Goal: Task Accomplishment & Management: Manage account settings

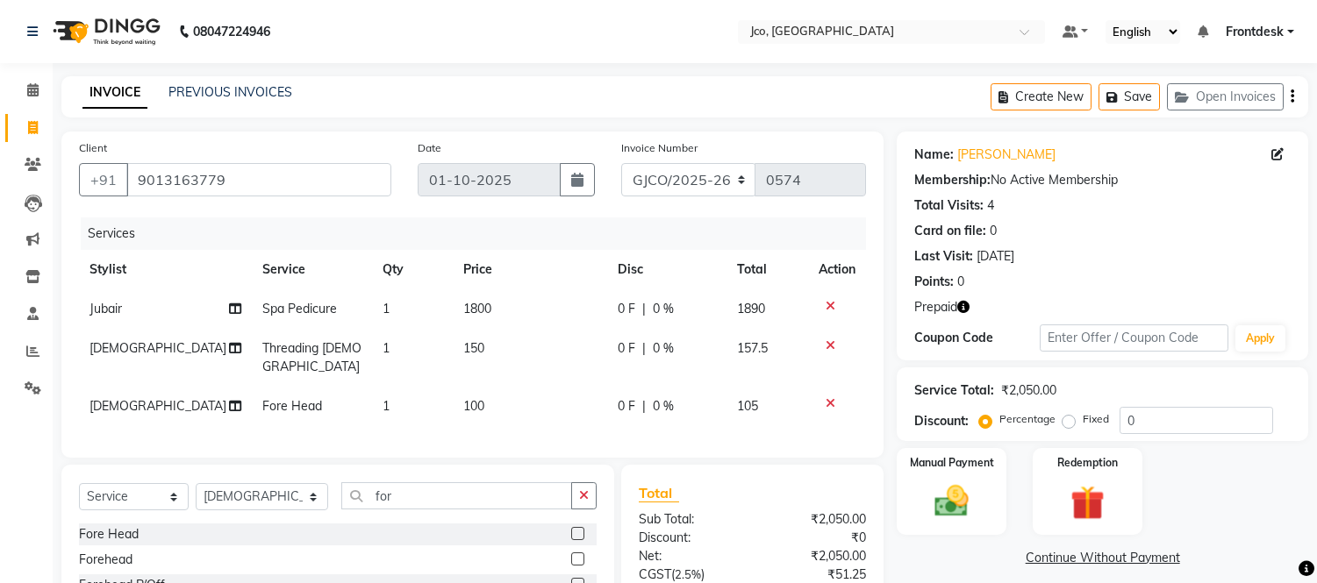
select select "service"
select select "88428"
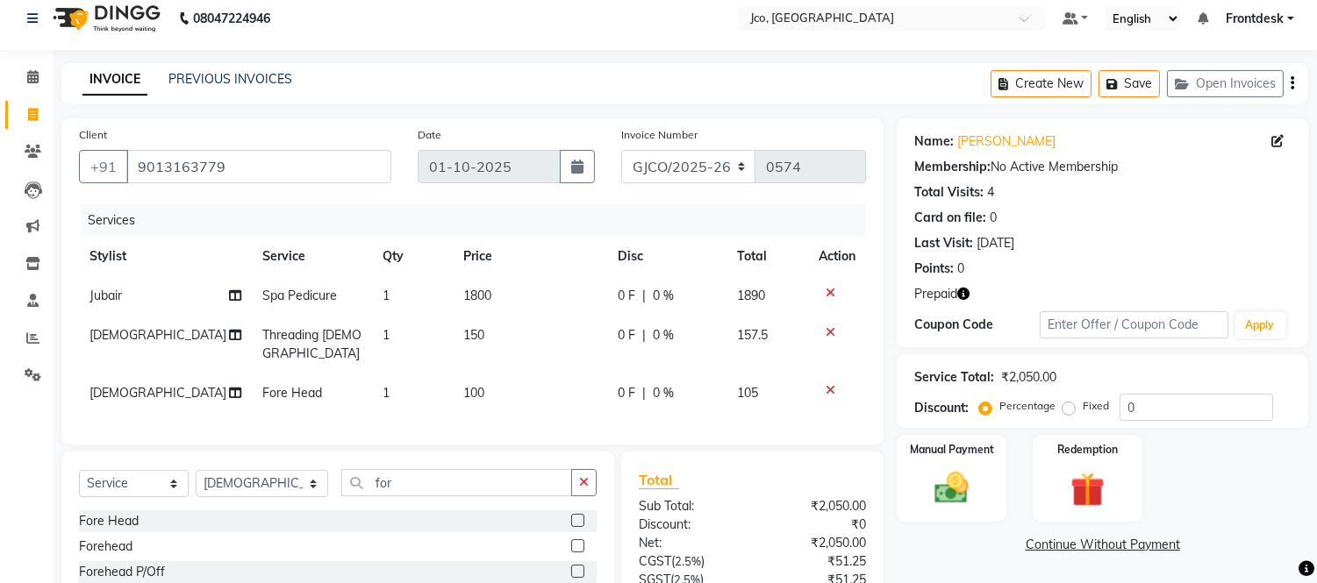
scroll to position [23, 0]
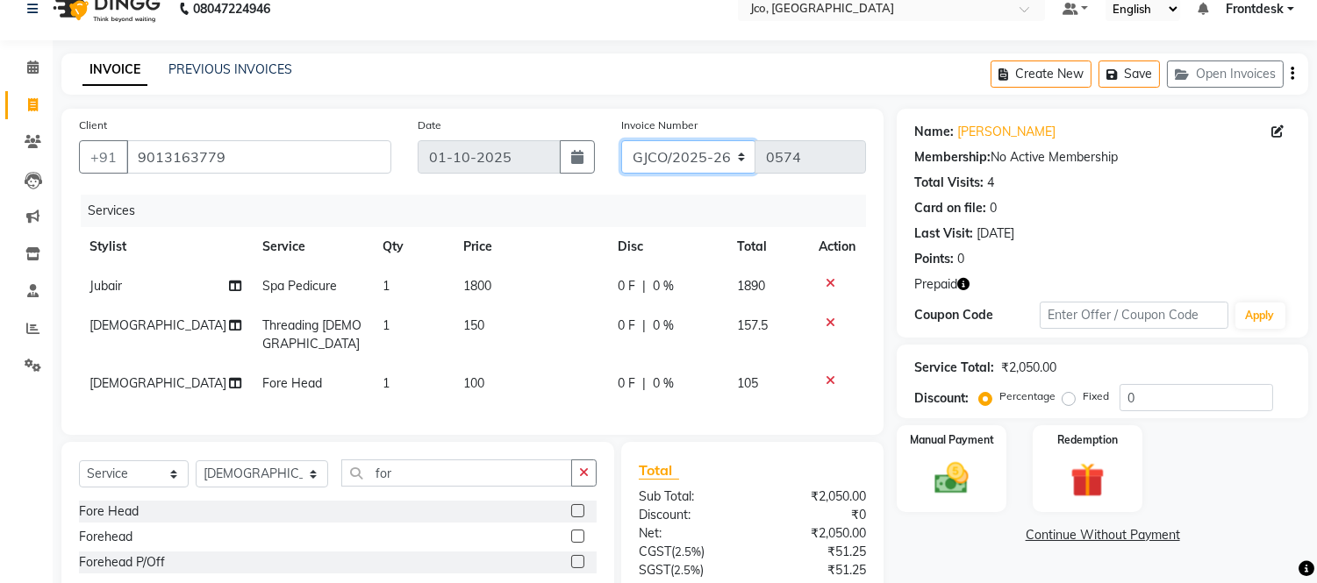
click at [659, 154] on select "GJCO/2025-26 SCG/2025-26 Gpre/2025-26" at bounding box center [688, 156] width 135 height 33
select select "7735"
click at [621, 140] on select "GJCO/2025-26 SCG/2025-26 Gpre/2025-26" at bounding box center [688, 156] width 135 height 33
type input "0459"
click at [1061, 474] on img at bounding box center [1087, 481] width 58 height 44
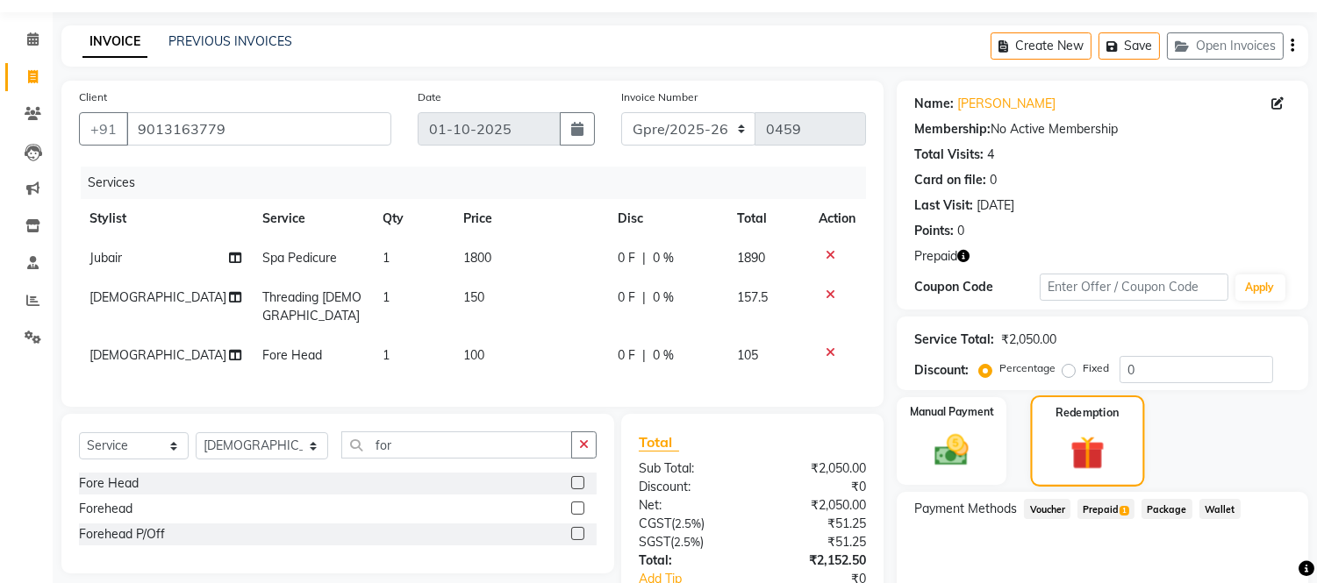
scroll to position [0, 0]
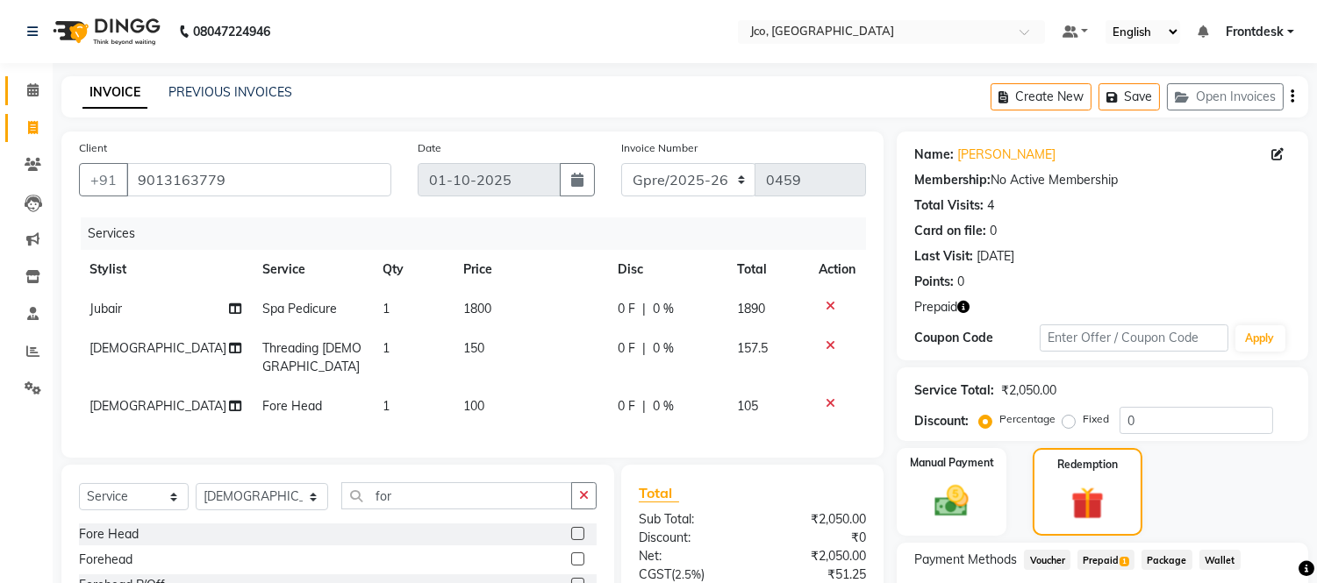
click at [29, 91] on icon at bounding box center [32, 89] width 11 height 13
click at [1125, 99] on button "Save" at bounding box center [1128, 96] width 61 height 27
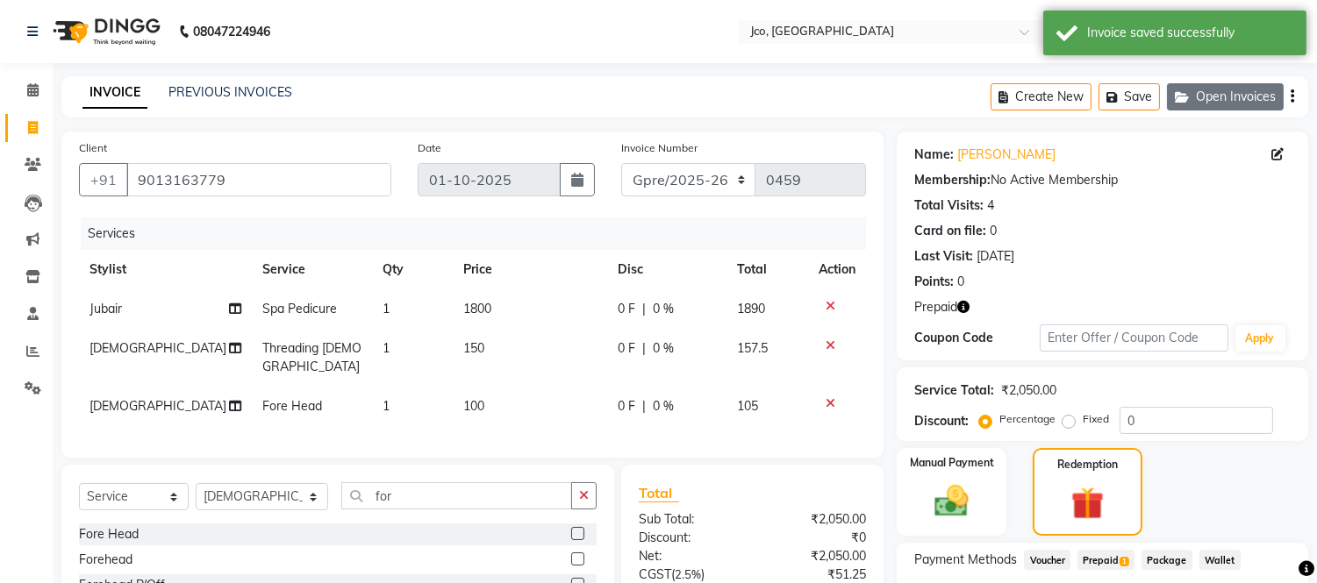
click at [1222, 104] on button "Open Invoices" at bounding box center [1225, 96] width 117 height 27
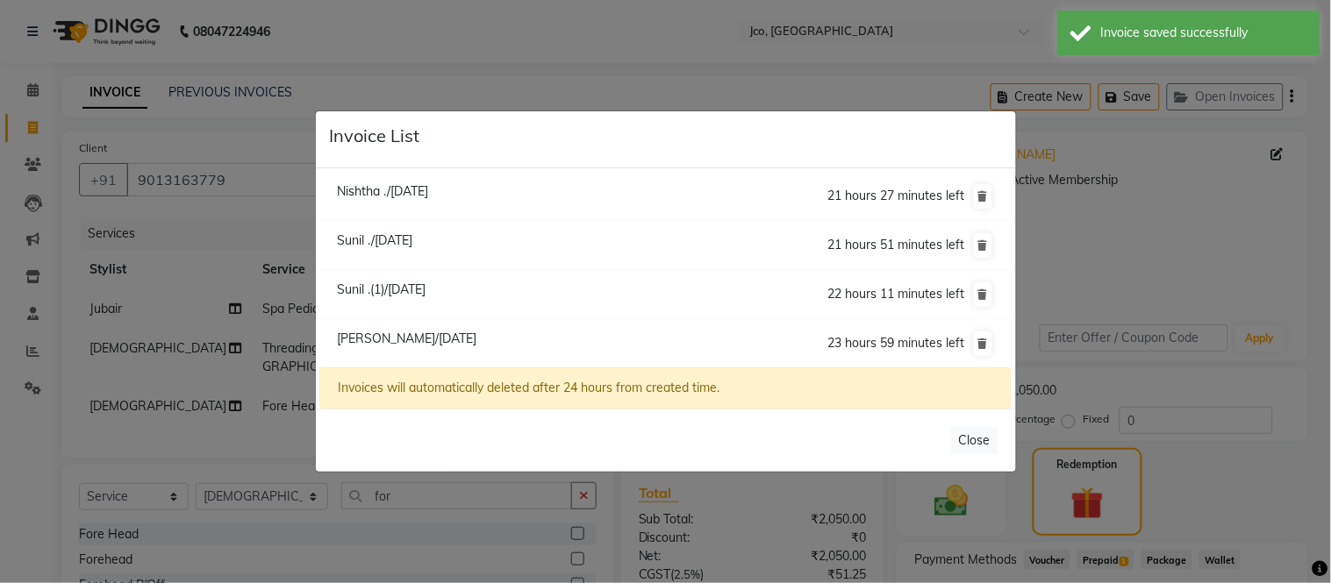
click at [401, 292] on span "Sunil .(1)/[DATE]" at bounding box center [381, 290] width 89 height 16
type input "9870336136"
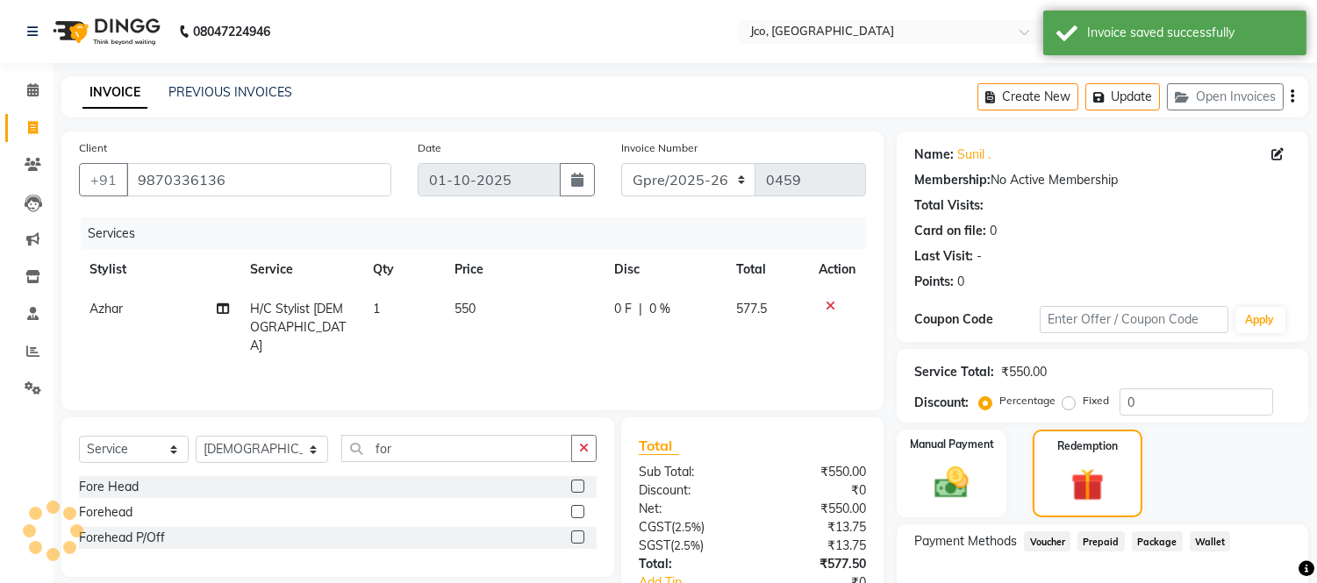
scroll to position [3, 0]
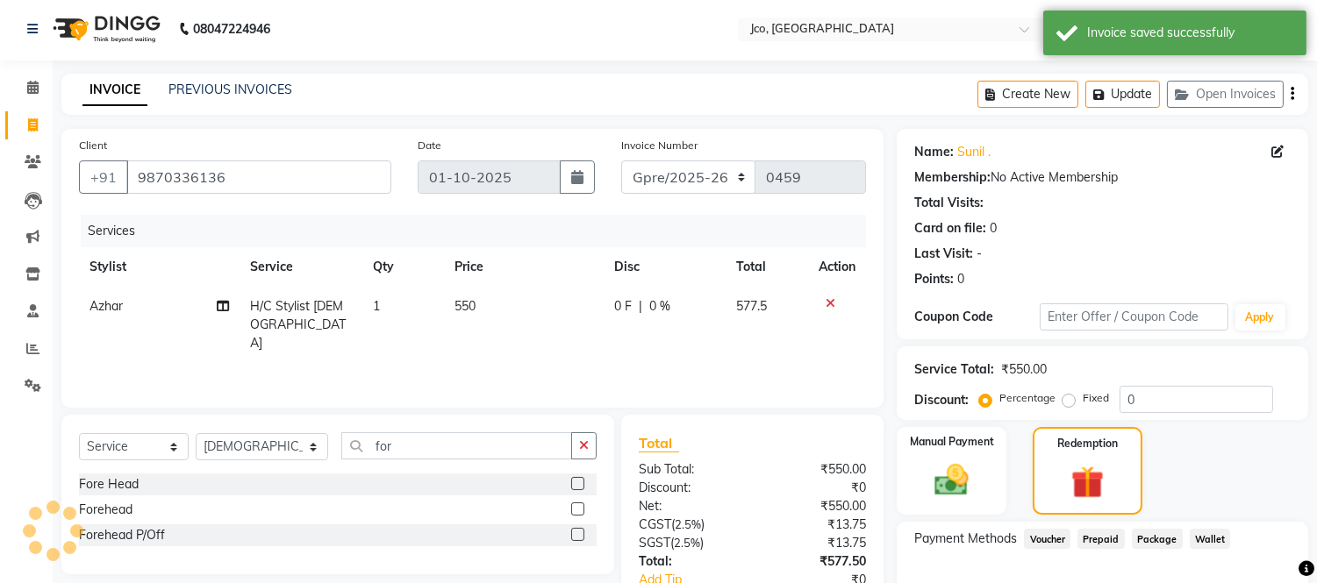
click at [481, 311] on td "550" at bounding box center [524, 325] width 160 height 76
select select
select select "79221"
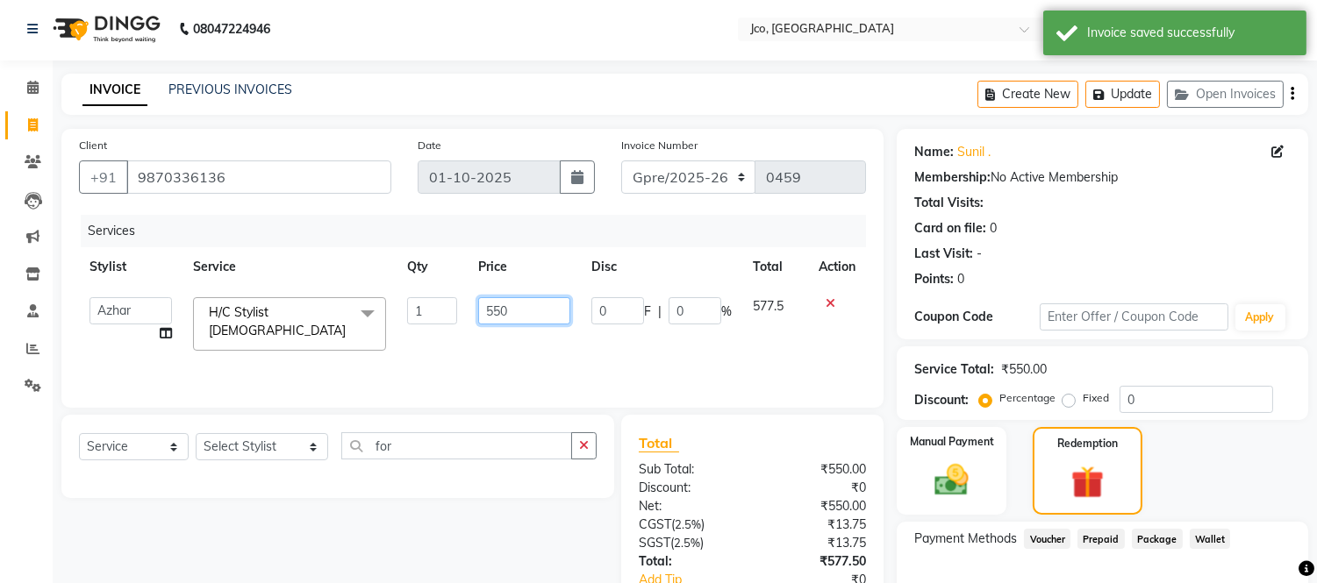
click at [537, 305] on input "550" at bounding box center [524, 310] width 92 height 27
type input "5"
type input "600"
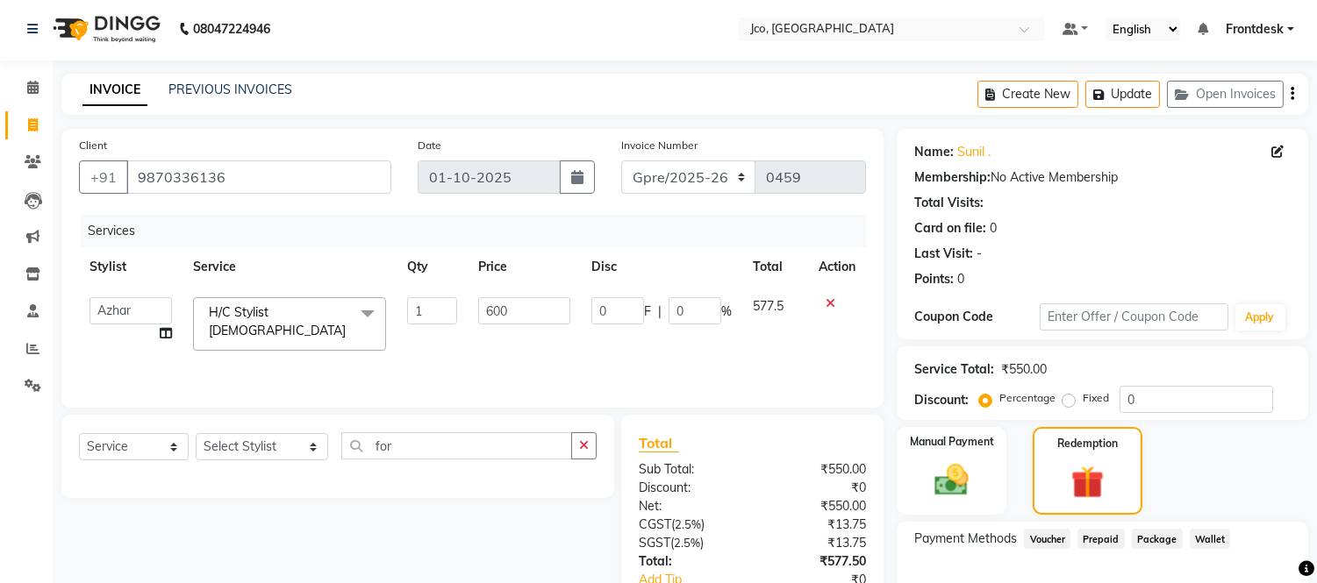
click at [614, 339] on div "Services Stylist Service Qty Price Disc Total Action [PERSON_NAME] [PERSON_NAME…" at bounding box center [472, 302] width 787 height 175
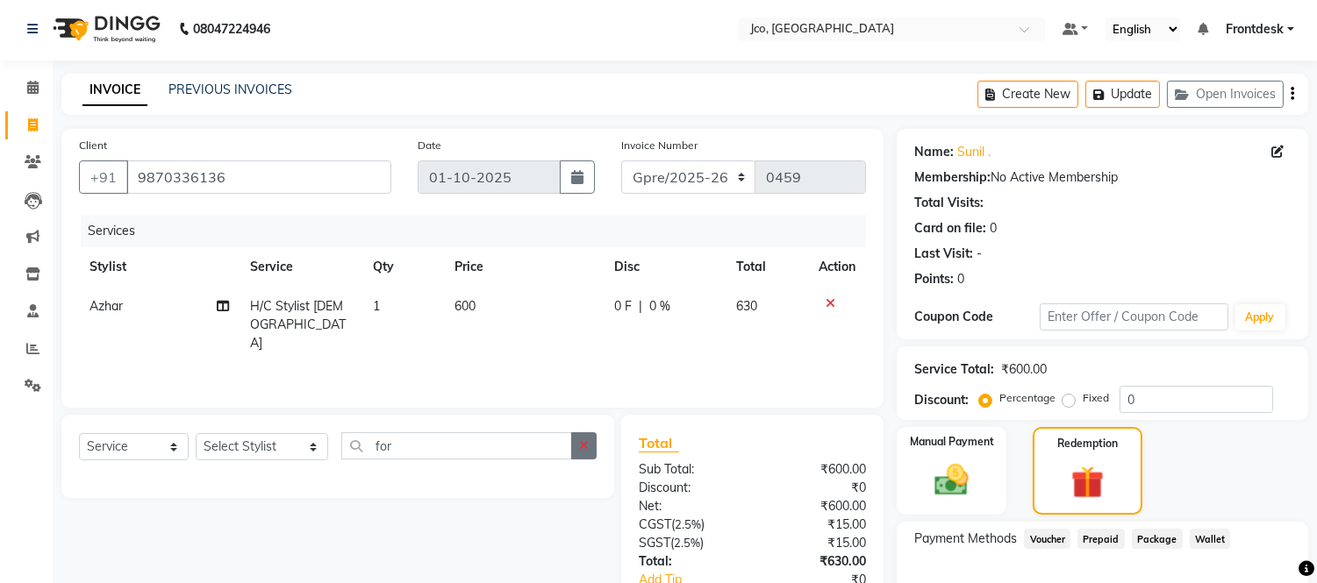
click at [585, 446] on icon "button" at bounding box center [584, 445] width 10 height 12
click at [264, 449] on select "Select Stylist [PERSON_NAME] [PERSON_NAME] Gopal Jouyi [PERSON_NAME] Leela [PER…" at bounding box center [262, 446] width 132 height 27
select select "79221"
click at [196, 433] on select "Select Stylist [PERSON_NAME] [PERSON_NAME] Gopal Jouyi [PERSON_NAME] Leela [PER…" at bounding box center [262, 446] width 132 height 27
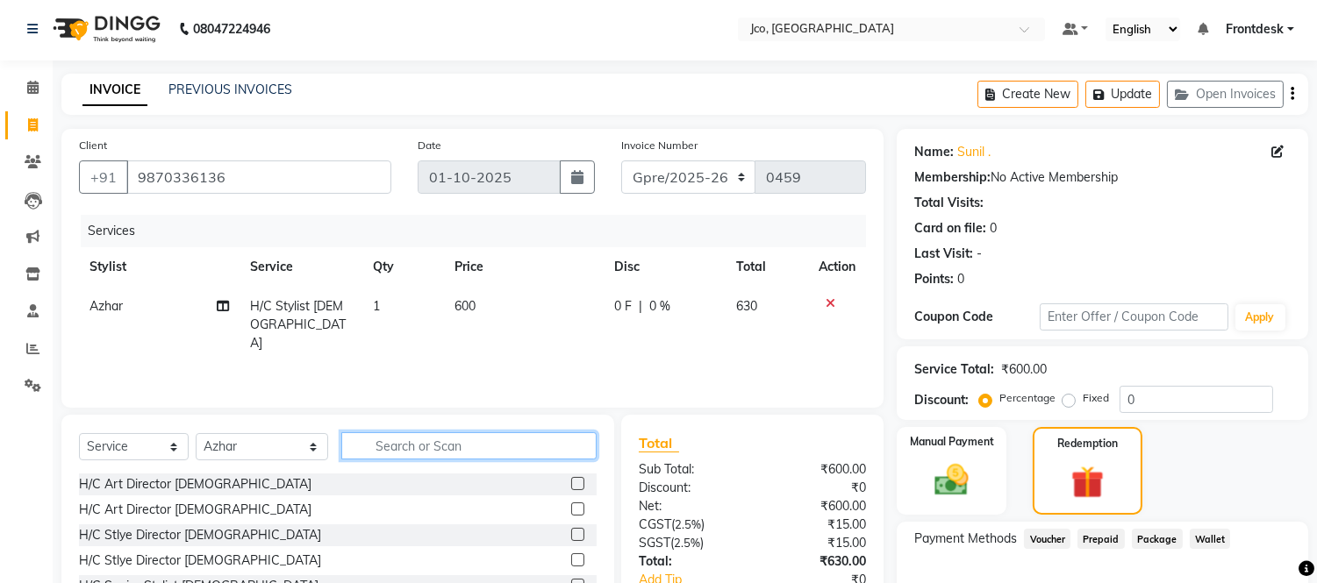
click at [423, 448] on input "text" at bounding box center [468, 445] width 255 height 27
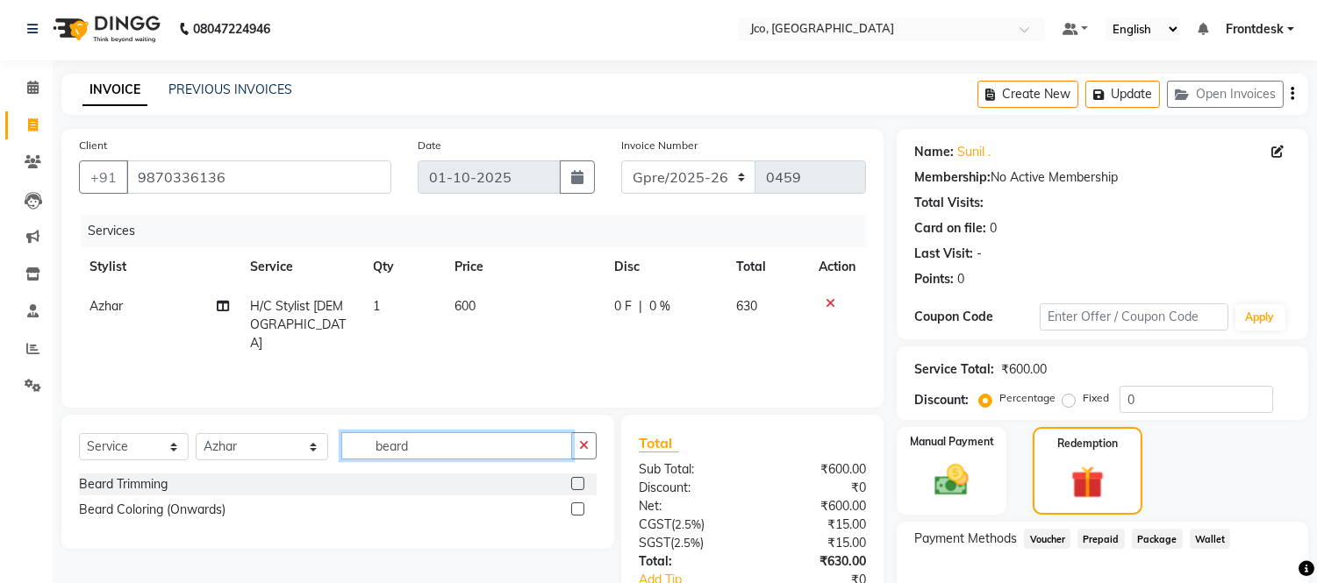
type input "beard"
click at [577, 485] on label at bounding box center [577, 483] width 13 height 13
click at [577, 485] on input "checkbox" at bounding box center [576, 484] width 11 height 11
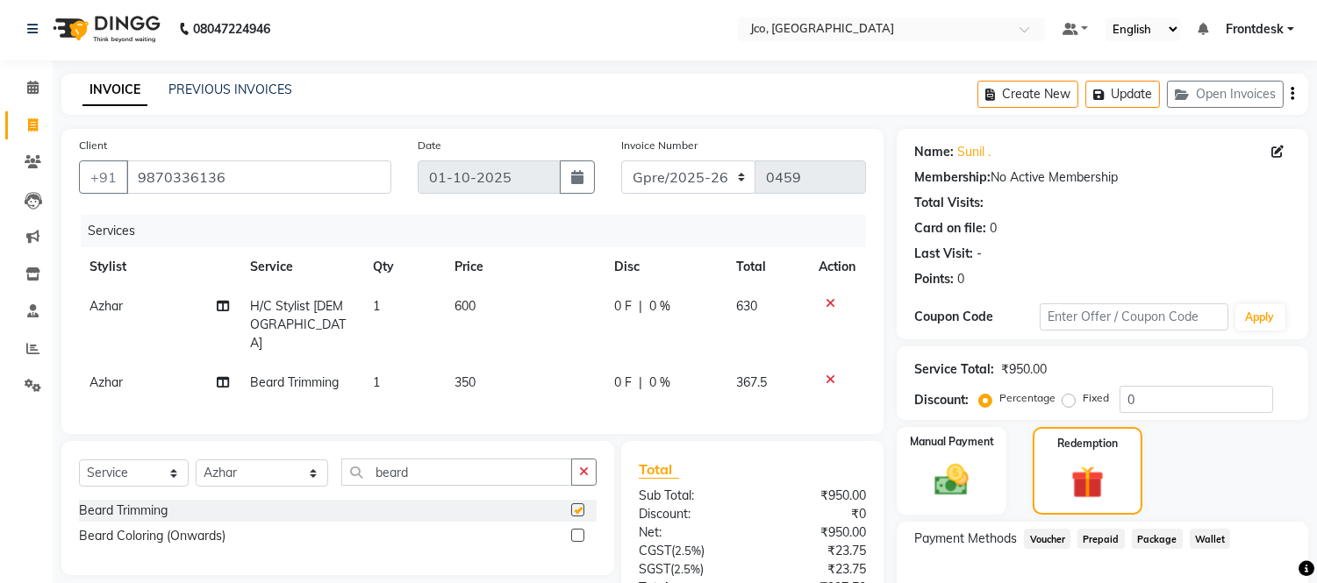
checkbox input "false"
click at [579, 529] on label at bounding box center [577, 535] width 13 height 13
click at [579, 531] on input "checkbox" at bounding box center [576, 536] width 11 height 11
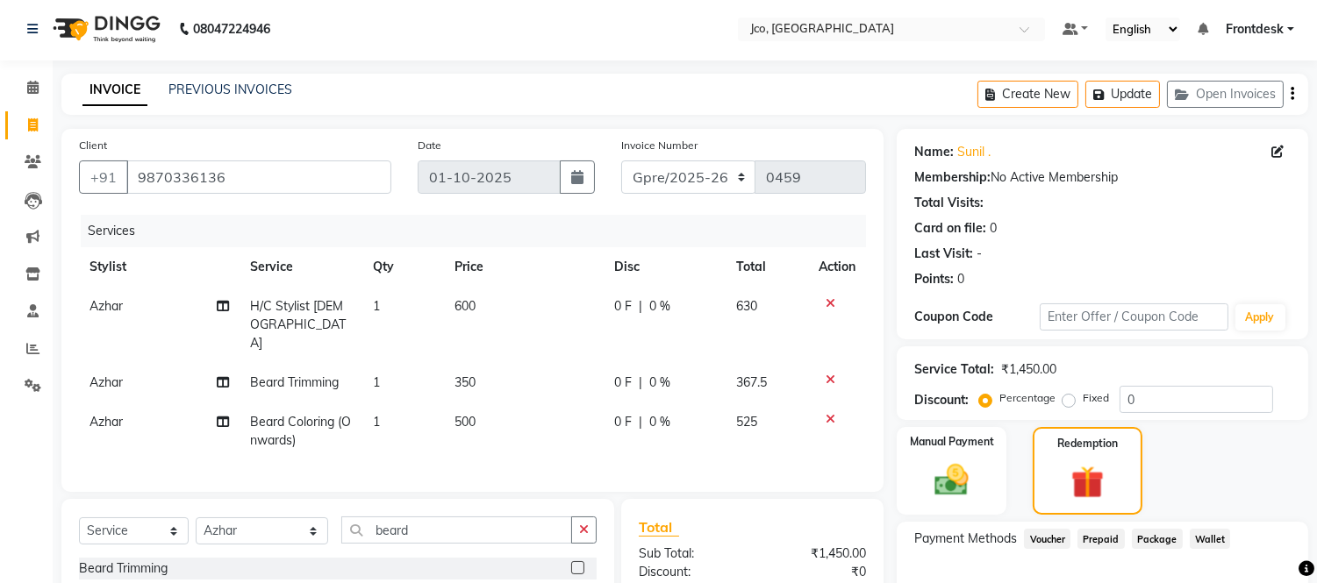
checkbox input "false"
click at [485, 363] on td "350" at bounding box center [524, 382] width 160 height 39
select select "79221"
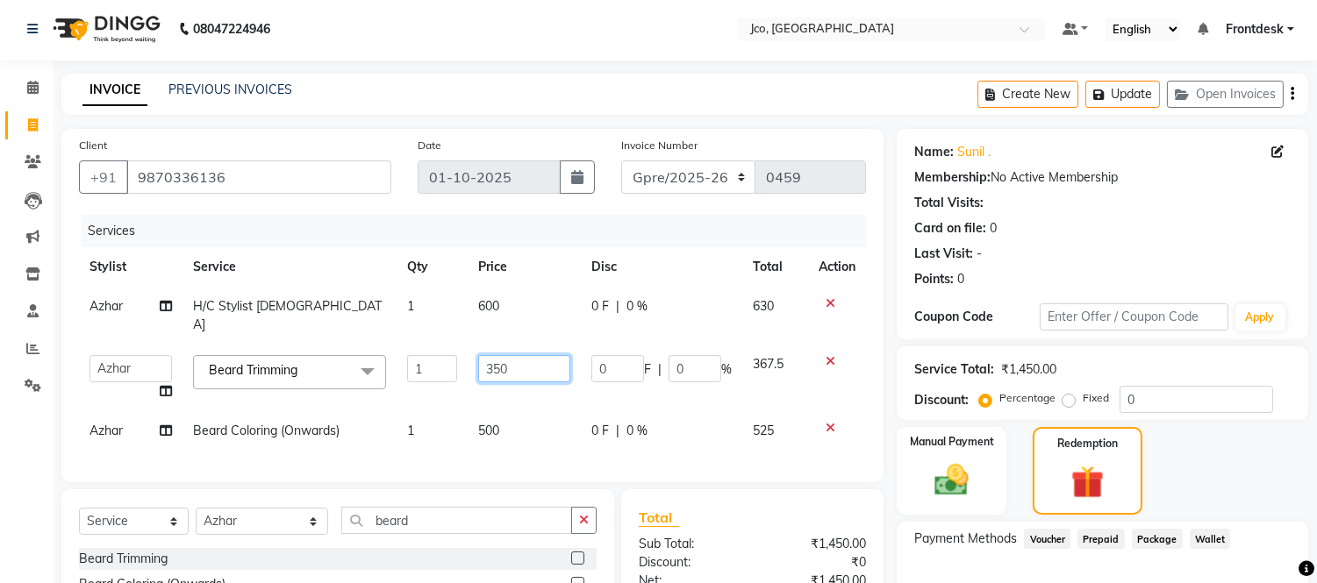
click at [551, 355] on input "350" at bounding box center [524, 368] width 92 height 27
type input "3"
type input "400"
click at [570, 416] on td "500" at bounding box center [524, 430] width 113 height 39
select select "79221"
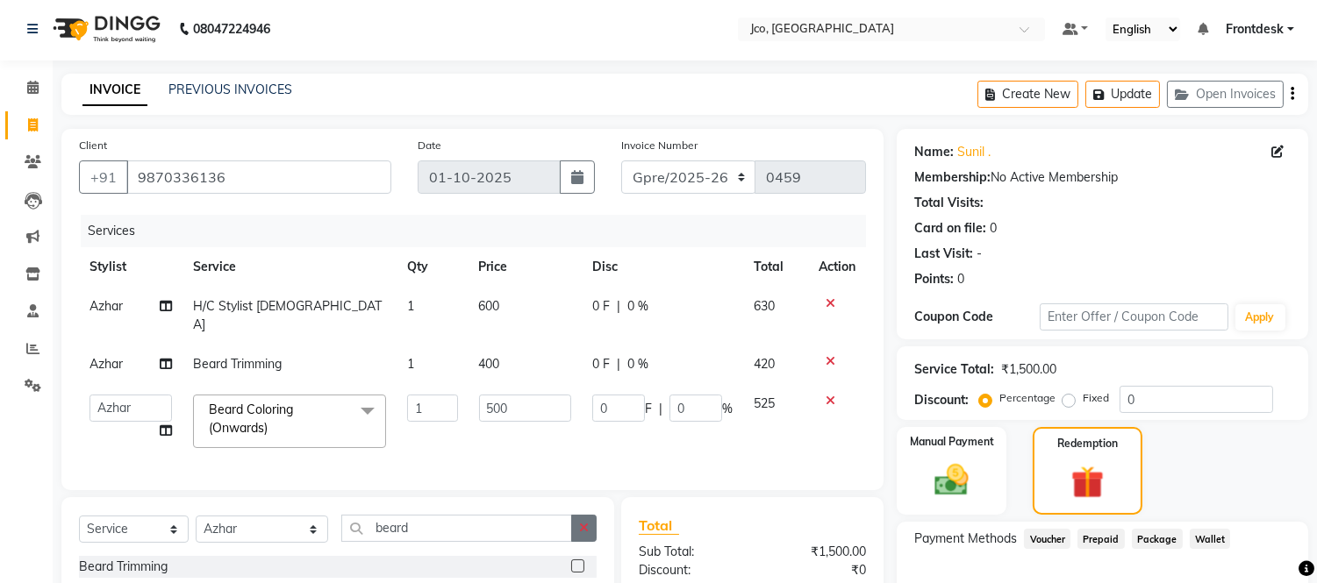
click at [585, 522] on icon "button" at bounding box center [584, 528] width 10 height 12
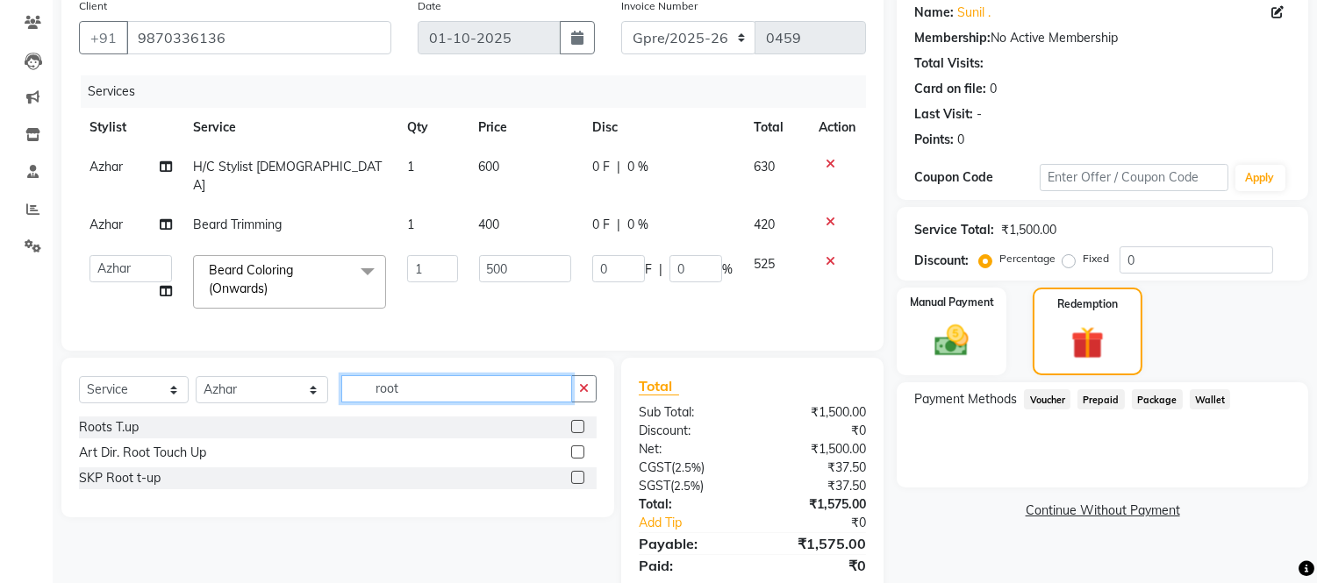
scroll to position [146, 0]
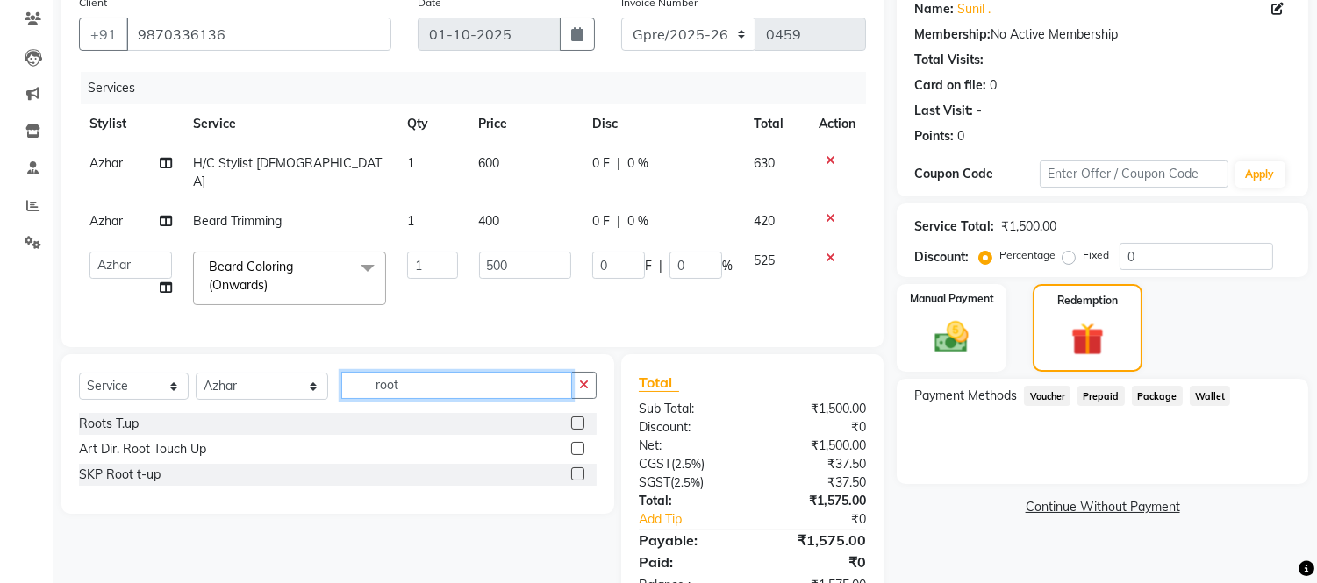
type input "root"
click at [571, 418] on label at bounding box center [577, 423] width 13 height 13
click at [571, 418] on input "checkbox" at bounding box center [576, 423] width 11 height 11
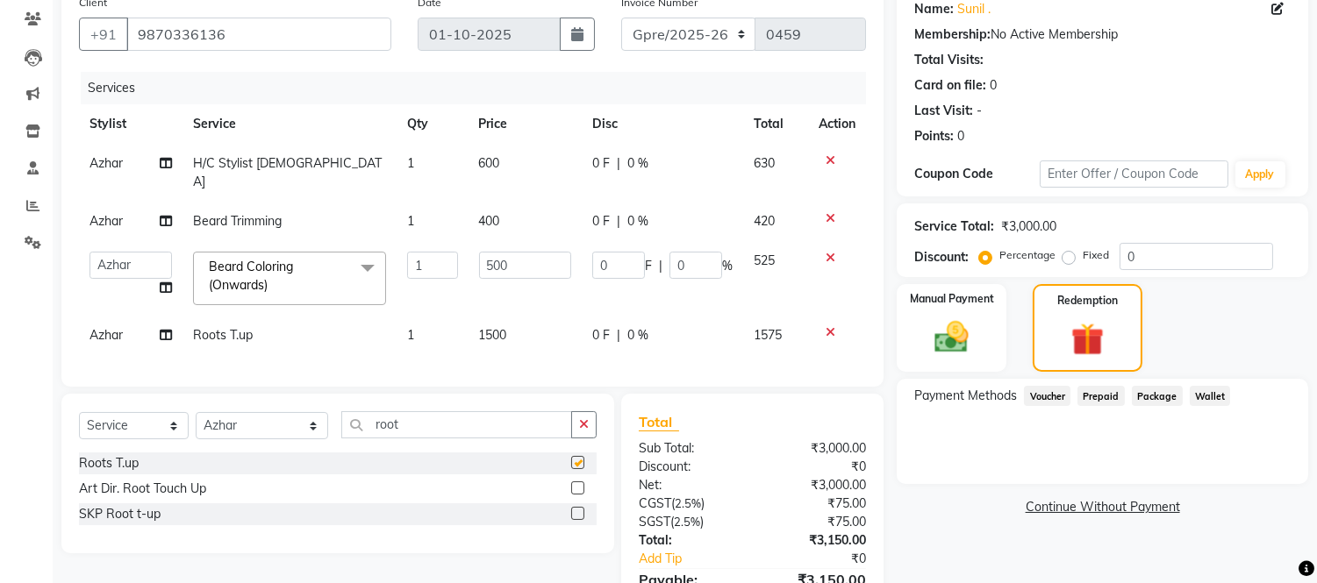
checkbox input "false"
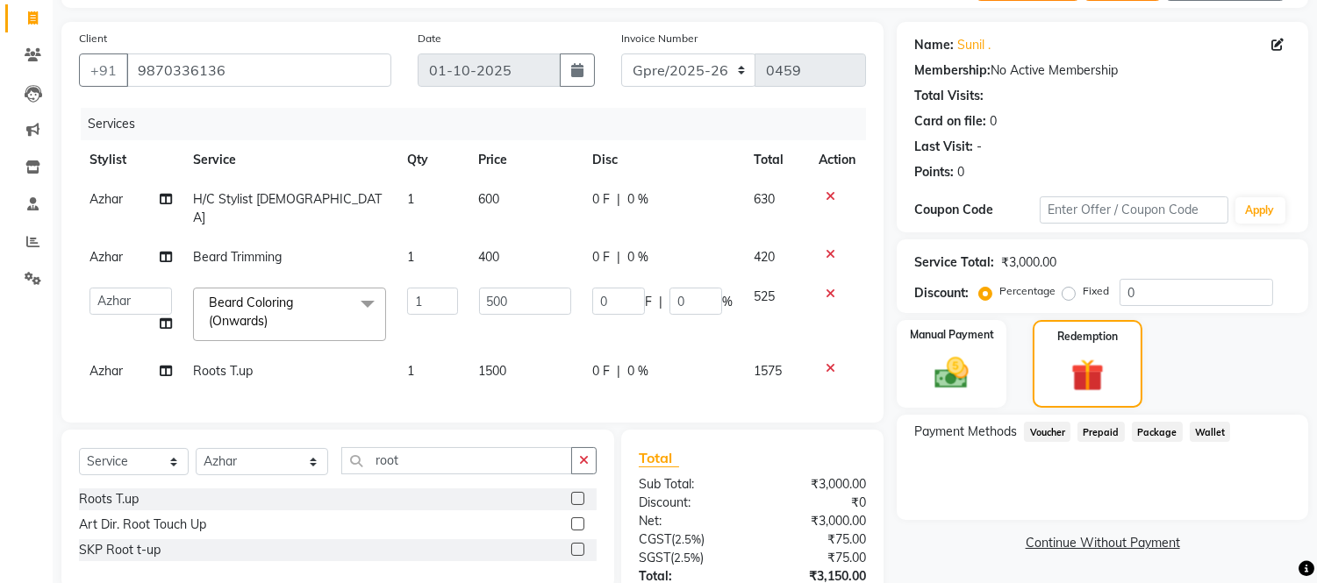
scroll to position [0, 0]
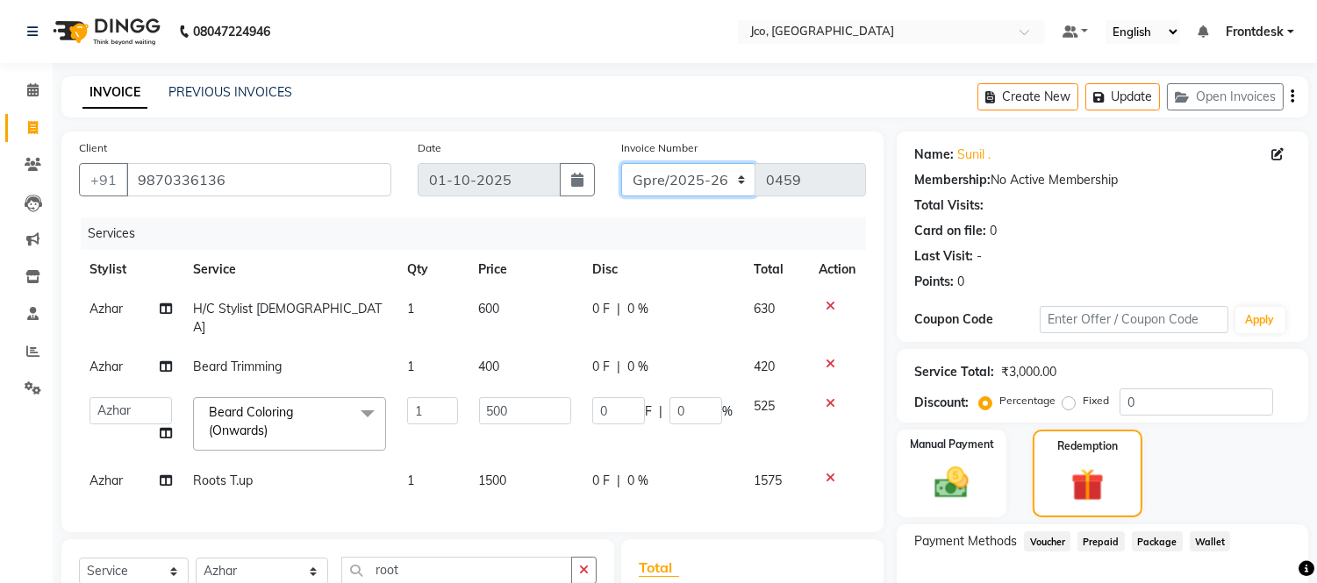
click at [667, 179] on select "GJCO/2025-26 SCG/2025-26 Gpre/2025-26" at bounding box center [688, 179] width 135 height 33
select select "8000"
click at [621, 163] on select "GJCO/2025-26 SCG/2025-26 Gpre/2025-26" at bounding box center [688, 179] width 135 height 33
type input "0574"
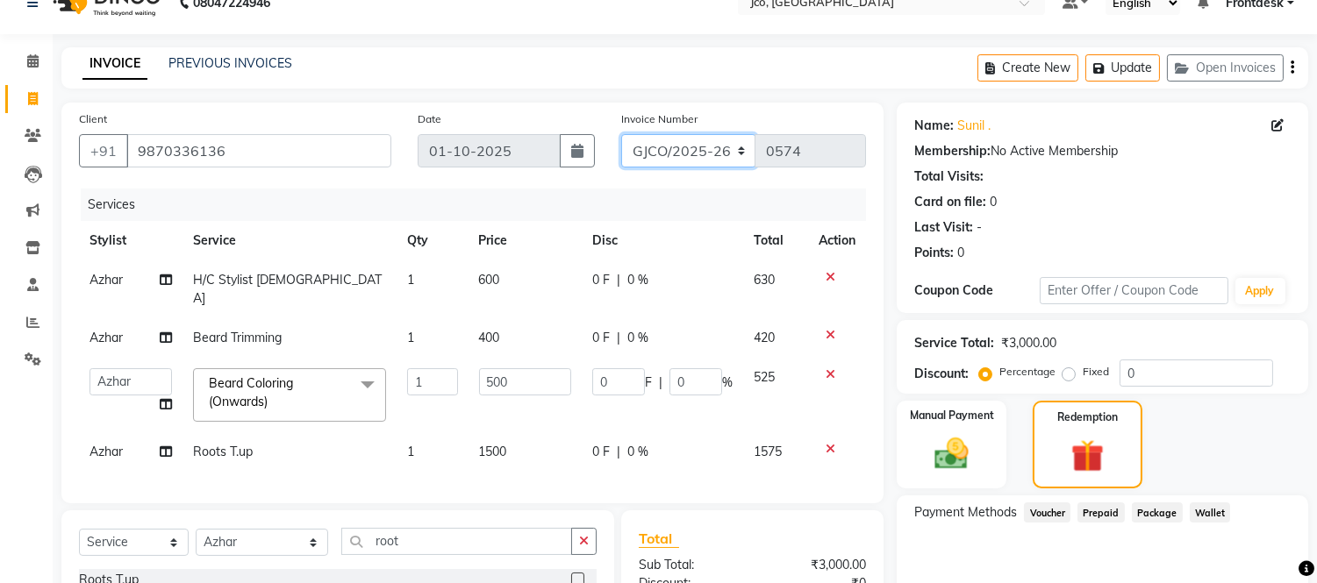
scroll to position [235, 0]
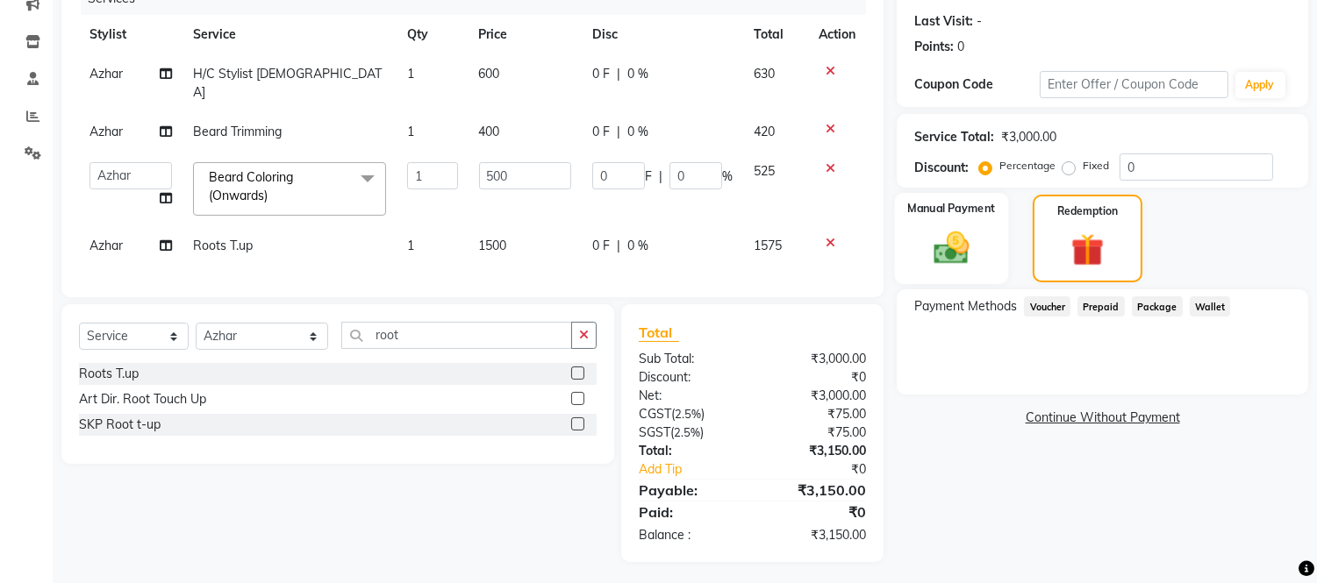
click at [952, 249] on img at bounding box center [952, 248] width 58 height 41
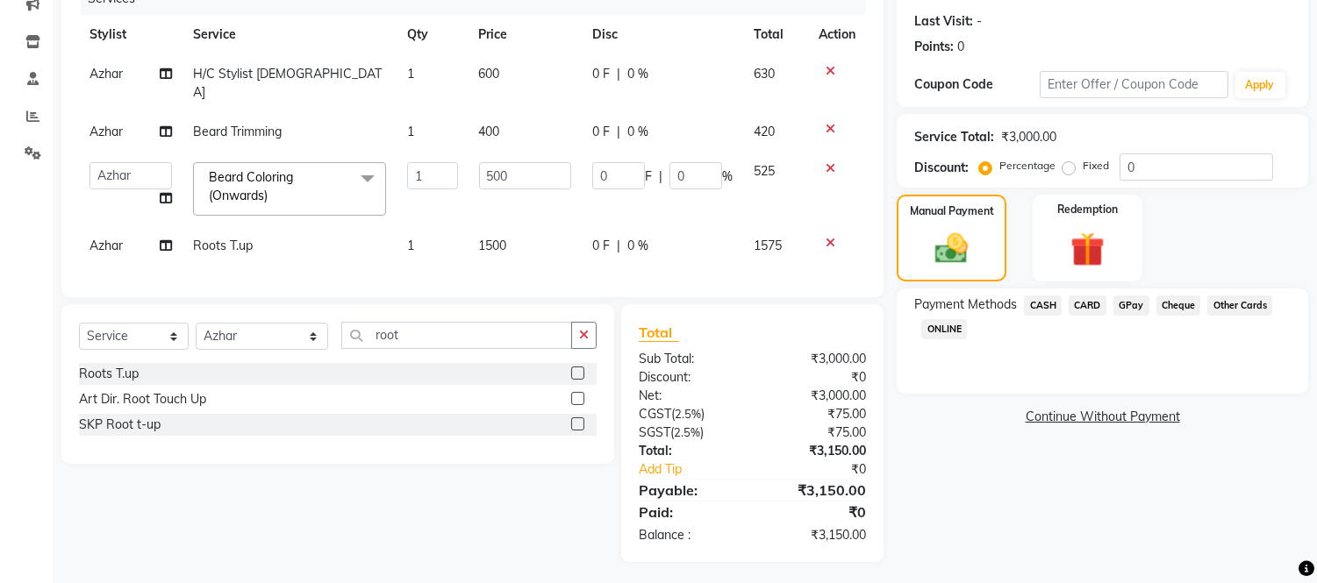
click at [1081, 309] on span "CARD" at bounding box center [1087, 306] width 38 height 20
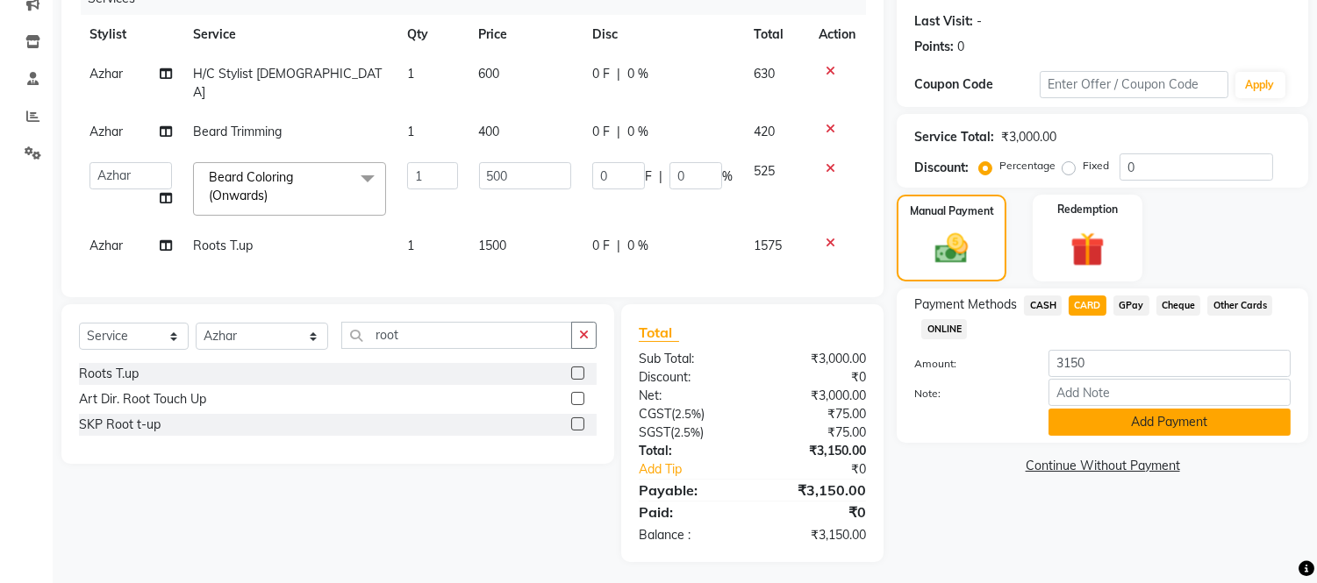
click at [1230, 426] on button "Add Payment" at bounding box center [1169, 422] width 242 height 27
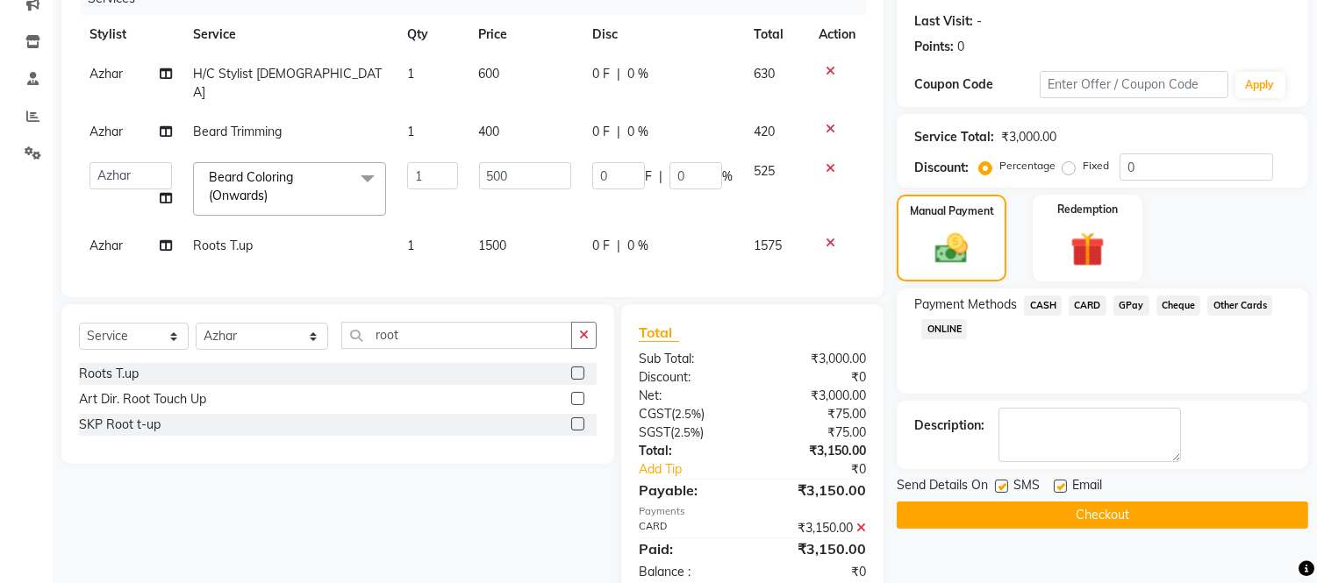
scroll to position [273, 0]
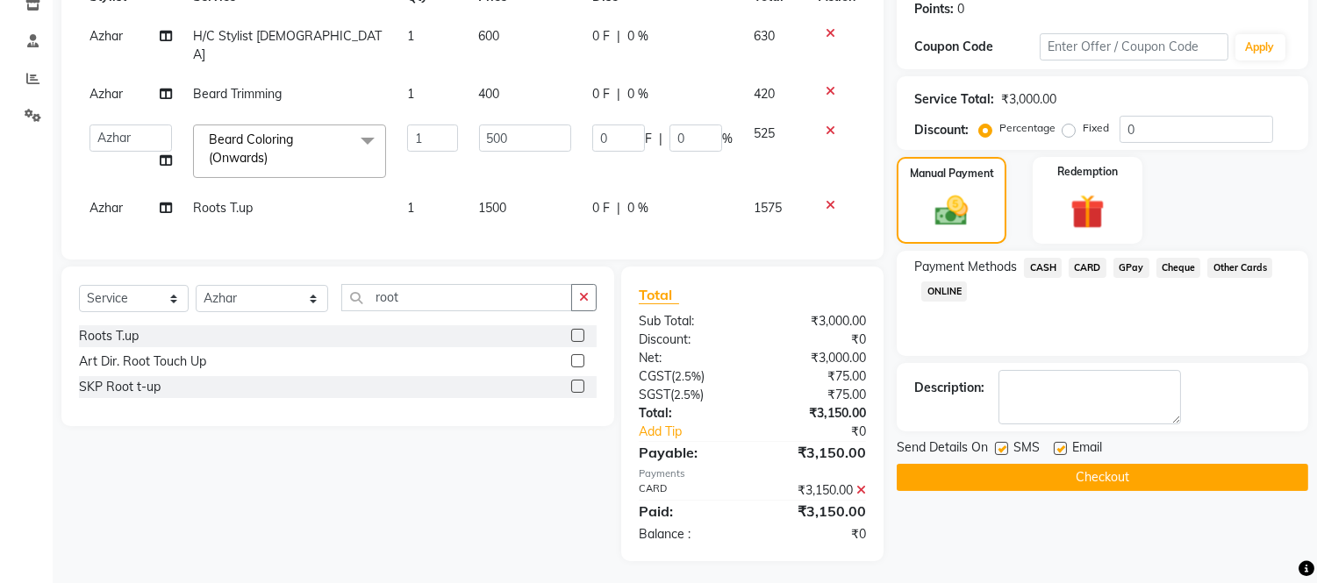
click at [1222, 483] on button "Checkout" at bounding box center [1101, 477] width 411 height 27
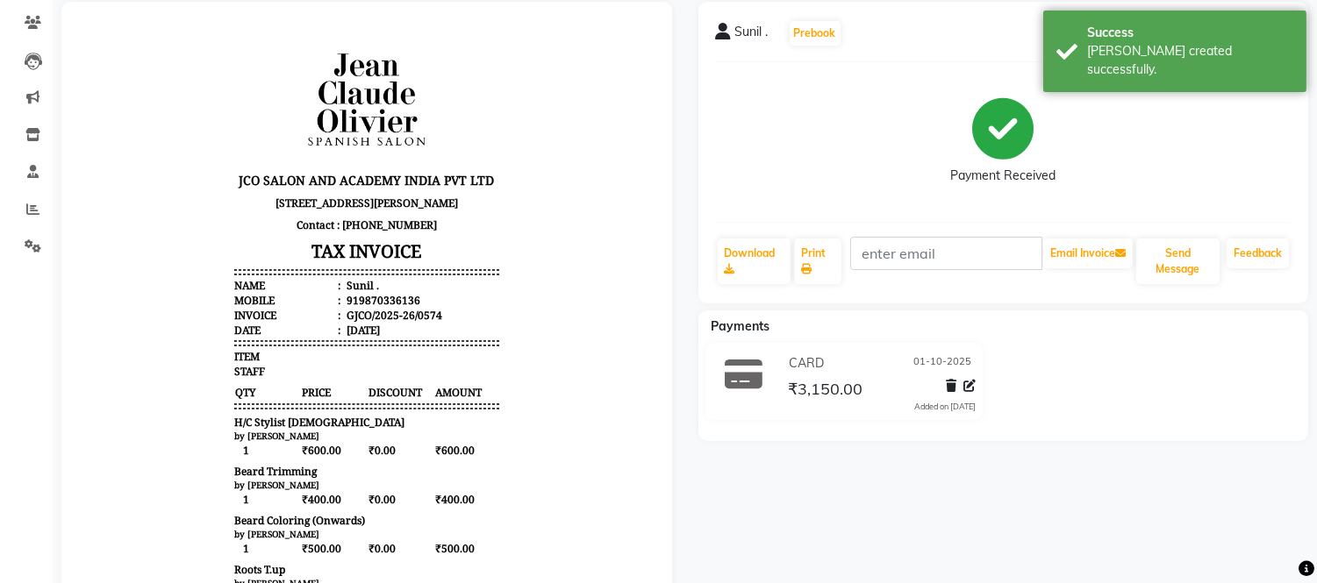
scroll to position [145, 0]
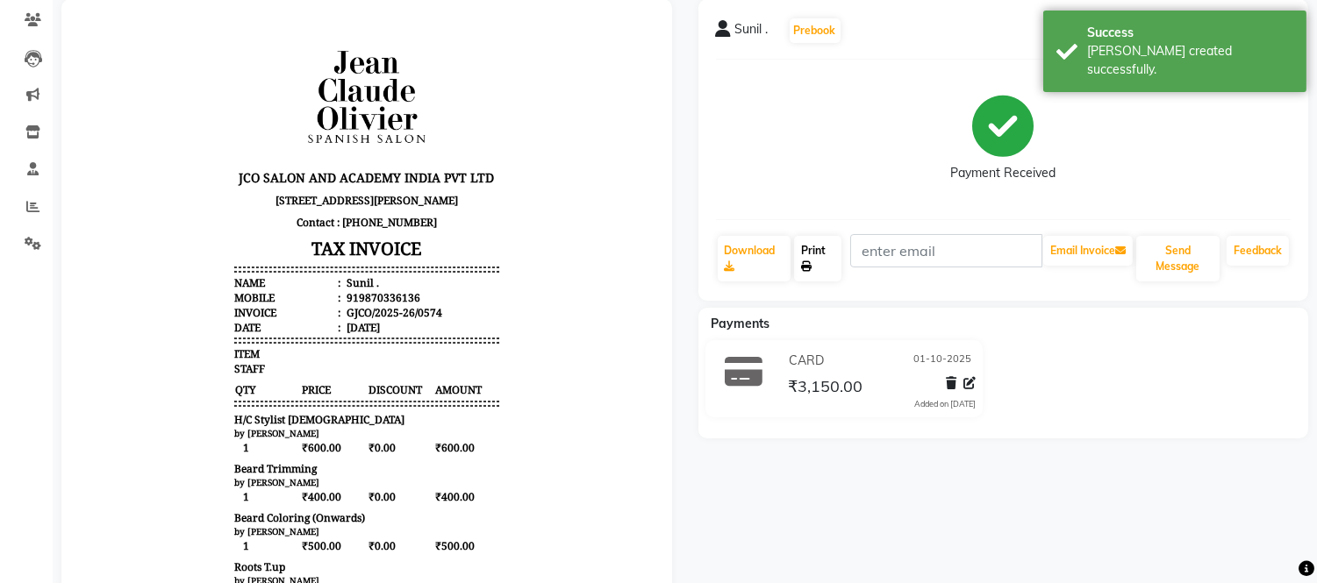
click at [826, 250] on link "Print" at bounding box center [817, 259] width 47 height 46
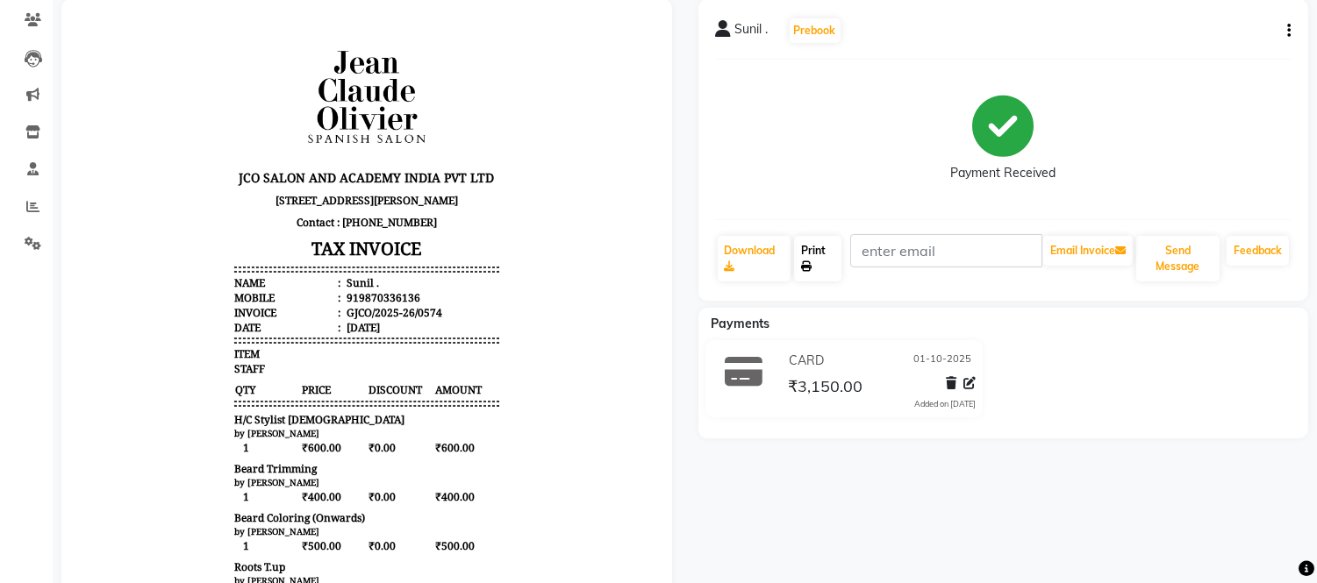
scroll to position [0, 0]
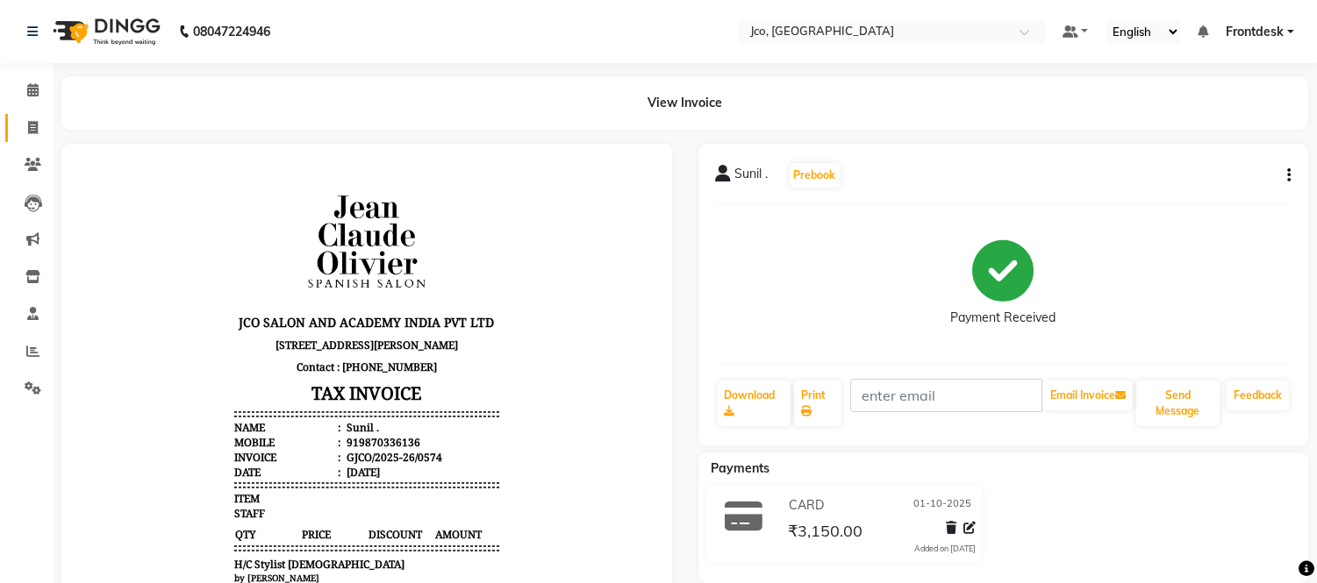
click at [32, 127] on icon at bounding box center [33, 127] width 10 height 13
select select "service"
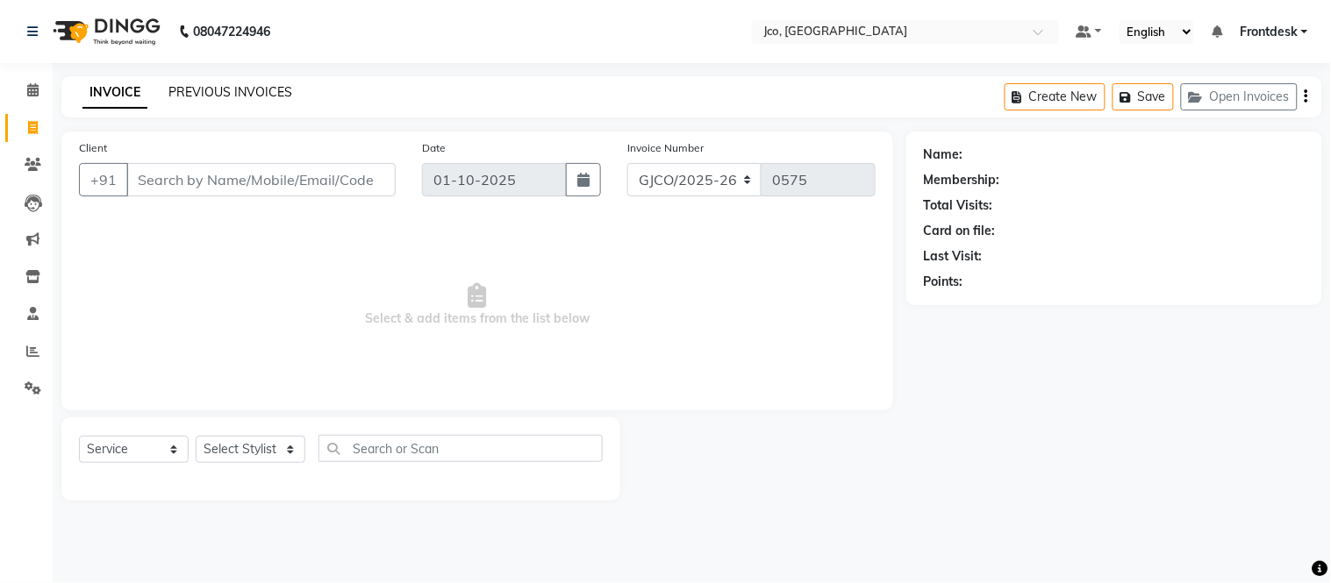
click at [235, 97] on link "PREVIOUS INVOICES" at bounding box center [230, 92] width 124 height 16
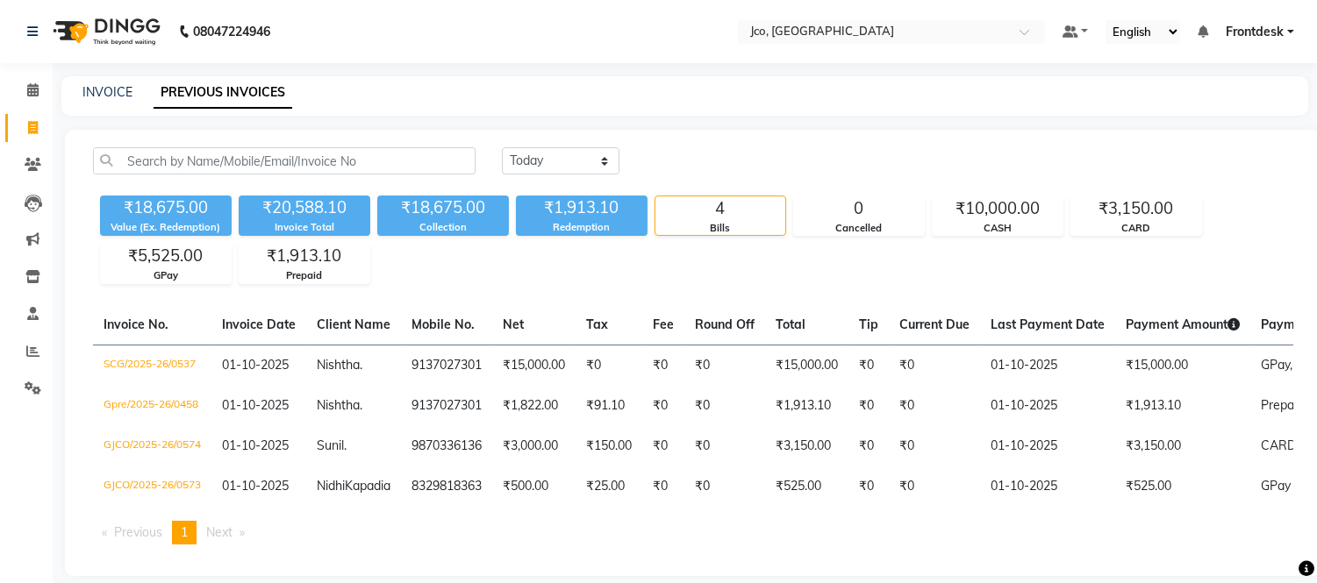
click at [32, 132] on icon at bounding box center [33, 127] width 10 height 13
select select "service"
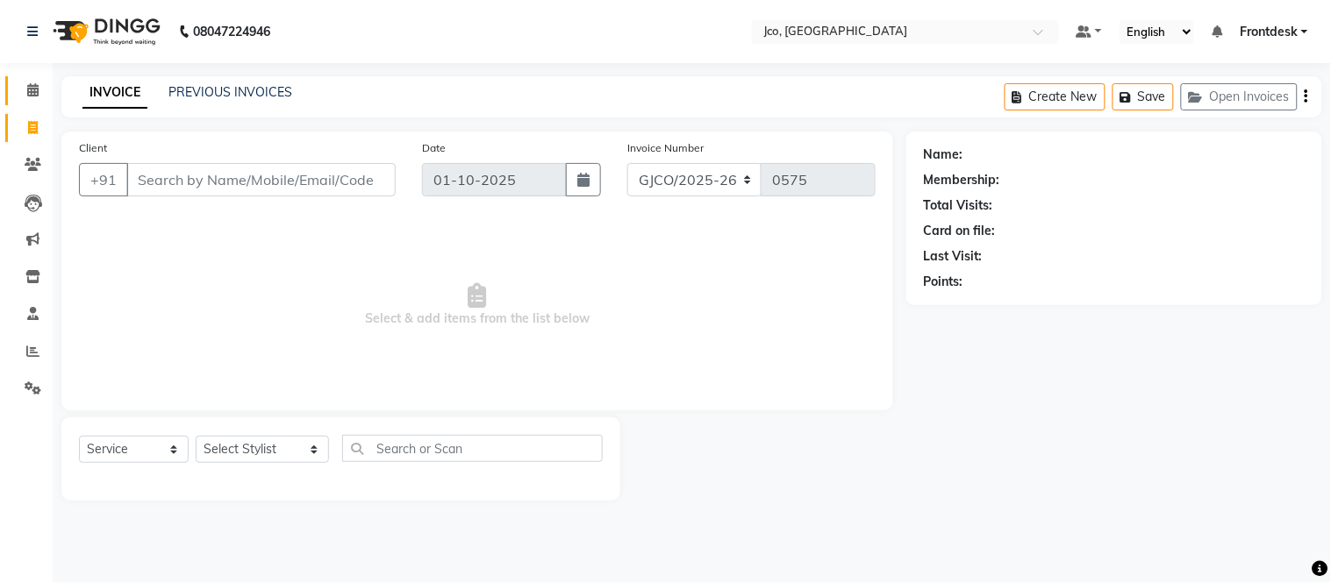
click at [32, 93] on icon at bounding box center [32, 89] width 11 height 13
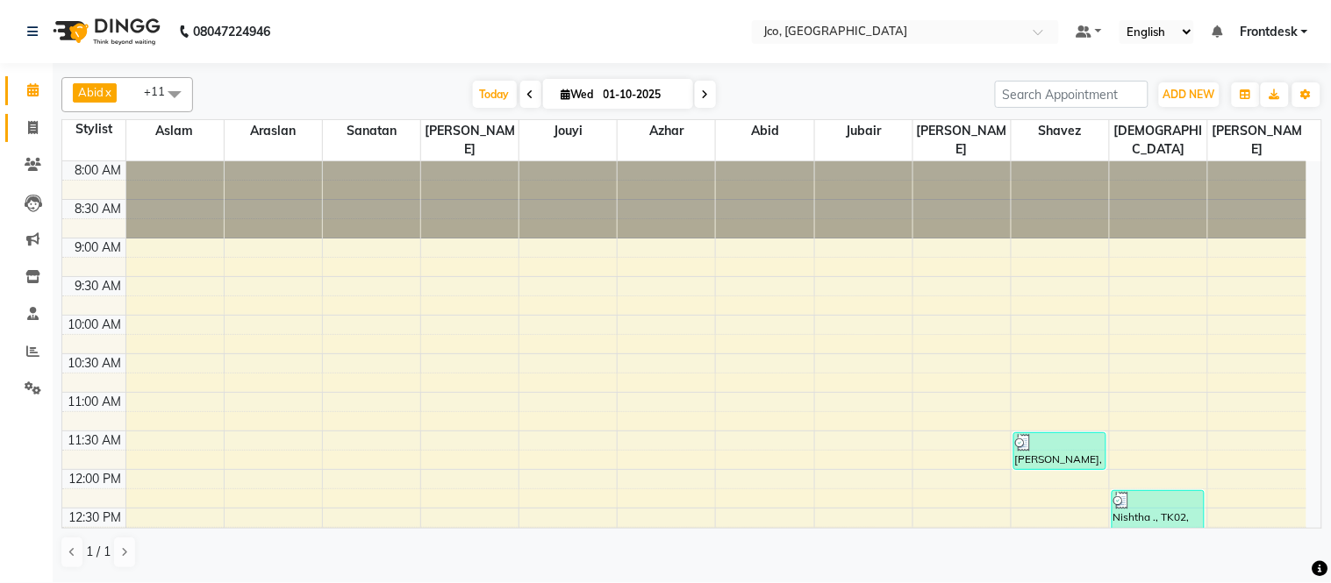
click at [32, 128] on icon at bounding box center [33, 127] width 10 height 13
select select "service"
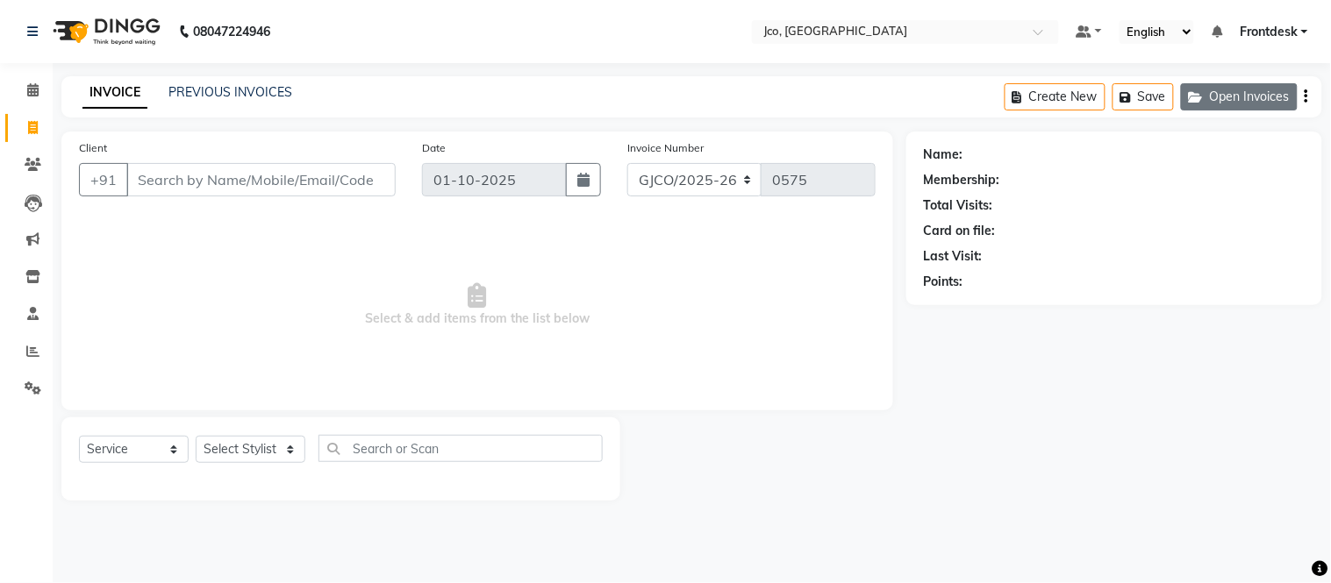
click at [1213, 102] on button "Open Invoices" at bounding box center [1239, 96] width 117 height 27
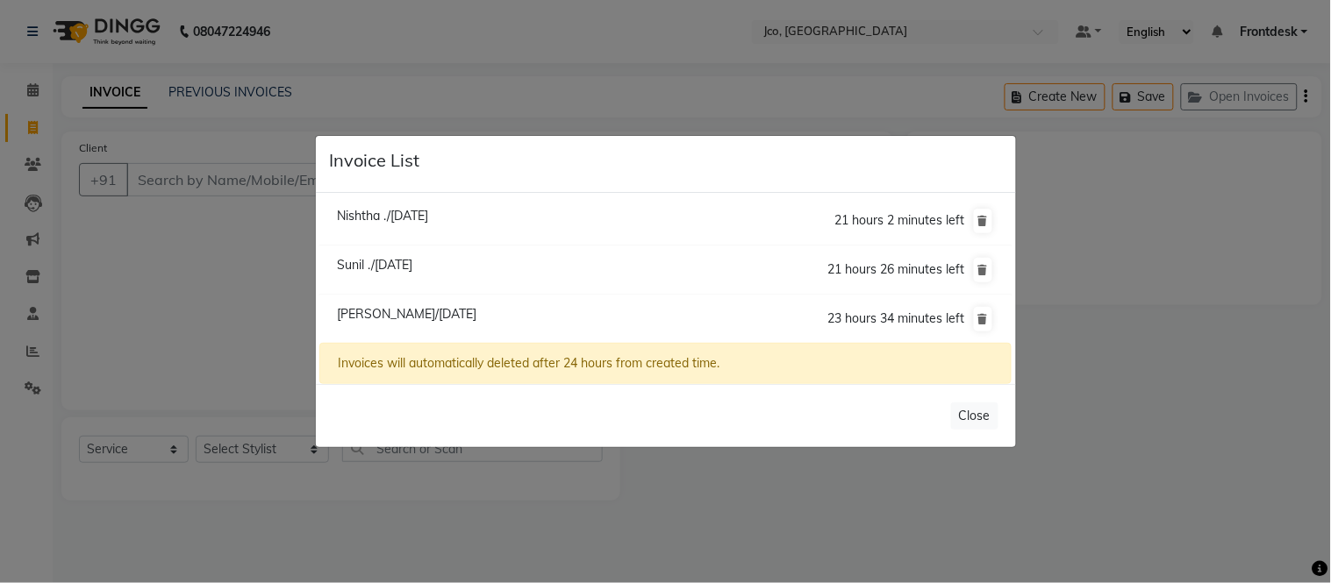
click at [413, 317] on span "[PERSON_NAME]/[DATE]" at bounding box center [406, 314] width 139 height 16
type input "9013163779"
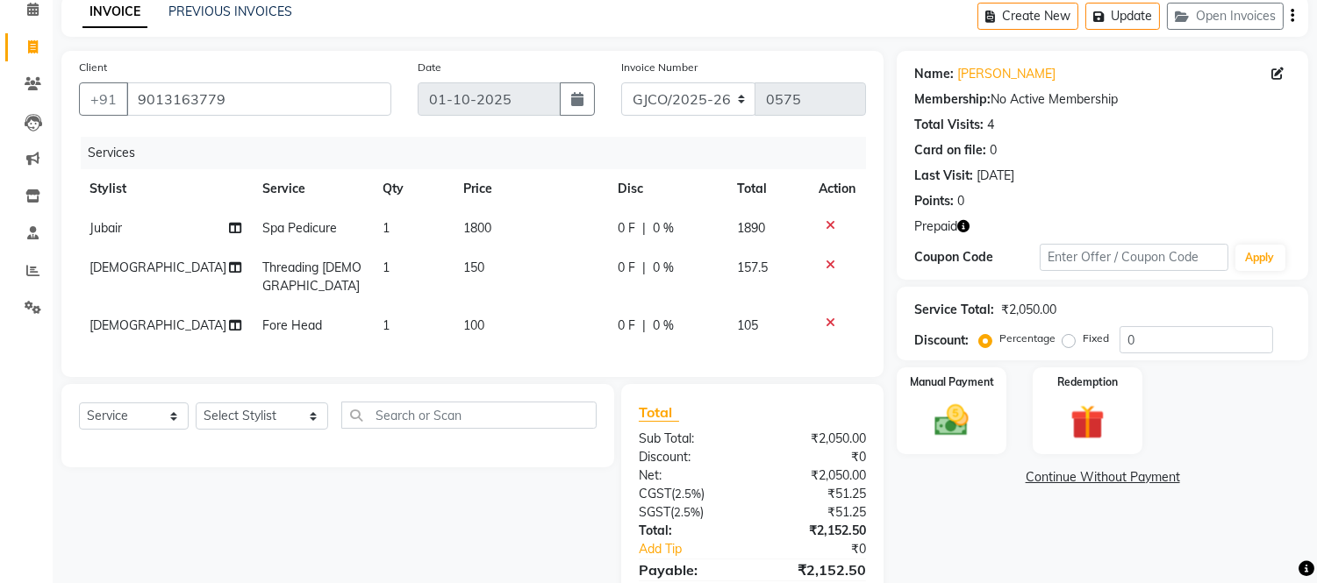
scroll to position [85, 0]
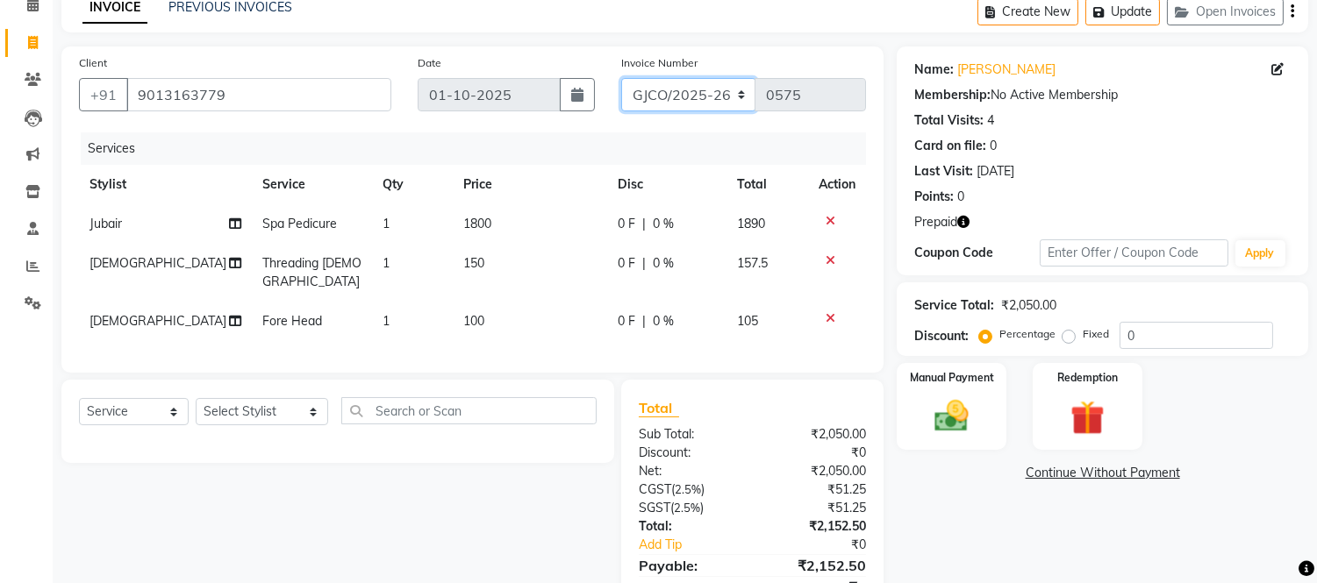
click at [680, 96] on select "GJCO/2025-26 SCG/2025-26 Gpre/2025-26" at bounding box center [688, 94] width 135 height 33
select select "7735"
click at [621, 78] on select "GJCO/2025-26 SCG/2025-26 Gpre/2025-26" at bounding box center [688, 94] width 135 height 33
type input "0459"
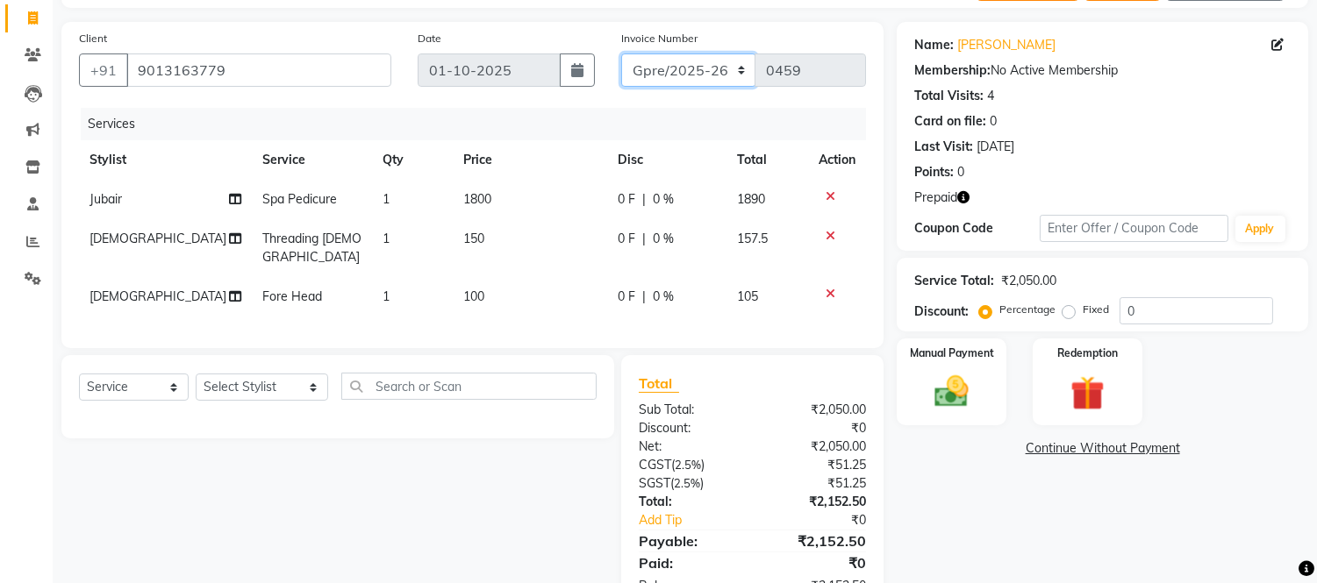
scroll to position [161, 0]
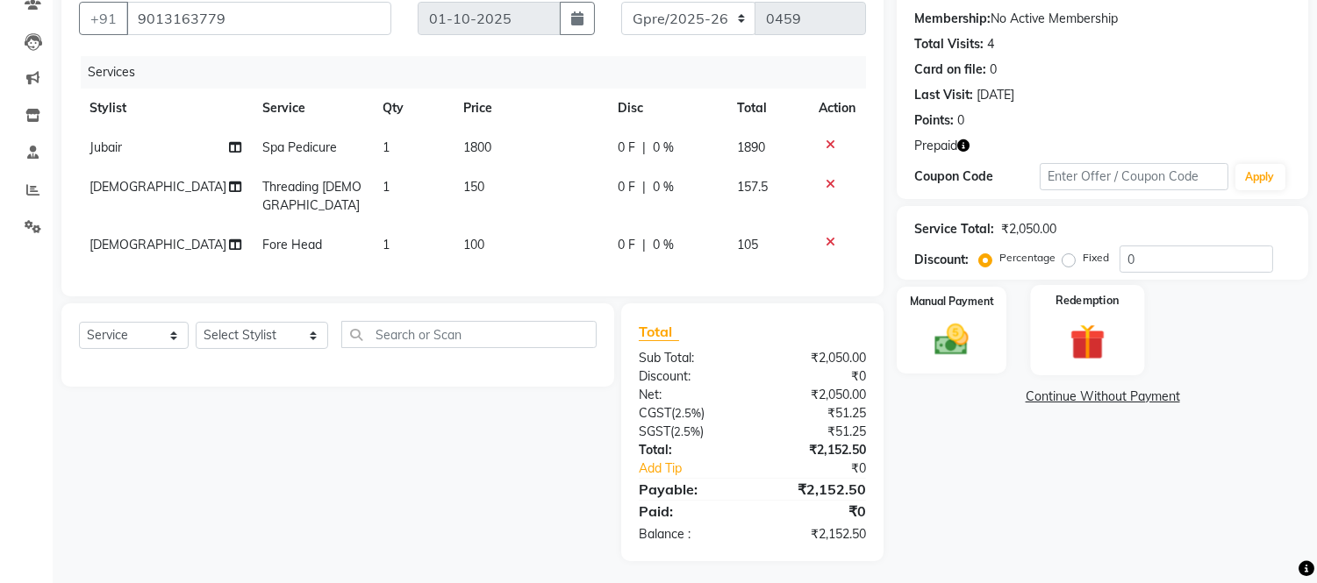
click at [1065, 349] on img at bounding box center [1087, 342] width 58 height 44
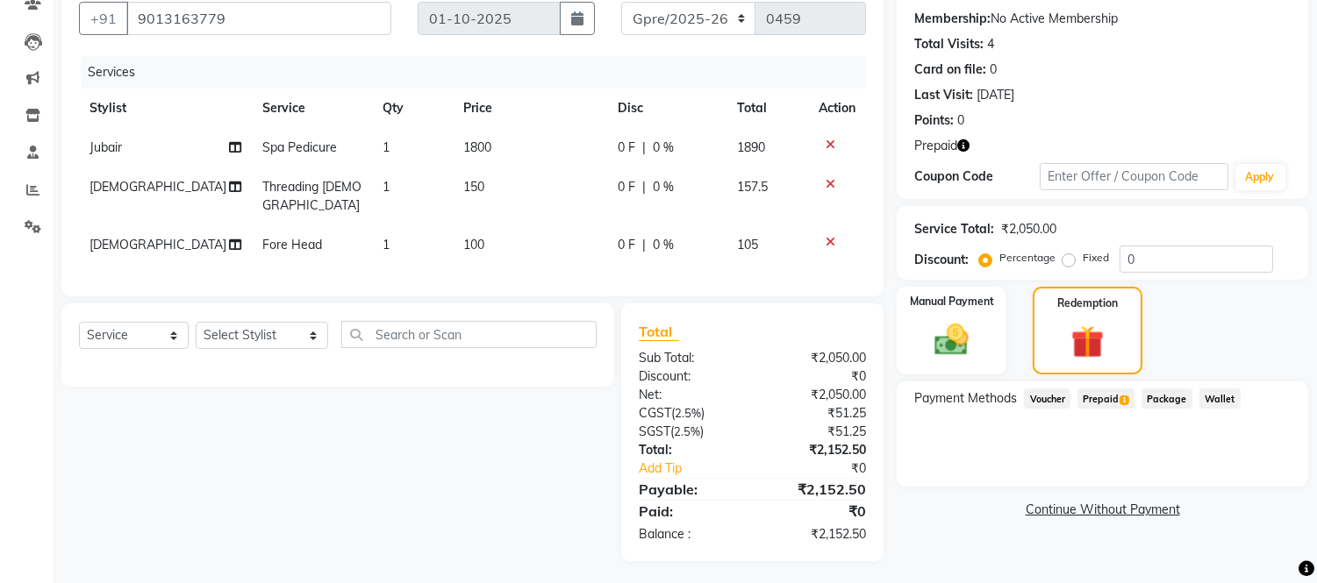
click at [1092, 397] on span "Prepaid 1" at bounding box center [1105, 399] width 57 height 20
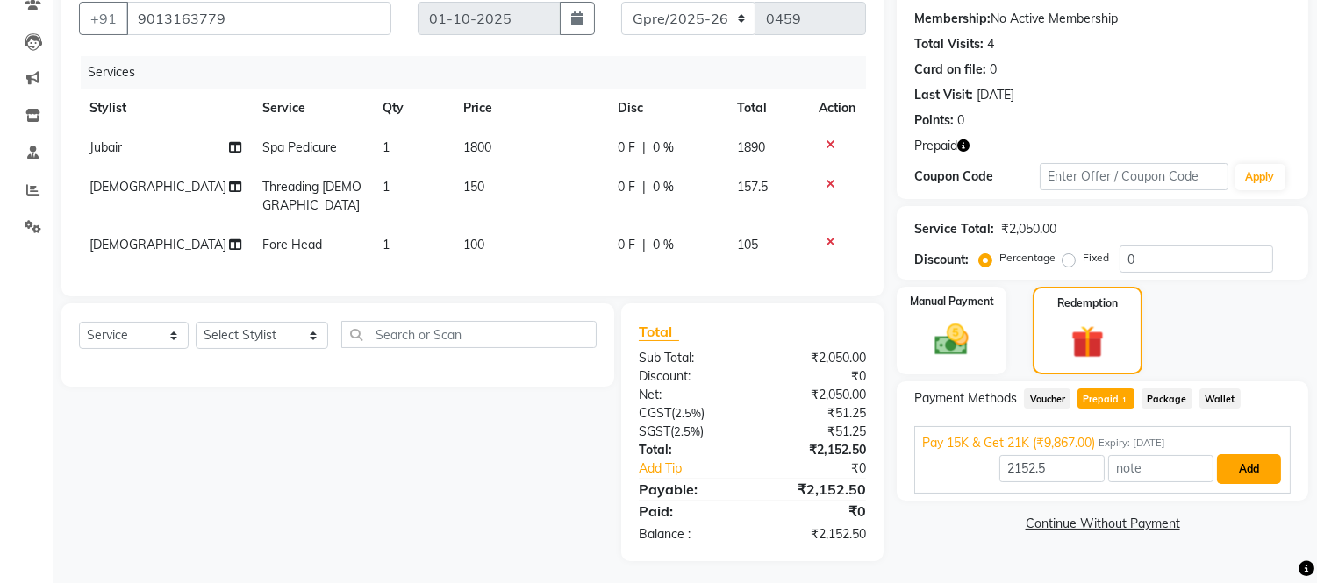
click at [1248, 468] on button "Add" at bounding box center [1249, 469] width 64 height 30
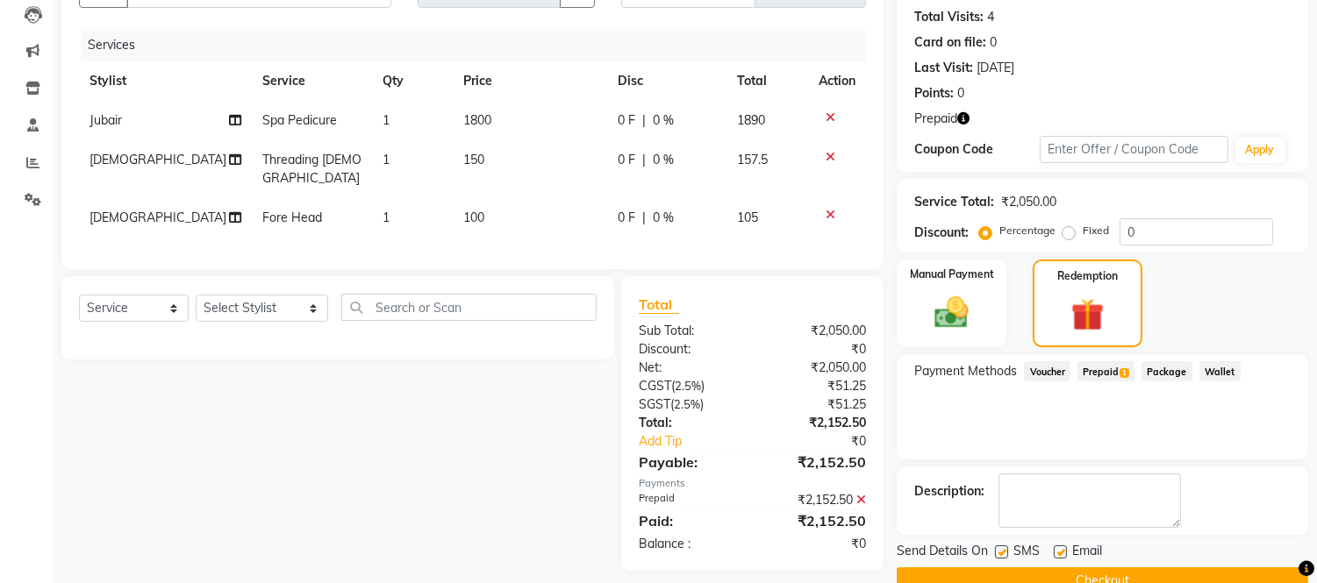
scroll to position [225, 0]
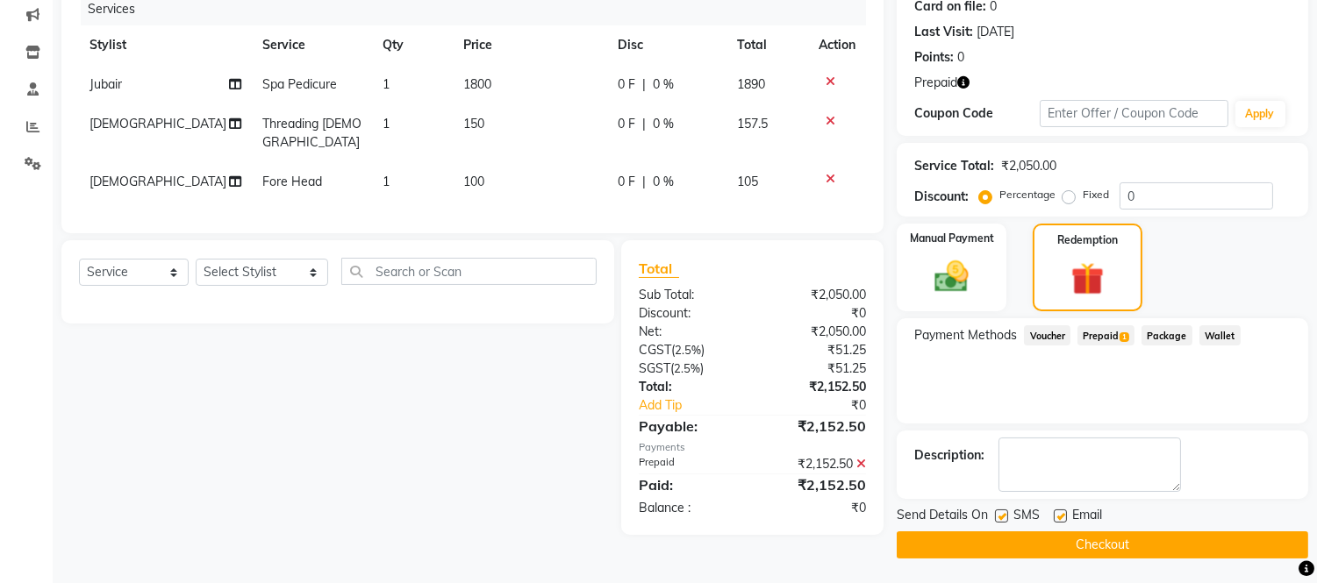
click at [1182, 553] on button "Checkout" at bounding box center [1101, 545] width 411 height 27
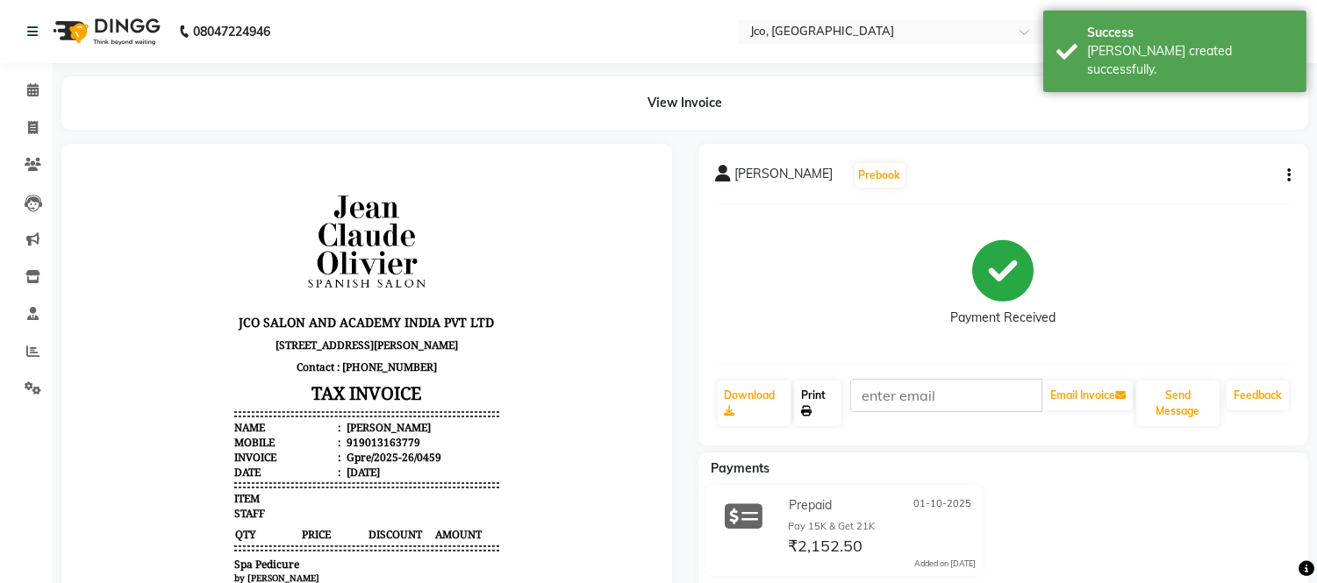
click at [810, 410] on icon at bounding box center [806, 411] width 11 height 11
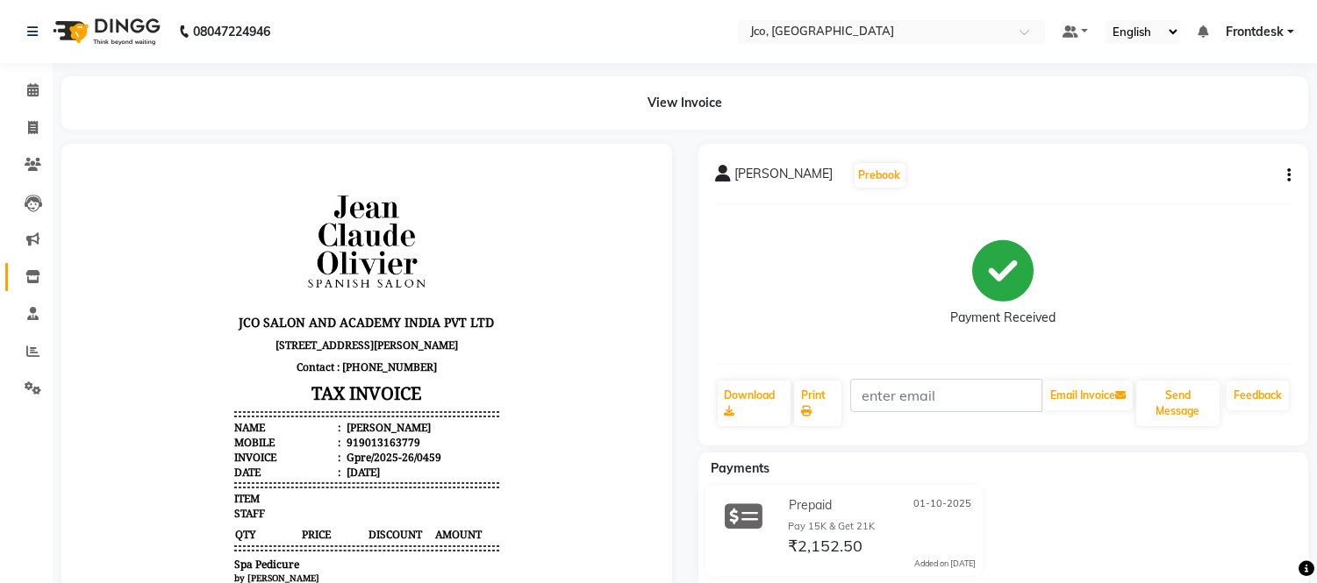
click at [29, 279] on icon at bounding box center [32, 276] width 15 height 13
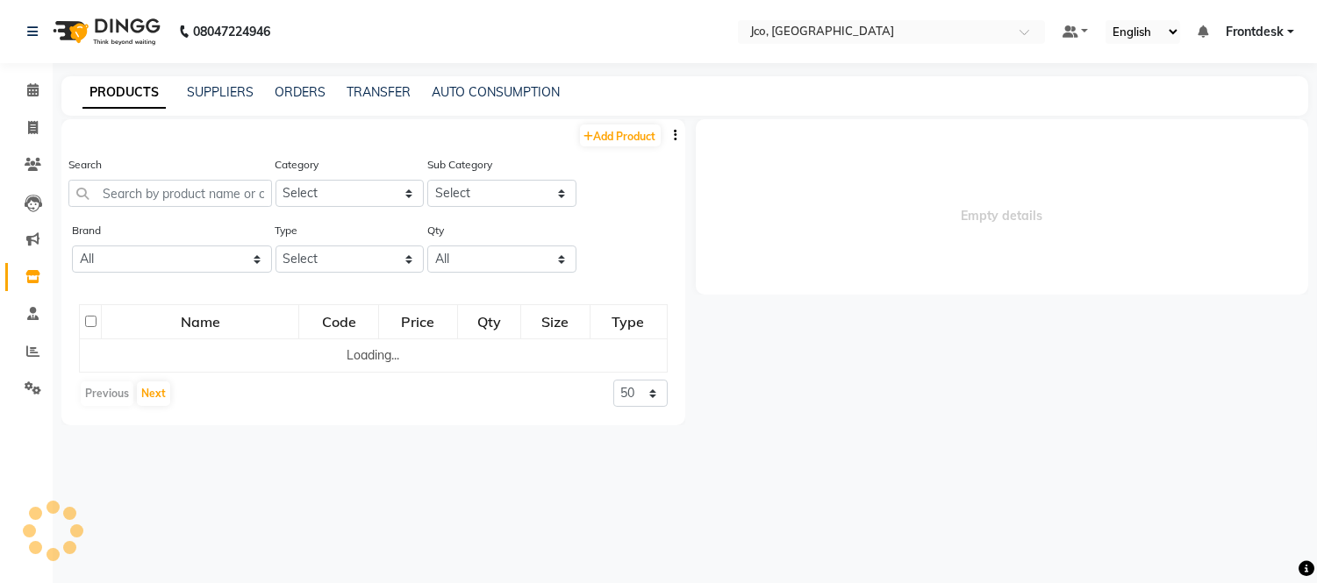
select select
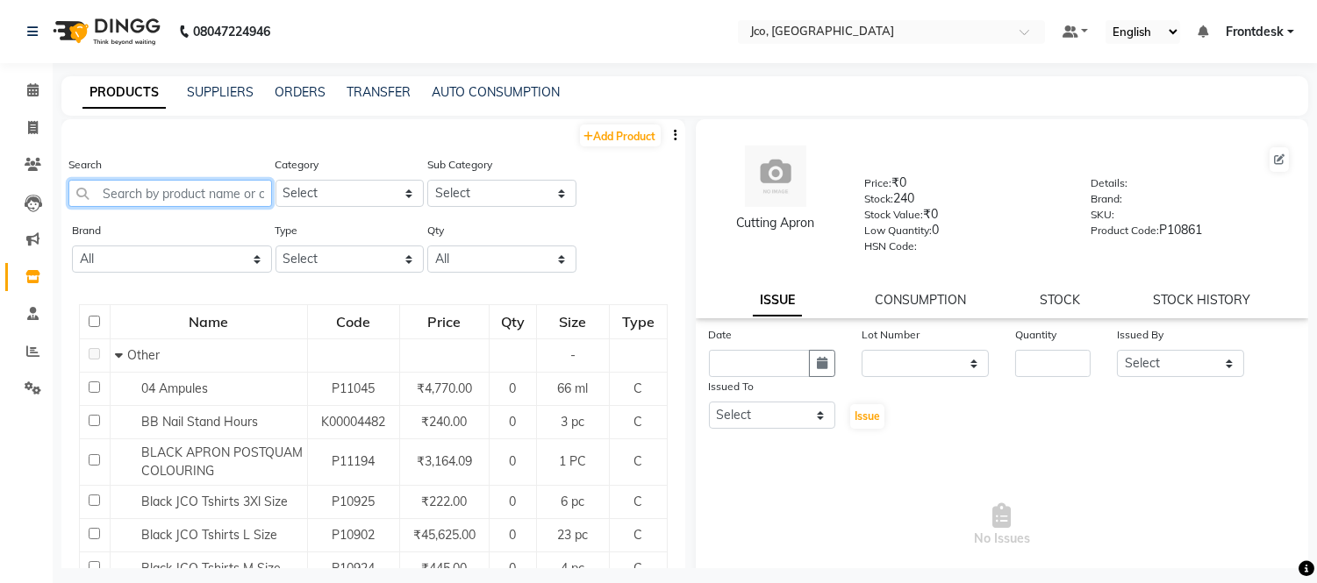
click at [168, 194] on input "text" at bounding box center [170, 193] width 204 height 27
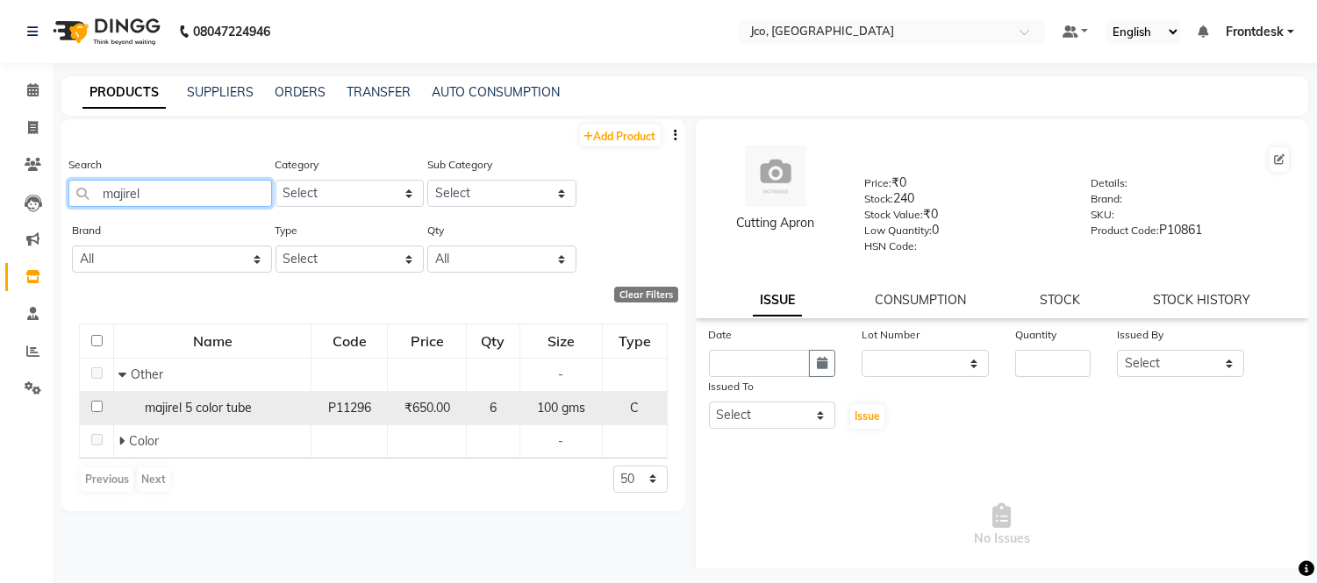
type input "majirel"
click at [239, 411] on span "majirel 5 color tube" at bounding box center [198, 408] width 107 height 16
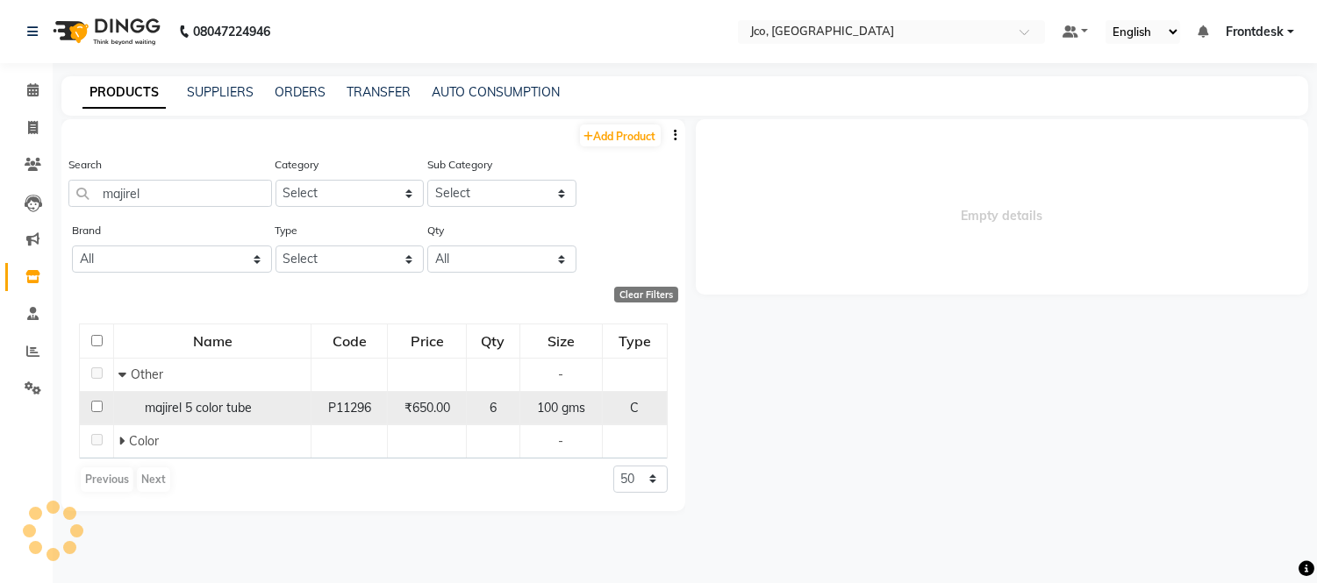
select select
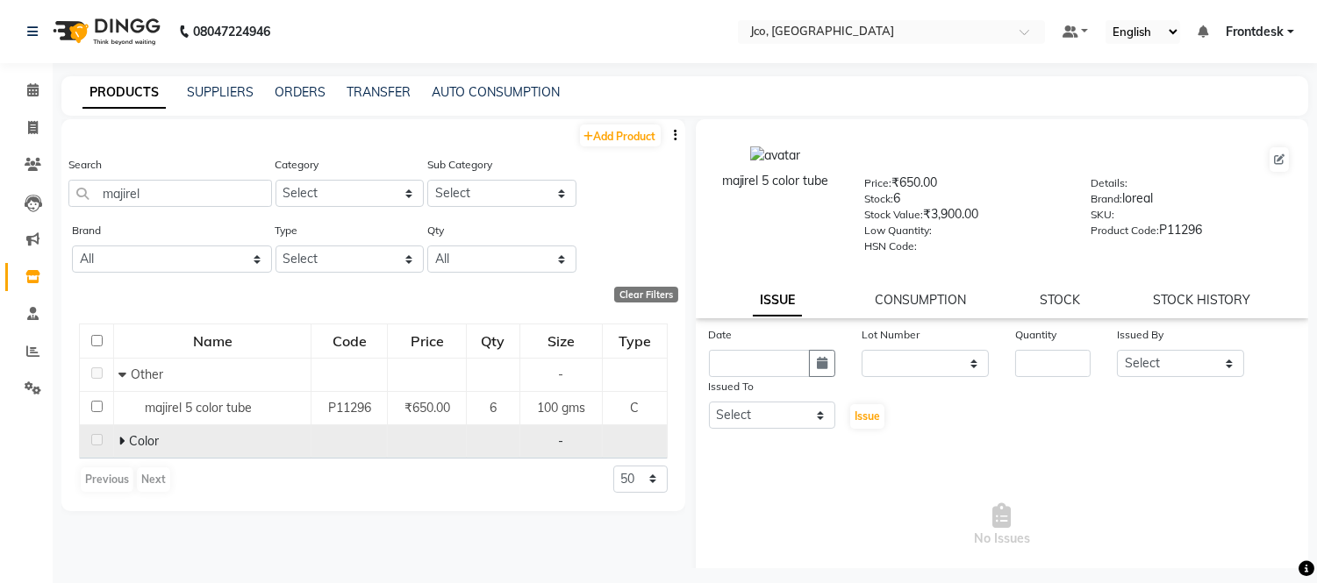
click at [195, 436] on div "Color" at bounding box center [212, 441] width 188 height 18
click at [120, 443] on icon at bounding box center [121, 441] width 6 height 12
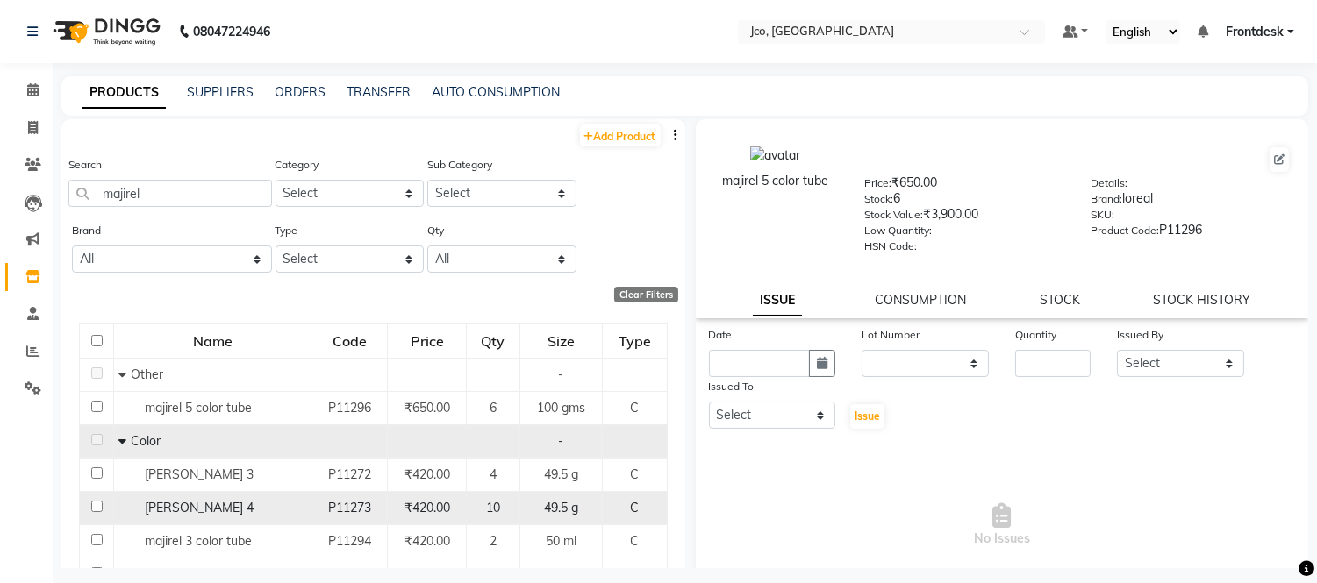
click at [118, 518] on div "[PERSON_NAME] 4" at bounding box center [212, 508] width 188 height 18
select select
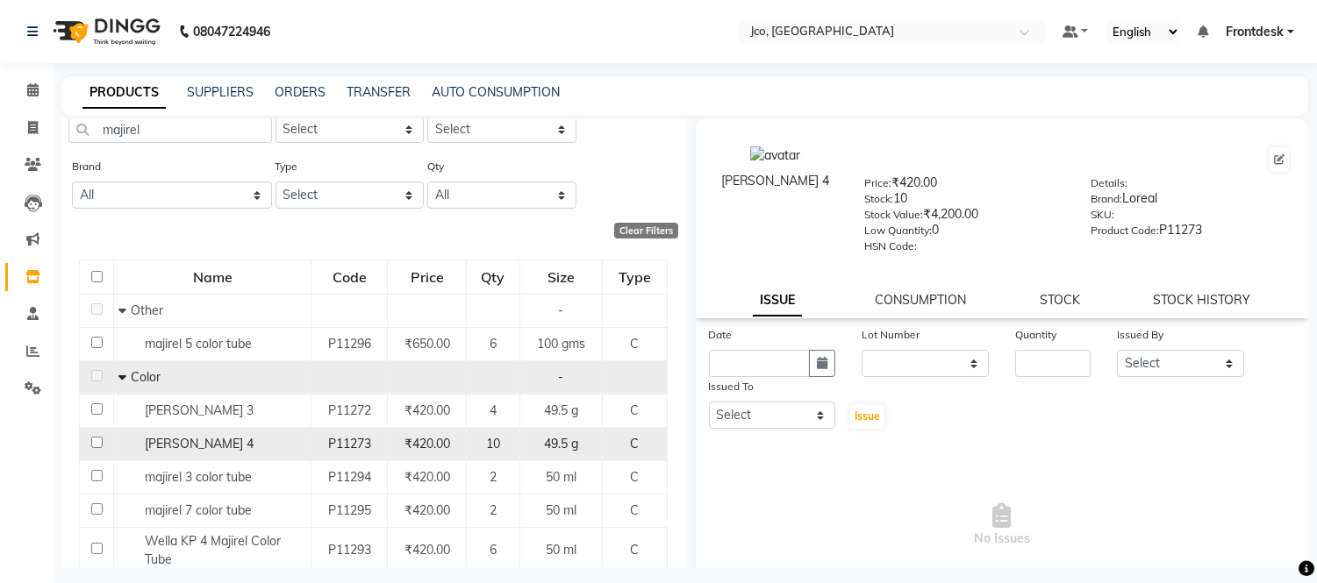
scroll to position [71, 0]
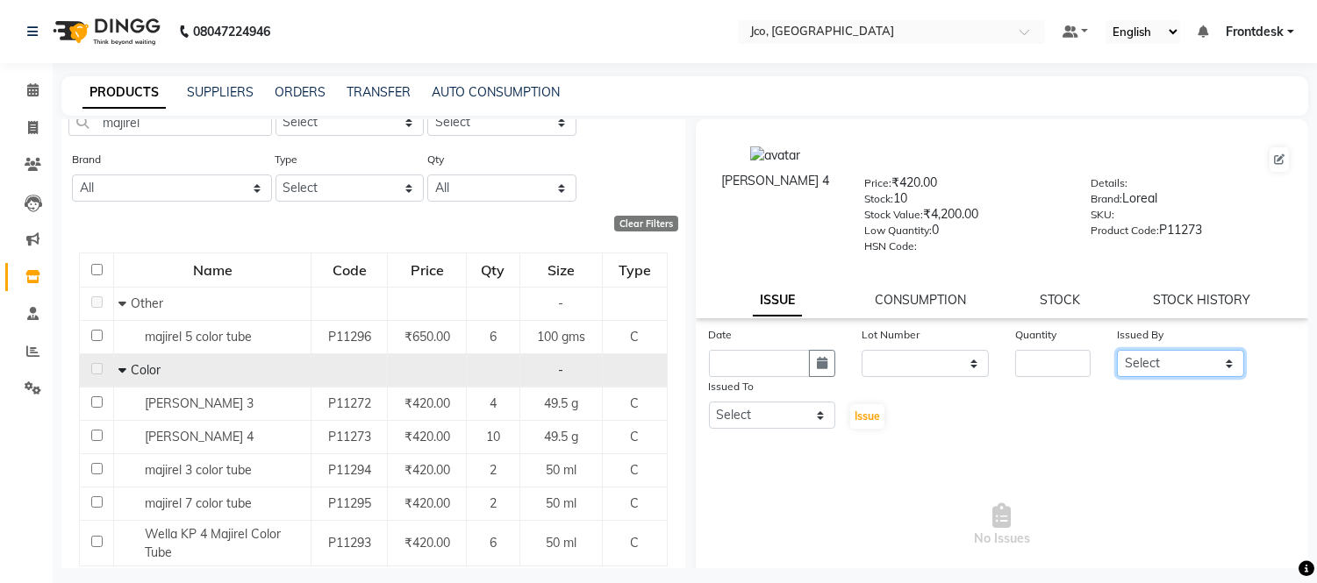
click at [1151, 356] on select "Select [PERSON_NAME] Afsha Shaikh Ajmal Aphy Araslan [PERSON_NAME] Azhar Frontd…" at bounding box center [1180, 363] width 127 height 27
click at [1016, 371] on input "number" at bounding box center [1052, 363] width 75 height 27
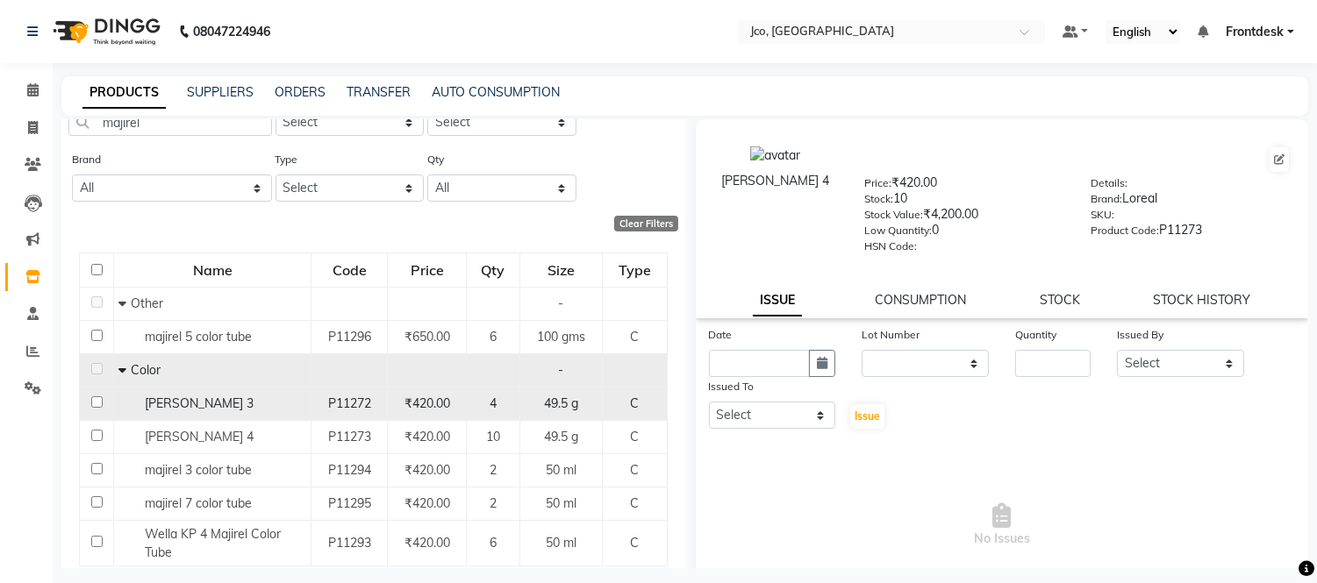
click at [630, 403] on span "C" at bounding box center [634, 404] width 9 height 16
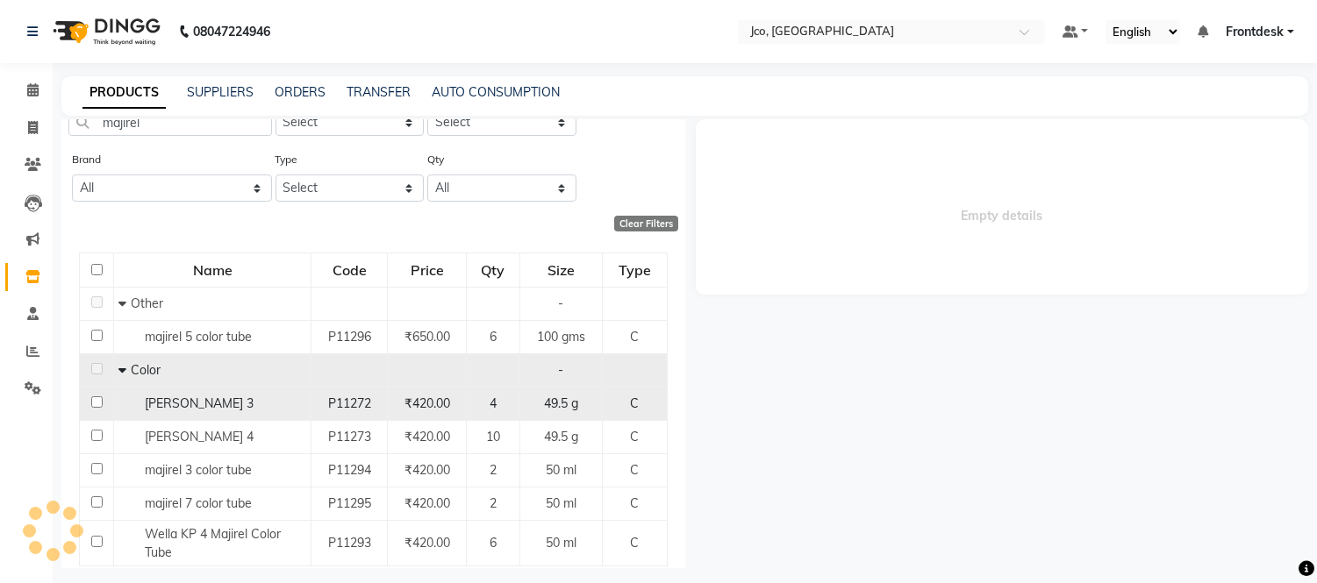
select select
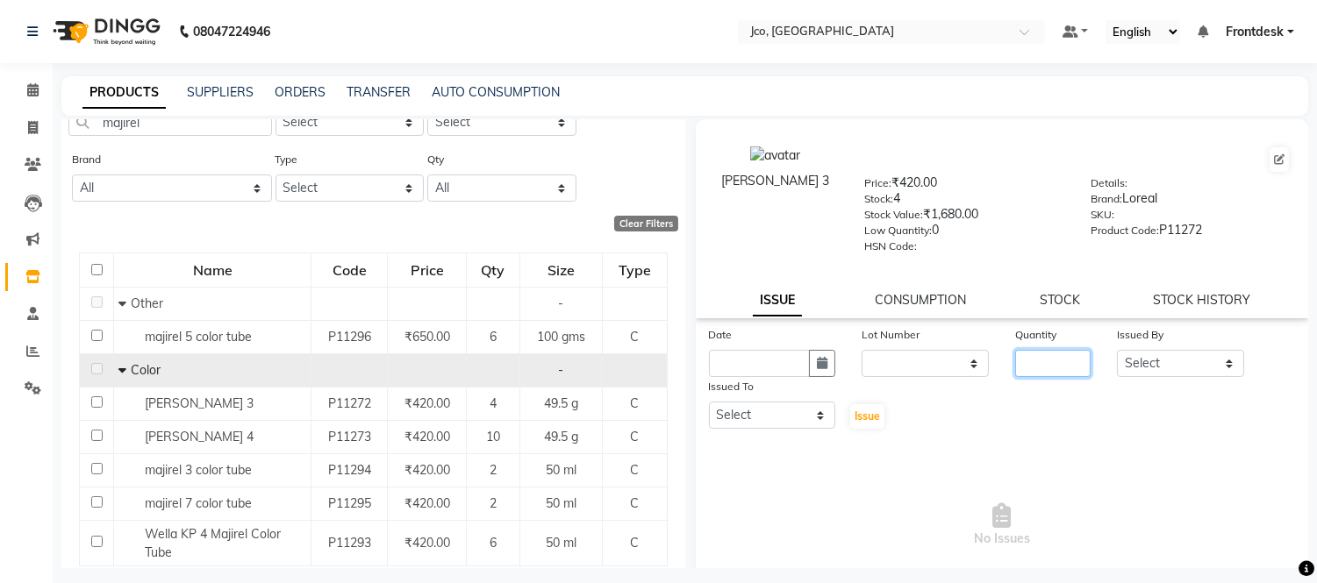
click at [1057, 362] on input "number" at bounding box center [1052, 363] width 75 height 27
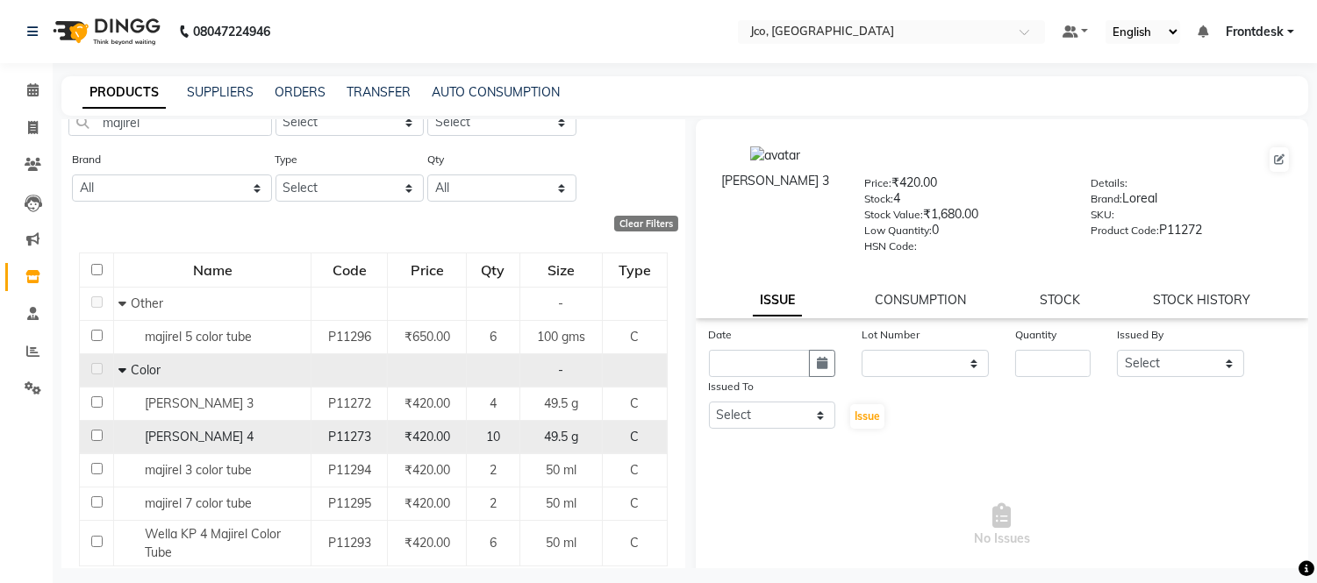
click at [197, 437] on span "[PERSON_NAME] 4" at bounding box center [199, 437] width 109 height 16
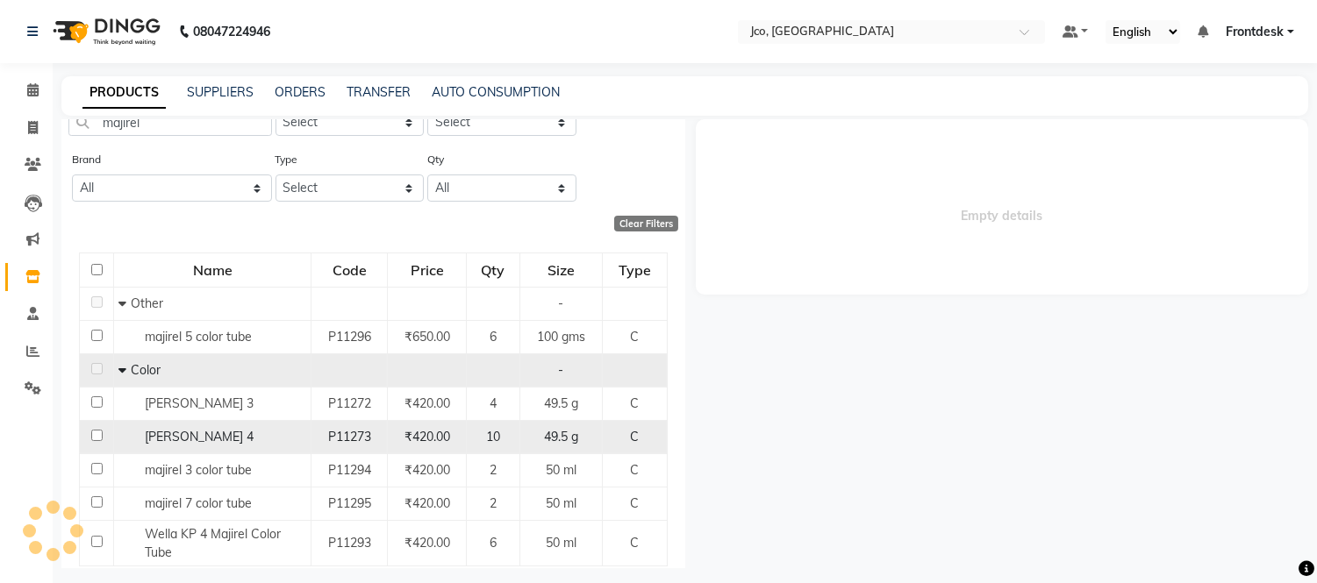
select select
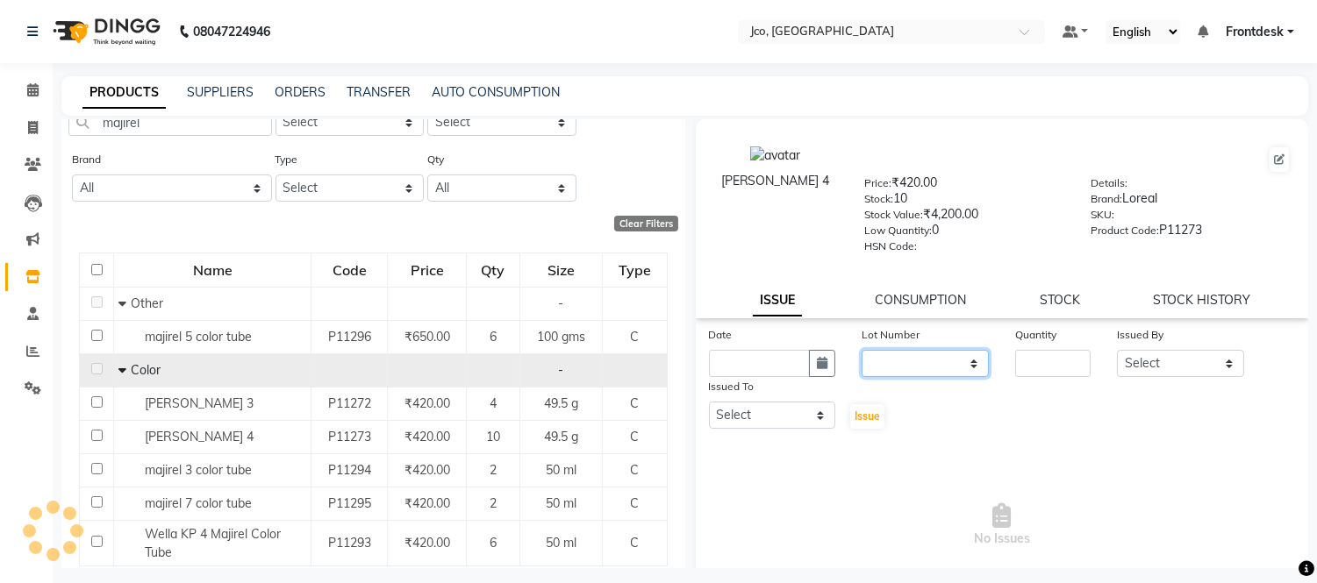
click at [917, 362] on select "None" at bounding box center [924, 363] width 127 height 27
click at [899, 355] on select "None" at bounding box center [924, 363] width 127 height 27
click at [1038, 364] on input "number" at bounding box center [1052, 363] width 75 height 27
type input "2"
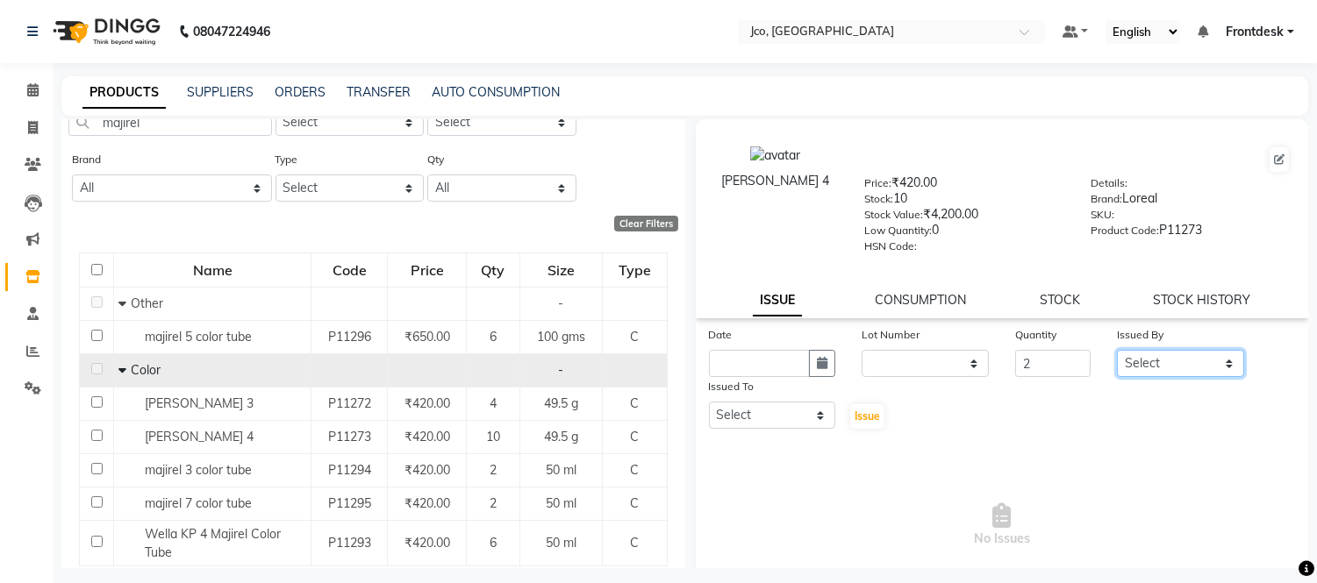
click at [1168, 361] on select "Select [PERSON_NAME] Afsha Shaikh Ajmal Aphy Araslan [PERSON_NAME] Azhar Frontd…" at bounding box center [1180, 363] width 127 height 27
select select "92490"
click at [1117, 351] on select "Select [PERSON_NAME] Afsha Shaikh Ajmal Aphy Araslan [PERSON_NAME] Azhar Frontd…" at bounding box center [1180, 363] width 127 height 27
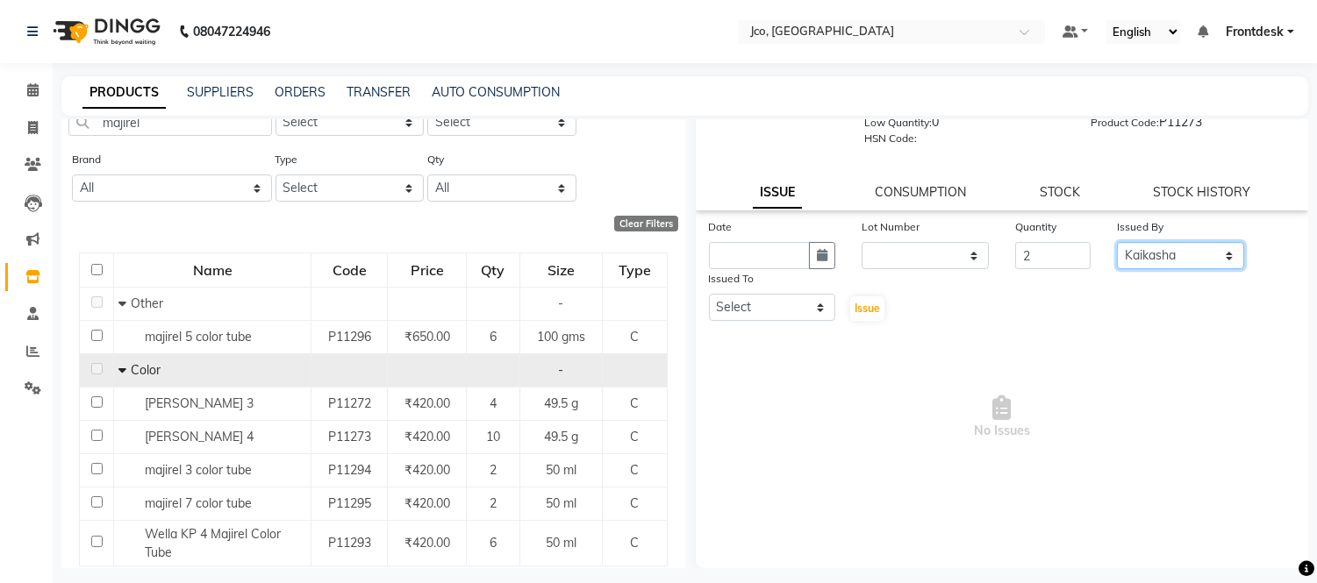
scroll to position [107, 0]
click at [752, 256] on input "text" at bounding box center [760, 256] width 102 height 27
select select "10"
select select "2025"
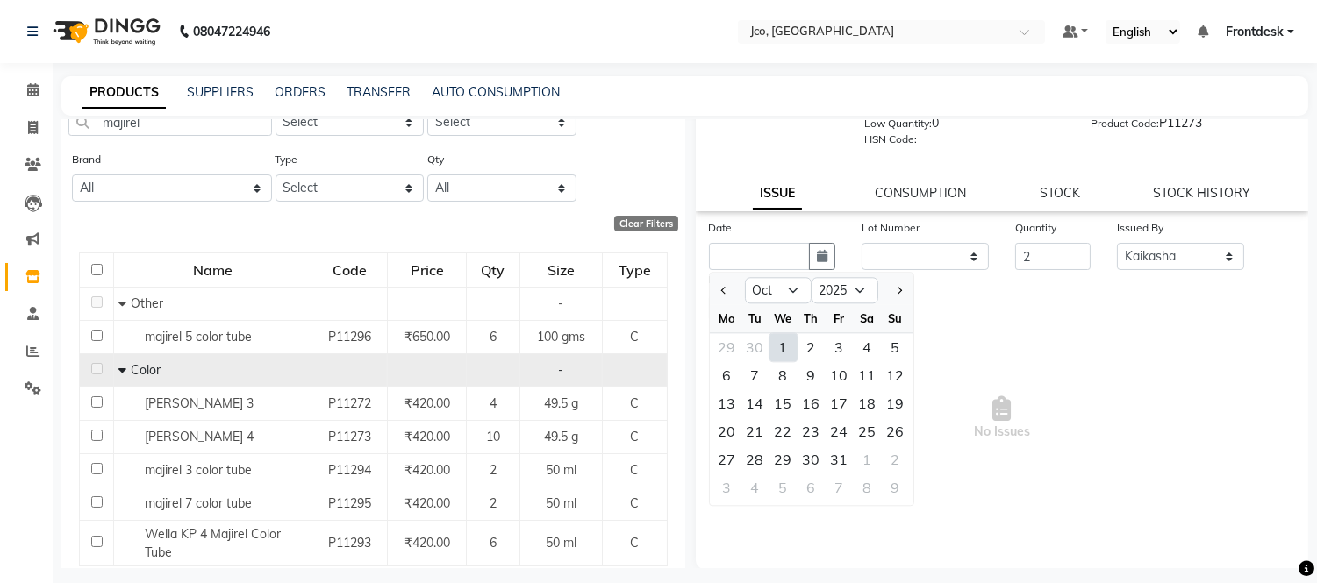
click at [782, 347] on div "1" at bounding box center [783, 347] width 28 height 28
type input "01-10-2025"
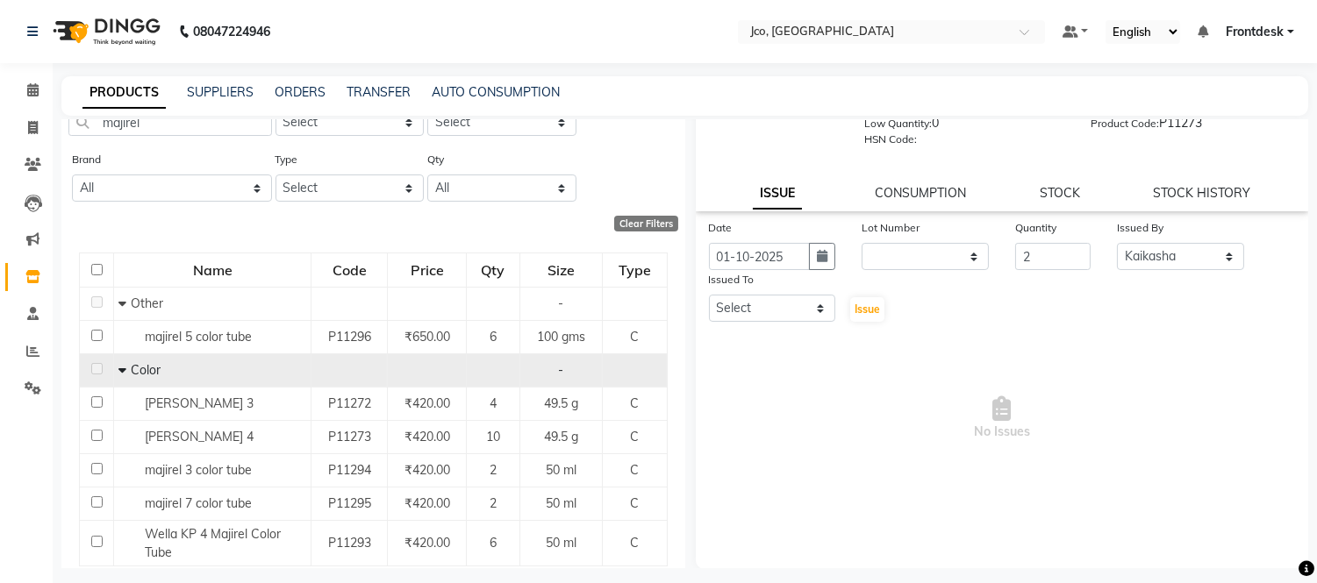
click at [1100, 415] on span "No Issues" at bounding box center [1002, 418] width 587 height 175
click at [761, 304] on select "Select [PERSON_NAME] Afsha Shaikh Ajmal Aphy Araslan [PERSON_NAME] Azhar Frontd…" at bounding box center [772, 308] width 127 height 27
click at [1010, 387] on span "No Issues" at bounding box center [1002, 418] width 587 height 175
click at [1041, 258] on input "2" at bounding box center [1052, 256] width 75 height 27
click at [742, 312] on select "Select [PERSON_NAME] Afsha Shaikh Ajmal Aphy Araslan [PERSON_NAME] Azhar Frontd…" at bounding box center [772, 308] width 127 height 27
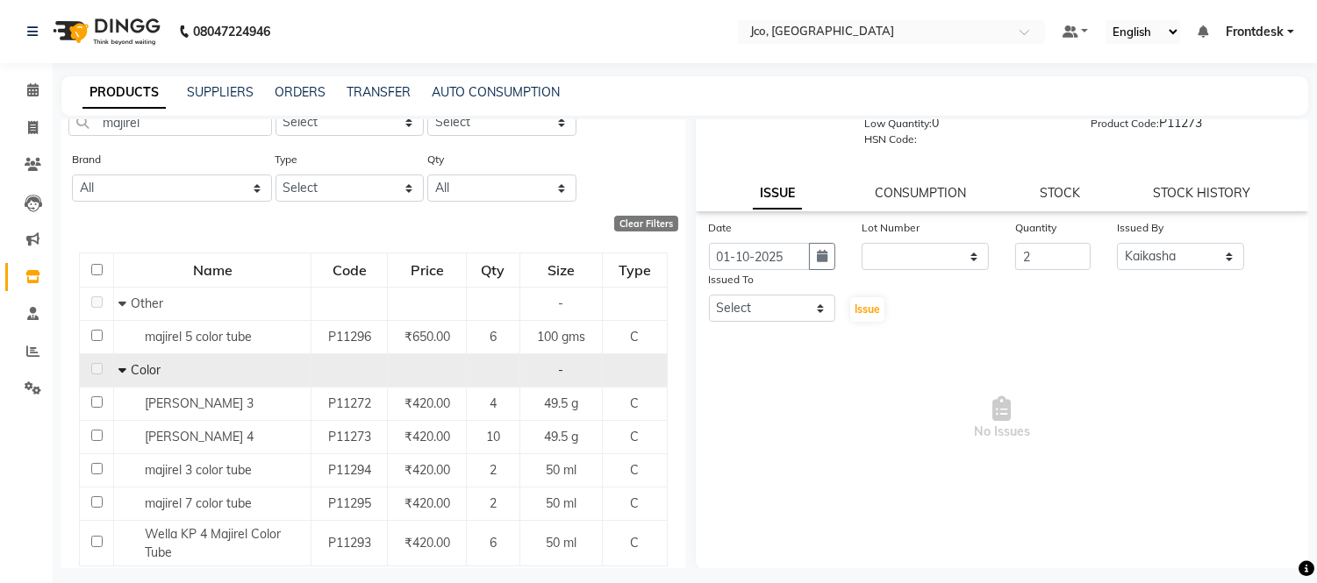
click at [853, 444] on span "No Issues" at bounding box center [1002, 418] width 587 height 175
click at [1045, 194] on link "STOCK" at bounding box center [1059, 193] width 40 height 16
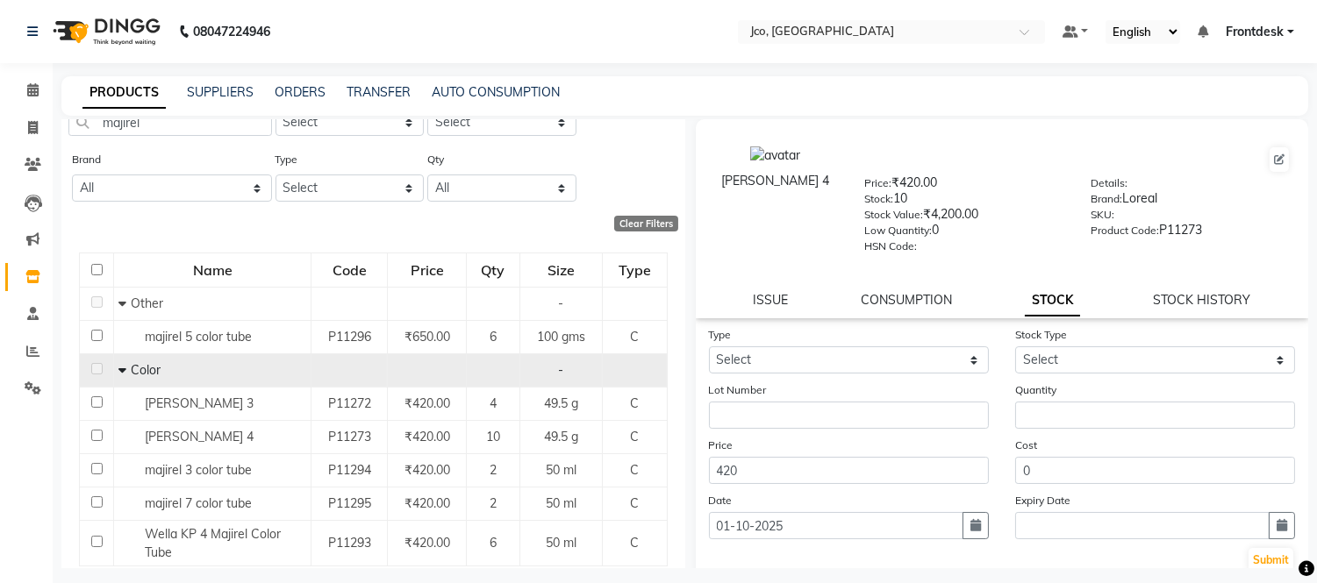
scroll to position [14, 0]
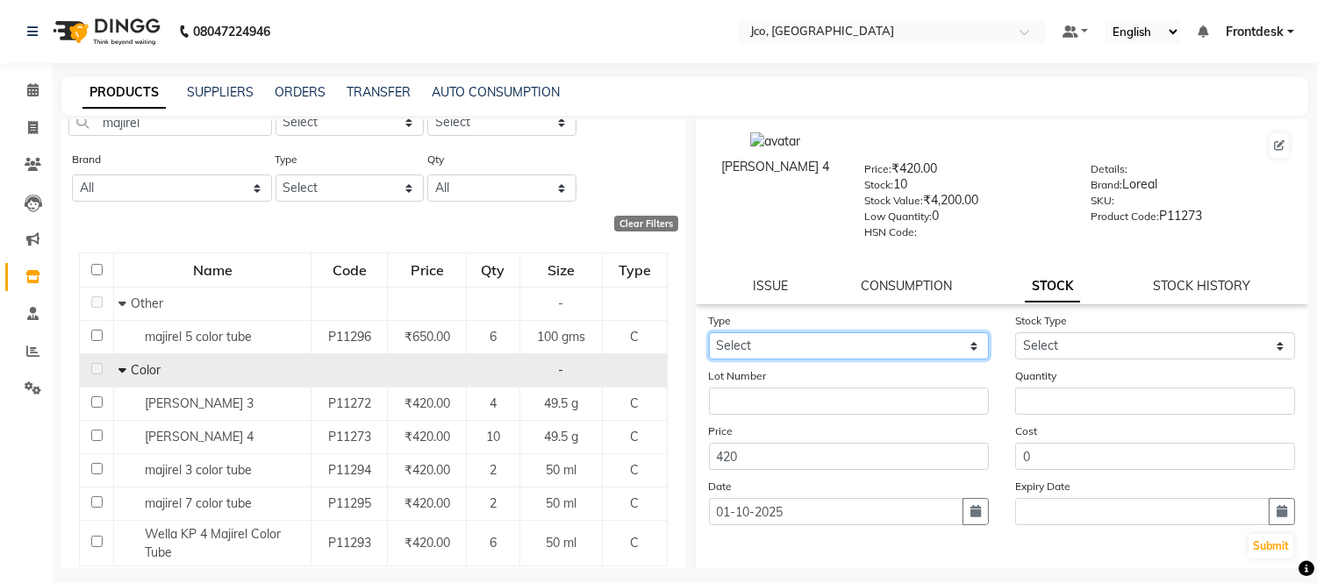
click at [819, 340] on select "Select In Out" at bounding box center [849, 345] width 280 height 27
select select "in"
click at [709, 332] on select "Select In Out" at bounding box center [849, 345] width 280 height 27
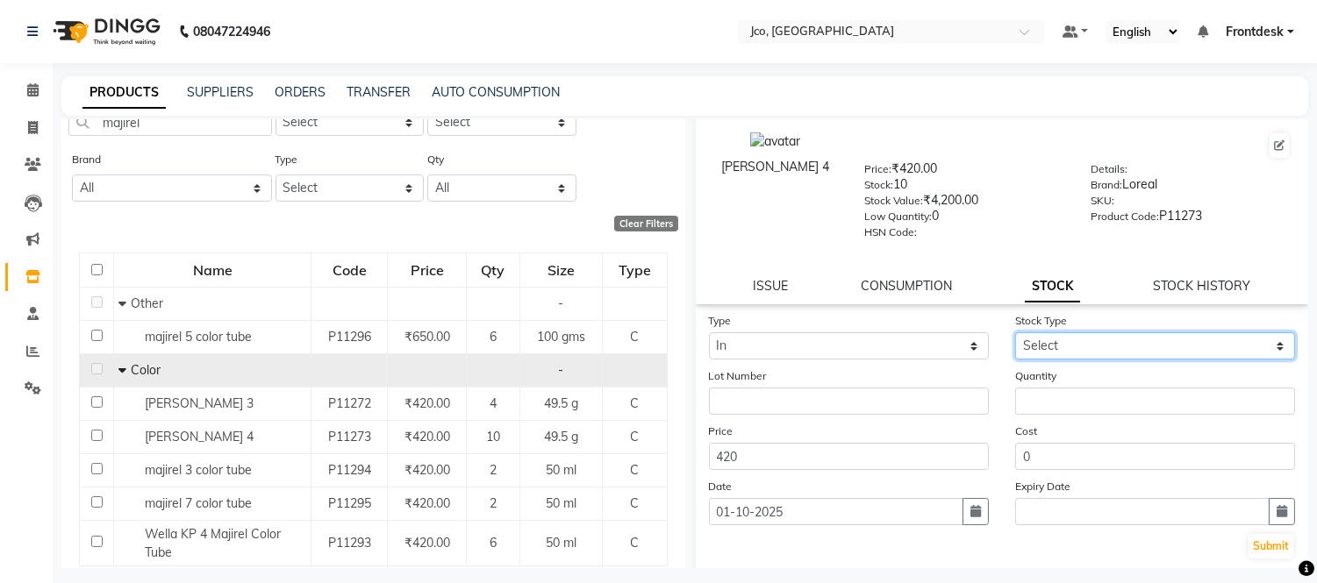
click at [1075, 343] on select "Select New Stock Adjustment Return Other" at bounding box center [1155, 345] width 280 height 27
select select "new stock"
click at [1015, 332] on select "Select New Stock Adjustment Return Other" at bounding box center [1155, 345] width 280 height 27
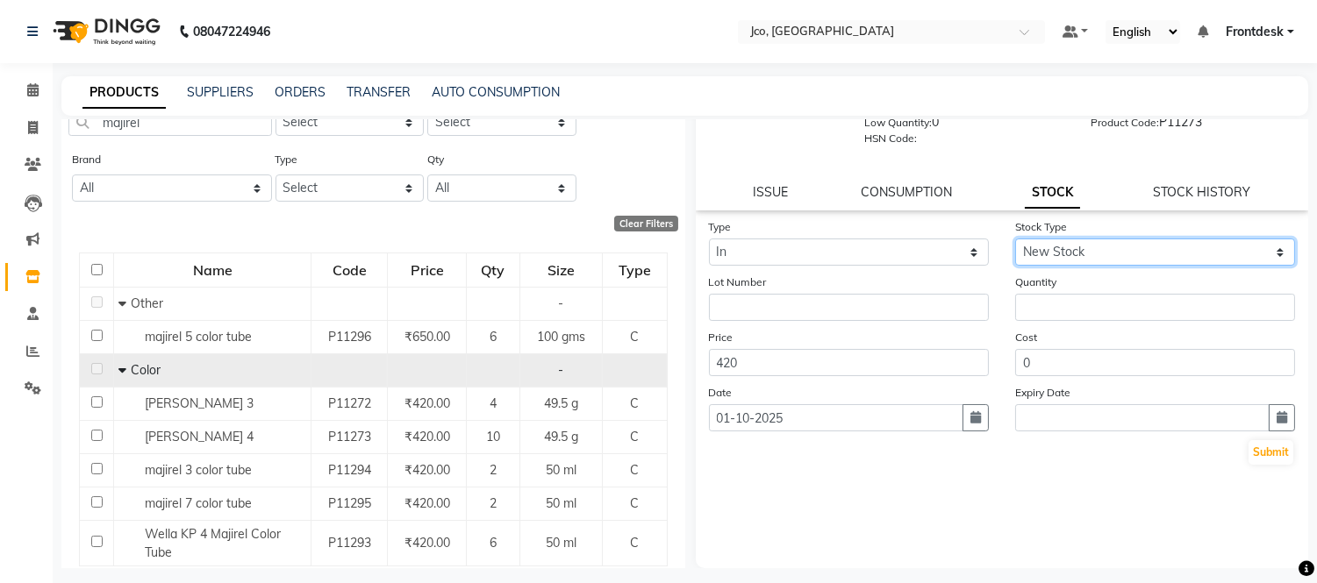
scroll to position [105, 0]
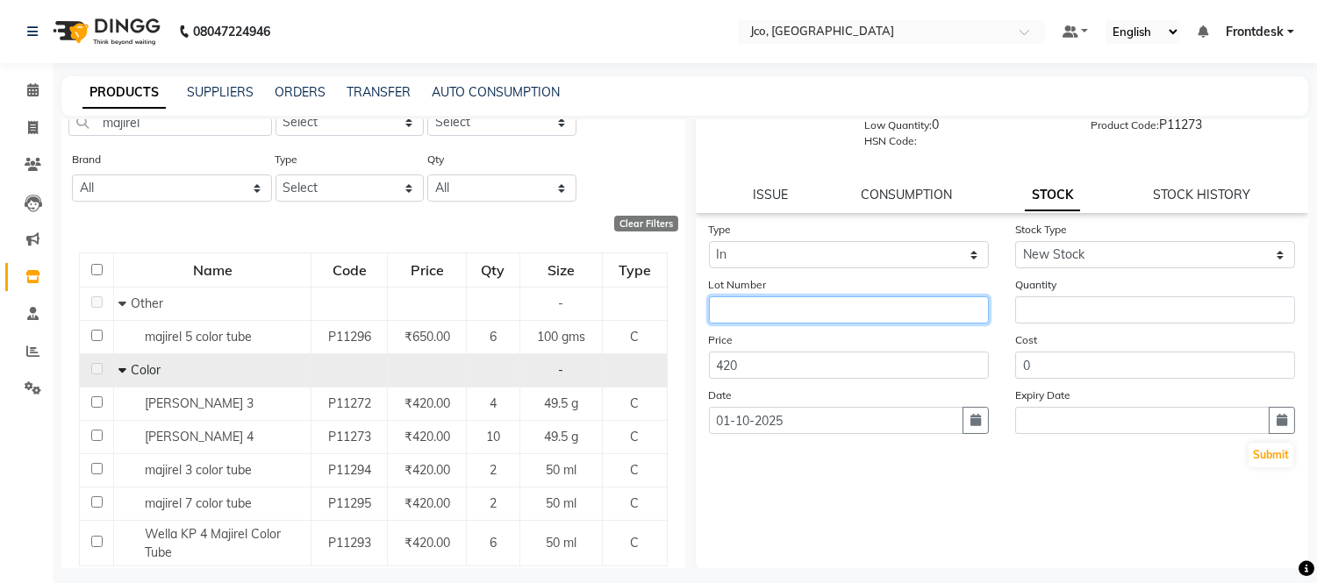
click at [772, 307] on input "text" at bounding box center [849, 309] width 280 height 27
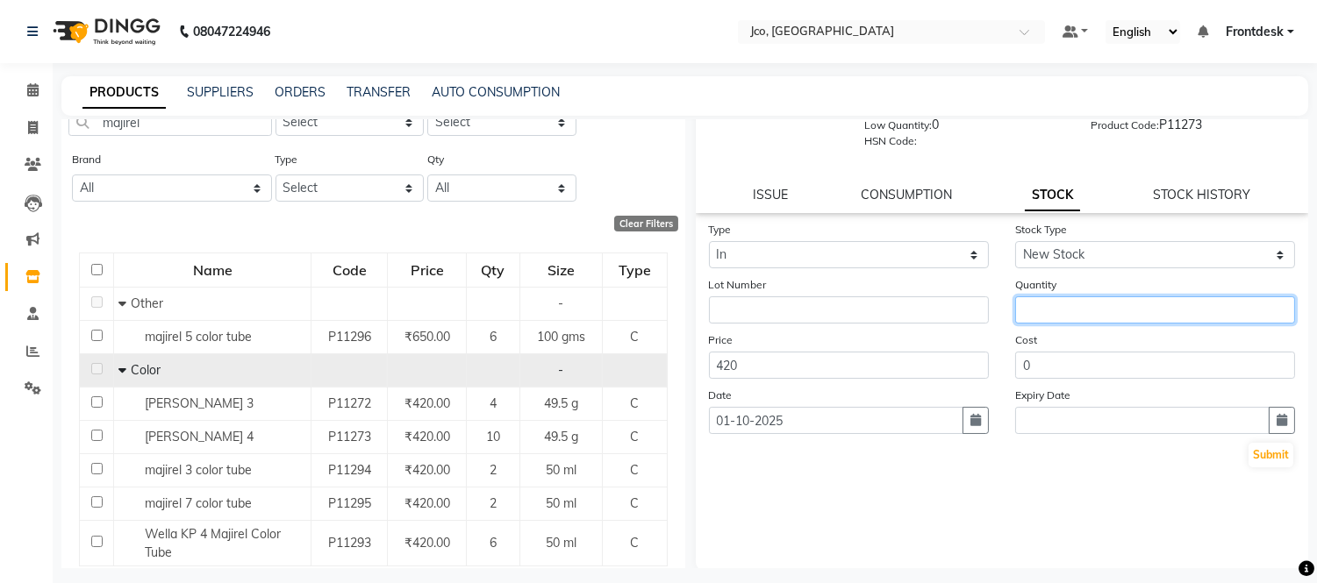
click at [1076, 314] on input "number" at bounding box center [1155, 309] width 280 height 27
type input "2"
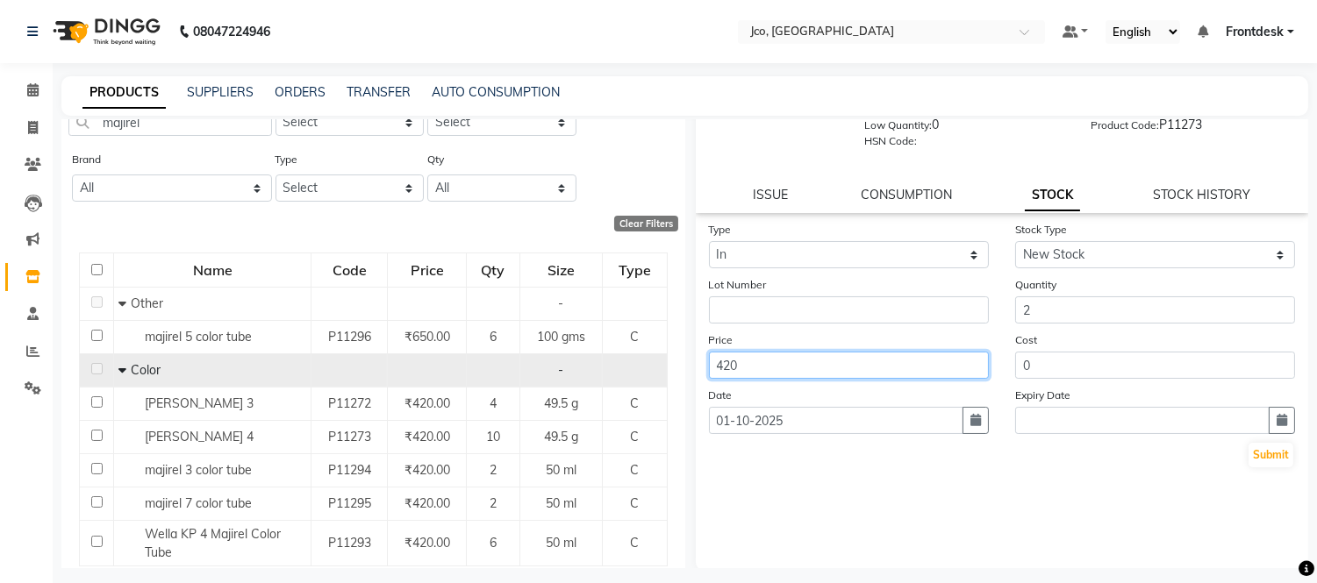
click at [803, 362] on input "420" at bounding box center [849, 365] width 280 height 27
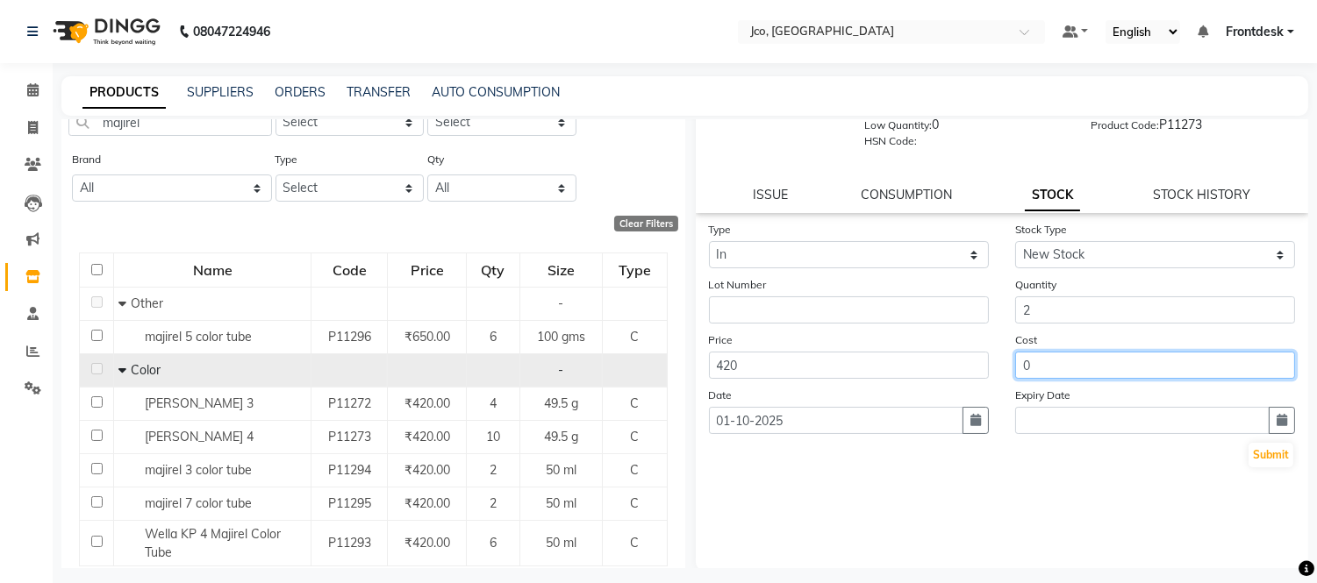
click at [1124, 361] on input "0" at bounding box center [1155, 365] width 280 height 27
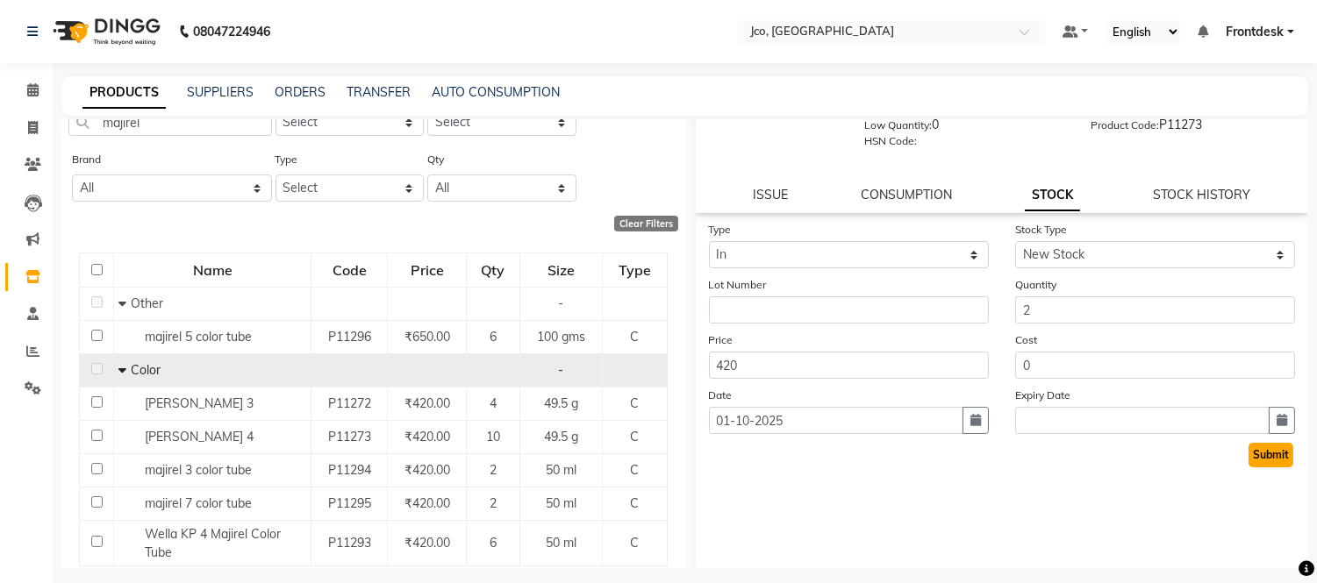
click at [1269, 460] on button "Submit" at bounding box center [1270, 455] width 45 height 25
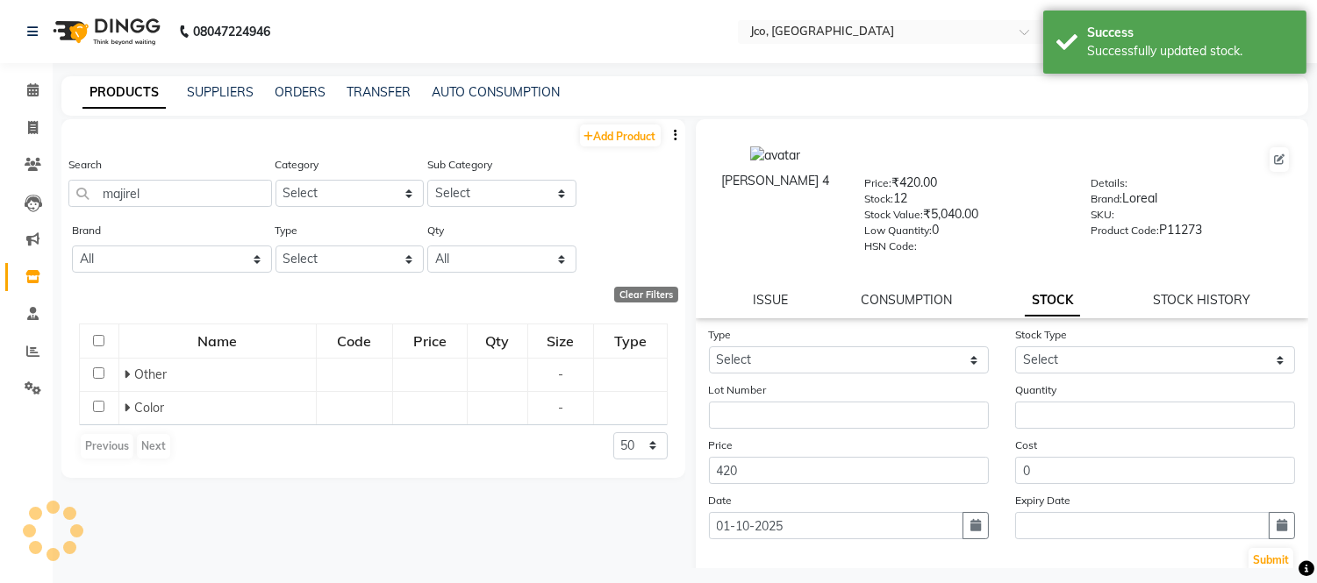
scroll to position [0, 0]
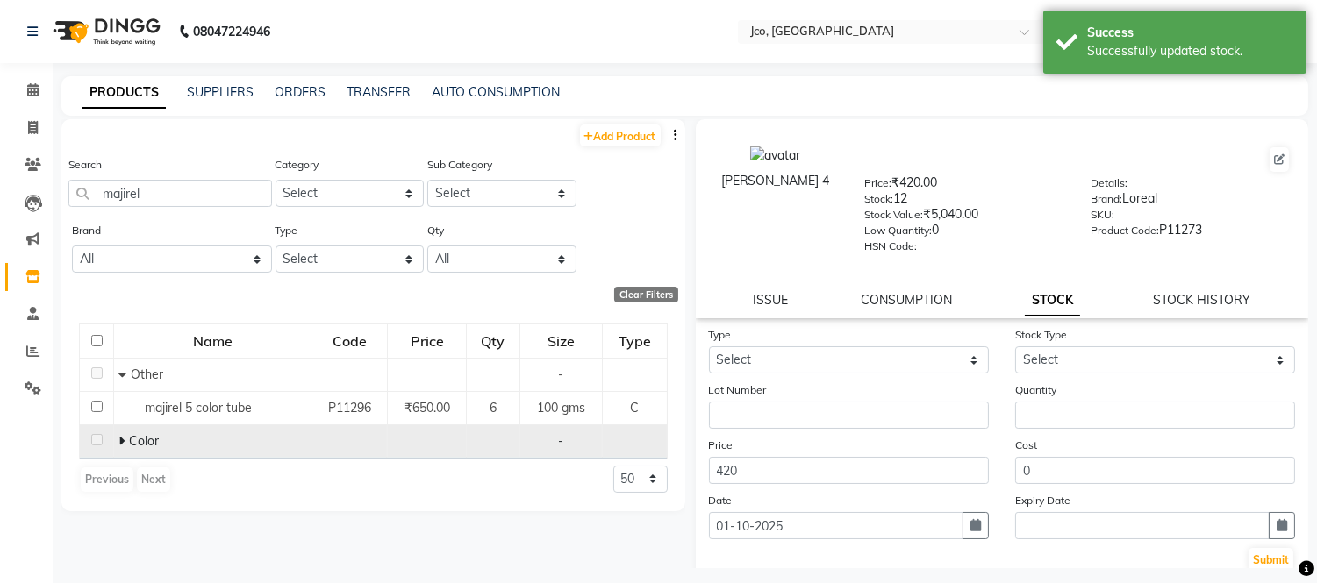
click at [120, 439] on icon at bounding box center [121, 441] width 6 height 12
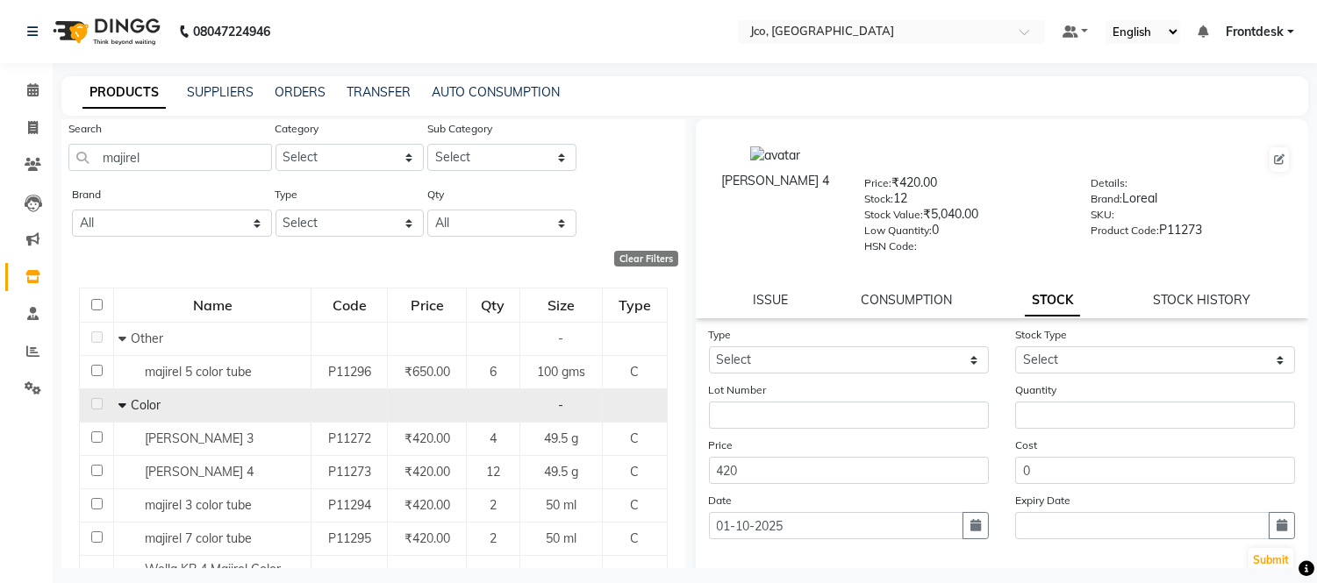
scroll to position [2, 0]
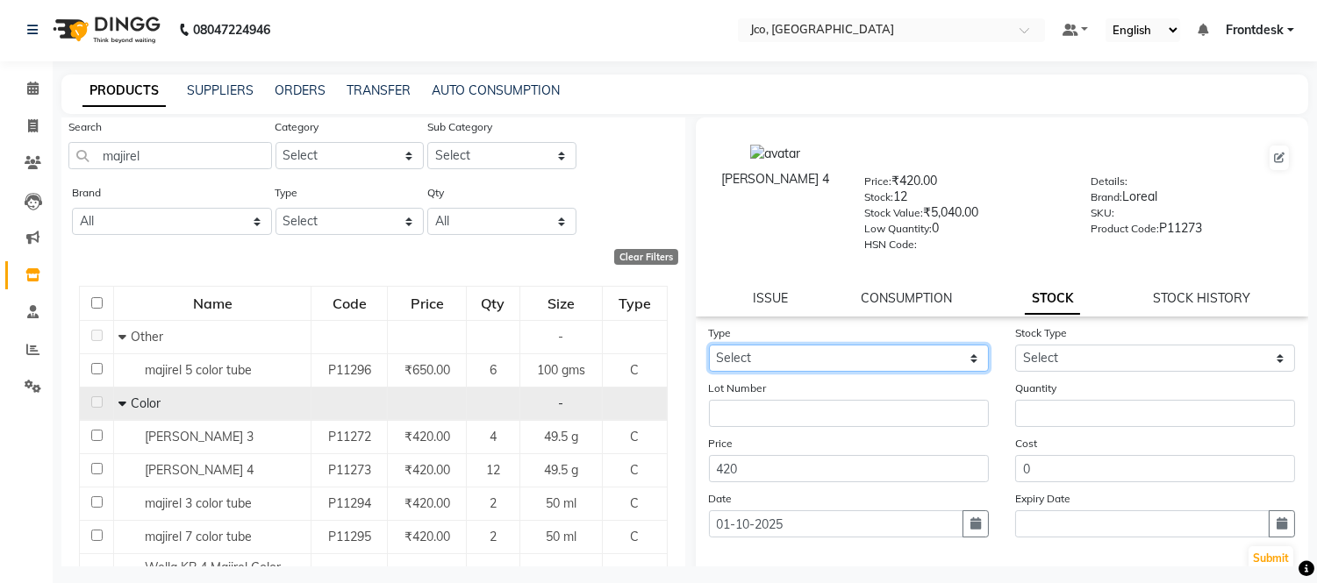
click at [809, 357] on select "Select In Out" at bounding box center [849, 358] width 280 height 27
select select "out"
click at [709, 345] on select "Select In Out" at bounding box center [849, 358] width 280 height 27
select select
click at [805, 354] on select "Select In Out" at bounding box center [849, 358] width 280 height 27
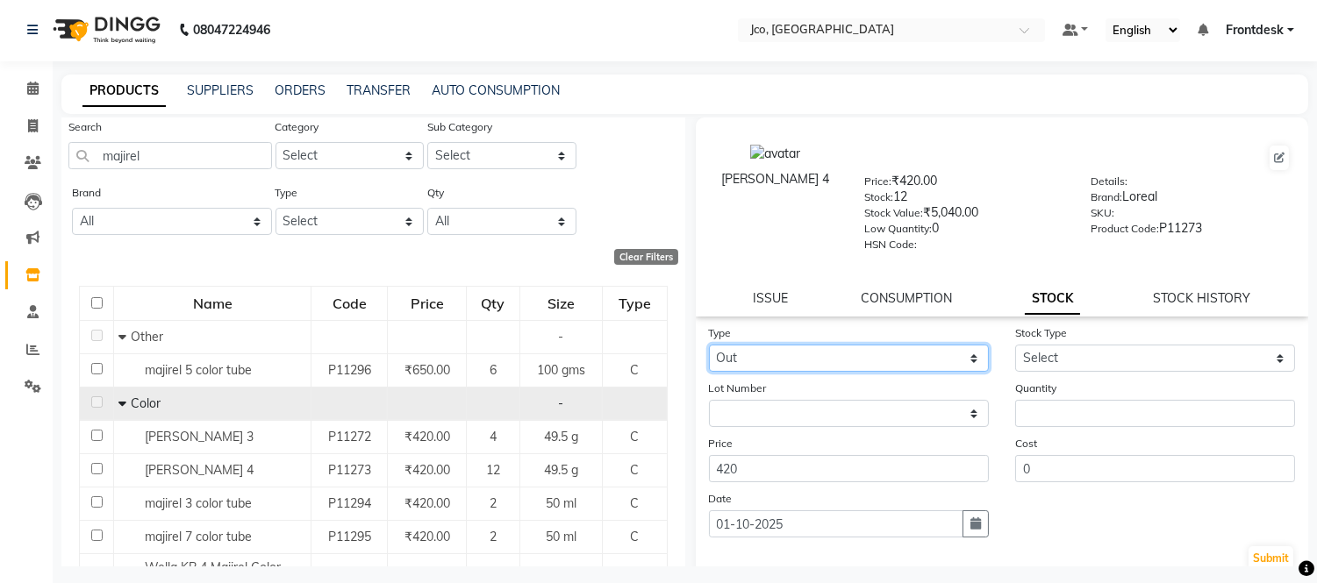
select select "in"
click at [709, 345] on select "Select In Out" at bounding box center [849, 358] width 280 height 27
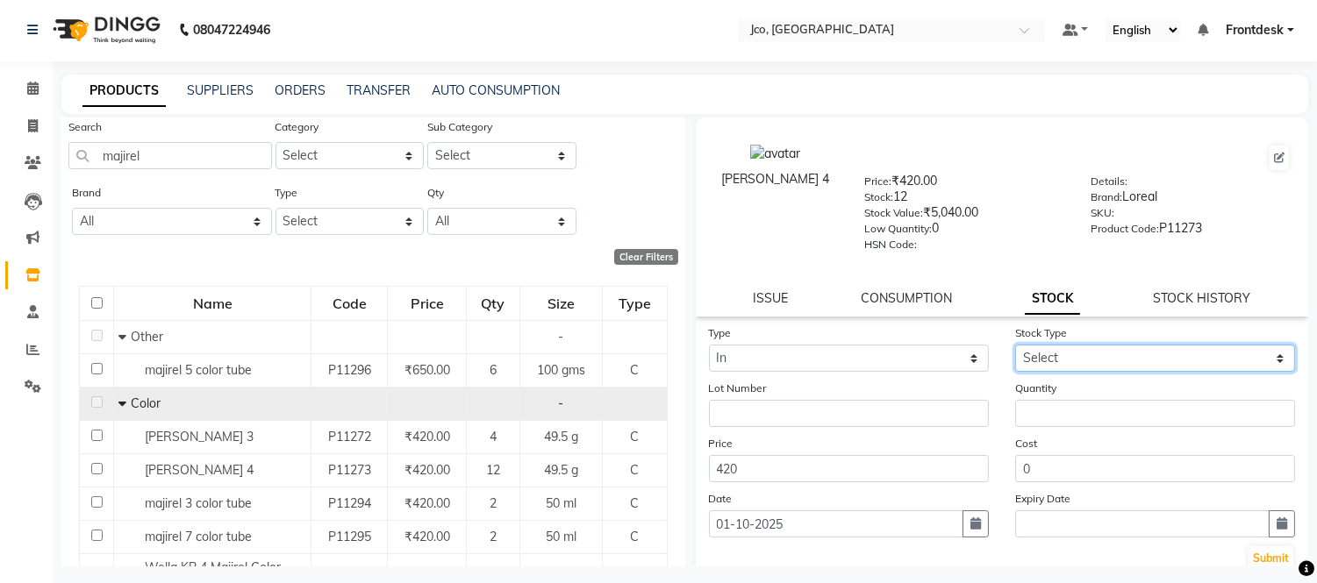
click at [1081, 355] on select "Select New Stock Adjustment Return Other" at bounding box center [1155, 358] width 280 height 27
select select "new stock"
click at [1015, 345] on select "Select New Stock Adjustment Return Other" at bounding box center [1155, 358] width 280 height 27
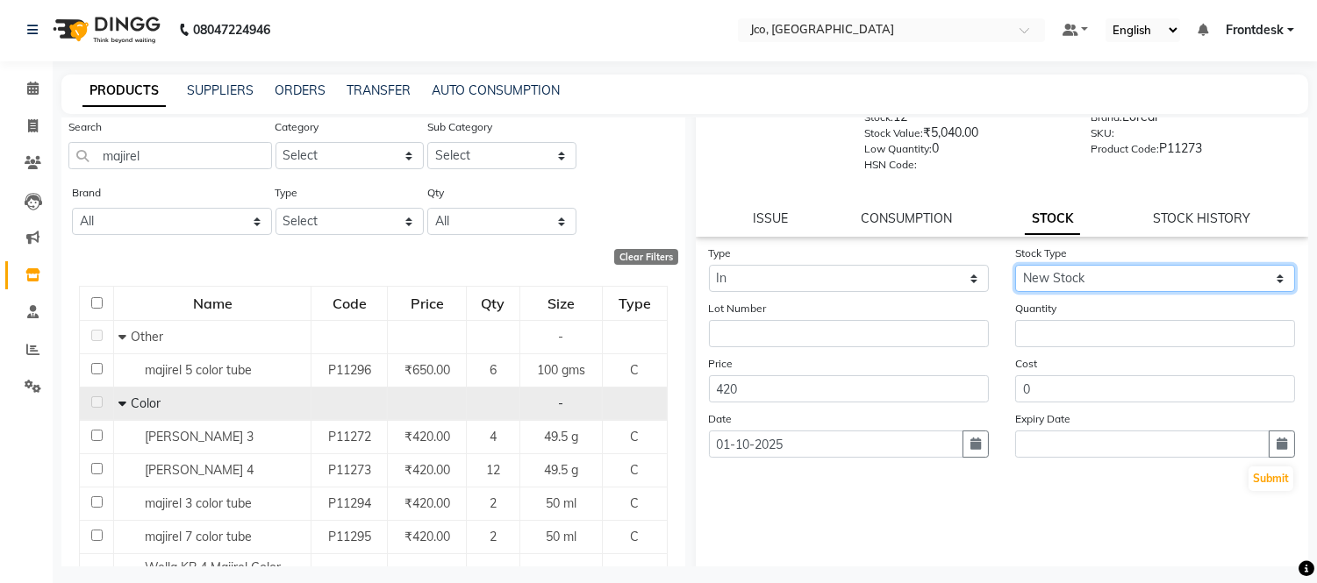
scroll to position [108, 0]
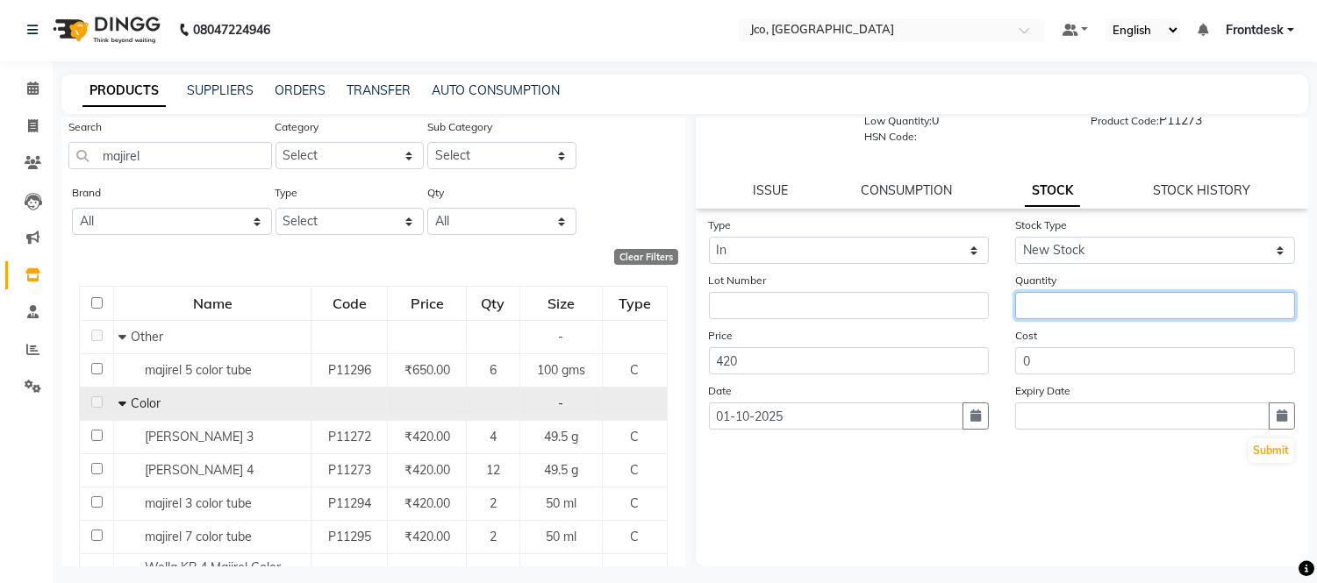
click at [1064, 303] on input "number" at bounding box center [1155, 305] width 280 height 27
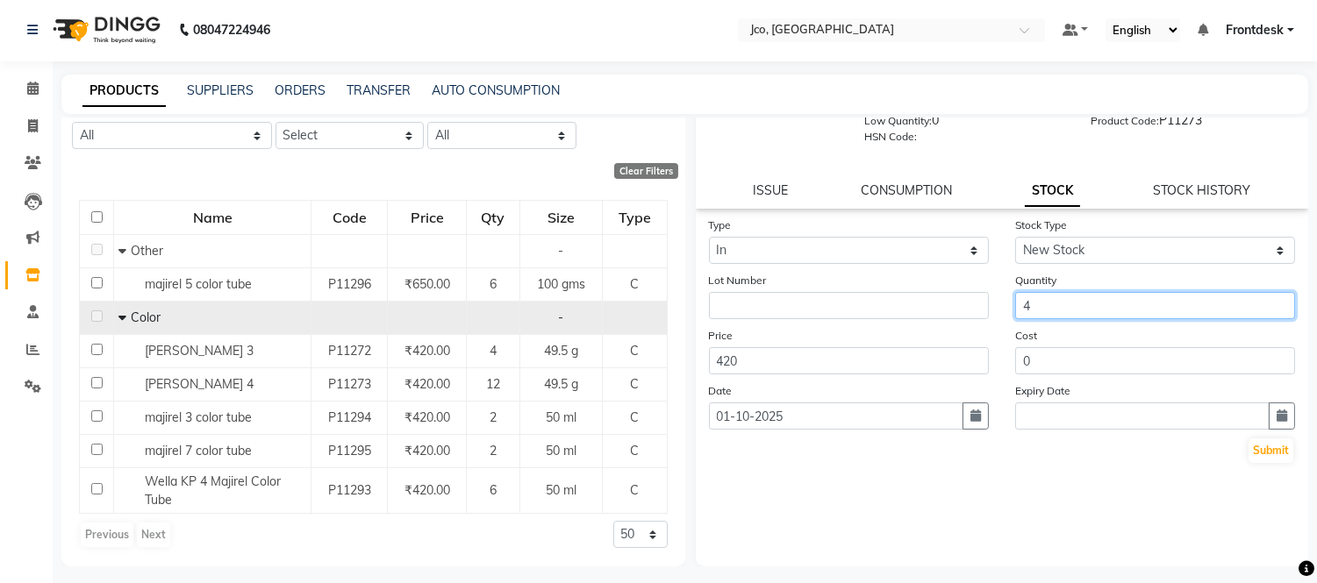
scroll to position [0, 0]
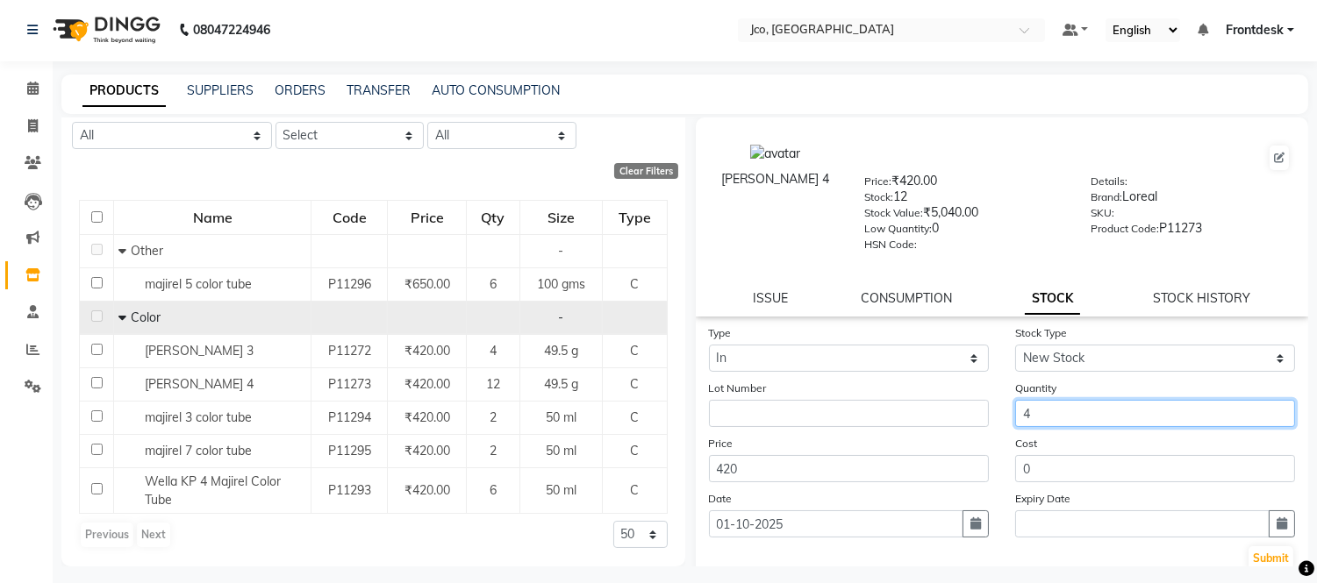
type input "4"
click at [825, 196] on div "[PERSON_NAME] 4" at bounding box center [775, 197] width 151 height 107
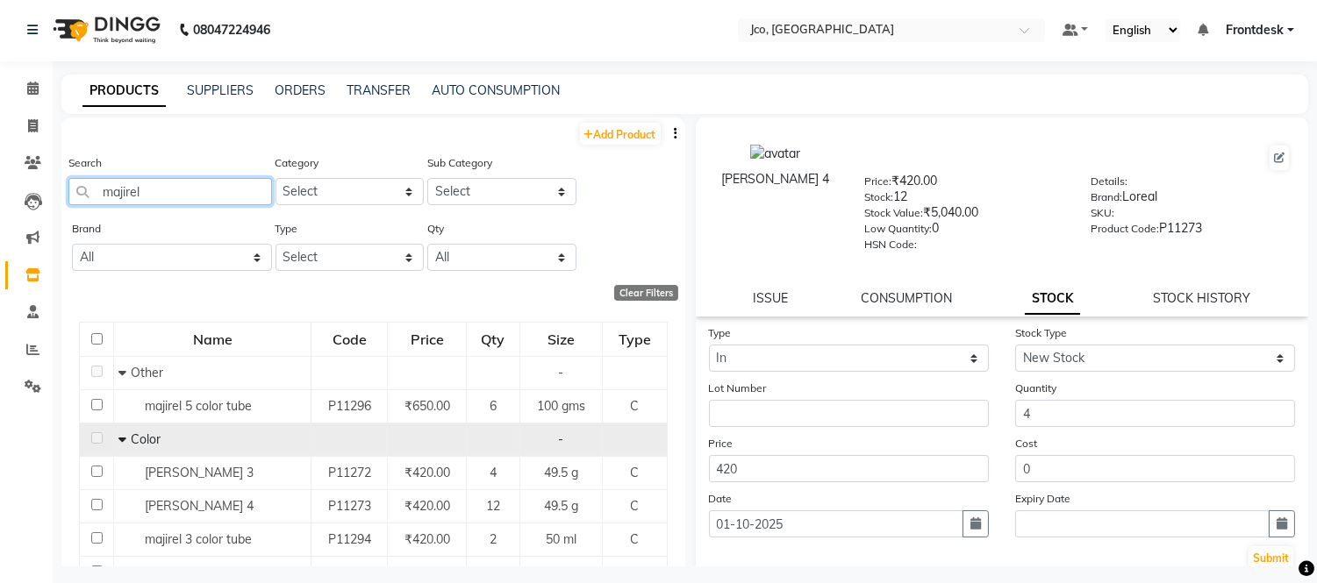
click at [181, 189] on input "majirel" at bounding box center [170, 191] width 204 height 27
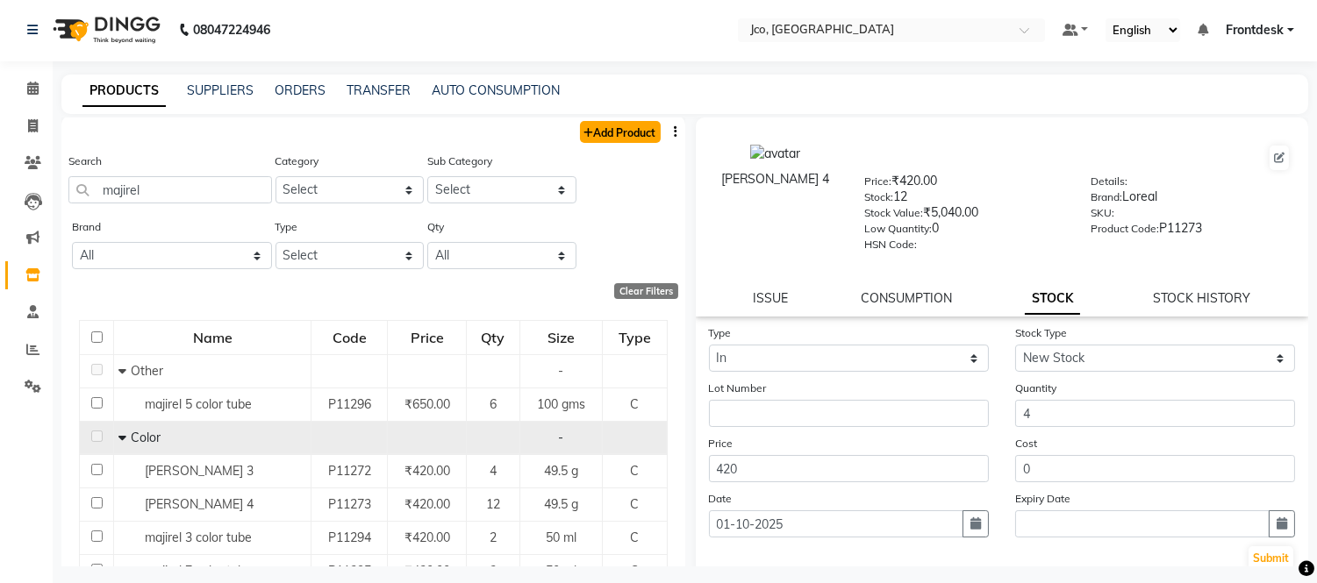
click at [599, 135] on link "Add Product" at bounding box center [620, 132] width 81 height 22
select select "true"
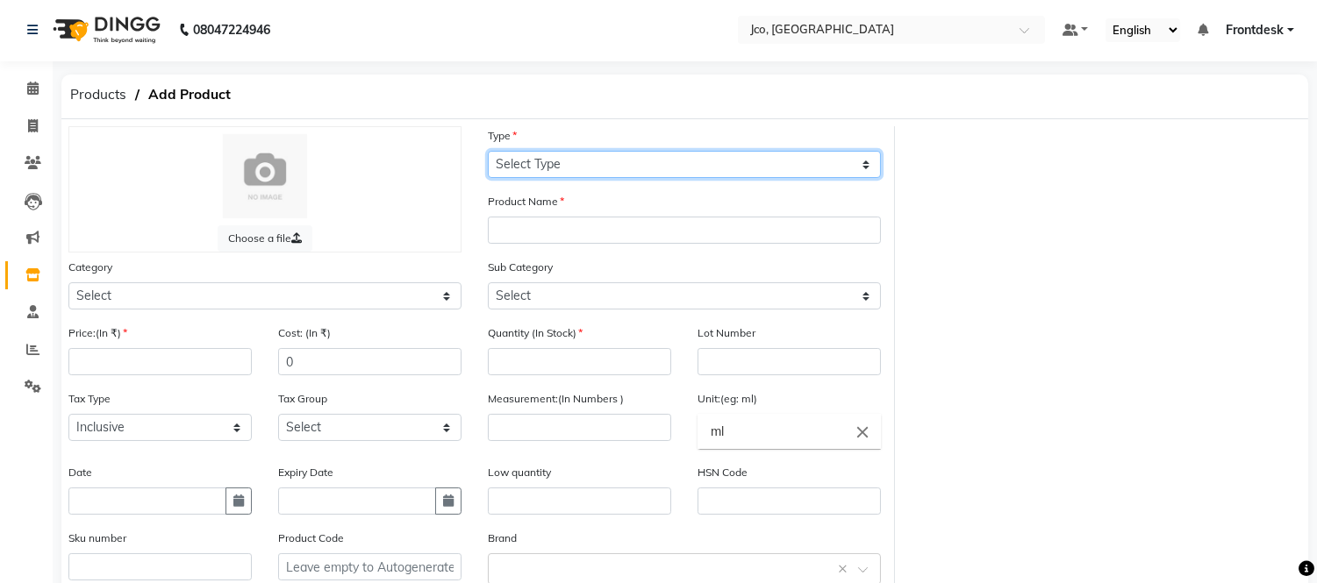
click at [575, 169] on select "Select Type Both Retail Consumable" at bounding box center [684, 164] width 393 height 27
select select "C"
click at [488, 151] on select "Select Type Both Retail Consumable" at bounding box center [684, 164] width 393 height 27
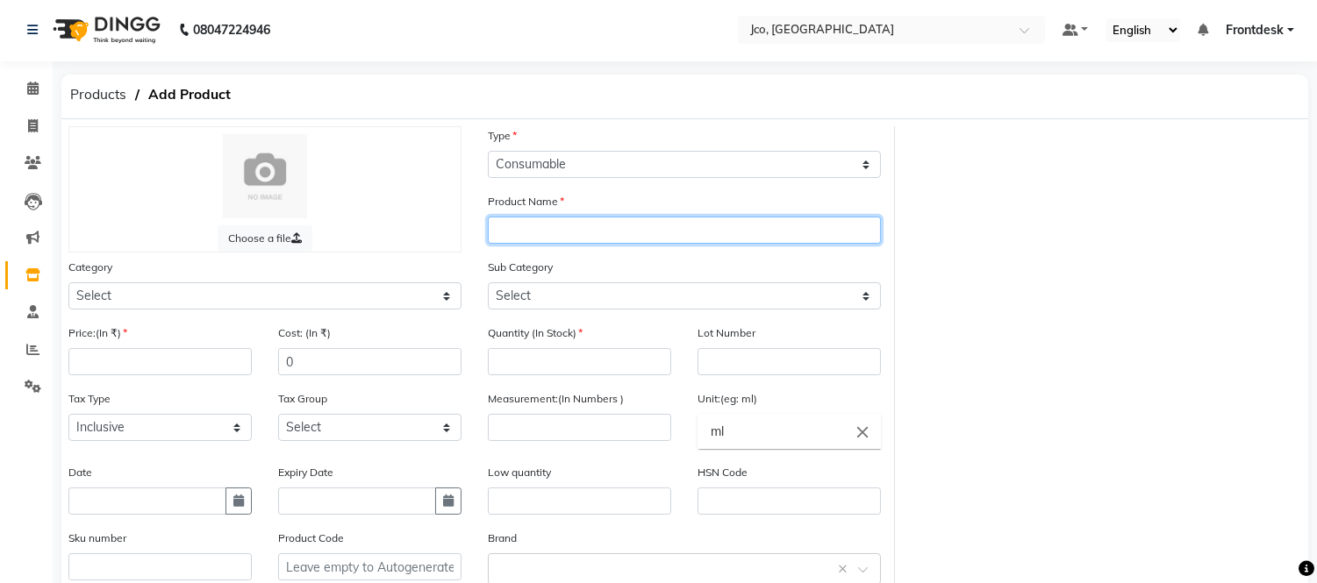
click at [573, 231] on input "text" at bounding box center [684, 230] width 393 height 27
type input "majirel 6"
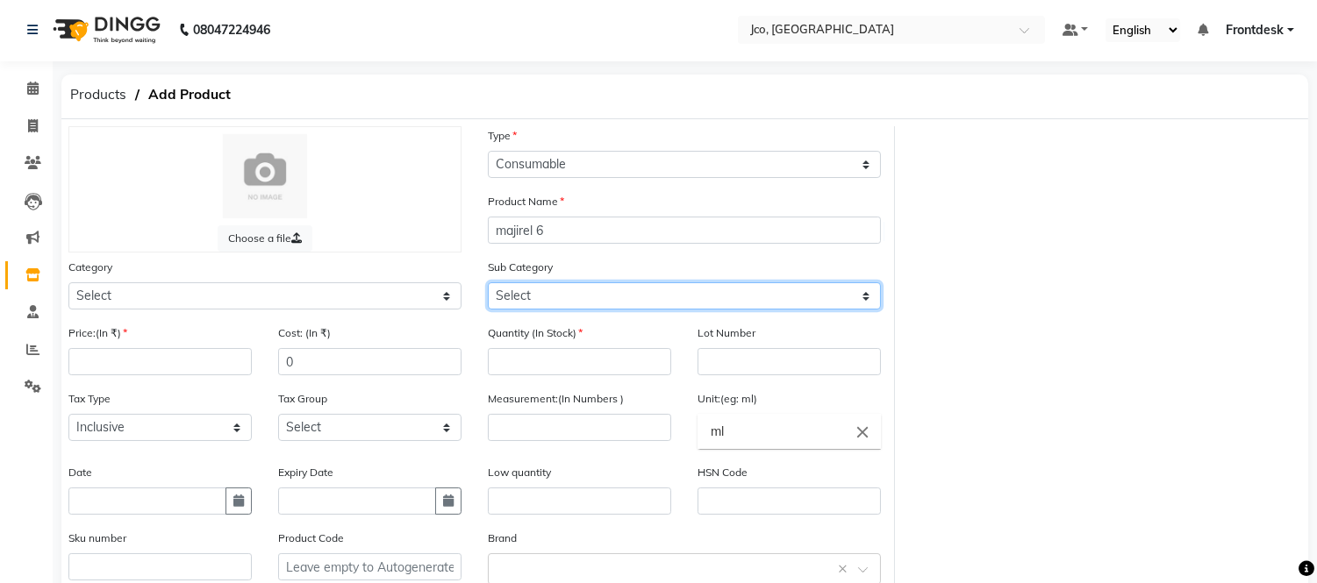
click at [568, 291] on select "Select" at bounding box center [684, 295] width 393 height 27
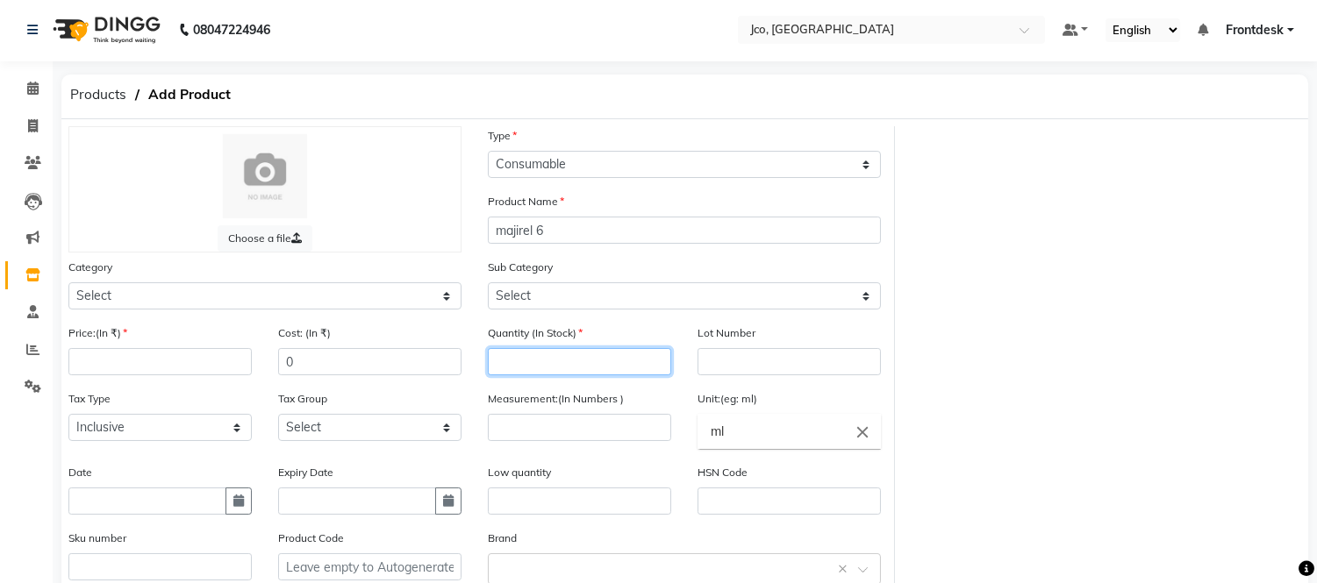
click at [611, 356] on input "number" at bounding box center [579, 361] width 183 height 27
type input "4"
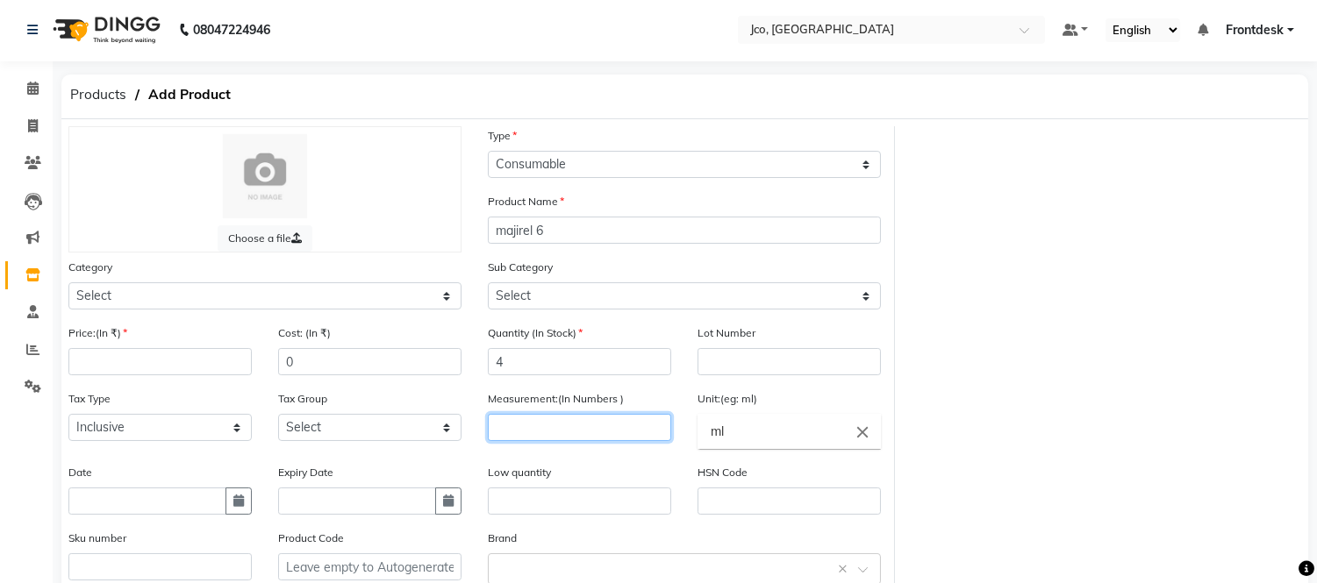
click at [562, 428] on input "number" at bounding box center [579, 427] width 183 height 27
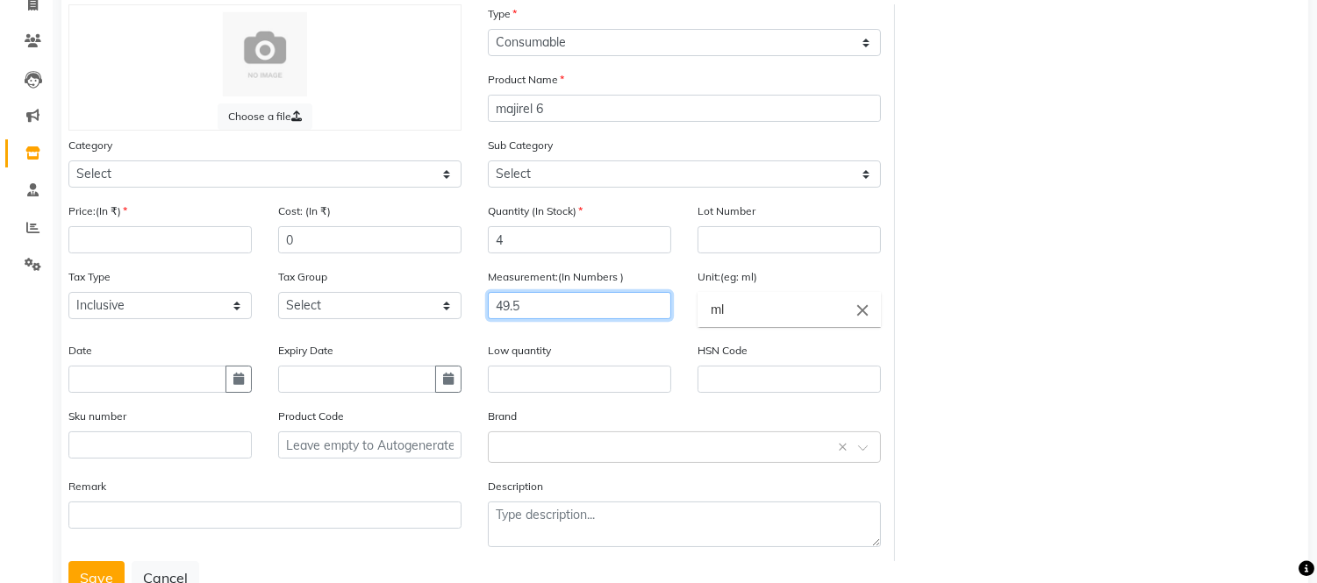
scroll to position [153, 0]
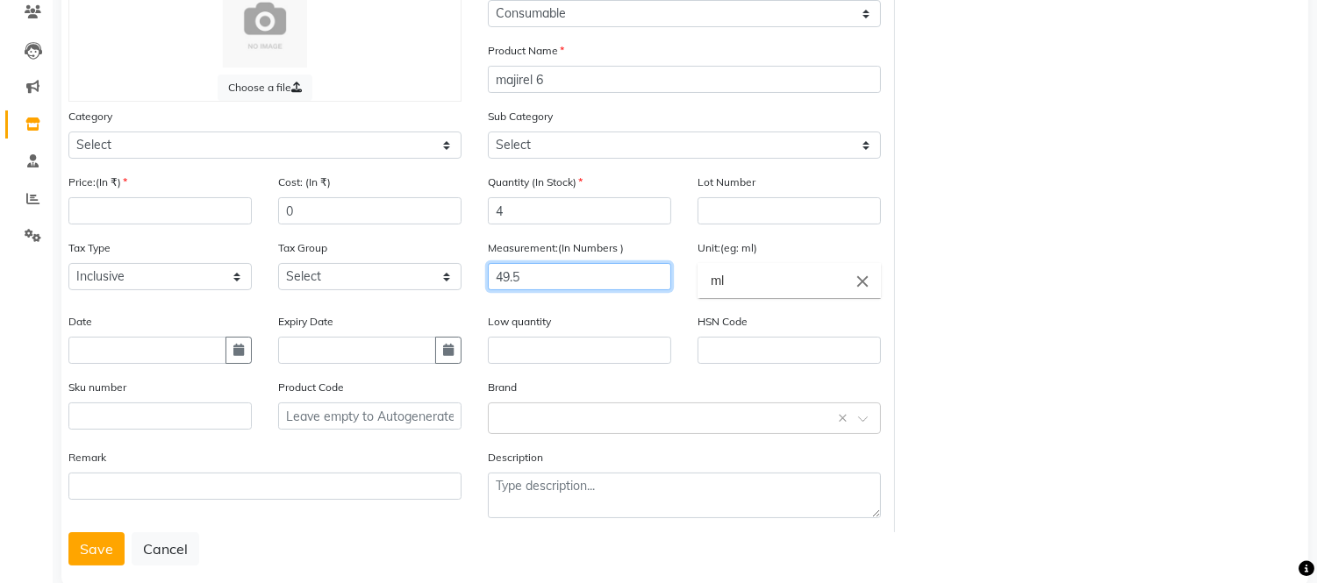
type input "49.5"
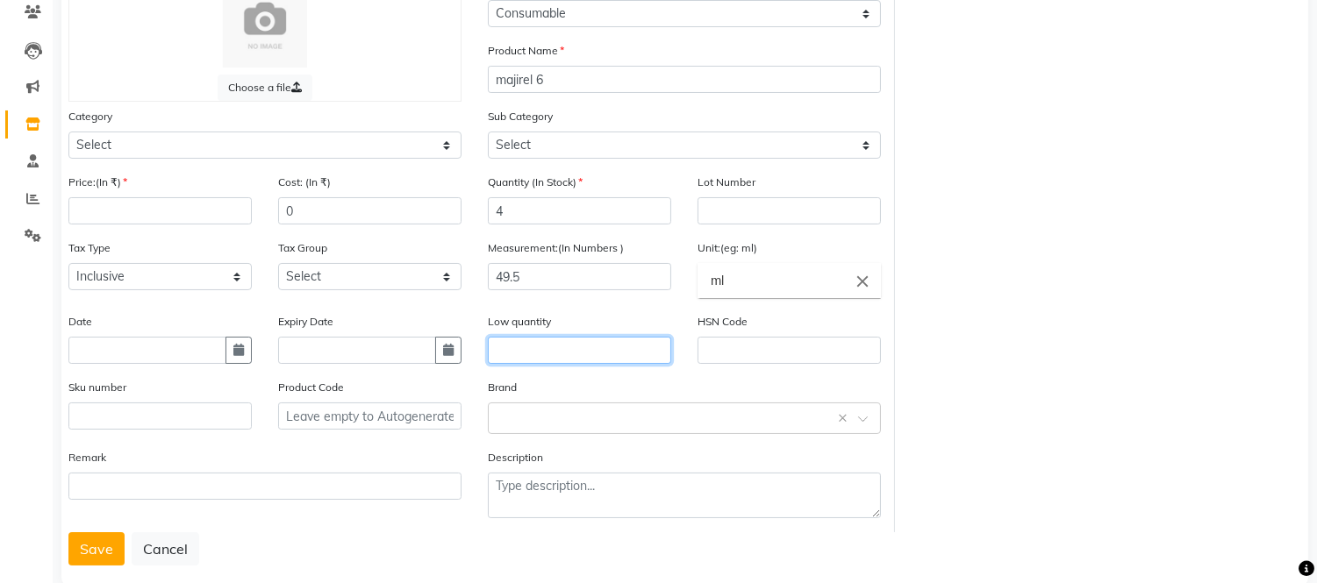
click at [593, 346] on input "text" at bounding box center [579, 350] width 183 height 27
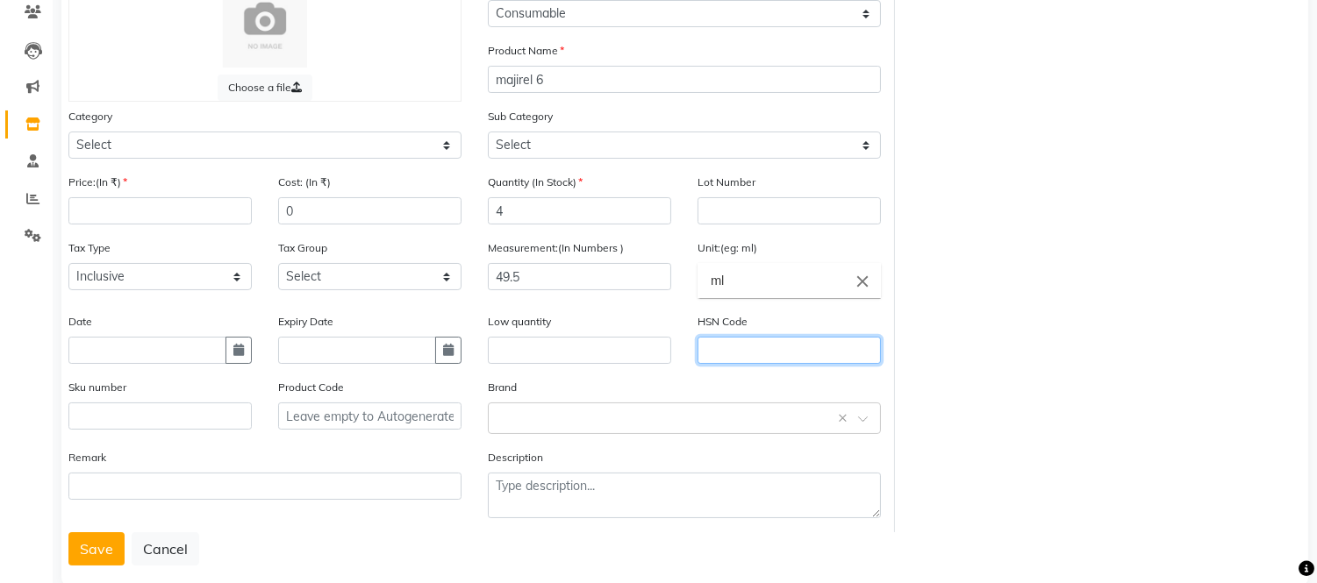
click at [750, 355] on input "text" at bounding box center [788, 350] width 183 height 27
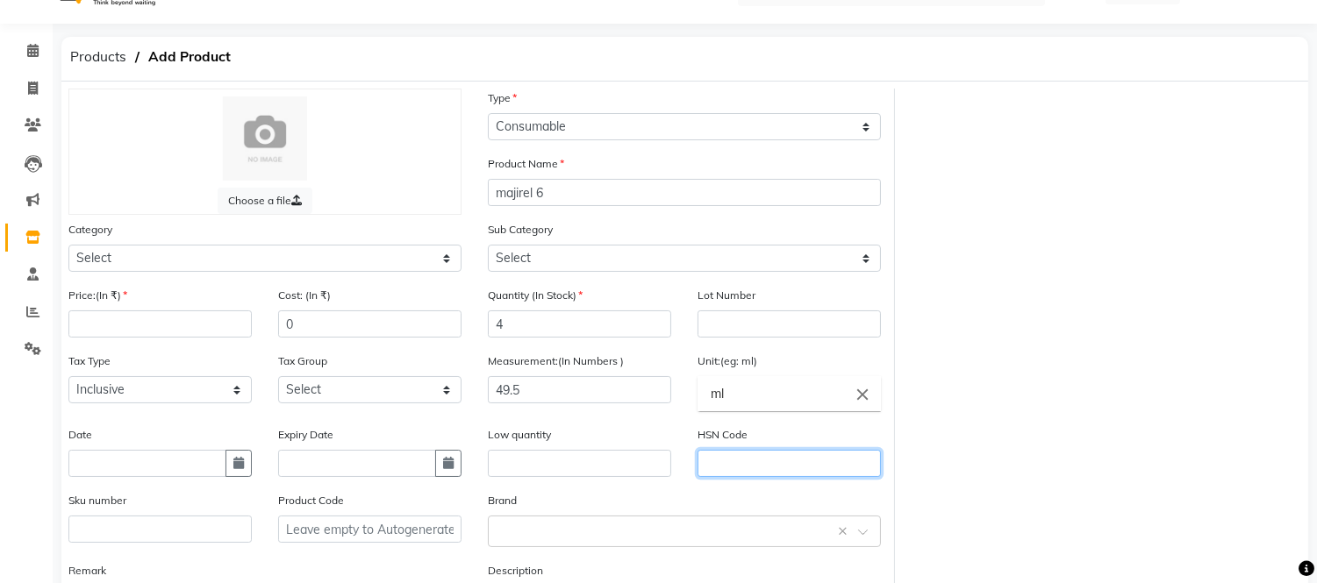
scroll to position [42, 0]
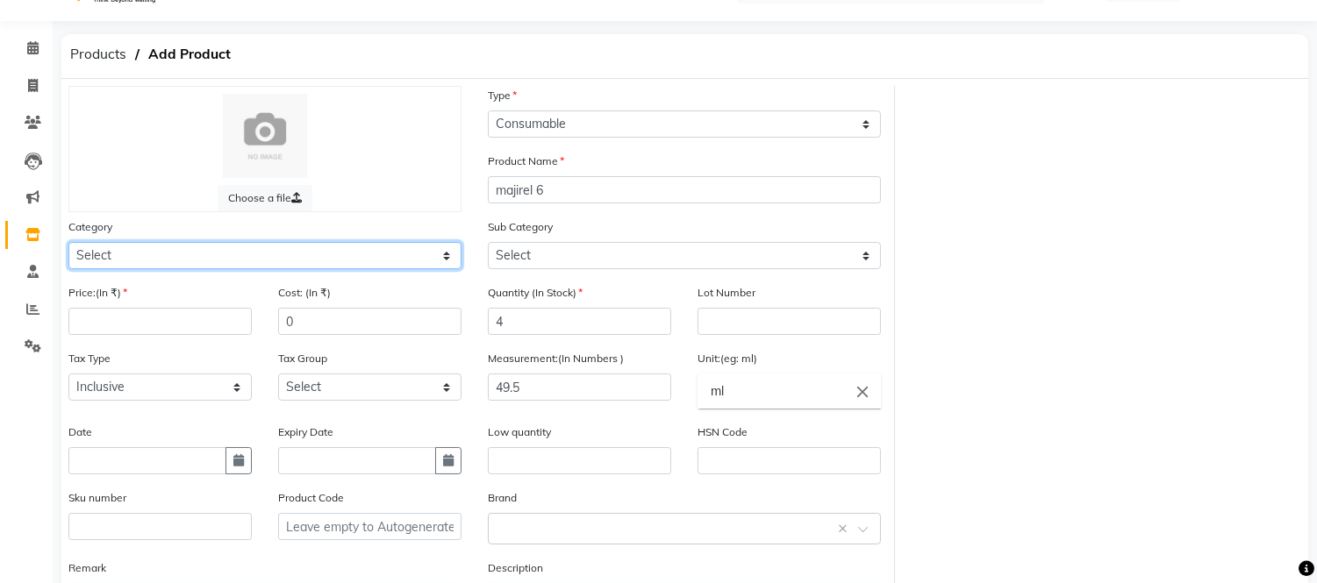
click at [182, 258] on select "Select Hair Skin Makeup Personal Care Appliances Beard Waxing Disposable Thread…" at bounding box center [264, 255] width 393 height 27
select select "221501100"
click at [68, 242] on select "Select Hair Skin Makeup Personal Care Appliances Beard Waxing Disposable Thread…" at bounding box center [264, 255] width 393 height 27
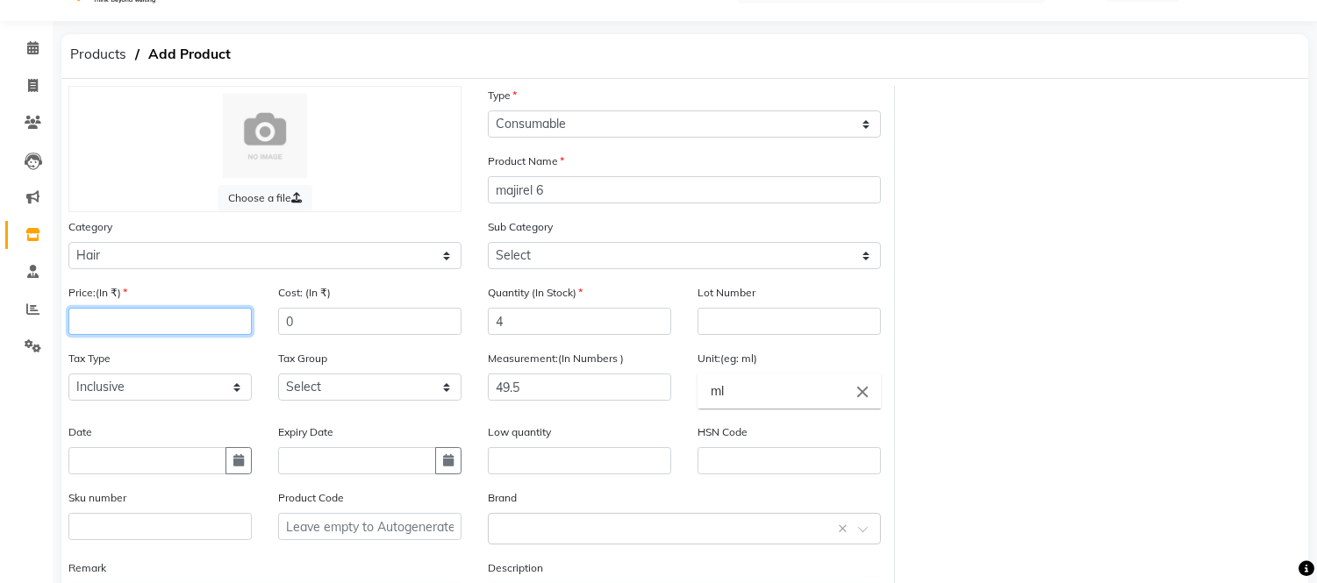
click at [167, 319] on input "number" at bounding box center [159, 321] width 183 height 27
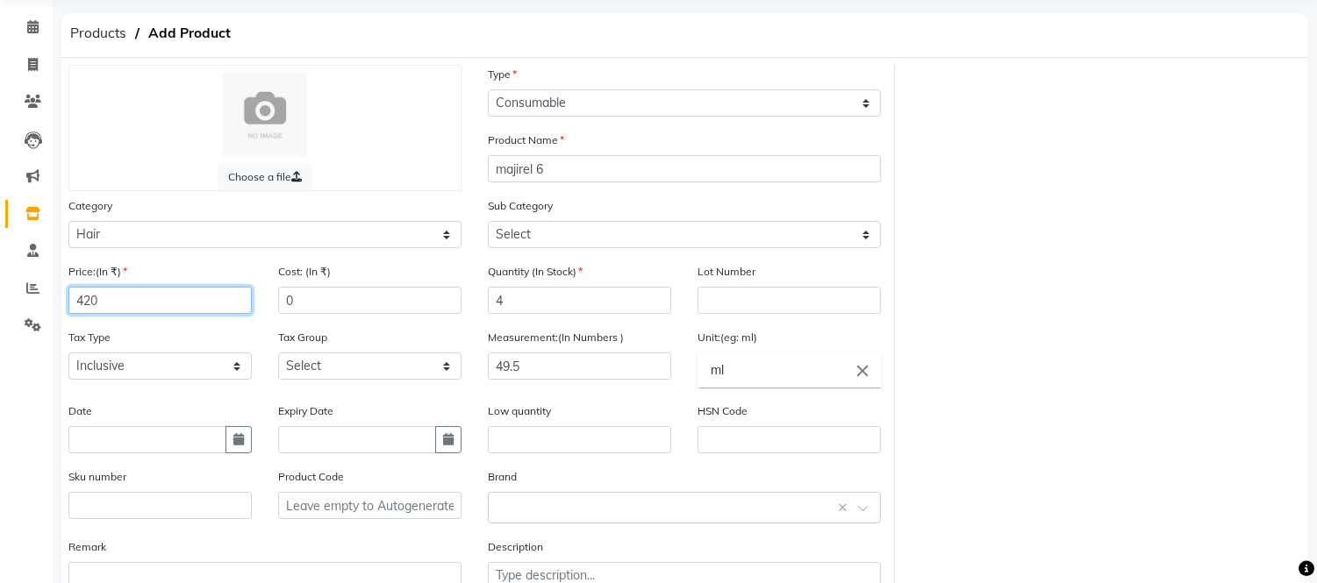
scroll to position [187, 0]
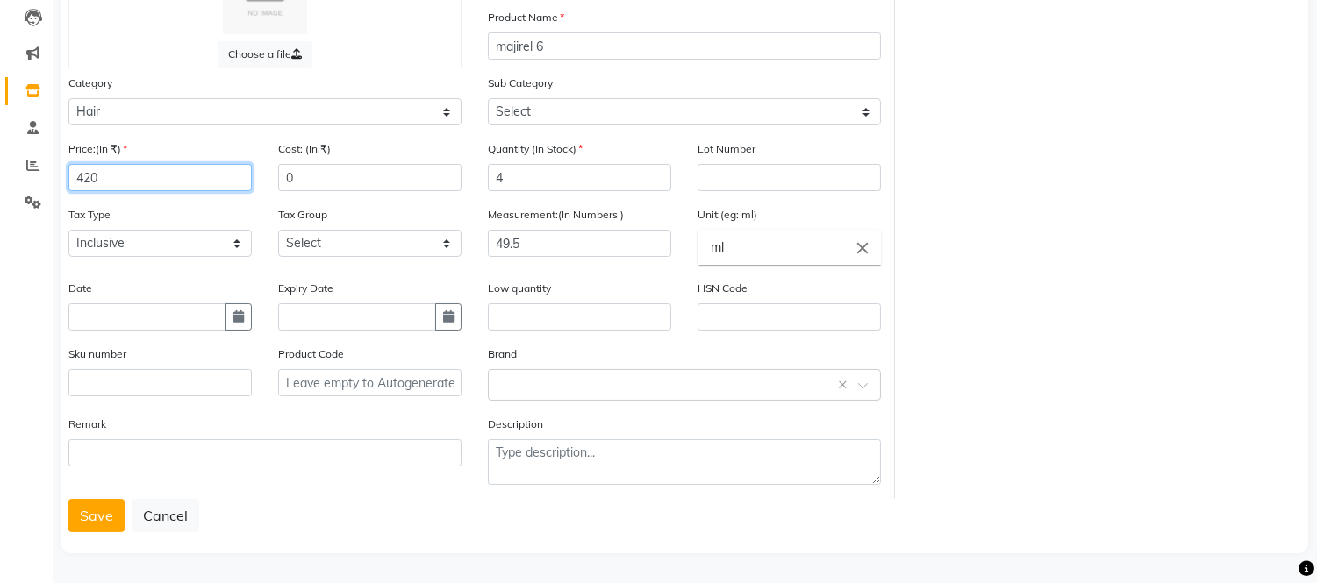
type input "420"
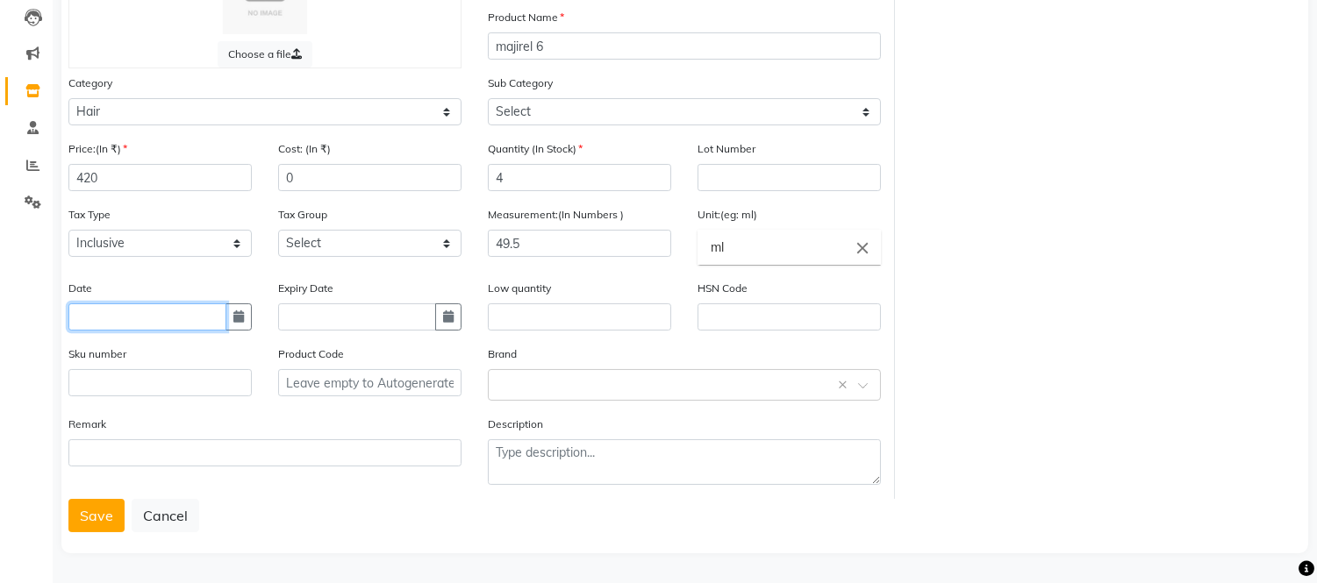
click at [156, 319] on input "text" at bounding box center [147, 317] width 158 height 27
select select "10"
select select "2025"
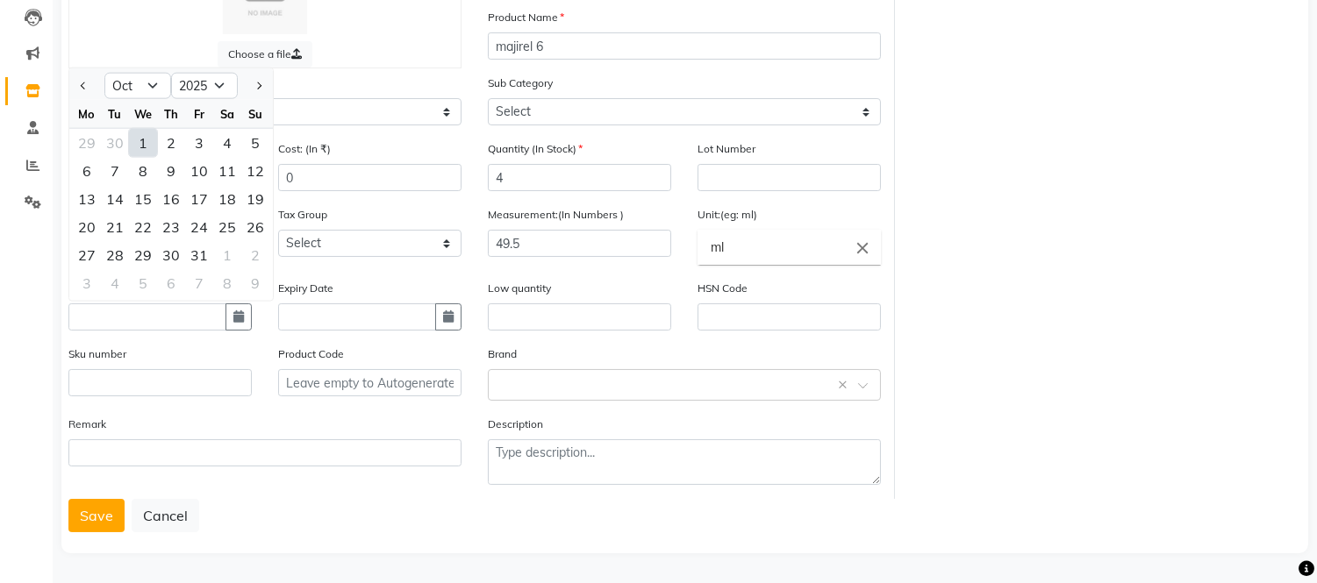
click at [143, 142] on div "1" at bounding box center [143, 143] width 28 height 28
type input "01-10-2025"
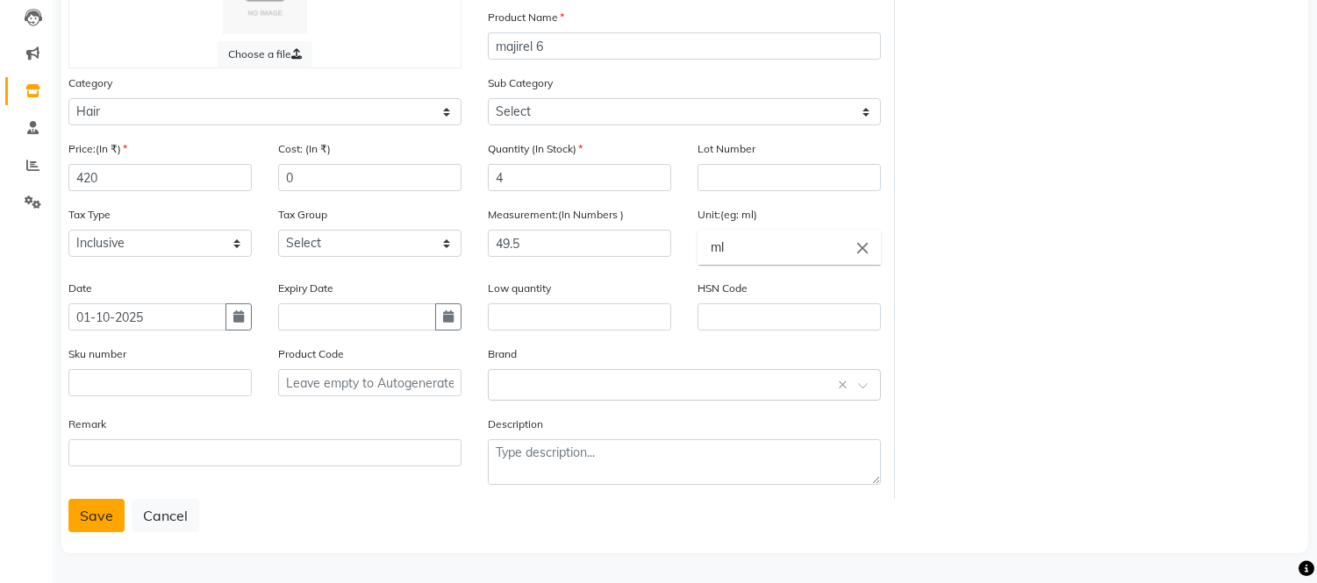
click at [94, 529] on button "Save" at bounding box center [96, 515] width 56 height 33
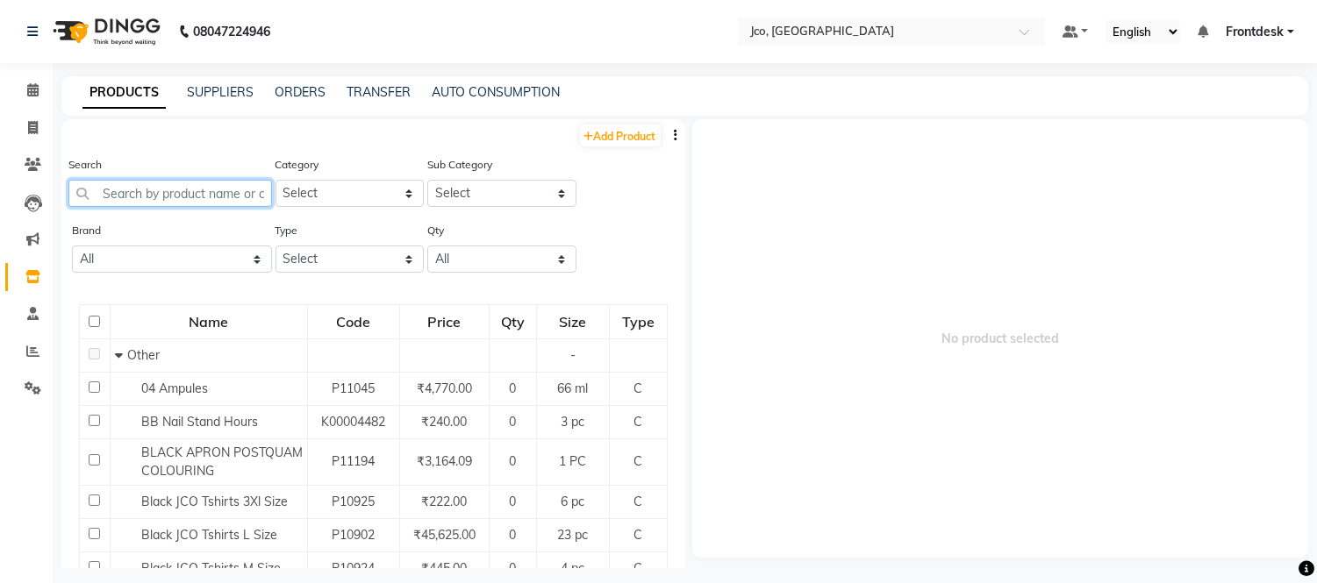
click at [198, 186] on input "text" at bounding box center [170, 193] width 204 height 27
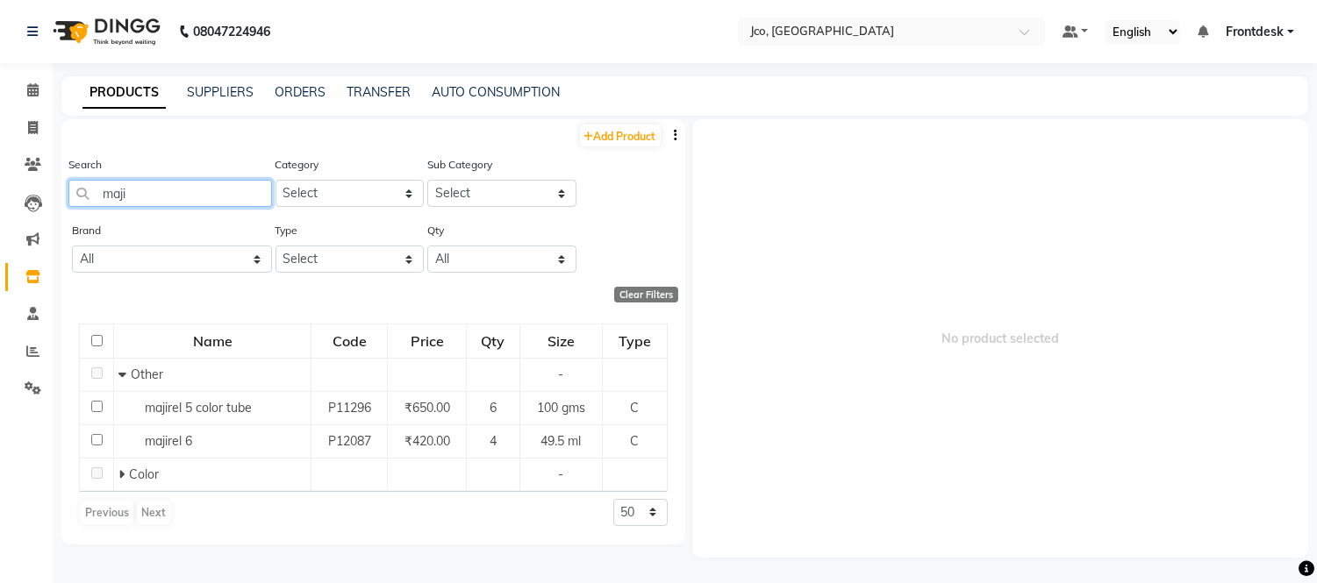
type input "maji"
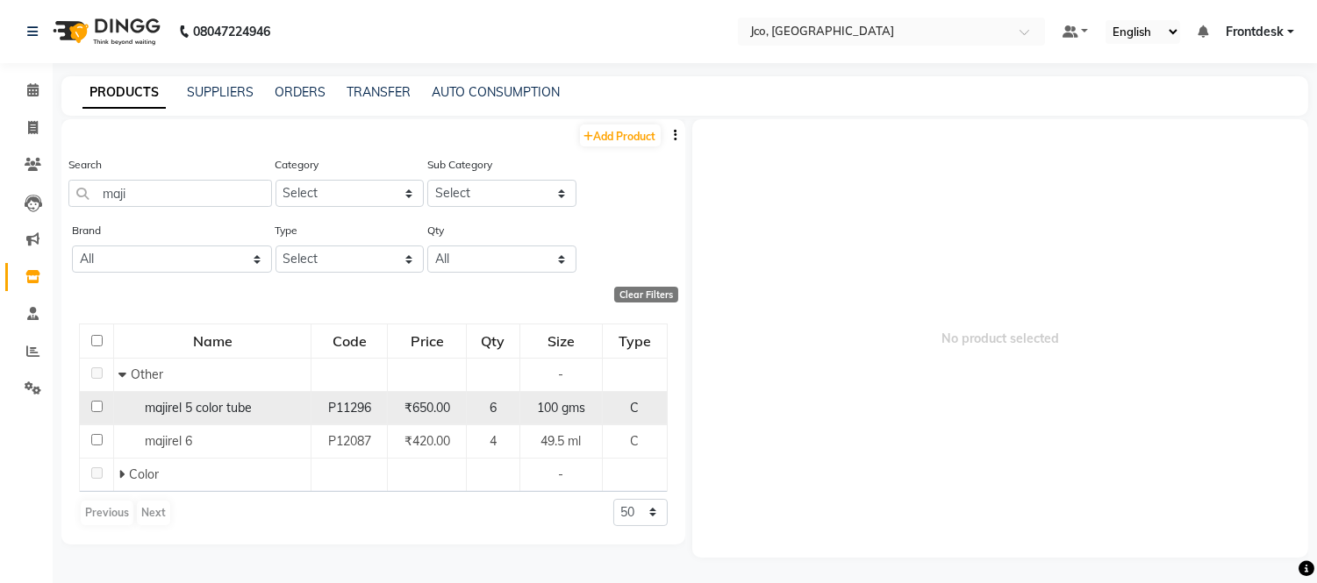
click at [239, 408] on span "majirel 5 color tube" at bounding box center [198, 408] width 107 height 16
select select
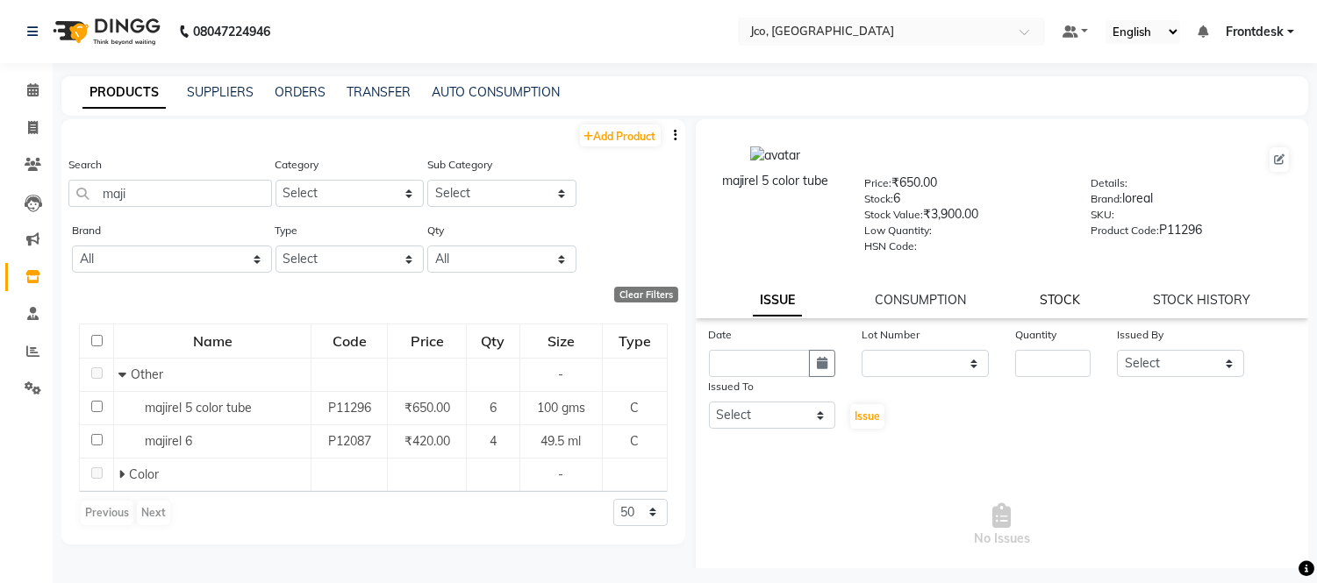
click at [1049, 304] on link "STOCK" at bounding box center [1059, 300] width 40 height 16
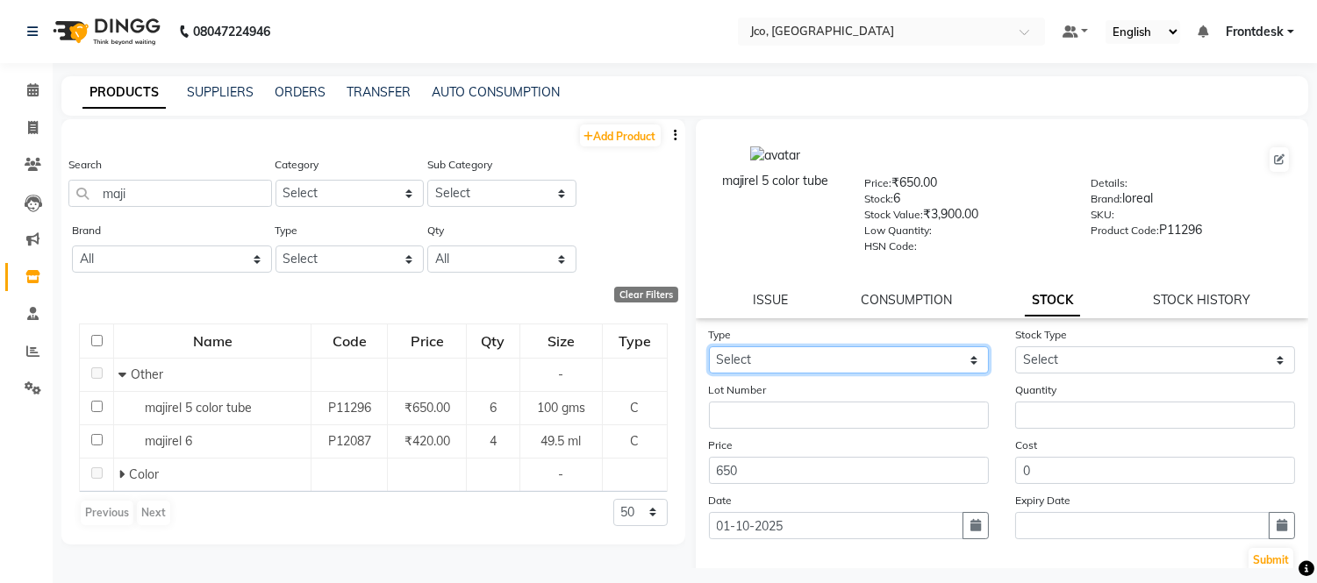
click at [857, 365] on select "Select In Out" at bounding box center [849, 359] width 280 height 27
select select "in"
click at [709, 347] on select "Select In Out" at bounding box center [849, 359] width 280 height 27
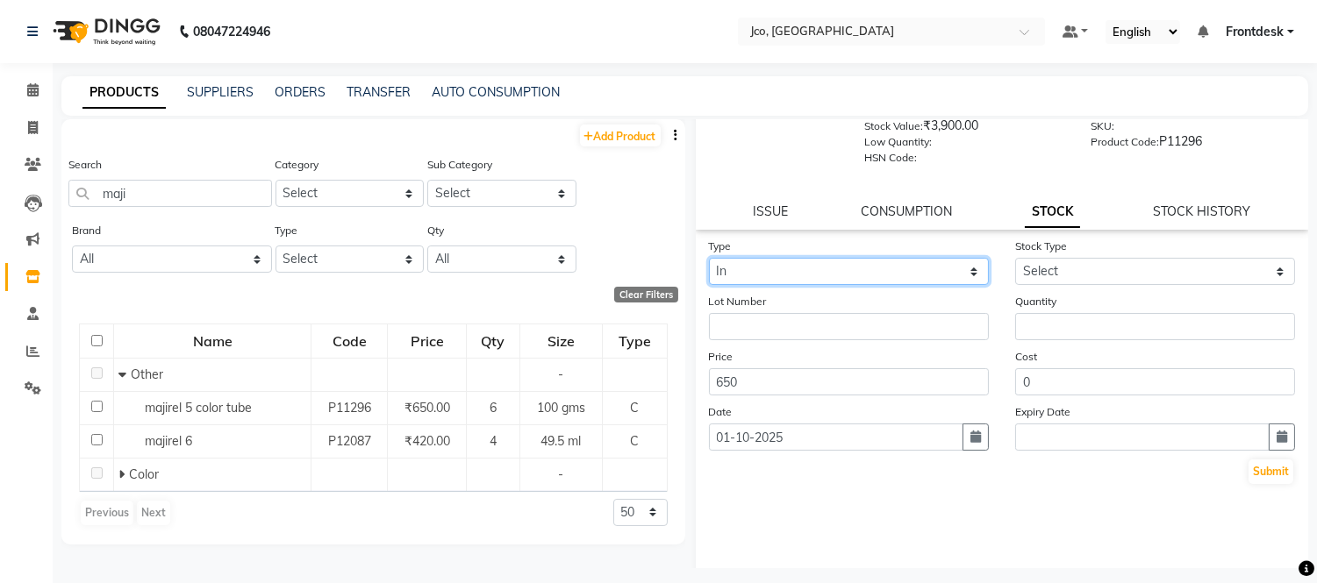
scroll to position [108, 0]
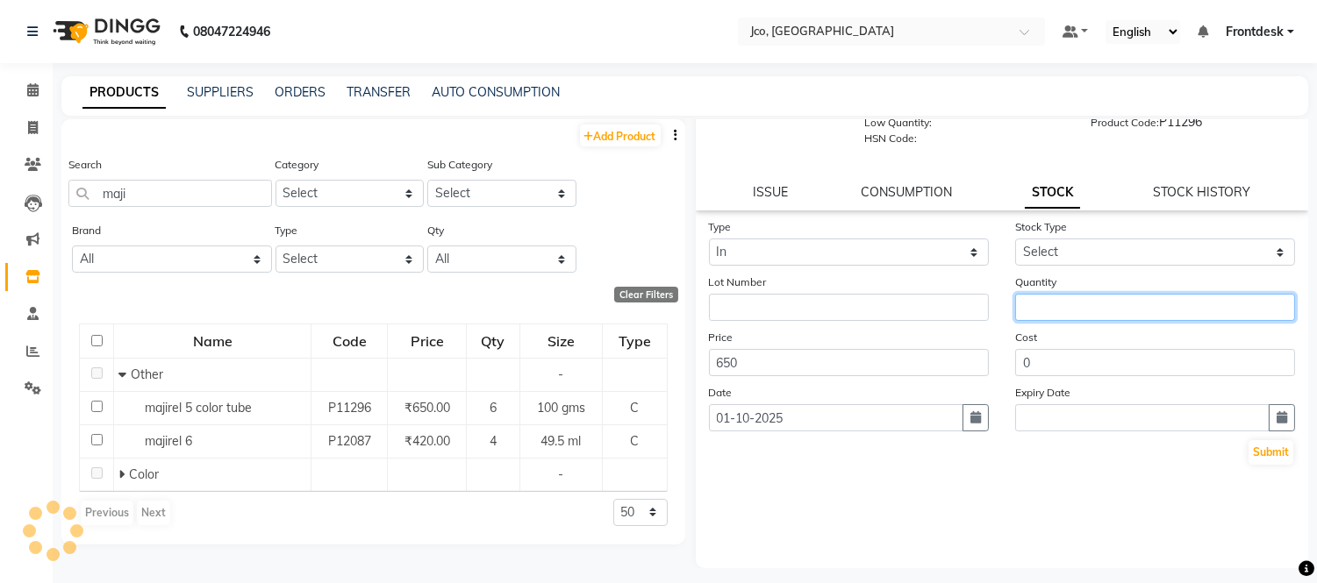
click at [1097, 310] on input "number" at bounding box center [1155, 307] width 280 height 27
type input "4"
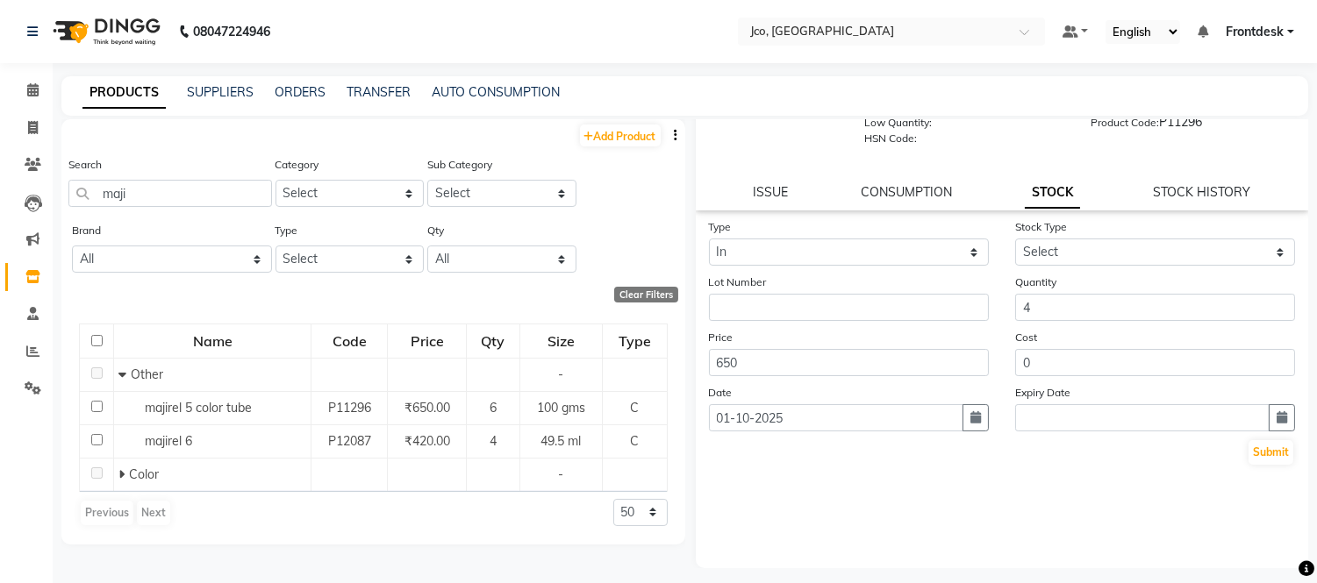
click at [791, 511] on div "Type Select In Out Stock Type Select New Stock Adjustment Return Other Lot Numb…" at bounding box center [1002, 393] width 613 height 351
click at [765, 365] on input "650" at bounding box center [849, 362] width 280 height 27
type input "6"
type input "420"
click at [871, 544] on div "Type Select In Out Stock Type Select New Stock Adjustment Return Other Lot Numb…" at bounding box center [1002, 393] width 613 height 351
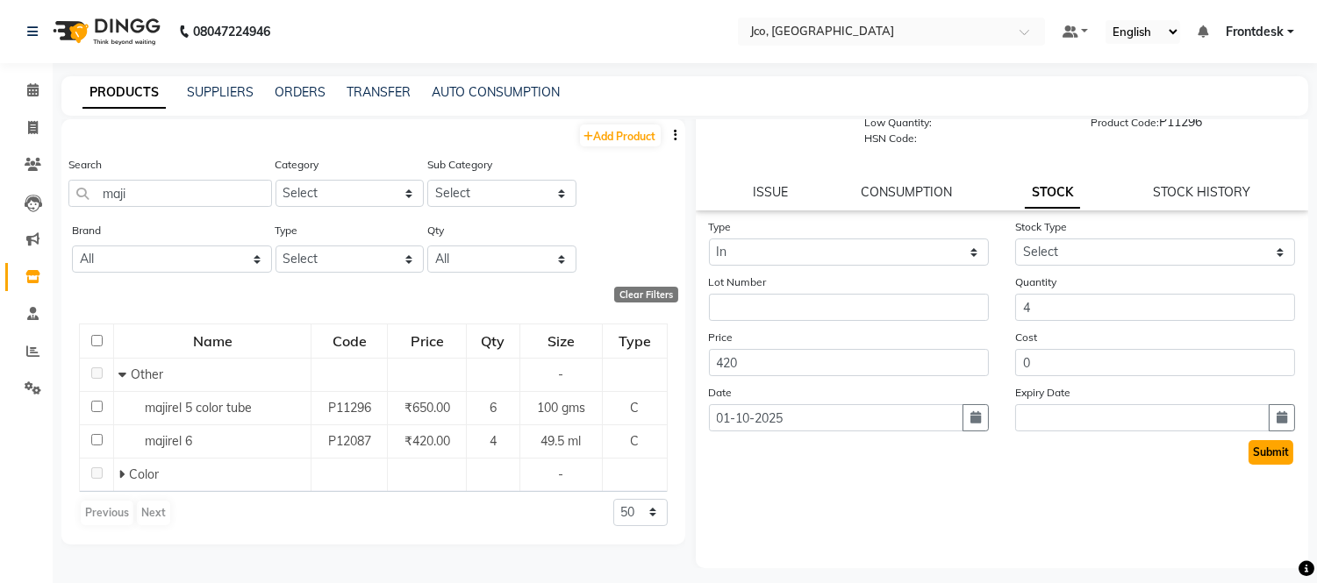
click at [1260, 453] on button "Submit" at bounding box center [1270, 452] width 45 height 25
click at [1055, 246] on select "Select New Stock Adjustment Return Other" at bounding box center [1155, 252] width 280 height 27
select select "new stock"
click at [1015, 239] on select "Select New Stock Adjustment Return Other" at bounding box center [1155, 252] width 280 height 27
click at [1259, 453] on button "Submit" at bounding box center [1270, 452] width 45 height 25
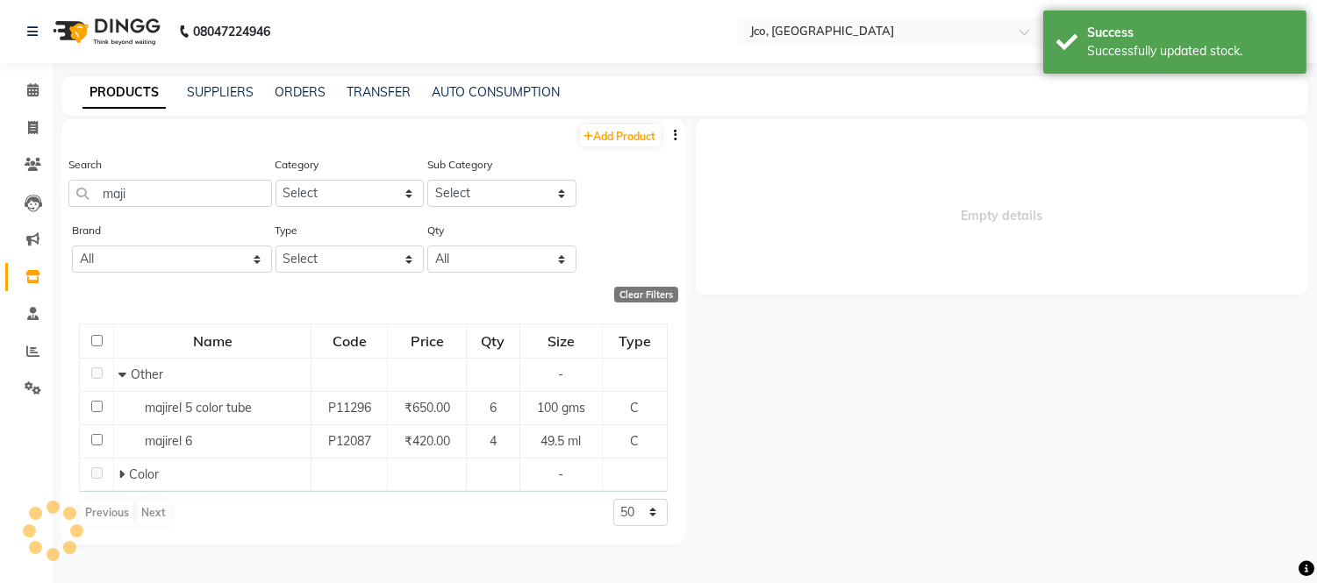
scroll to position [0, 0]
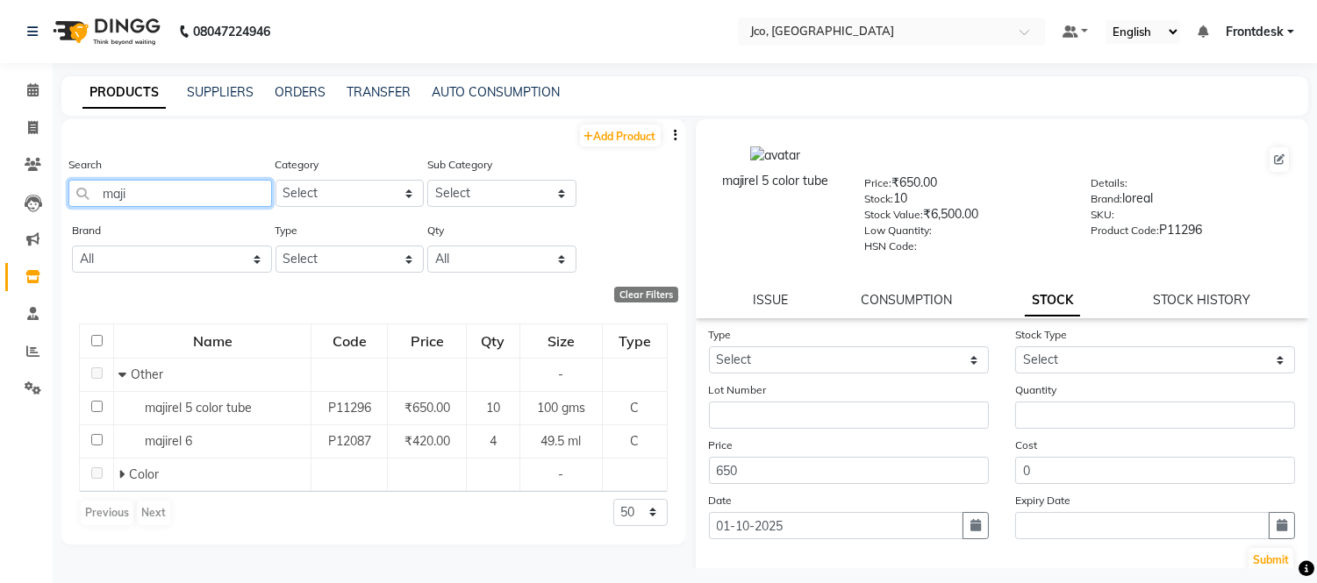
click at [168, 194] on input "maji" at bounding box center [170, 193] width 204 height 27
type input "m"
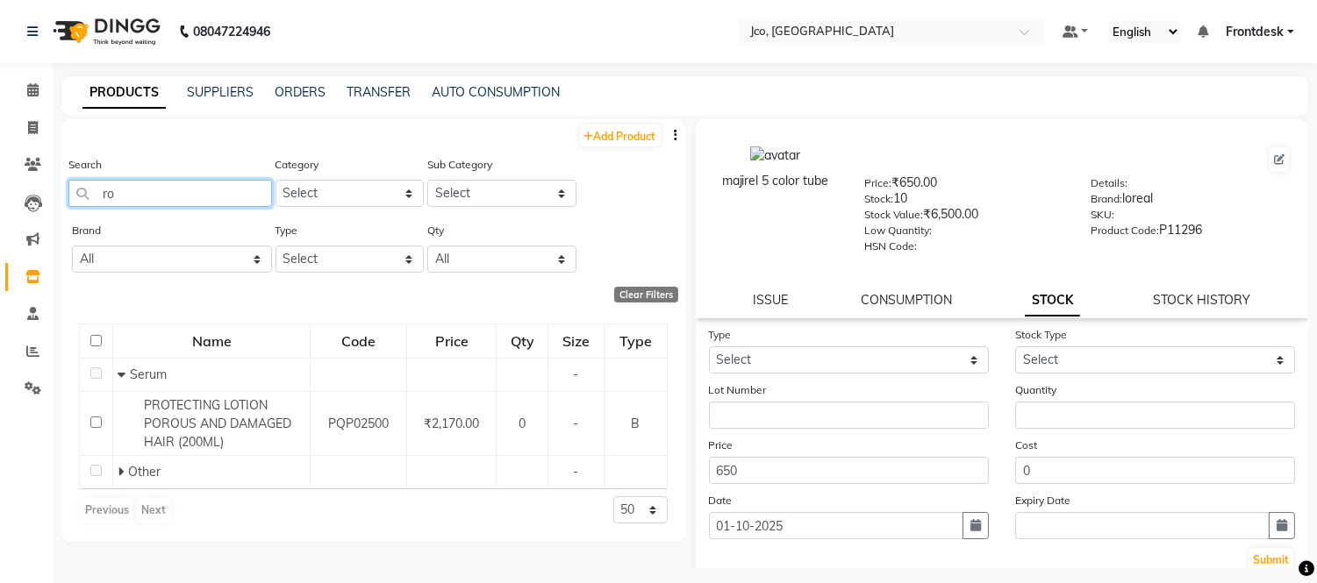
type input "r"
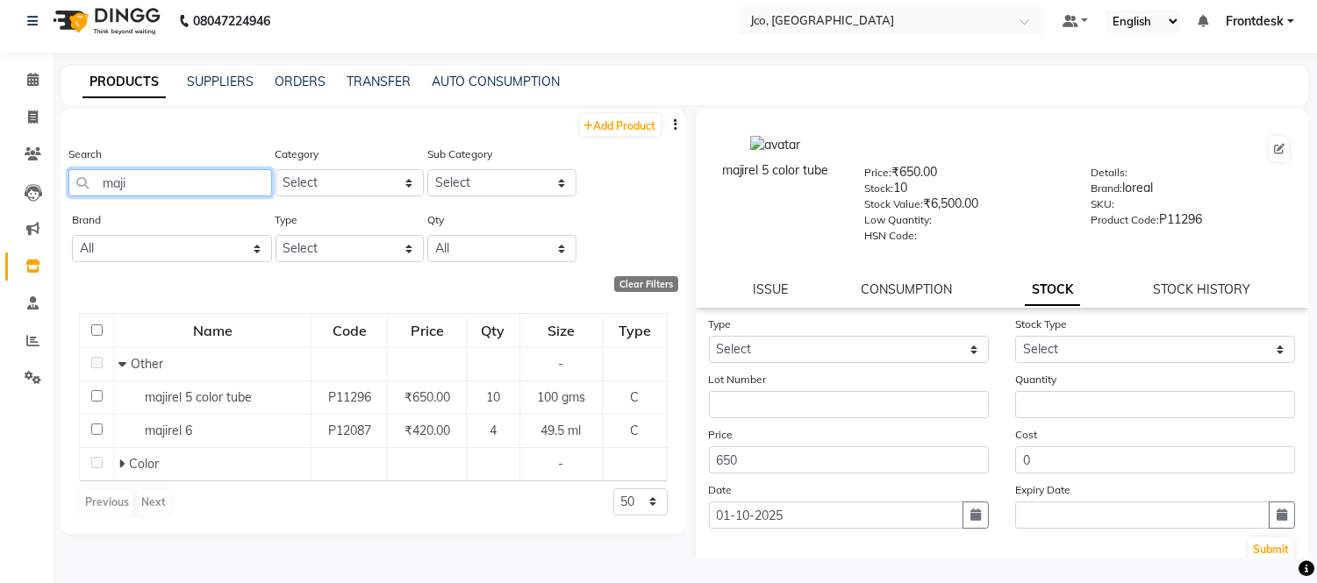
scroll to position [10, 0]
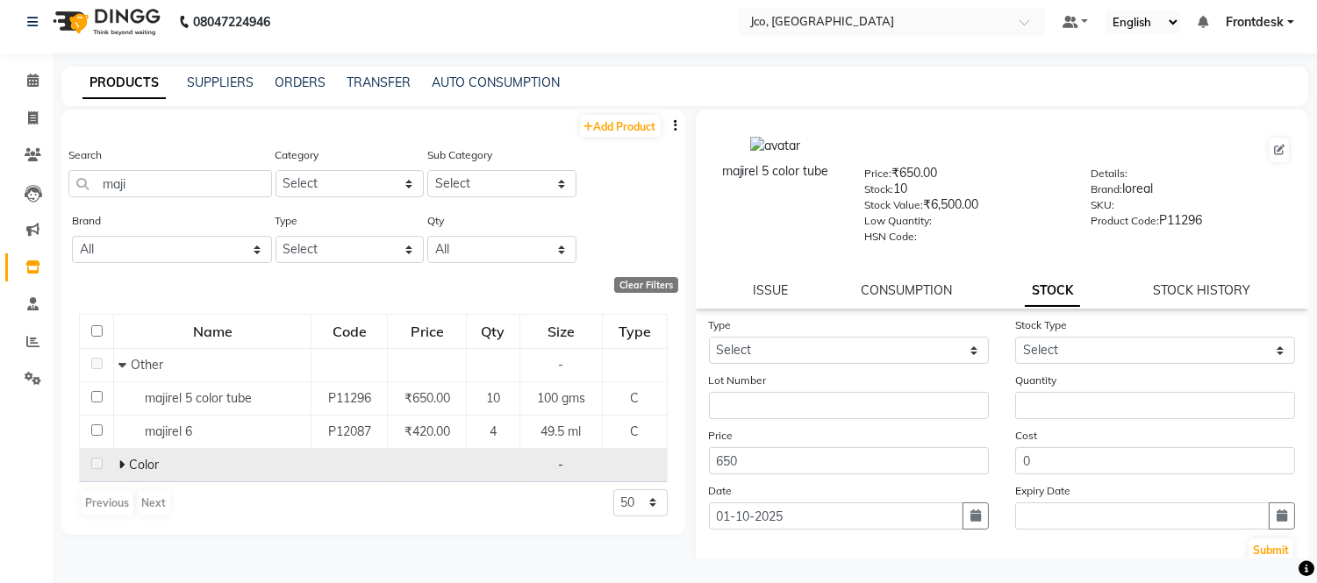
click at [232, 468] on div "Color" at bounding box center [212, 465] width 188 height 18
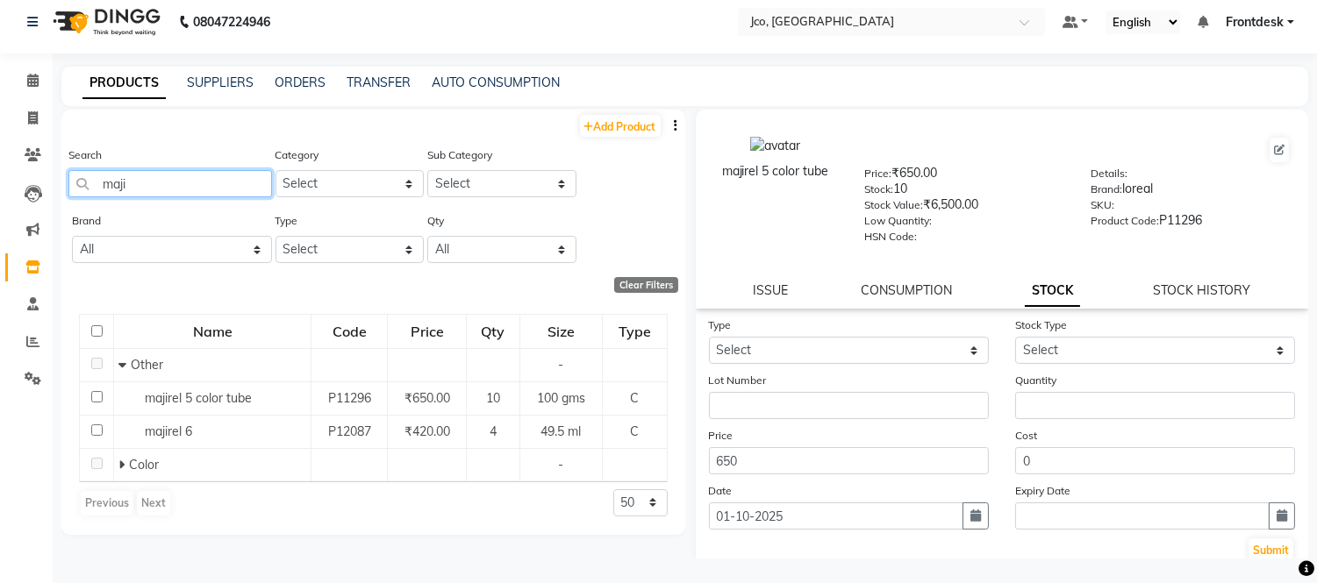
click at [176, 182] on input "maji" at bounding box center [170, 183] width 204 height 27
type input "m"
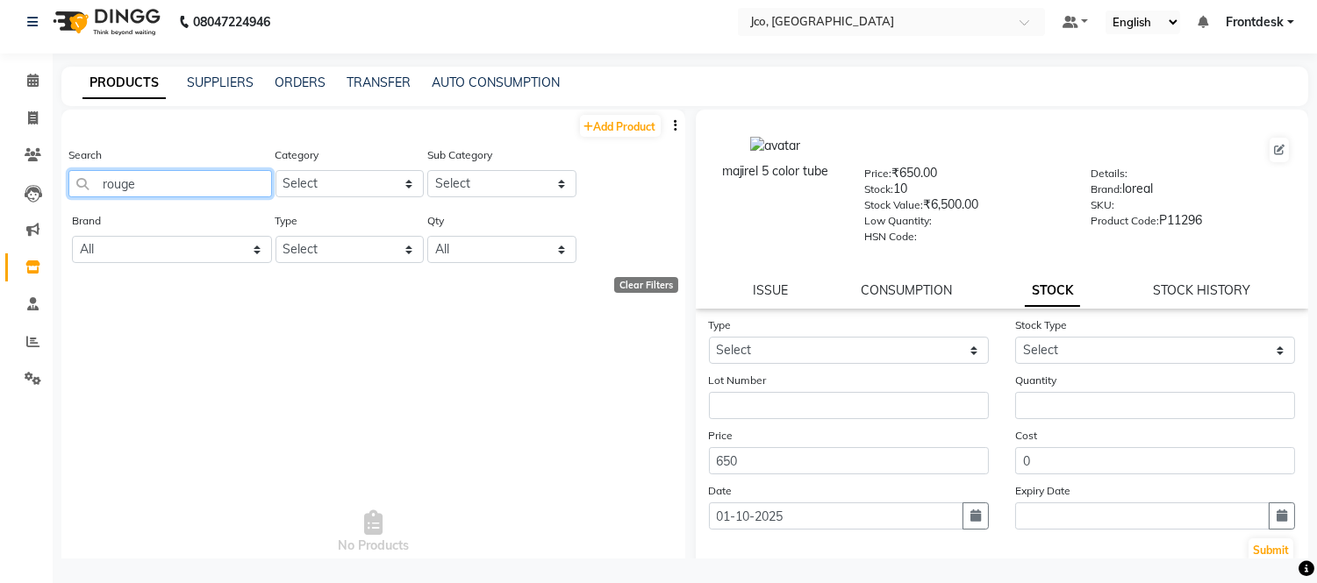
click at [177, 190] on input "rouge" at bounding box center [170, 183] width 204 height 27
type input "r"
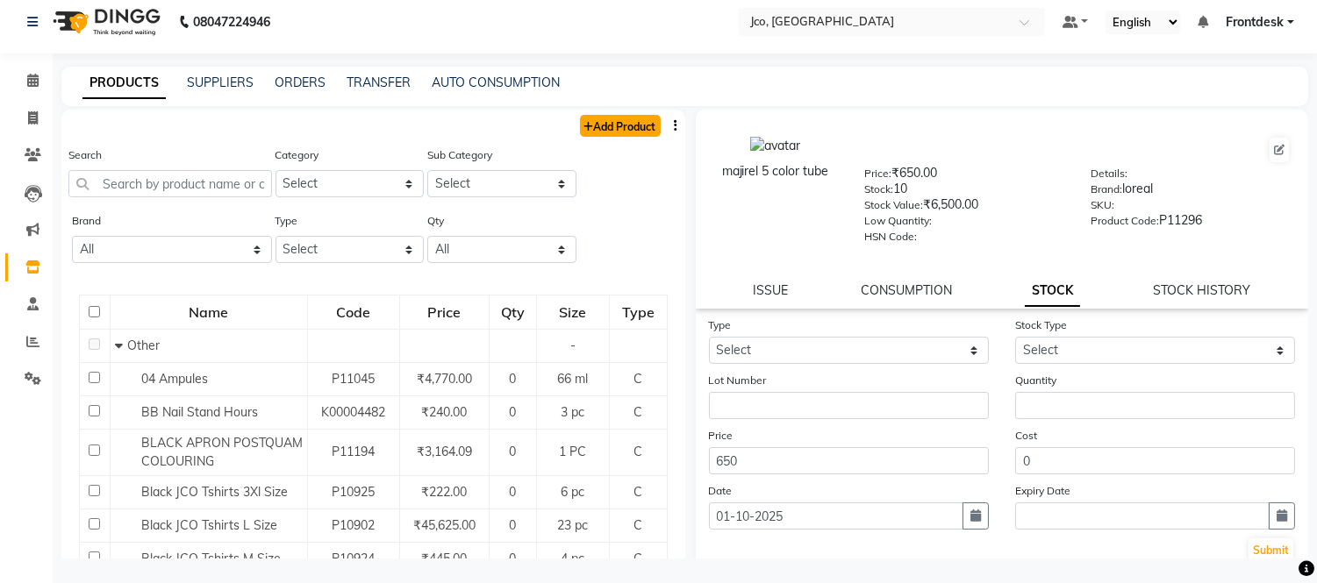
click at [630, 118] on link "Add Product" at bounding box center [620, 126] width 81 height 22
select select "true"
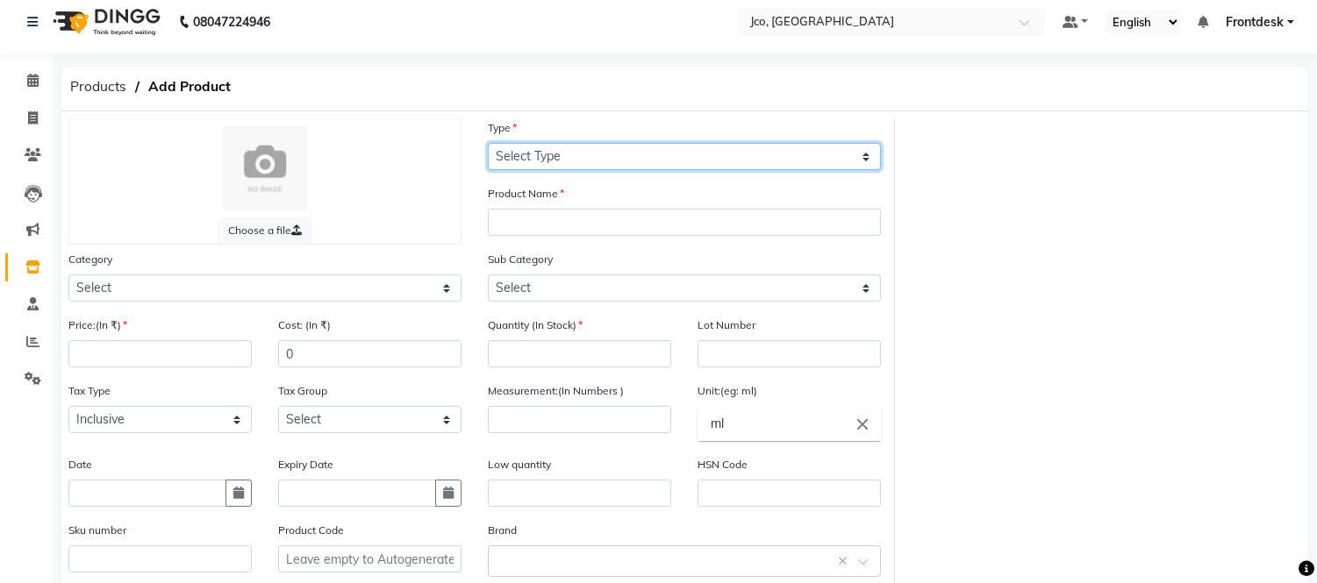
click at [572, 161] on select "Select Type Both Retail Consumable" at bounding box center [684, 156] width 393 height 27
select select "C"
click at [488, 143] on select "Select Type Both Retail Consumable" at bounding box center [684, 156] width 393 height 27
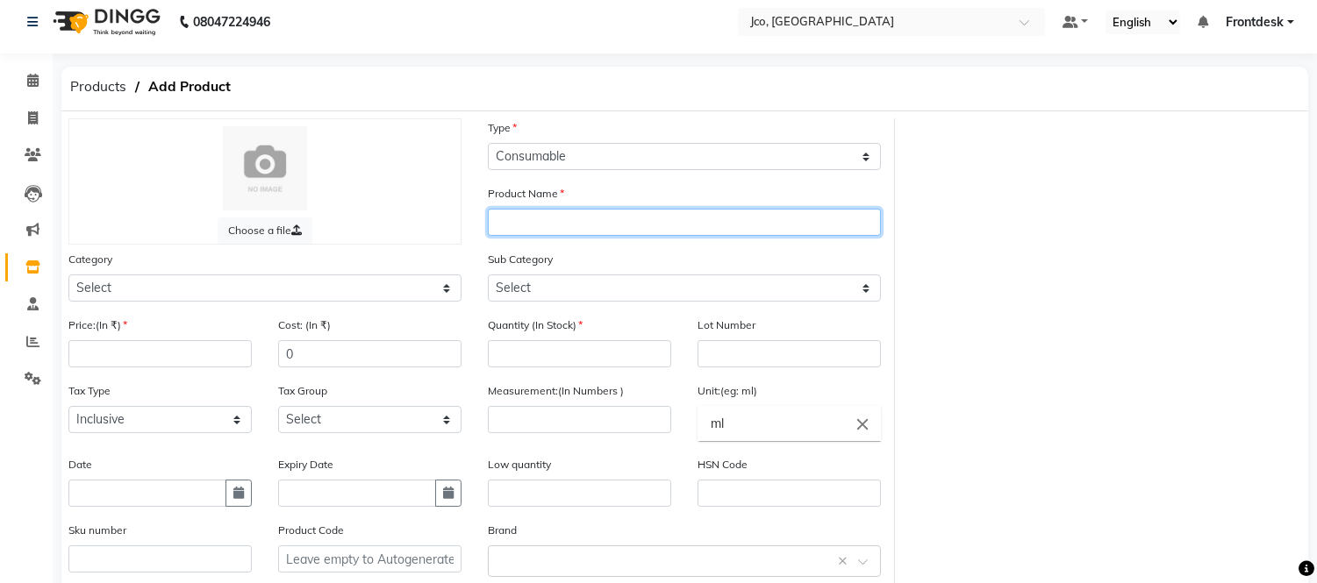
click at [571, 226] on input "text" at bounding box center [684, 222] width 393 height 27
type input "Majirel Rouge margenta"
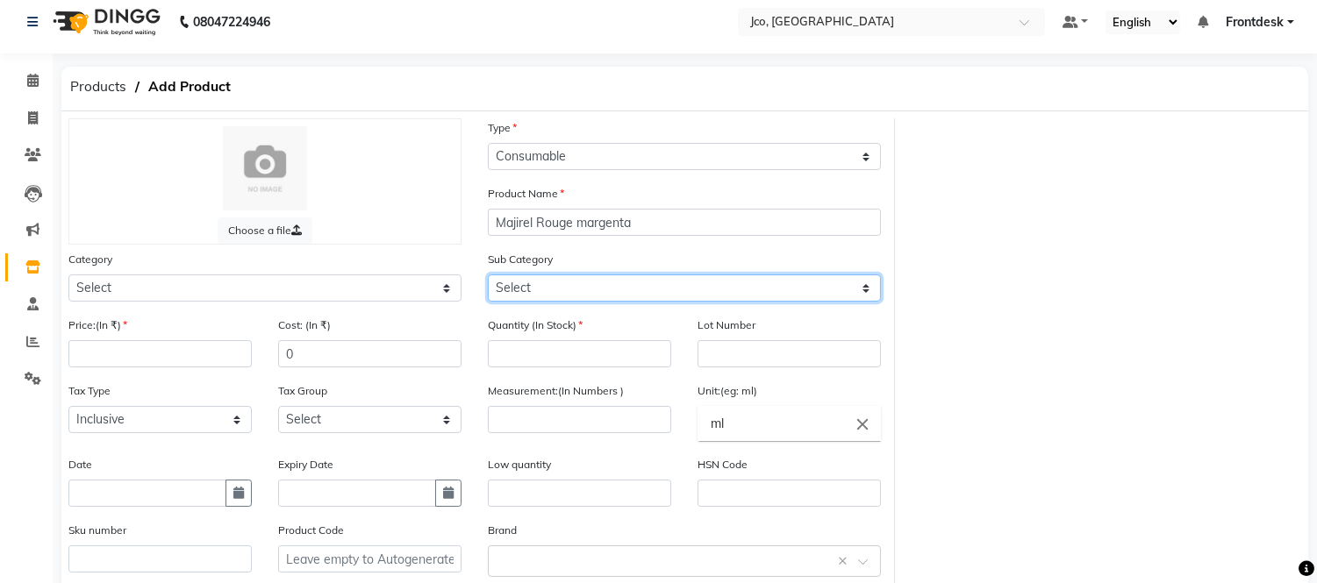
click at [562, 290] on select "Select" at bounding box center [684, 288] width 393 height 27
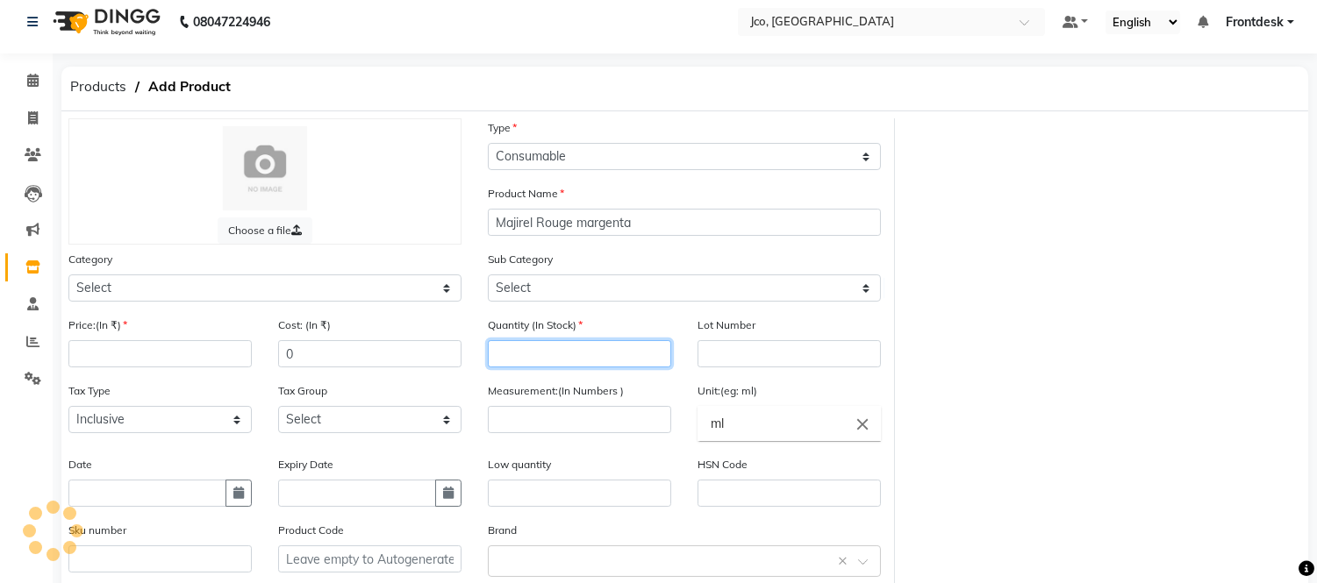
click at [582, 355] on input "number" at bounding box center [579, 353] width 183 height 27
type input "2"
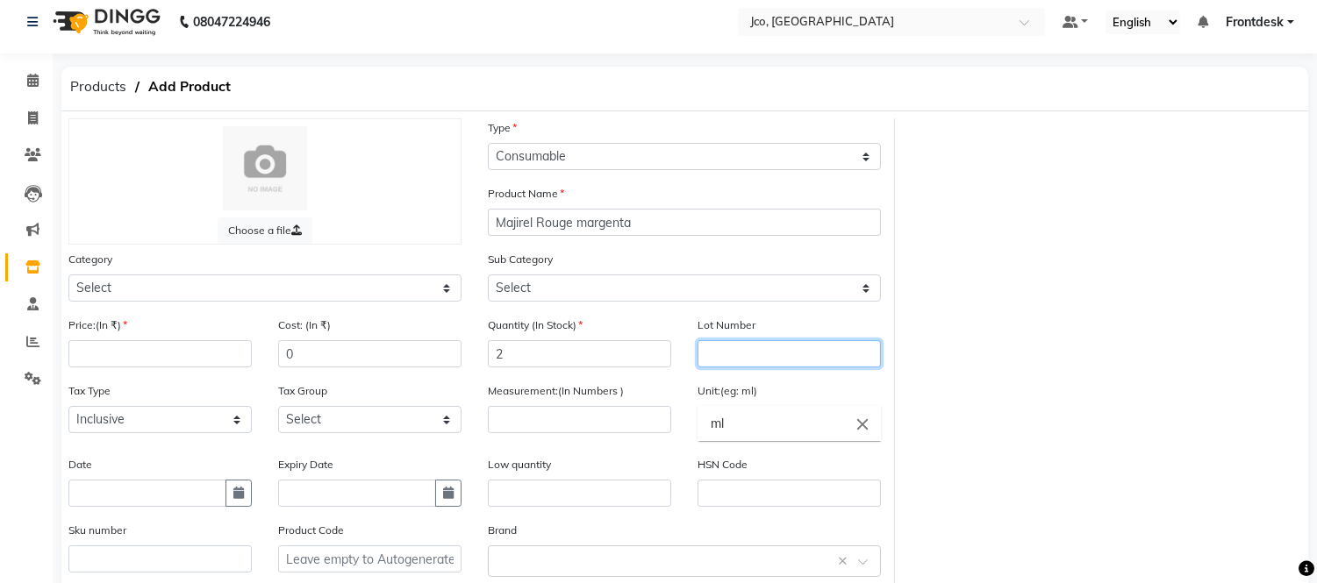
click at [759, 354] on input "text" at bounding box center [788, 353] width 183 height 27
click at [573, 425] on input "number" at bounding box center [579, 419] width 183 height 27
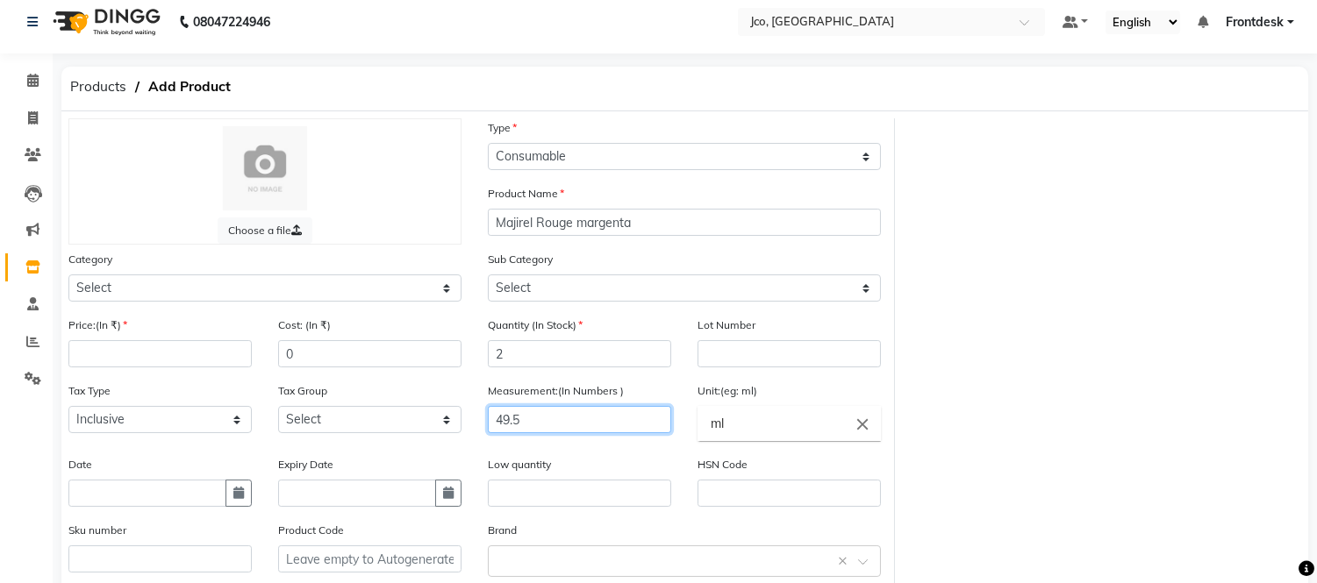
type input "49.5"
click at [162, 355] on input "number" at bounding box center [159, 353] width 183 height 27
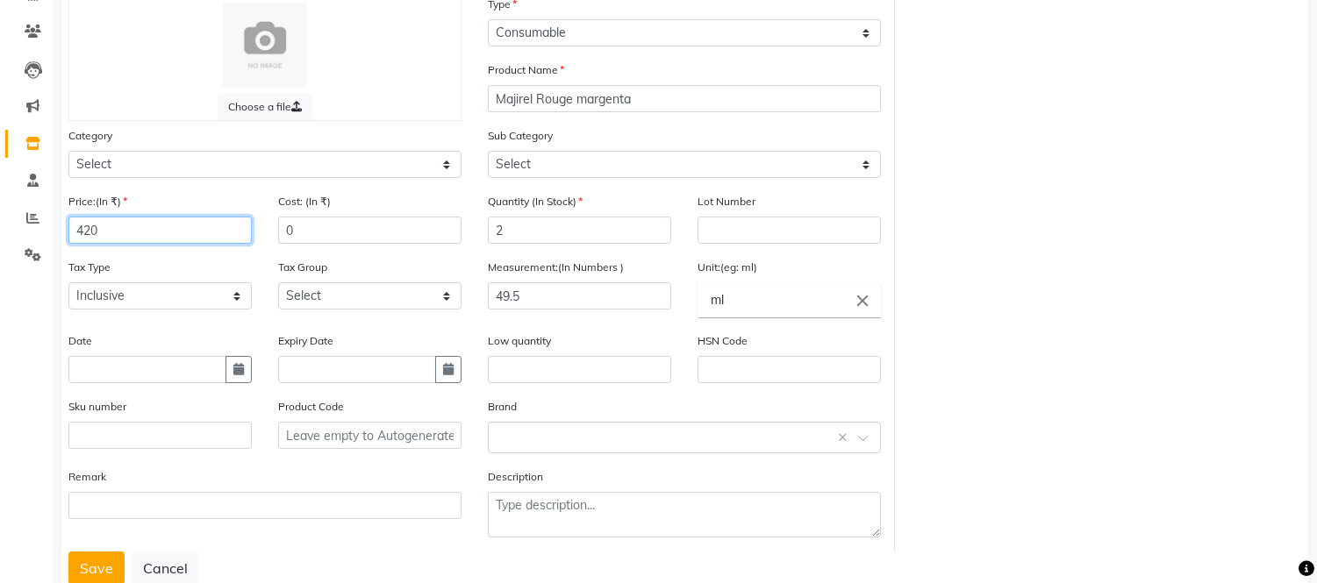
scroll to position [142, 0]
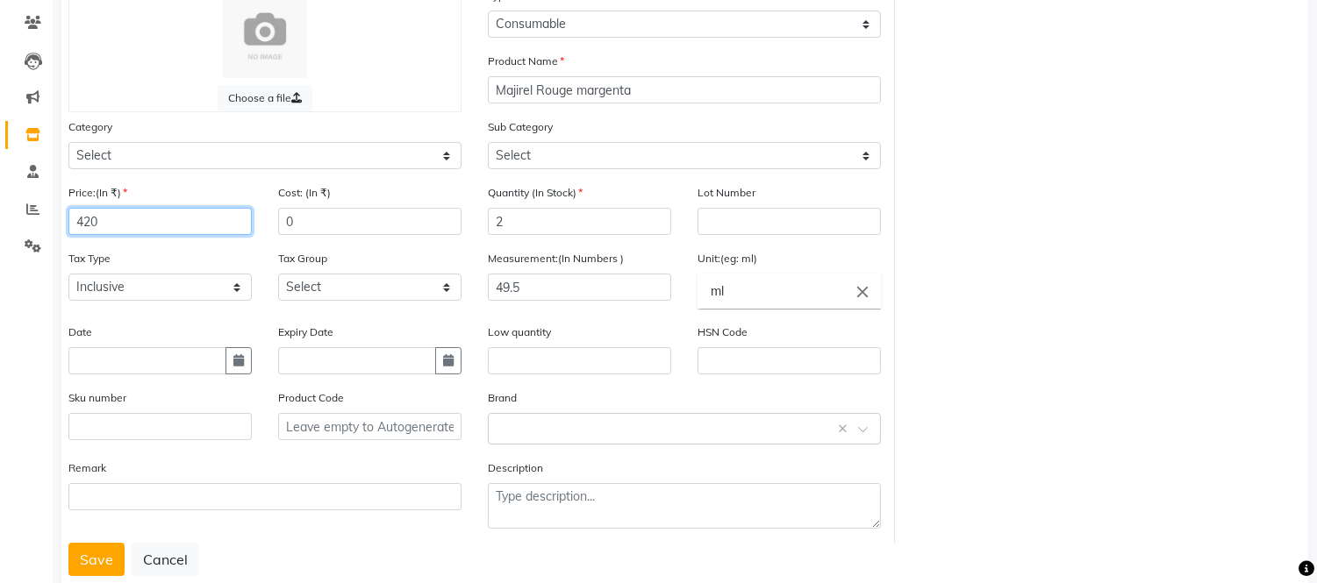
type input "420"
click at [154, 360] on input "text" at bounding box center [147, 360] width 158 height 27
select select "10"
select select "2025"
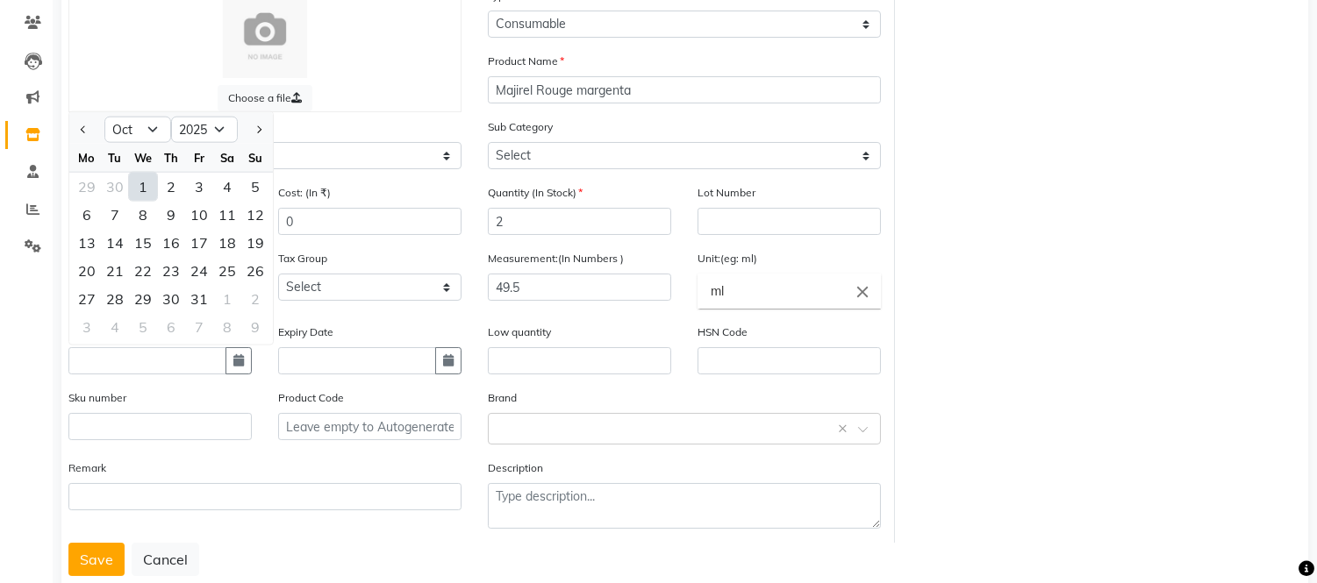
click at [144, 186] on div "1" at bounding box center [143, 187] width 28 height 28
type input "01-10-2025"
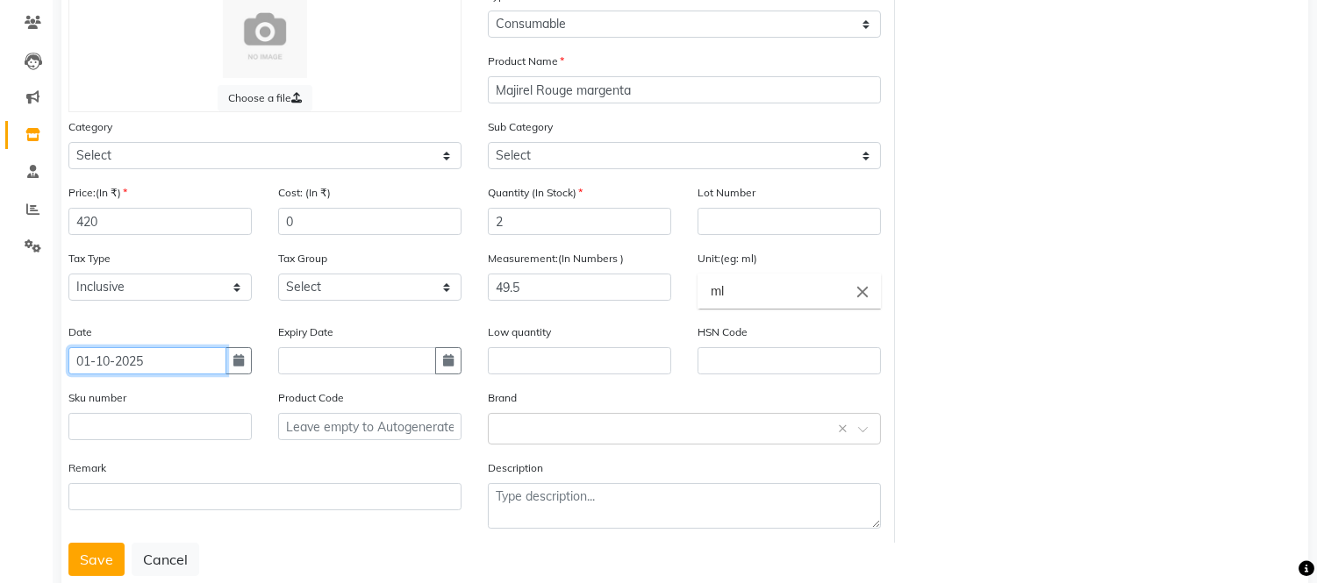
scroll to position [187, 0]
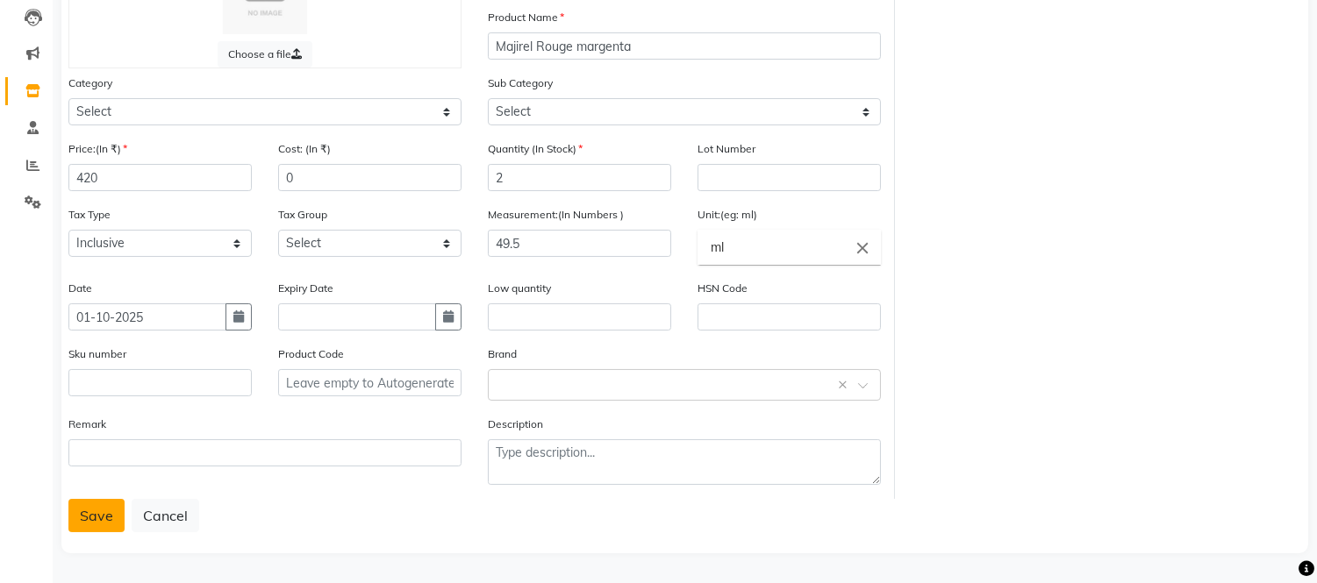
click at [89, 528] on button "Save" at bounding box center [96, 515] width 56 height 33
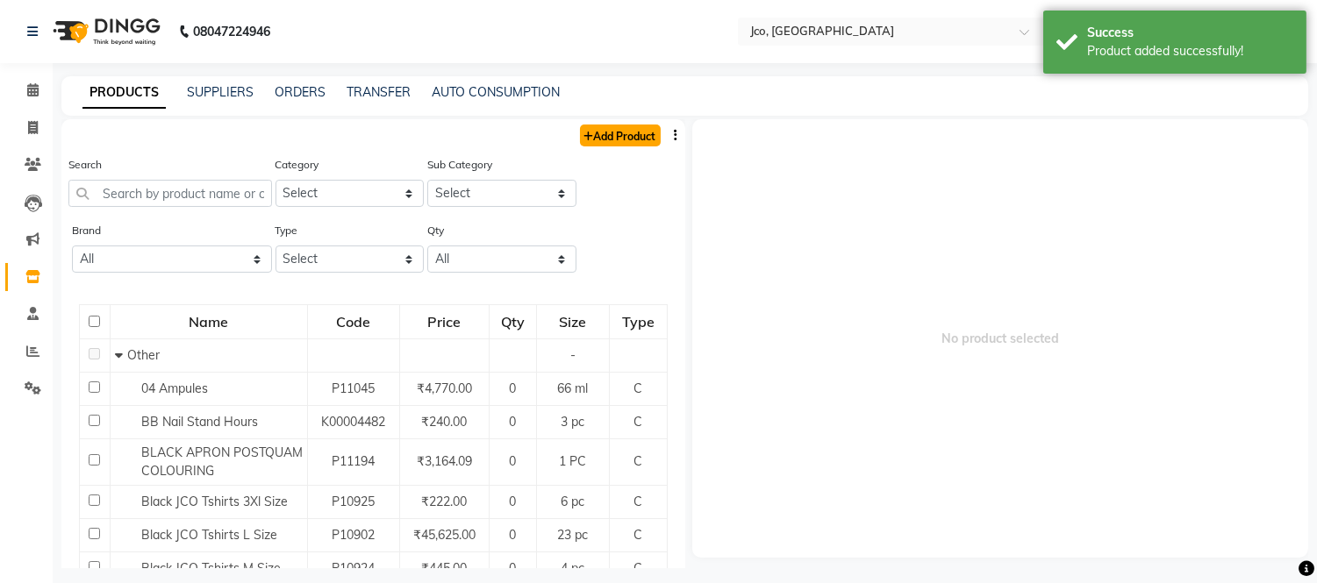
click at [601, 128] on link "Add Product" at bounding box center [620, 136] width 81 height 22
select select "true"
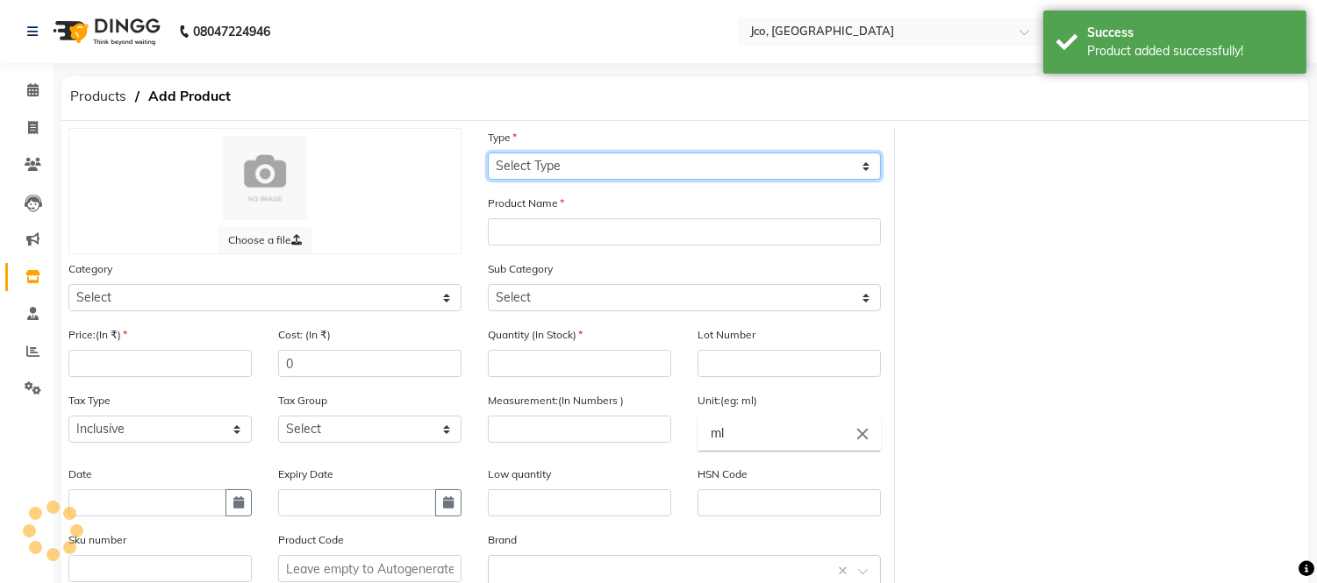
click at [573, 174] on select "Select Type Both Retail Consumable" at bounding box center [684, 166] width 393 height 27
select select "C"
click at [488, 153] on select "Select Type Both Retail Consumable" at bounding box center [684, 166] width 393 height 27
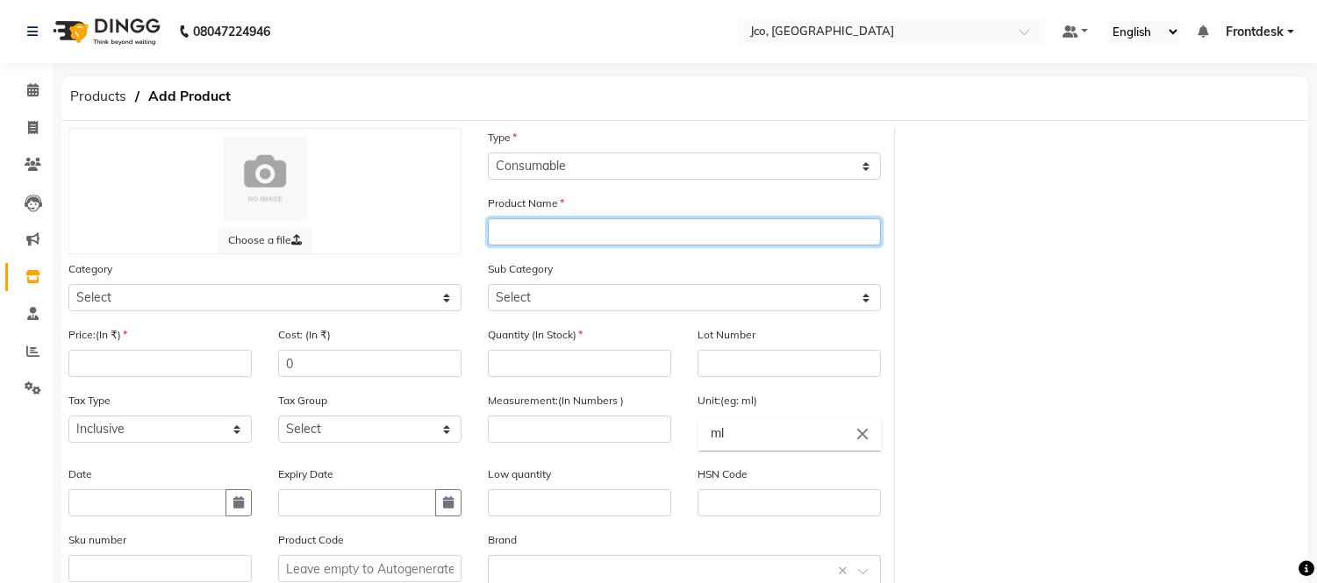
click at [570, 235] on input "text" at bounding box center [684, 231] width 393 height 27
type input "m"
type input "Majirel Rouge majicontrast"
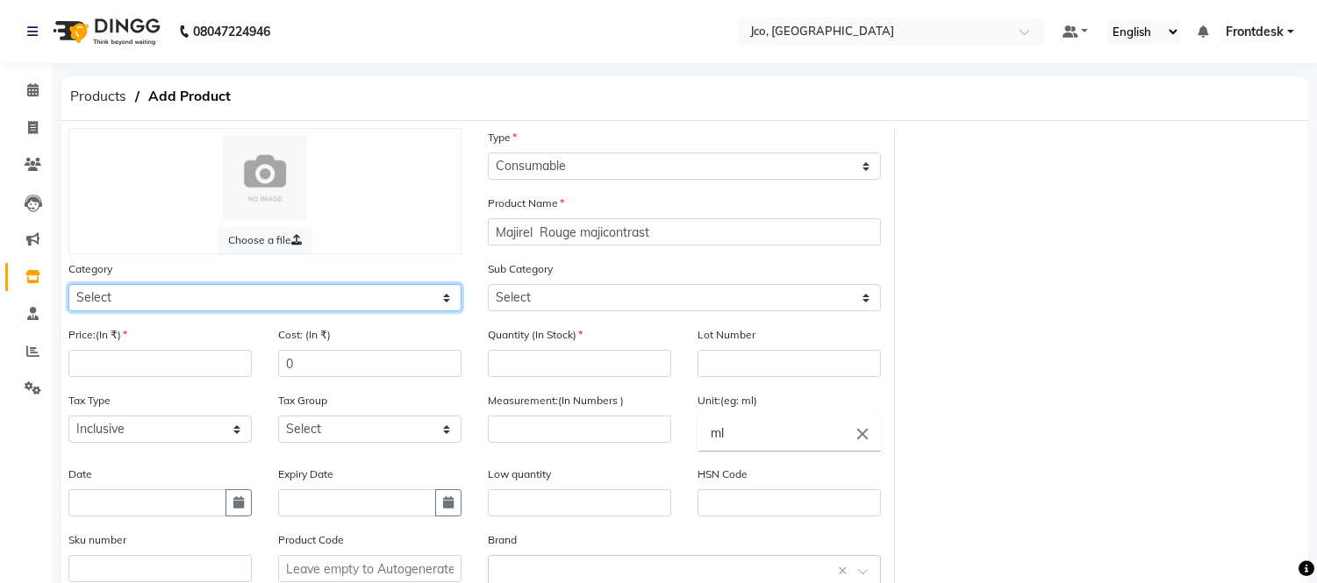
click at [141, 301] on select "Select Hair Skin Makeup Personal Care Appliances Beard Waxing Disposable Thread…" at bounding box center [264, 297] width 393 height 27
select select "221501100"
click at [68, 284] on select "Select Hair Skin Makeup Personal Care Appliances Beard Waxing Disposable Thread…" at bounding box center [264, 297] width 393 height 27
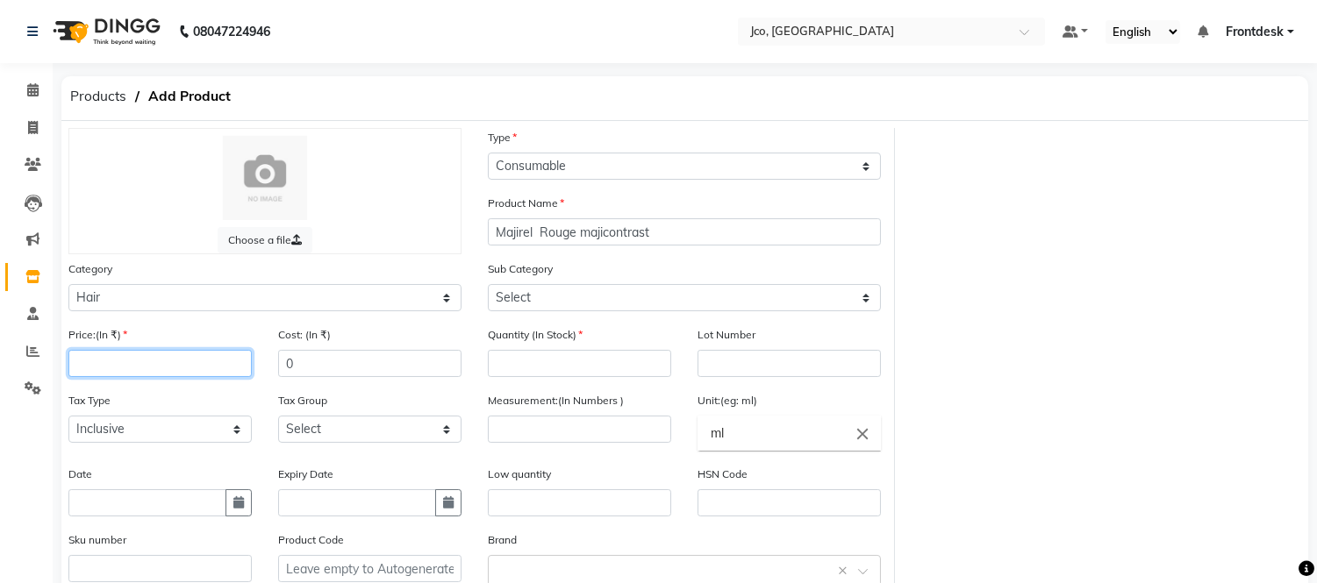
click at [143, 362] on input "number" at bounding box center [159, 363] width 183 height 27
type input "420"
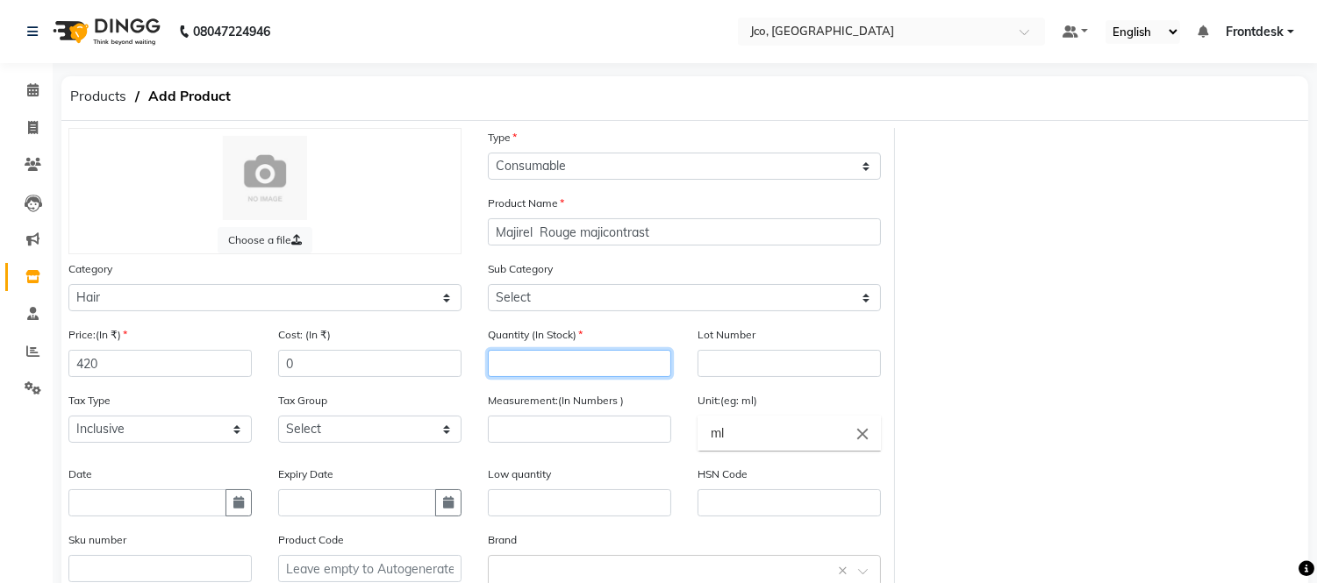
click at [547, 366] on input "number" at bounding box center [579, 363] width 183 height 27
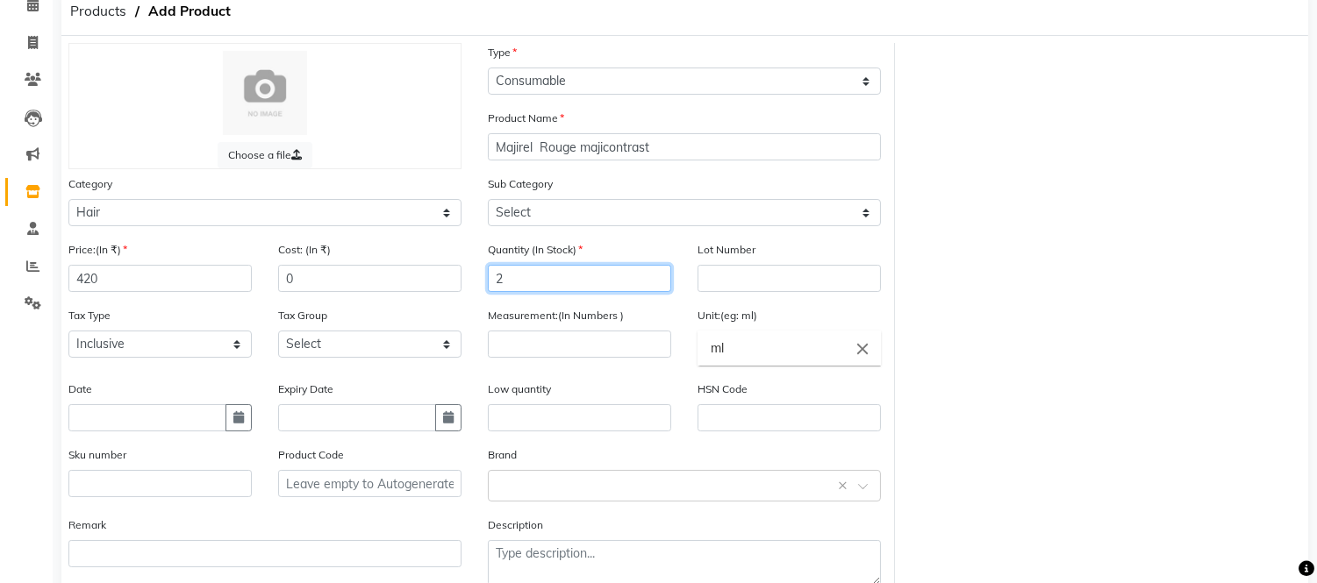
scroll to position [187, 0]
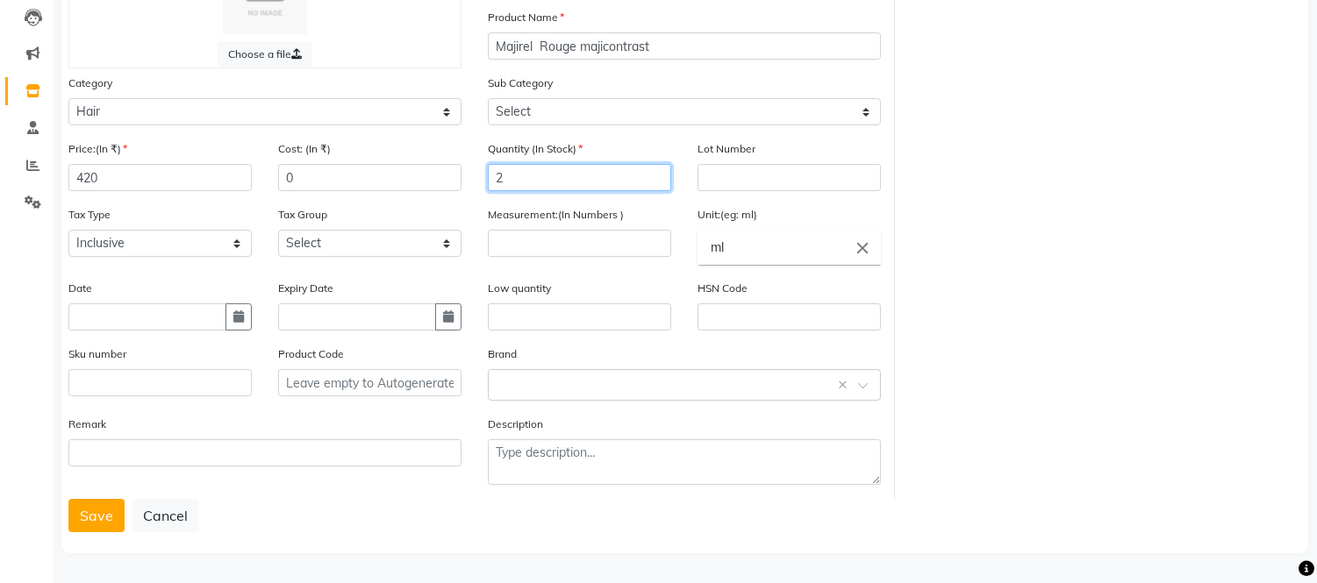
type input "2"
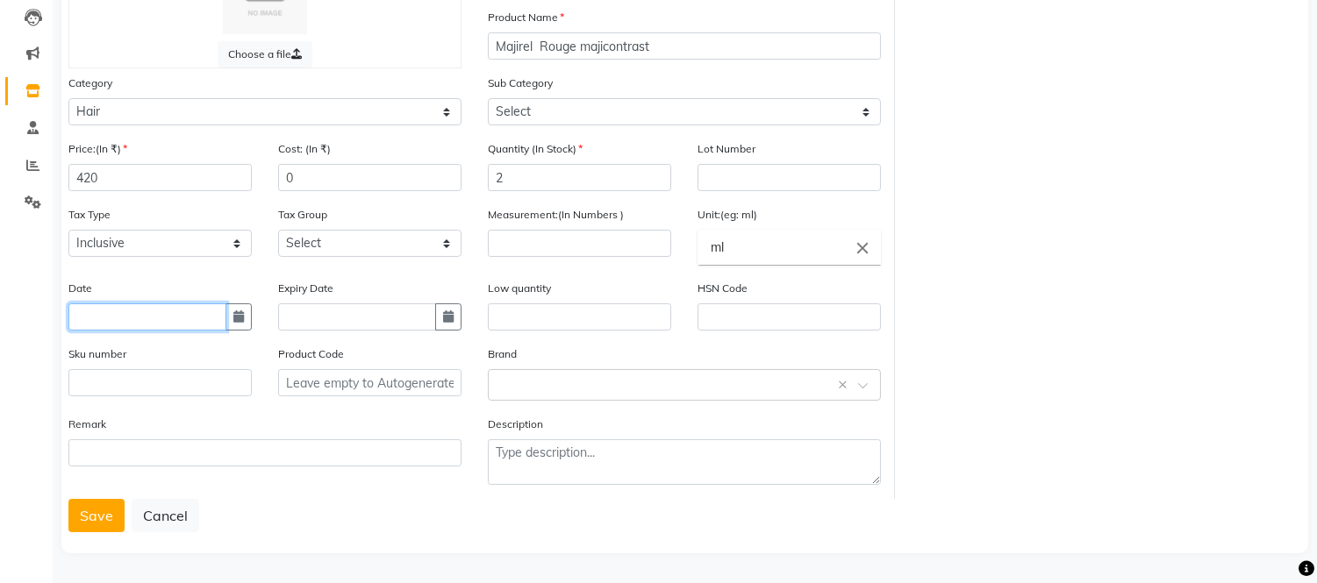
click at [141, 316] on input "text" at bounding box center [147, 317] width 158 height 27
select select "10"
select select "2025"
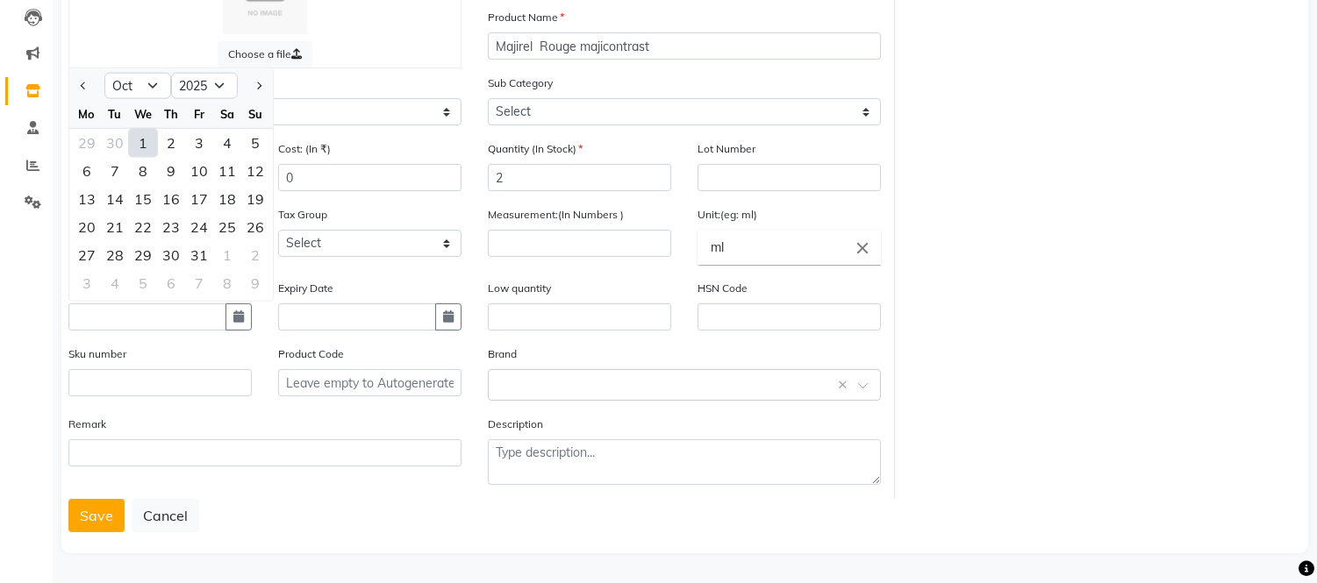
click at [146, 136] on div "1" at bounding box center [143, 143] width 28 height 28
type input "01-10-2025"
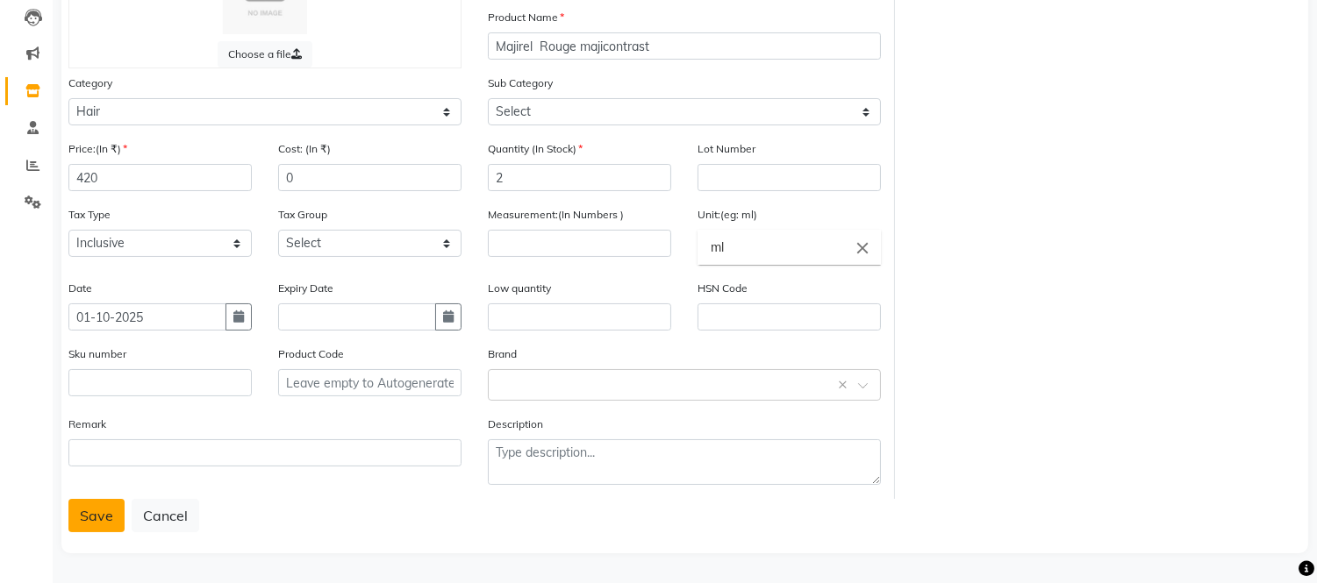
click at [89, 527] on button "Save" at bounding box center [96, 515] width 56 height 33
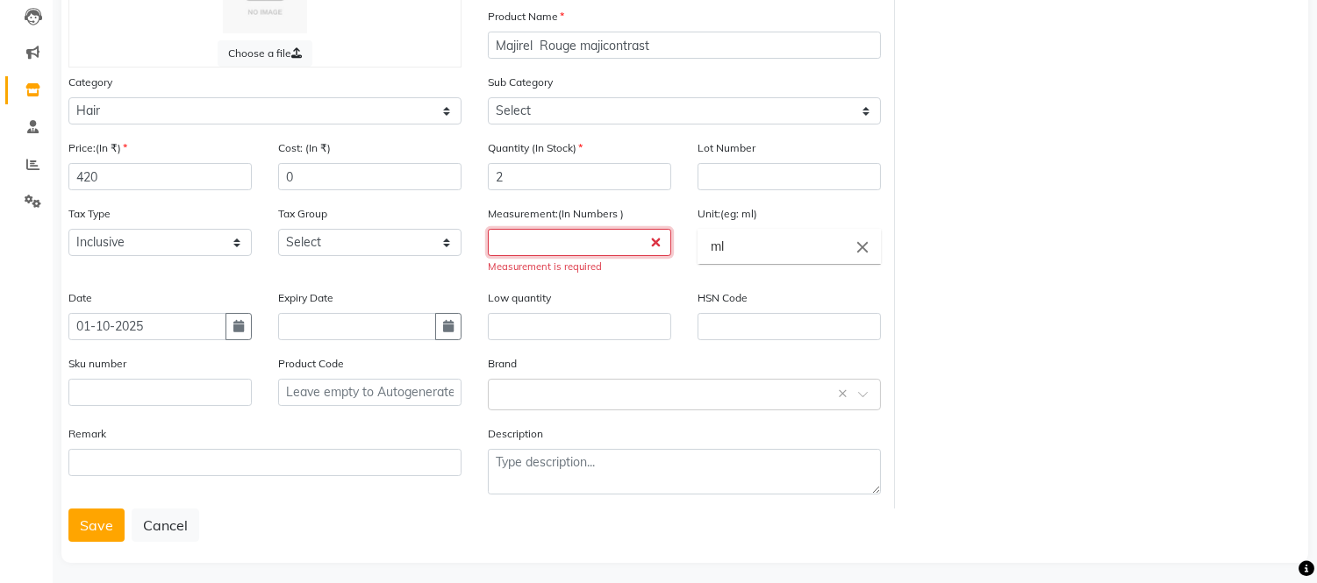
click at [555, 246] on input "number" at bounding box center [579, 242] width 183 height 27
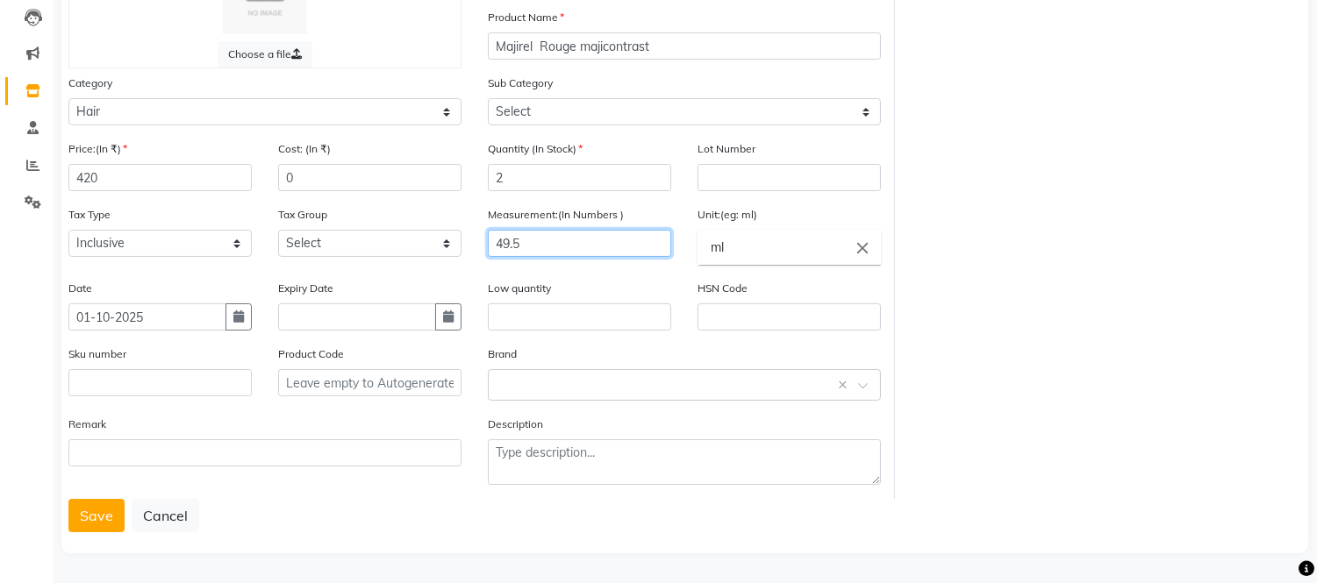
type input "49.5"
click at [100, 530] on button "Save" at bounding box center [96, 515] width 56 height 33
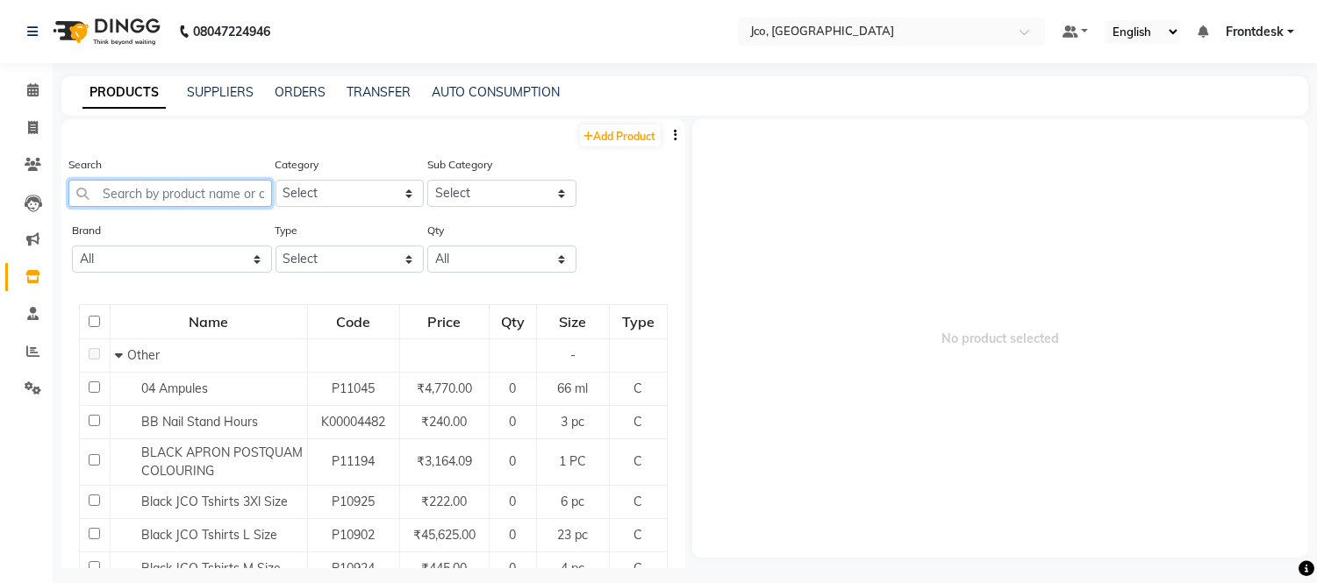
click at [187, 194] on input "text" at bounding box center [170, 193] width 204 height 27
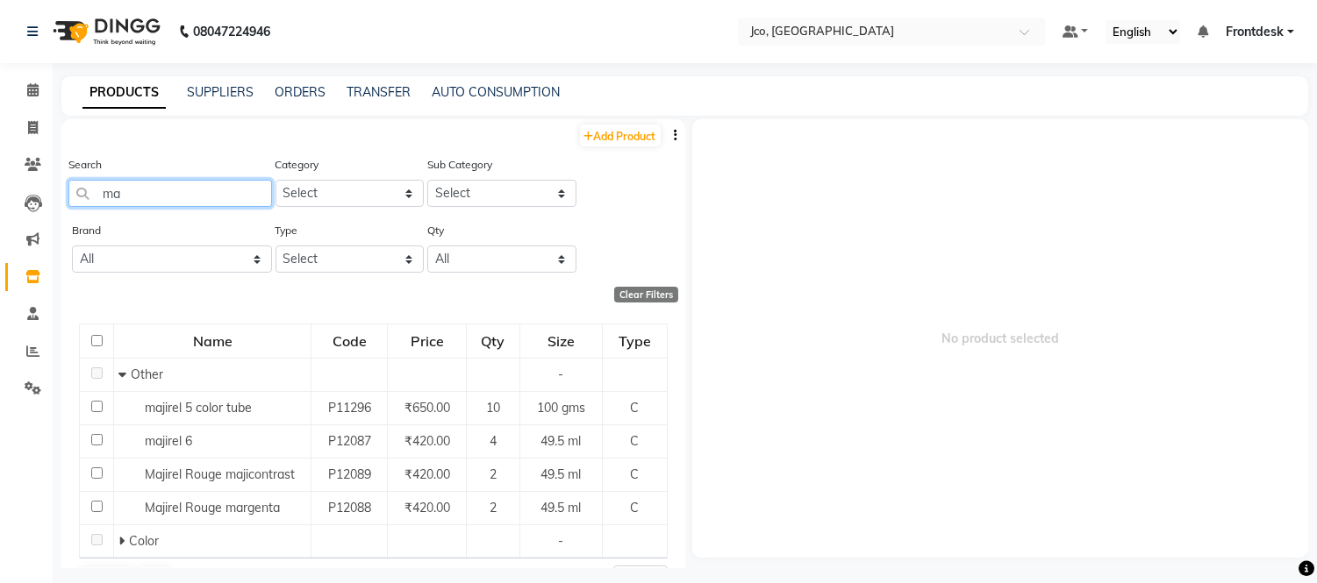
type input "m"
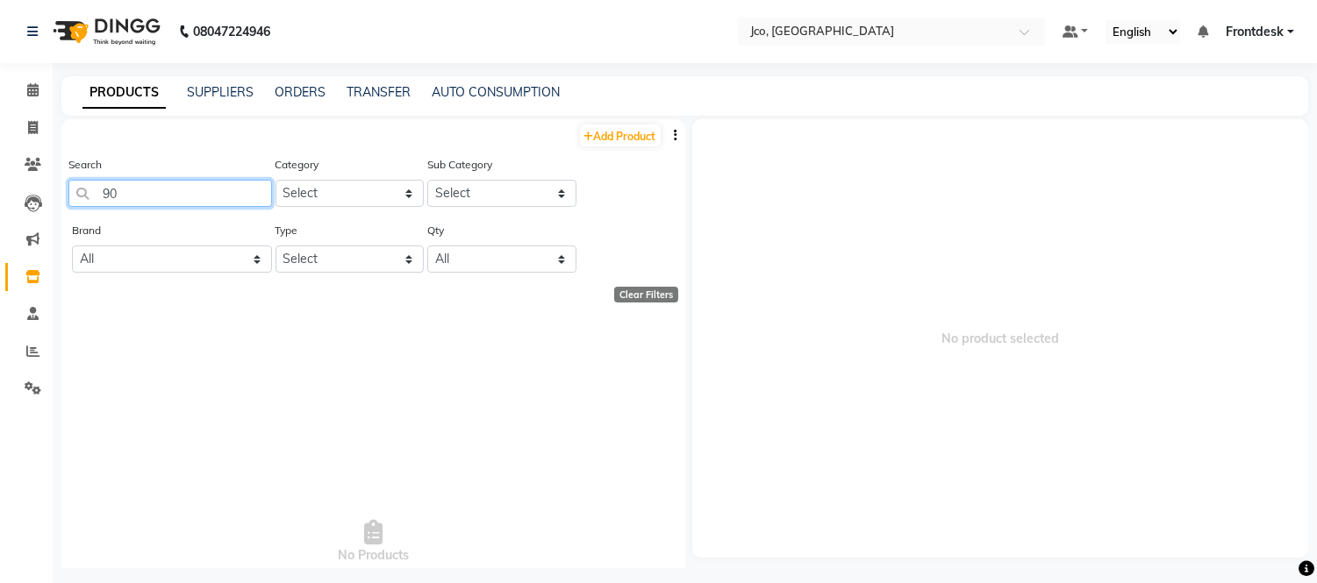
type input "9"
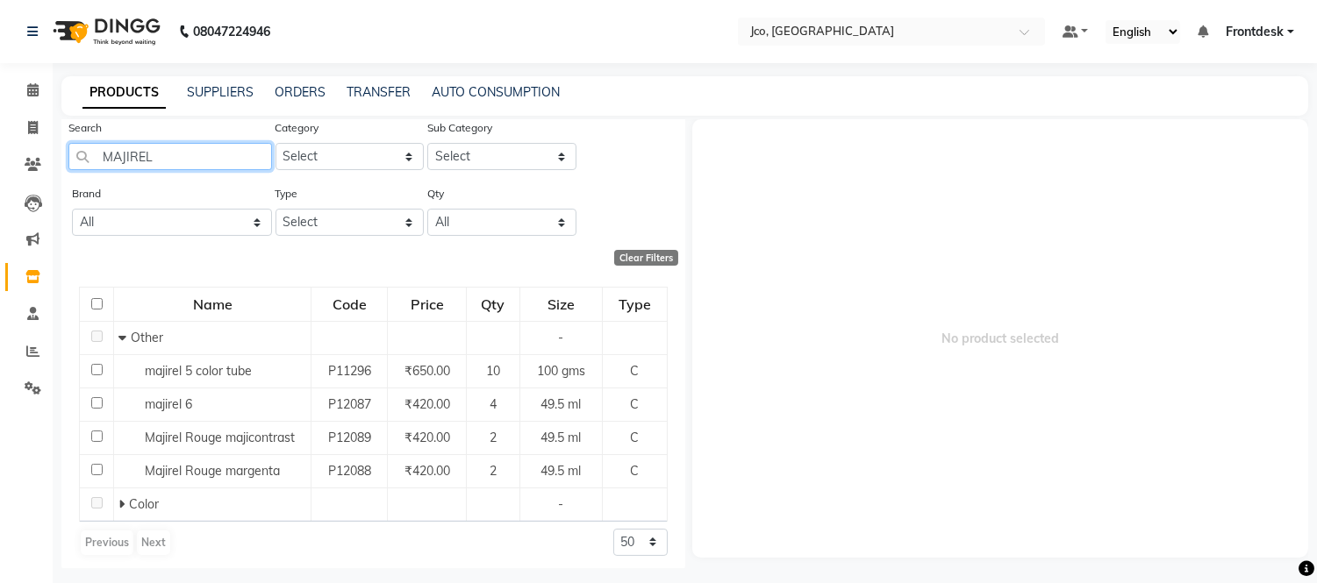
scroll to position [44, 0]
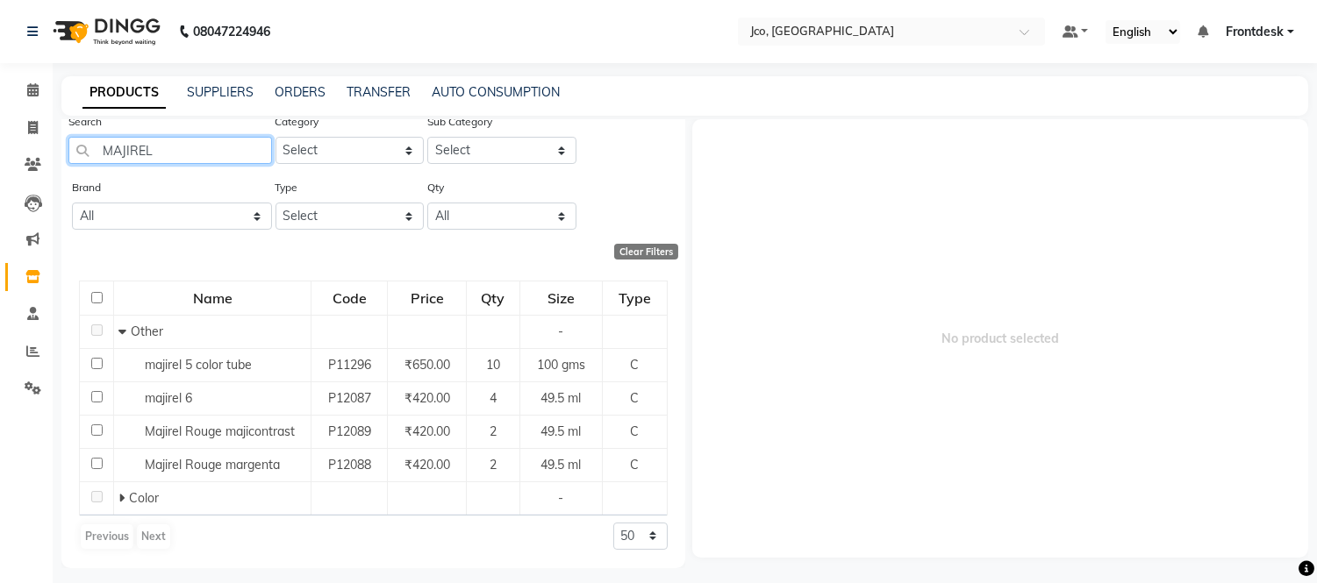
type input "MAJIREL"
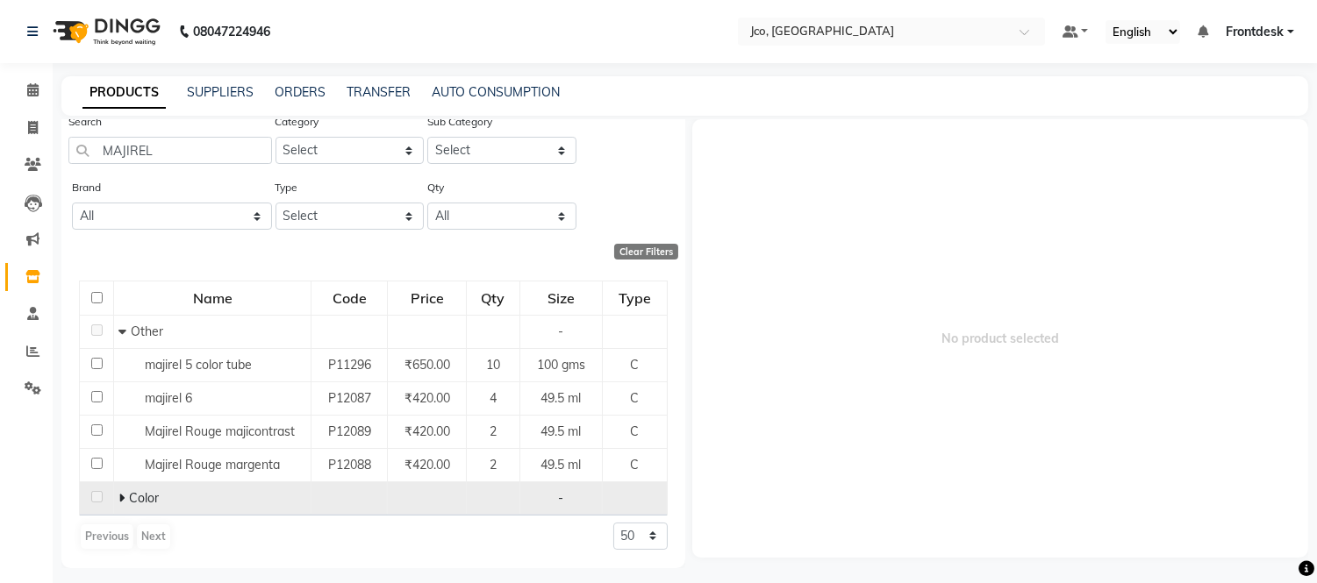
click at [134, 501] on span "Color" at bounding box center [144, 498] width 30 height 16
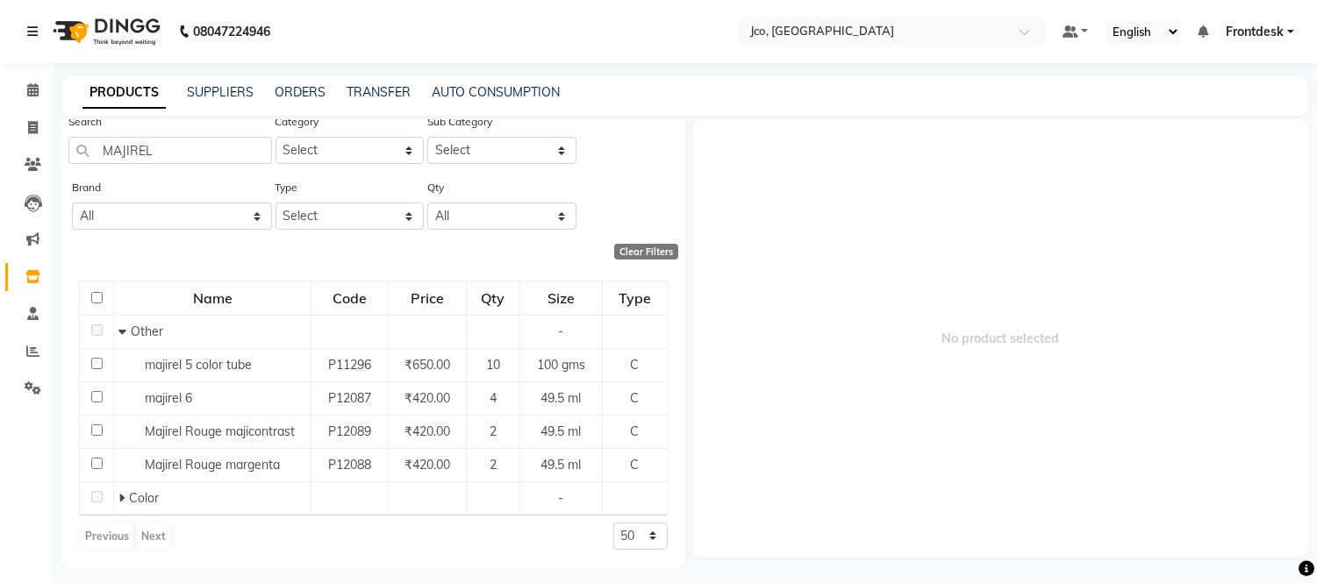
click at [54, 535] on main "PRODUCTS SUPPLIERS ORDERS TRANSFER AUTO CONSUMPTION Add Product Search MAJIREL …" at bounding box center [685, 335] width 1264 height 518
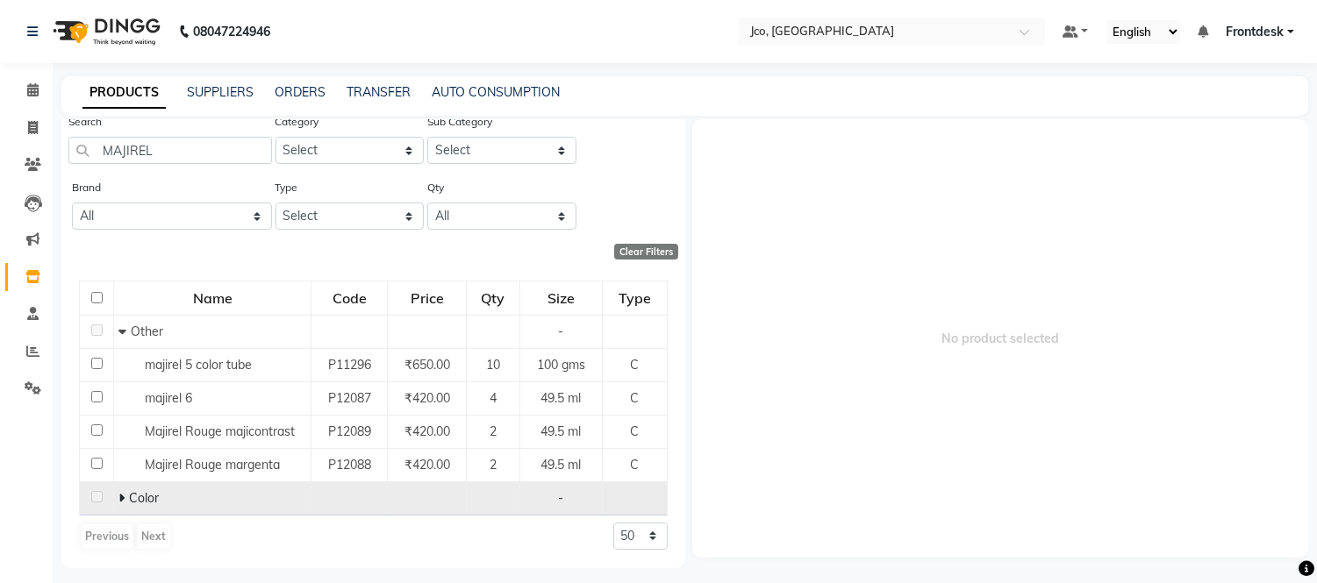
click at [119, 500] on icon at bounding box center [121, 498] width 6 height 12
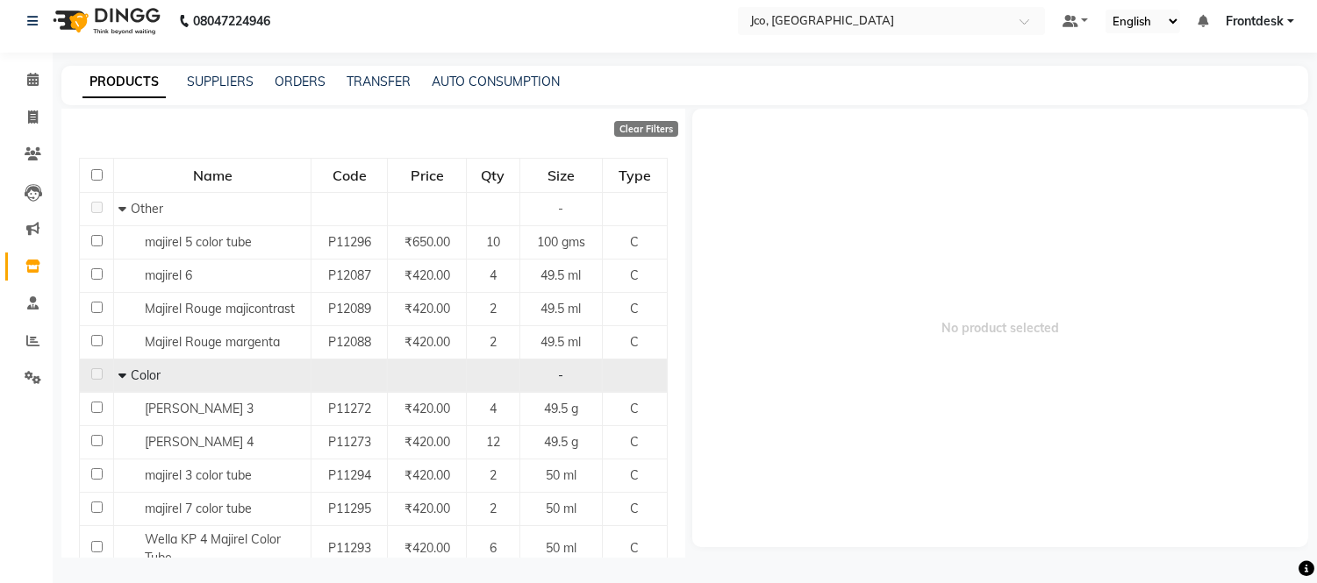
scroll to position [154, 0]
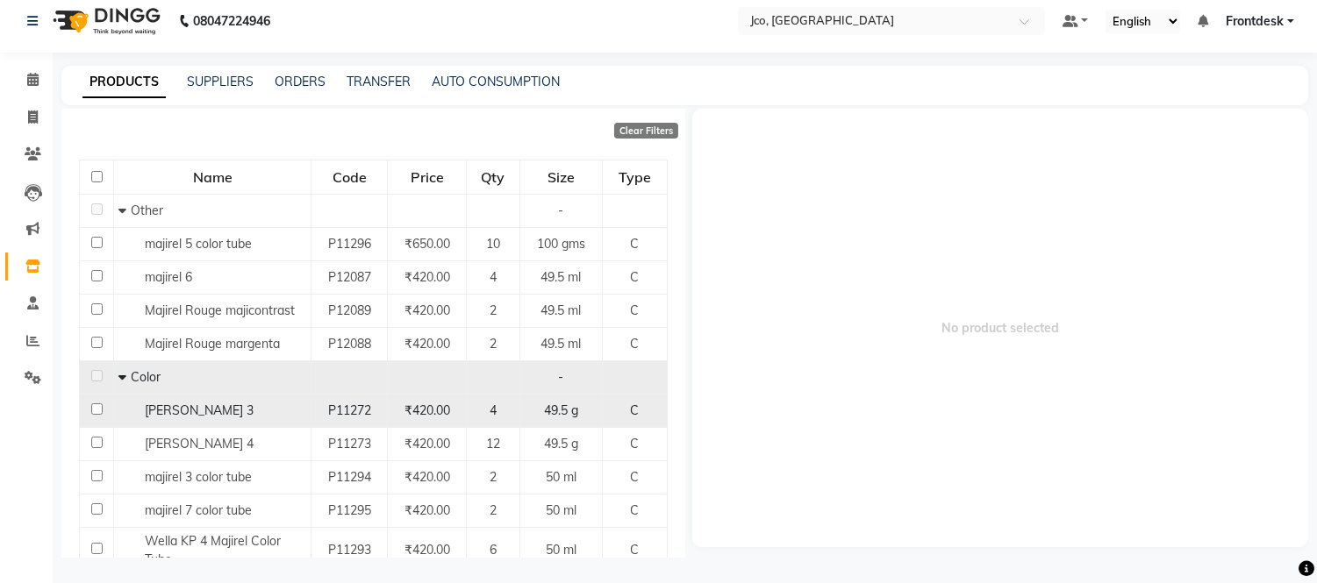
click at [146, 408] on span "[PERSON_NAME] 3" at bounding box center [199, 411] width 109 height 16
select select
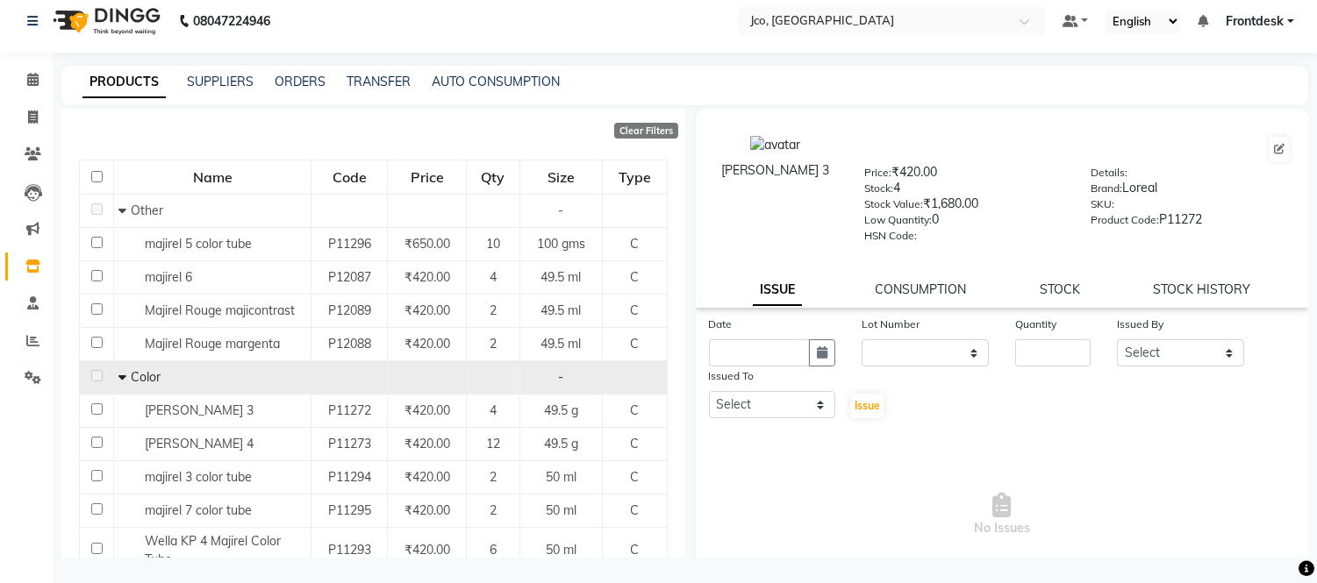
click at [123, 375] on icon at bounding box center [122, 377] width 8 height 12
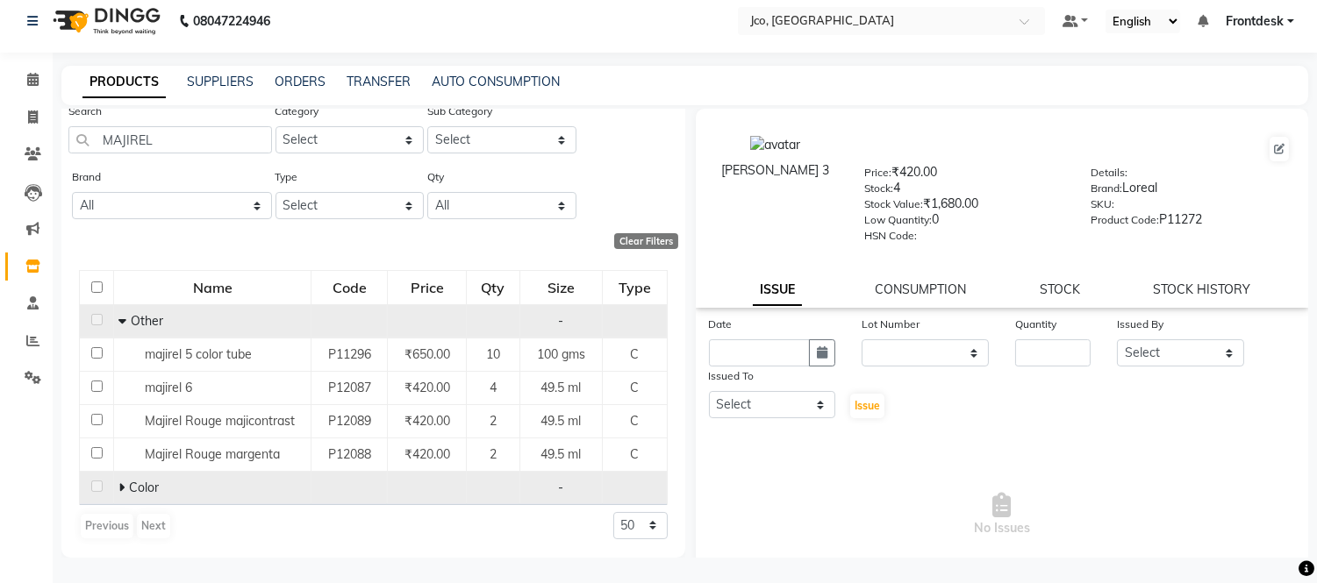
click at [123, 318] on icon at bounding box center [122, 321] width 8 height 12
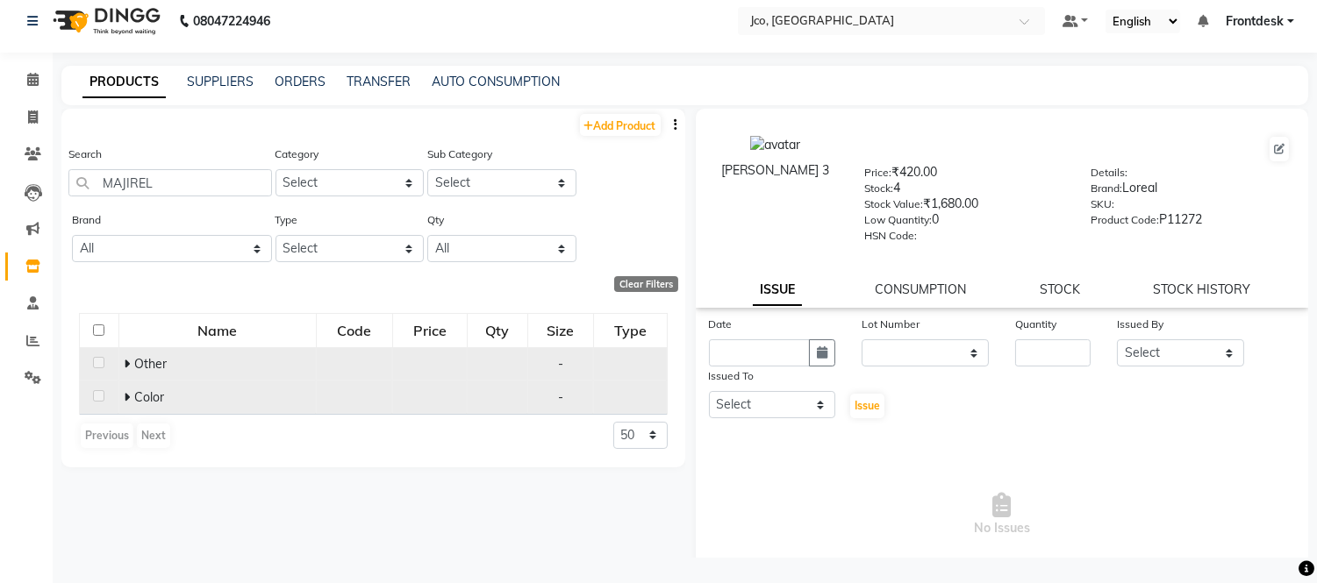
scroll to position [0, 0]
click at [191, 187] on input "MAJIREL" at bounding box center [170, 182] width 204 height 27
type input "M"
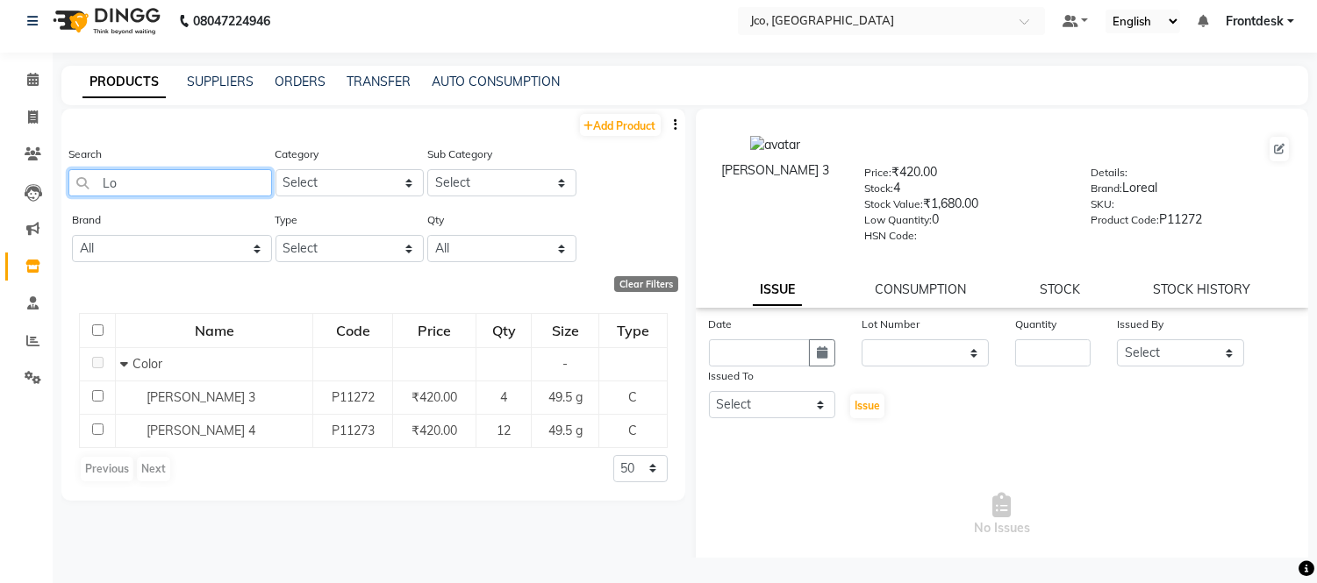
type input "L"
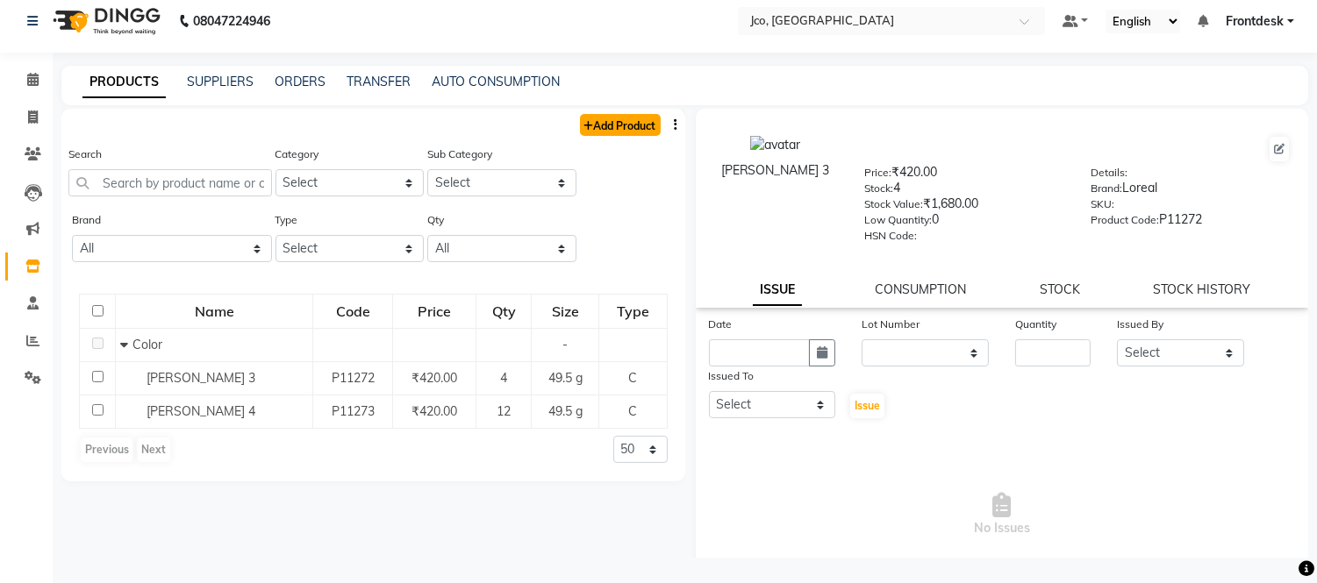
click at [618, 126] on link "Add Product" at bounding box center [620, 125] width 81 height 22
select select "true"
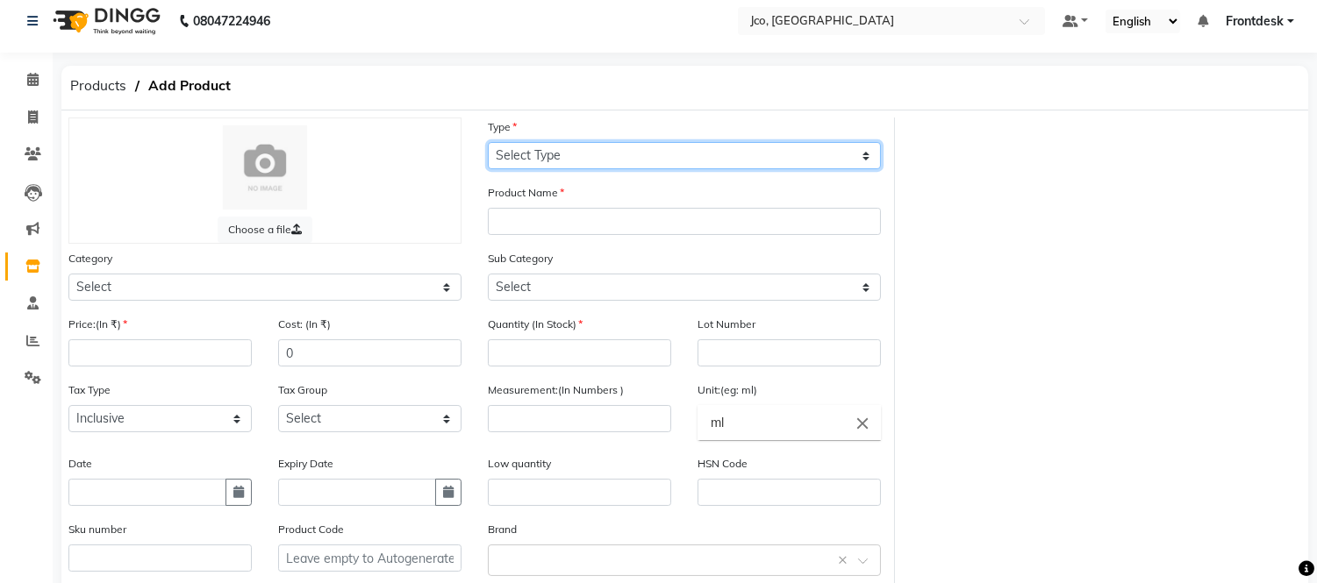
click at [574, 152] on select "Select Type Both Retail Consumable" at bounding box center [684, 155] width 393 height 27
select select "C"
click at [488, 142] on select "Select Type Both Retail Consumable" at bounding box center [684, 155] width 393 height 27
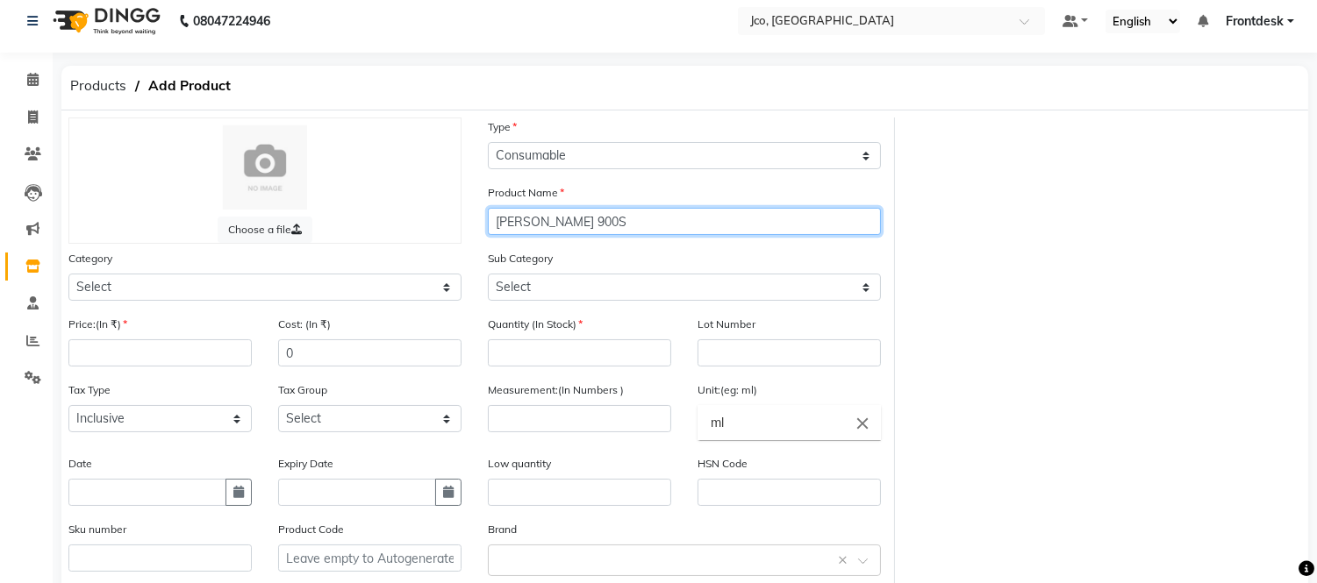
type input "[PERSON_NAME] 900S"
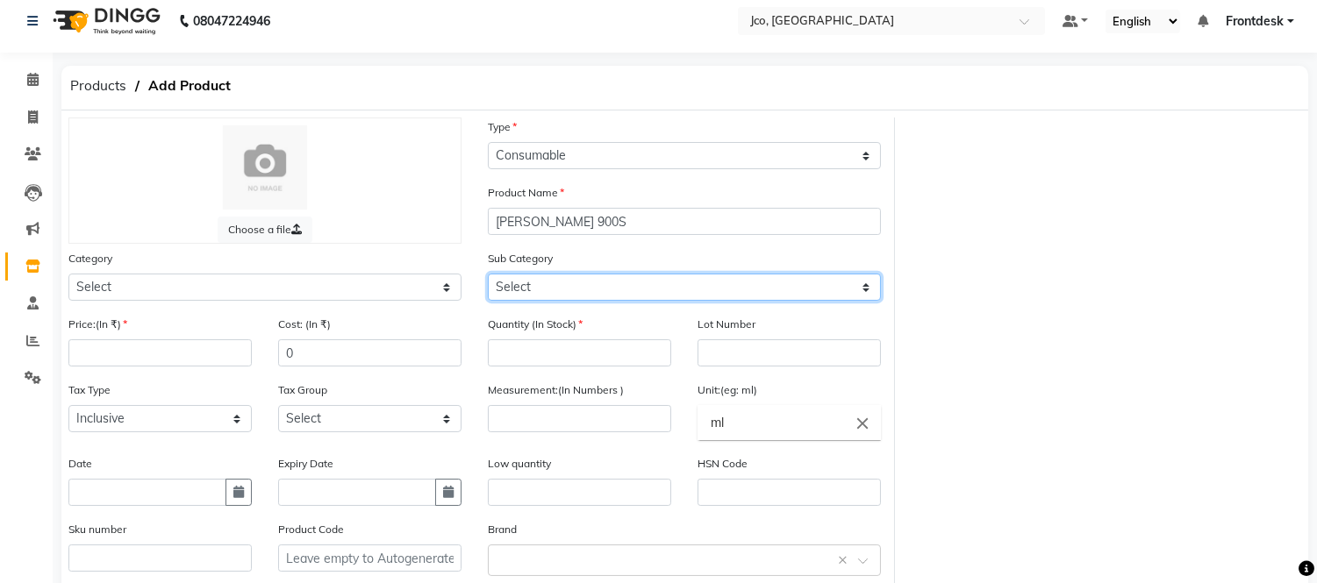
click at [589, 285] on select "Select" at bounding box center [684, 287] width 393 height 27
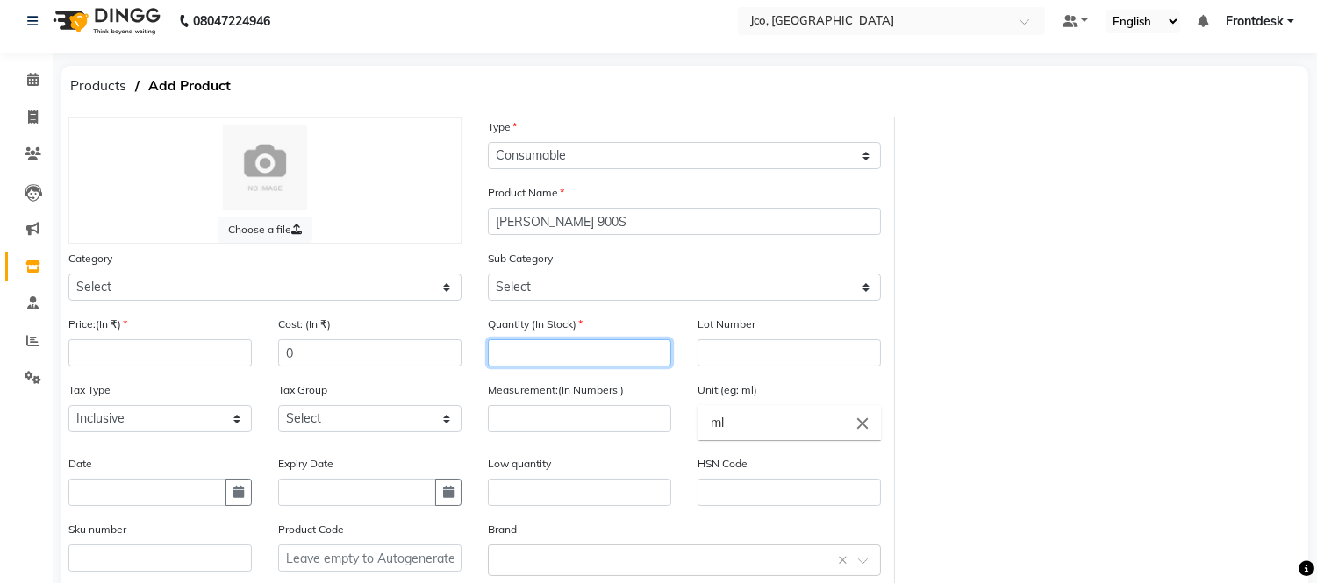
click at [567, 357] on input "number" at bounding box center [579, 352] width 183 height 27
type input "4"
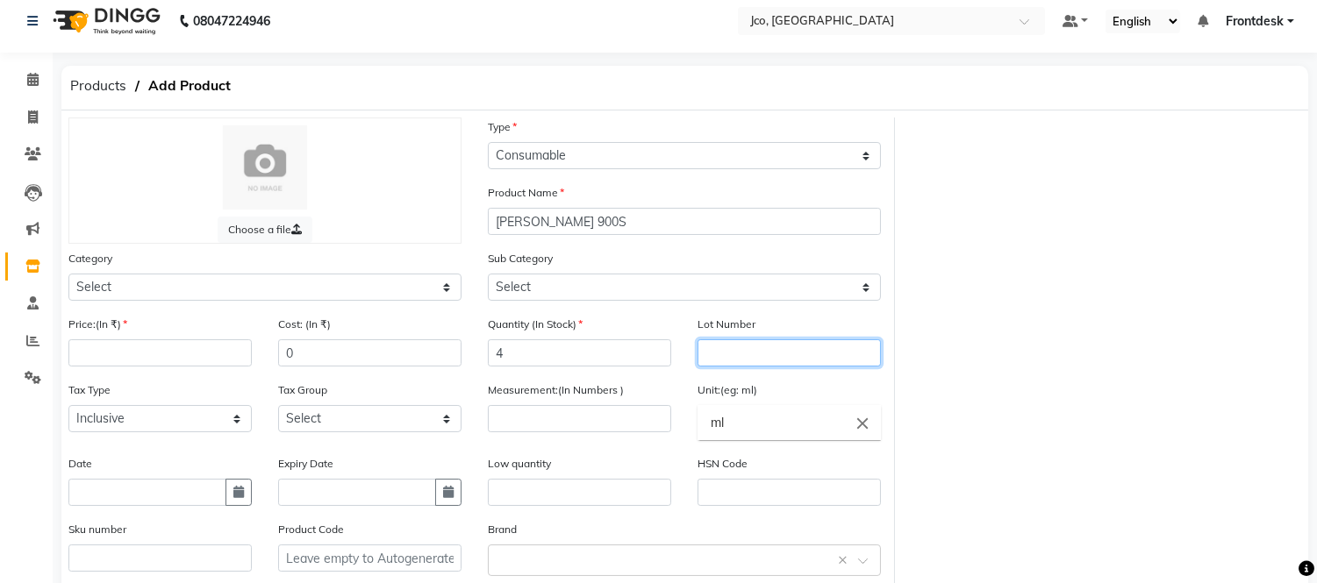
click at [755, 352] on input "text" at bounding box center [788, 352] width 183 height 27
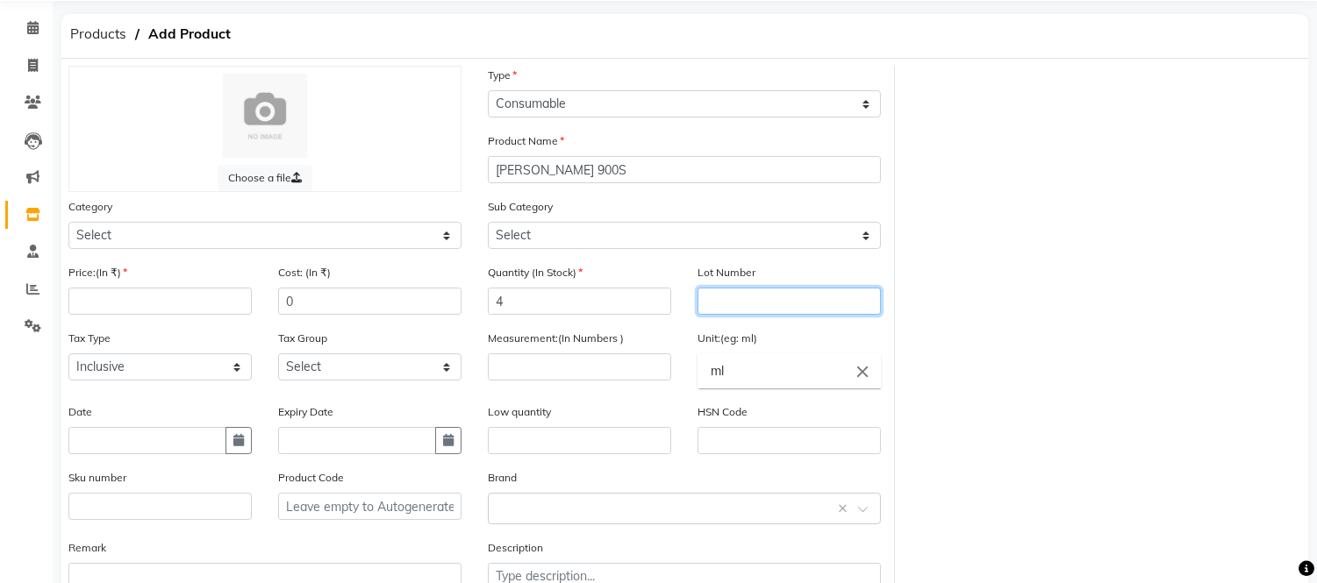
scroll to position [61, 0]
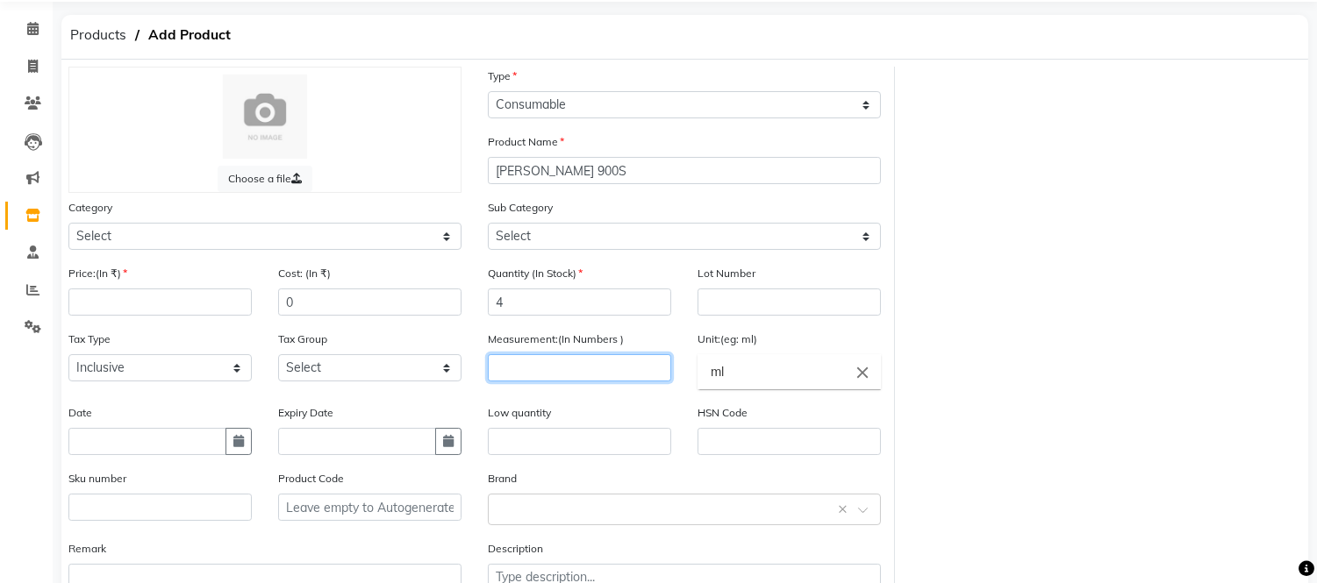
click at [575, 372] on input "number" at bounding box center [579, 367] width 183 height 27
type input "40.5"
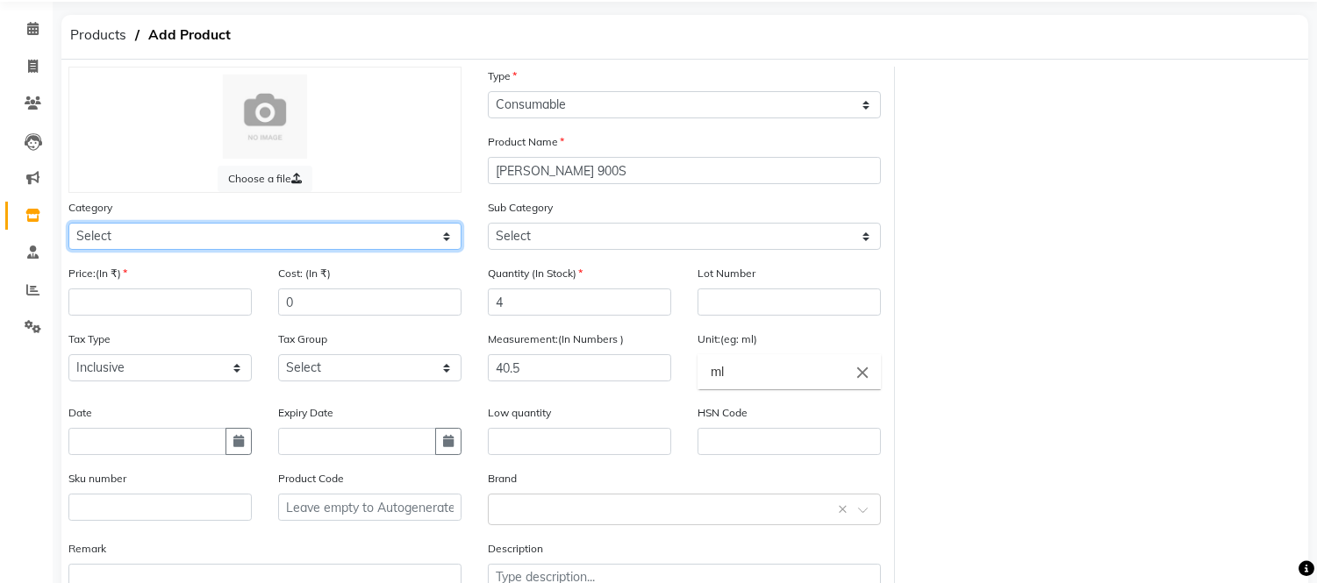
click at [194, 232] on select "Select Hair Skin Makeup Personal Care Appliances Beard Waxing Disposable Thread…" at bounding box center [264, 236] width 393 height 27
select select "221501100"
click at [68, 223] on select "Select Hair Skin Makeup Personal Care Appliances Beard Waxing Disposable Thread…" at bounding box center [264, 236] width 393 height 27
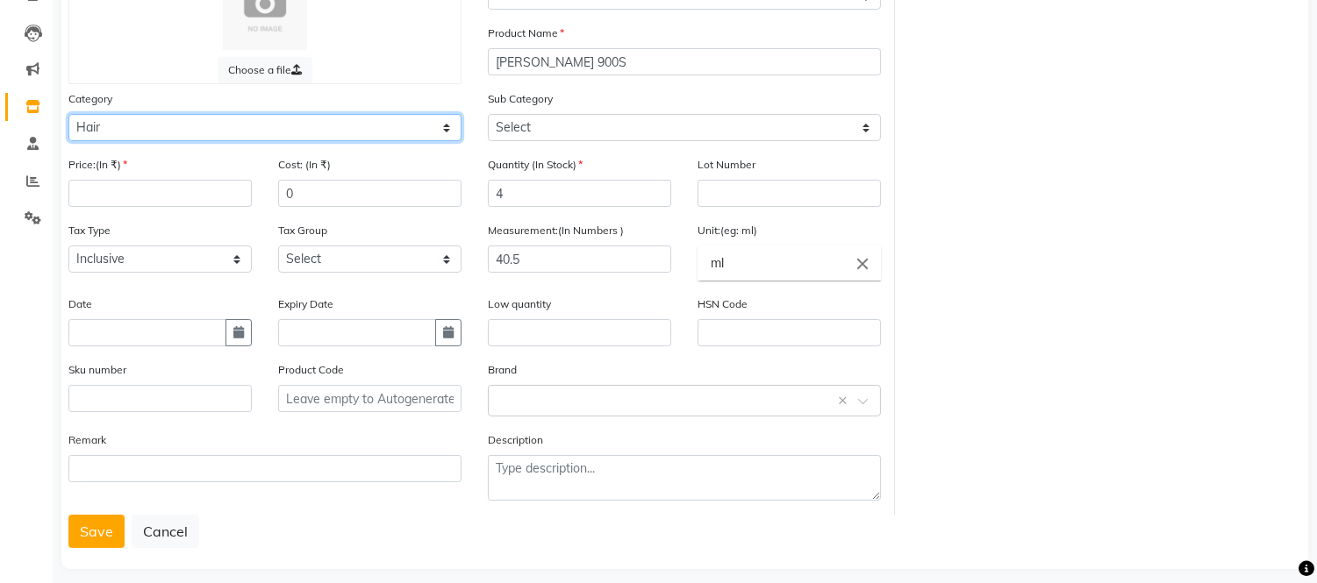
scroll to position [171, 0]
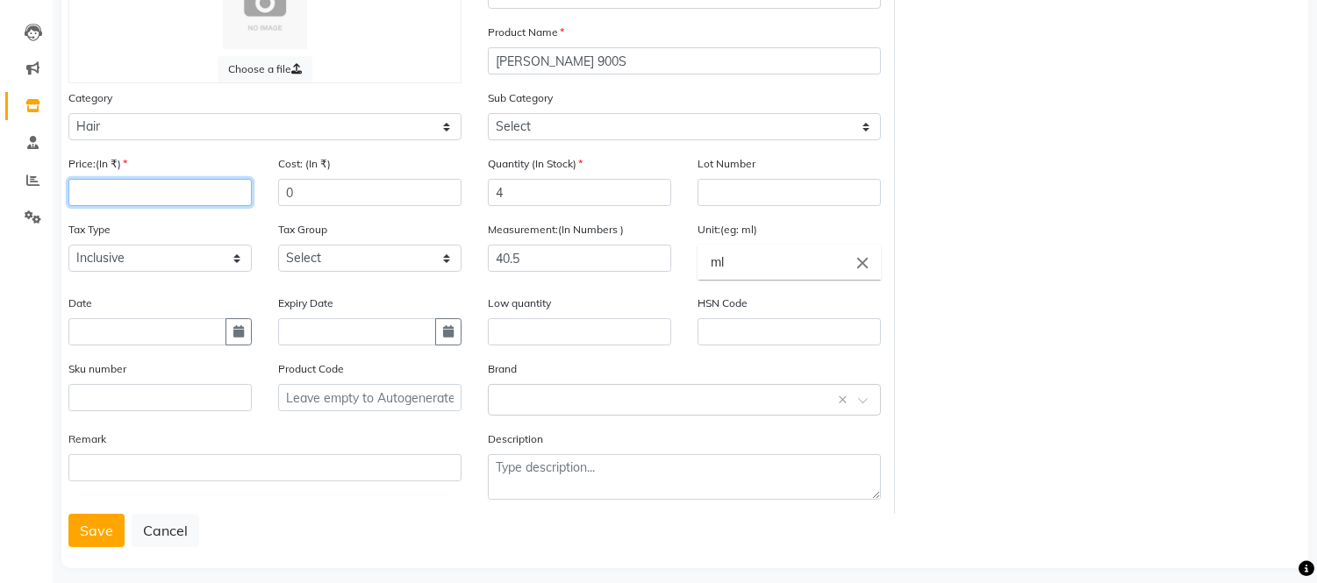
click at [138, 196] on input "number" at bounding box center [159, 192] width 183 height 27
type input "498"
click at [189, 327] on input "text" at bounding box center [147, 331] width 158 height 27
select select "10"
select select "2025"
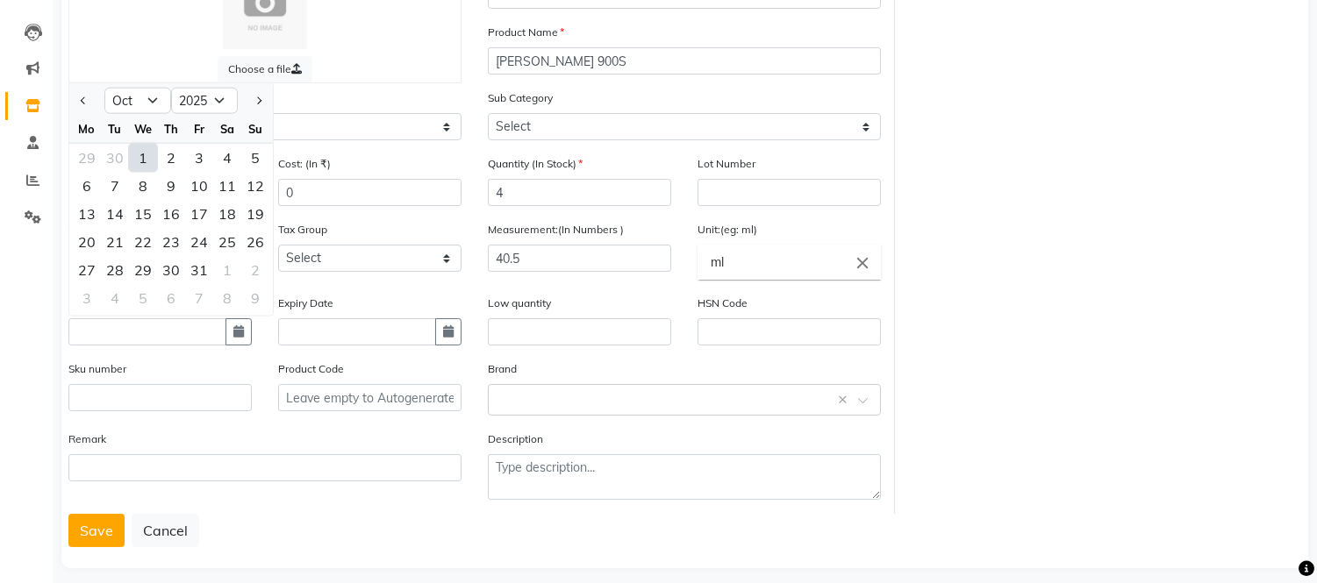
click at [143, 154] on div "1" at bounding box center [143, 158] width 28 height 28
type input "01-10-2025"
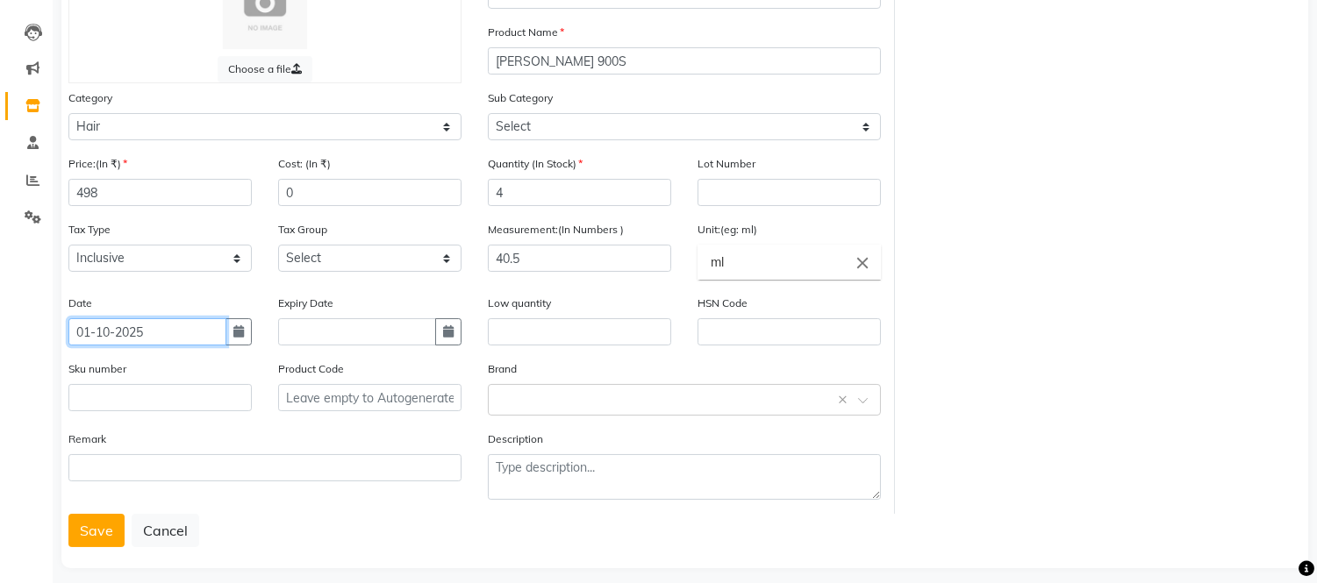
scroll to position [187, 0]
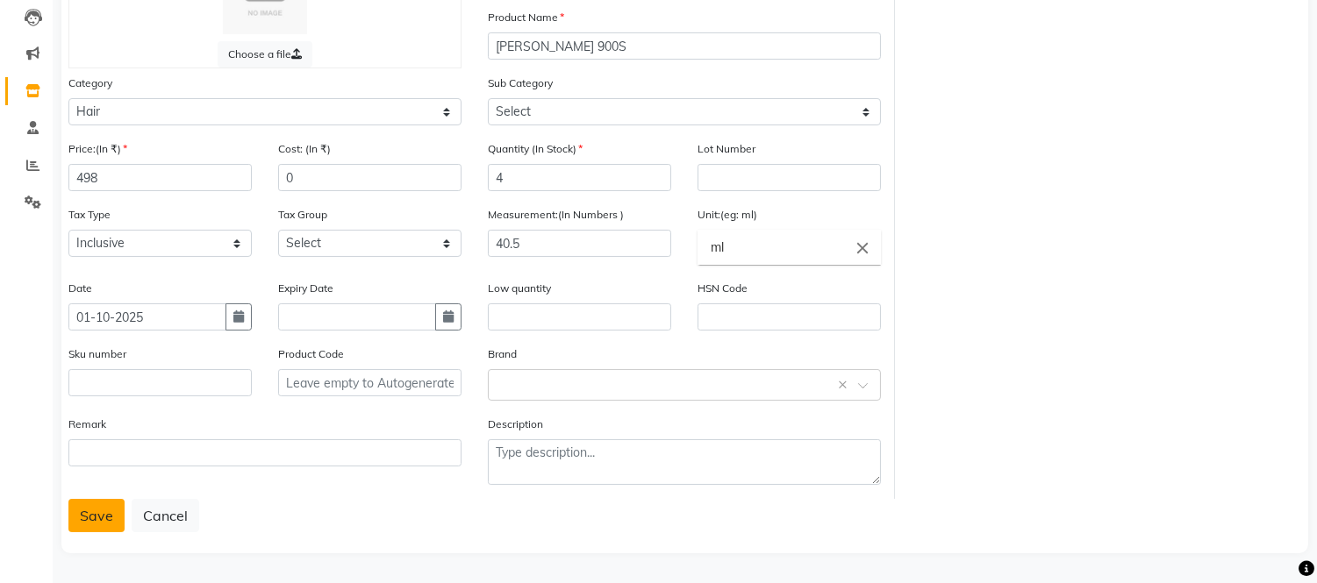
click at [106, 530] on button "Save" at bounding box center [96, 515] width 56 height 33
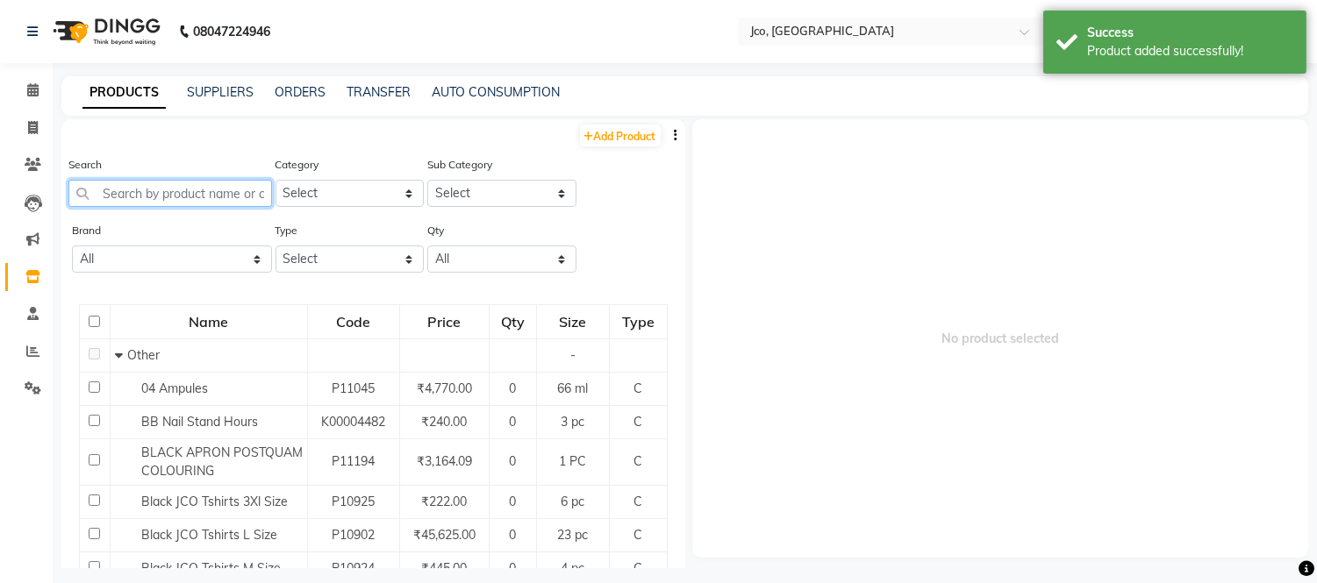
click at [168, 198] on input "text" at bounding box center [170, 193] width 204 height 27
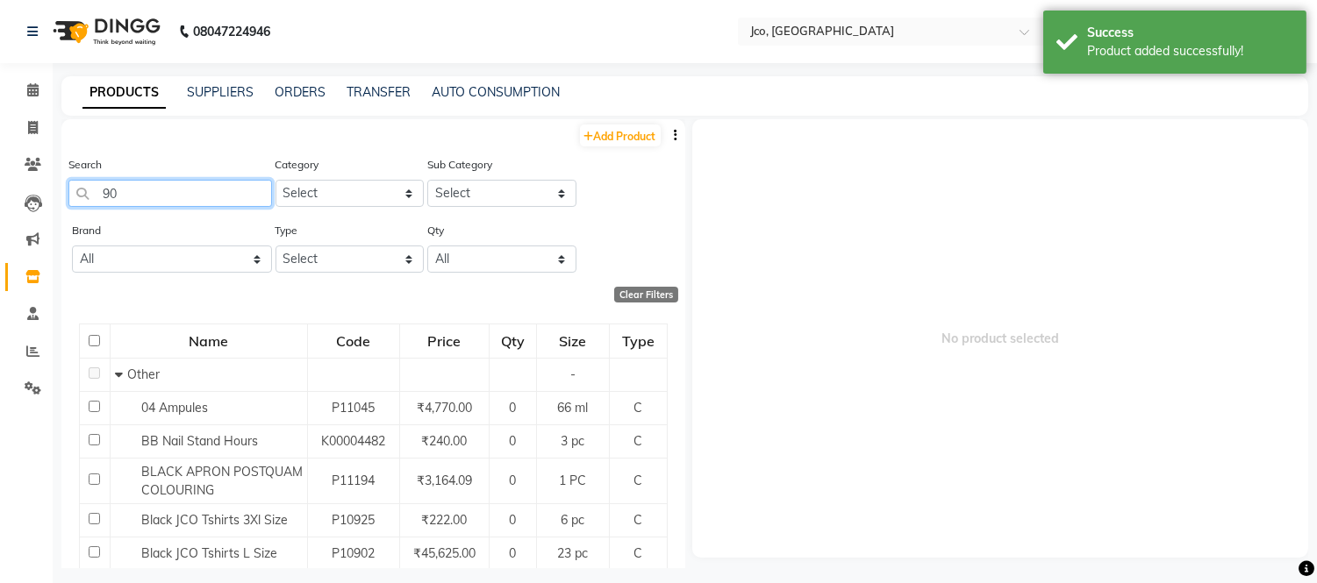
type input "900"
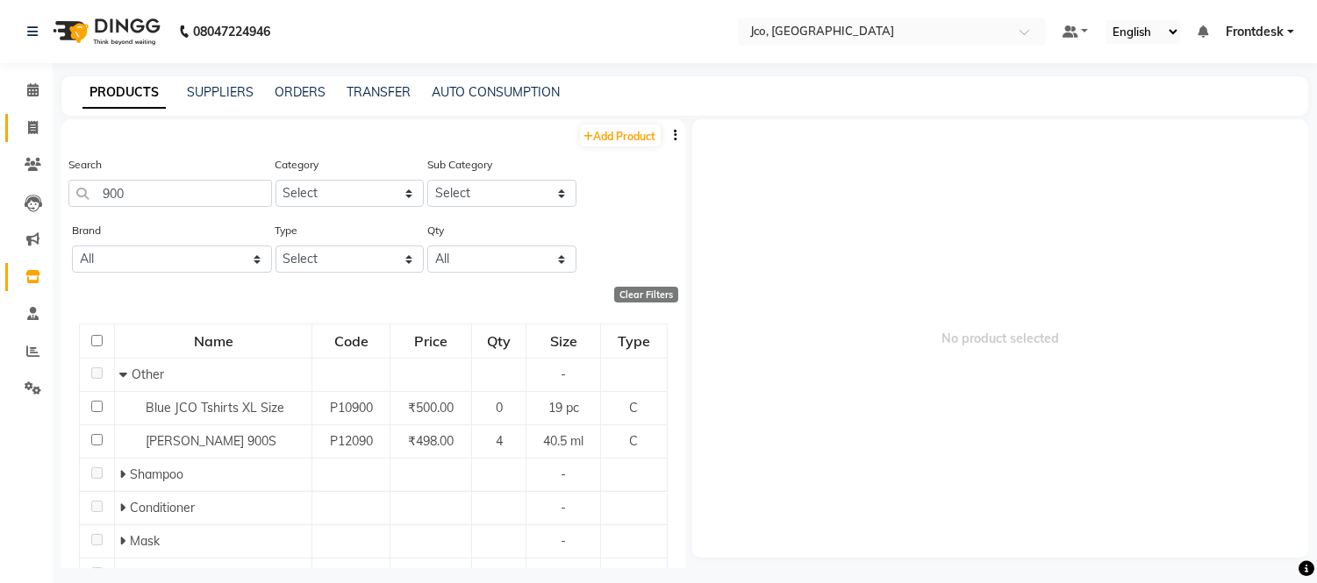
click at [35, 132] on icon at bounding box center [33, 127] width 10 height 13
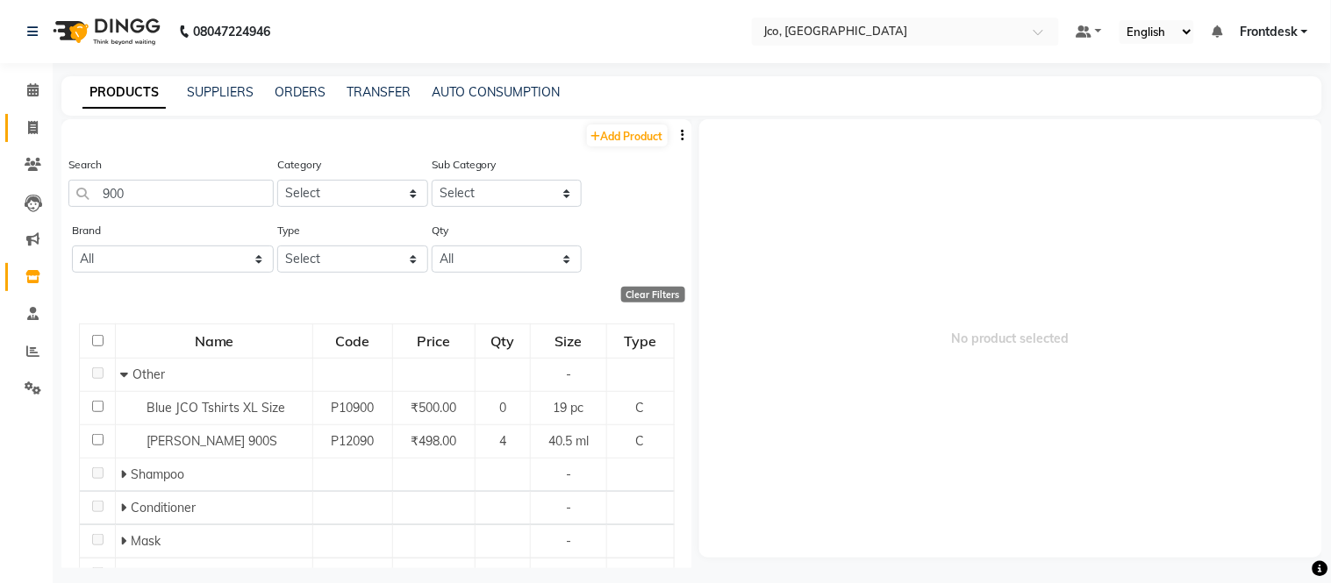
select select "service"
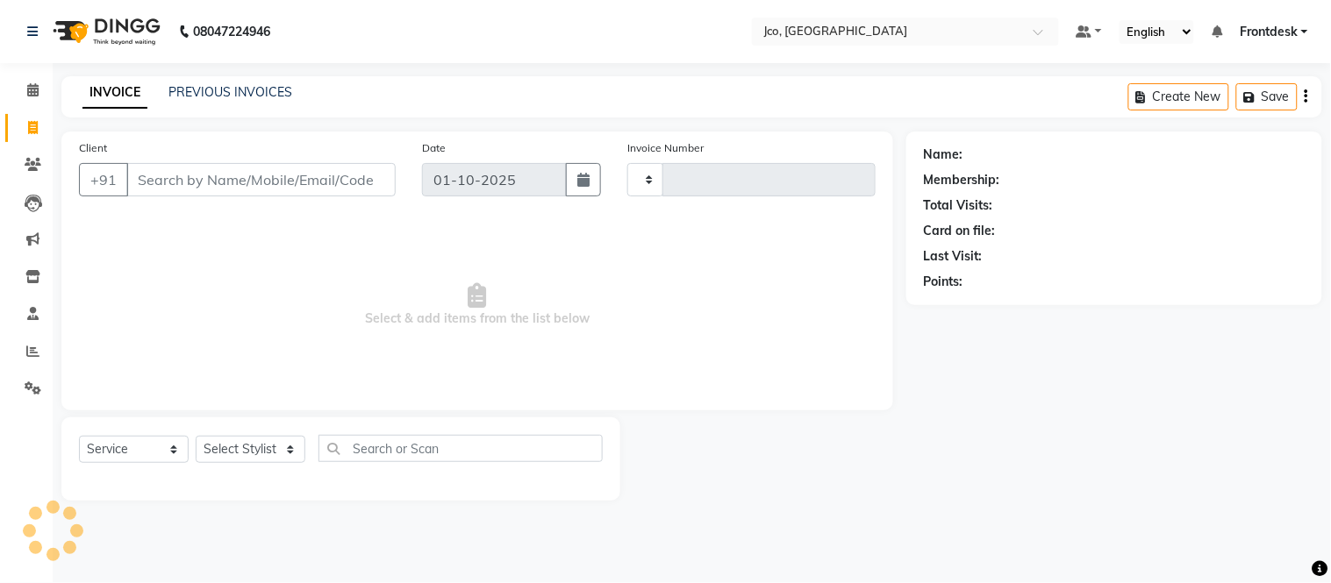
type input "0575"
select select "8000"
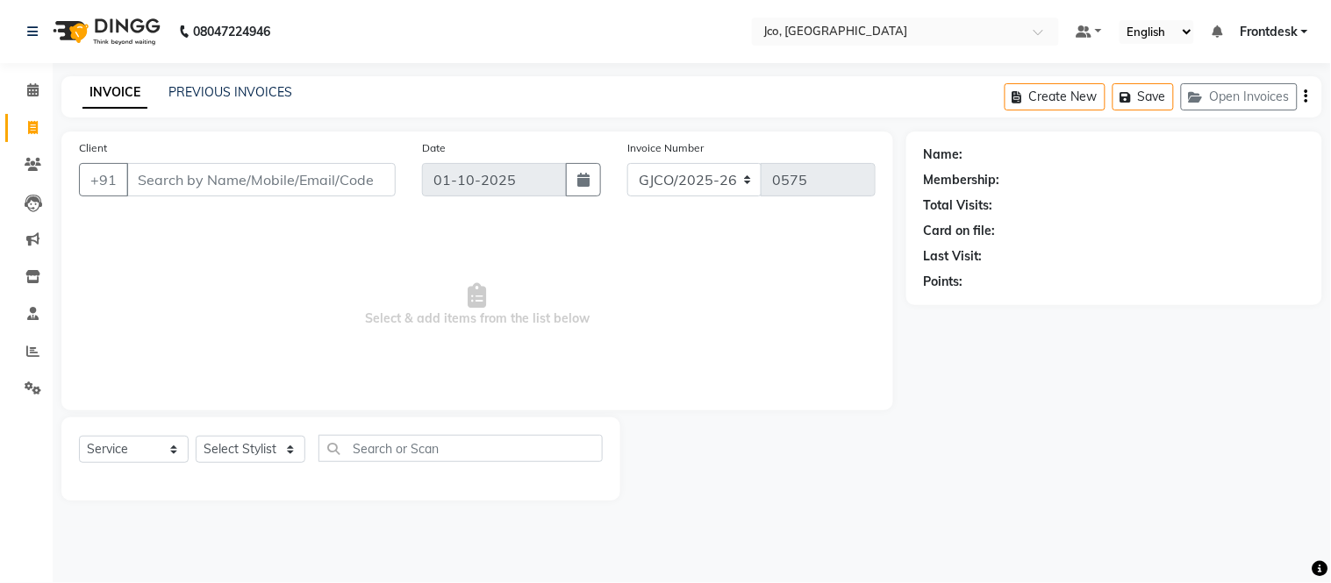
click at [232, 182] on input "Client" at bounding box center [260, 179] width 269 height 33
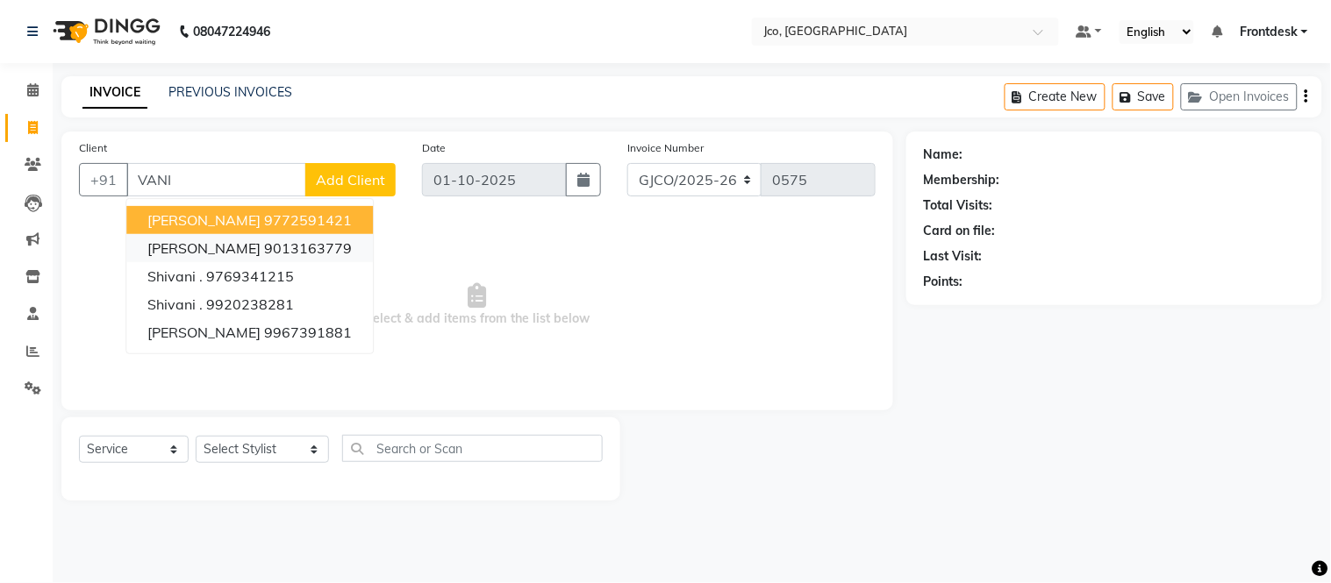
click at [186, 246] on span "[PERSON_NAME]" at bounding box center [203, 248] width 113 height 18
type input "9013163779"
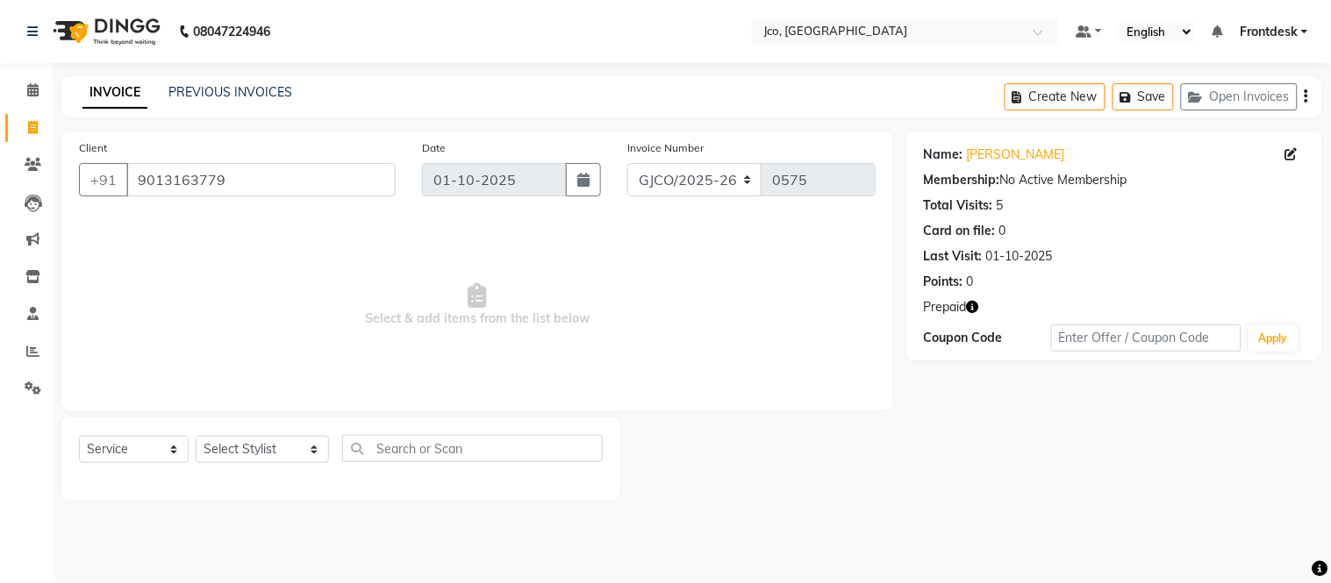
click at [1289, 154] on icon at bounding box center [1291, 154] width 12 height 12
select select
select select "[DEMOGRAPHIC_DATA]"
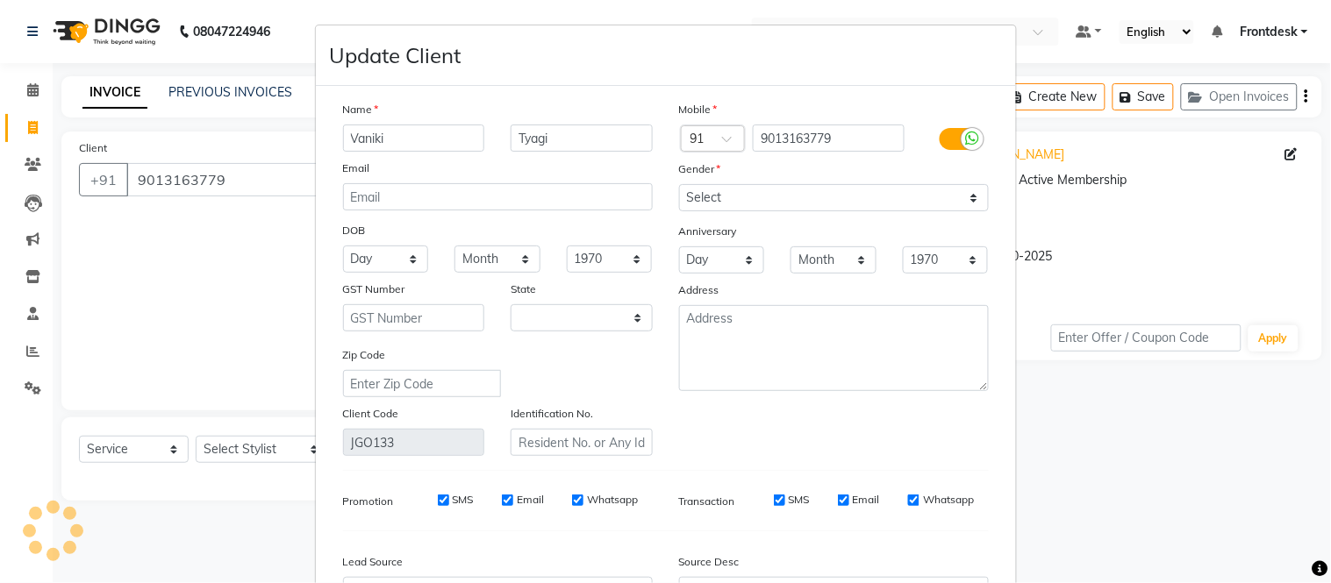
select select "22"
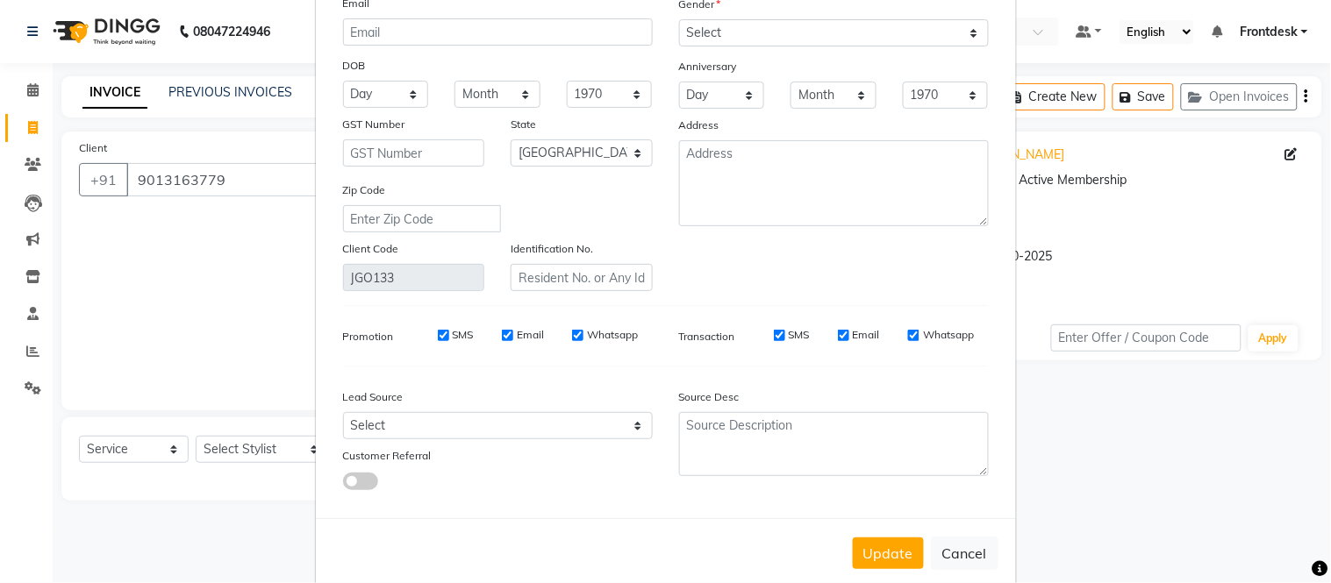
scroll to position [163, 0]
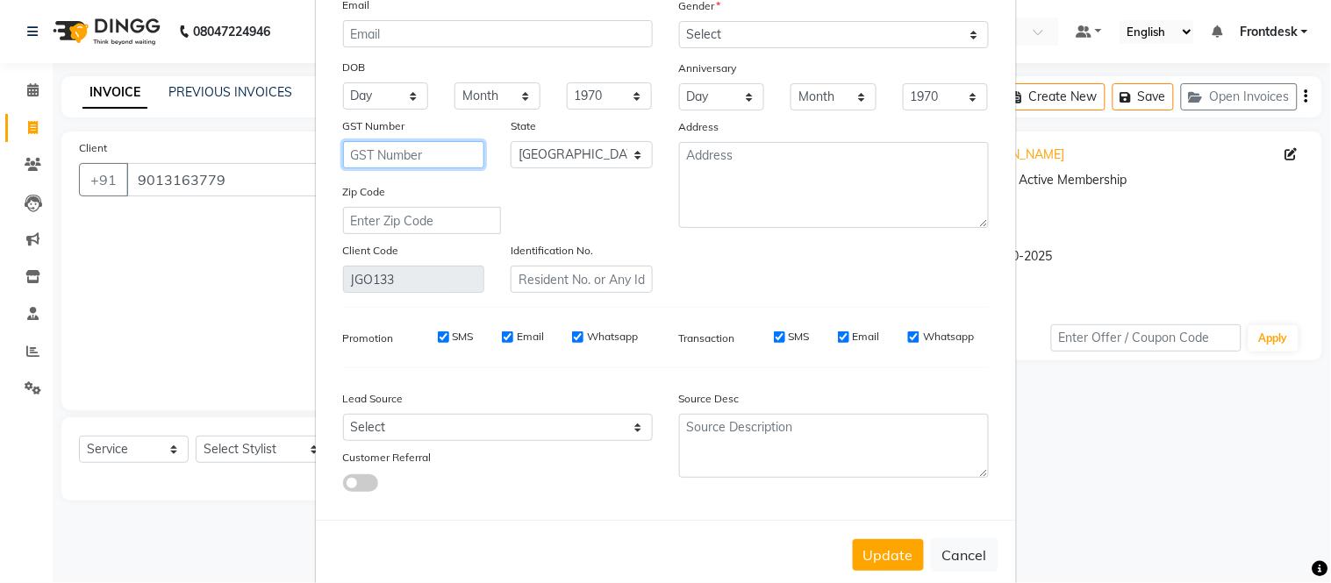
click at [427, 151] on input "text" at bounding box center [414, 154] width 142 height 27
type input "09AXBPT8188LIZI"
click at [886, 558] on button "Update" at bounding box center [888, 555] width 71 height 32
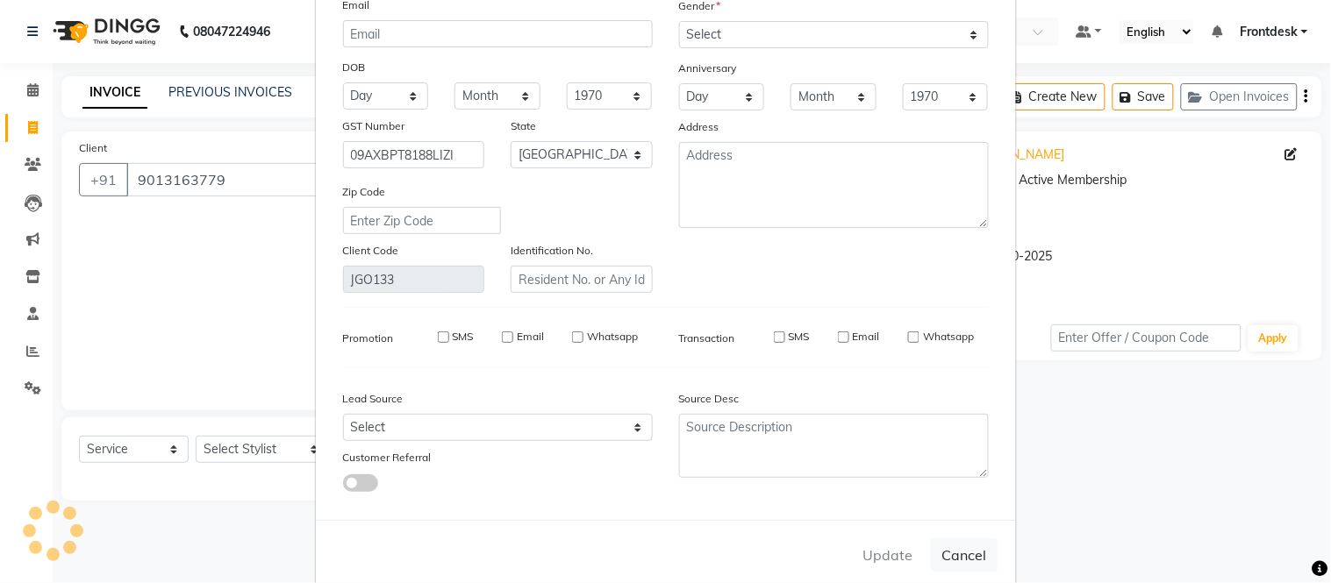
select select
select select "null"
select select
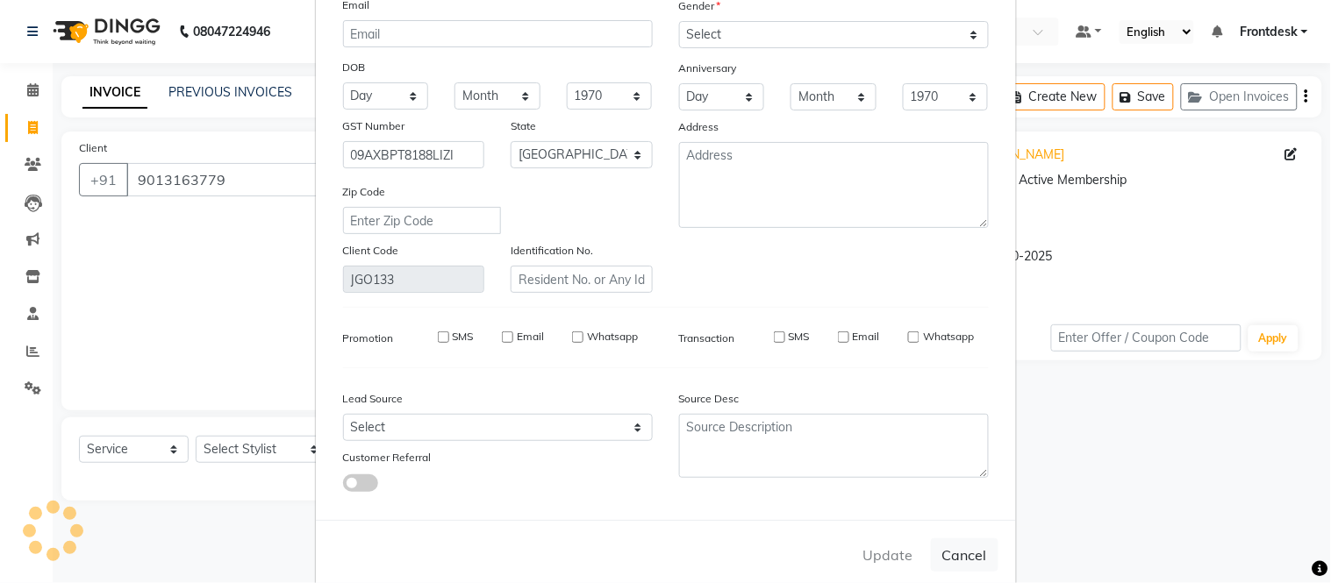
select select
checkbox input "false"
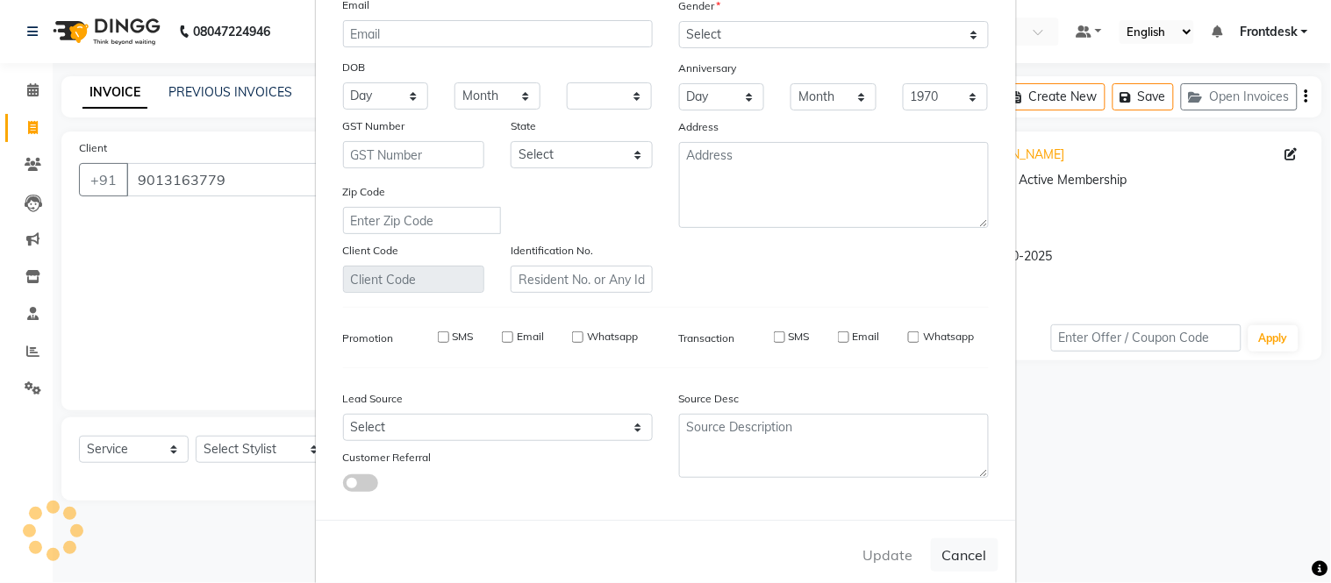
checkbox input "false"
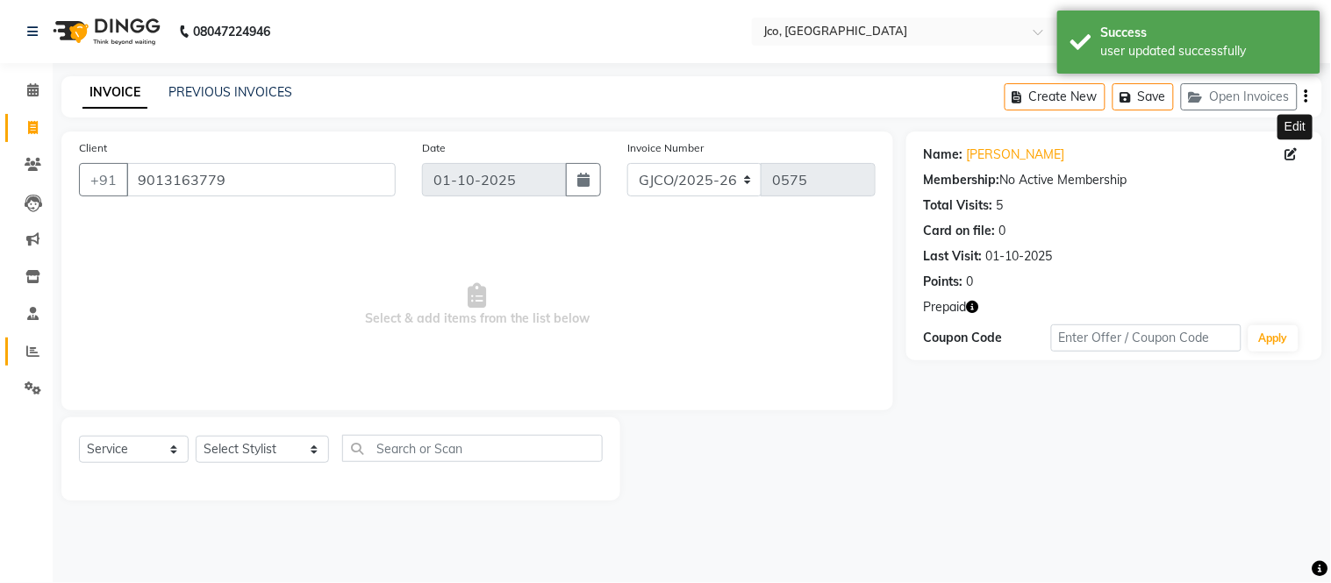
click at [32, 355] on icon at bounding box center [32, 351] width 13 height 13
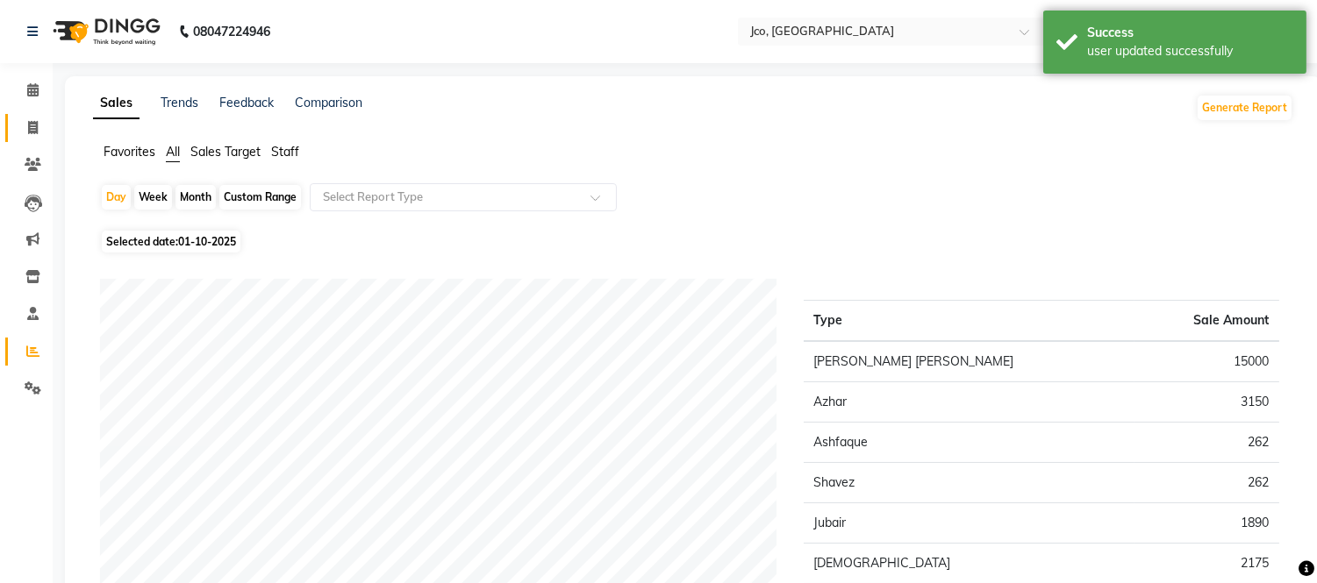
click at [32, 129] on icon at bounding box center [33, 127] width 10 height 13
select select "service"
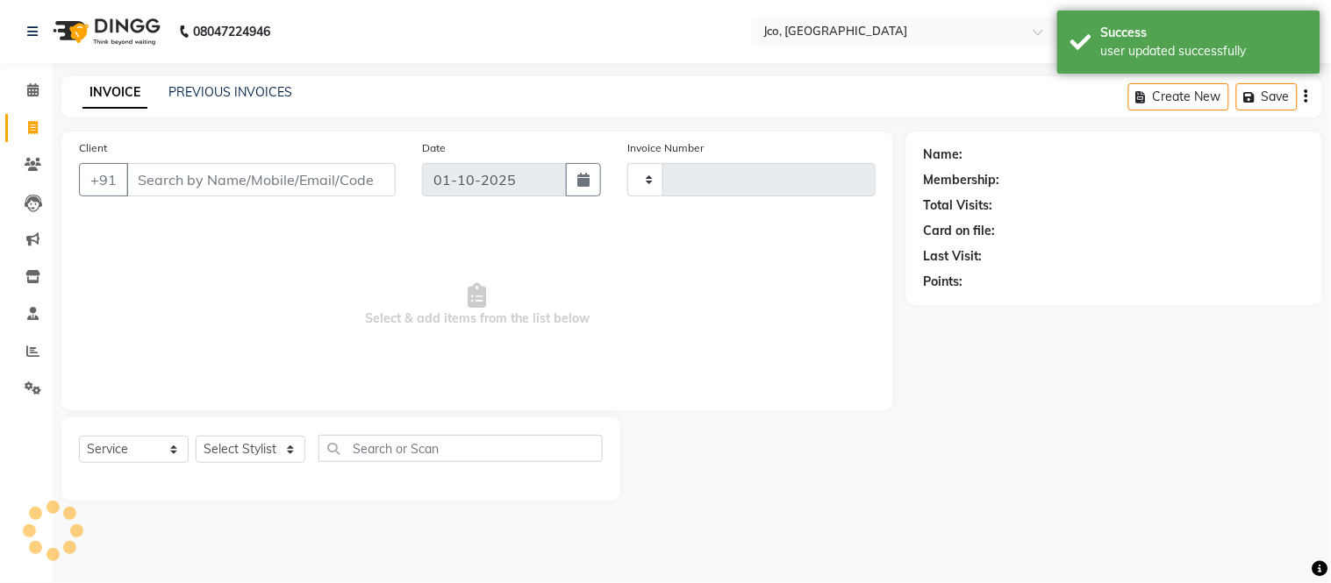
type input "0575"
select select "8000"
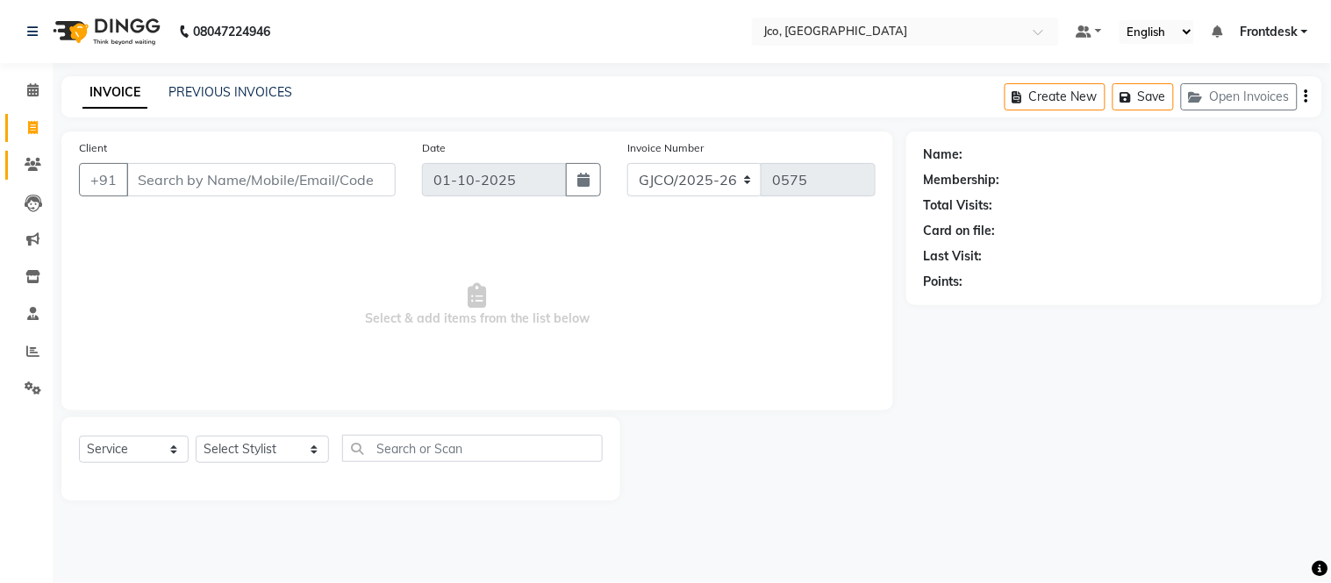
click at [39, 168] on icon at bounding box center [33, 164] width 17 height 13
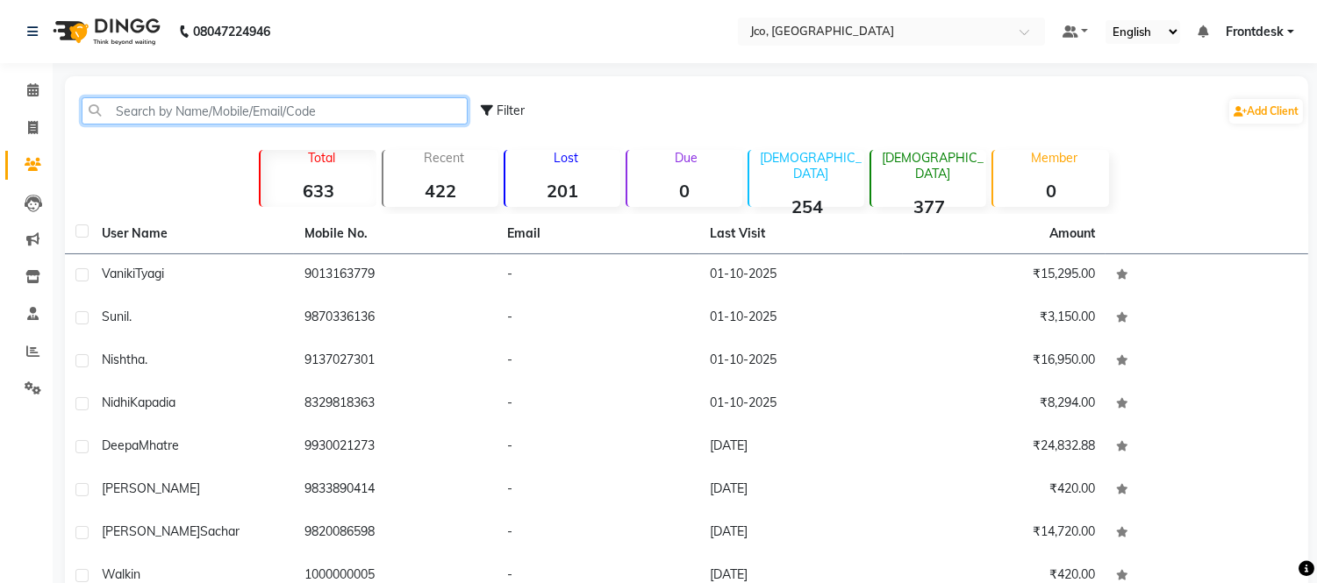
click at [292, 112] on input "text" at bounding box center [275, 110] width 386 height 27
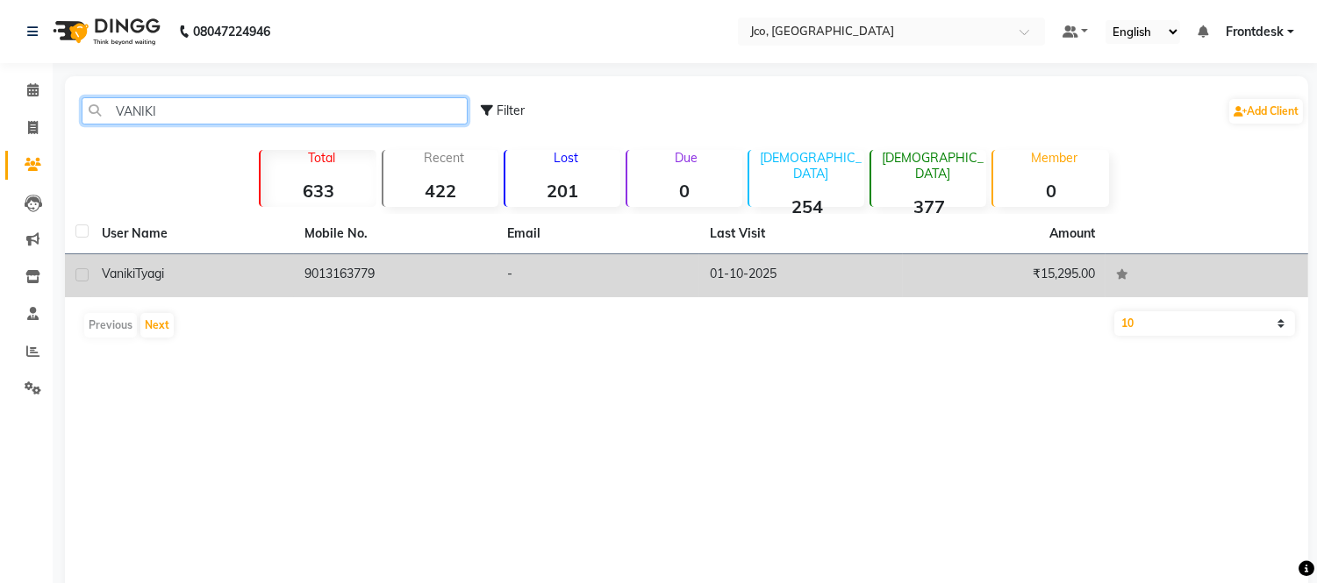
type input "VANIKI"
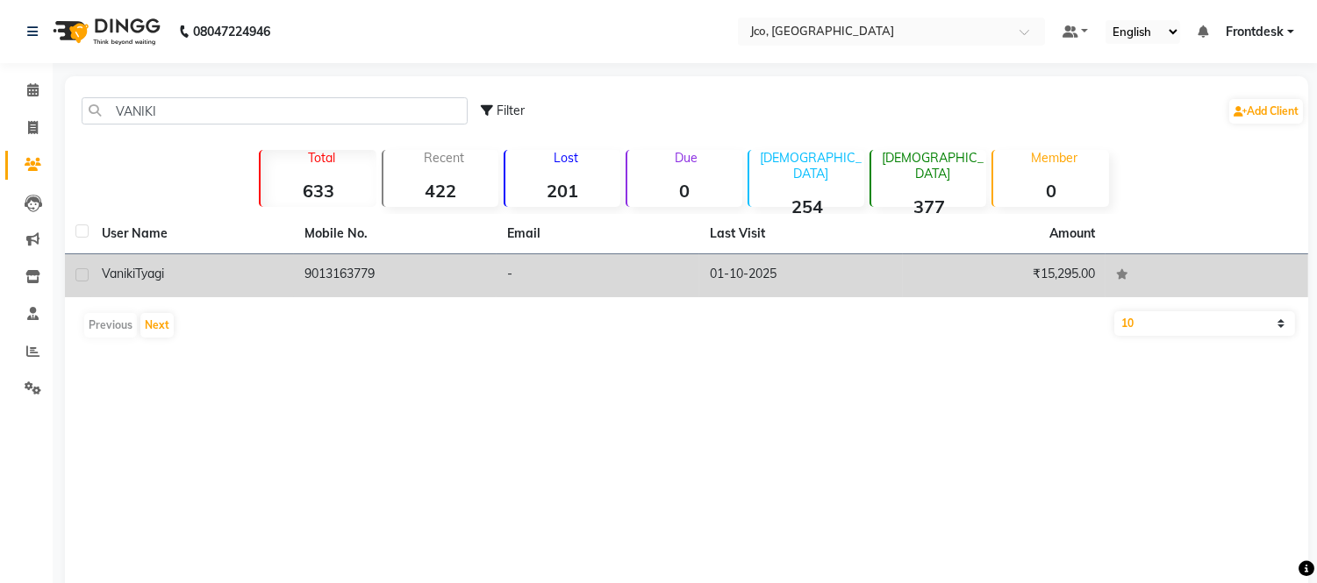
click at [404, 261] on td "9013163779" at bounding box center [395, 275] width 203 height 43
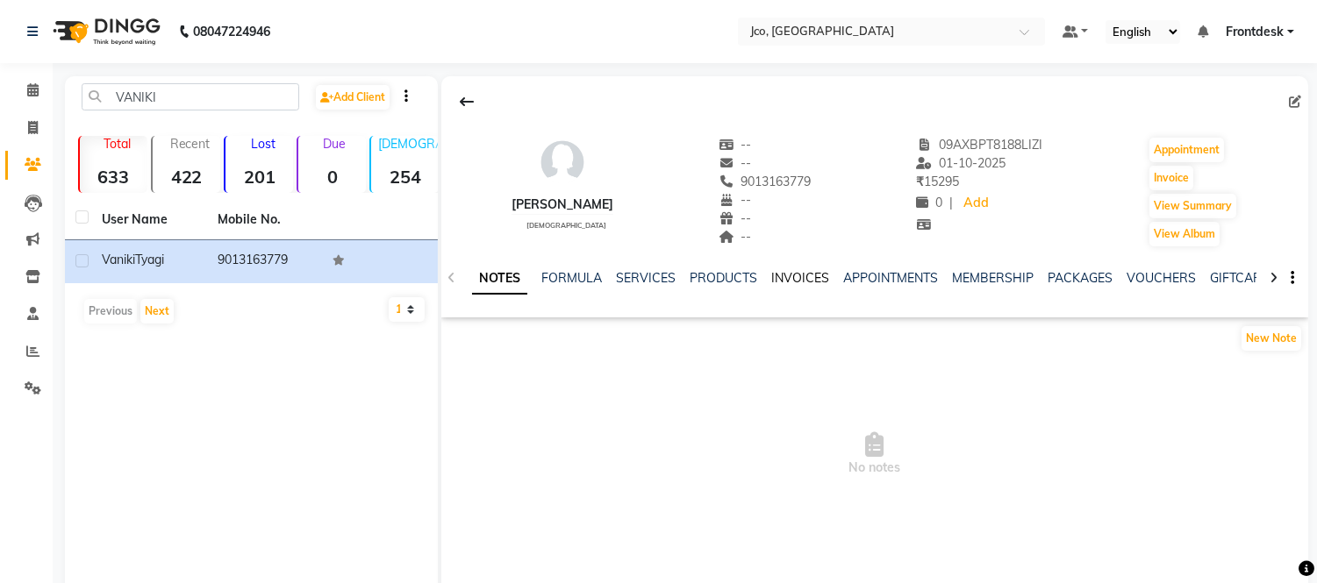
click at [811, 274] on link "INVOICES" at bounding box center [800, 278] width 58 height 16
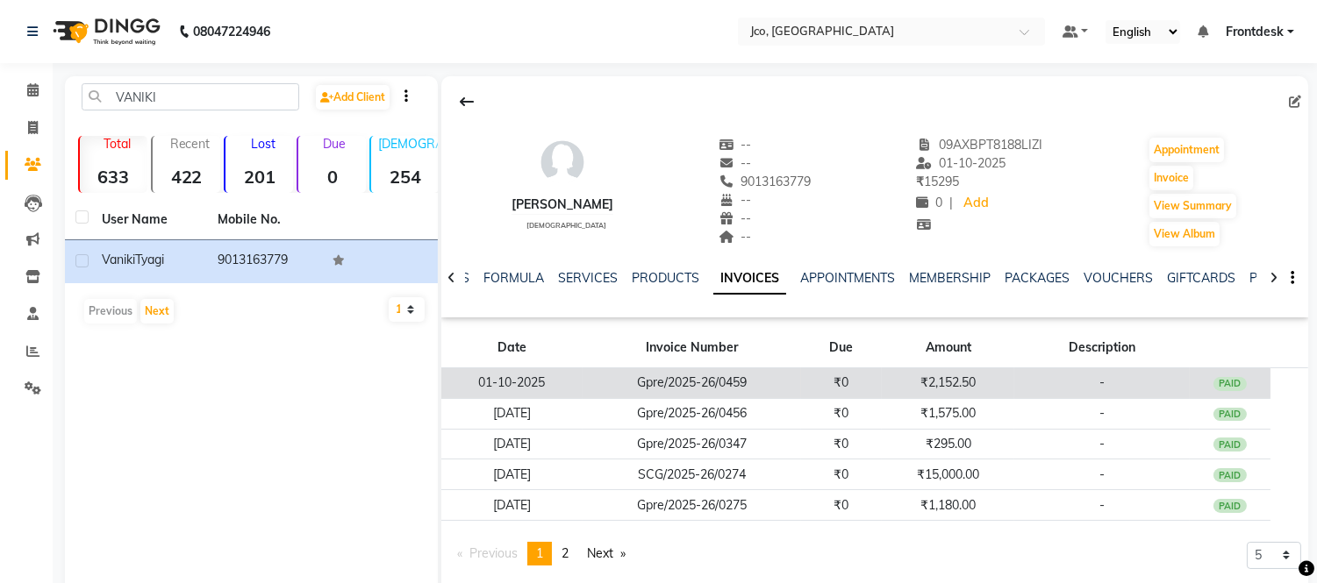
click at [948, 382] on td "₹2,152.50" at bounding box center [948, 383] width 132 height 31
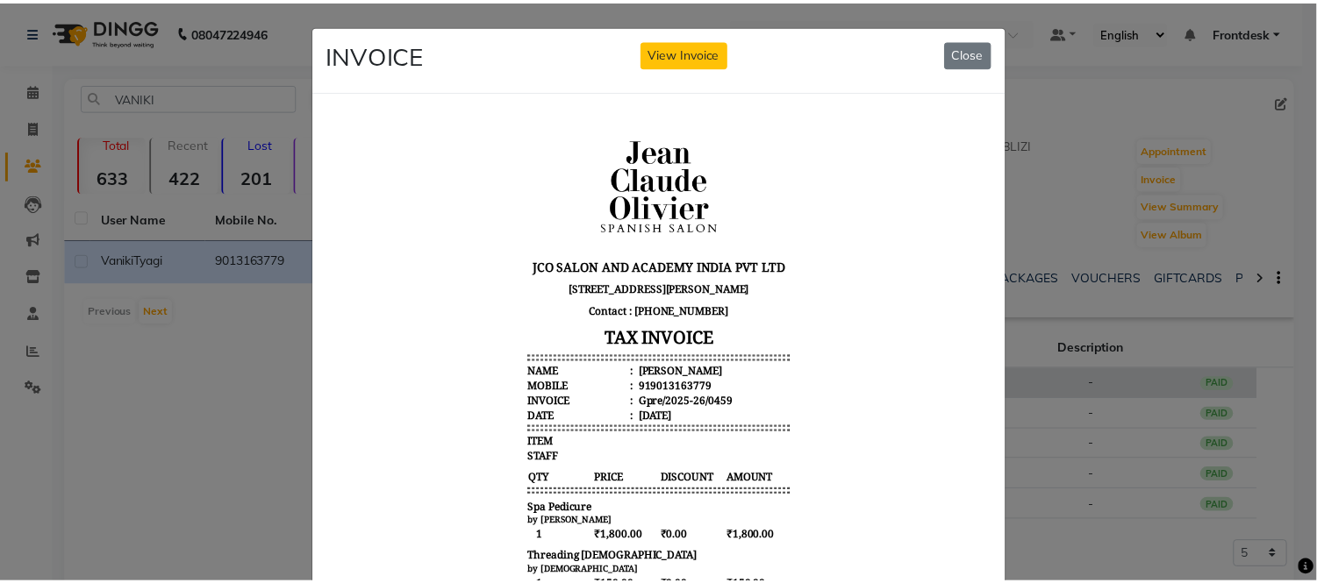
scroll to position [2, 0]
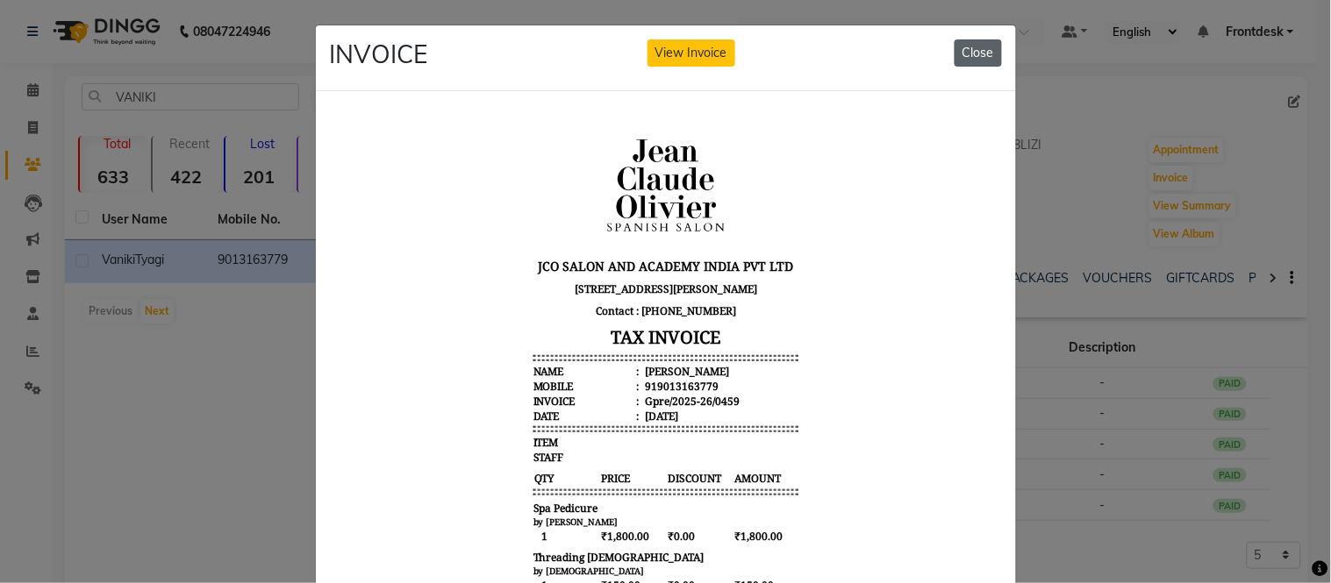
click at [984, 47] on button "Close" at bounding box center [977, 52] width 47 height 27
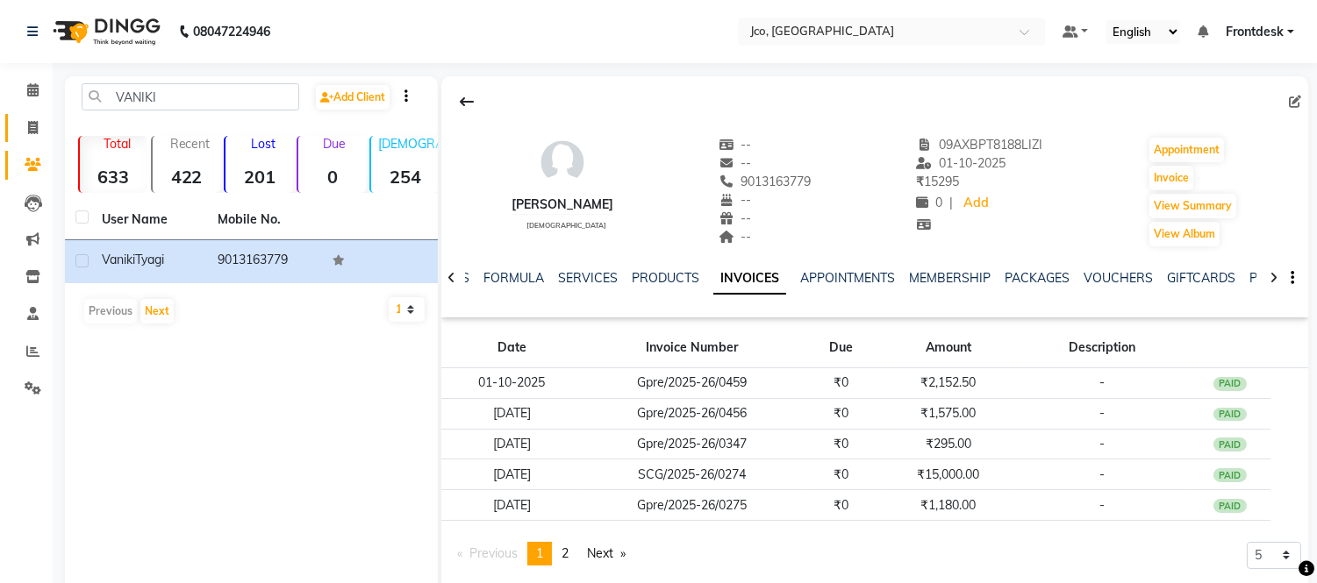
click at [32, 128] on icon at bounding box center [33, 127] width 10 height 13
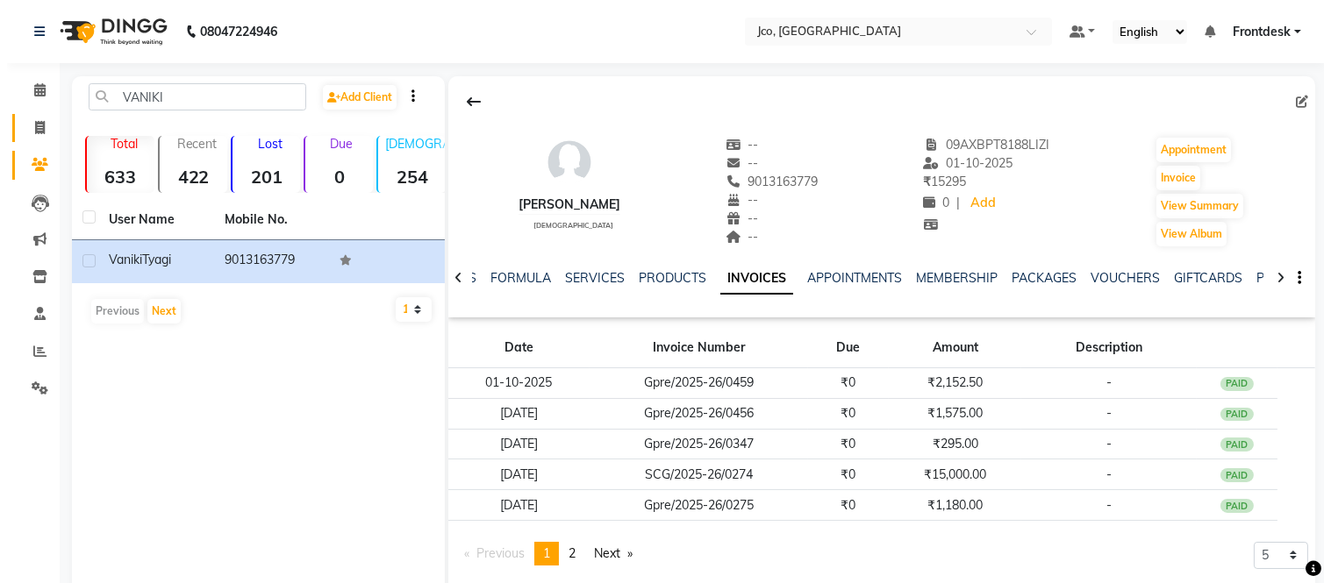
select select "service"
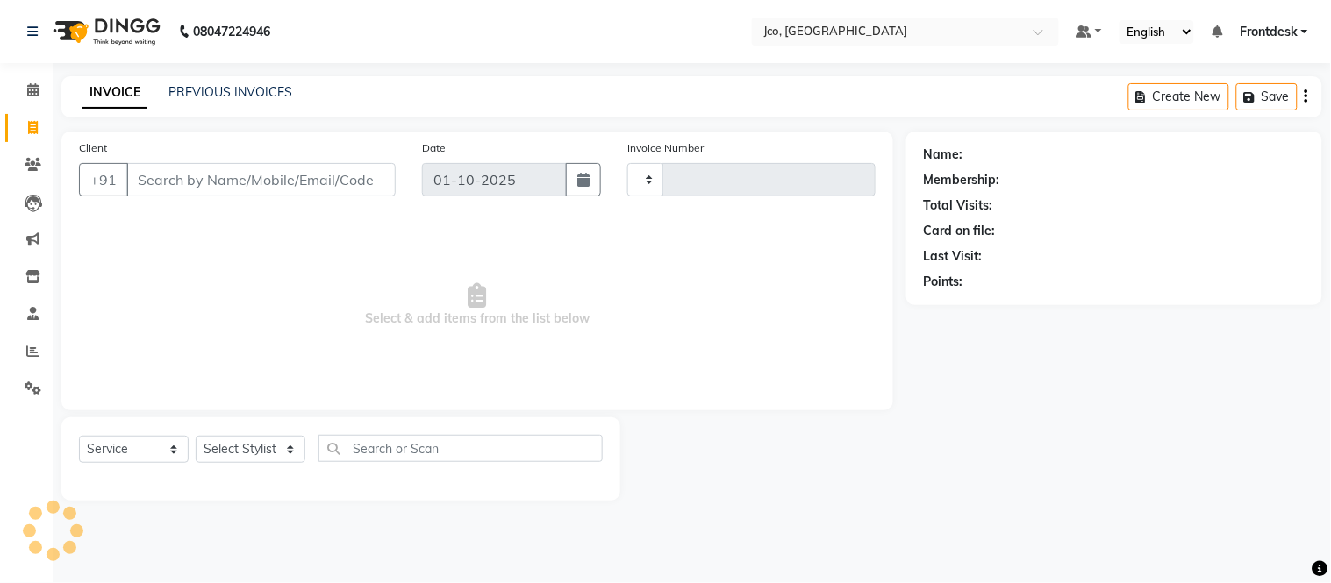
type input "0575"
select select "8000"
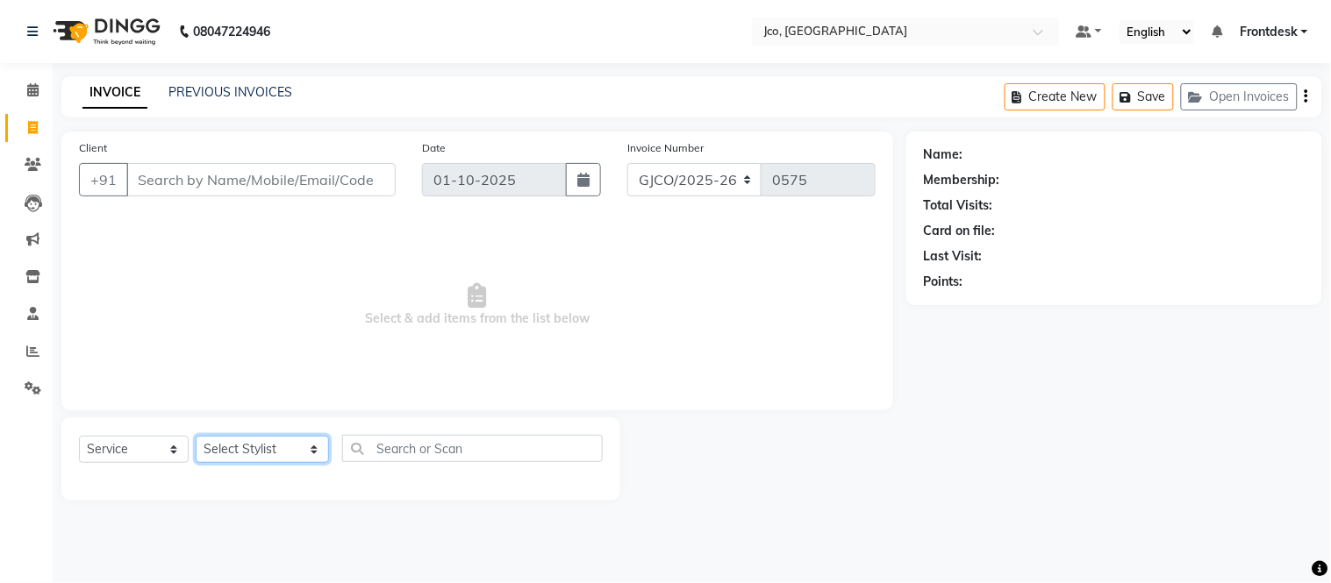
click at [242, 443] on select "Select Stylist [PERSON_NAME] [PERSON_NAME] Gopal Jouyi [PERSON_NAME] Leela [PER…" at bounding box center [262, 449] width 133 height 27
click at [196, 437] on select "Select Stylist [PERSON_NAME] [PERSON_NAME] Gopal Jouyi [PERSON_NAME] Leela [PER…" at bounding box center [262, 449] width 133 height 27
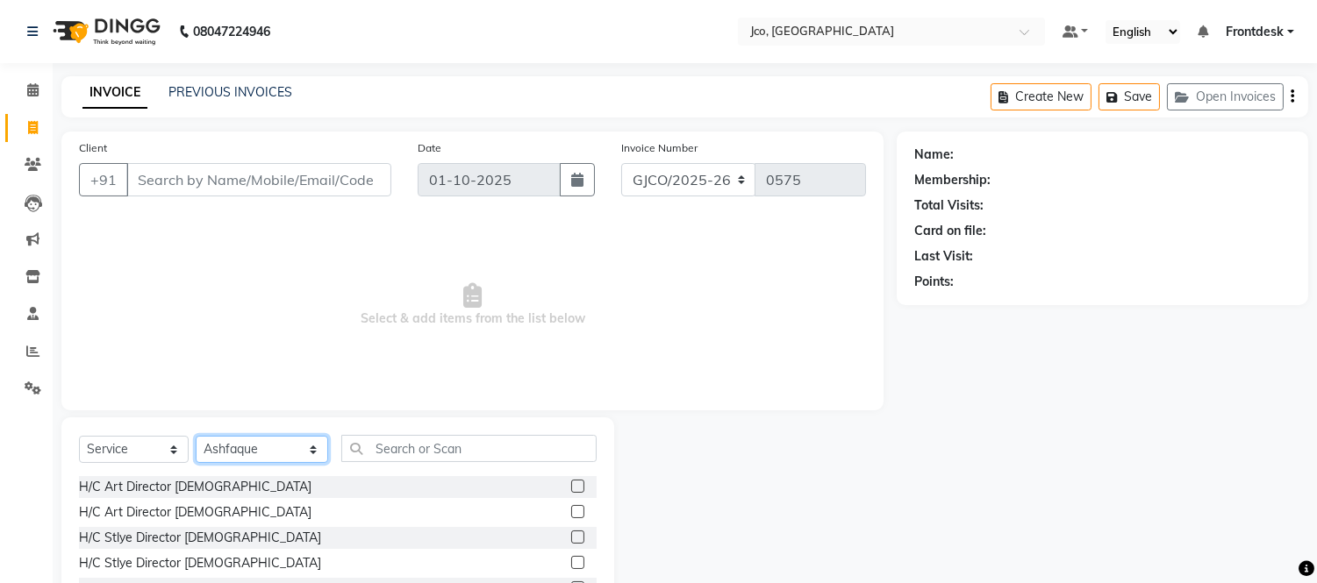
click at [240, 453] on select "Select Stylist [PERSON_NAME] [PERSON_NAME] Gopal Jouyi [PERSON_NAME] Leela [PER…" at bounding box center [262, 449] width 132 height 27
select select "71564"
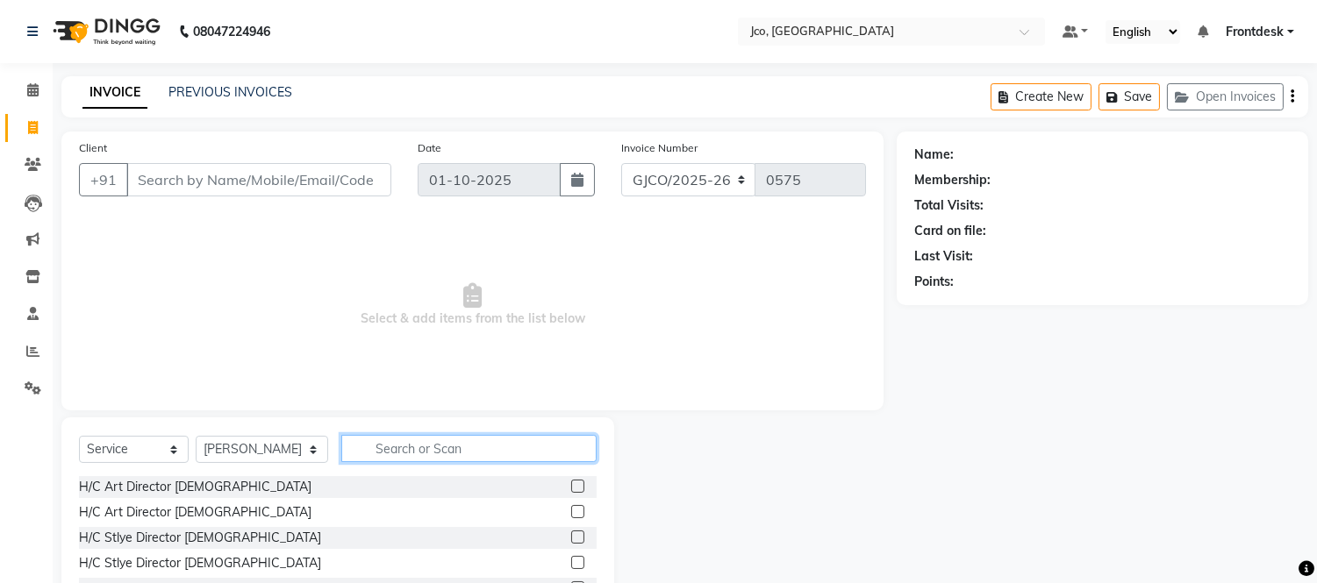
click at [397, 445] on input "text" at bounding box center [468, 448] width 255 height 27
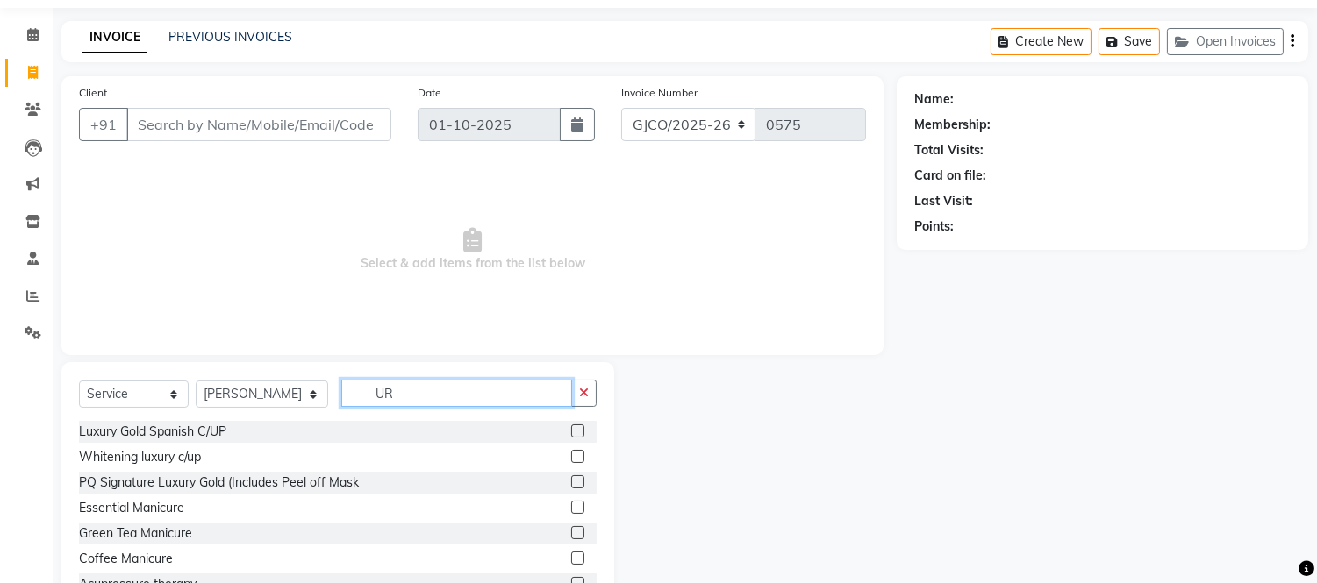
scroll to position [118, 0]
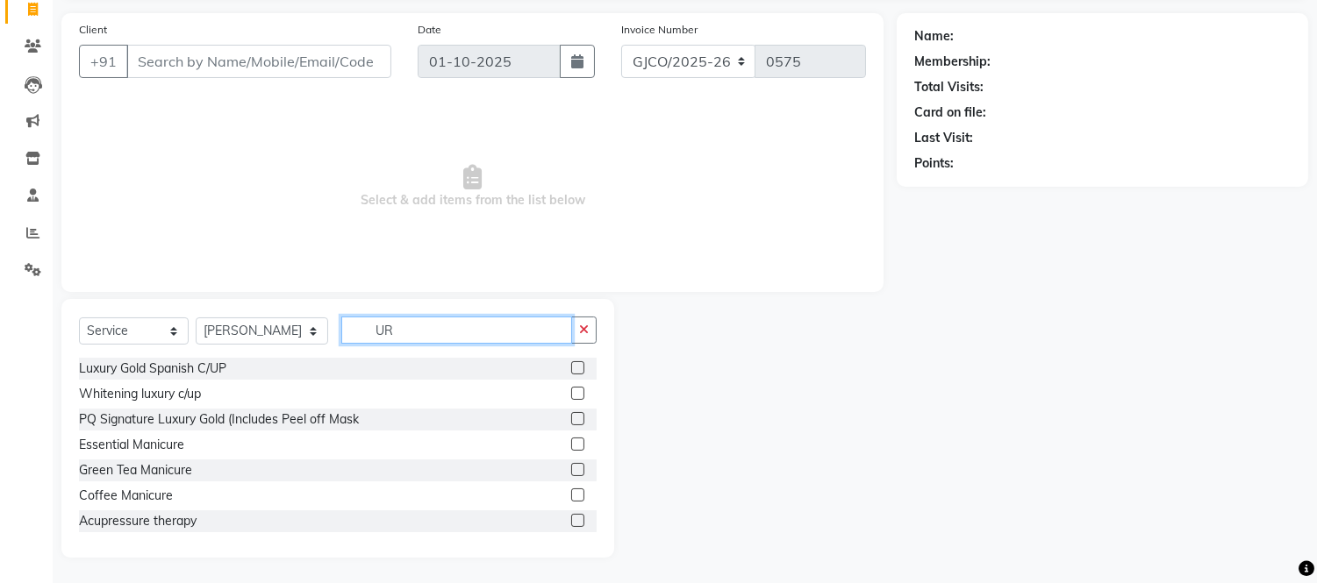
type input "U"
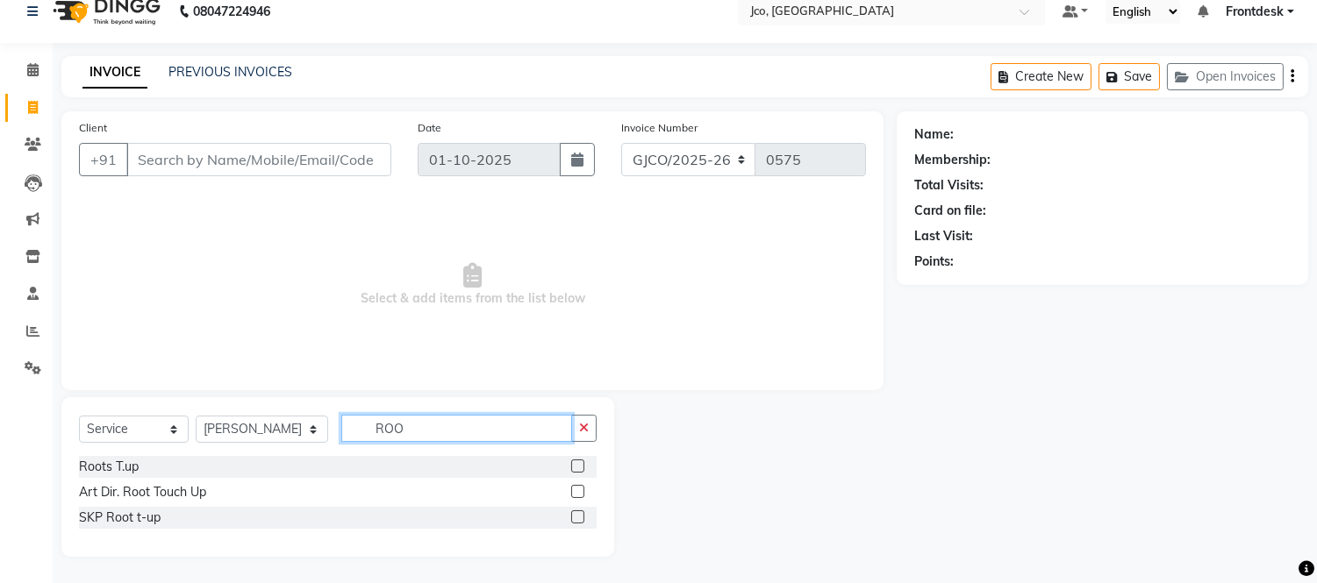
scroll to position [20, 0]
type input "ROO"
click at [574, 460] on label at bounding box center [577, 466] width 13 height 13
click at [574, 461] on input "checkbox" at bounding box center [576, 466] width 11 height 11
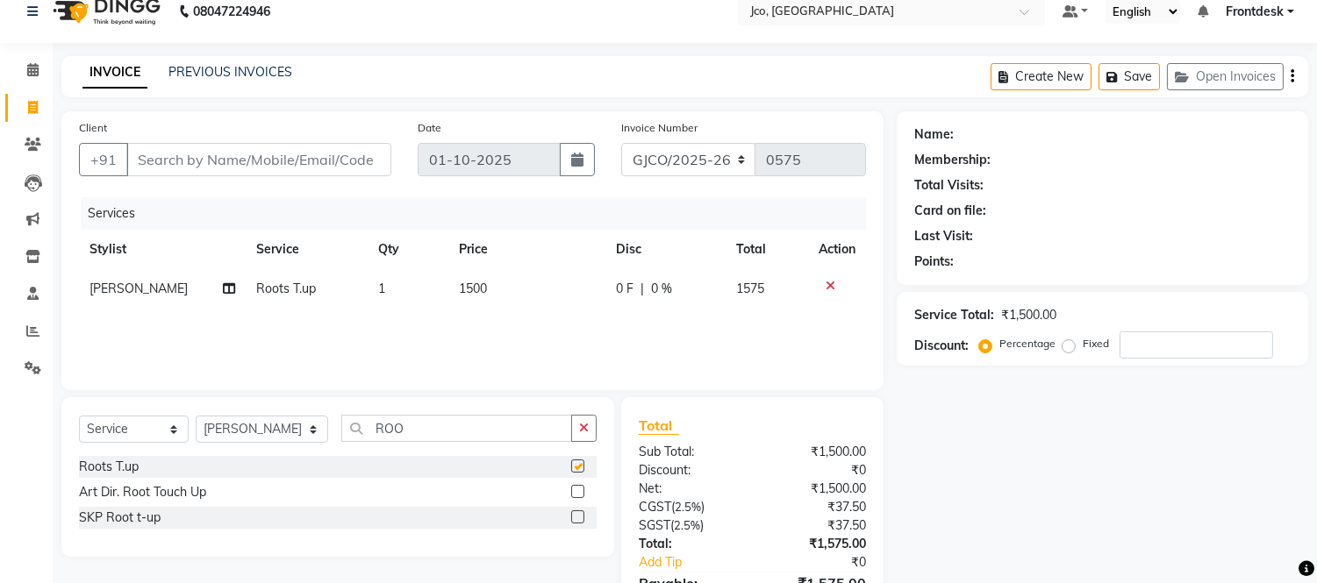
checkbox input "false"
click at [590, 423] on button "button" at bounding box center [583, 428] width 25 height 27
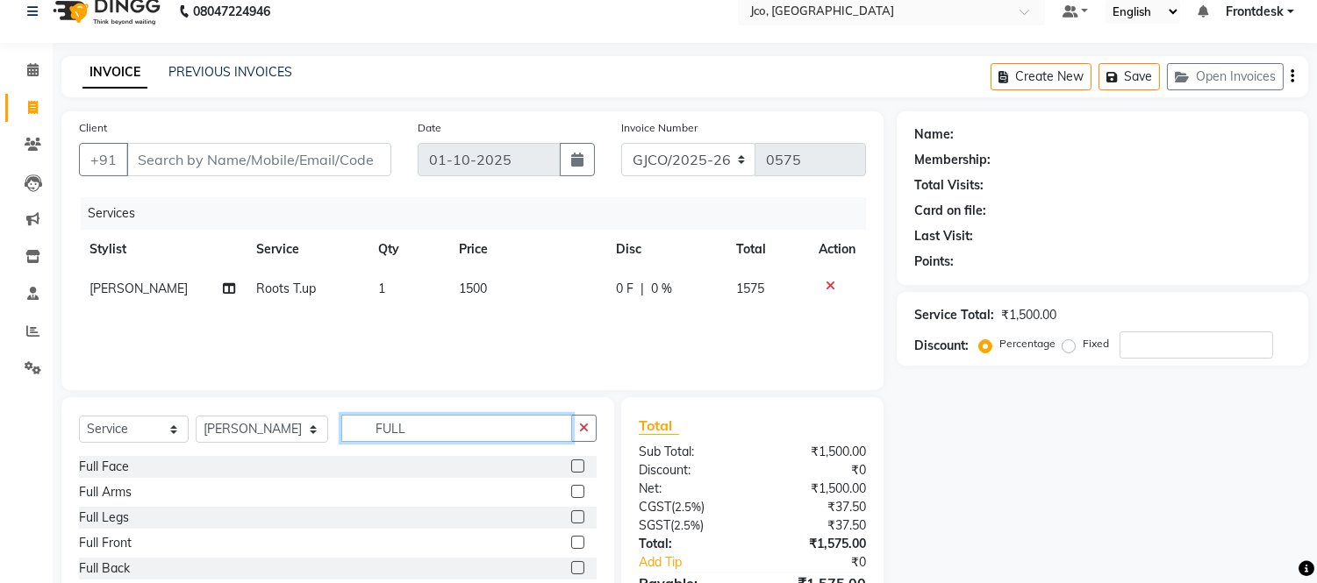
type input "FULL"
click at [571, 515] on label at bounding box center [577, 517] width 13 height 13
click at [571, 515] on input "checkbox" at bounding box center [576, 517] width 11 height 11
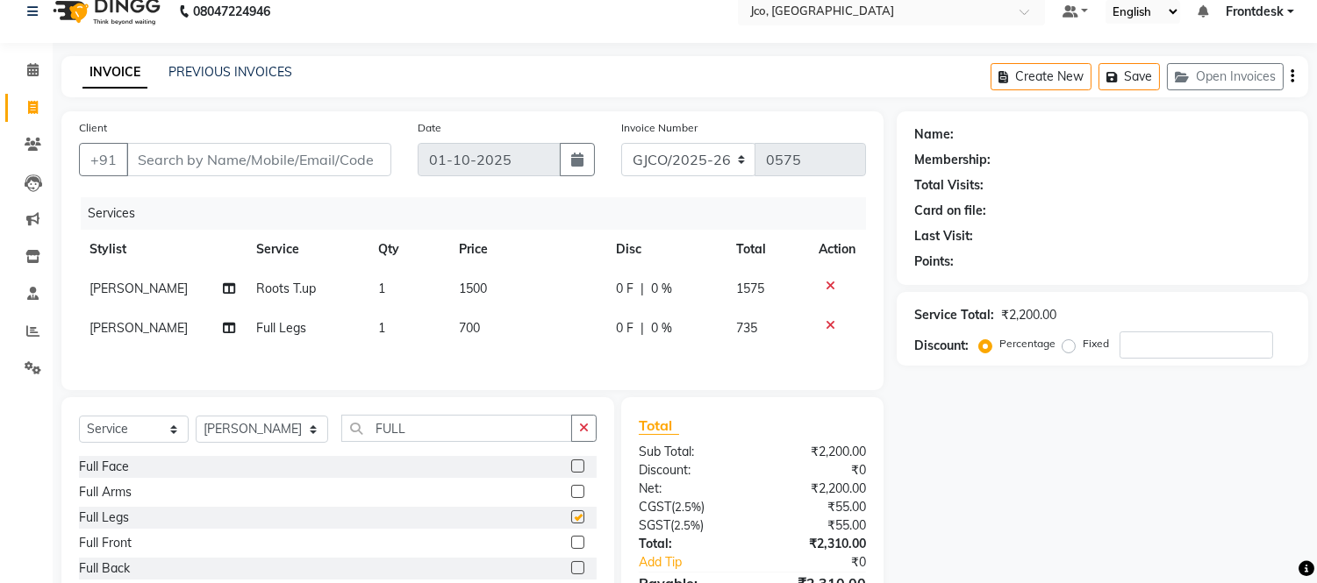
checkbox input "false"
click at [571, 496] on label at bounding box center [577, 491] width 13 height 13
click at [571, 496] on input "checkbox" at bounding box center [576, 492] width 11 height 11
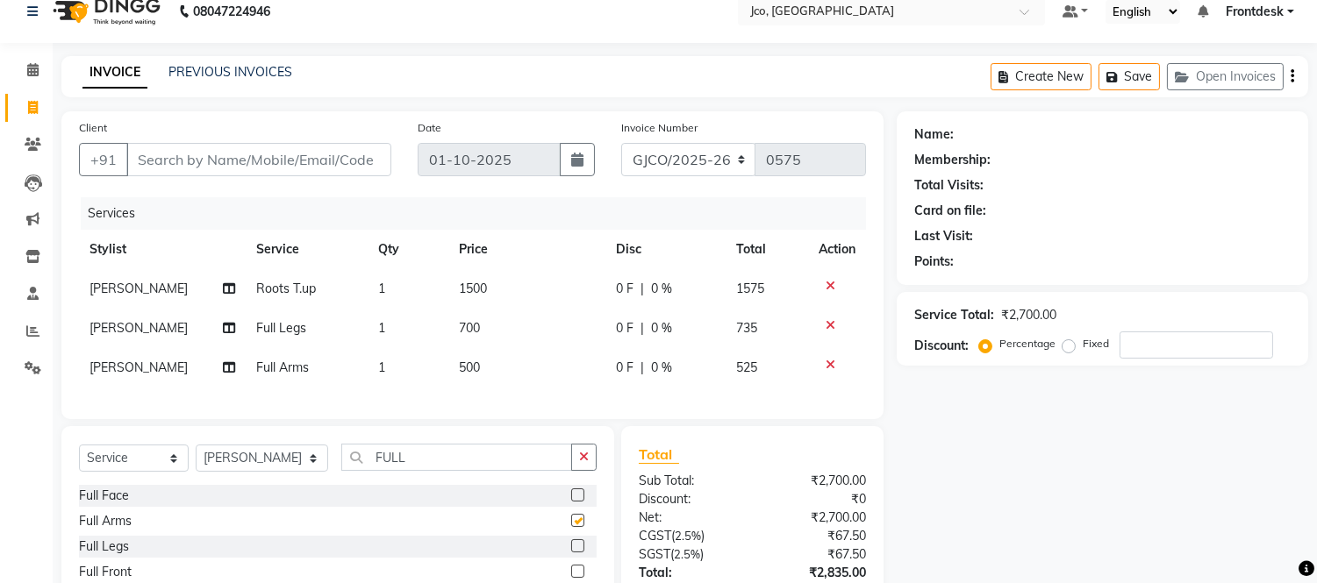
checkbox input "false"
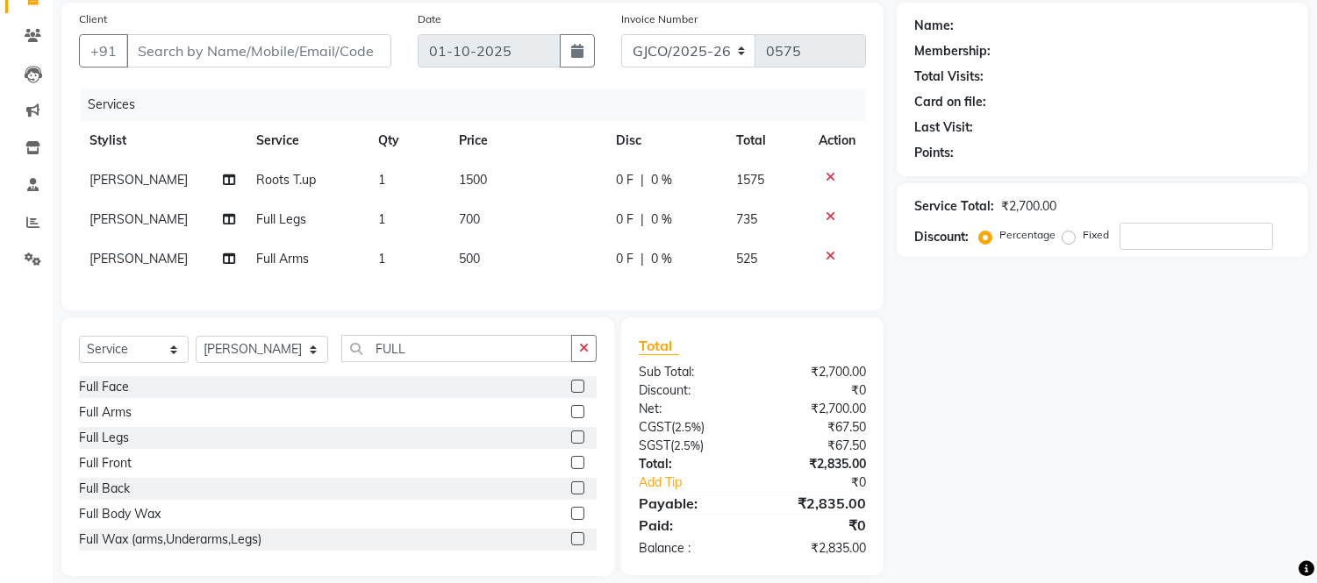
scroll to position [162, 0]
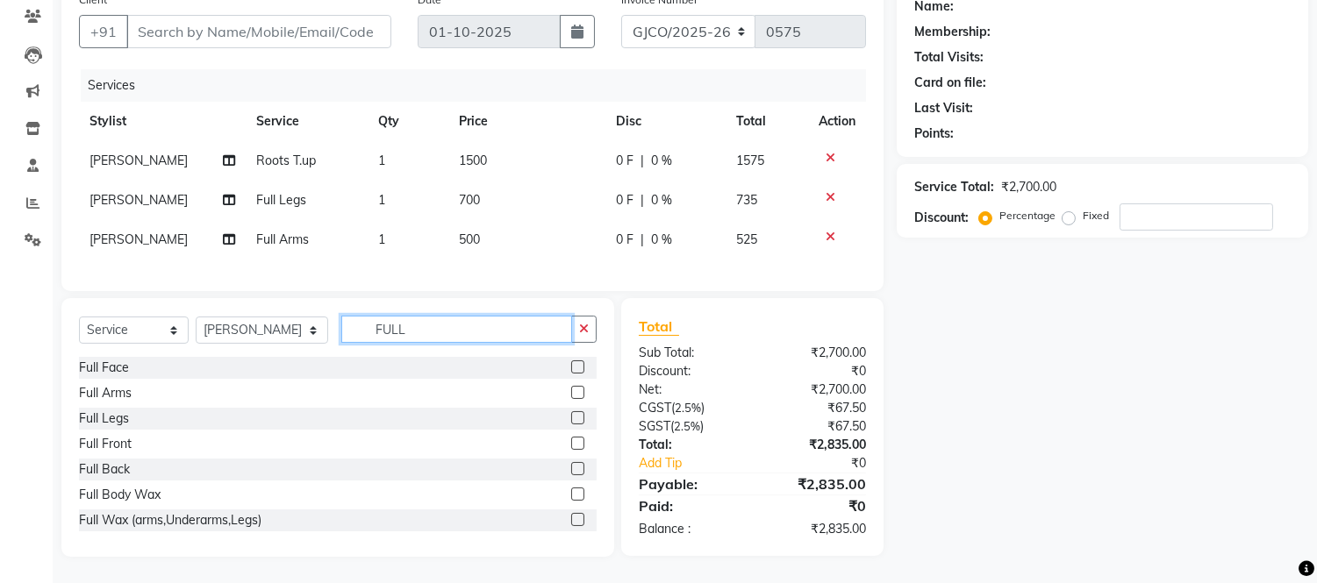
click at [442, 321] on input "FULL" at bounding box center [456, 329] width 231 height 27
type input "F"
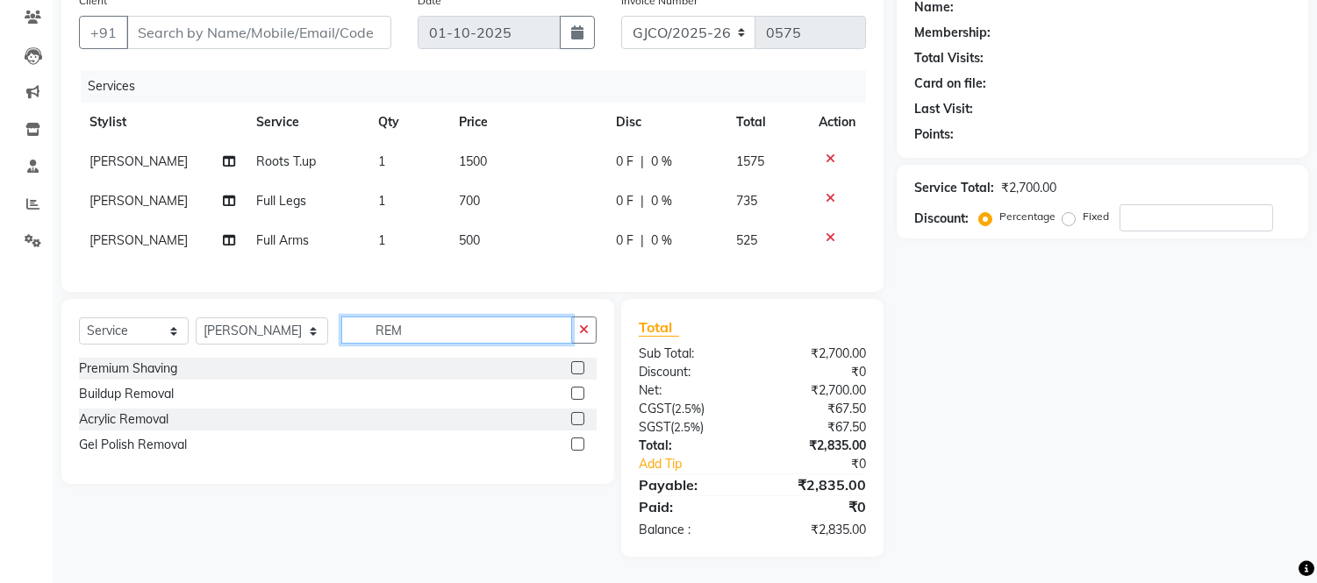
scroll to position [161, 0]
type input "REMO"
click at [576, 393] on label at bounding box center [577, 393] width 13 height 13
click at [576, 393] on input "checkbox" at bounding box center [576, 394] width 11 height 11
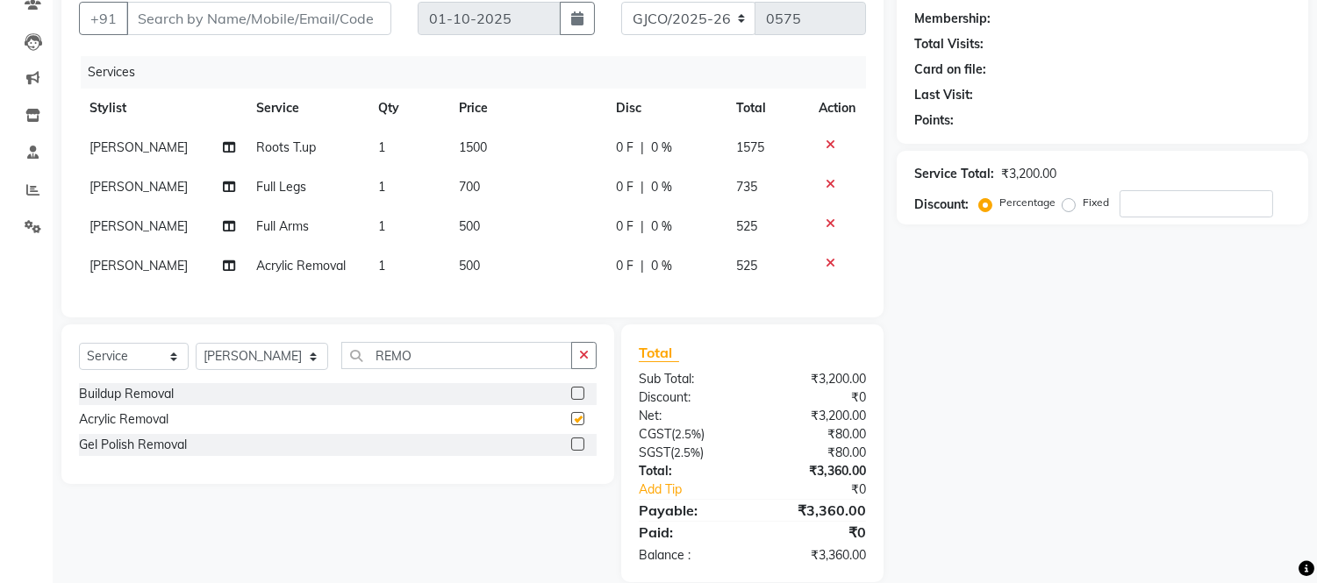
checkbox input "false"
click at [513, 261] on td "500" at bounding box center [526, 265] width 157 height 39
select select "71564"
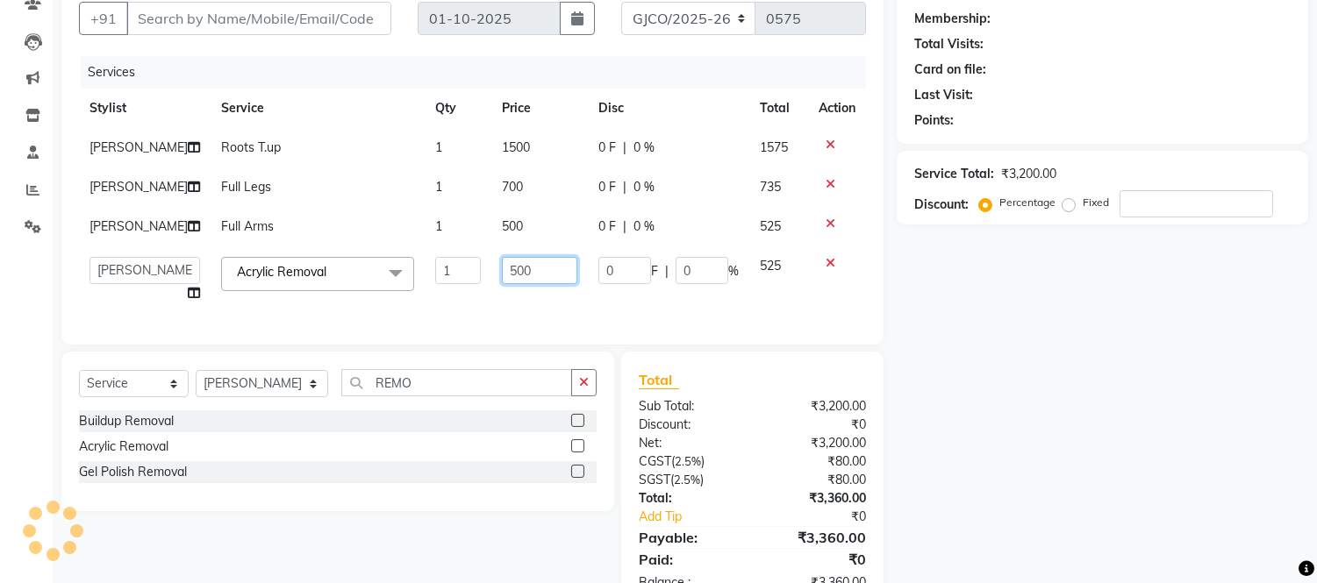
click at [531, 284] on input "500" at bounding box center [539, 270] width 75 height 27
type input "5"
type input "50"
click at [506, 284] on input "50" at bounding box center [539, 270] width 75 height 27
click at [551, 284] on input "50" at bounding box center [539, 270] width 75 height 27
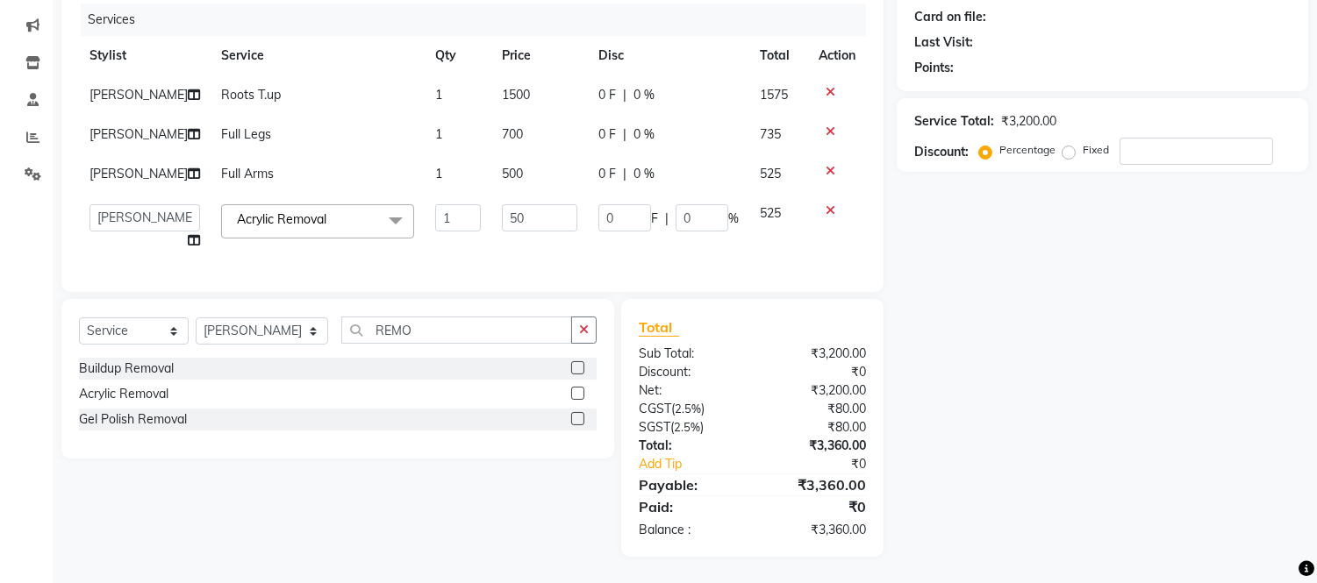
click at [680, 270] on div "Services Stylist Service Qty Price Disc Total Action [PERSON_NAME] Roots T.up 1…" at bounding box center [472, 139] width 787 height 271
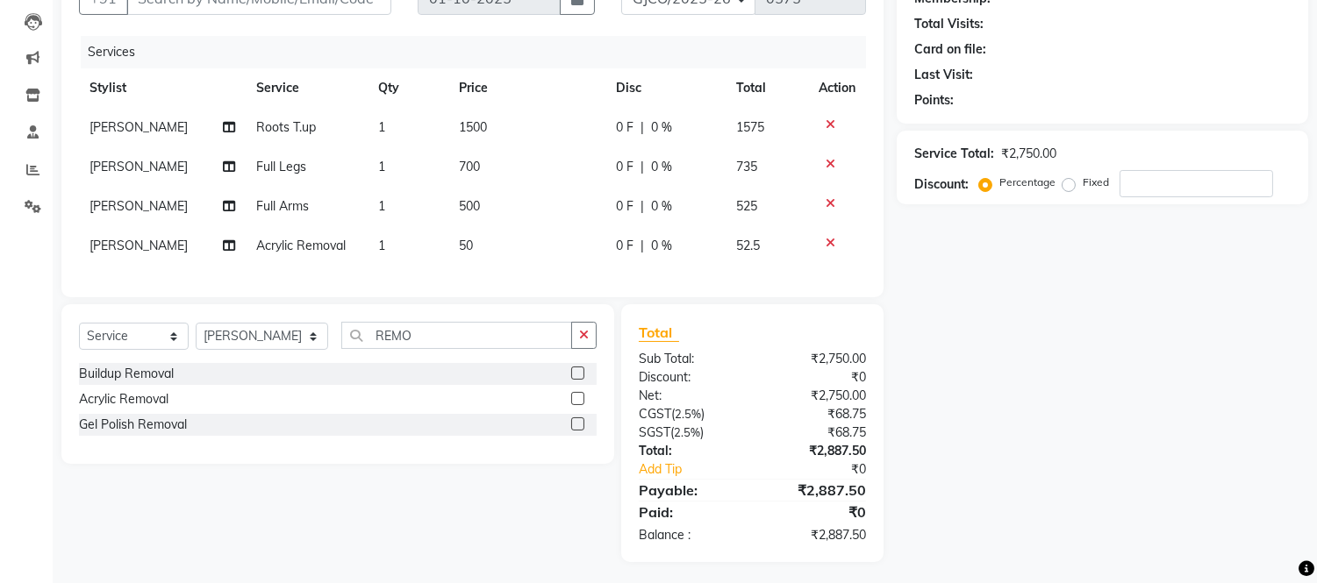
scroll to position [168, 0]
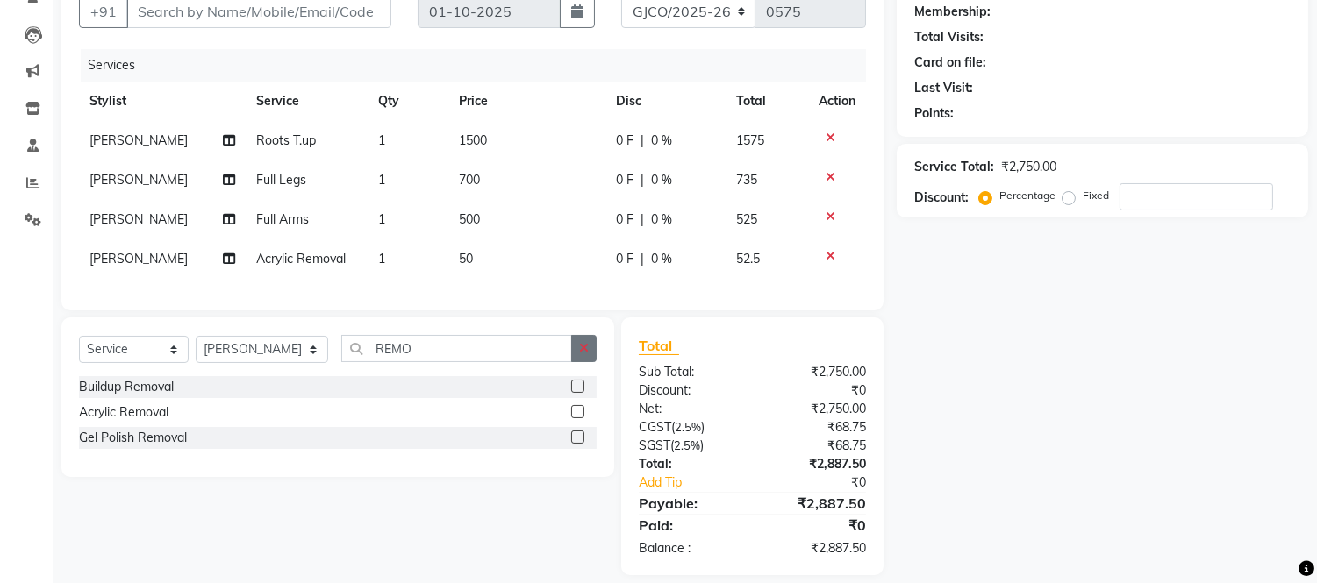
click at [582, 354] on icon "button" at bounding box center [584, 348] width 10 height 12
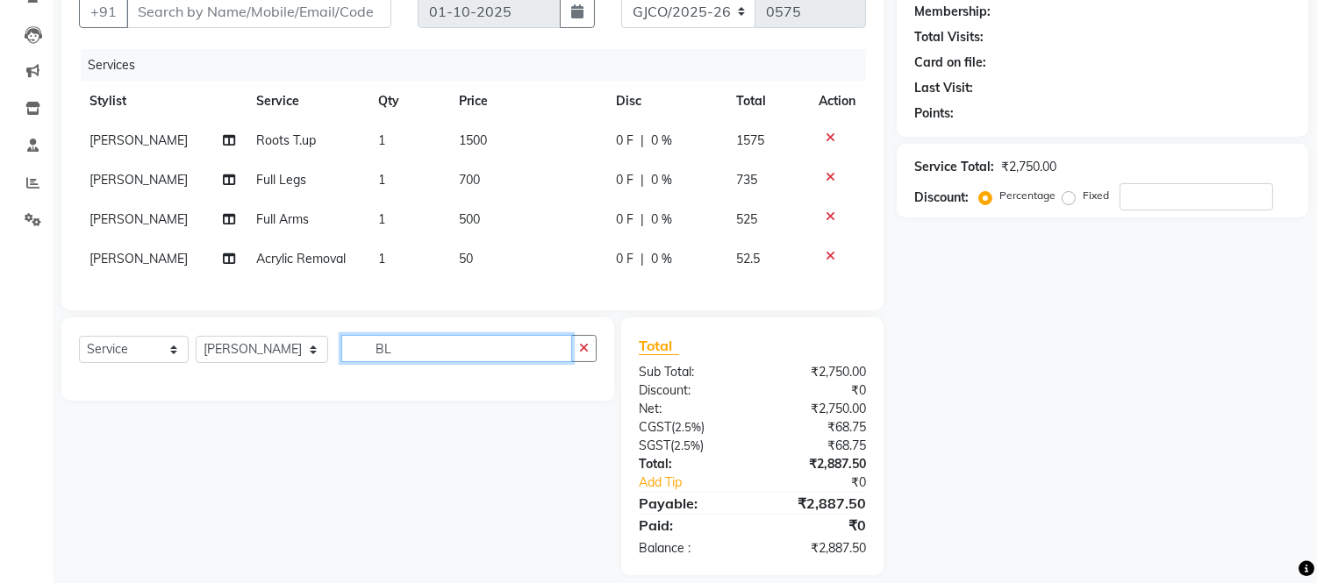
type input "B"
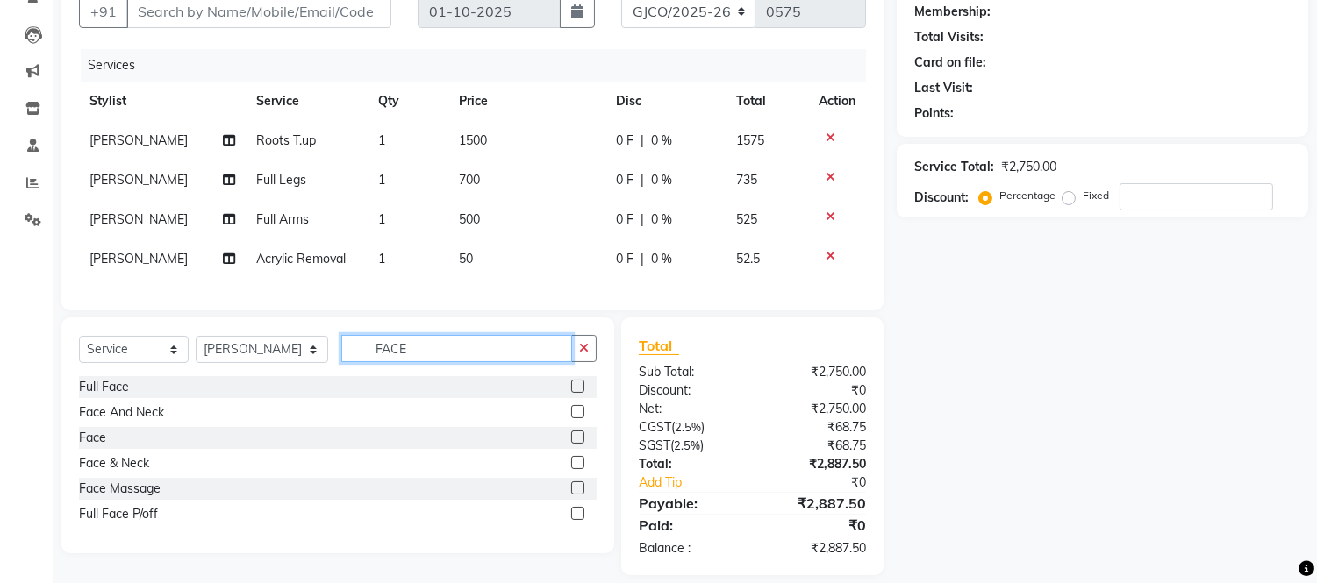
type input "FACE"
click at [579, 418] on label at bounding box center [577, 411] width 13 height 13
click at [579, 418] on input "checkbox" at bounding box center [576, 412] width 11 height 11
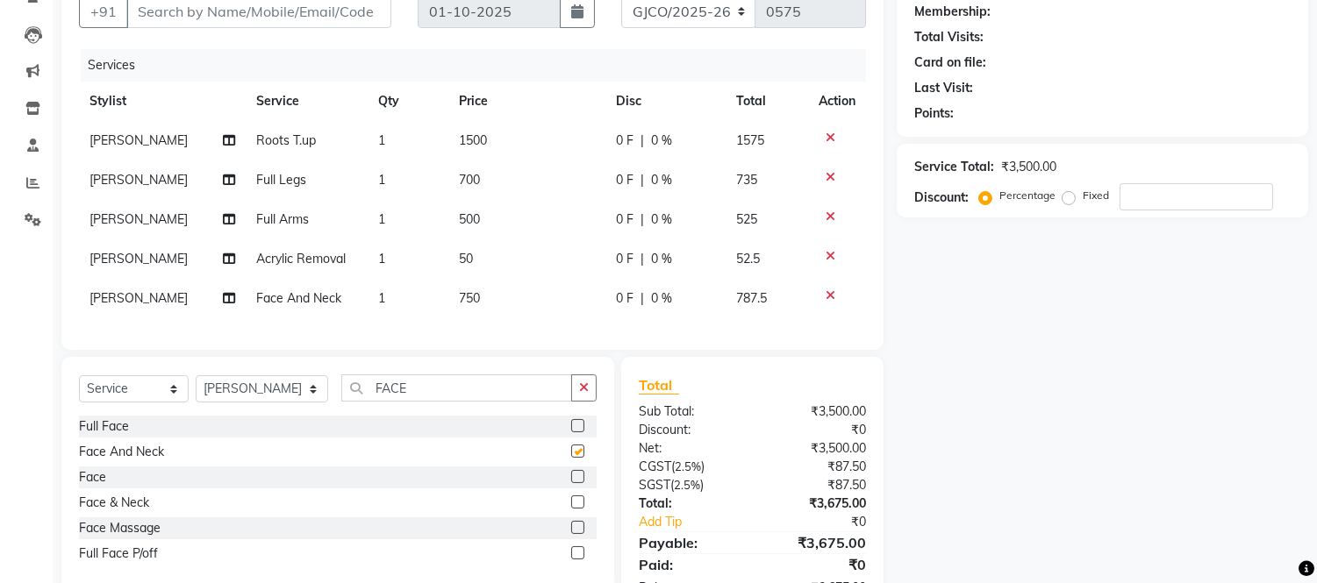
checkbox input "false"
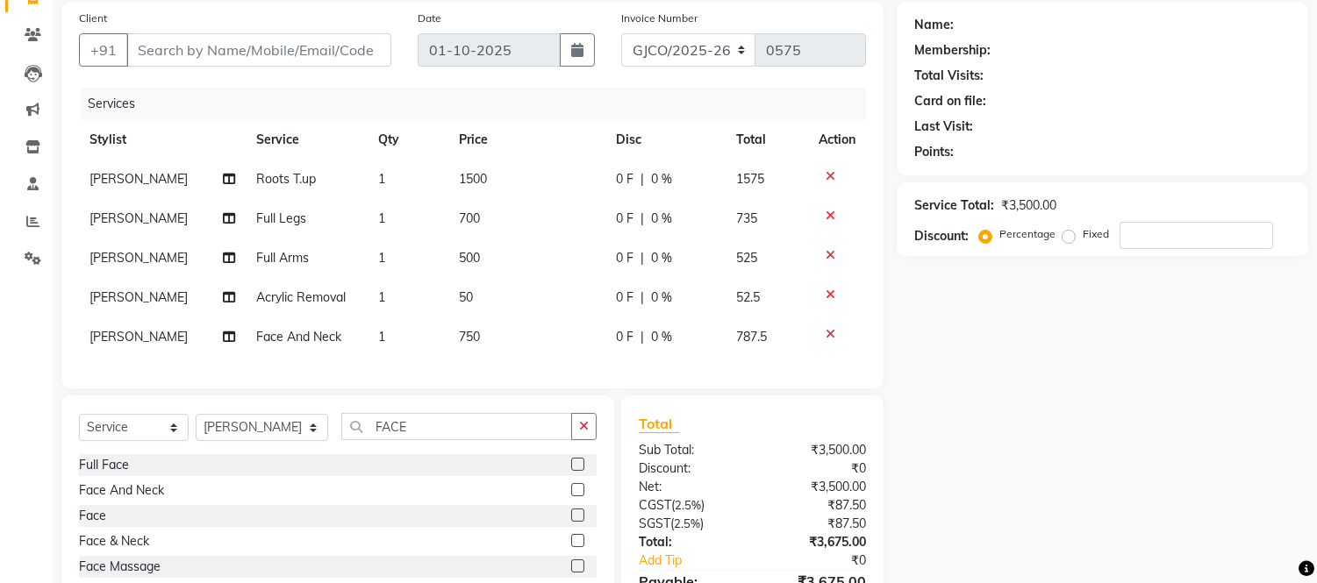
scroll to position [19, 0]
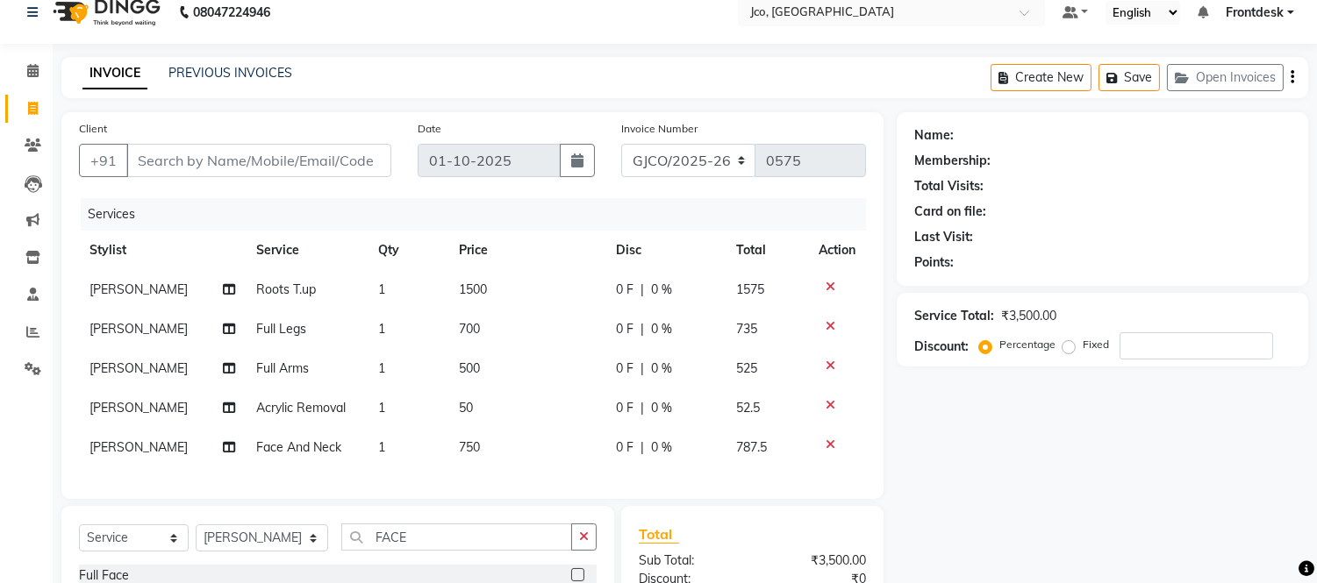
click at [146, 287] on span "[PERSON_NAME]" at bounding box center [138, 290] width 98 height 16
select select "71564"
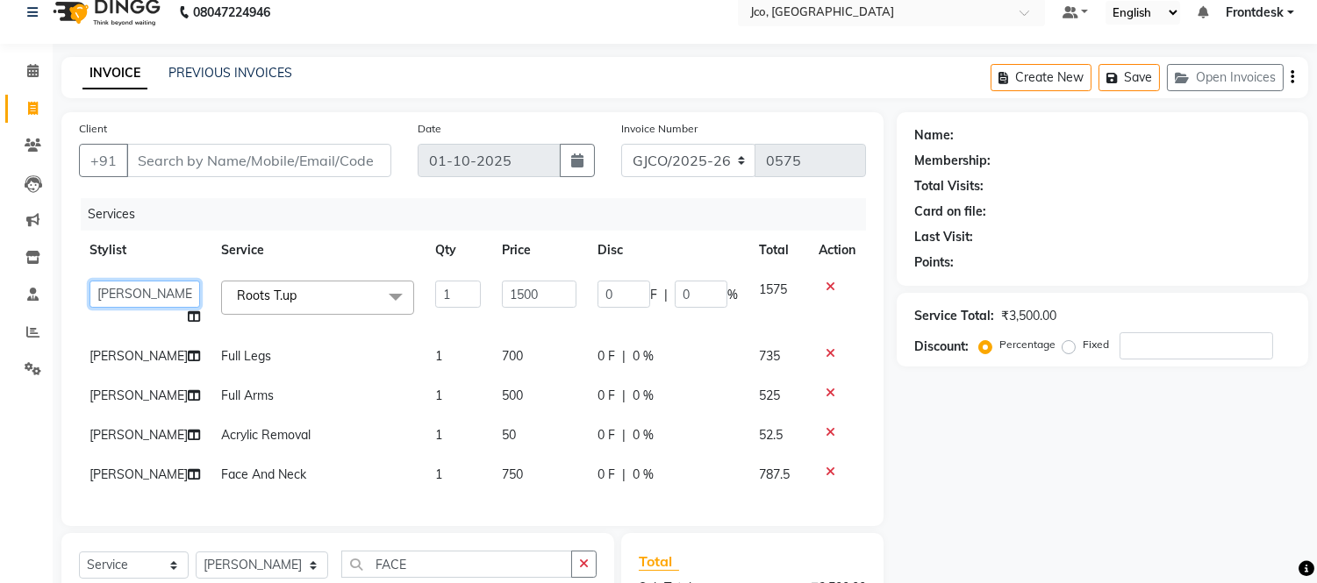
click at [125, 295] on select "[PERSON_NAME] Afsha Shaikh Ajmal Aphy Araslan [PERSON_NAME] Azhar Frontdesk [PE…" at bounding box center [144, 294] width 111 height 27
select select "80197"
click at [130, 358] on td "[PERSON_NAME]" at bounding box center [145, 356] width 132 height 39
select select "71564"
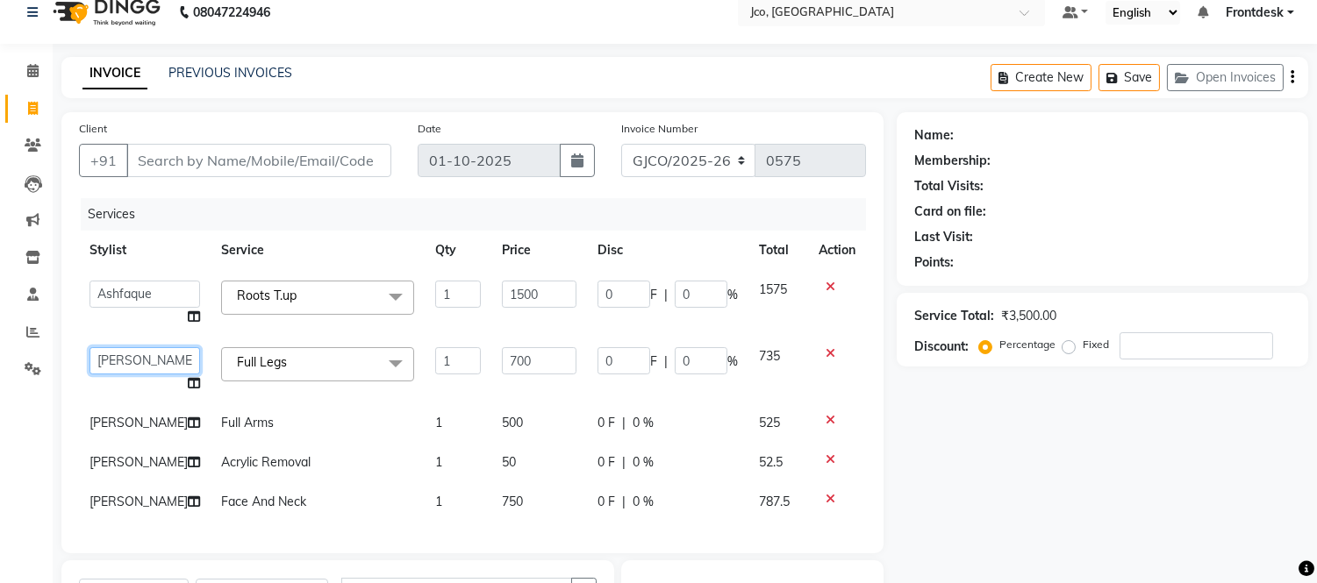
click at [130, 362] on select "[PERSON_NAME] Afsha Shaikh Ajmal Aphy Araslan [PERSON_NAME] Azhar Frontdesk [PE…" at bounding box center [144, 360] width 111 height 27
select select "74042"
click at [106, 418] on span "[PERSON_NAME]" at bounding box center [138, 423] width 98 height 16
select select "71564"
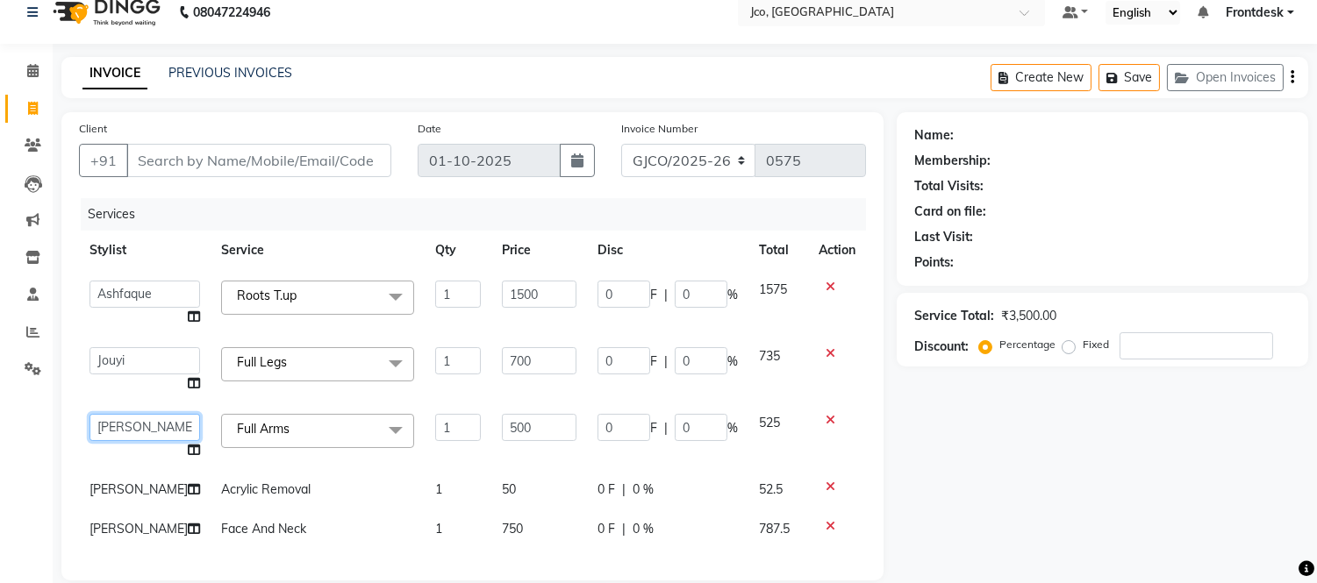
click at [132, 424] on select "[PERSON_NAME] Afsha Shaikh Ajmal Aphy Araslan [PERSON_NAME] Azhar Frontdesk [PE…" at bounding box center [144, 427] width 111 height 27
select select "88428"
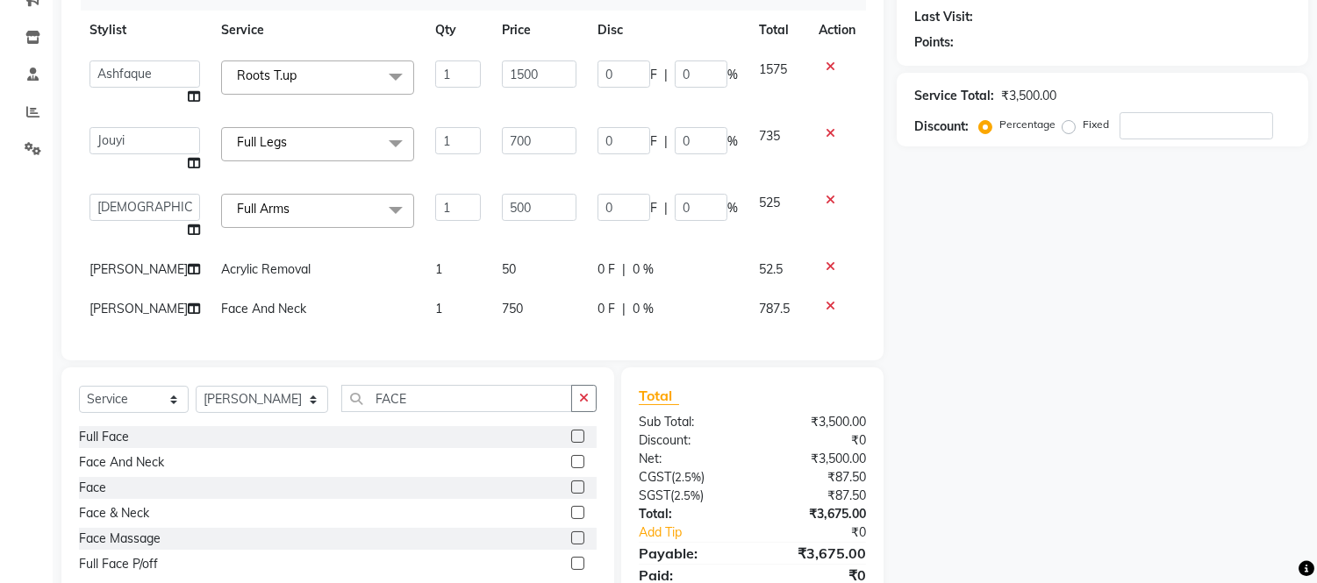
scroll to position [237, 0]
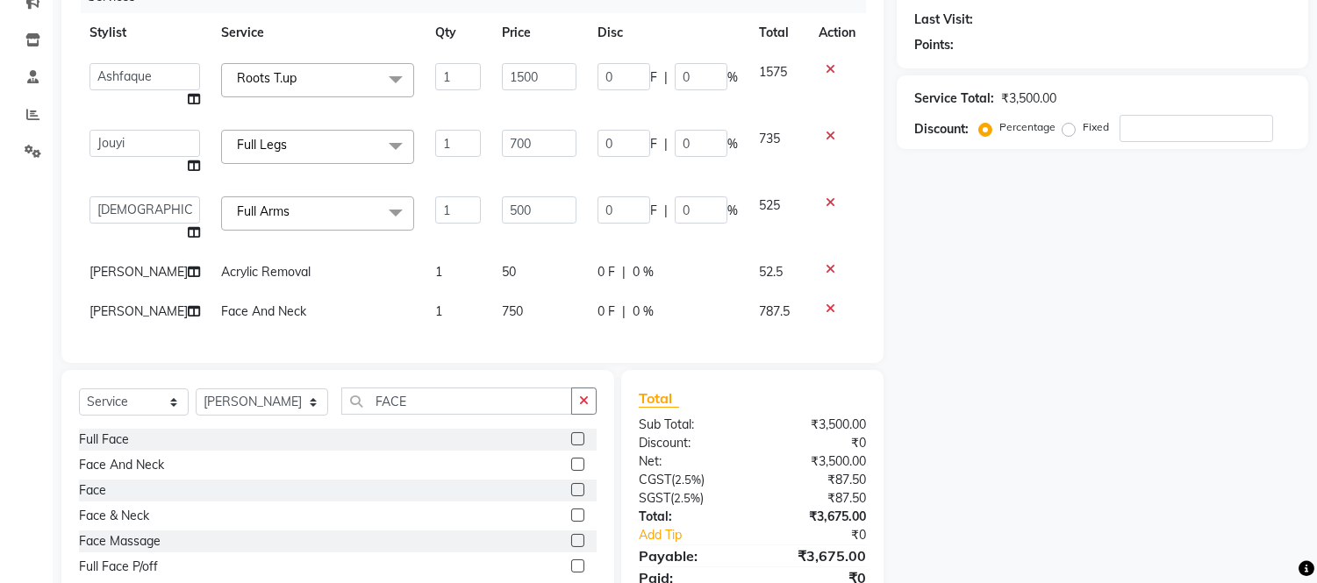
click at [132, 288] on td "[PERSON_NAME]" at bounding box center [145, 272] width 132 height 39
select select "71564"
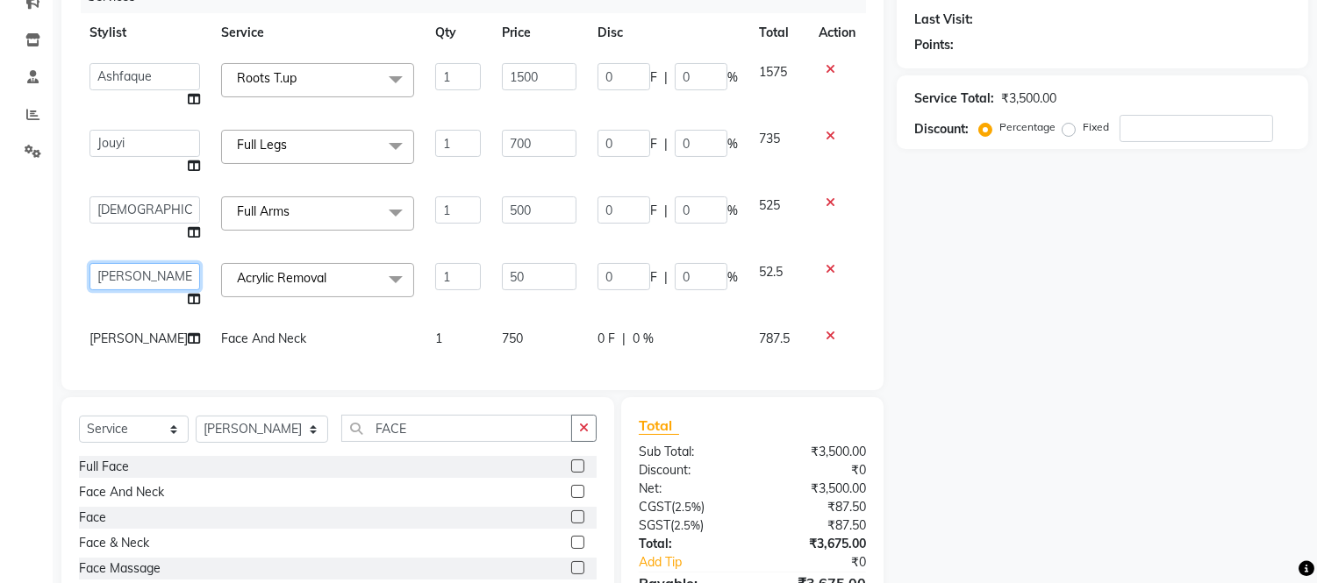
click at [146, 273] on select "[PERSON_NAME] Afsha Shaikh Ajmal Aphy Araslan [PERSON_NAME] Azhar Frontdesk [PE…" at bounding box center [144, 276] width 111 height 27
click at [425, 357] on td "1" at bounding box center [458, 338] width 67 height 39
select select "71564"
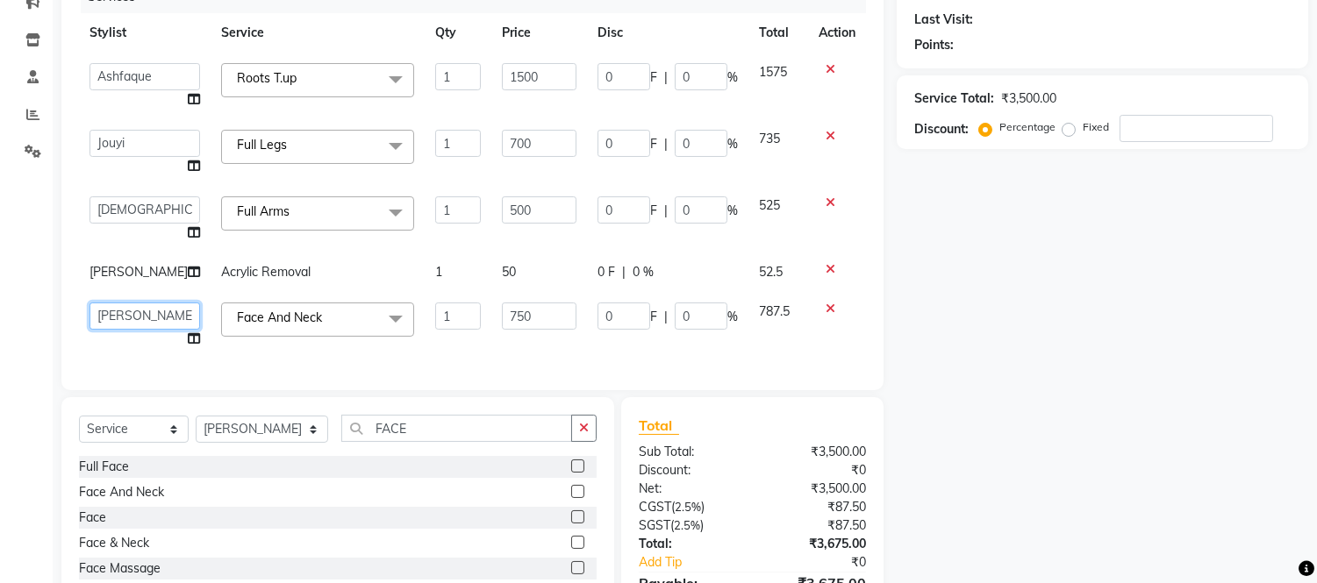
click at [132, 328] on select "[PERSON_NAME] Afsha Shaikh Ajmal Aphy Araslan [PERSON_NAME] Azhar Frontdesk [PE…" at bounding box center [144, 316] width 111 height 27
select select "88428"
click at [424, 441] on input "FACE" at bounding box center [456, 428] width 231 height 27
click at [248, 443] on select "Select Stylist [PERSON_NAME] [PERSON_NAME] Gopal Jouyi [PERSON_NAME] Leela [PER…" at bounding box center [262, 429] width 132 height 27
click at [491, 359] on td "750" at bounding box center [539, 325] width 96 height 67
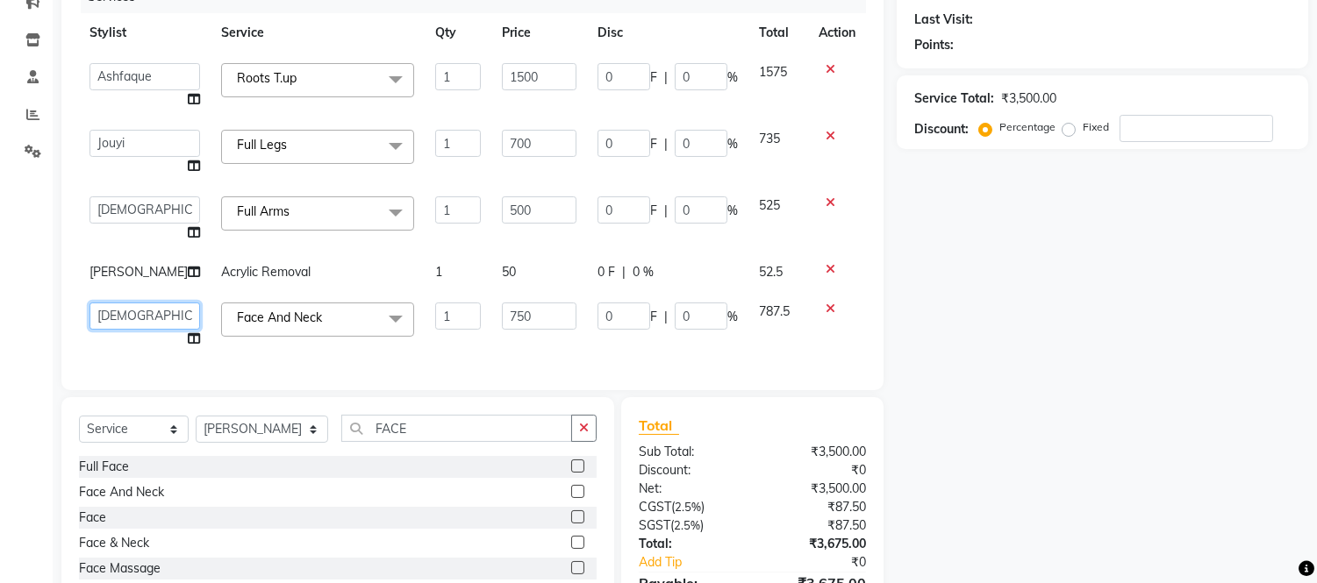
click at [141, 330] on select "[PERSON_NAME] Afsha Shaikh Ajmal Aphy Araslan [PERSON_NAME] Azhar Frontdesk [PE…" at bounding box center [144, 316] width 111 height 27
click at [442, 371] on div "Services Stylist Service Qty Price Disc Total Action [PERSON_NAME] Afsha Shaikh…" at bounding box center [472, 177] width 787 height 392
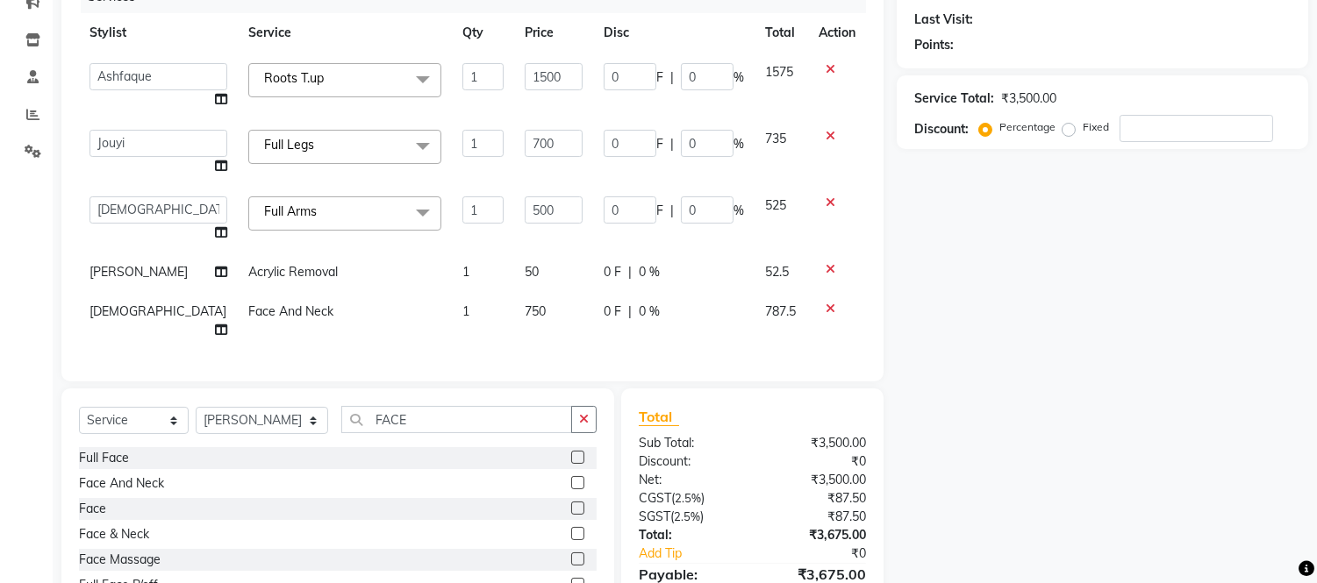
click at [123, 280] on span "[PERSON_NAME]" at bounding box center [138, 272] width 98 height 16
select select "71564"
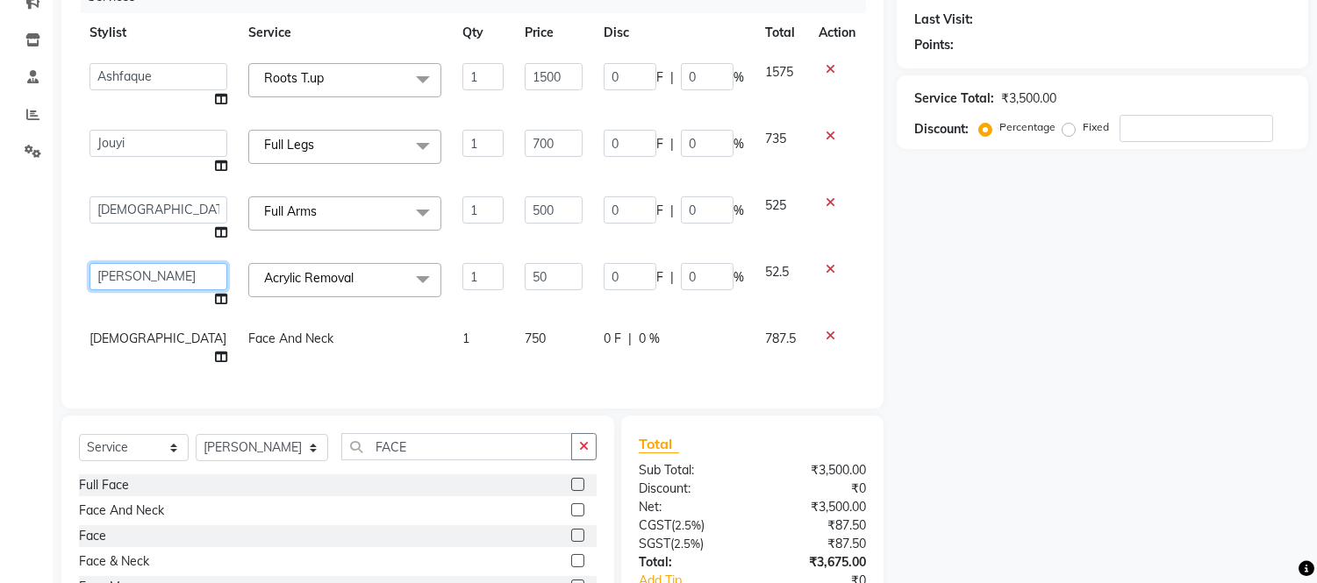
click at [132, 277] on select "[PERSON_NAME] Afsha Shaikh Ajmal Aphy Araslan [PERSON_NAME] Azhar Frontdesk [PE…" at bounding box center [158, 276] width 138 height 27
select select "74042"
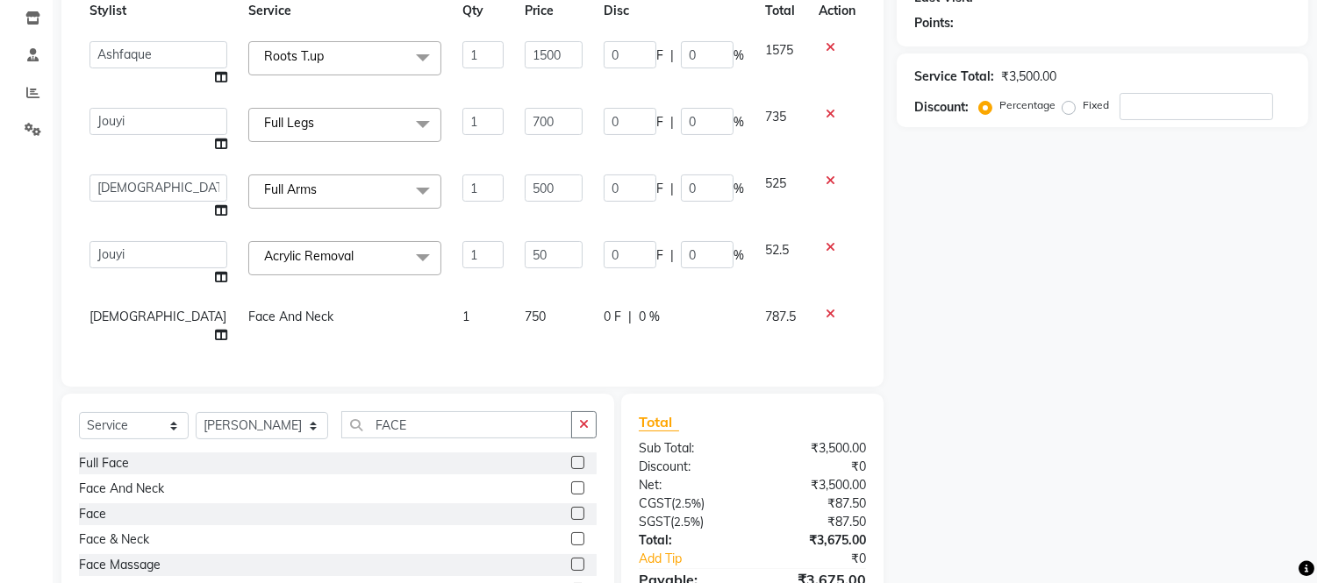
scroll to position [334, 0]
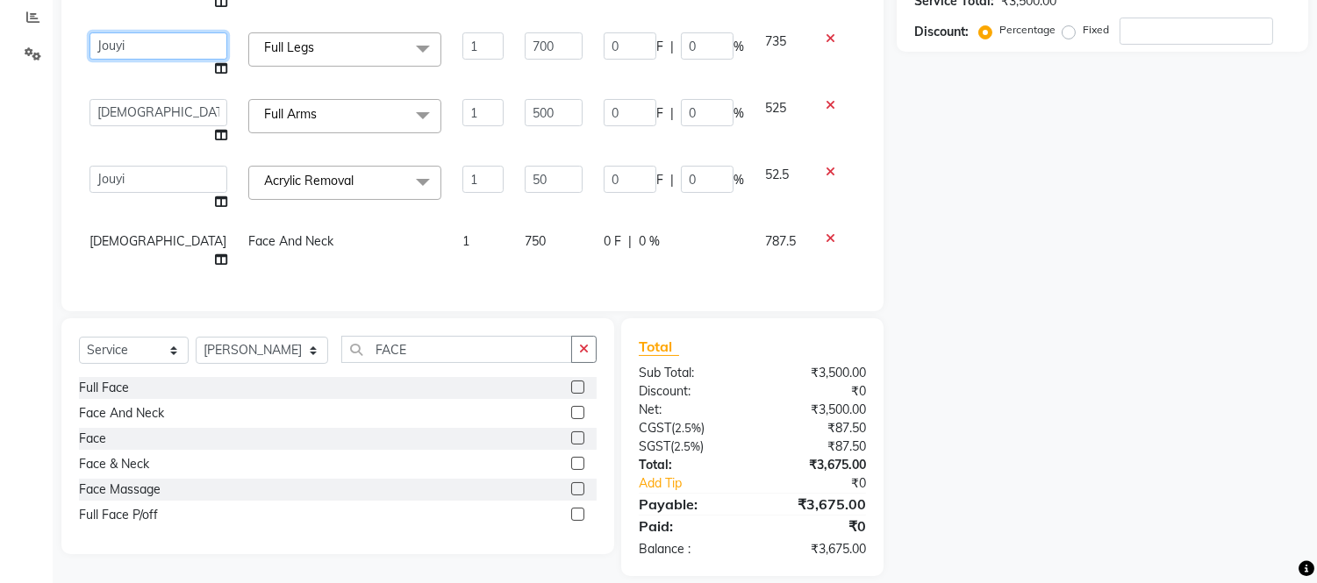
click at [139, 50] on select "[PERSON_NAME] Afsha Shaikh Ajmal Aphy Araslan [PERSON_NAME] Azhar Frontdesk [PE…" at bounding box center [158, 45] width 138 height 27
select select "88428"
click at [257, 337] on select "Select Stylist [PERSON_NAME] [PERSON_NAME] Gopal Jouyi [PERSON_NAME] Leela [PER…" at bounding box center [262, 350] width 132 height 27
select select "80186"
click at [196, 337] on select "Select Stylist [PERSON_NAME] [PERSON_NAME] Gopal Jouyi [PERSON_NAME] Leela [PER…" at bounding box center [262, 350] width 132 height 27
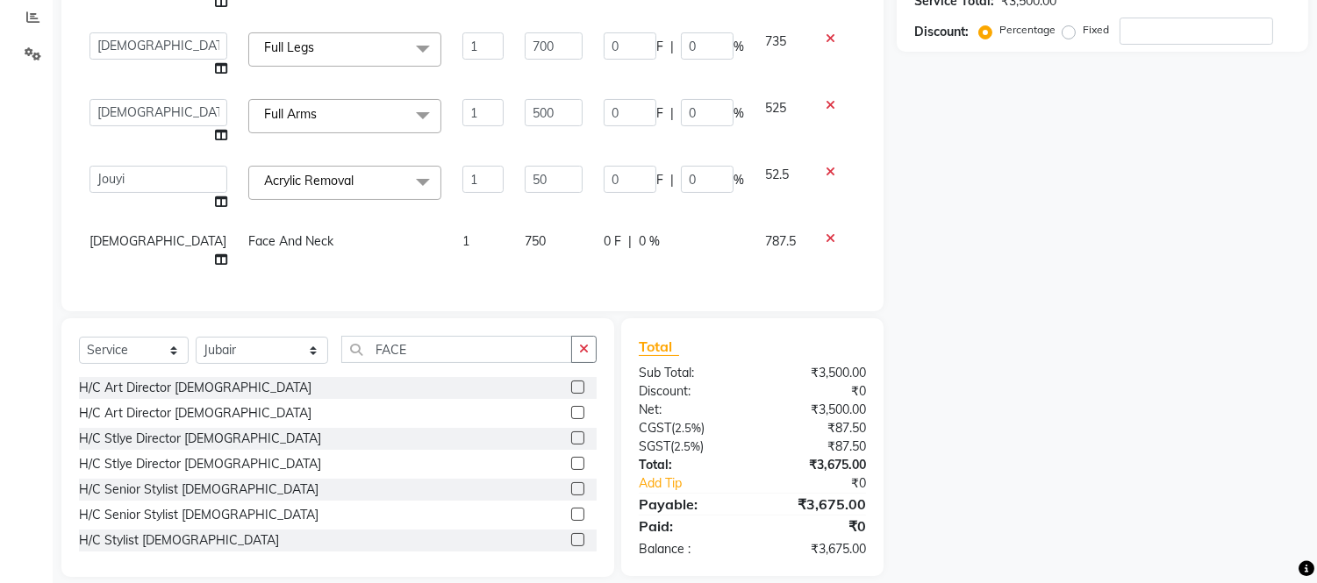
click at [134, 246] on td "[DEMOGRAPHIC_DATA]" at bounding box center [158, 251] width 159 height 58
select select "88428"
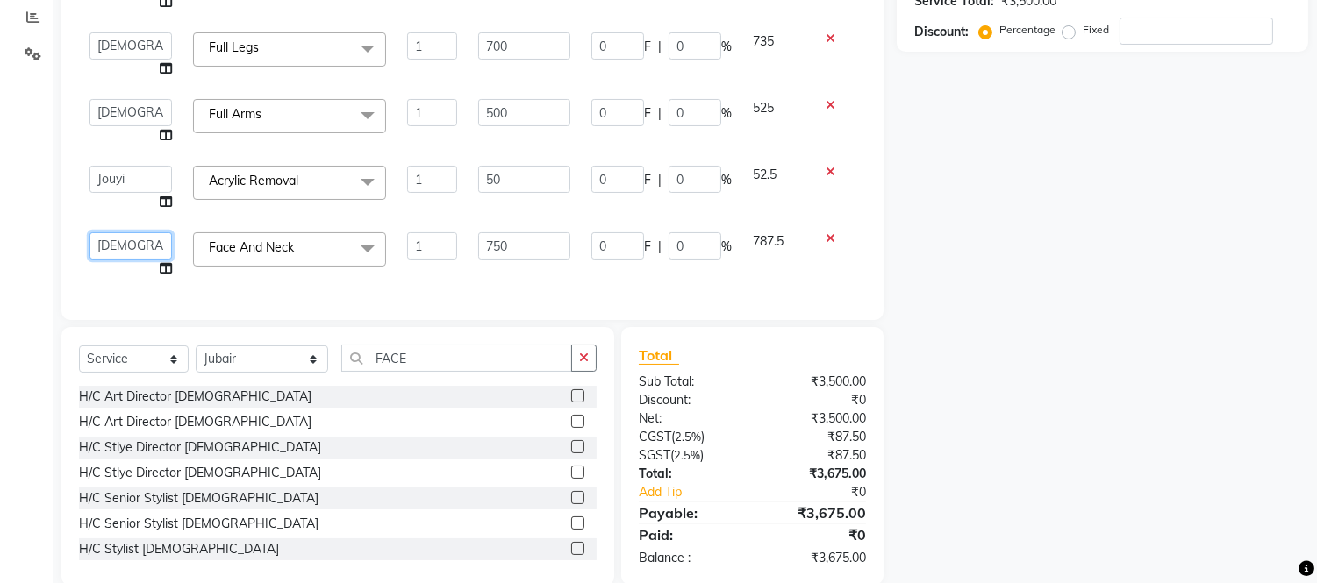
click at [133, 252] on select "[PERSON_NAME] Afsha Shaikh Ajmal Aphy Araslan [PERSON_NAME] Azhar Frontdesk [PE…" at bounding box center [130, 245] width 82 height 27
select select "74042"
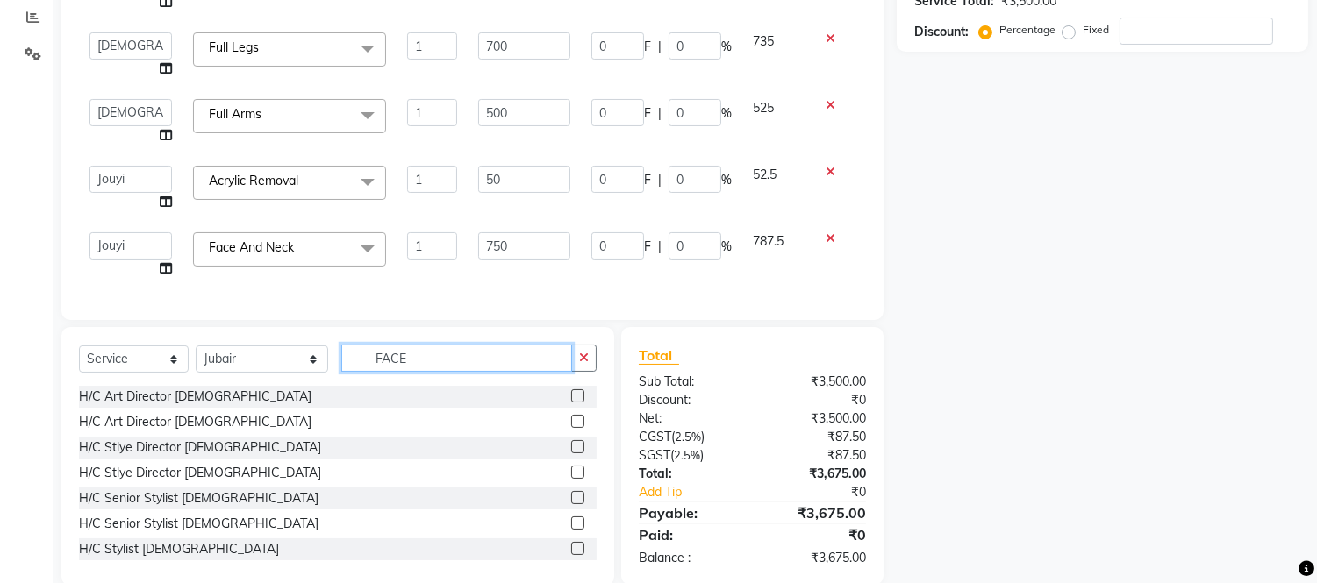
click at [447, 363] on input "FACE" at bounding box center [456, 358] width 231 height 27
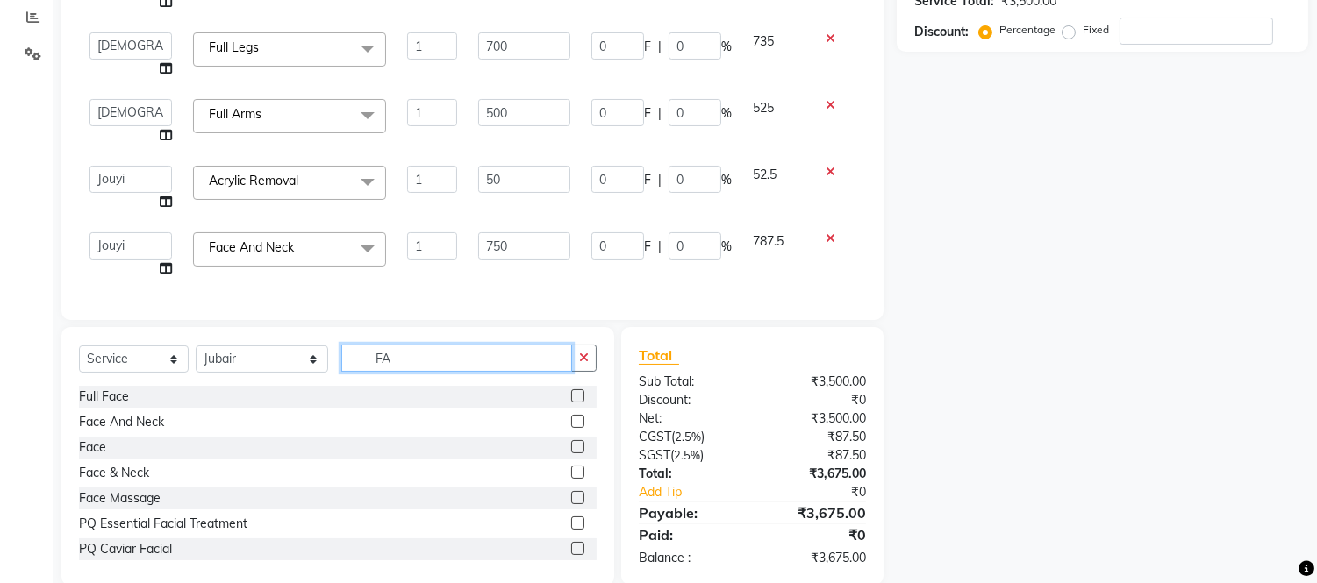
type input "F"
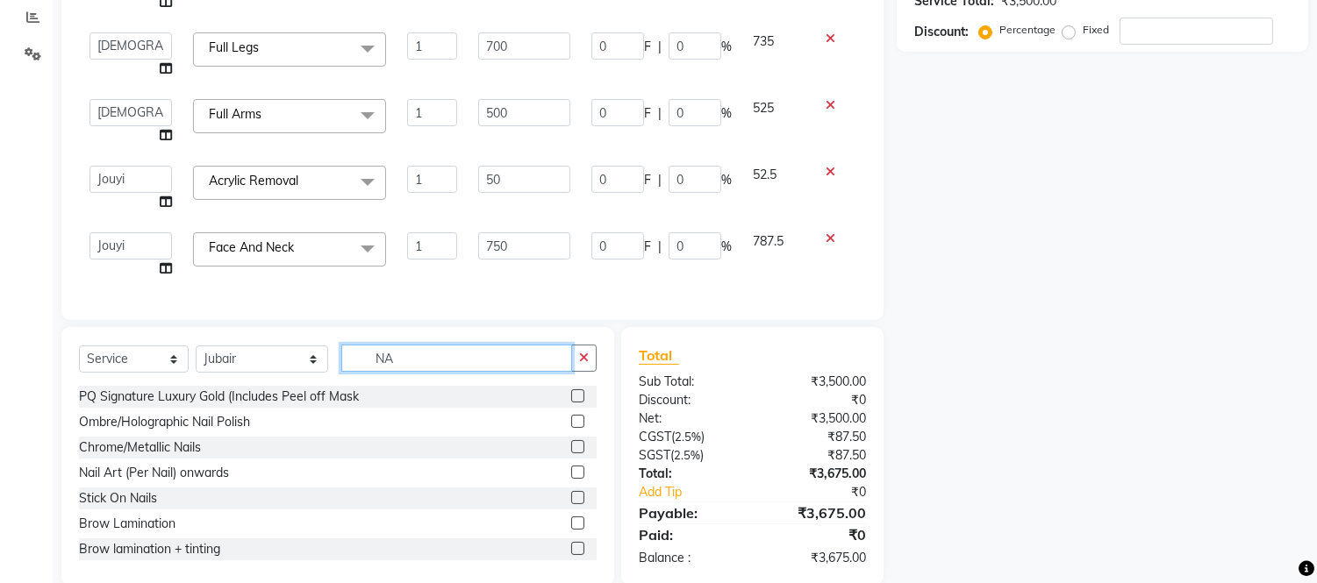
type input "N"
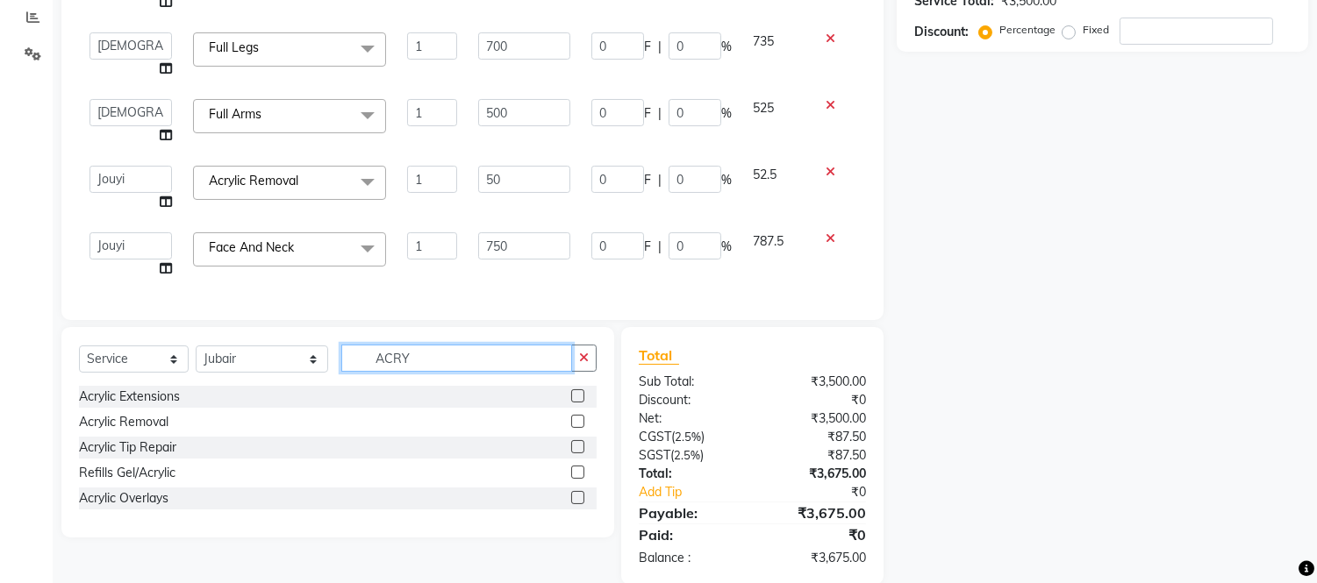
type input "ACRY"
click at [580, 392] on label at bounding box center [577, 395] width 13 height 13
click at [580, 392] on input "checkbox" at bounding box center [576, 396] width 11 height 11
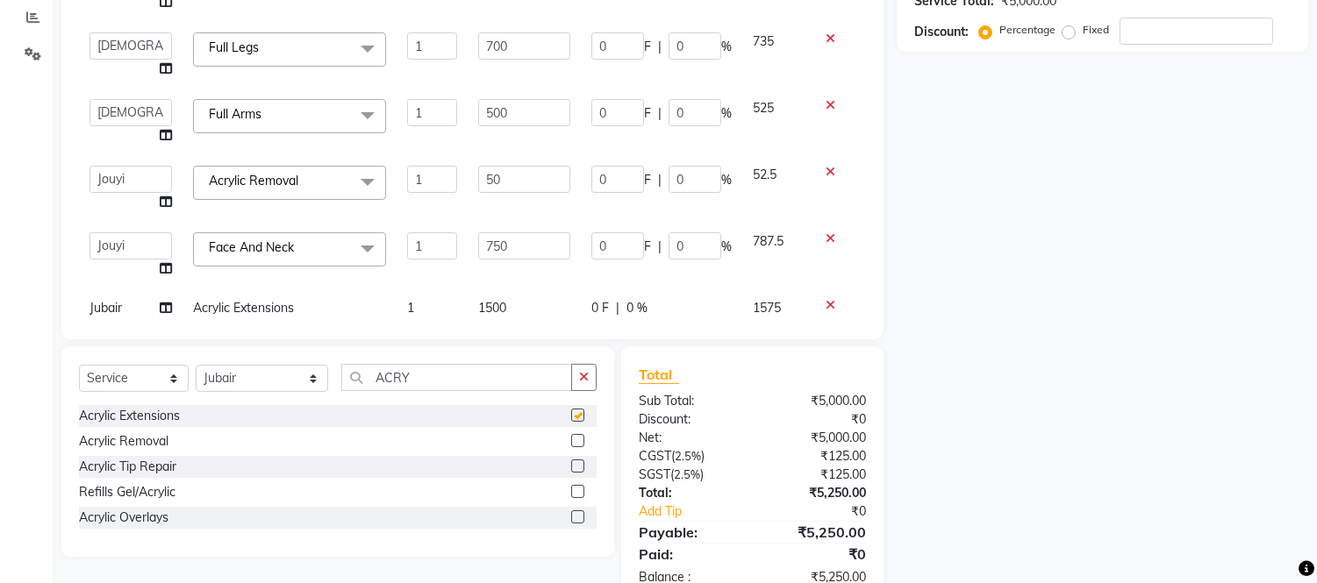
checkbox input "false"
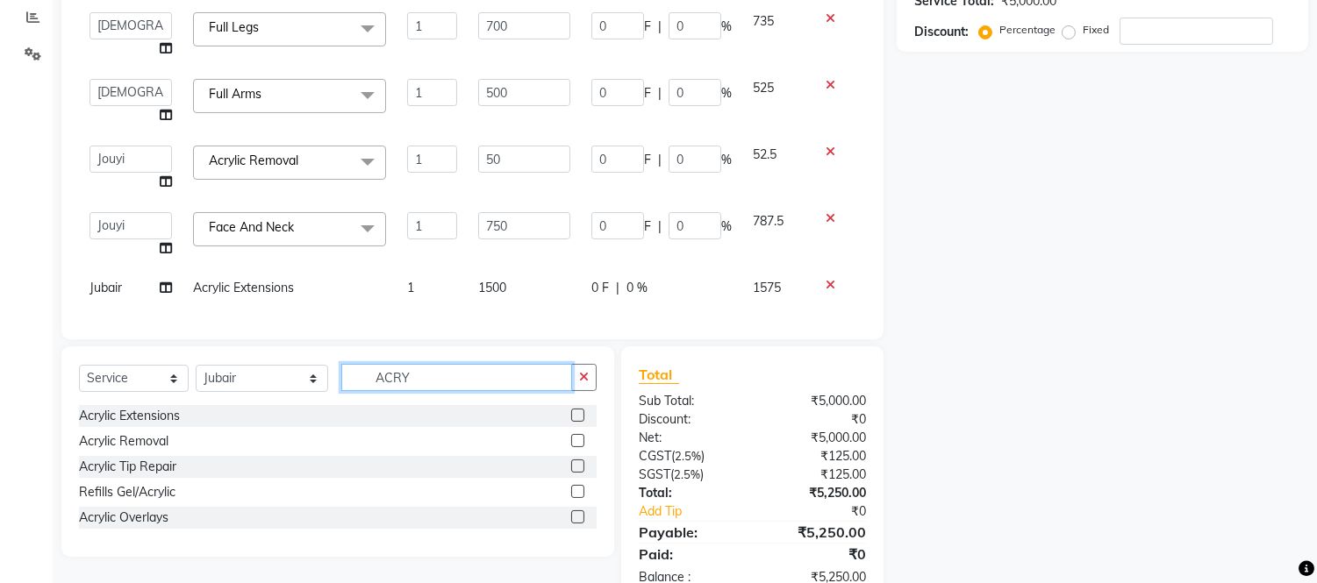
click at [442, 373] on input "ACRY" at bounding box center [456, 377] width 231 height 27
type input "A"
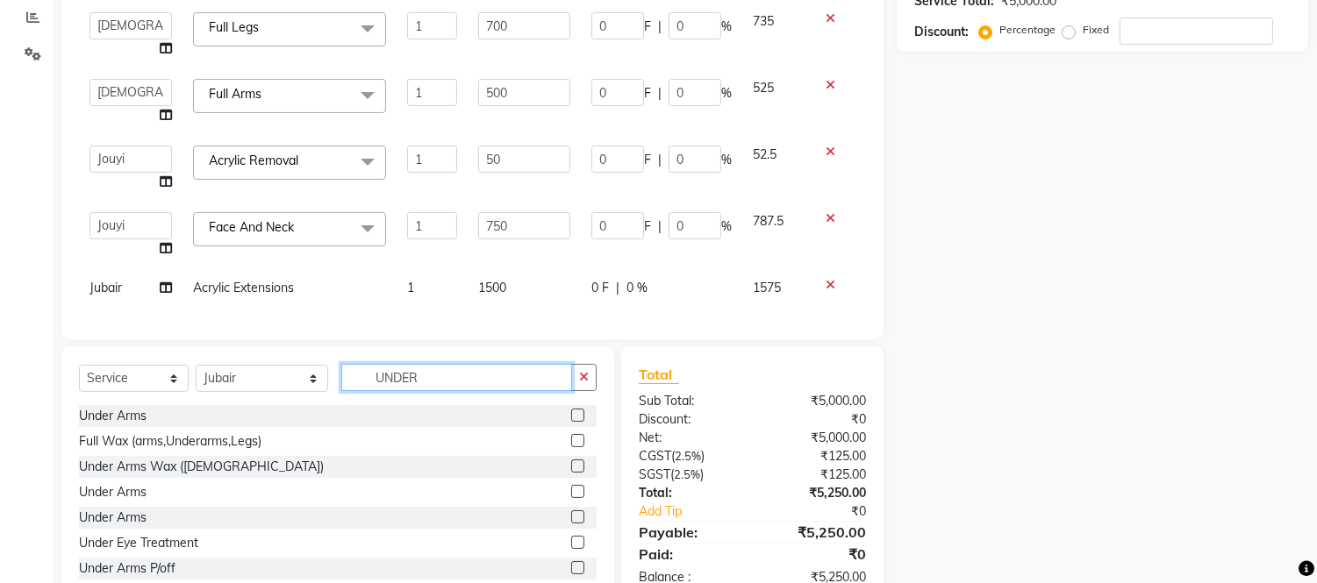
type input "UNDER"
click at [571, 416] on label at bounding box center [577, 415] width 13 height 13
click at [571, 416] on input "checkbox" at bounding box center [576, 416] width 11 height 11
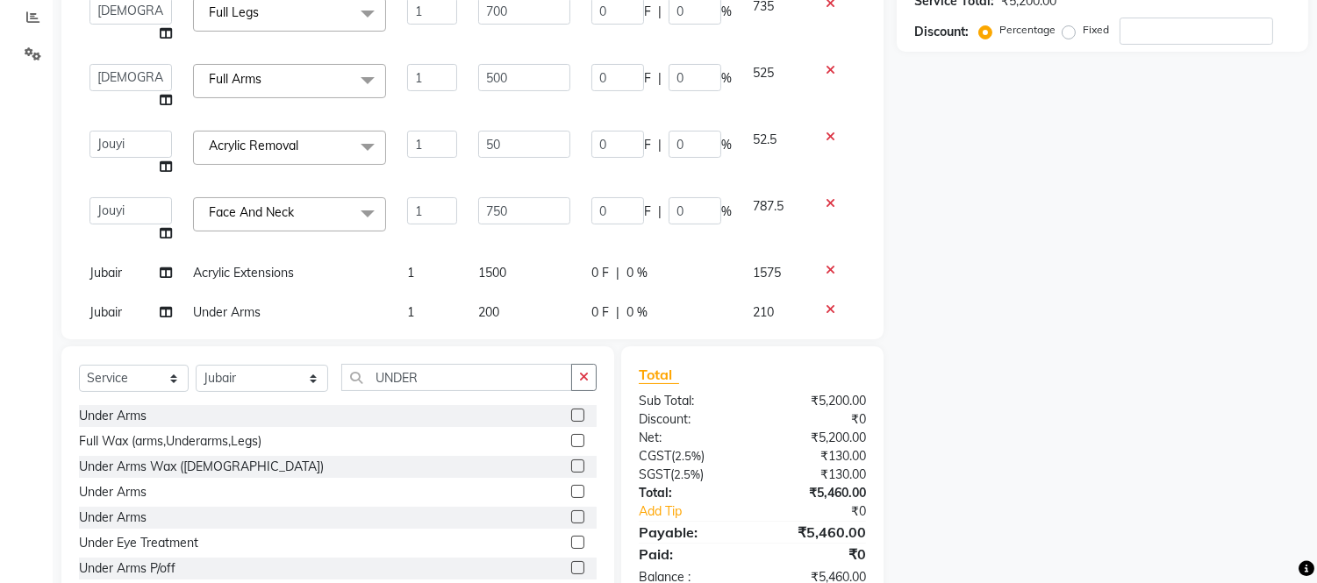
click at [571, 415] on label at bounding box center [577, 415] width 13 height 13
click at [571, 415] on input "checkbox" at bounding box center [576, 416] width 11 height 11
checkbox input "false"
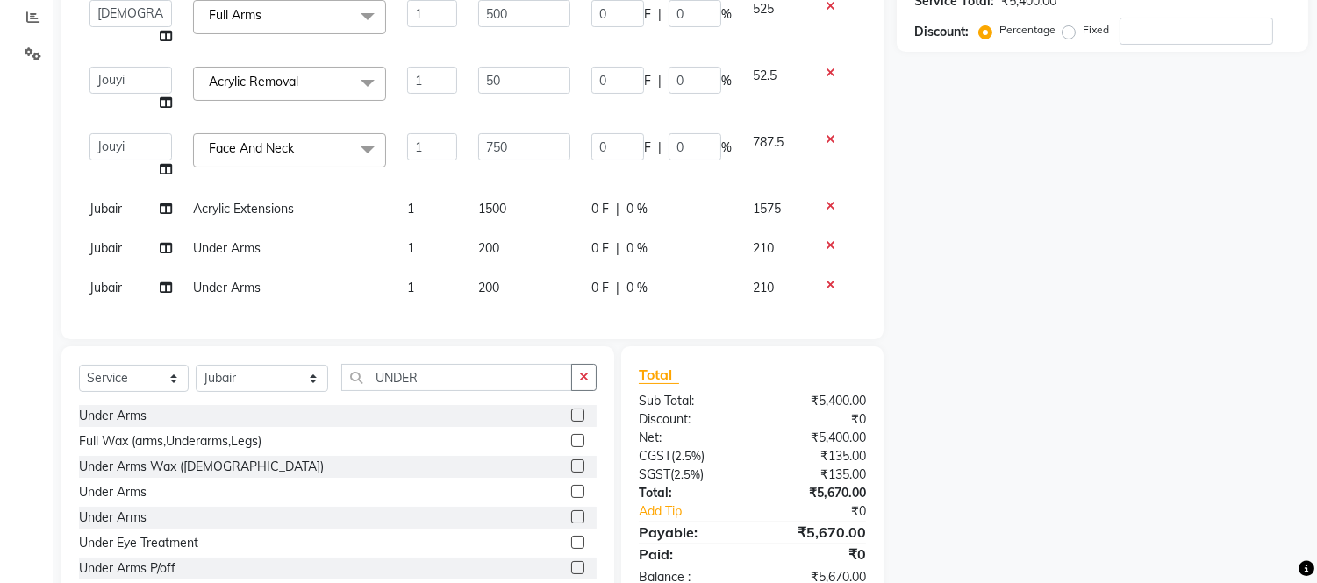
click at [825, 279] on icon at bounding box center [830, 285] width 10 height 12
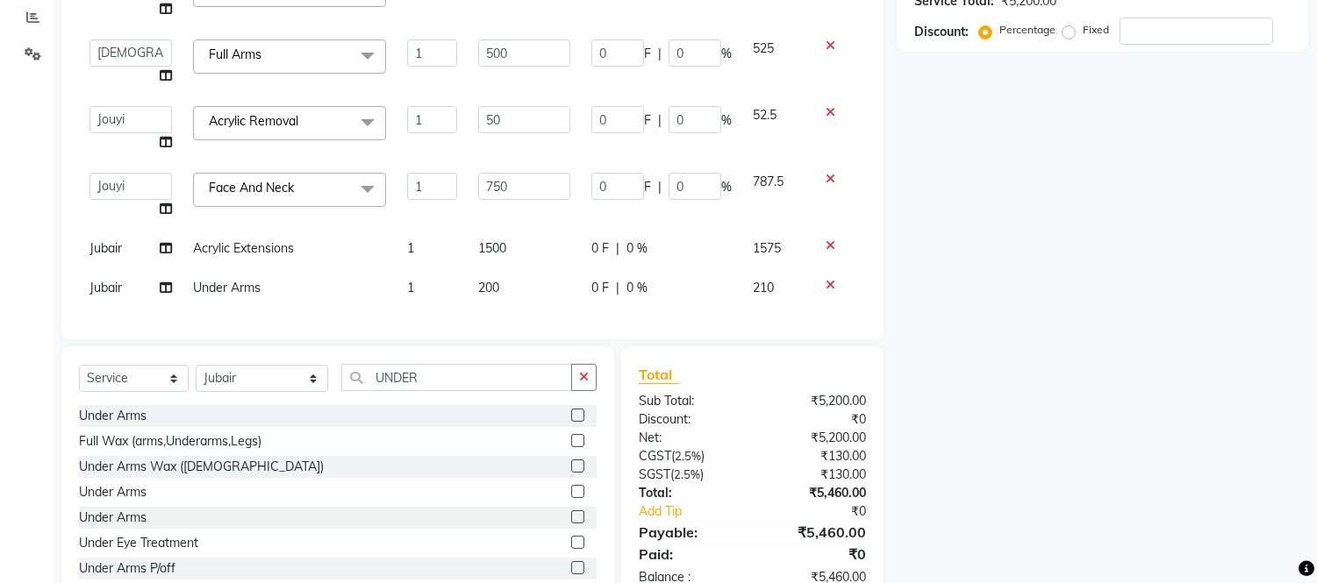
scroll to position [74, 0]
click at [511, 282] on td "200" at bounding box center [524, 287] width 113 height 39
select select "80186"
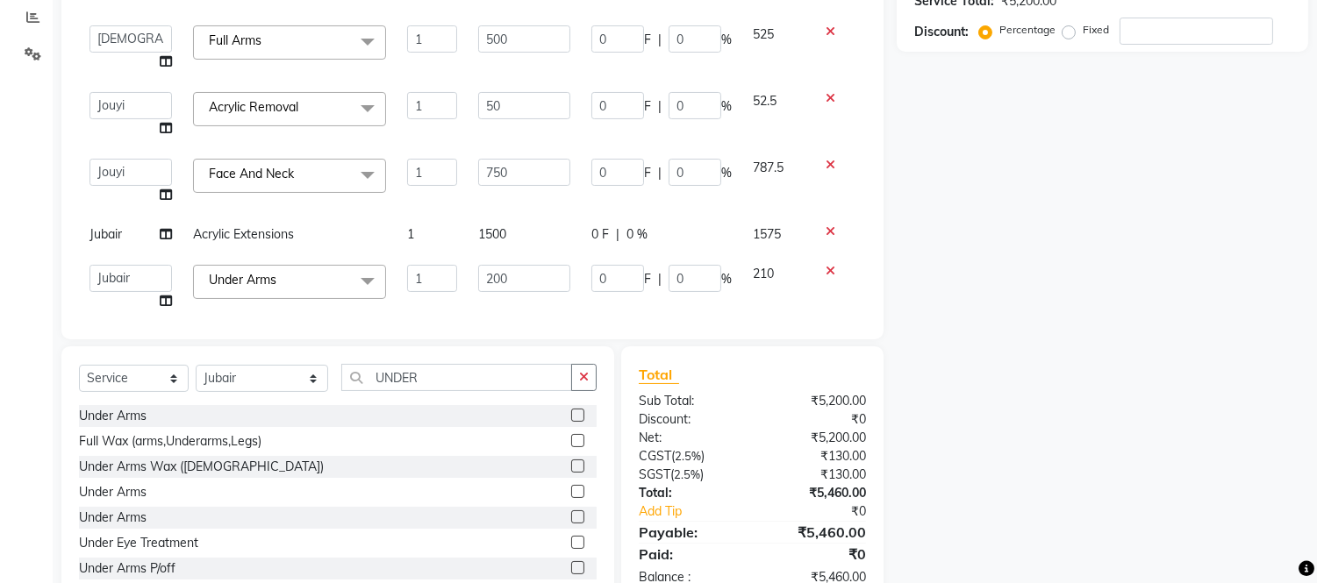
scroll to position [101, 0]
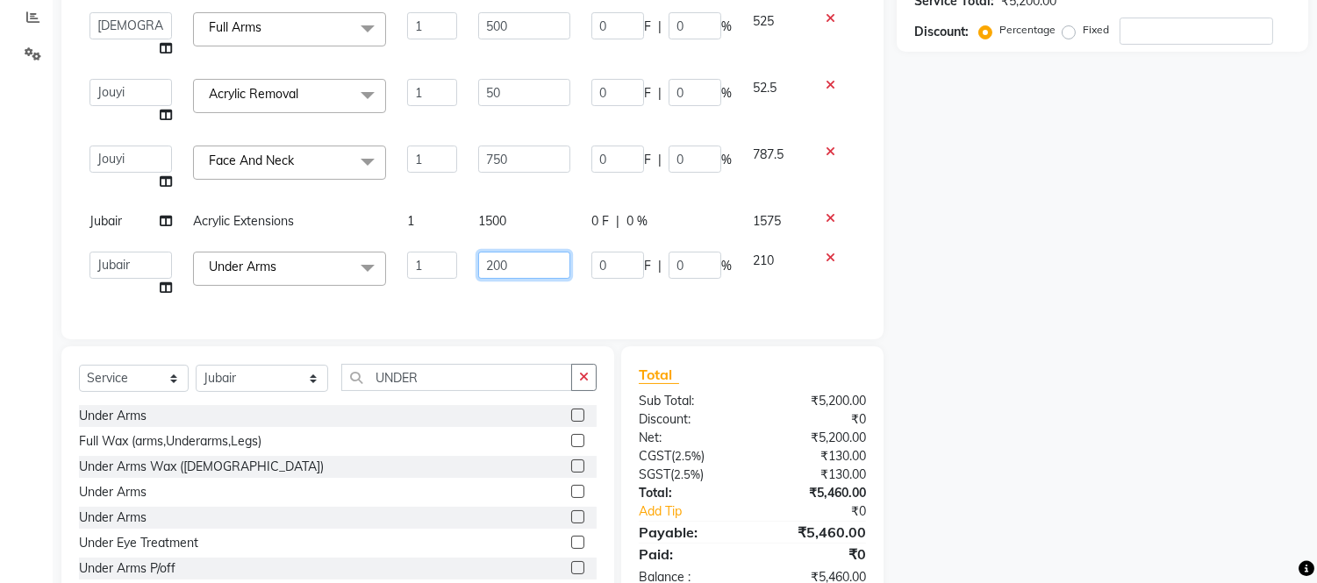
click at [530, 252] on input "200" at bounding box center [524, 265] width 92 height 27
type input "2"
type input "350"
click at [485, 286] on td "350" at bounding box center [524, 274] width 113 height 67
select select "80186"
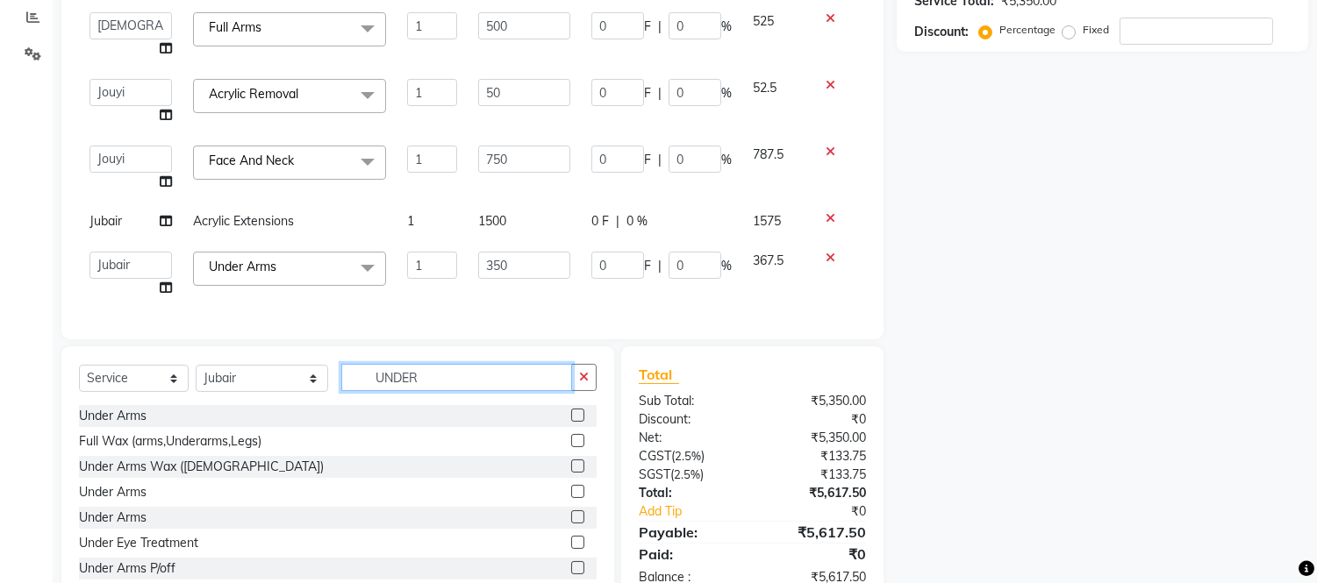
click at [426, 382] on input "UNDER" at bounding box center [456, 377] width 231 height 27
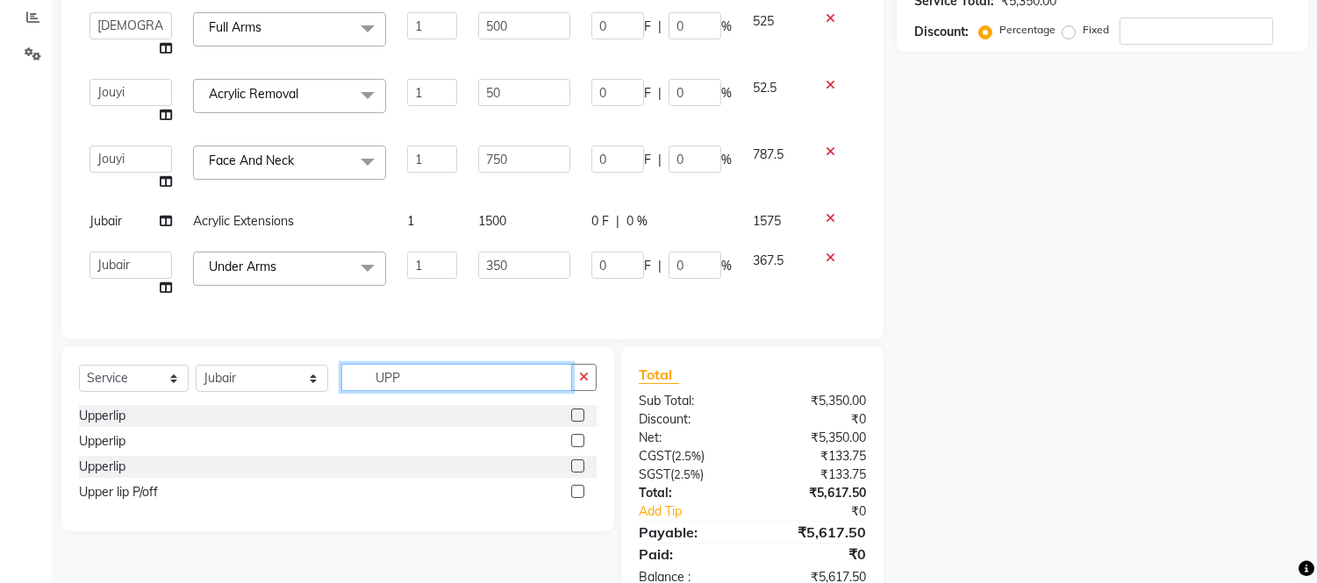
type input "UPP"
click at [144, 426] on div "Upperlip" at bounding box center [338, 416] width 518 height 22
click at [153, 419] on div "Upperlip" at bounding box center [338, 416] width 518 height 22
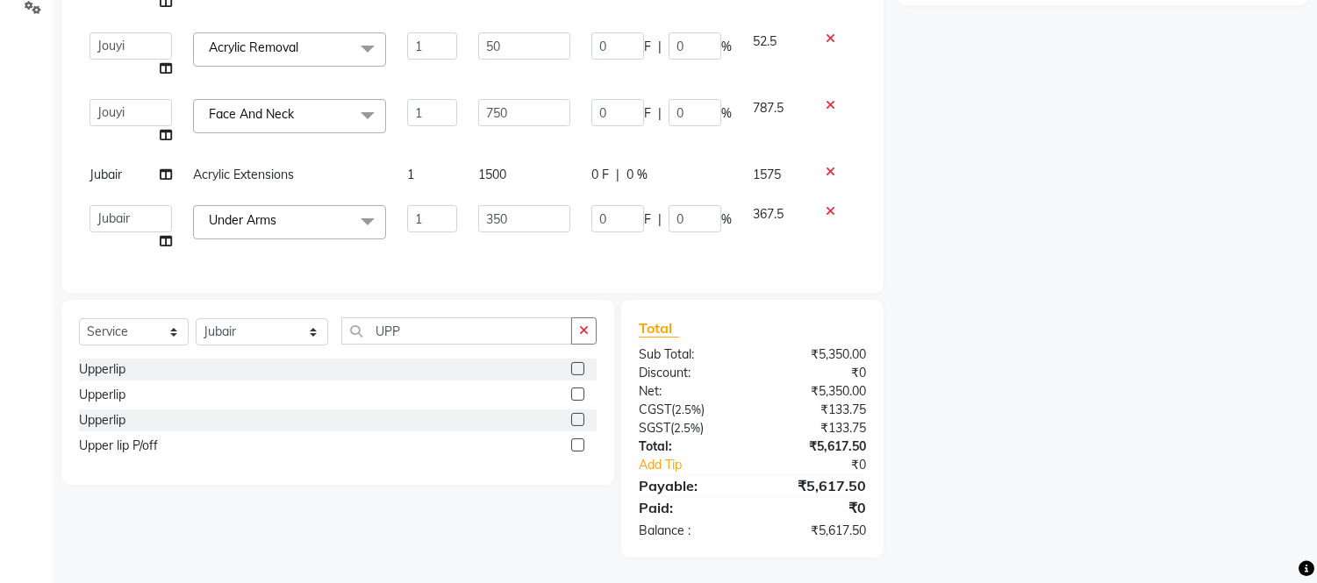
click at [581, 367] on label at bounding box center [577, 368] width 13 height 13
click at [581, 367] on input "checkbox" at bounding box center [576, 369] width 11 height 11
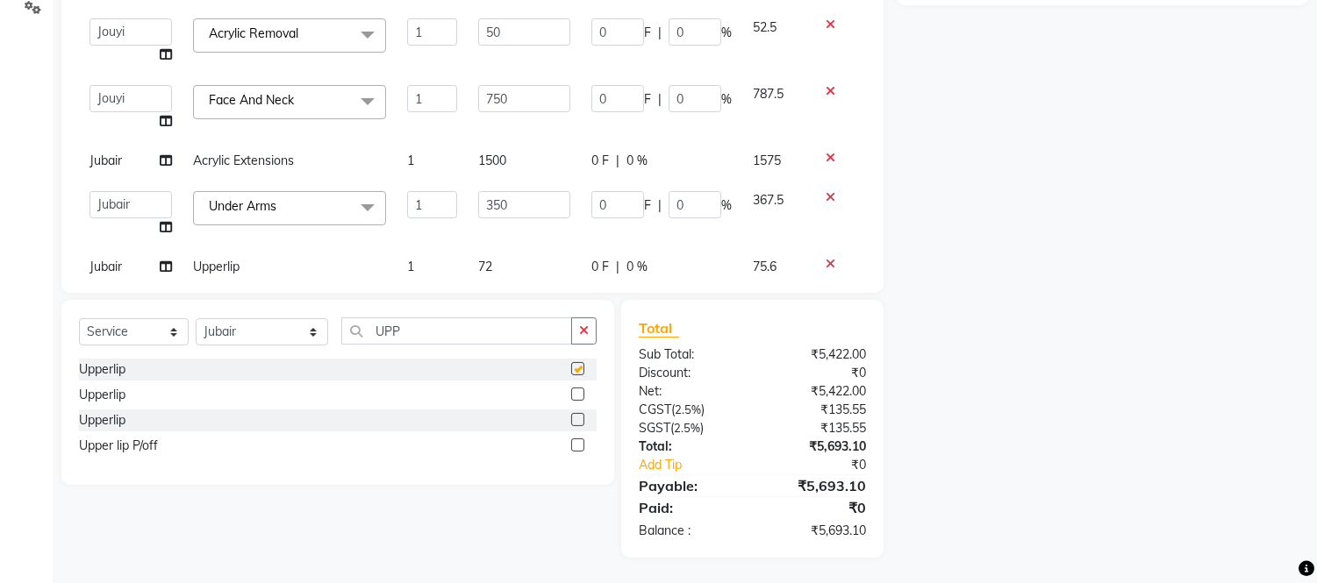
checkbox input "false"
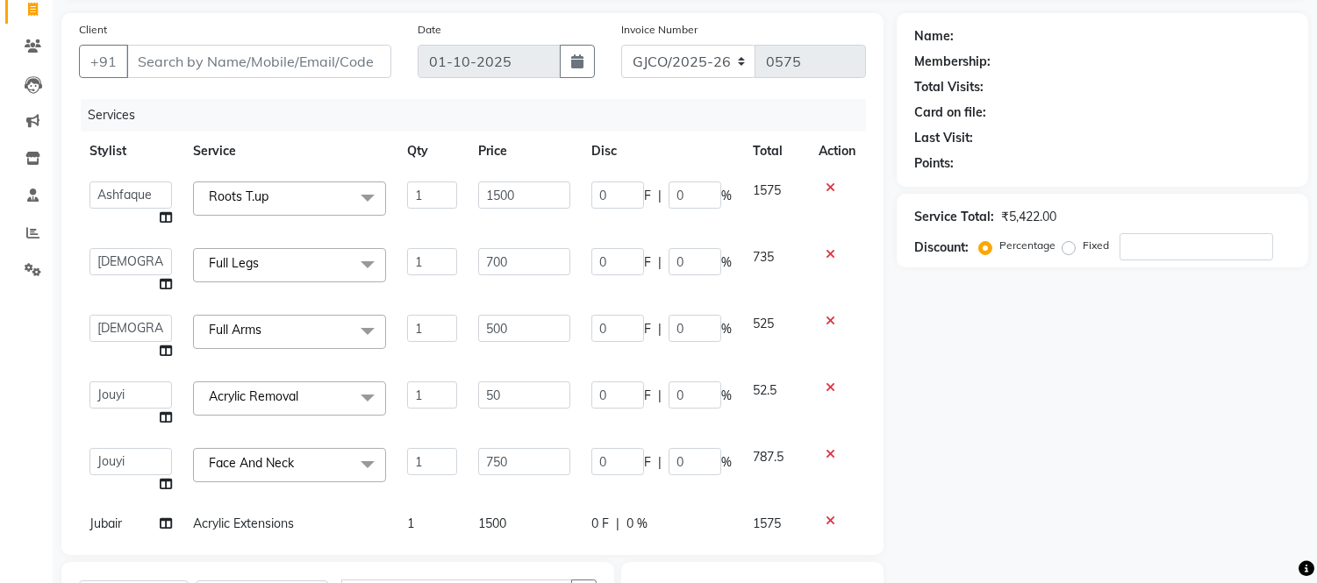
scroll to position [121, 0]
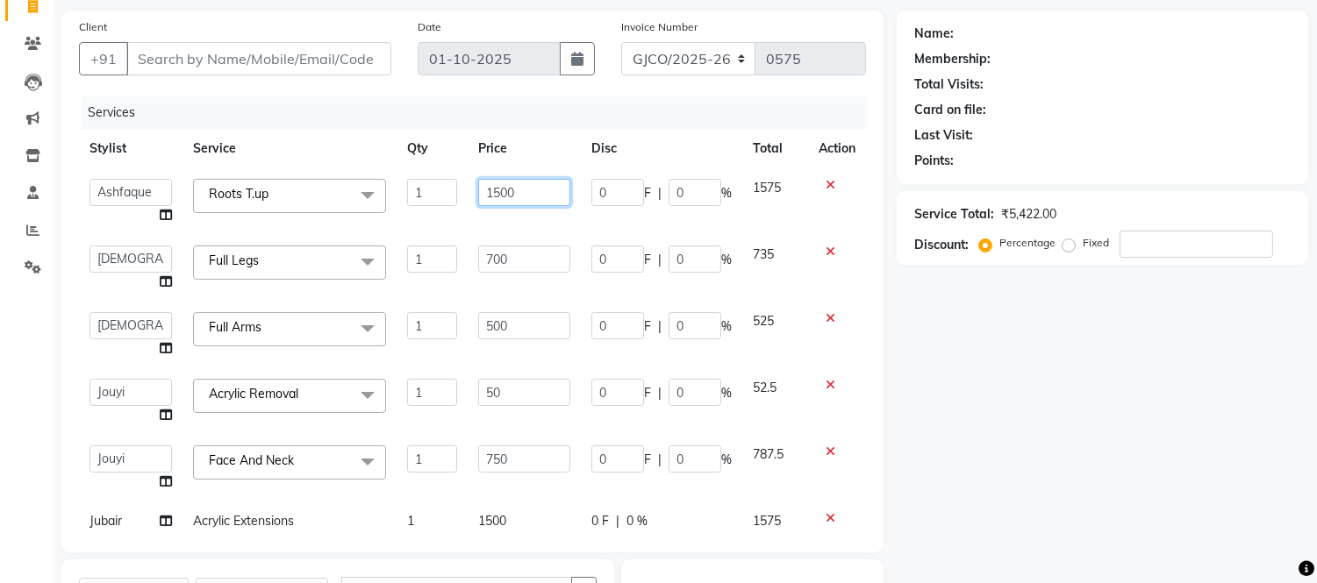
click at [525, 193] on input "1500" at bounding box center [524, 192] width 92 height 27
click at [489, 182] on input "1500" at bounding box center [524, 192] width 92 height 27
type input "1600"
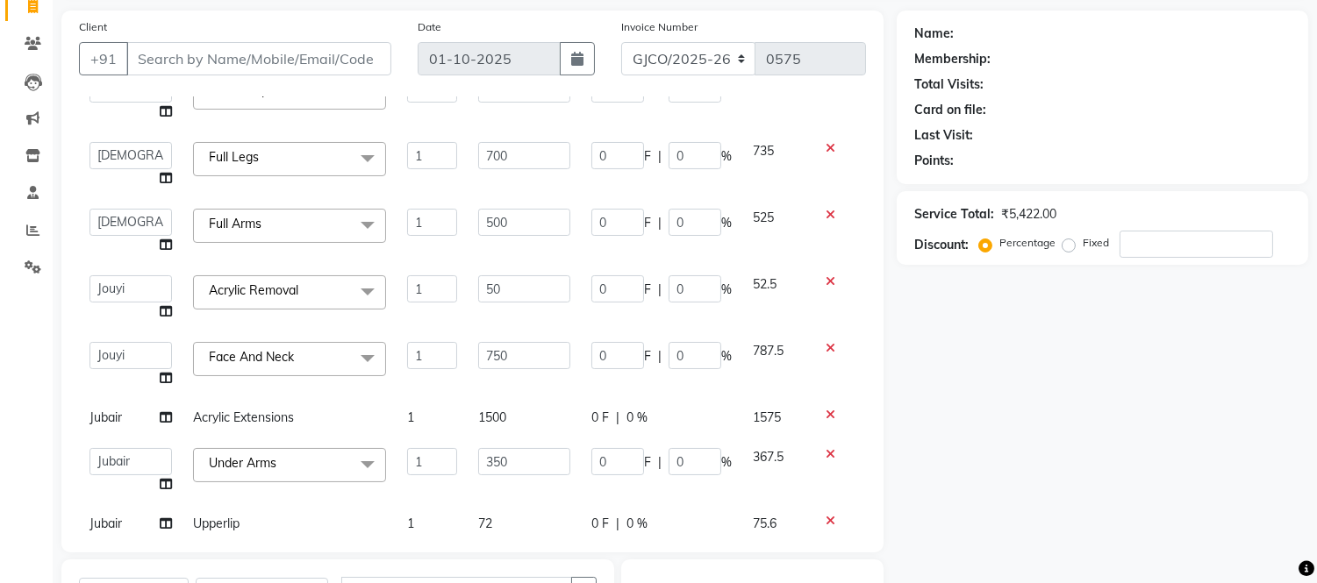
click at [1023, 419] on div "Name: Membership: Total Visits: Card on file: Last Visit: Points: Service Total…" at bounding box center [1108, 414] width 425 height 807
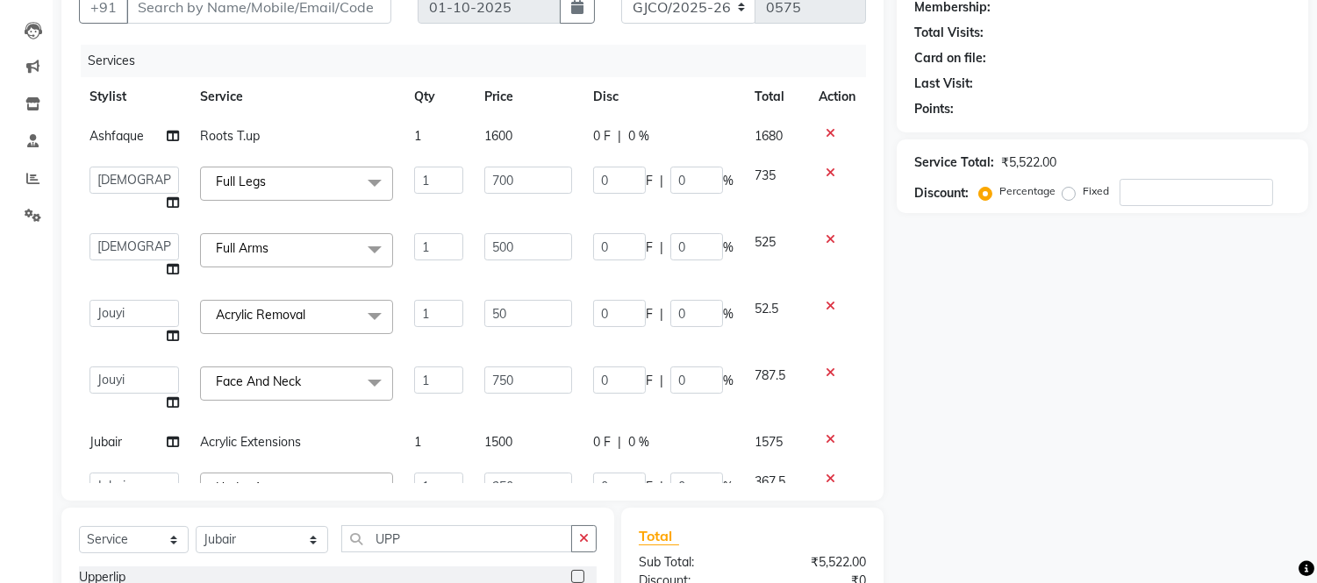
scroll to position [169, 0]
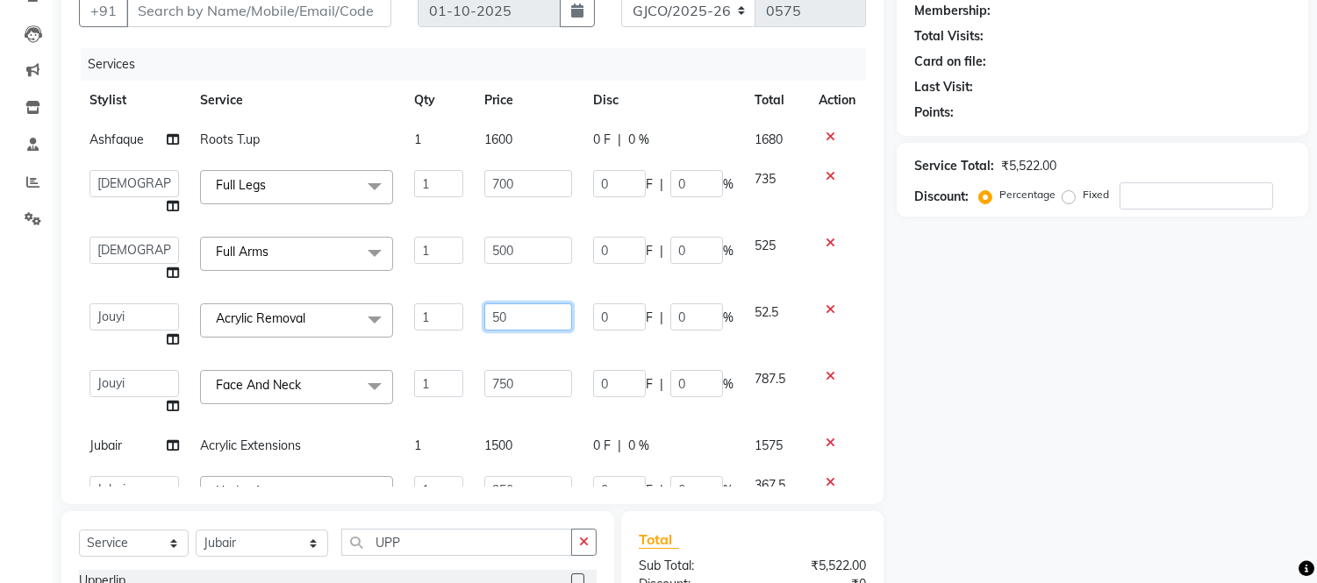
click at [506, 314] on input "50" at bounding box center [528, 317] width 88 height 27
type input "5"
type input "60"
click at [1014, 348] on div "Name: Membership: Total Visits: Card on file: Last Visit: Points: Service Total…" at bounding box center [1108, 365] width 425 height 807
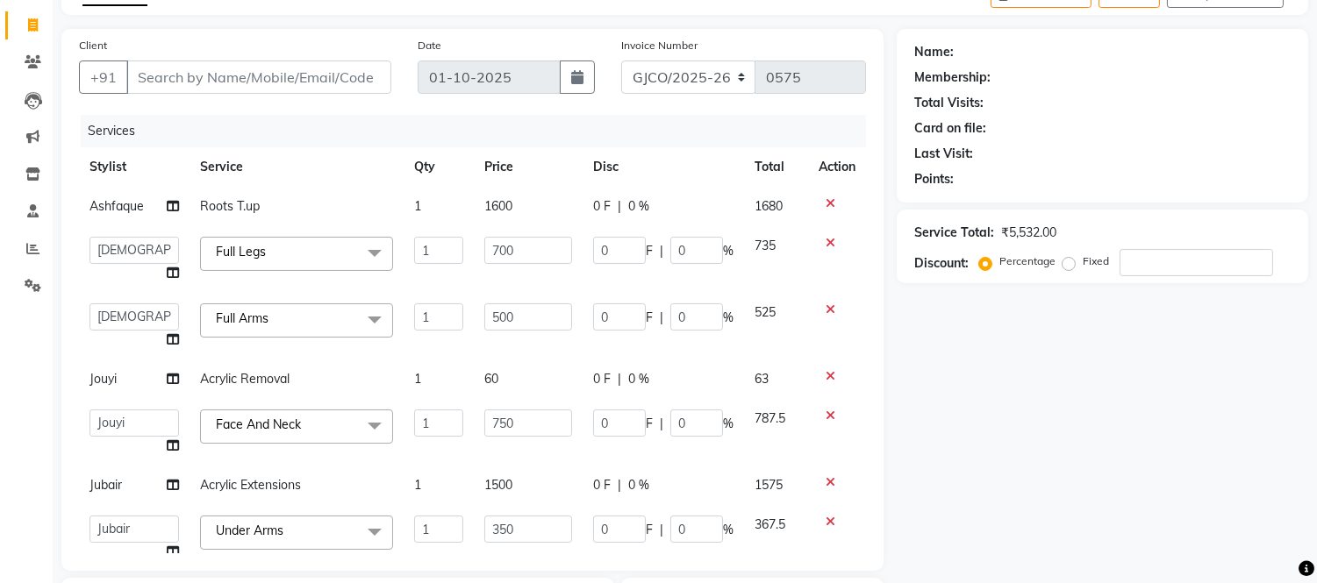
scroll to position [73, 0]
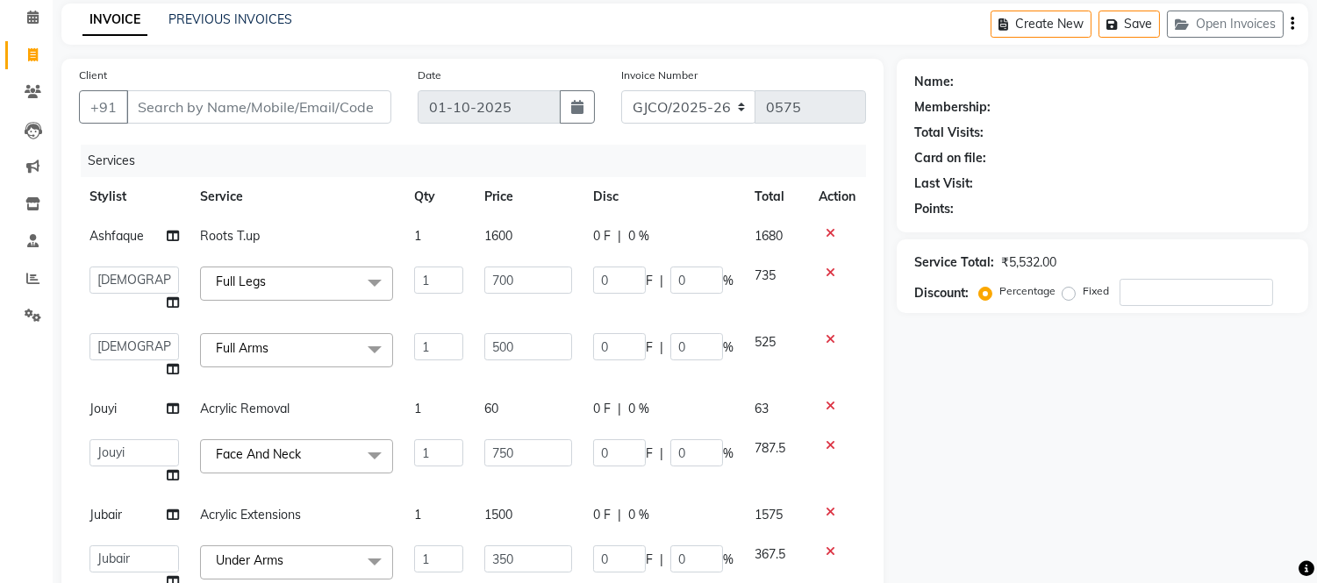
click at [1033, 449] on div "Name: Membership: Total Visits: Card on file: Last Visit: Points: Service Total…" at bounding box center [1108, 462] width 425 height 807
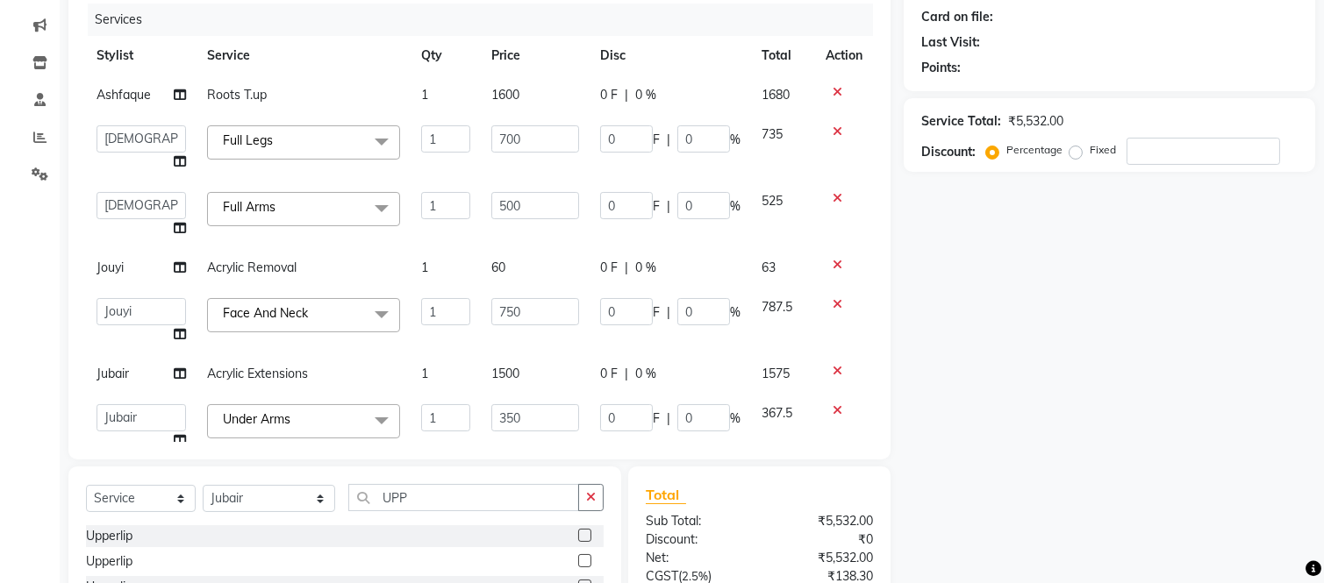
scroll to position [0, 0]
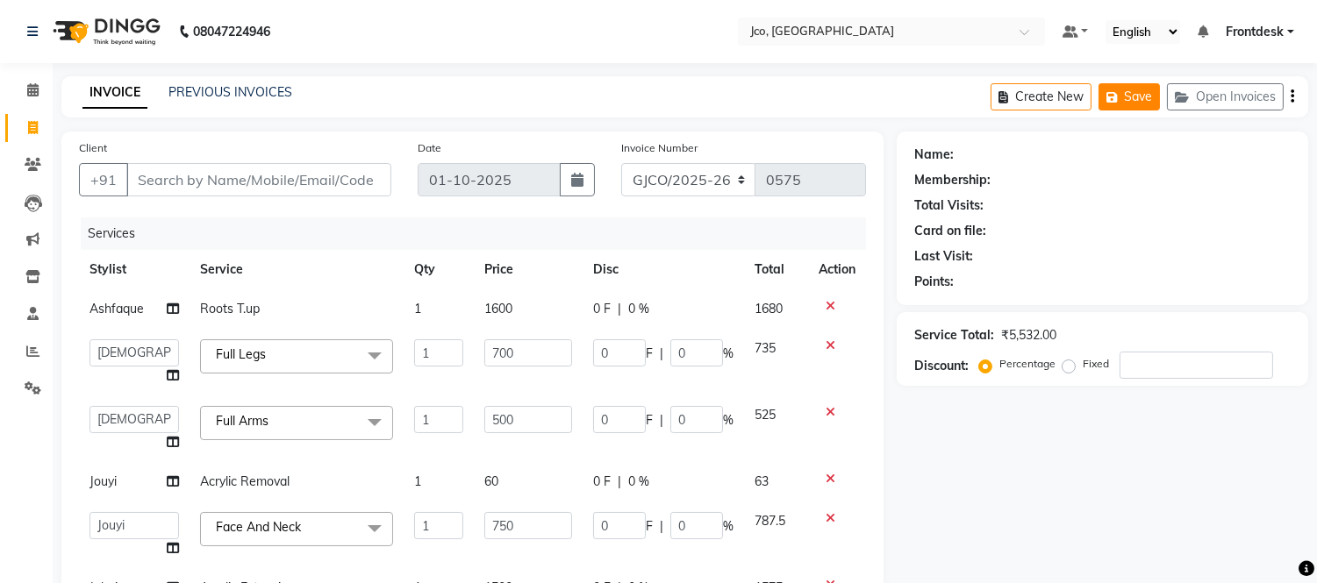
click at [1127, 101] on button "Save" at bounding box center [1128, 96] width 61 height 27
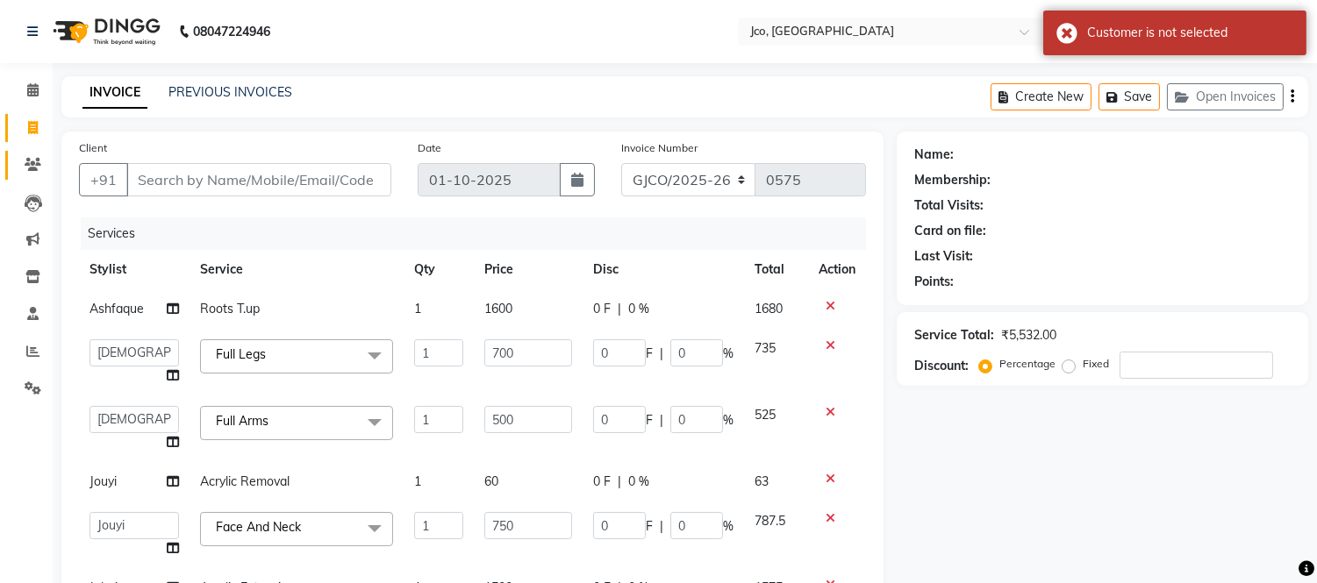
click at [36, 159] on icon at bounding box center [33, 164] width 17 height 13
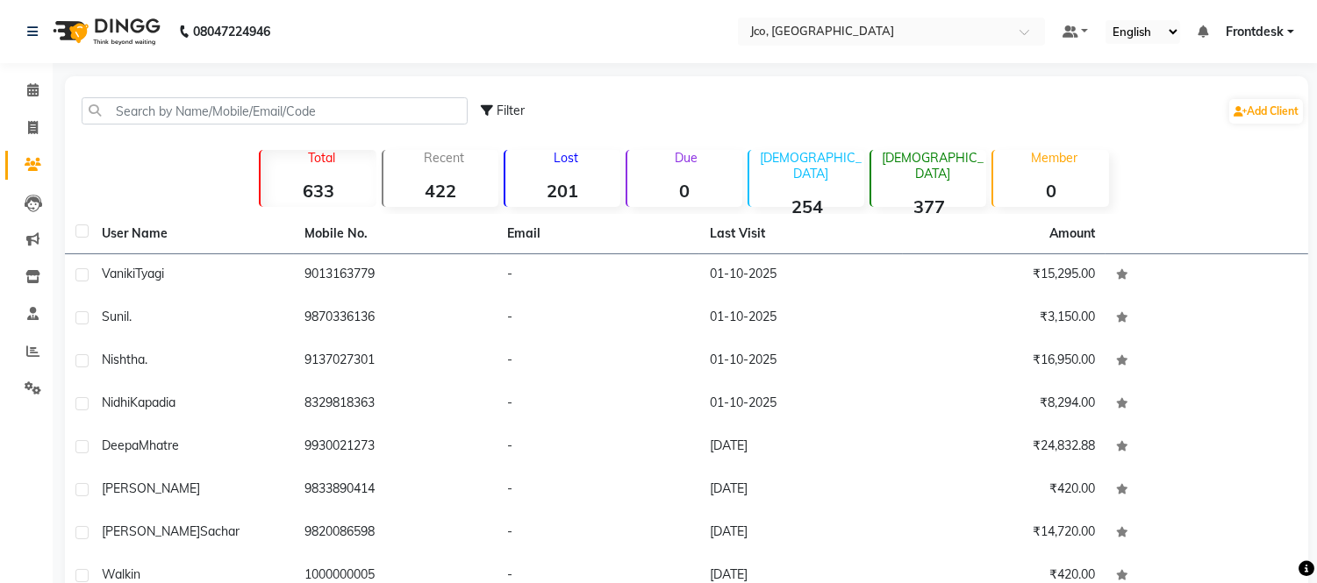
click at [32, 164] on icon at bounding box center [33, 164] width 17 height 13
click at [32, 128] on icon at bounding box center [33, 127] width 10 height 13
select select "service"
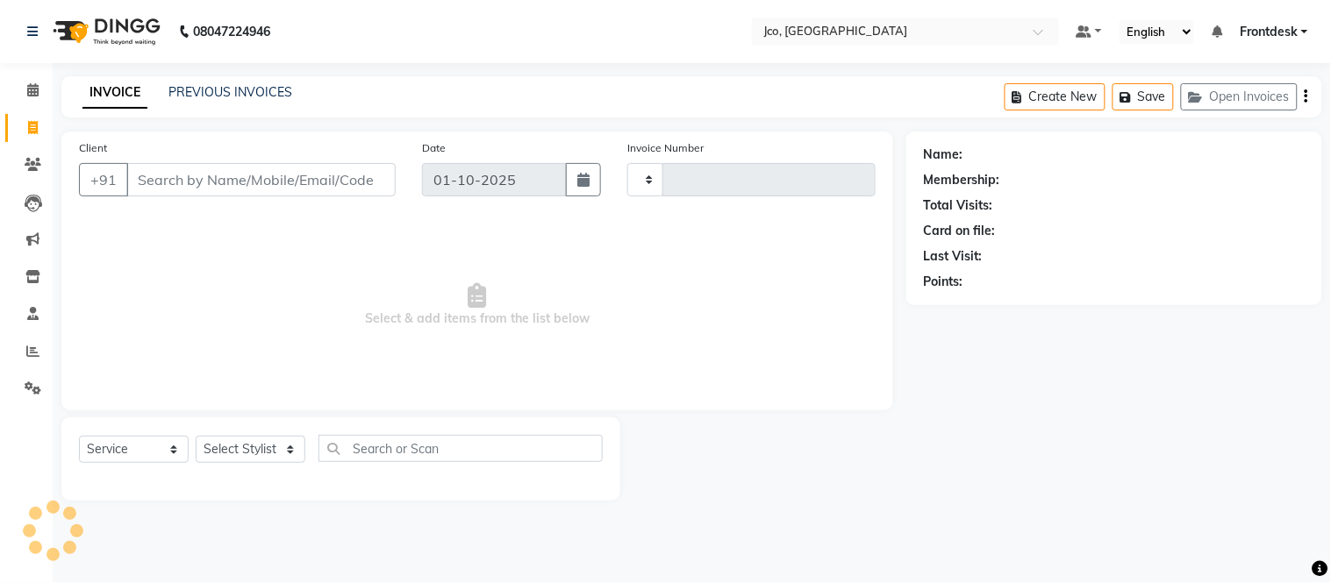
click at [195, 182] on input "Client" at bounding box center [260, 179] width 269 height 33
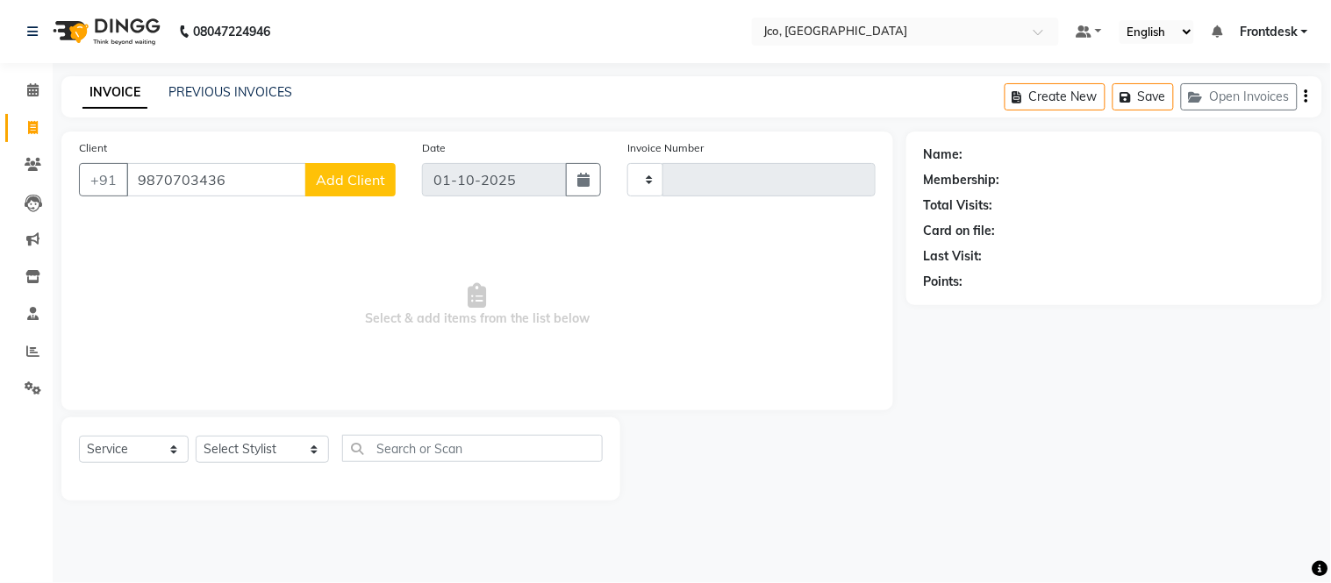
type input "9870703436"
click at [361, 186] on span "Add Client" at bounding box center [350, 180] width 69 height 18
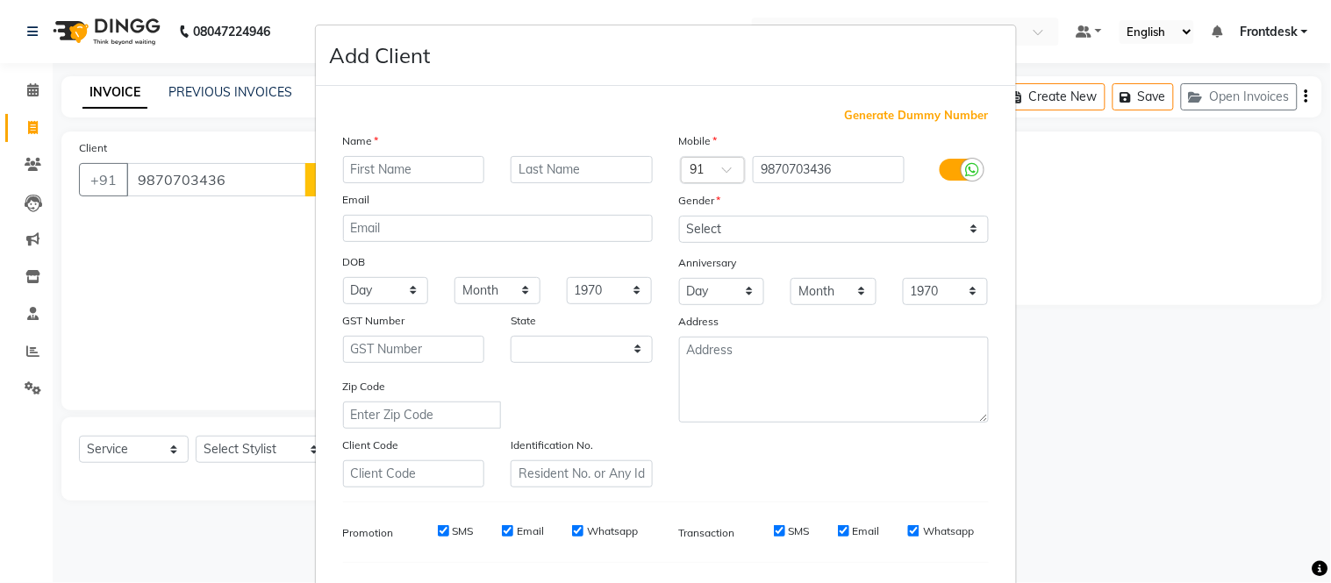
select select "22"
type input "m"
type input "Milnd"
click at [596, 175] on input "text" at bounding box center [582, 169] width 142 height 27
type input "masan"
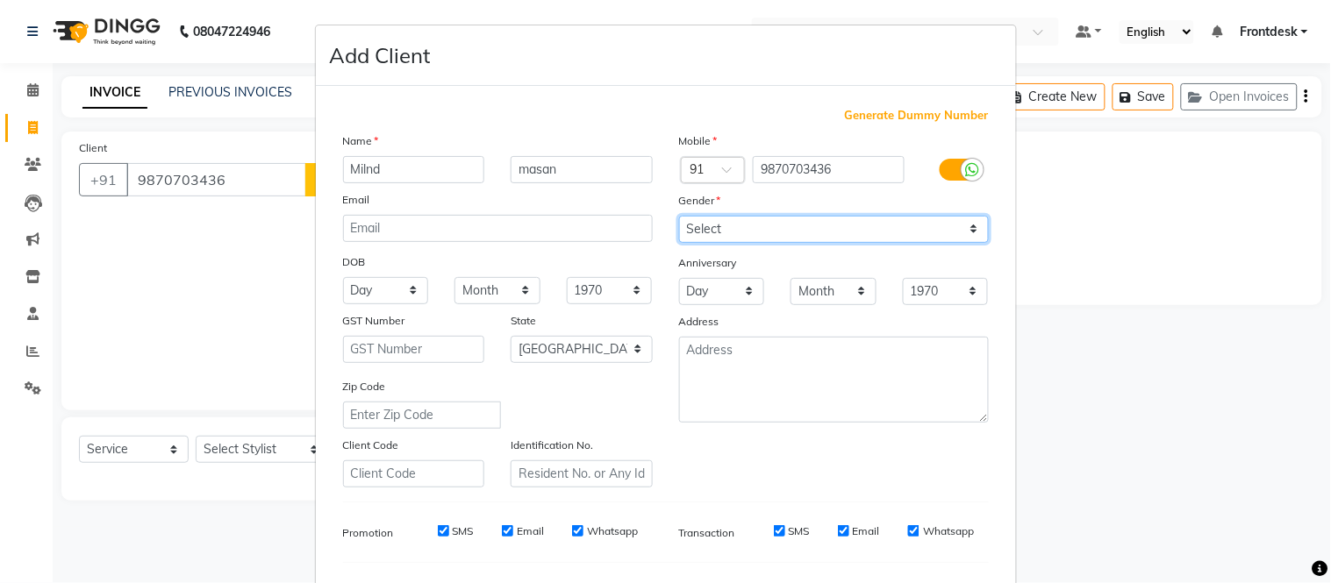
click at [786, 239] on select "Select [DEMOGRAPHIC_DATA] [DEMOGRAPHIC_DATA] Other Prefer Not To Say" at bounding box center [834, 229] width 310 height 27
select select "[DEMOGRAPHIC_DATA]"
click at [679, 216] on select "Select [DEMOGRAPHIC_DATA] [DEMOGRAPHIC_DATA] Other Prefer Not To Say" at bounding box center [834, 229] width 310 height 27
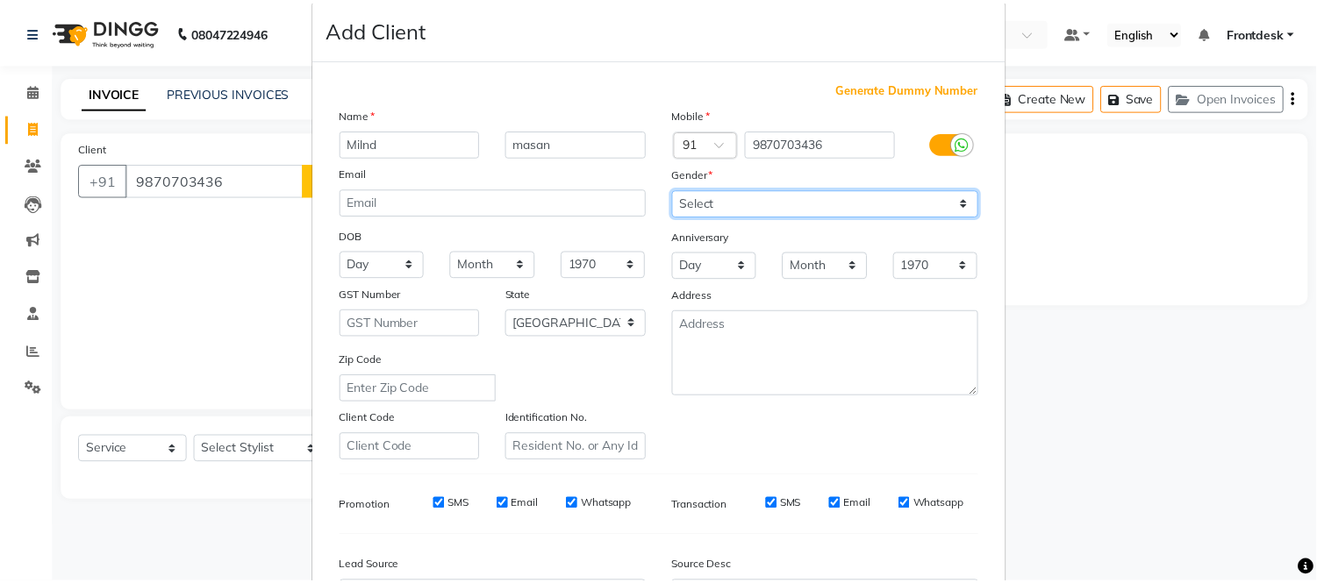
scroll to position [226, 0]
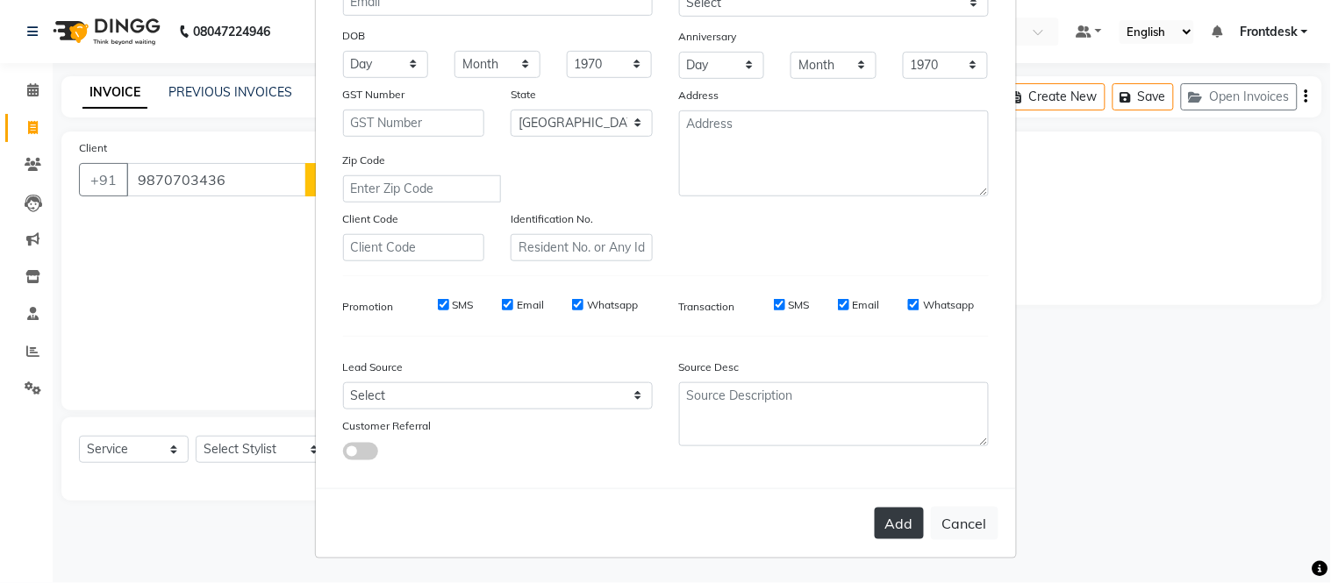
click at [889, 521] on button "Add" at bounding box center [899, 524] width 49 height 32
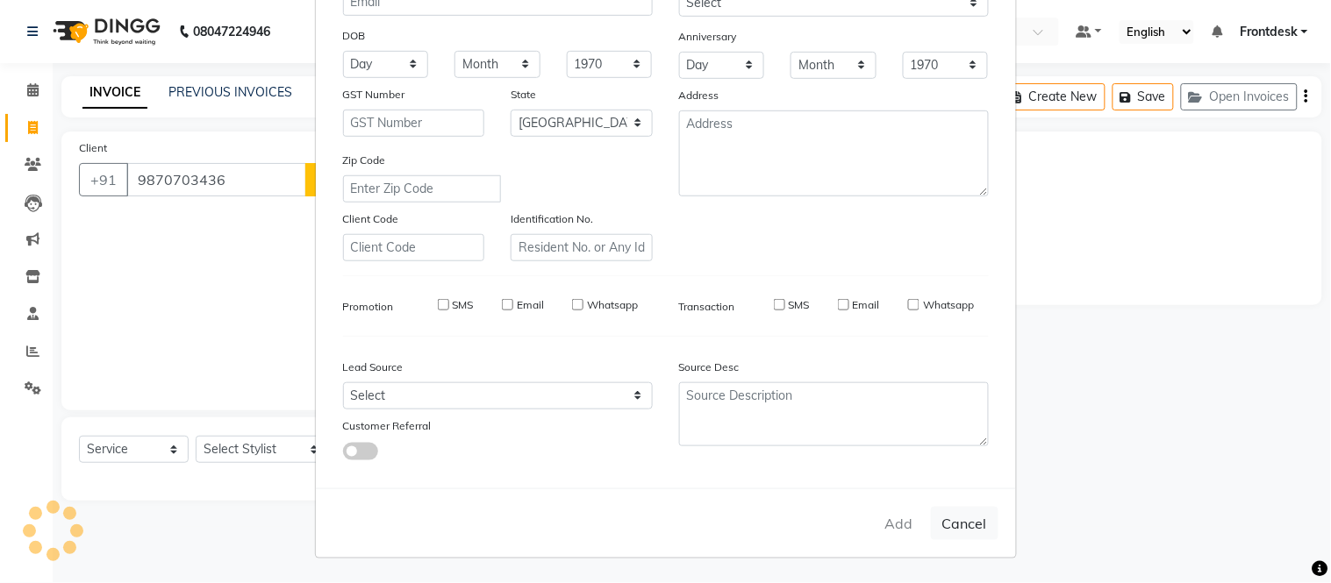
select select
select select "null"
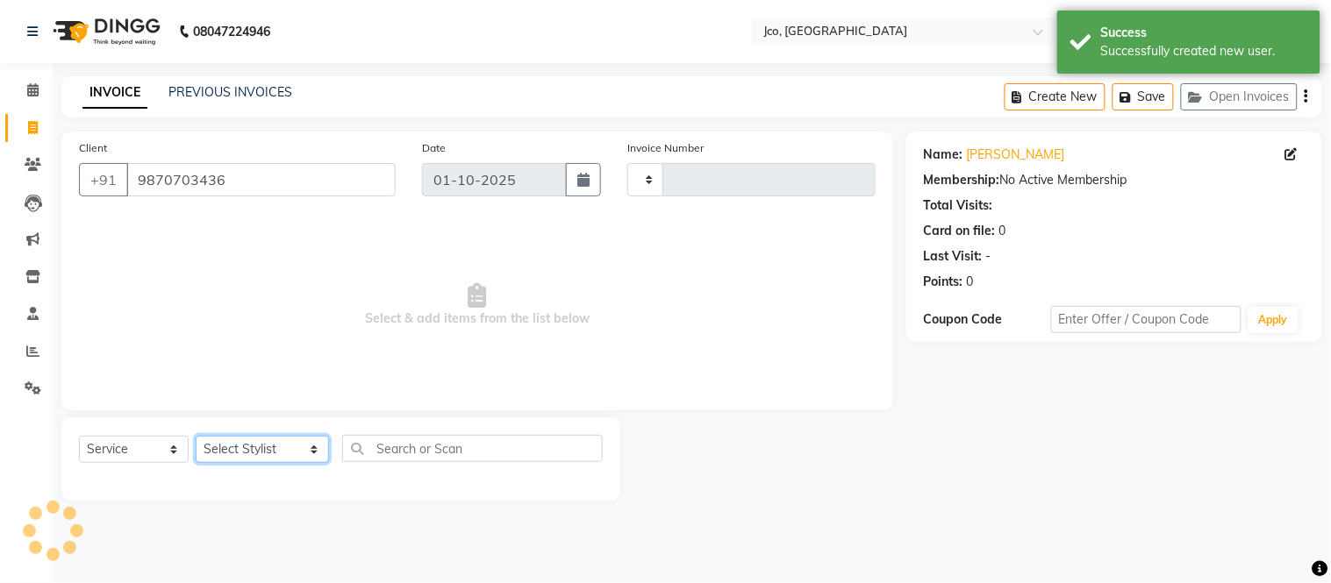
click at [251, 452] on select "Select Stylist [PERSON_NAME] [PERSON_NAME] Gopal Jouyi [PERSON_NAME] Leela [PER…" at bounding box center [262, 449] width 133 height 27
click at [196, 437] on select "Select Stylist [PERSON_NAME] [PERSON_NAME] Gopal Jouyi [PERSON_NAME] Leela [PER…" at bounding box center [262, 449] width 133 height 27
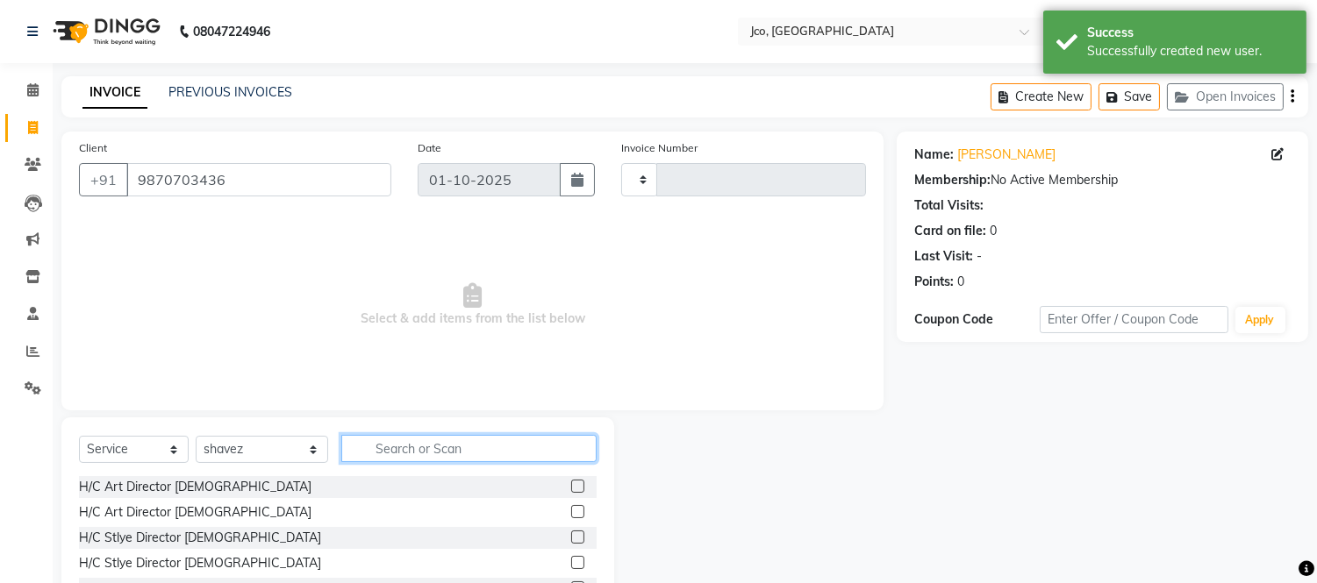
click at [399, 453] on input "text" at bounding box center [468, 448] width 255 height 27
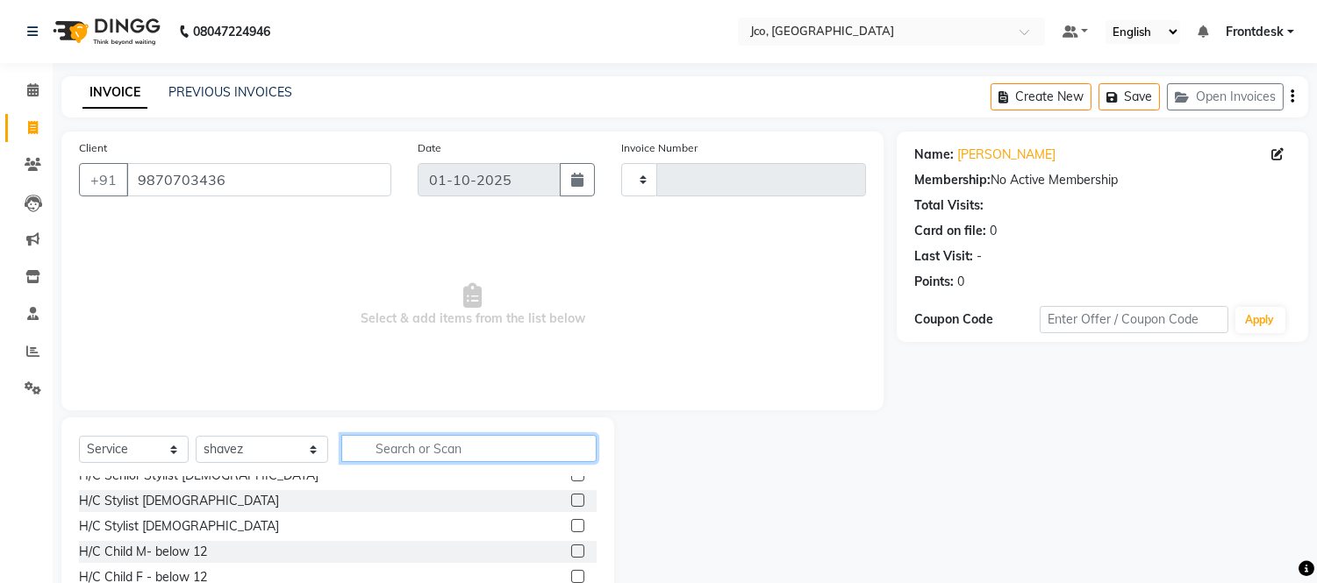
scroll to position [0, 0]
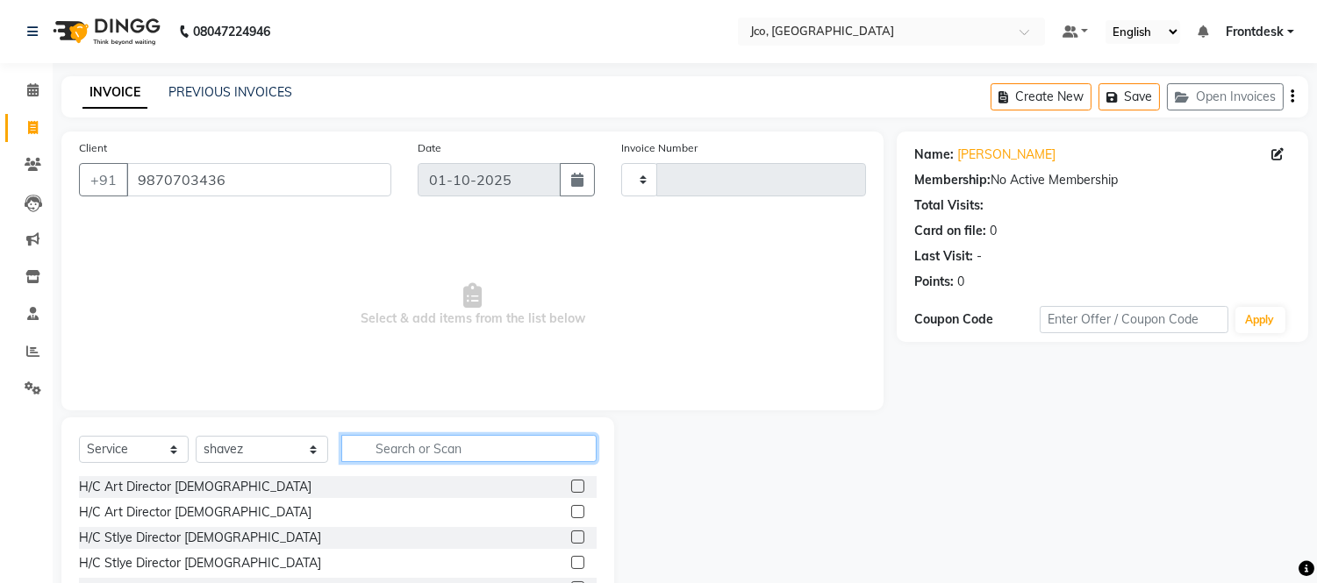
click at [453, 446] on input "text" at bounding box center [468, 448] width 255 height 27
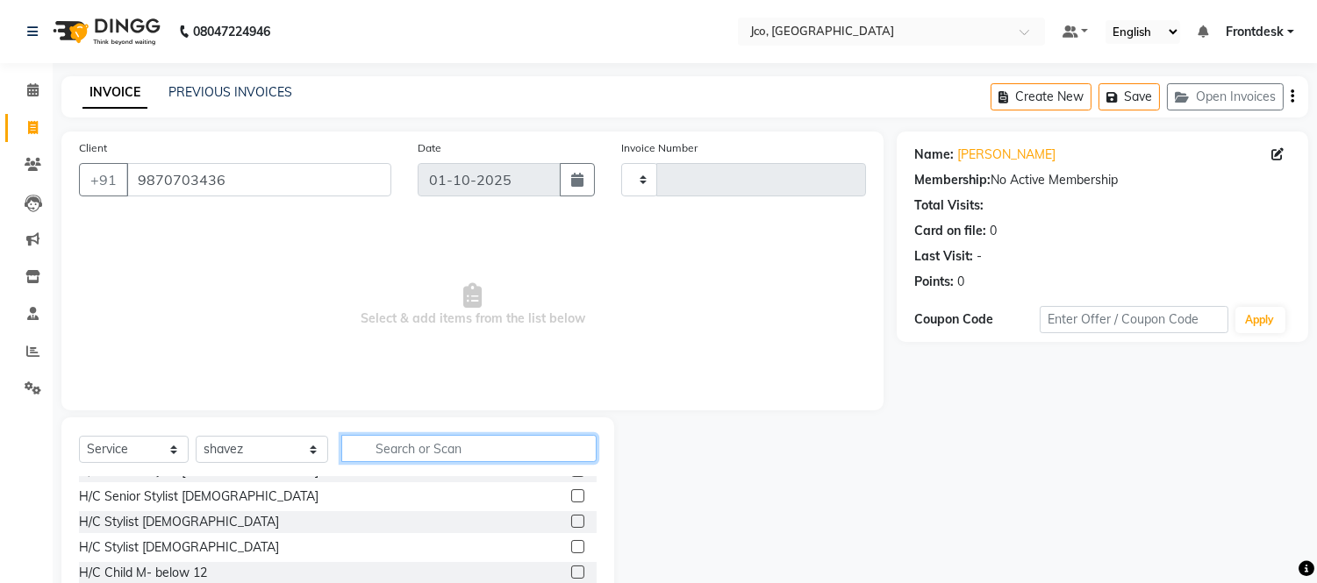
scroll to position [115, 0]
click at [571, 523] on label at bounding box center [577, 524] width 13 height 13
click at [571, 523] on input "checkbox" at bounding box center [576, 524] width 11 height 11
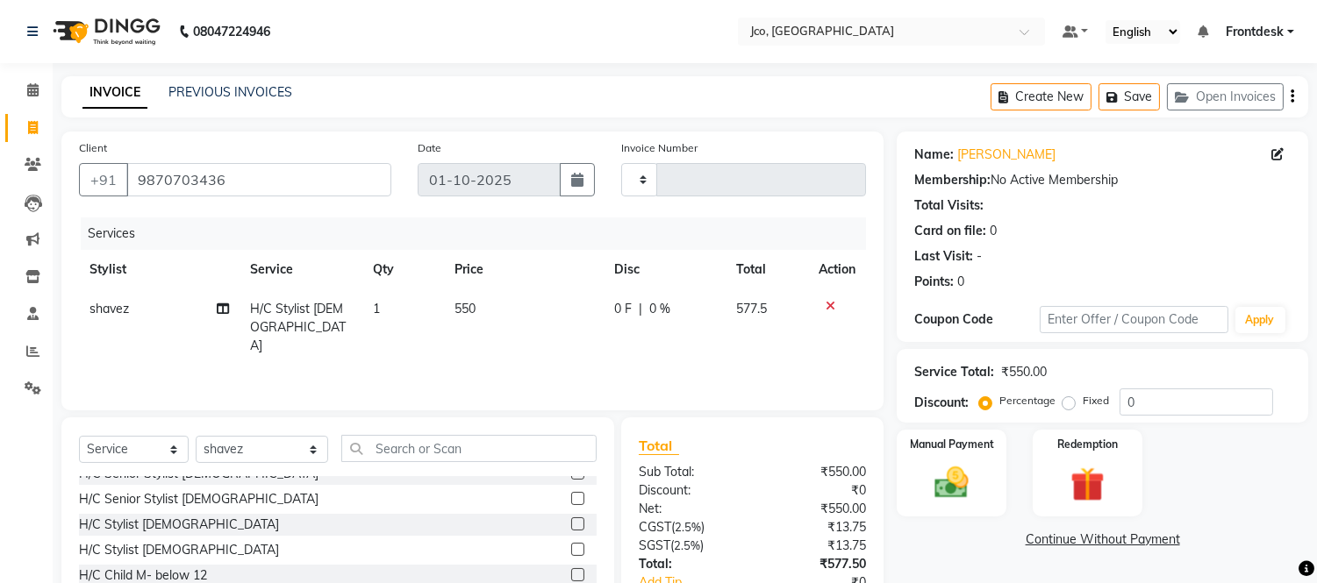
click at [475, 311] on span "550" at bounding box center [464, 309] width 21 height 16
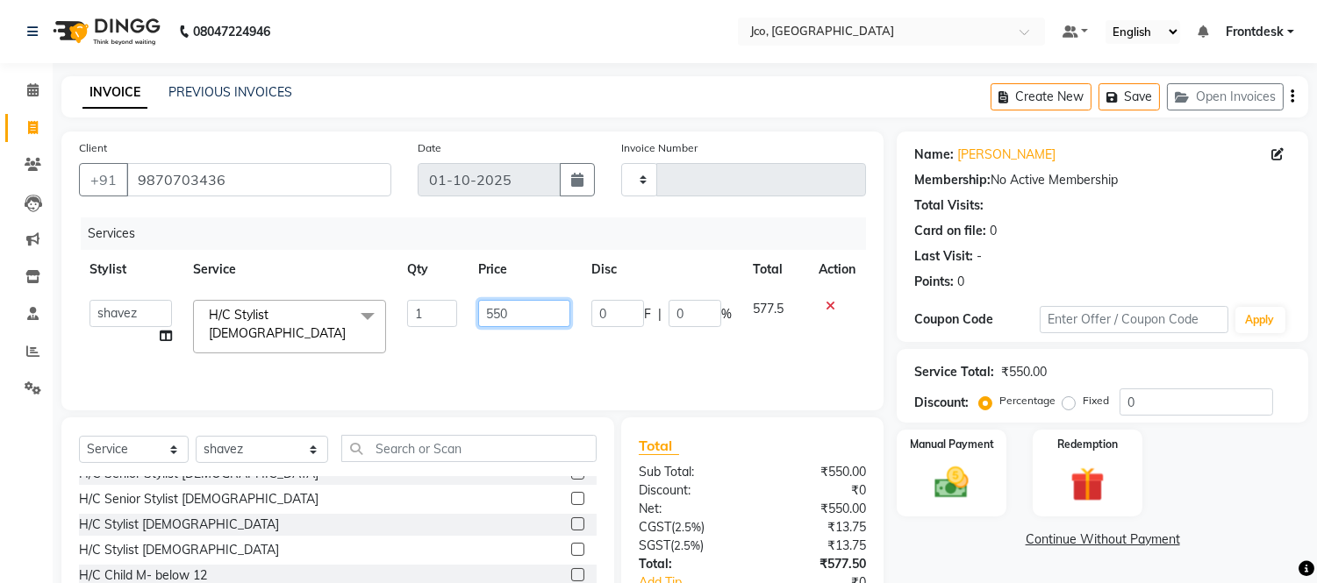
click at [544, 311] on input "550" at bounding box center [524, 313] width 92 height 27
click at [725, 352] on div "Services Stylist Service Qty Price Disc Total Action [PERSON_NAME] [PERSON_NAME…" at bounding box center [472, 305] width 787 height 175
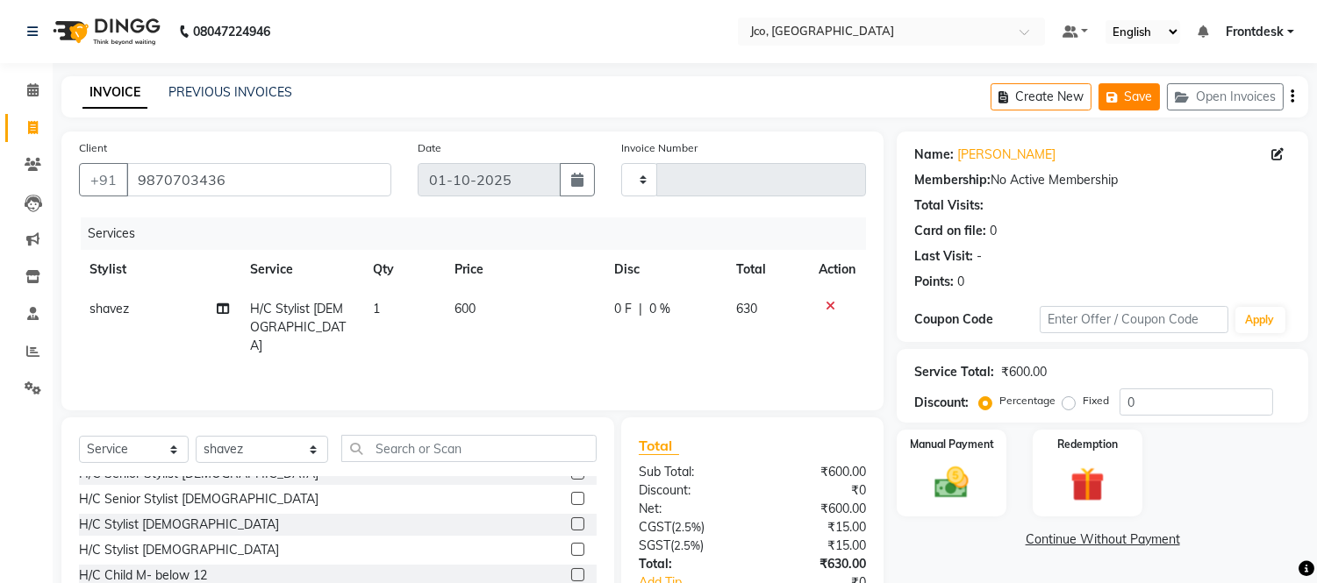
click at [1127, 106] on button "Save" at bounding box center [1128, 96] width 61 height 27
click at [1238, 102] on button "Open Invoices" at bounding box center [1225, 96] width 117 height 27
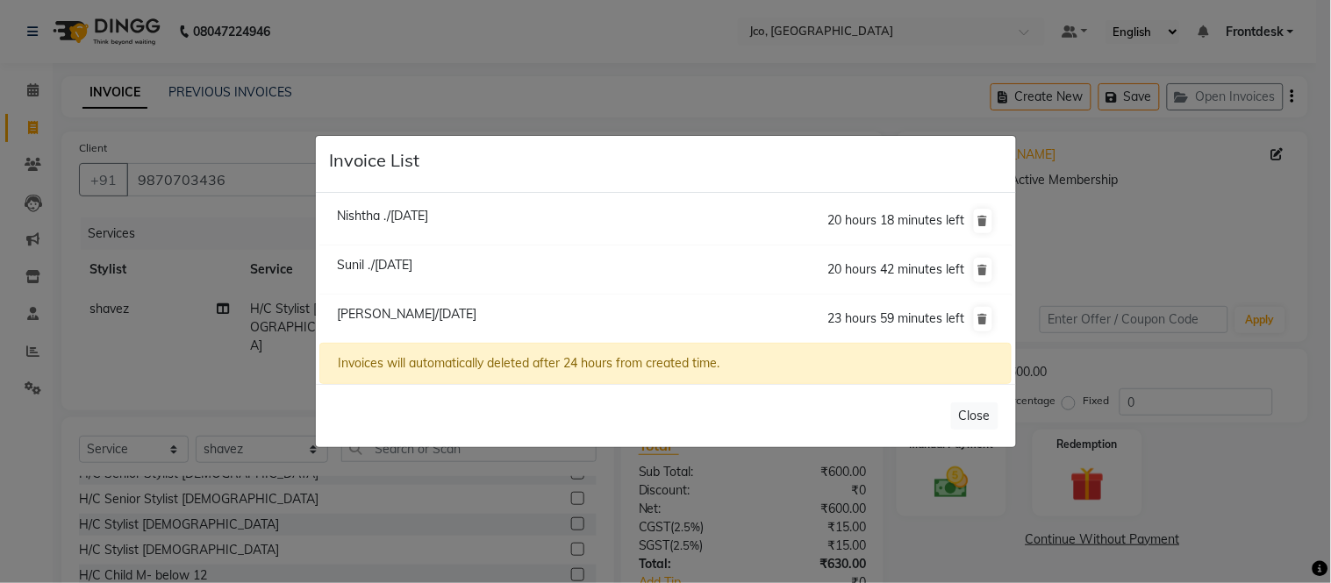
click at [454, 312] on span "[PERSON_NAME]/[DATE]" at bounding box center [406, 314] width 139 height 16
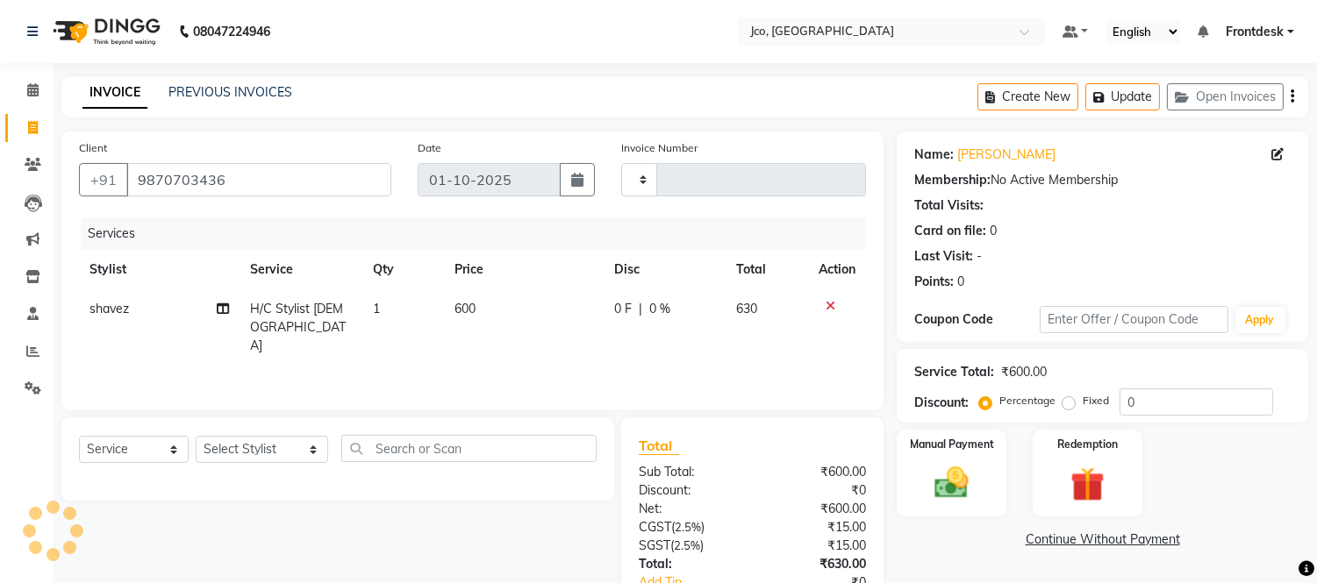
scroll to position [0, 0]
click at [1204, 104] on button "Open Invoices" at bounding box center [1225, 96] width 117 height 27
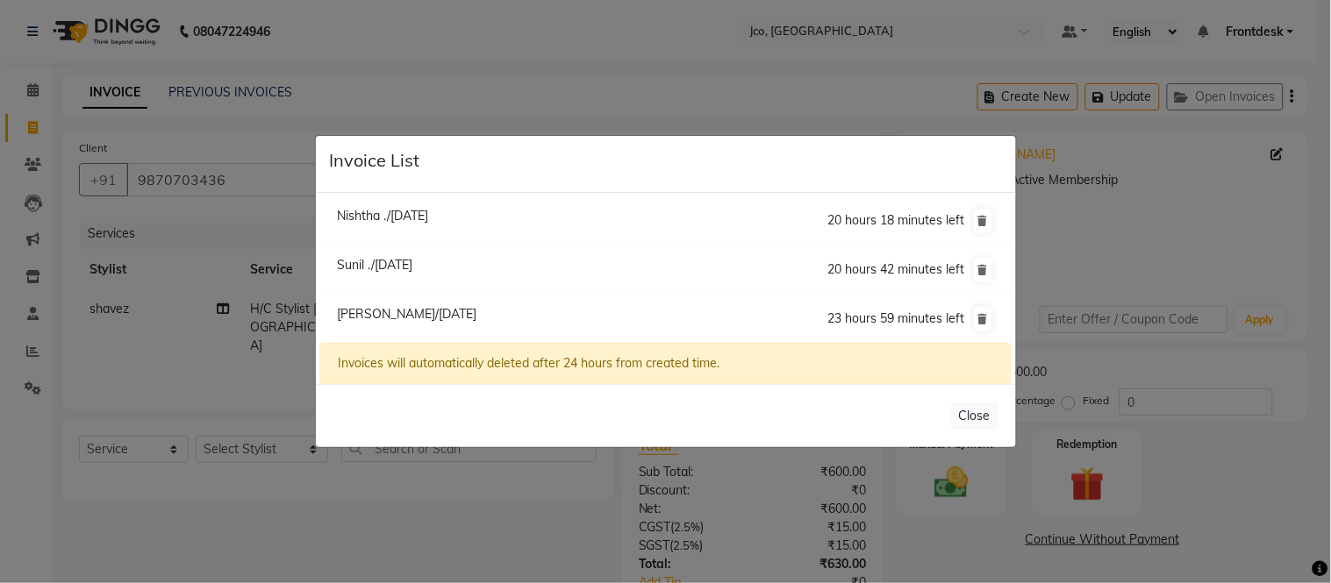
click at [428, 221] on span "Nishtha ./[DATE]" at bounding box center [382, 216] width 91 height 16
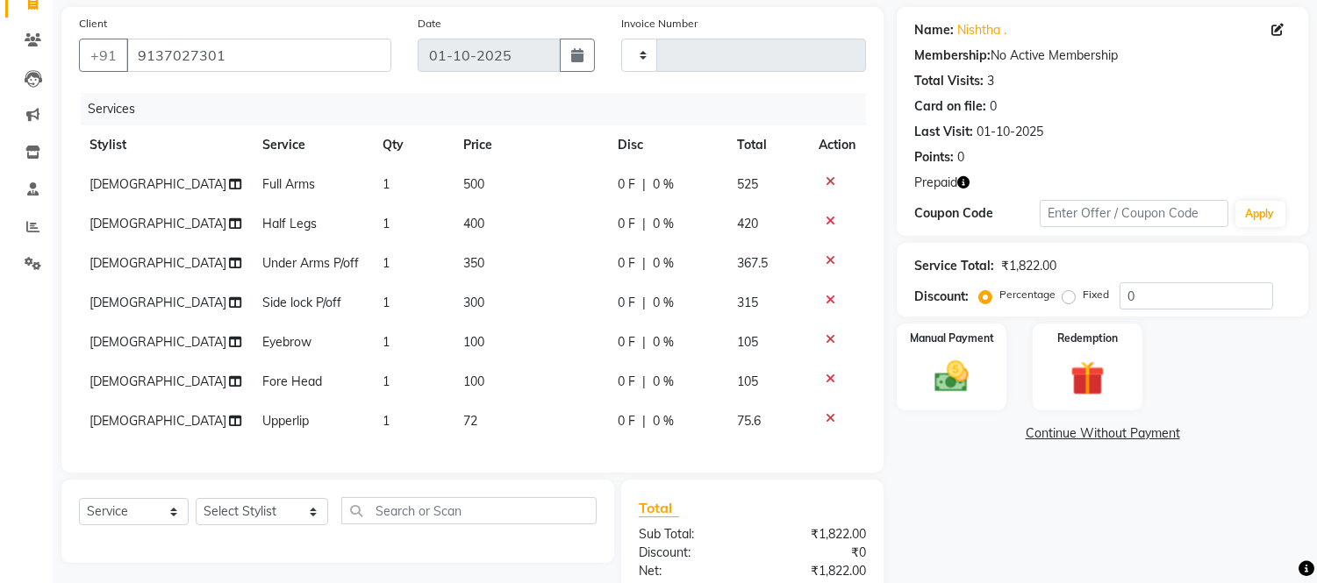
scroll to position [123, 0]
click at [829, 228] on icon at bounding box center [830, 223] width 10 height 12
click at [267, 257] on span "Under Arms P/off" at bounding box center [310, 265] width 96 height 16
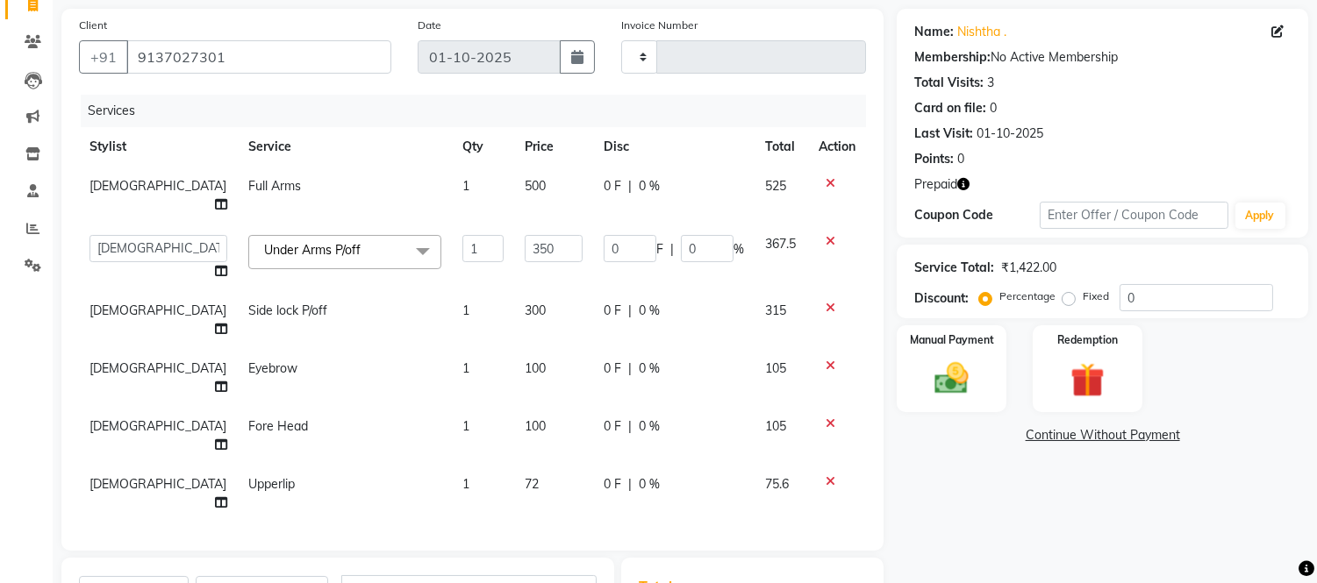
click at [264, 242] on span "Under Arms P/off" at bounding box center [312, 250] width 96 height 16
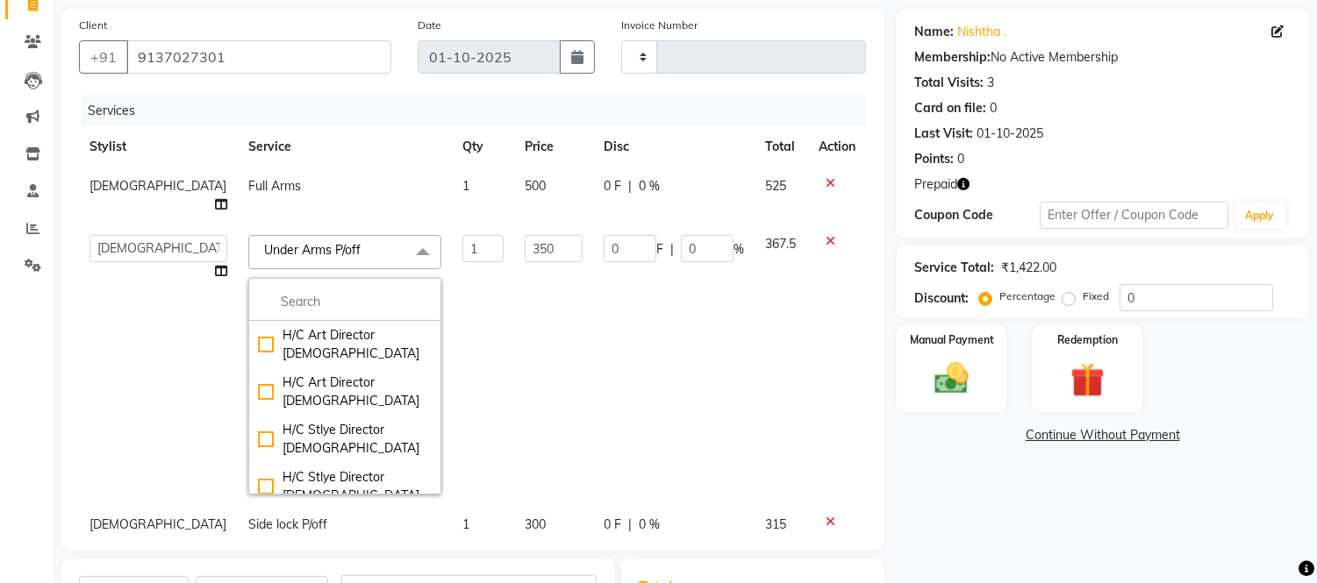
click at [548, 361] on td "350" at bounding box center [553, 365] width 79 height 281
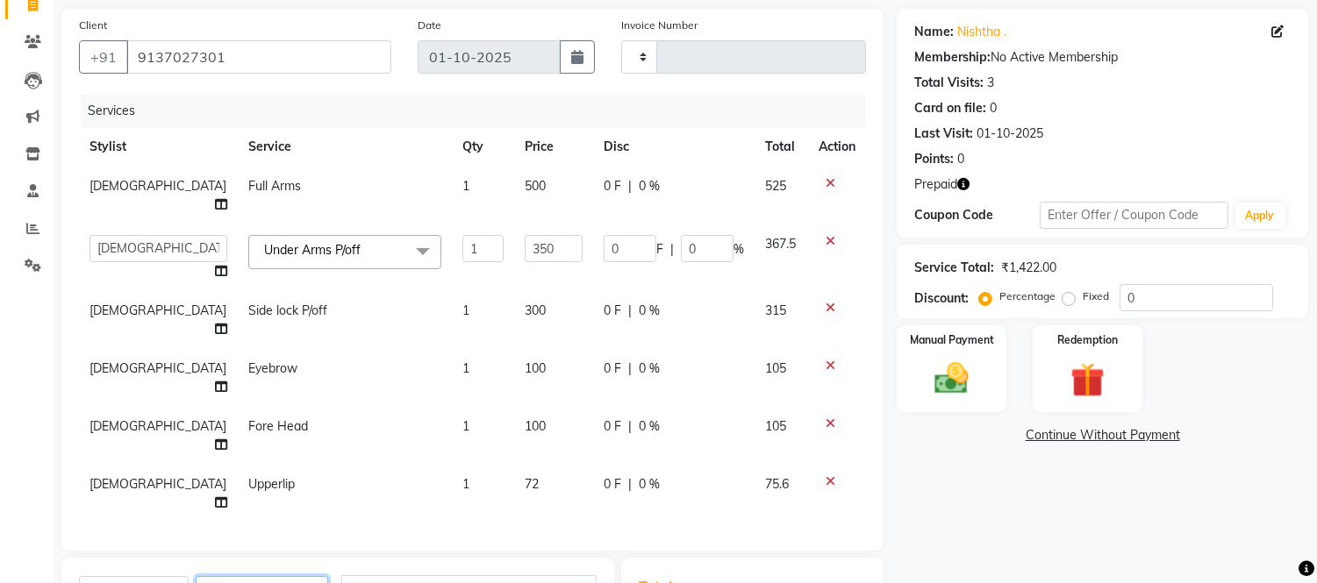
click at [268, 576] on select "Select Stylist [PERSON_NAME] [PERSON_NAME] Gopal Jouyi [PERSON_NAME] Leela [PER…" at bounding box center [262, 589] width 132 height 27
click at [196, 576] on select "Select Stylist [PERSON_NAME] [PERSON_NAME] Gopal Jouyi [PERSON_NAME] Leela [PER…" at bounding box center [262, 589] width 132 height 27
click at [408, 575] on input "text" at bounding box center [468, 588] width 255 height 27
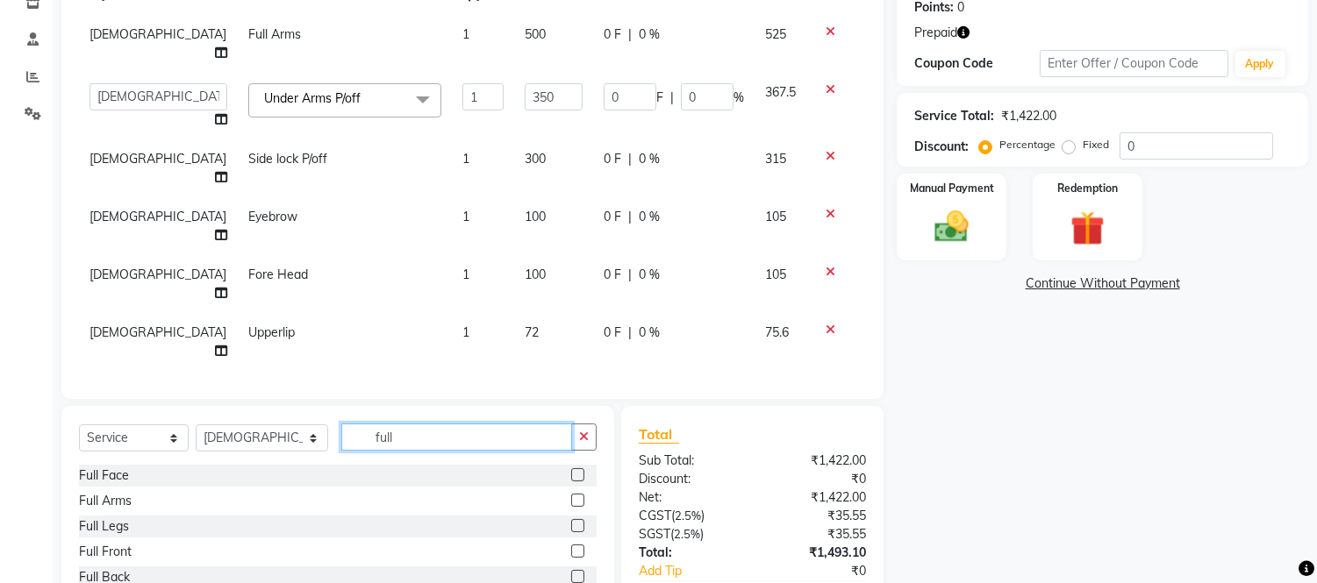
scroll to position [268, 0]
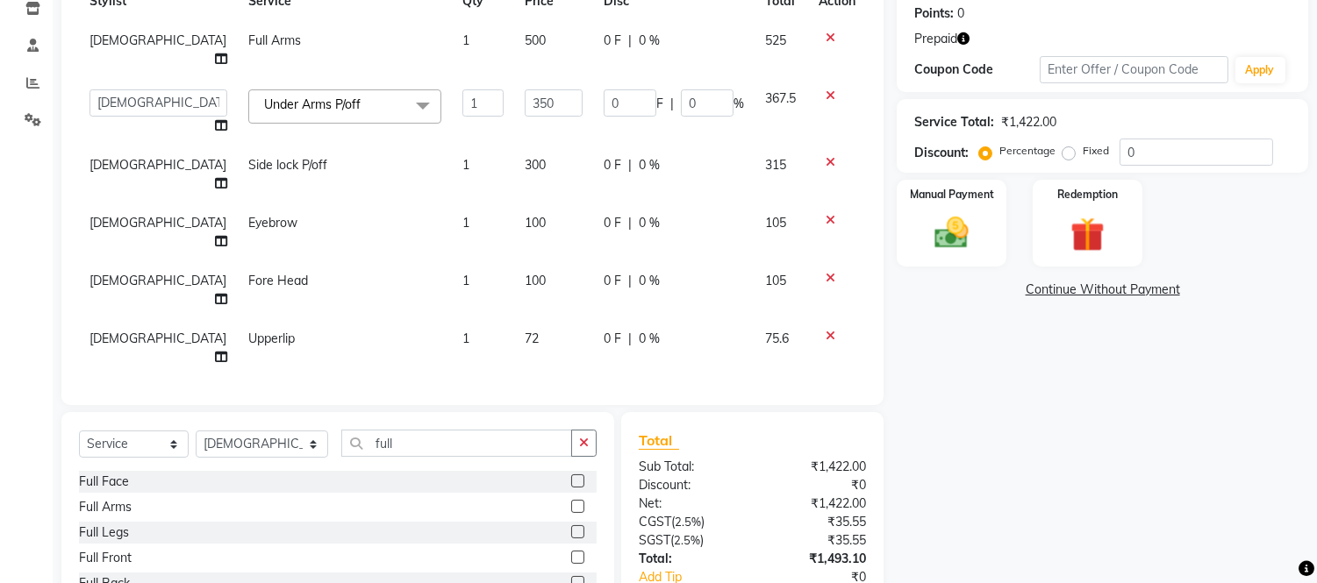
click at [571, 525] on div at bounding box center [576, 534] width 11 height 18
click at [571, 525] on label at bounding box center [577, 531] width 13 height 13
click at [571, 527] on input "checkbox" at bounding box center [576, 532] width 11 height 11
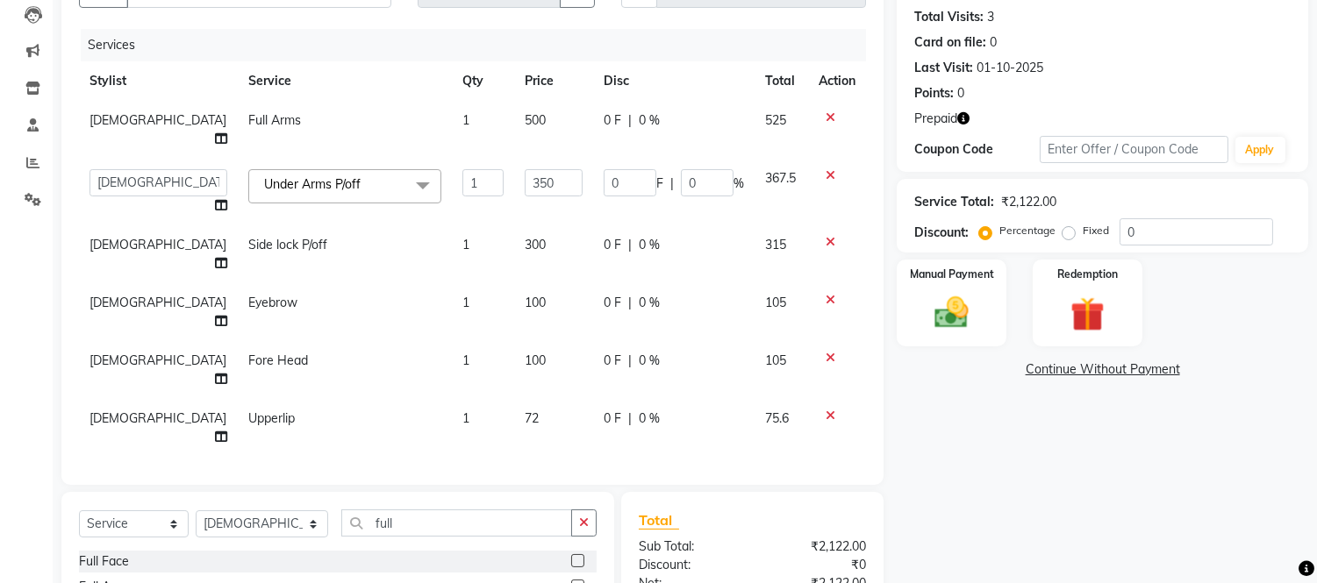
scroll to position [188, 0]
click at [242, 511] on select "Select Stylist [PERSON_NAME] [PERSON_NAME] Gopal Jouyi [PERSON_NAME] Leela [PER…" at bounding box center [262, 524] width 132 height 27
click at [196, 511] on select "Select Stylist [PERSON_NAME] [PERSON_NAME] Gopal Jouyi [PERSON_NAME] Leela [PER…" at bounding box center [262, 524] width 132 height 27
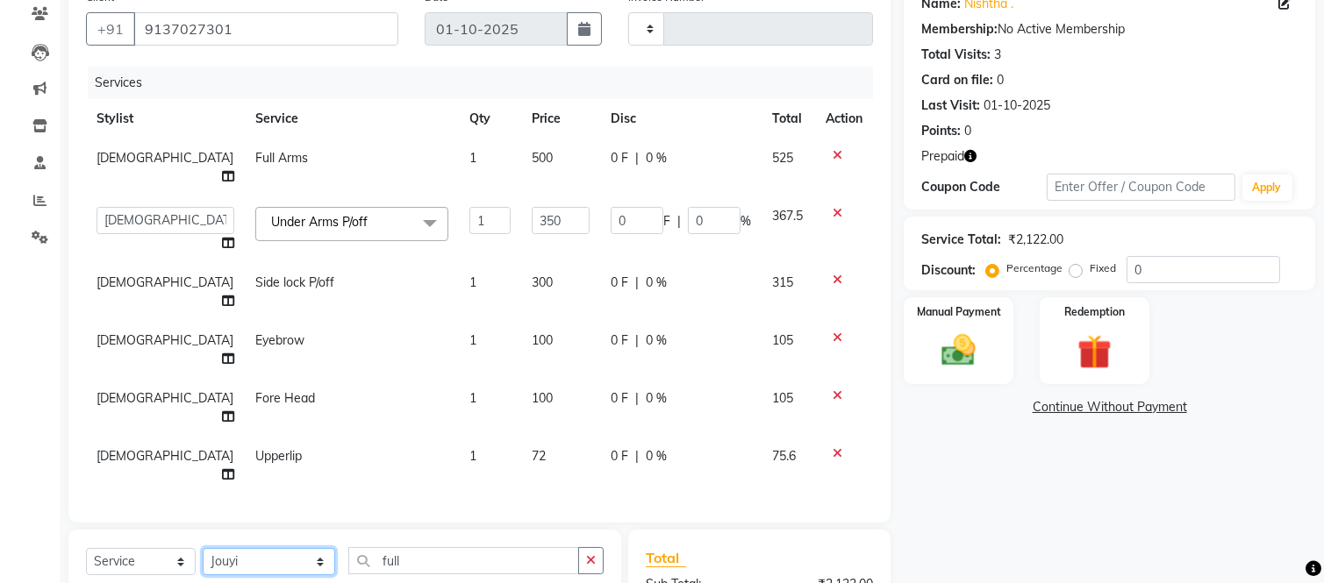
scroll to position [0, 0]
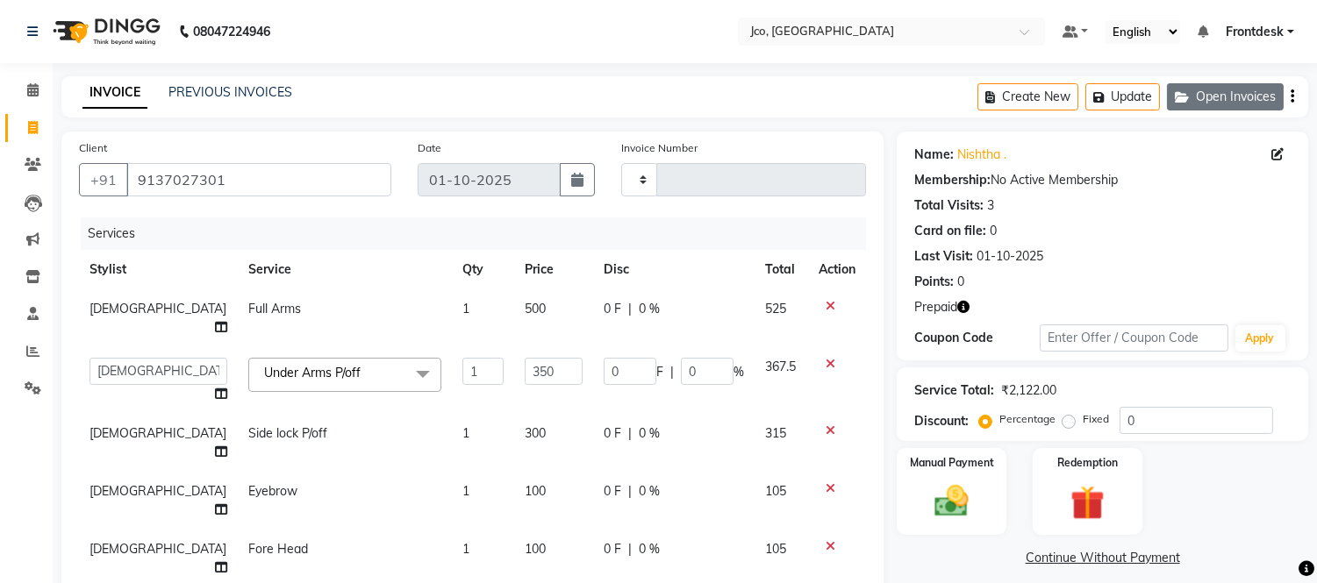
click at [1207, 91] on button "Open Invoices" at bounding box center [1225, 96] width 117 height 27
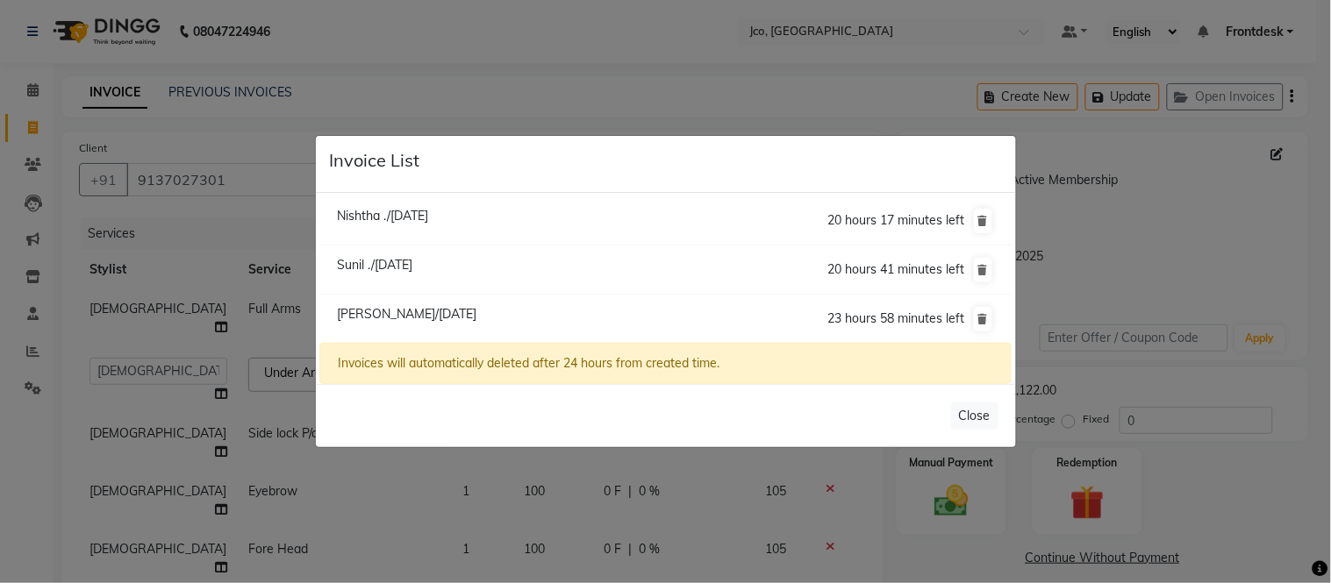
click at [550, 372] on div "Invoices will automatically deleted after 24 hours from created time." at bounding box center [664, 363] width 691 height 41
click at [546, 212] on li "Nishtha ./[DATE] 20 hours 17 minutes left" at bounding box center [664, 221] width 691 height 50
click at [1200, 241] on ngb-modal-window "Invoice List Nishtha ./[DATE] 20 hours 17 minutes left [GEOGRAPHIC_DATA] ./[DAT…" at bounding box center [665, 291] width 1331 height 583
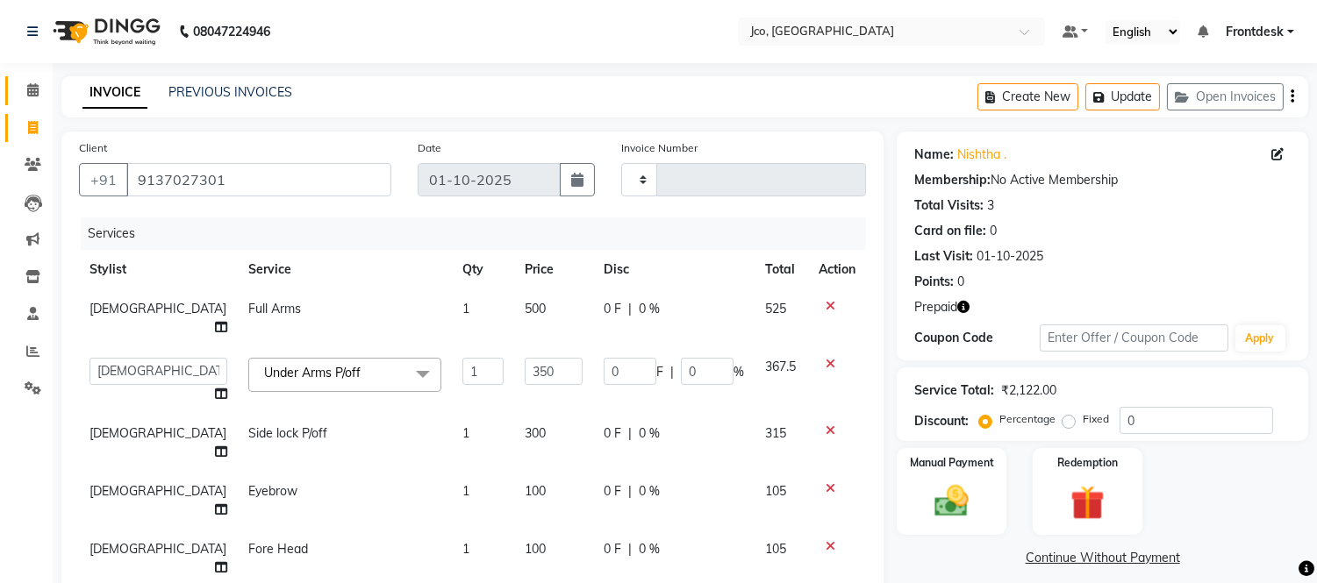
click at [32, 89] on icon at bounding box center [32, 89] width 11 height 13
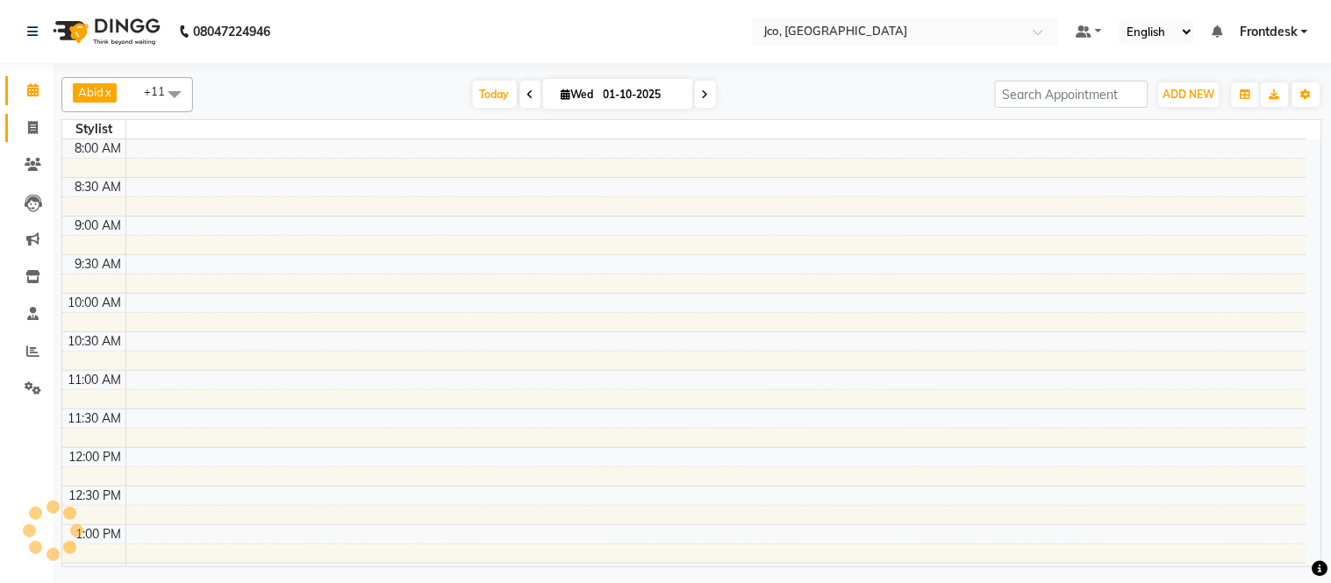
click at [32, 127] on icon at bounding box center [33, 127] width 10 height 13
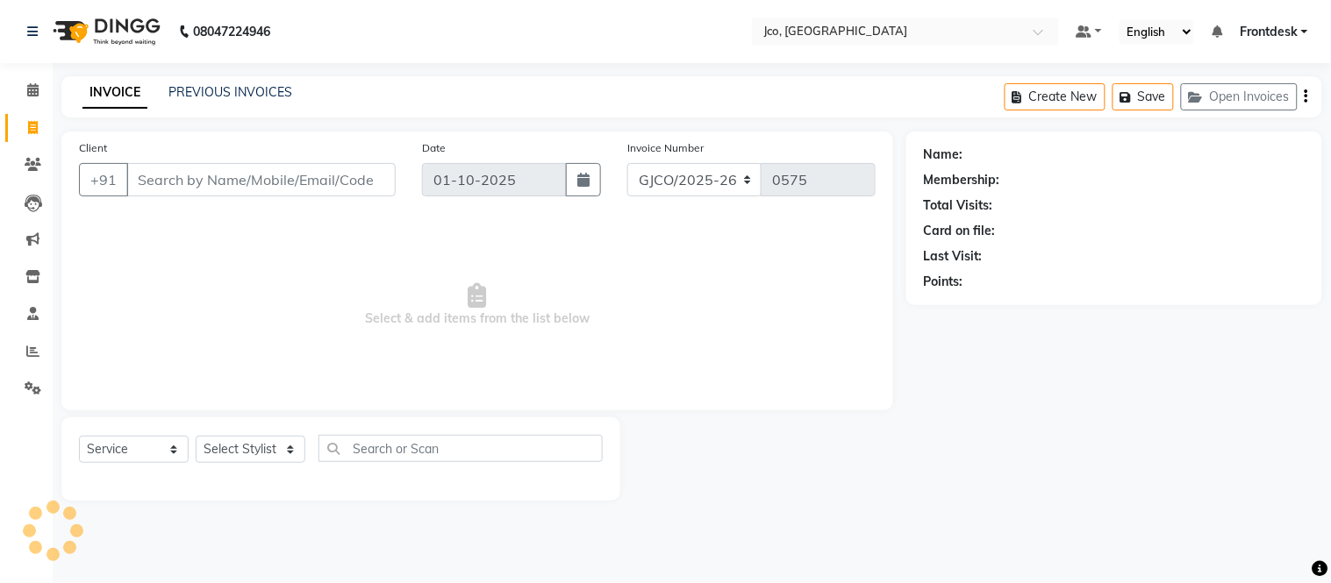
click at [257, 182] on input "Client" at bounding box center [260, 179] width 269 height 33
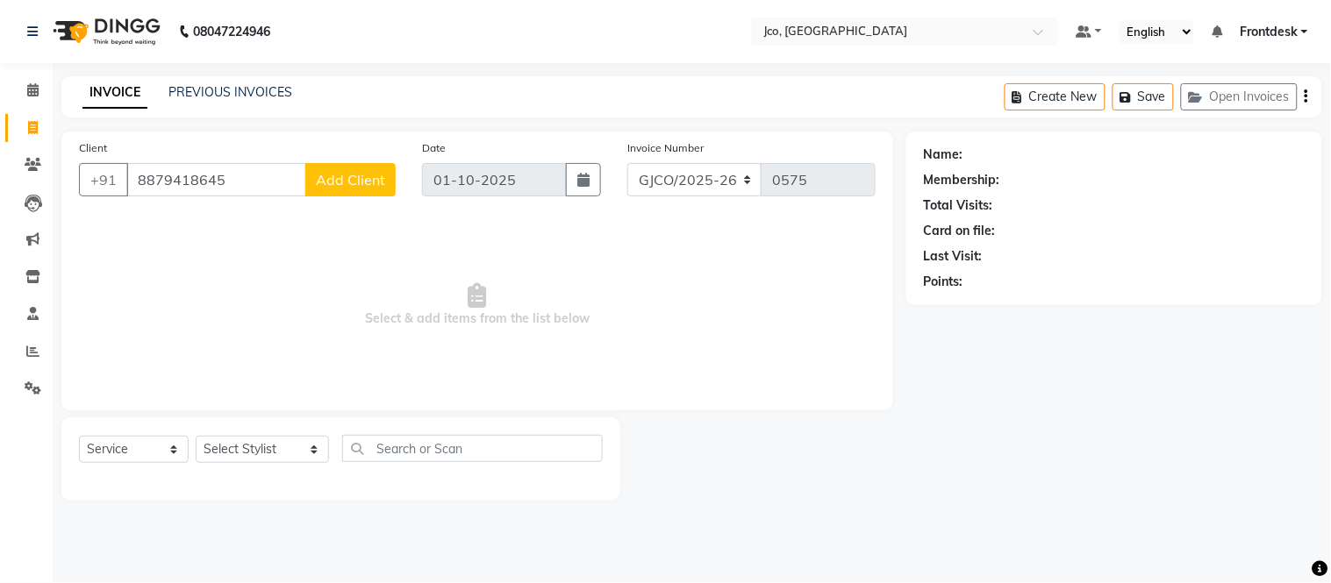
click at [353, 189] on button "Add Client" at bounding box center [350, 179] width 90 height 33
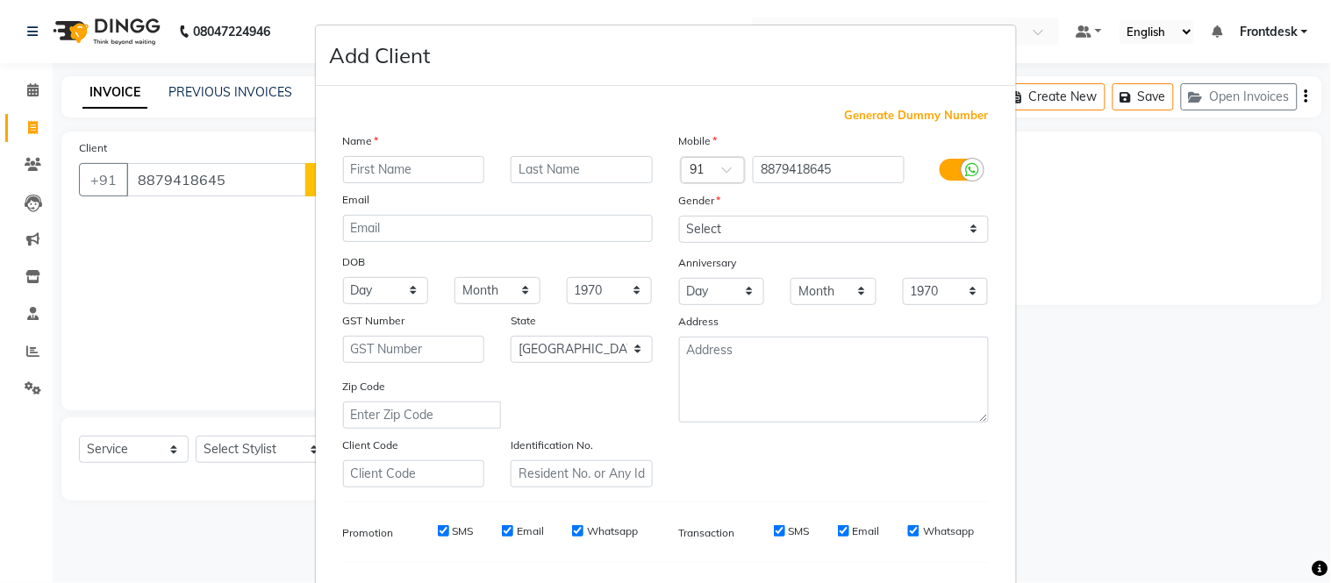
click at [392, 172] on input "text" at bounding box center [414, 169] width 142 height 27
click at [544, 175] on input "text" at bounding box center [582, 169] width 142 height 27
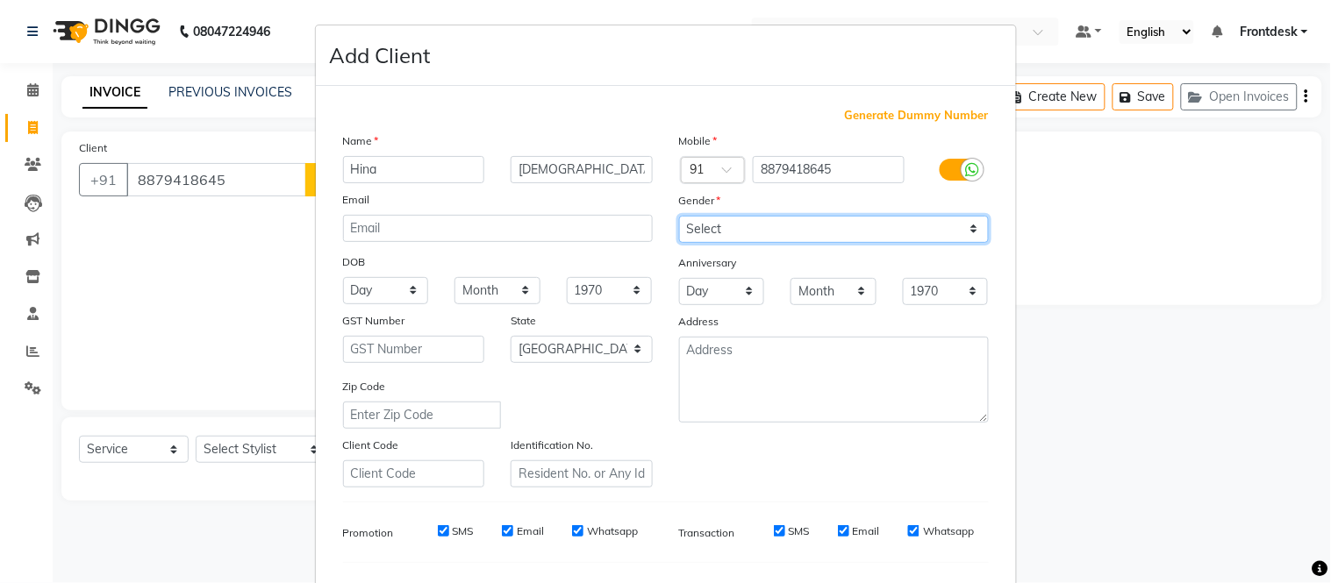
click at [726, 221] on select "Select [DEMOGRAPHIC_DATA] [DEMOGRAPHIC_DATA] Other Prefer Not To Say" at bounding box center [834, 229] width 310 height 27
click at [679, 216] on select "Select [DEMOGRAPHIC_DATA] [DEMOGRAPHIC_DATA] Other Prefer Not To Say" at bounding box center [834, 229] width 310 height 27
click at [738, 231] on select "Select [DEMOGRAPHIC_DATA] [DEMOGRAPHIC_DATA] Other Prefer Not To Say" at bounding box center [834, 229] width 310 height 27
click at [679, 216] on select "Select [DEMOGRAPHIC_DATA] [DEMOGRAPHIC_DATA] Other Prefer Not To Say" at bounding box center [834, 229] width 310 height 27
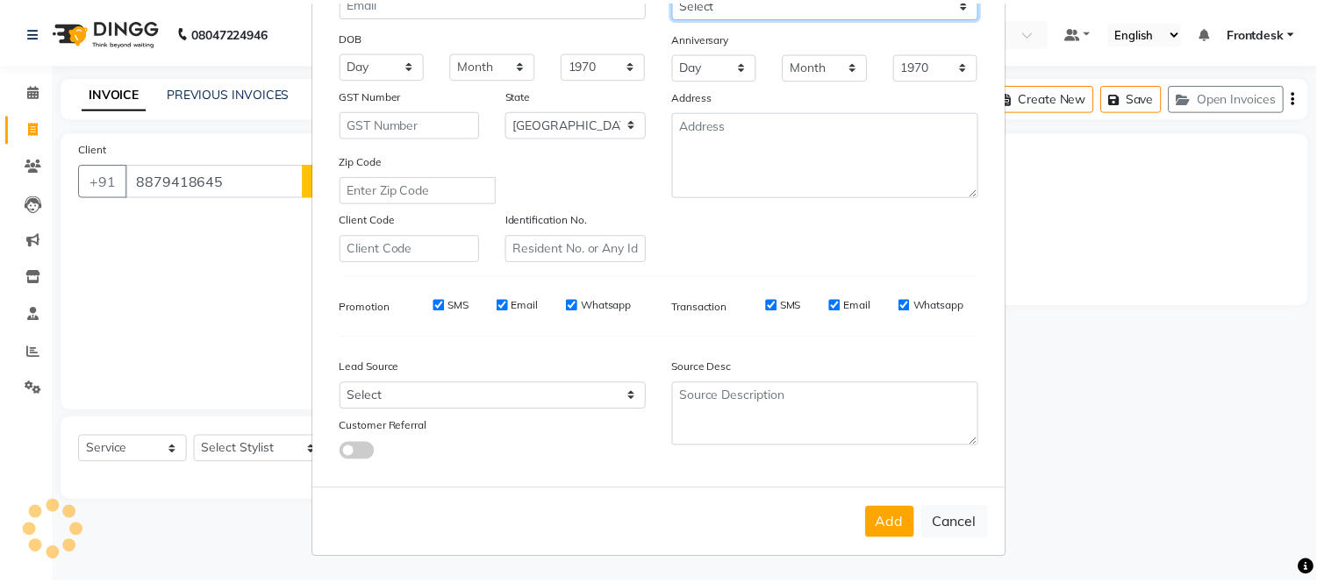
scroll to position [225, 0]
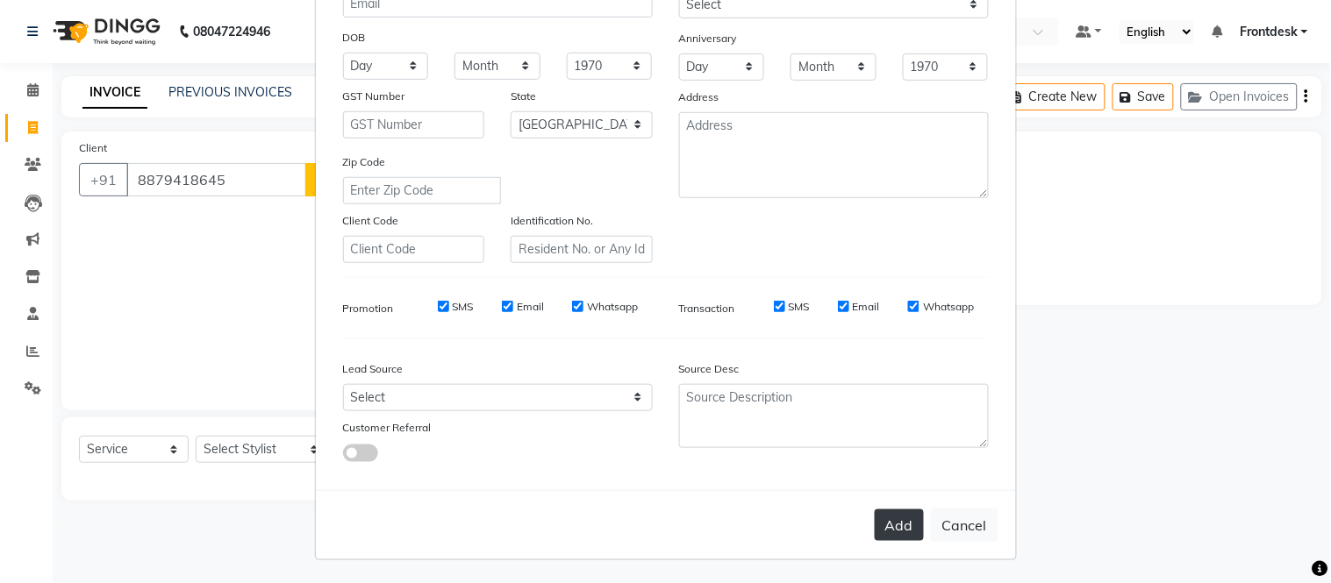
click at [896, 528] on button "Add" at bounding box center [899, 526] width 49 height 32
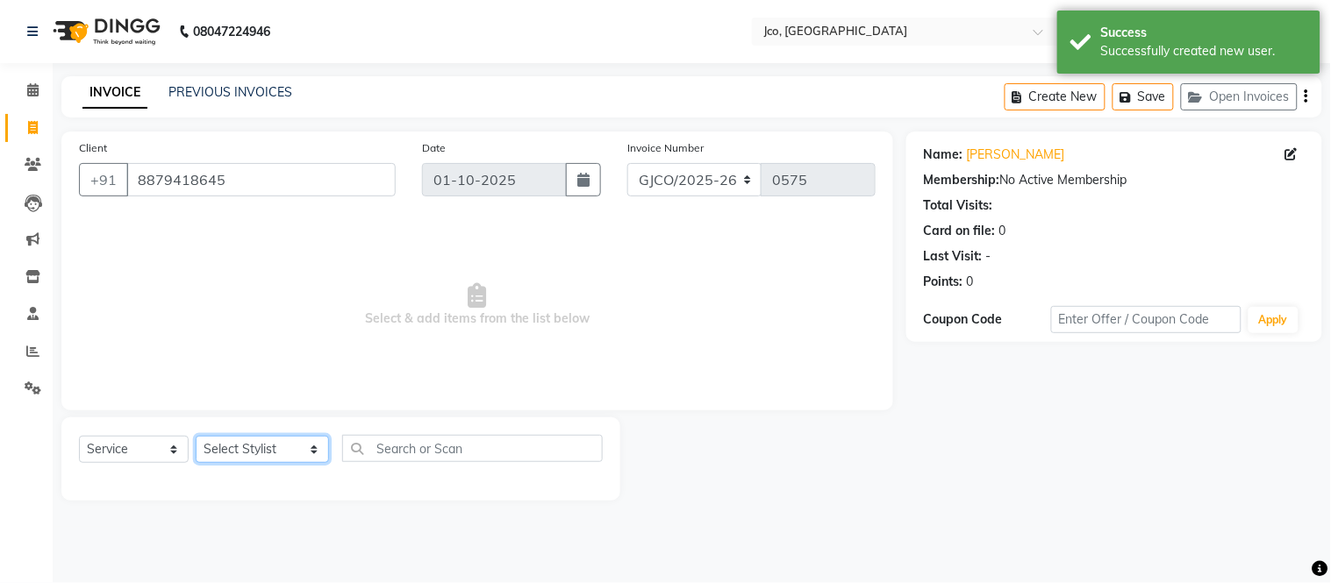
click at [254, 453] on select "Select Stylist [PERSON_NAME] [PERSON_NAME] Gopal Jouyi [PERSON_NAME] Leela [PER…" at bounding box center [262, 449] width 133 height 27
click at [196, 437] on select "Select Stylist [PERSON_NAME] [PERSON_NAME] Gopal Jouyi [PERSON_NAME] Leela [PER…" at bounding box center [262, 449] width 133 height 27
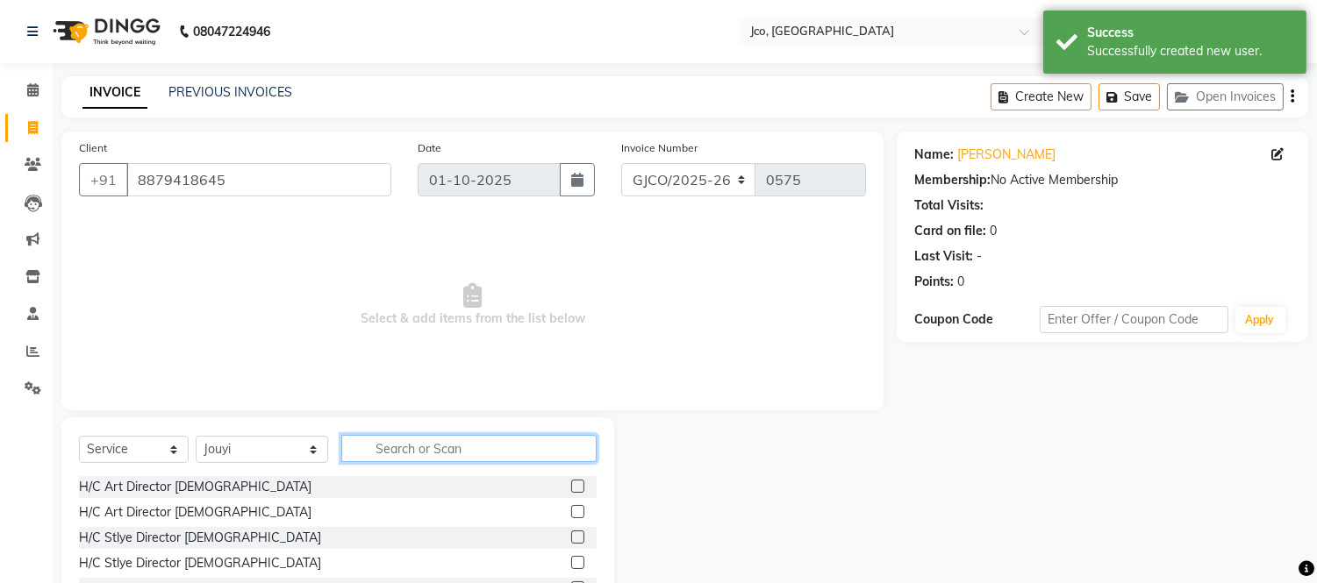
click at [391, 450] on input "text" at bounding box center [468, 448] width 255 height 27
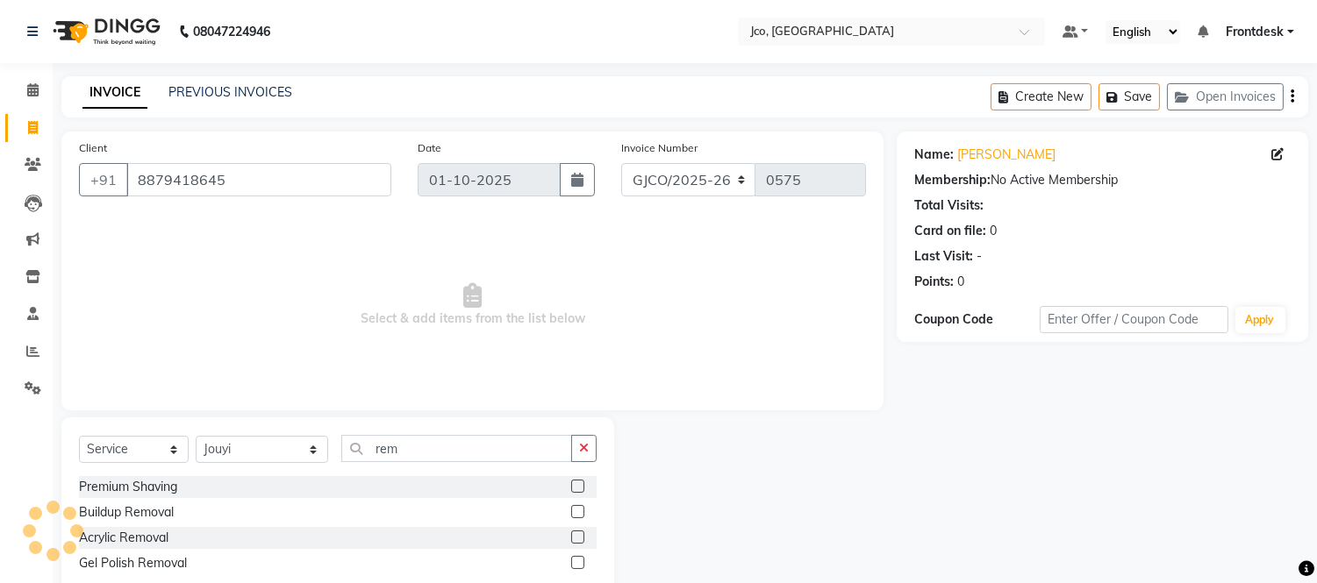
click at [579, 538] on label at bounding box center [577, 537] width 13 height 13
click at [579, 538] on input "checkbox" at bounding box center [576, 537] width 11 height 11
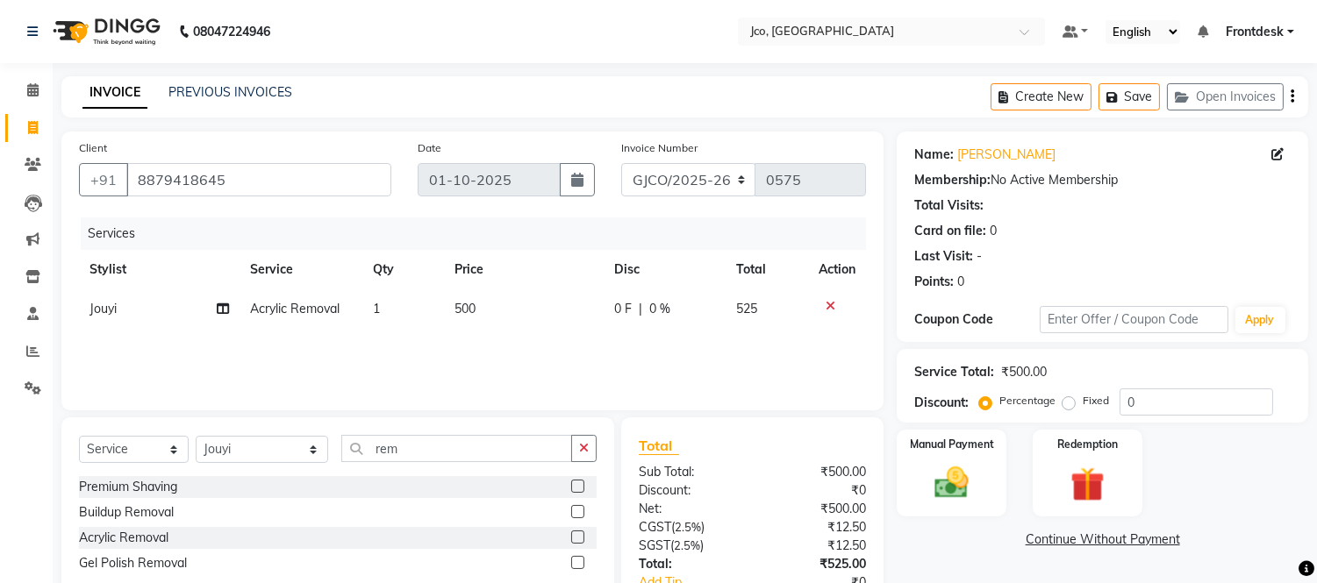
click at [503, 307] on td "500" at bounding box center [524, 308] width 160 height 39
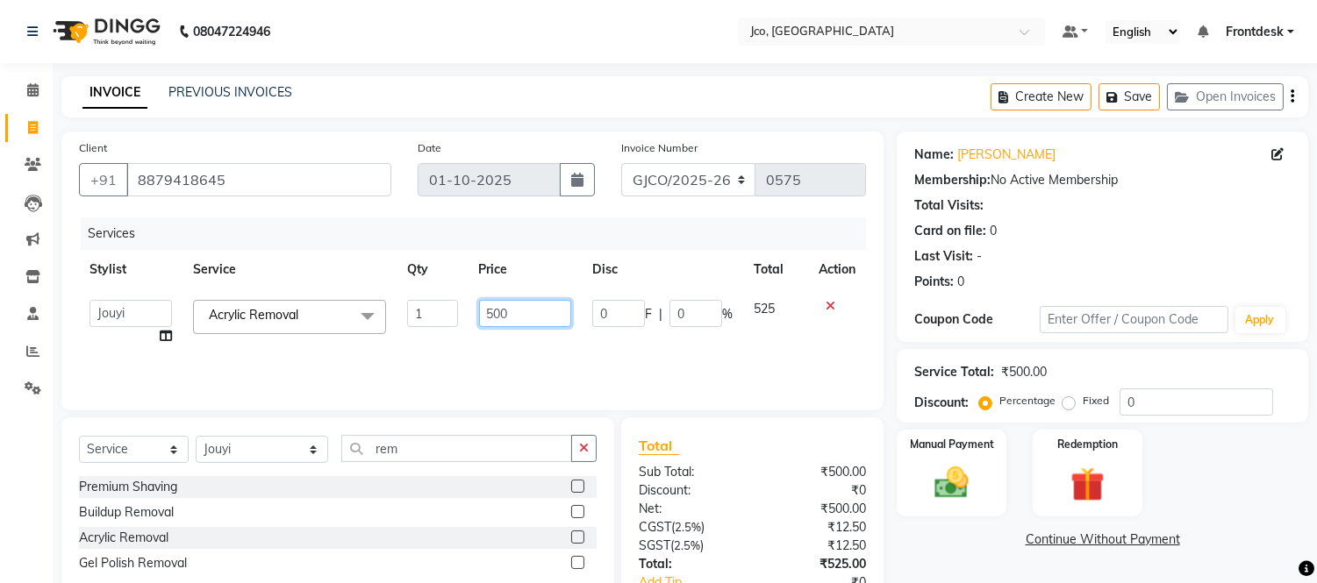
click at [530, 314] on input "500" at bounding box center [525, 313] width 92 height 27
click at [472, 355] on div "Services Stylist Service Qty Price Disc Total Action [PERSON_NAME] [PERSON_NAME…" at bounding box center [472, 305] width 787 height 175
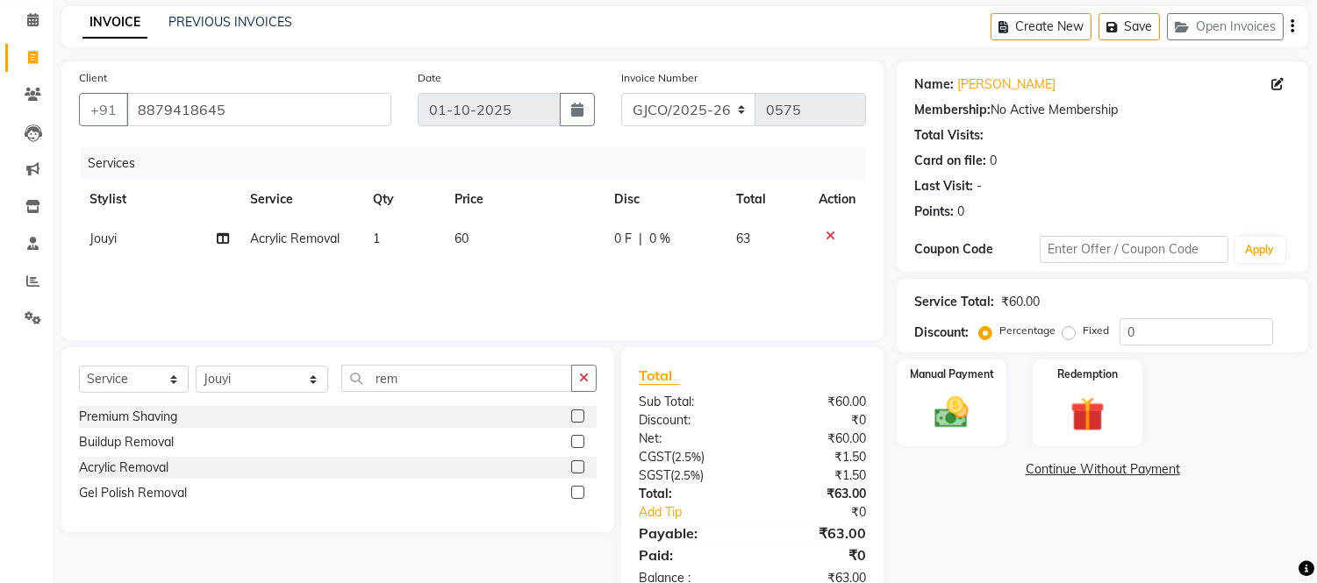
scroll to position [118, 0]
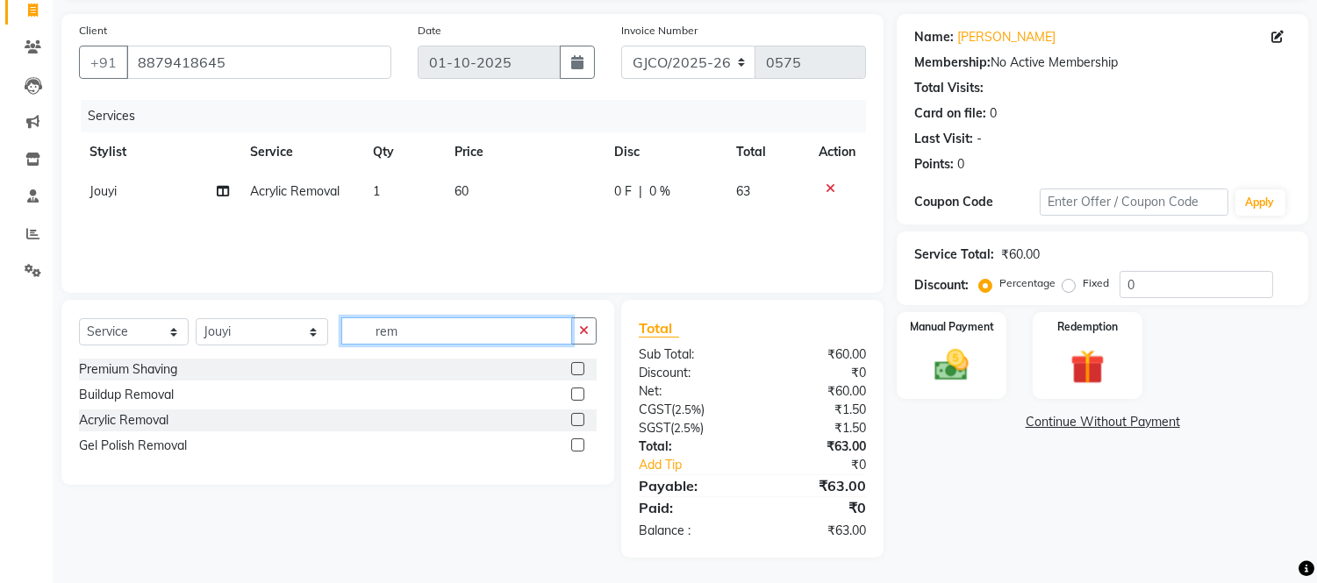
click at [434, 332] on input "rem" at bounding box center [456, 331] width 231 height 27
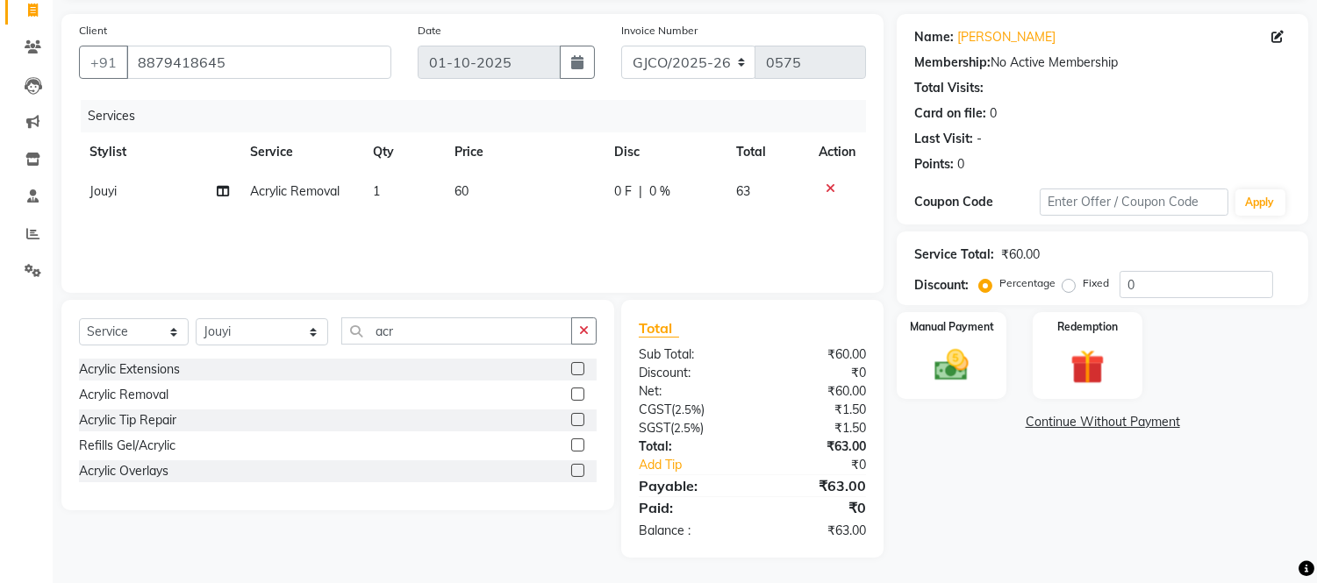
click at [576, 372] on label at bounding box center [577, 368] width 13 height 13
click at [576, 372] on input "checkbox" at bounding box center [576, 369] width 11 height 11
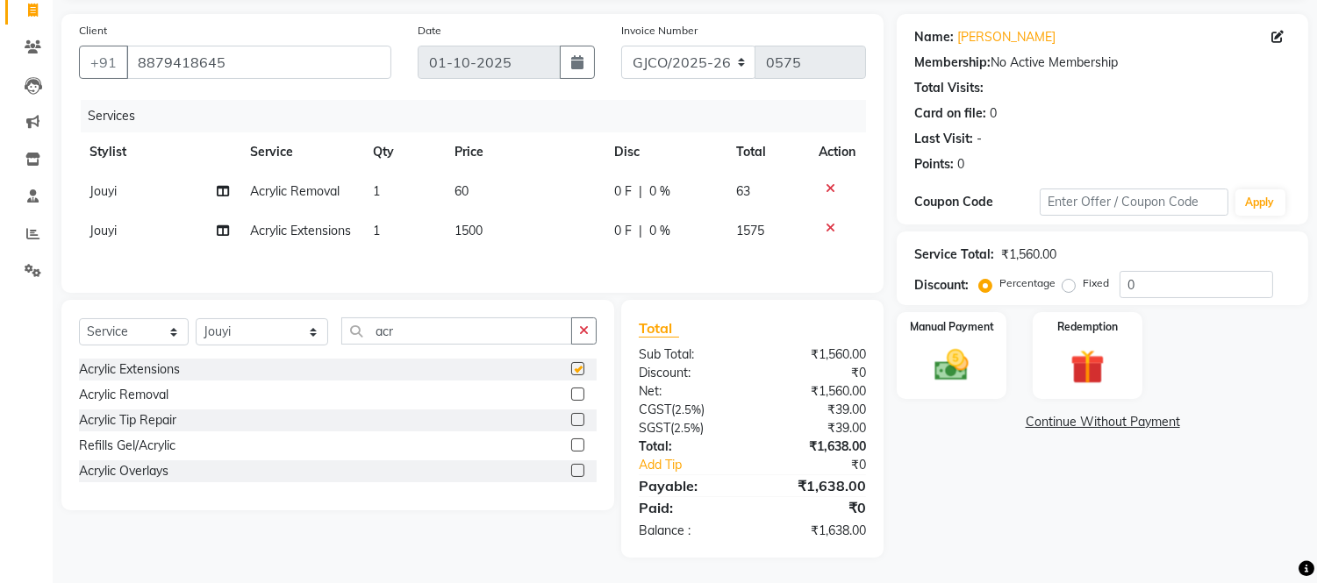
scroll to position [140, 0]
click at [424, 333] on input "acr" at bounding box center [456, 330] width 231 height 27
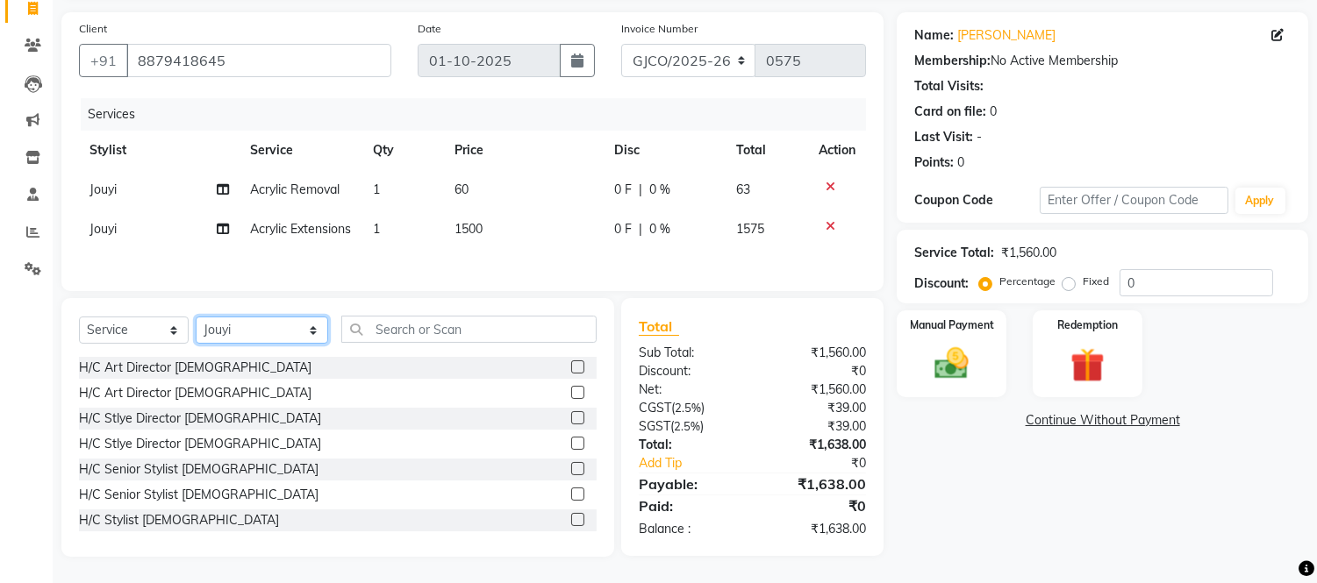
click at [243, 336] on select "Select Stylist [PERSON_NAME] [PERSON_NAME] Gopal Jouyi [PERSON_NAME] Leela [PER…" at bounding box center [262, 330] width 132 height 27
click at [196, 318] on select "Select Stylist [PERSON_NAME] [PERSON_NAME] Gopal Jouyi [PERSON_NAME] Leela [PER…" at bounding box center [262, 330] width 132 height 27
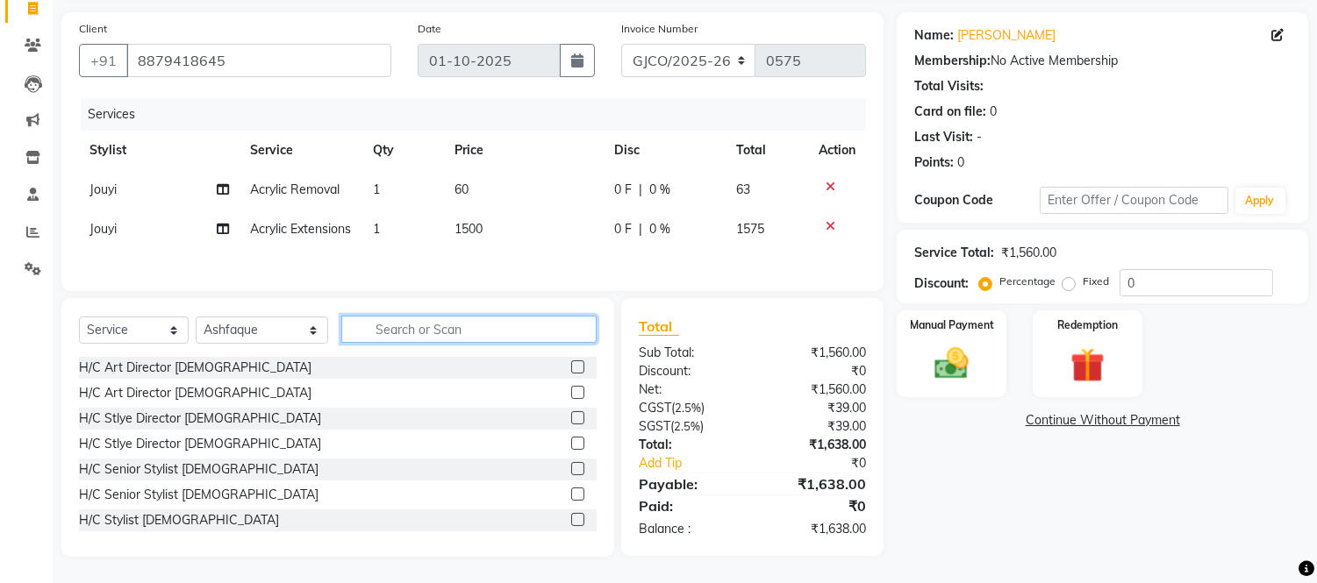
click at [452, 327] on input "text" at bounding box center [468, 329] width 255 height 27
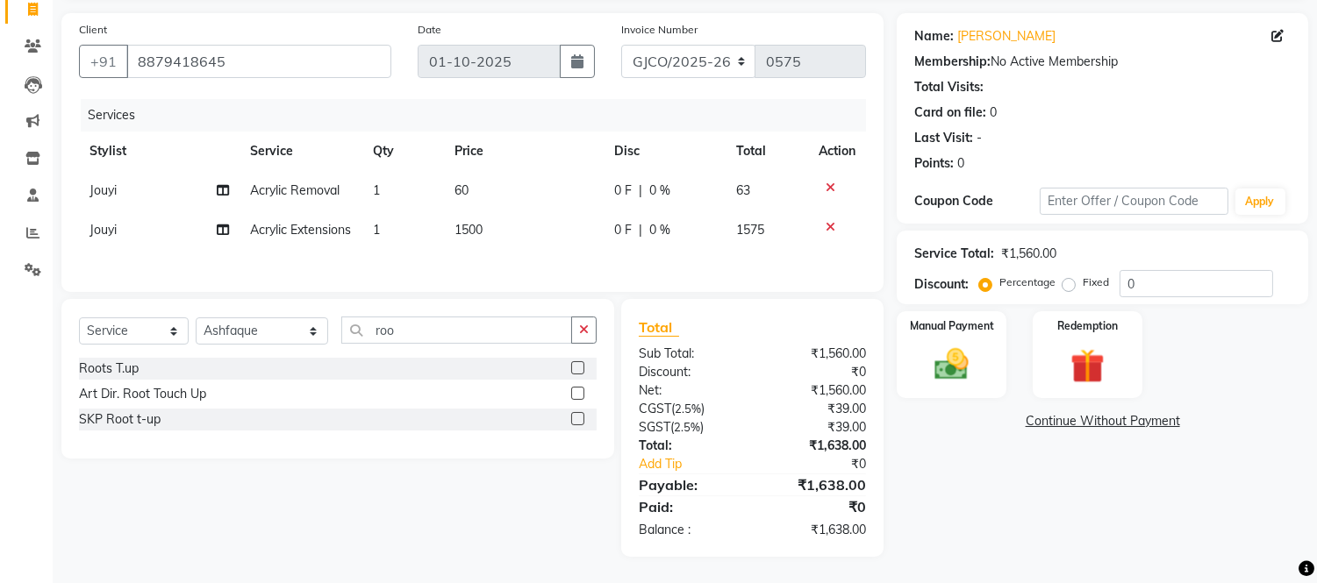
click at [579, 368] on label at bounding box center [577, 367] width 13 height 13
click at [579, 368] on input "checkbox" at bounding box center [576, 368] width 11 height 11
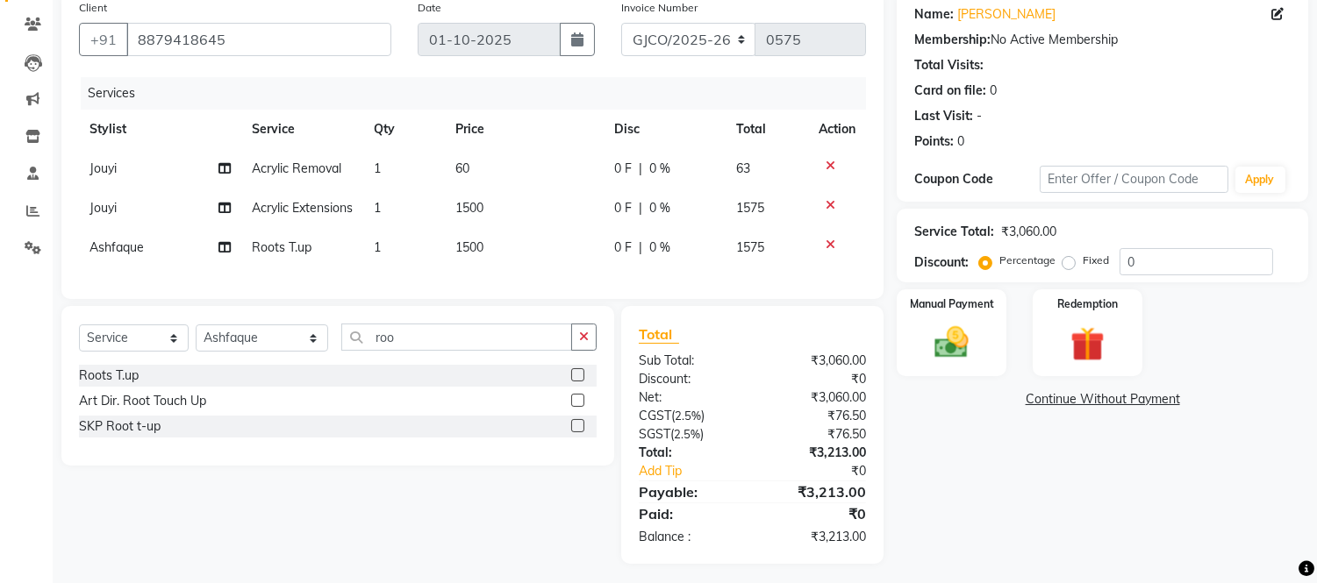
click at [523, 261] on td "1500" at bounding box center [525, 247] width 159 height 39
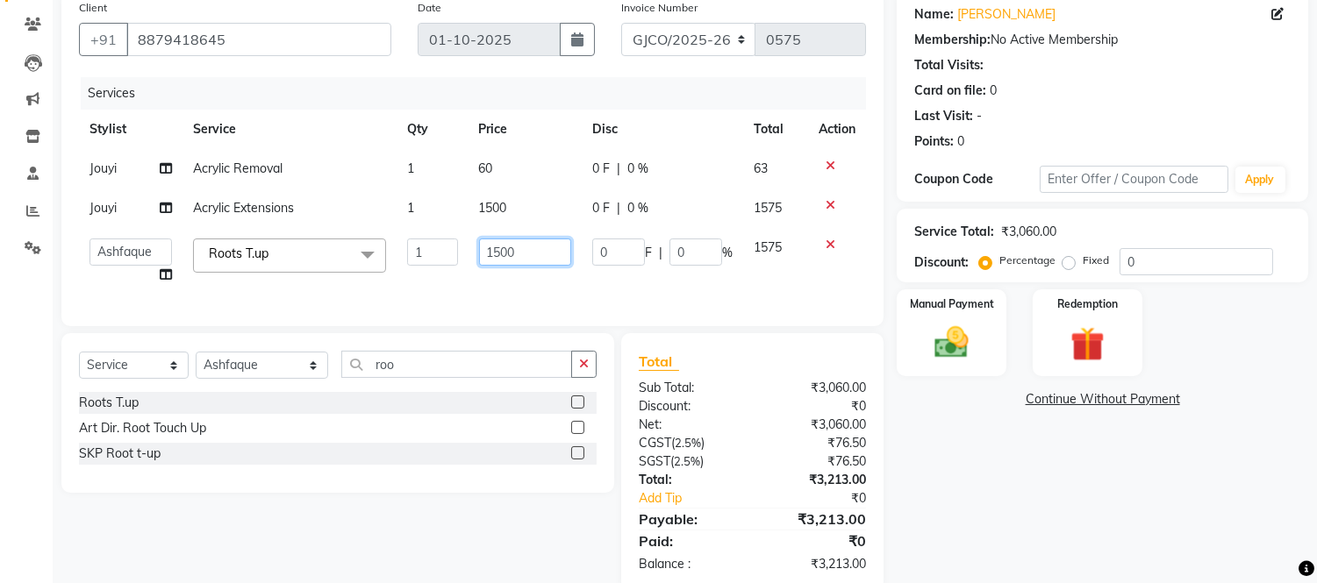
click at [526, 252] on input "1500" at bounding box center [525, 252] width 92 height 27
click at [485, 289] on div "Services Stylist Service Qty Price Disc Total Action Jouyi Acrylic Removal 1 60…" at bounding box center [472, 193] width 787 height 232
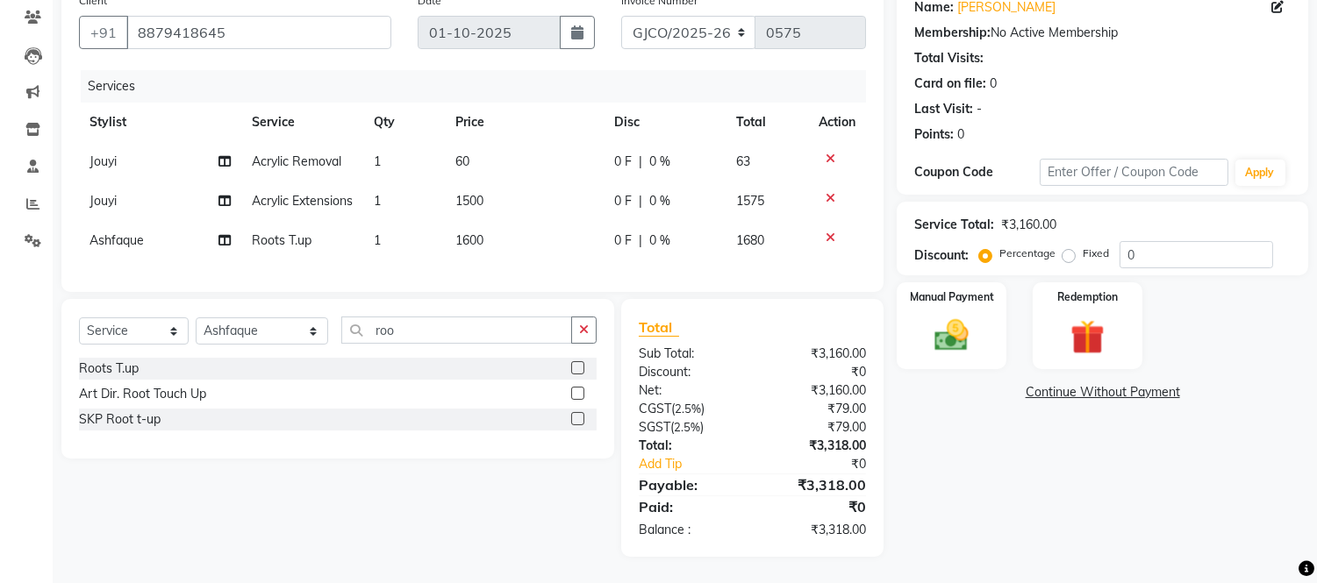
scroll to position [178, 0]
click at [273, 335] on select "Select Stylist [PERSON_NAME] [PERSON_NAME] Gopal Jouyi [PERSON_NAME] Leela [PER…" at bounding box center [262, 331] width 132 height 27
click at [196, 320] on select "Select Stylist [PERSON_NAME] [PERSON_NAME] Gopal Jouyi [PERSON_NAME] Leela [PER…" at bounding box center [262, 331] width 132 height 27
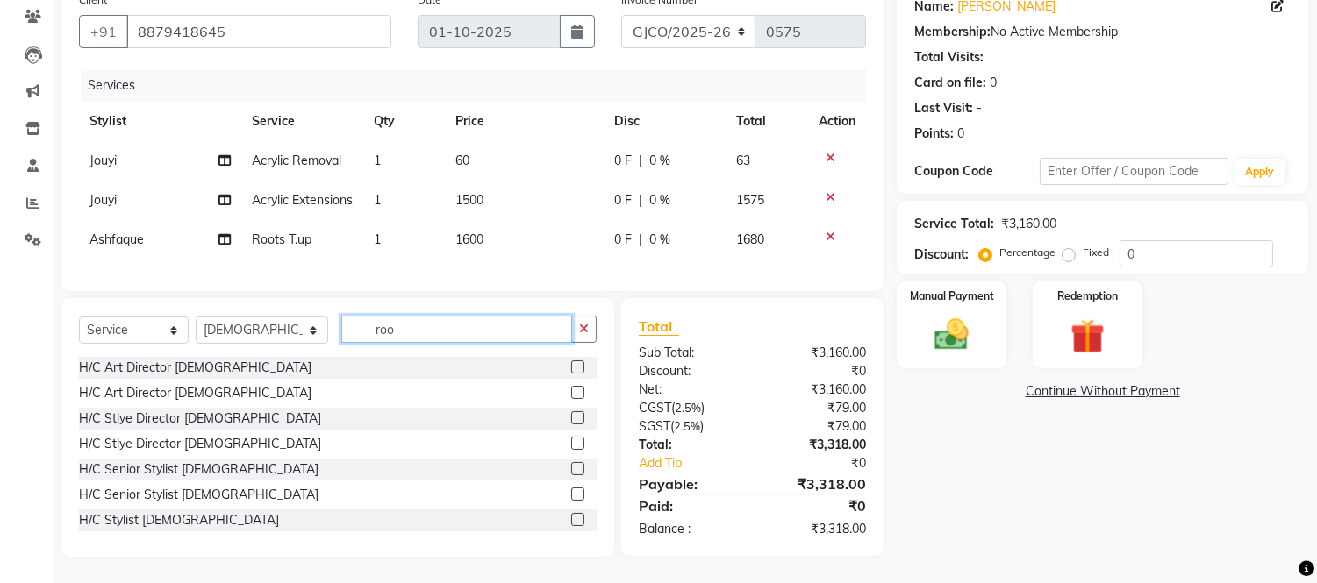
click at [411, 331] on input "roo" at bounding box center [456, 329] width 231 height 27
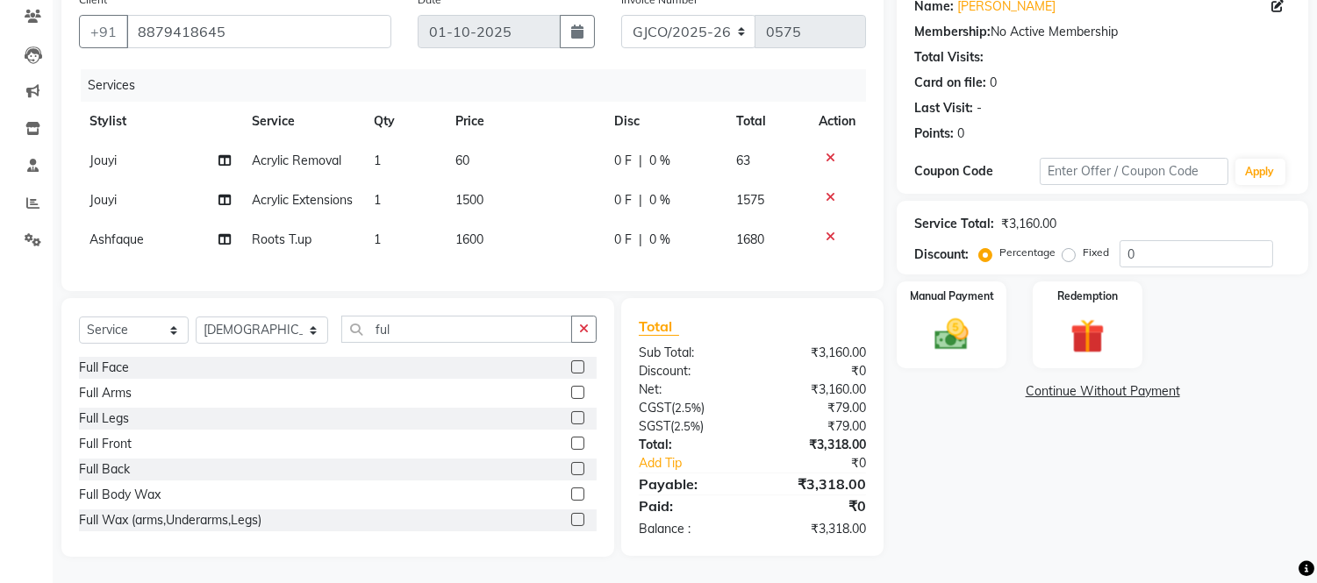
click at [571, 396] on label at bounding box center [577, 392] width 13 height 13
click at [571, 396] on input "checkbox" at bounding box center [576, 393] width 11 height 11
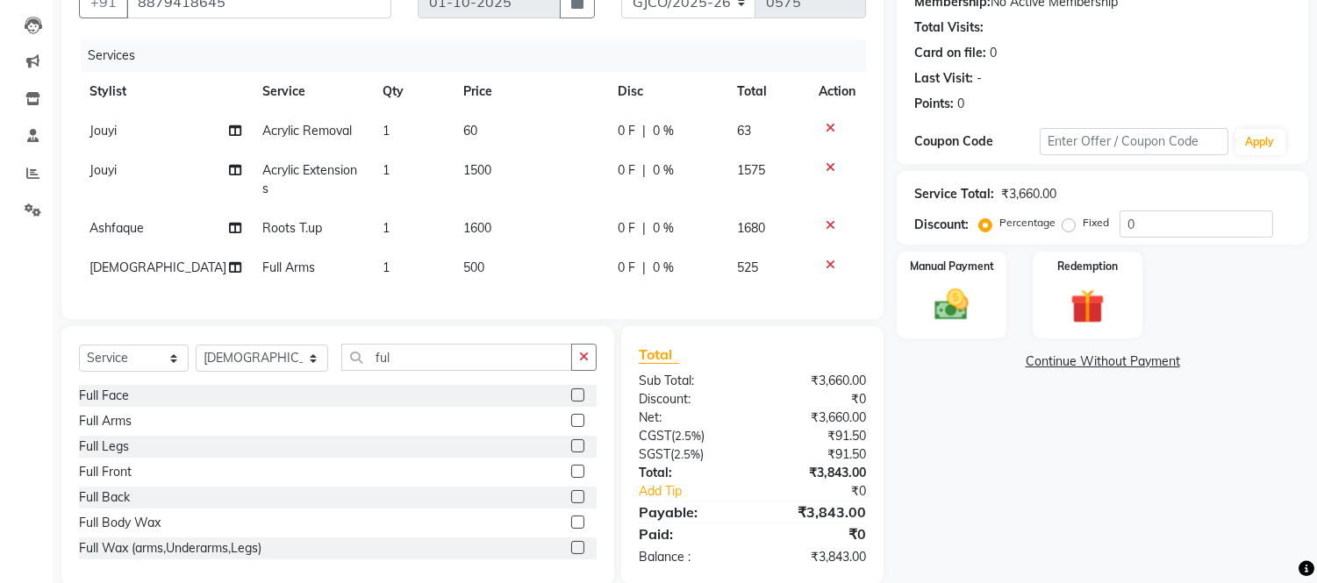
click at [571, 453] on label at bounding box center [577, 445] width 13 height 13
click at [571, 453] on input "checkbox" at bounding box center [576, 446] width 11 height 11
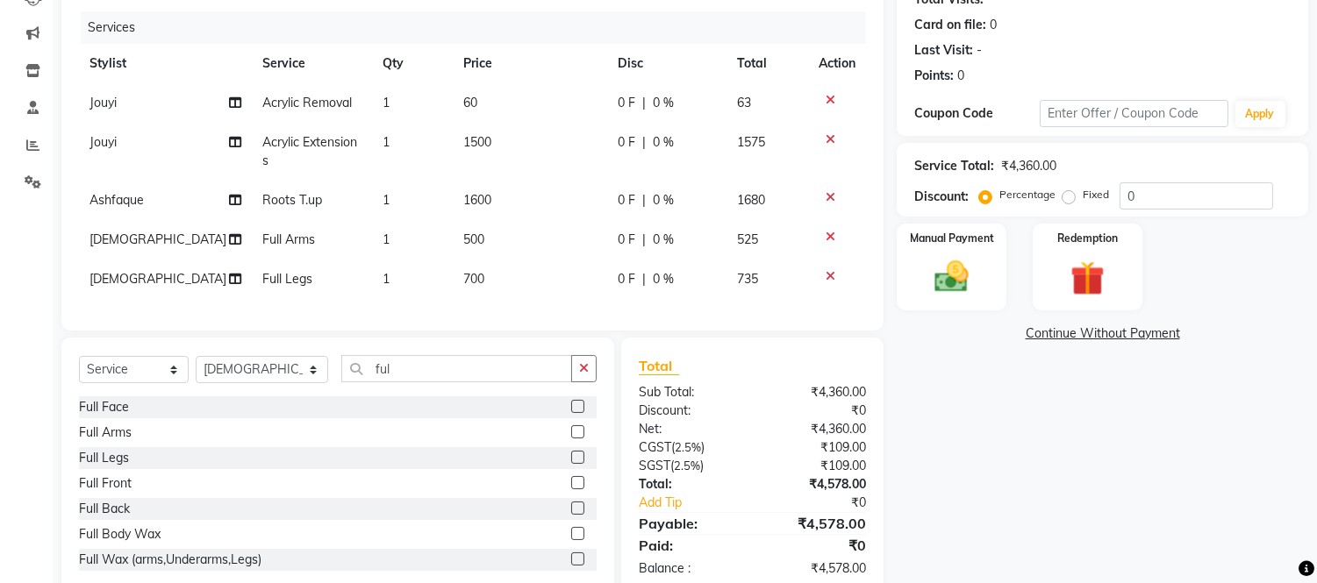
scroll to position [260, 0]
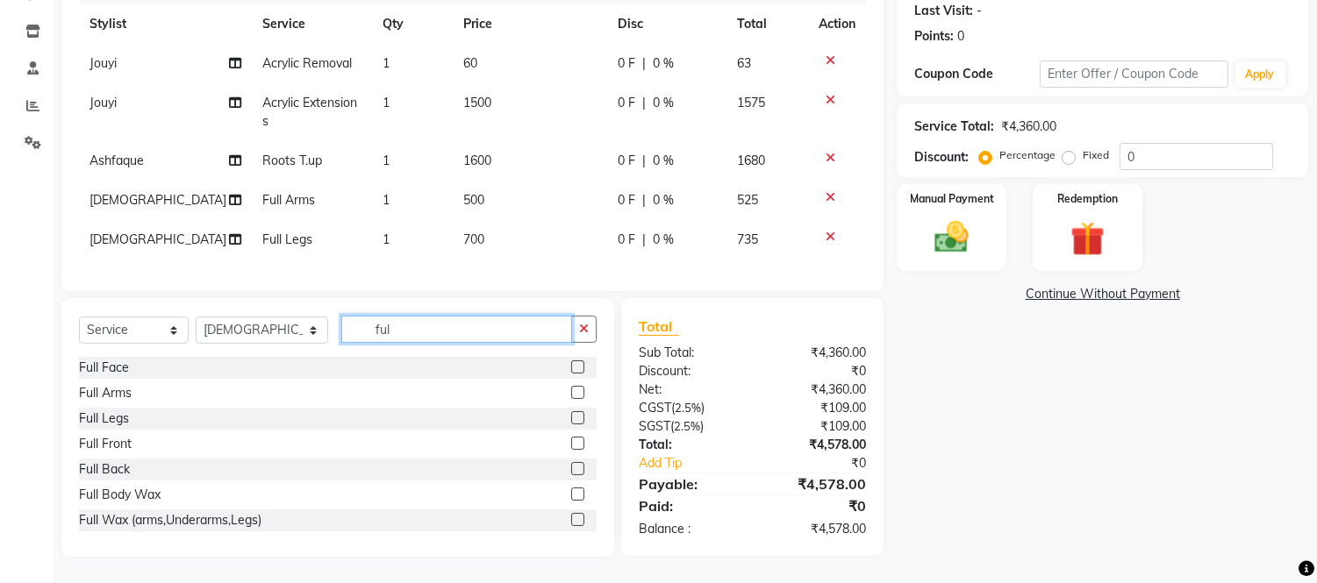
click at [417, 342] on input "ful" at bounding box center [456, 329] width 231 height 27
click at [441, 322] on input "ful" at bounding box center [456, 329] width 231 height 27
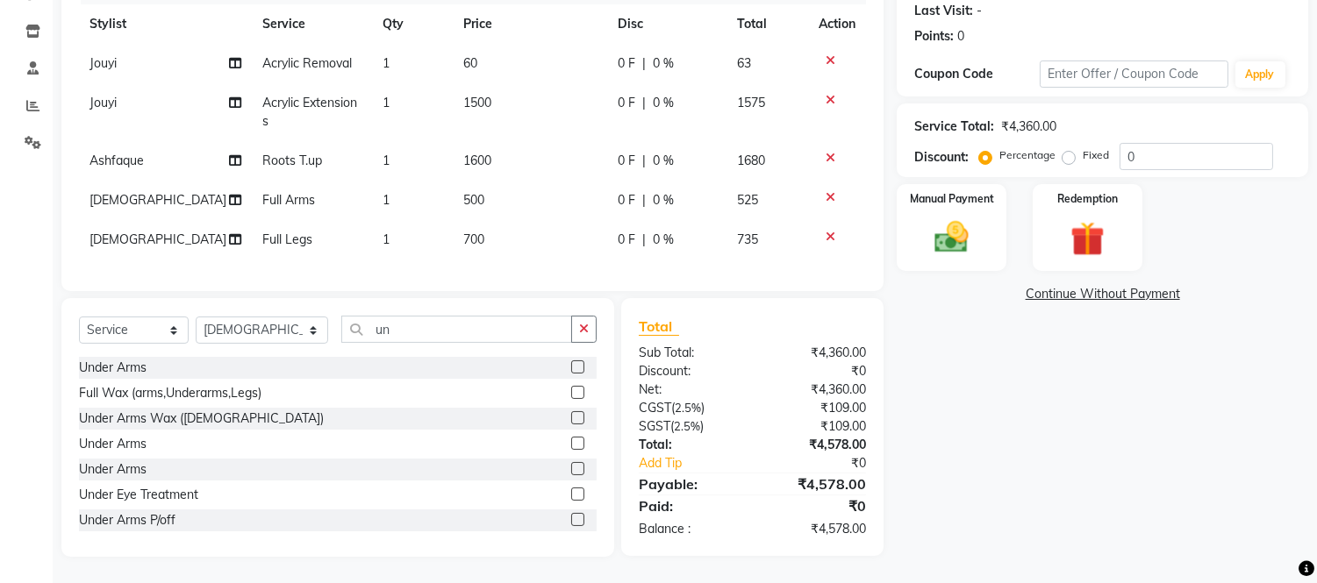
click at [571, 469] on label at bounding box center [577, 468] width 13 height 13
click at [571, 469] on input "checkbox" at bounding box center [576, 469] width 11 height 11
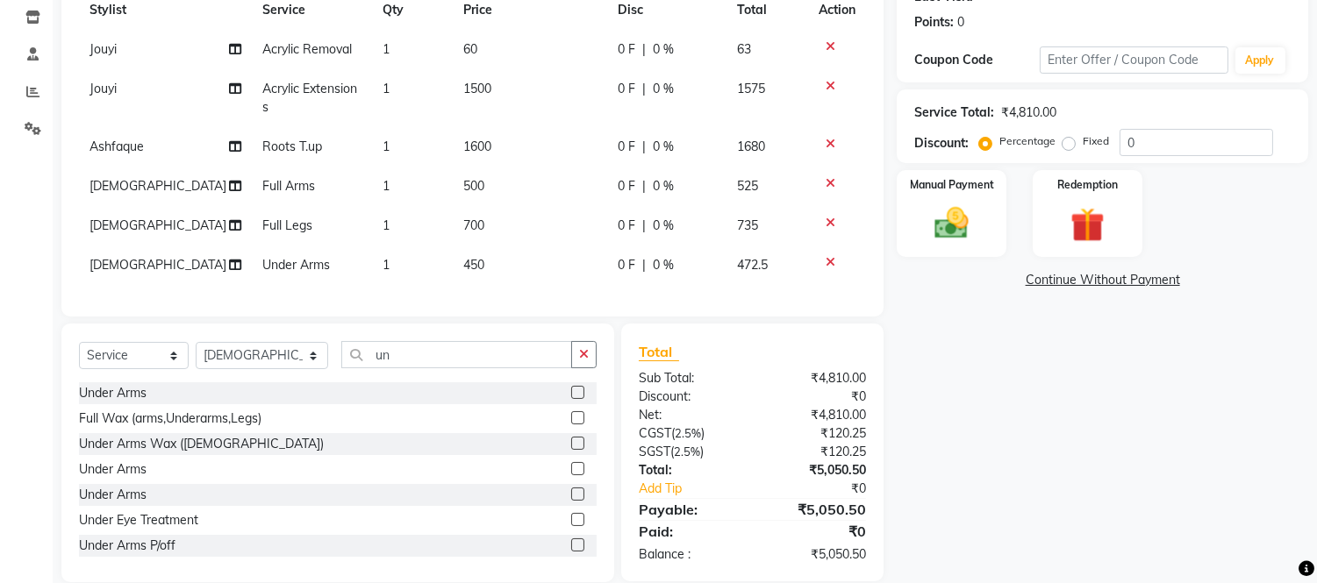
click at [503, 275] on td "450" at bounding box center [530, 265] width 155 height 39
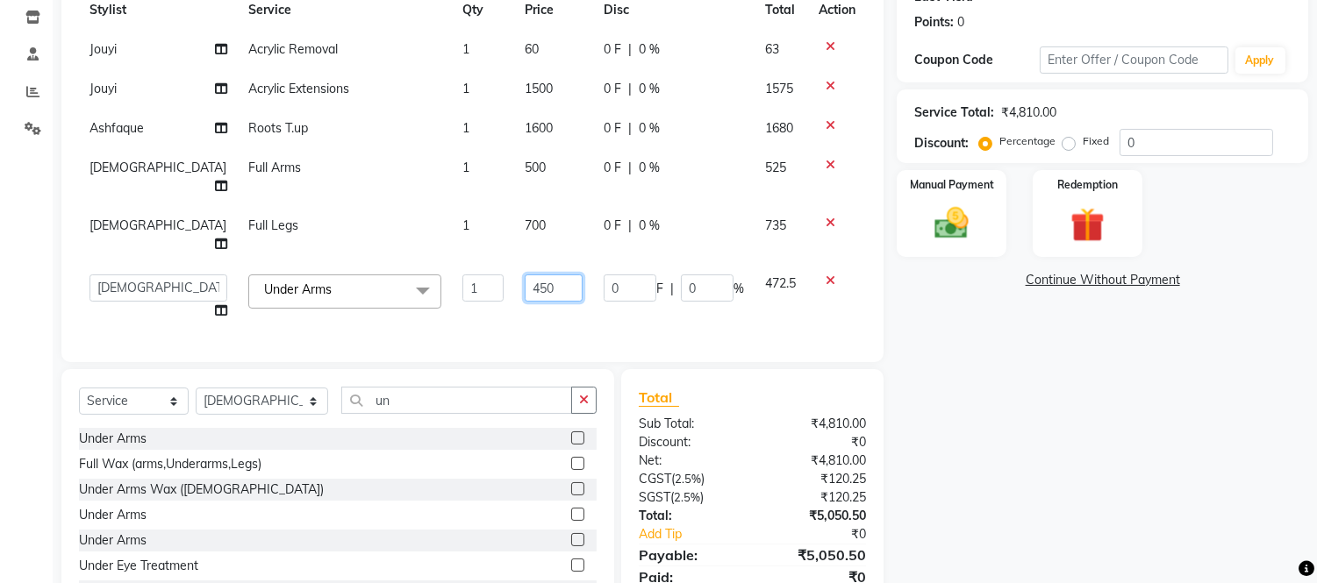
click at [525, 275] on input "450" at bounding box center [554, 288] width 58 height 27
click at [443, 287] on div "Services Stylist Service Qty Price Disc Total Action Jouyi Acrylic Removal 1 60…" at bounding box center [472, 151] width 787 height 387
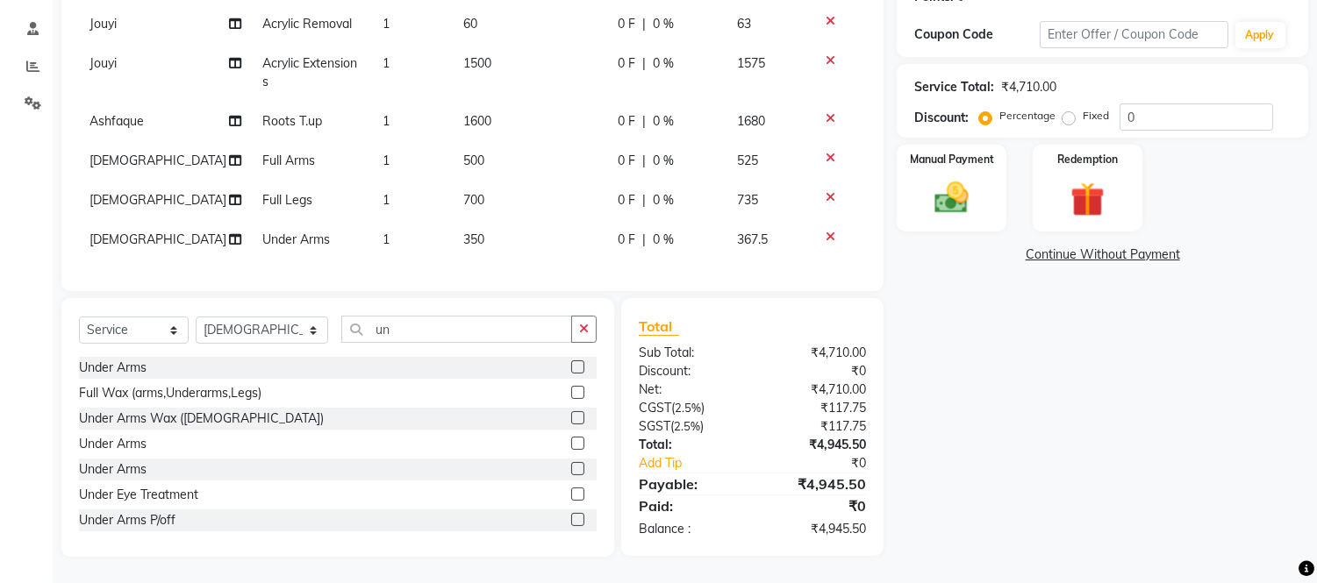
scroll to position [298, 0]
click at [406, 333] on input "un" at bounding box center [456, 329] width 231 height 27
click at [571, 469] on label at bounding box center [577, 468] width 13 height 13
click at [571, 469] on input "checkbox" at bounding box center [576, 469] width 11 height 11
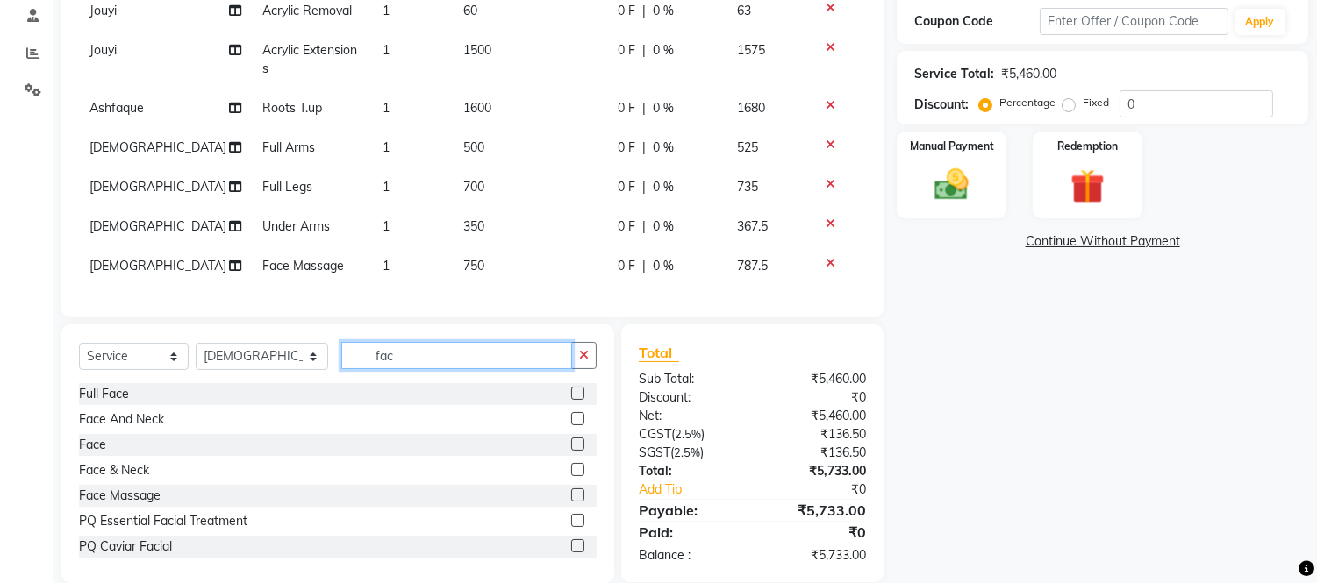
click at [404, 368] on input "fac" at bounding box center [456, 355] width 231 height 27
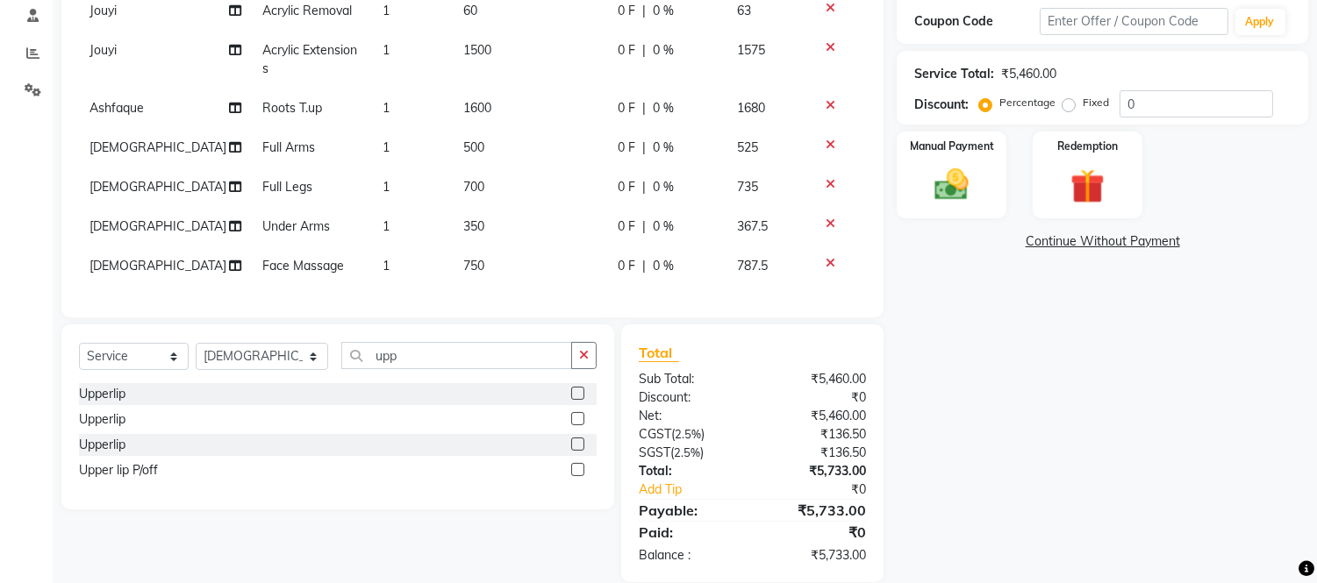
click at [579, 400] on label at bounding box center [577, 393] width 13 height 13
click at [579, 400] on input "checkbox" at bounding box center [576, 394] width 11 height 11
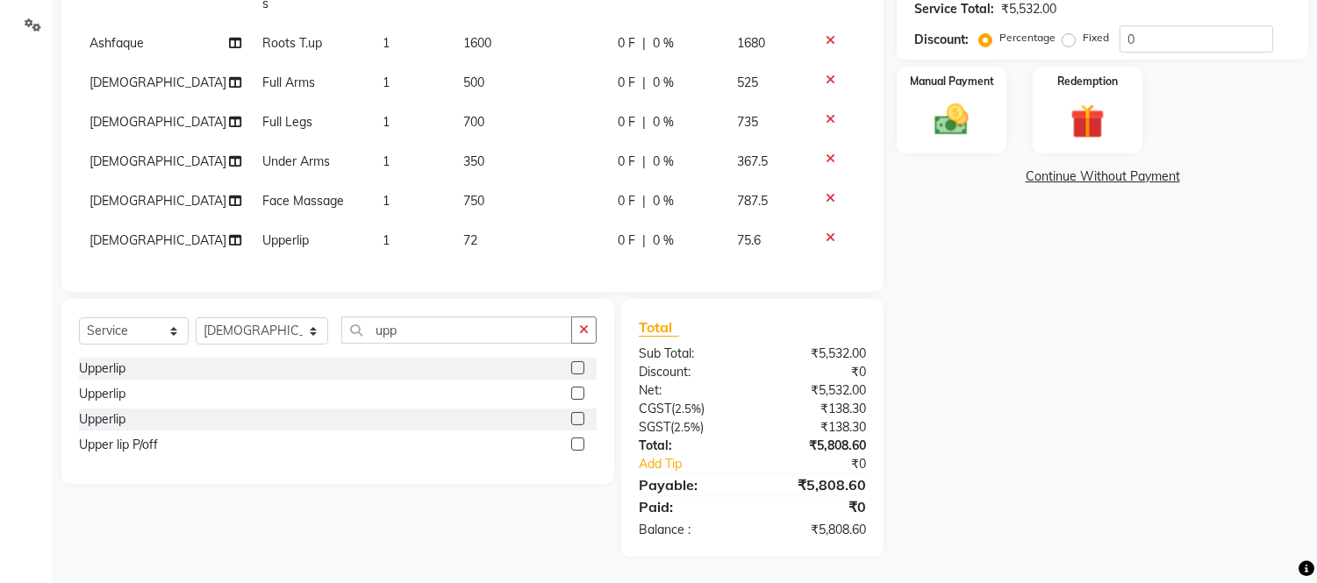
scroll to position [361, 0]
click at [520, 244] on td "72" at bounding box center [530, 242] width 155 height 39
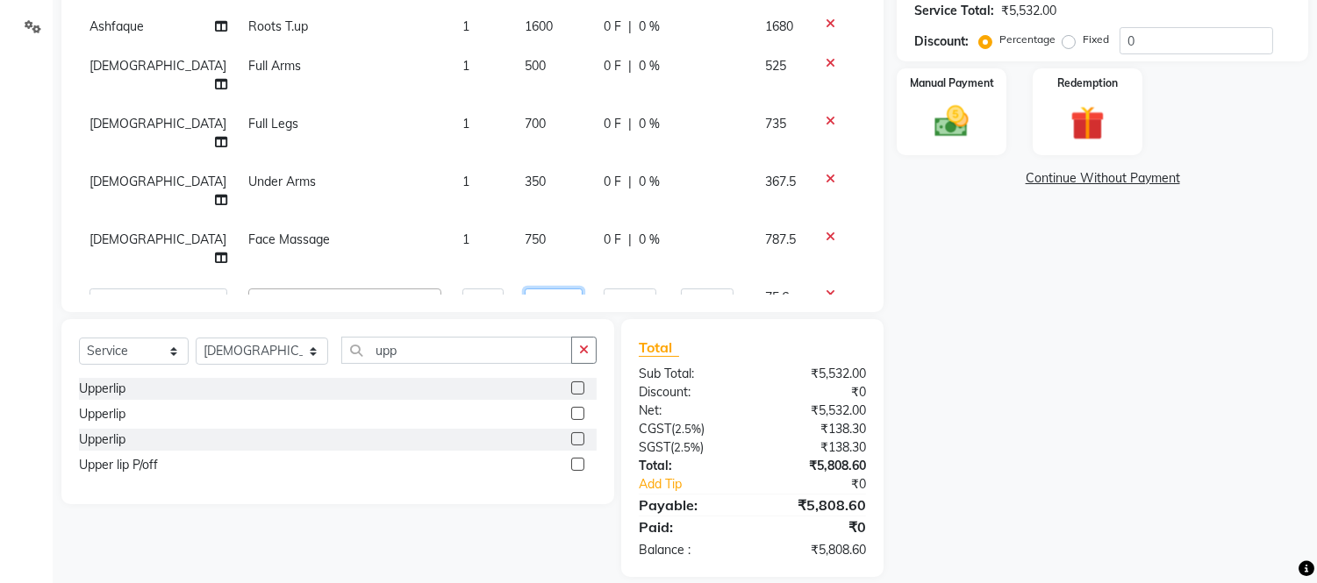
click at [525, 289] on input "72" at bounding box center [554, 302] width 58 height 27
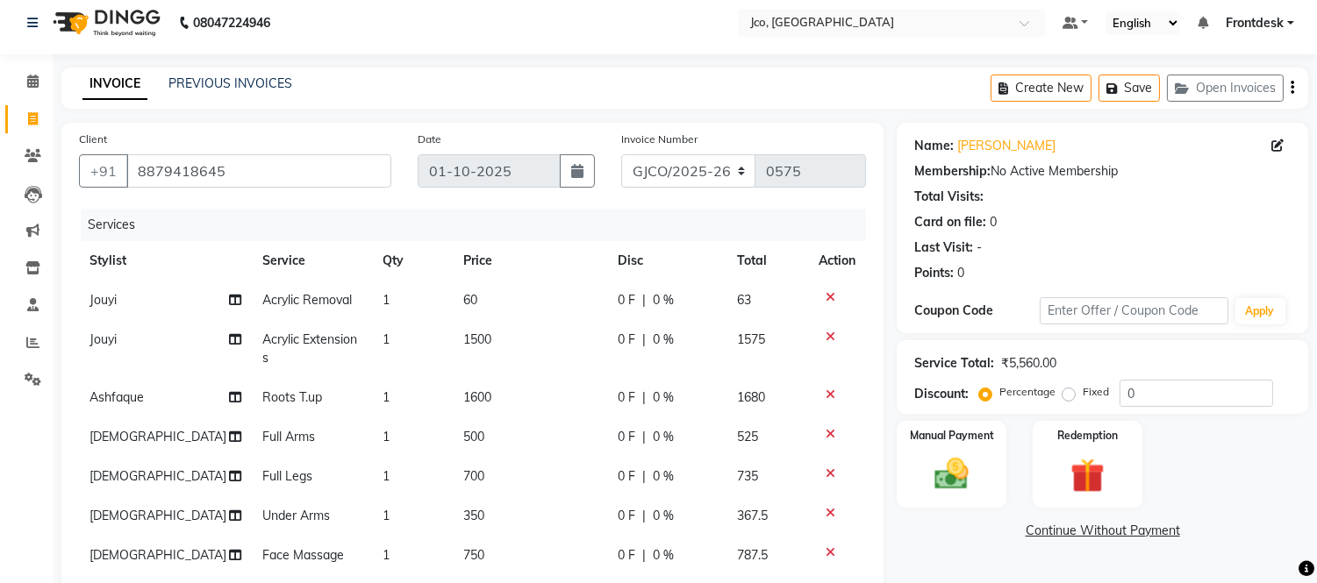
scroll to position [10, 0]
click at [686, 170] on select "GJCO/2025-26 SCG/2025-26 Gpre/2025-26" at bounding box center [688, 170] width 135 height 33
click at [621, 154] on select "GJCO/2025-26 SCG/2025-26 Gpre/2025-26" at bounding box center [688, 170] width 135 height 33
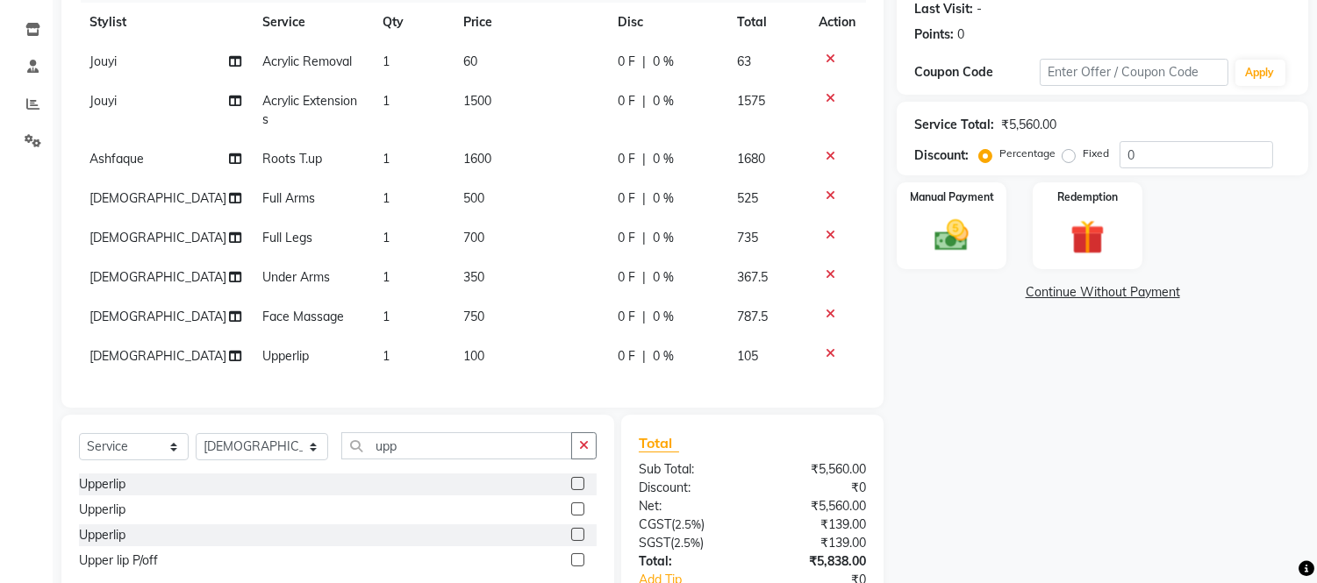
scroll to position [291, 0]
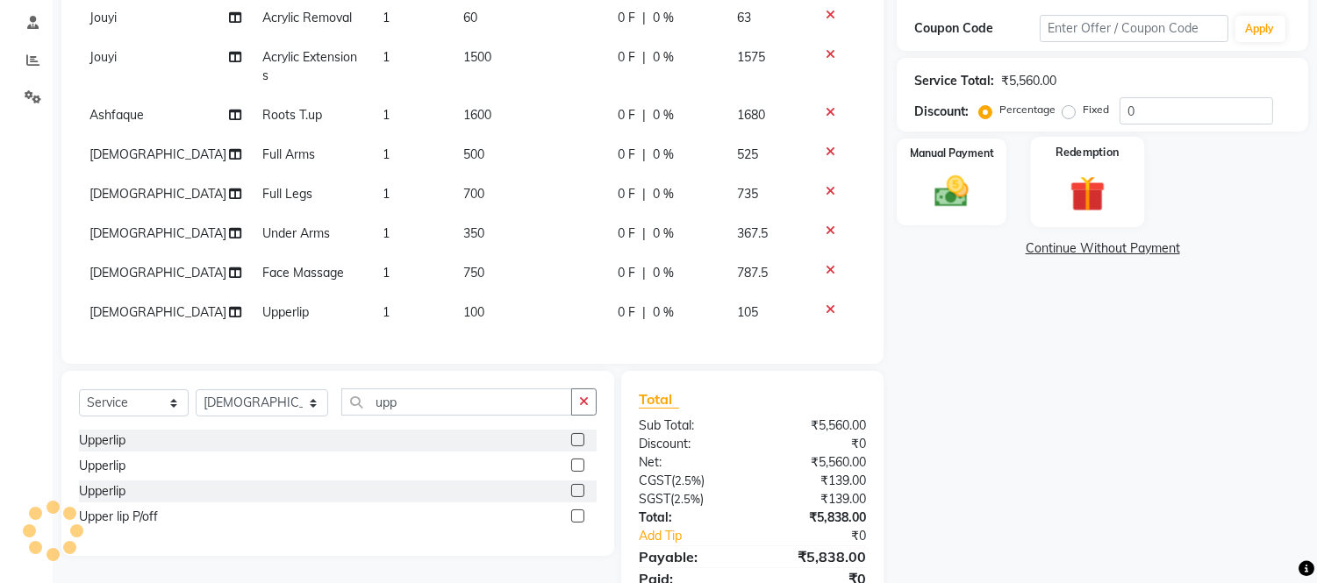
click at [1100, 207] on img at bounding box center [1087, 194] width 58 height 44
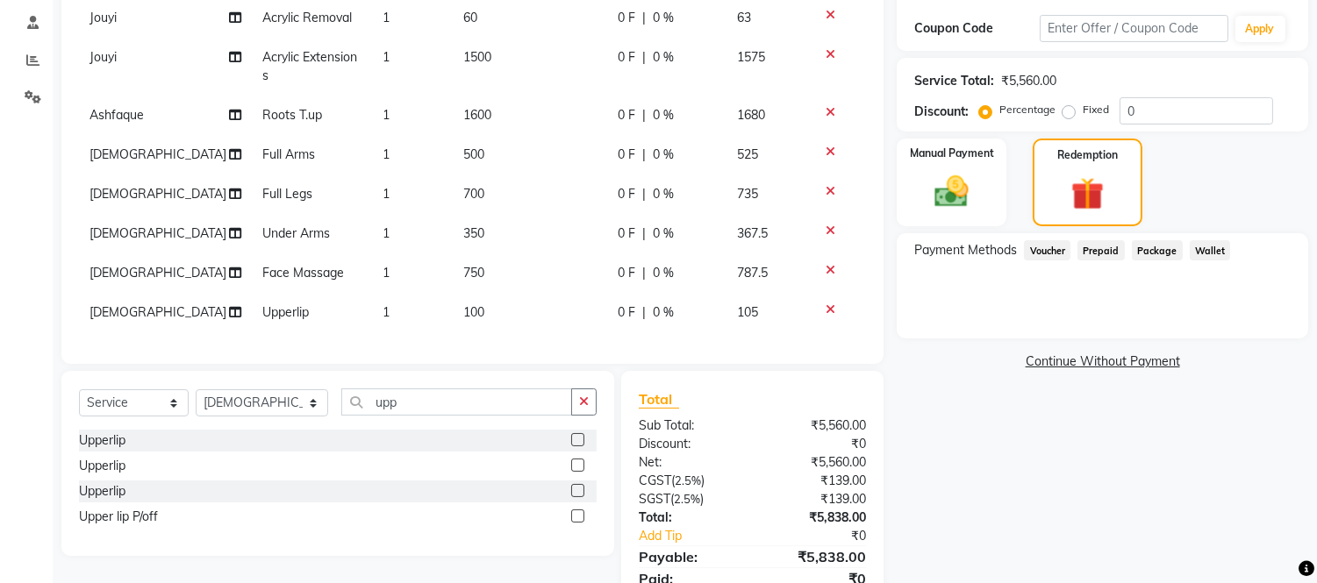
click at [1094, 246] on span "Prepaid" at bounding box center [1100, 250] width 47 height 20
click at [1033, 249] on span "Voucher" at bounding box center [1047, 250] width 46 height 20
click at [1088, 180] on img at bounding box center [1087, 194] width 53 height 40
click at [944, 178] on img at bounding box center [952, 192] width 58 height 41
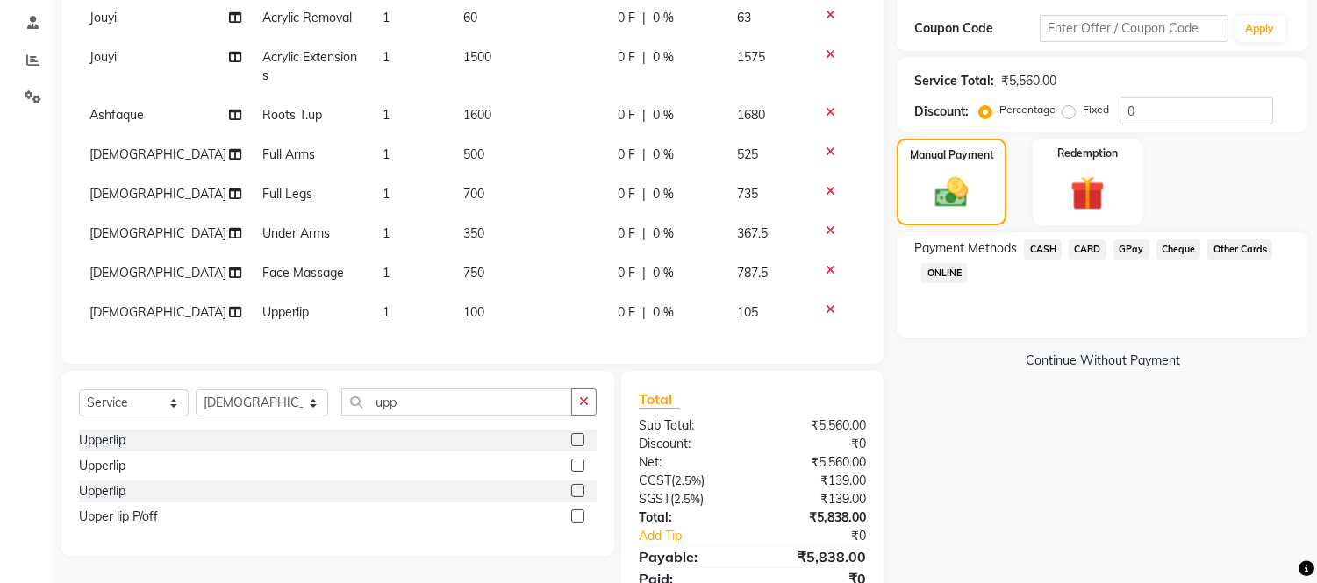
click at [1036, 251] on span "CASH" at bounding box center [1043, 249] width 38 height 20
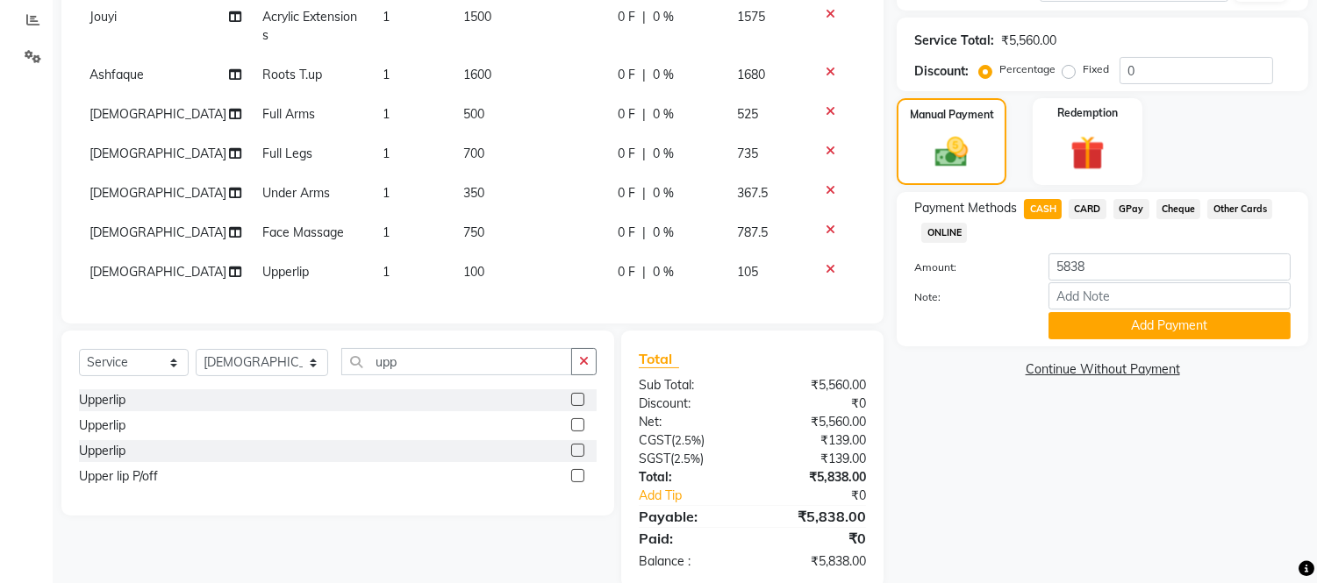
scroll to position [327, 0]
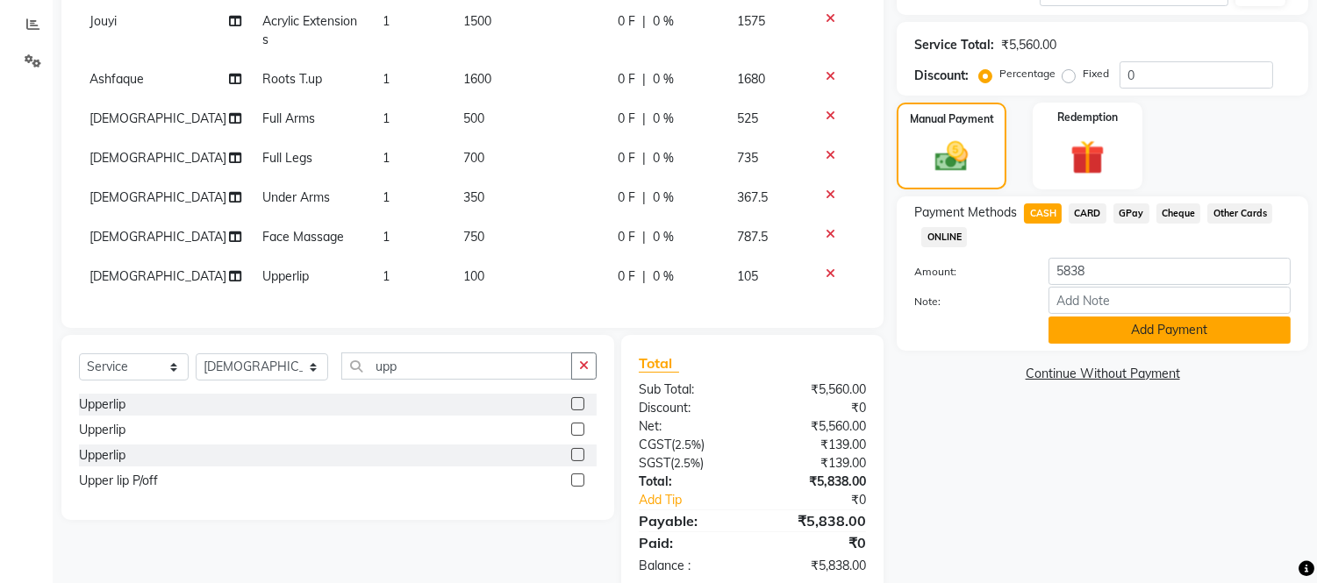
click at [1155, 331] on button "Add Payment" at bounding box center [1169, 330] width 242 height 27
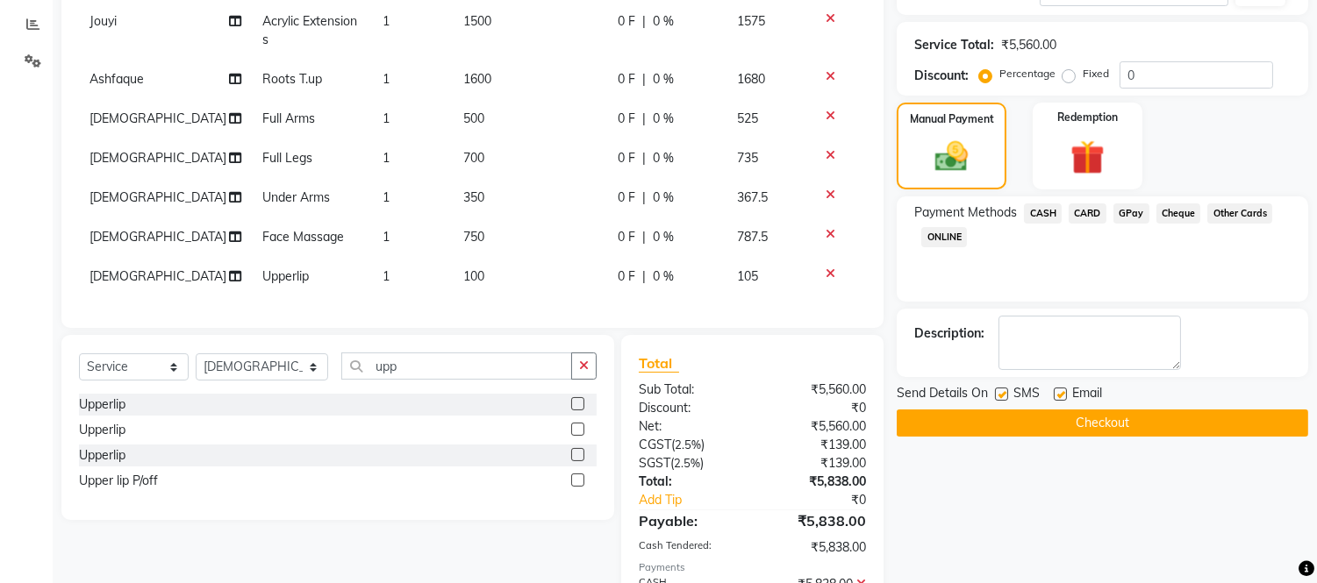
click at [1061, 393] on label at bounding box center [1059, 394] width 13 height 13
click at [1061, 393] on input "checkbox" at bounding box center [1058, 394] width 11 height 11
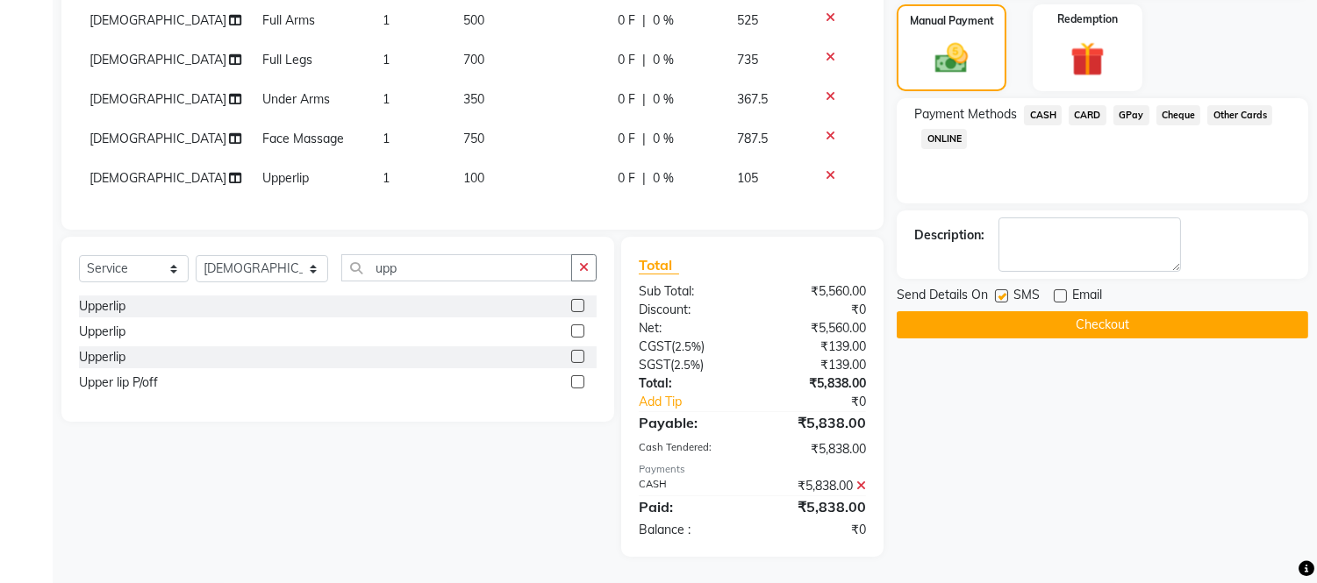
scroll to position [432, 0]
click at [1111, 318] on button "Checkout" at bounding box center [1101, 324] width 411 height 27
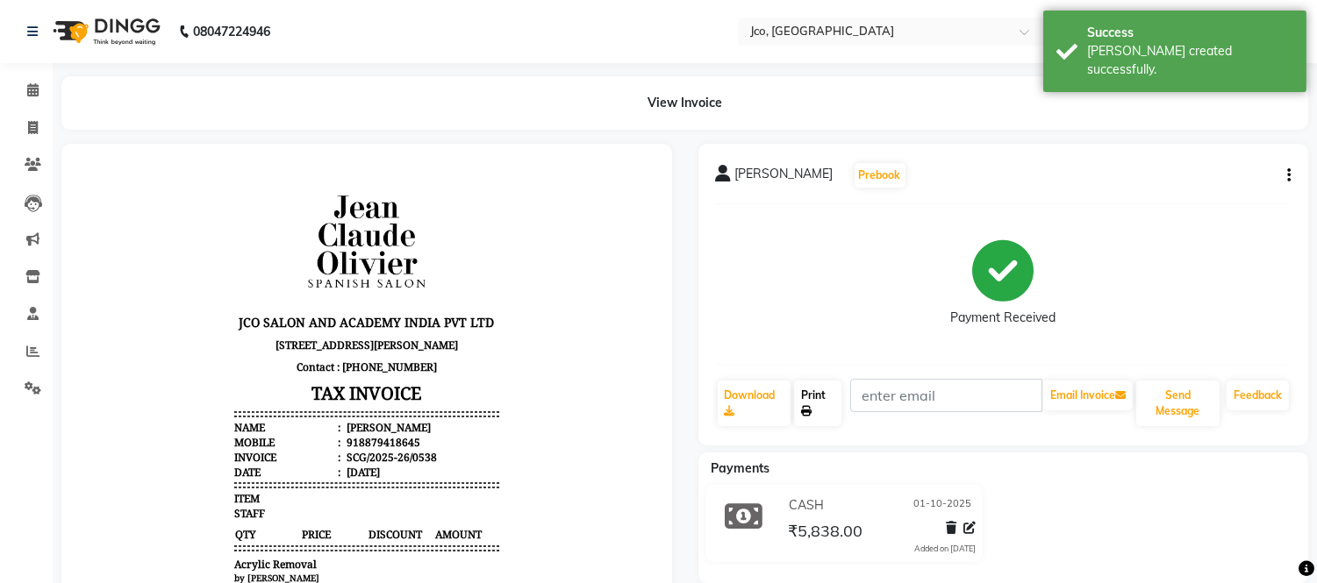
click at [812, 396] on link "Print" at bounding box center [817, 404] width 47 height 46
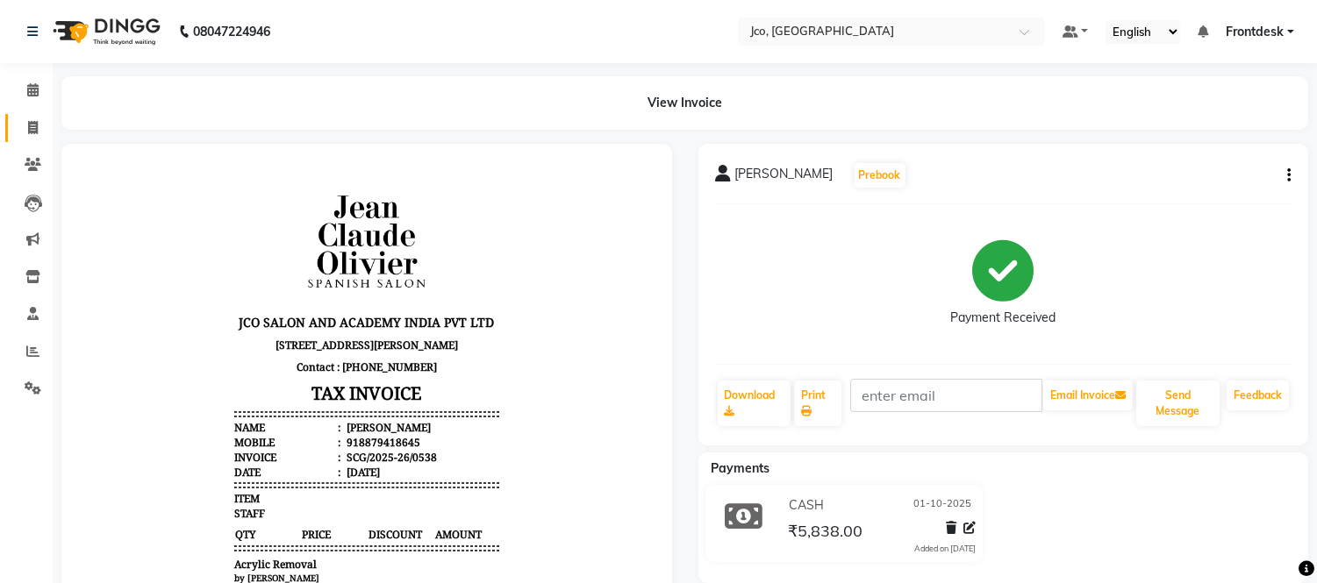
click at [36, 132] on icon at bounding box center [33, 127] width 10 height 13
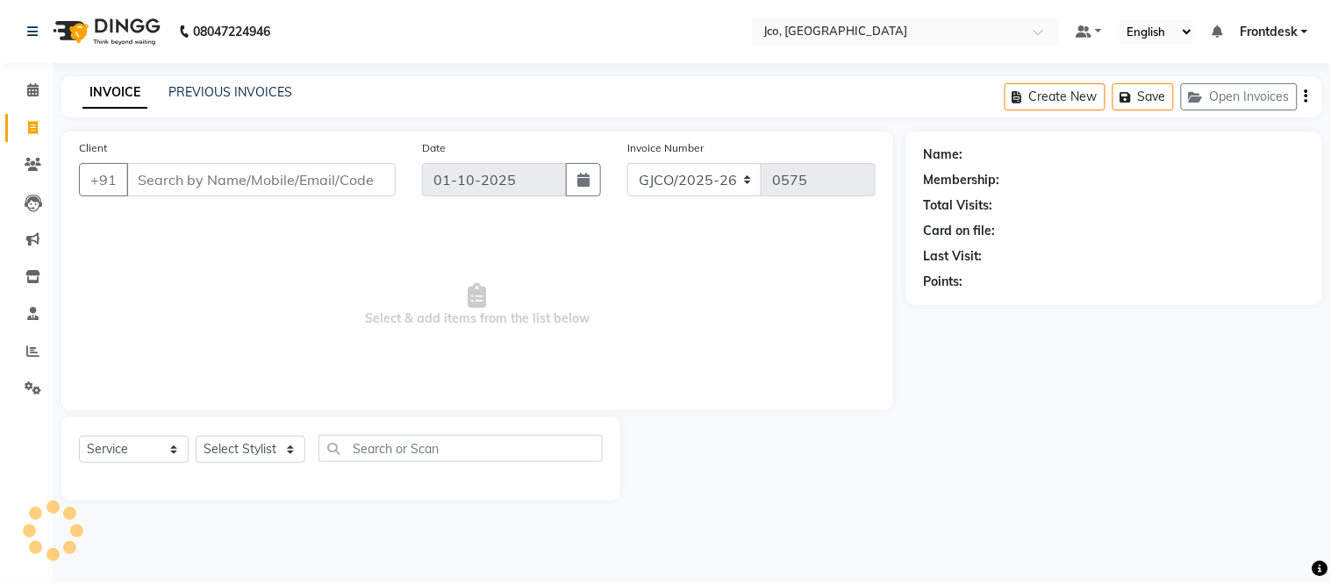
click at [203, 182] on input "Client" at bounding box center [260, 179] width 269 height 33
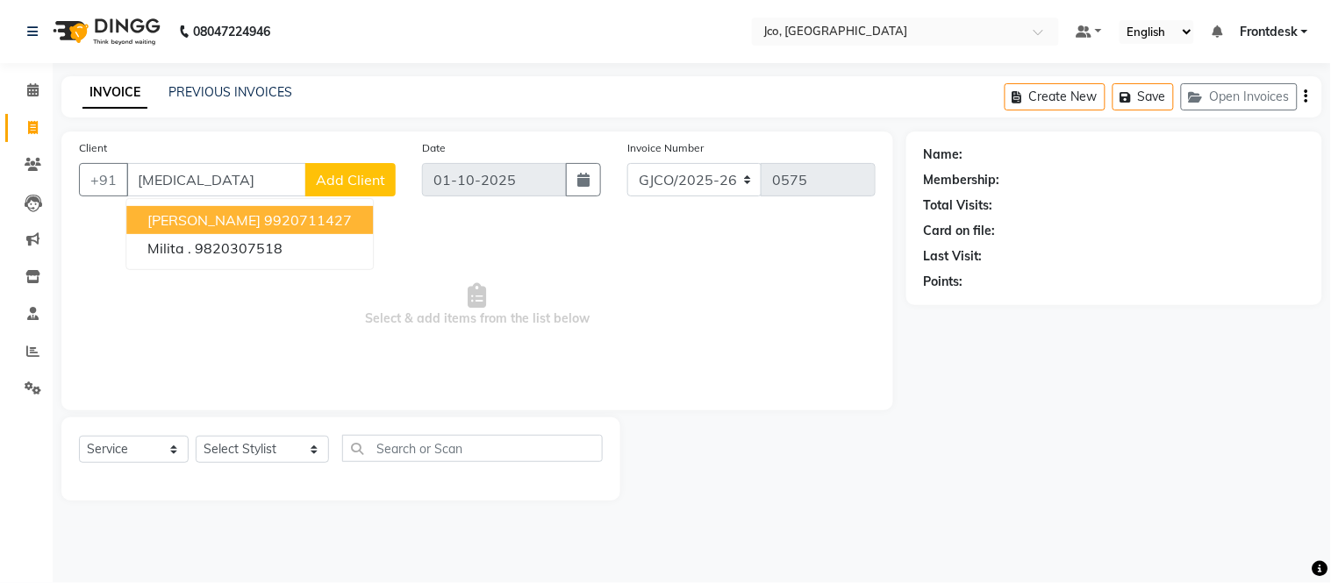
click at [196, 175] on input "[MEDICAL_DATA]" at bounding box center [216, 179] width 180 height 33
click at [31, 89] on icon at bounding box center [32, 89] width 11 height 13
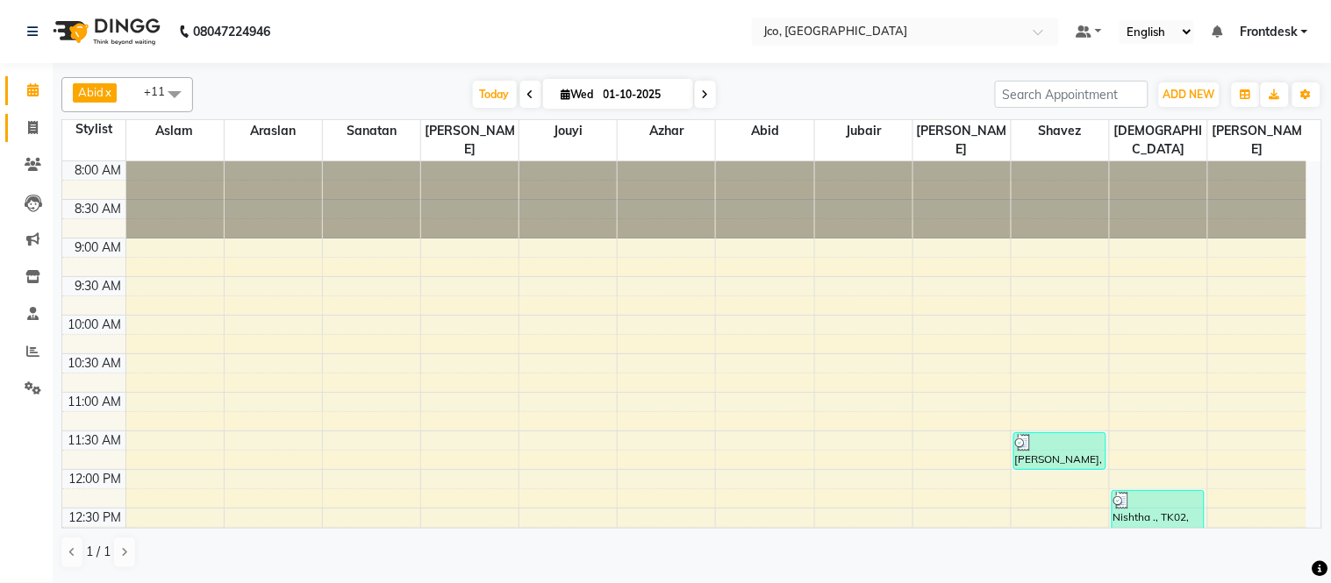
click at [46, 133] on span at bounding box center [33, 128] width 31 height 20
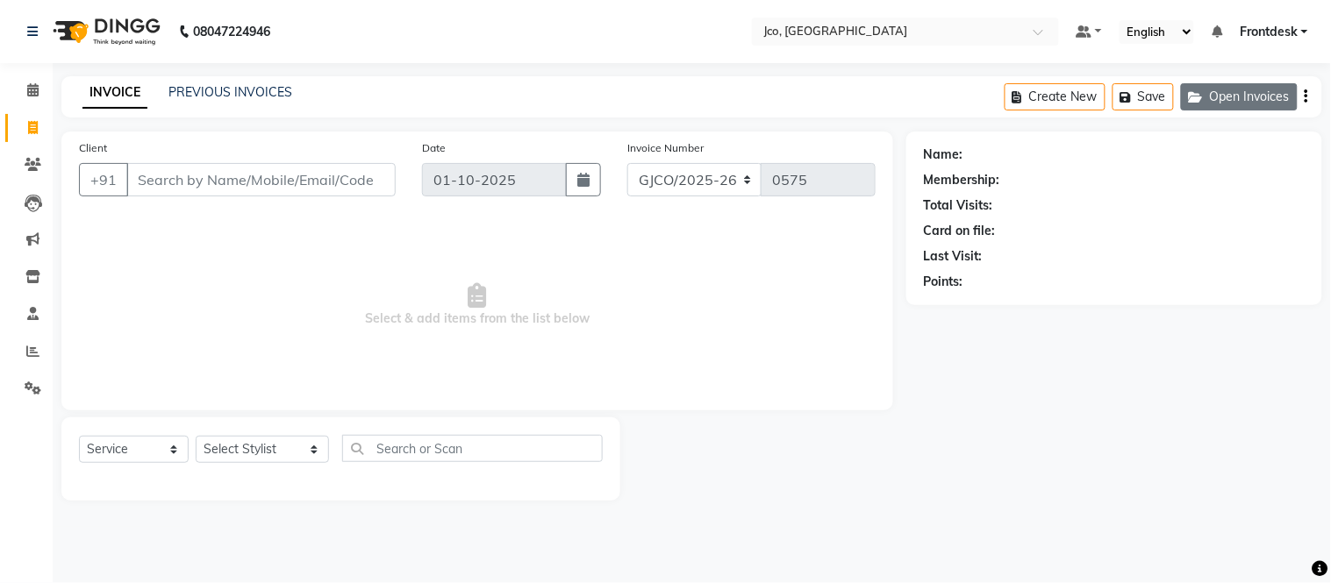
click at [1222, 96] on button "Open Invoices" at bounding box center [1239, 96] width 117 height 27
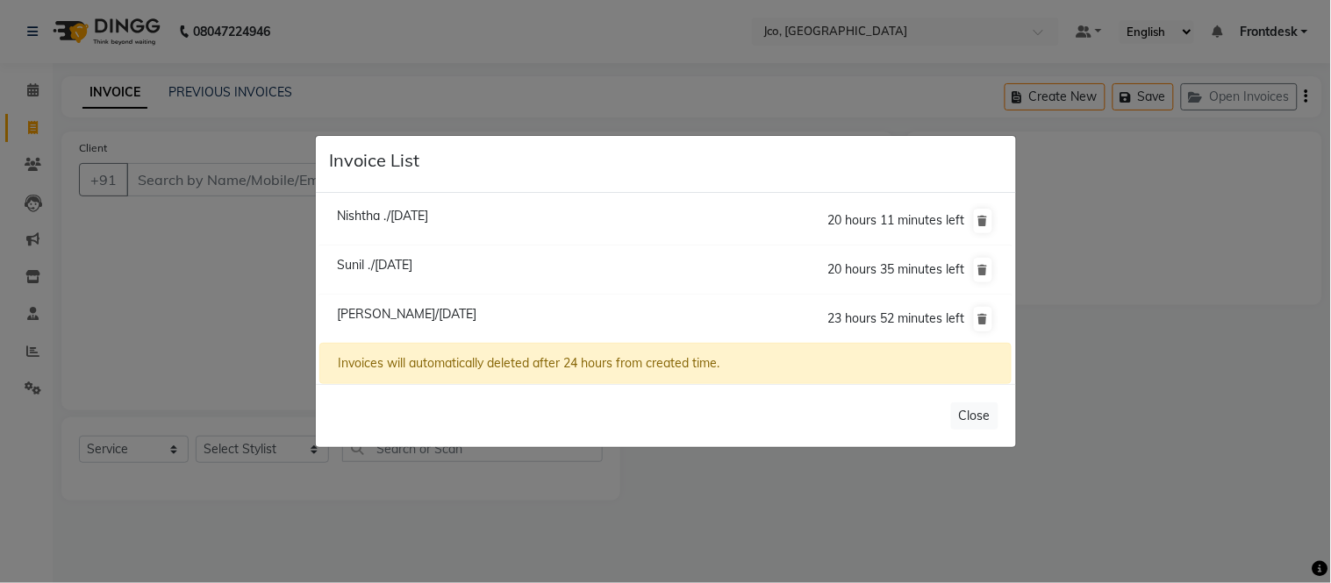
click at [449, 319] on span "[PERSON_NAME]/[DATE]" at bounding box center [406, 314] width 139 height 16
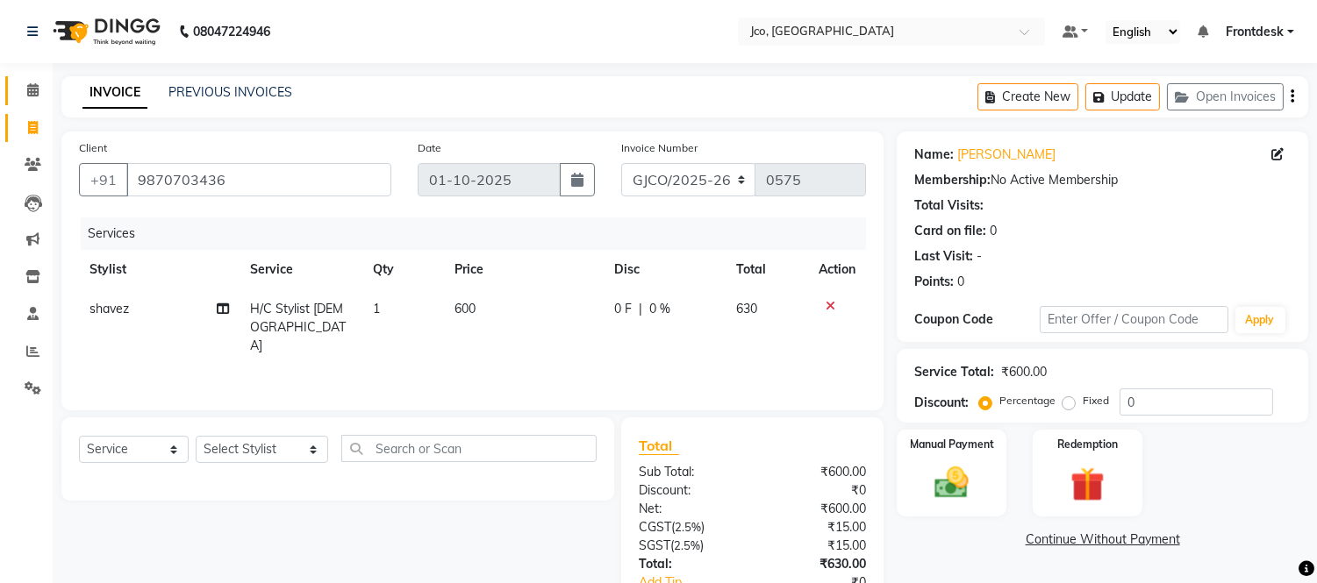
click at [28, 94] on icon at bounding box center [32, 89] width 11 height 13
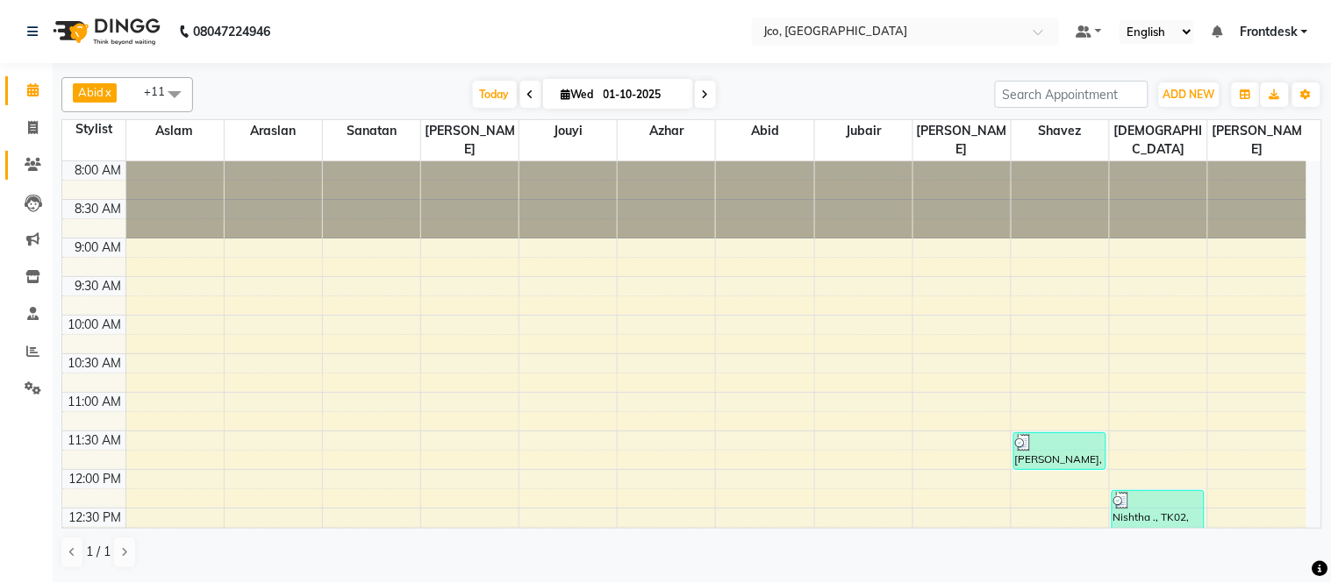
click at [32, 168] on icon at bounding box center [33, 164] width 17 height 13
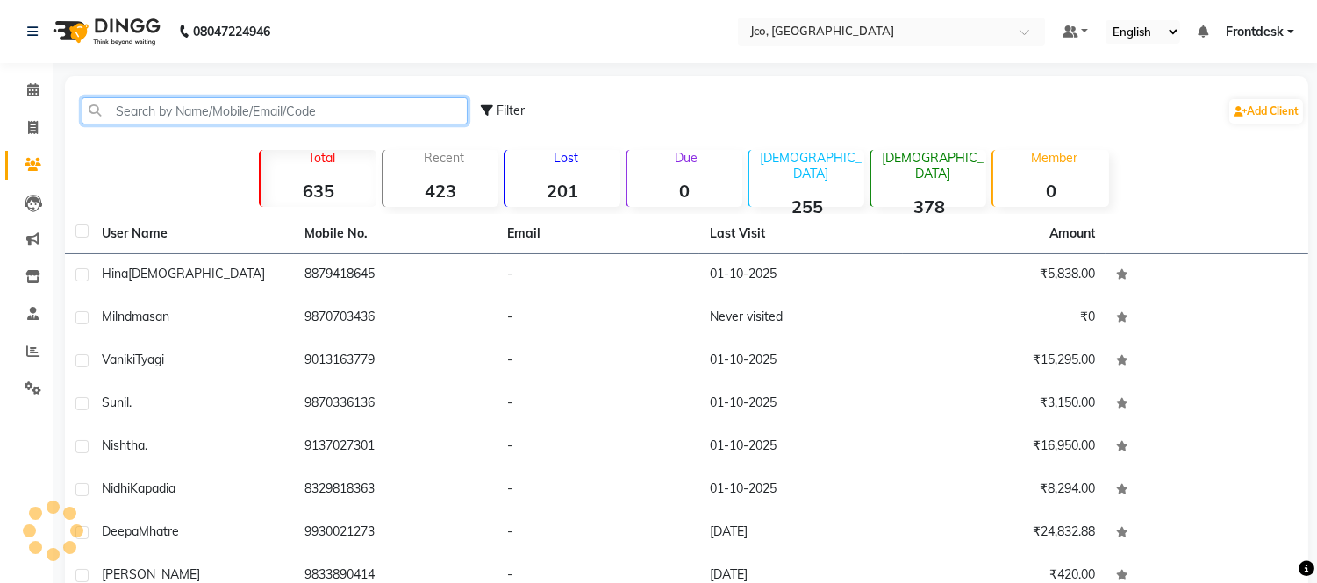
click at [234, 106] on input "text" at bounding box center [275, 110] width 386 height 27
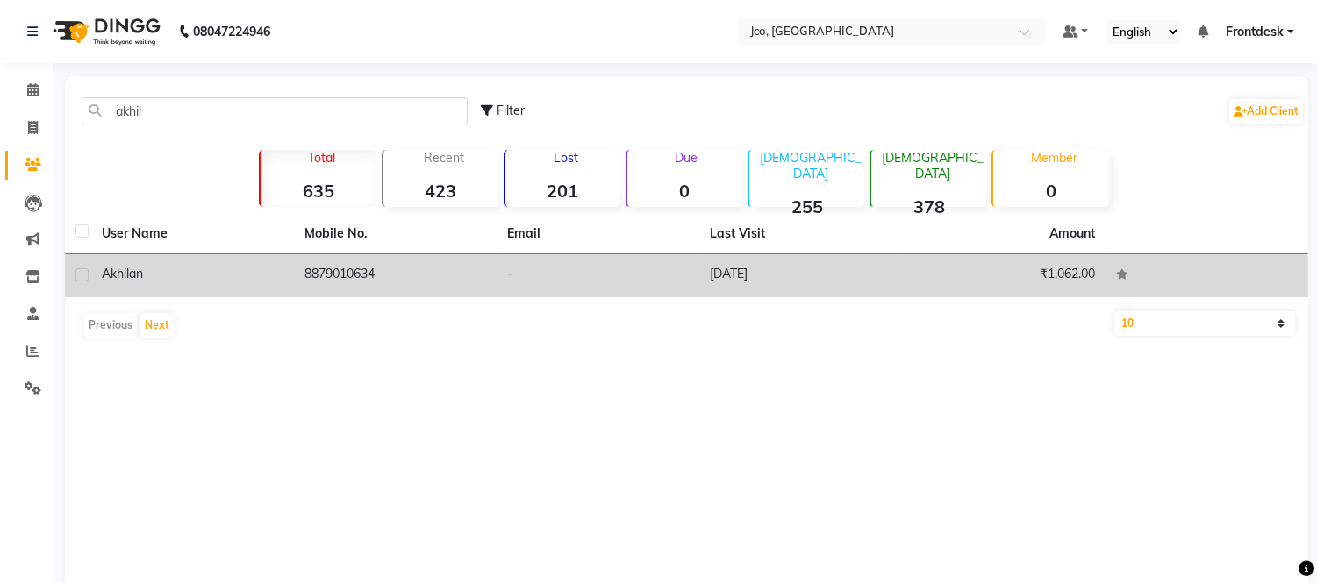
click at [756, 286] on td "[DATE]" at bounding box center [800, 275] width 203 height 43
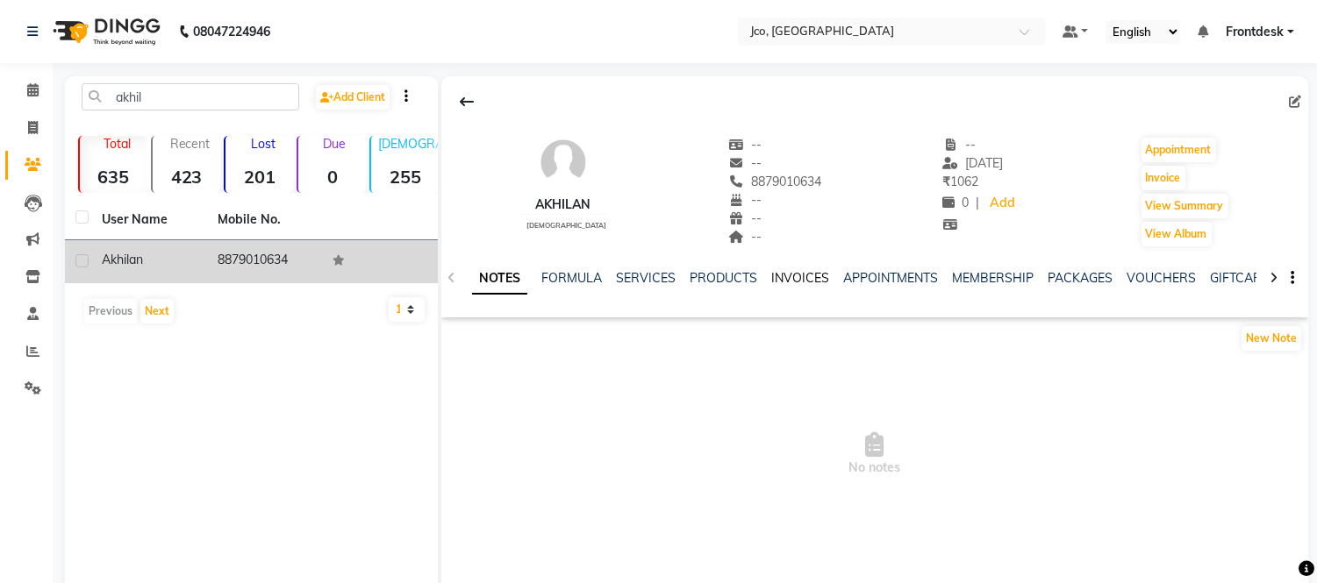
click at [801, 285] on link "INVOICES" at bounding box center [800, 278] width 58 height 16
